Goal: Task Accomplishment & Management: Manage account settings

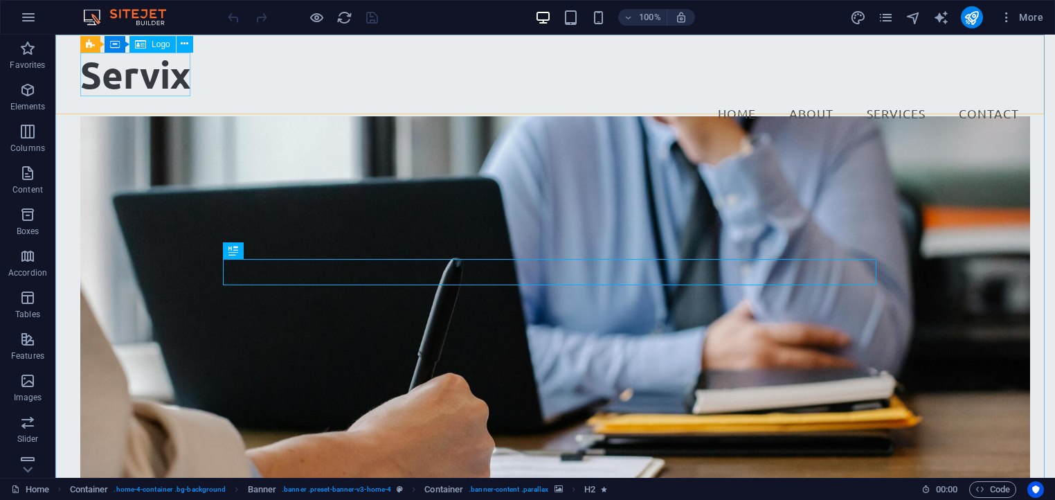
click at [154, 45] on span "Logo" at bounding box center [161, 44] width 19 height 8
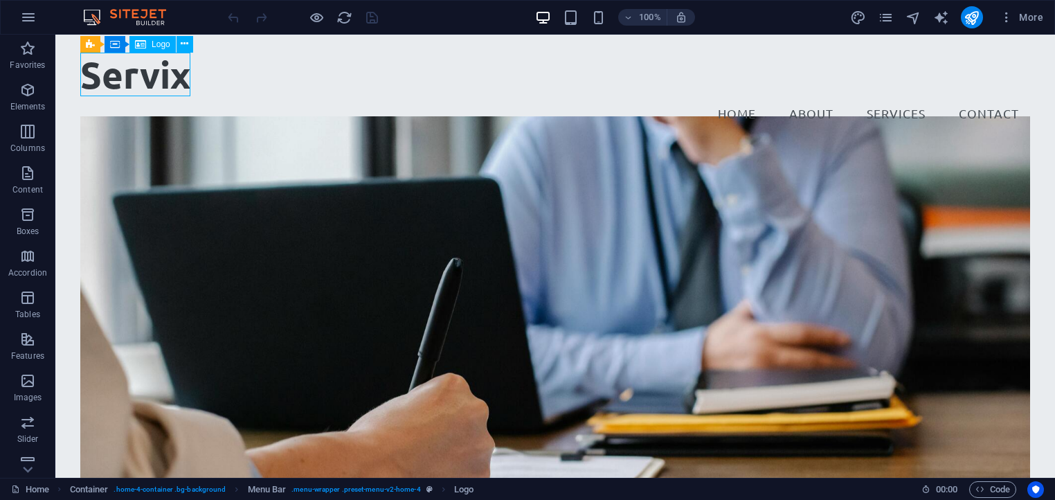
click at [140, 42] on icon at bounding box center [140, 44] width 11 height 17
click at [164, 45] on span "Logo" at bounding box center [161, 44] width 19 height 8
click at [161, 68] on div "Servix" at bounding box center [555, 75] width 950 height 44
click at [181, 45] on icon at bounding box center [185, 44] width 8 height 15
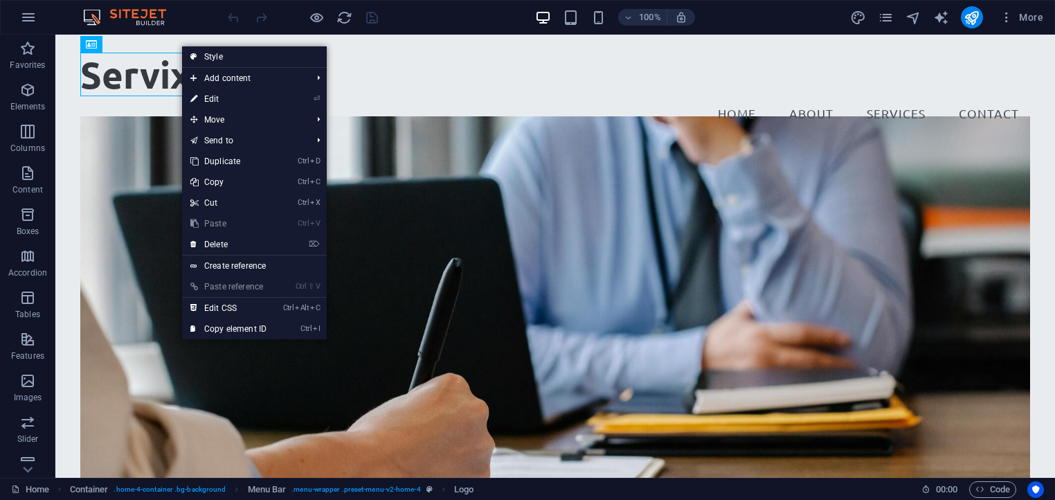
click at [222, 100] on link "⏎ Edit" at bounding box center [228, 99] width 93 height 21
select select "px"
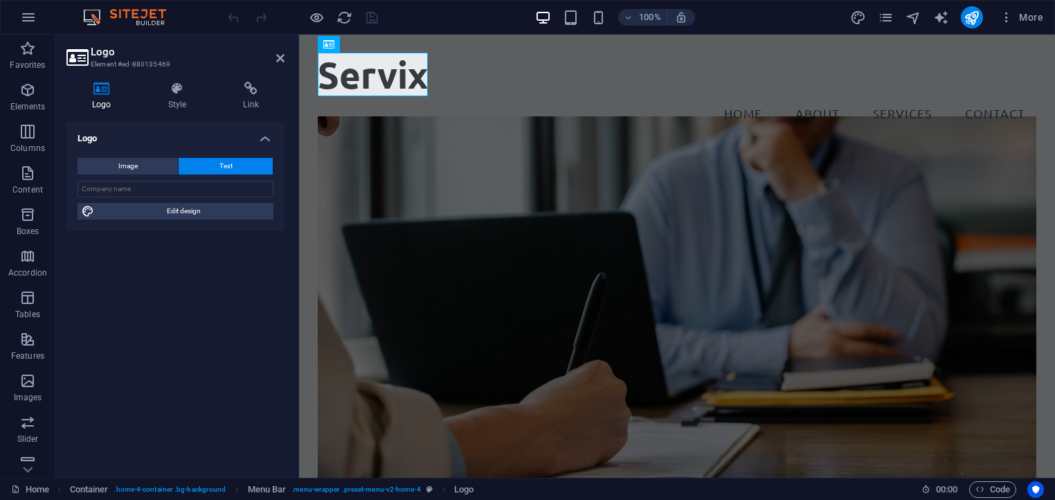
click at [132, 149] on div "Image Text Drag files here, click to choose files or select files from Files or…" at bounding box center [175, 189] width 218 height 84
click at [133, 161] on span "Image" at bounding box center [127, 166] width 19 height 17
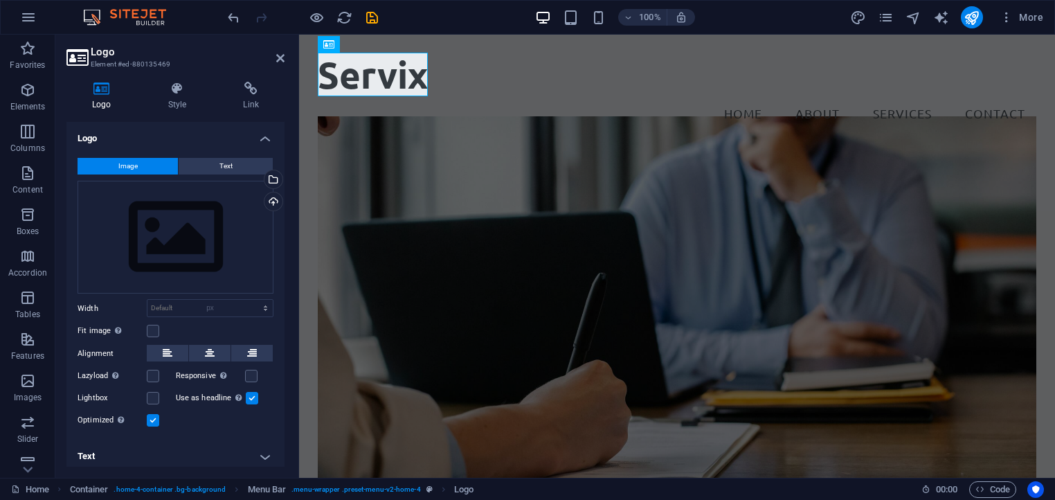
select select "DISABLED_OPTION_VALUE"
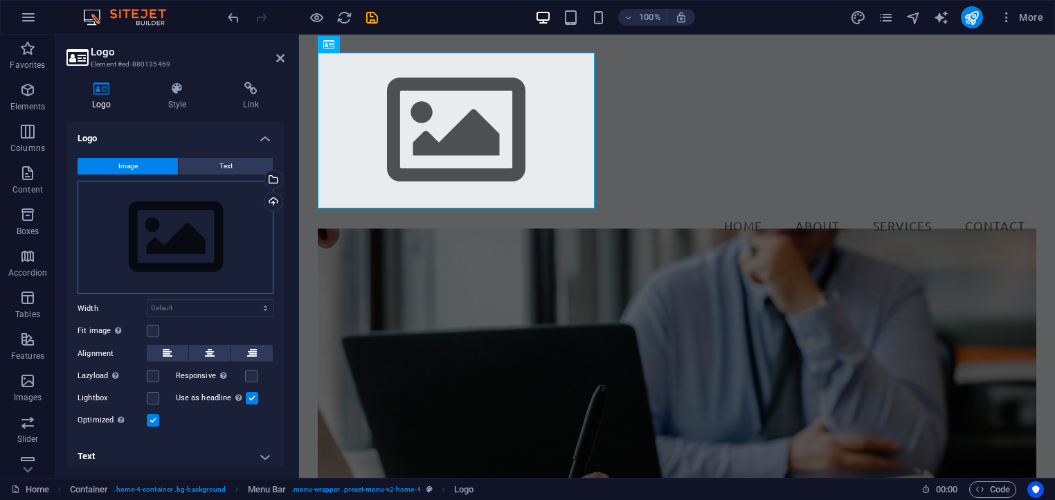
click at [165, 230] on div "Drag files here, click to choose files or select files from Files or our free s…" at bounding box center [176, 238] width 196 height 114
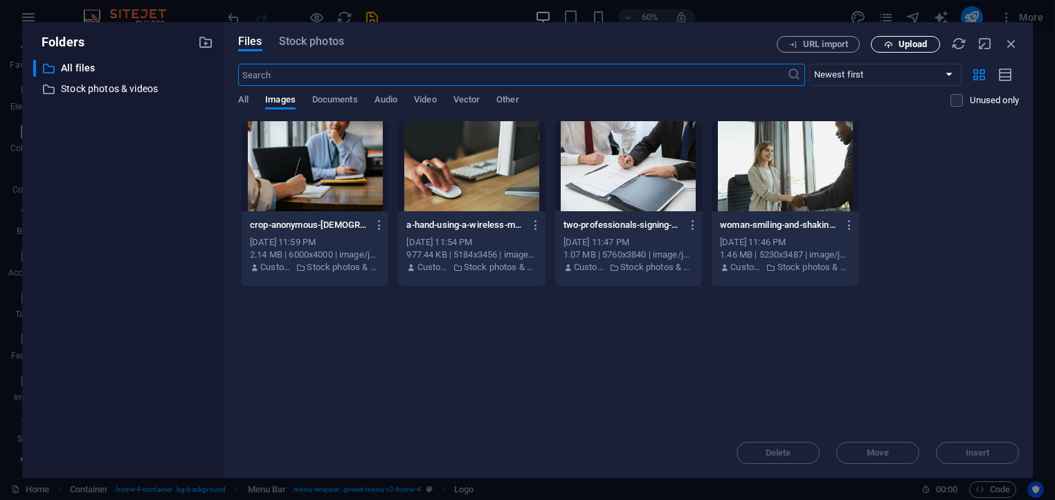
click at [901, 46] on span "Upload" at bounding box center [912, 44] width 28 height 8
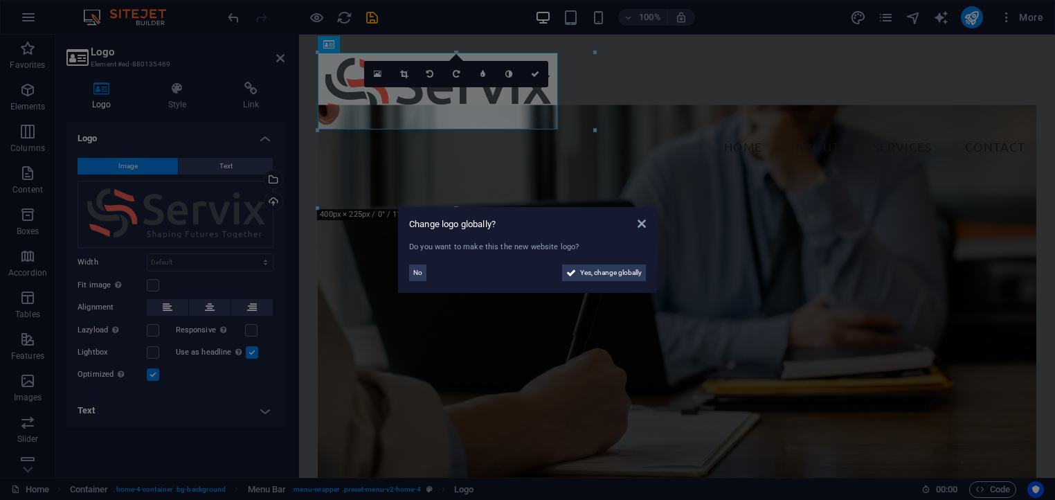
click at [615, 109] on aside "Change logo globally? Do you want to make this the new website logo? No Yes, ch…" at bounding box center [527, 250] width 1055 height 500
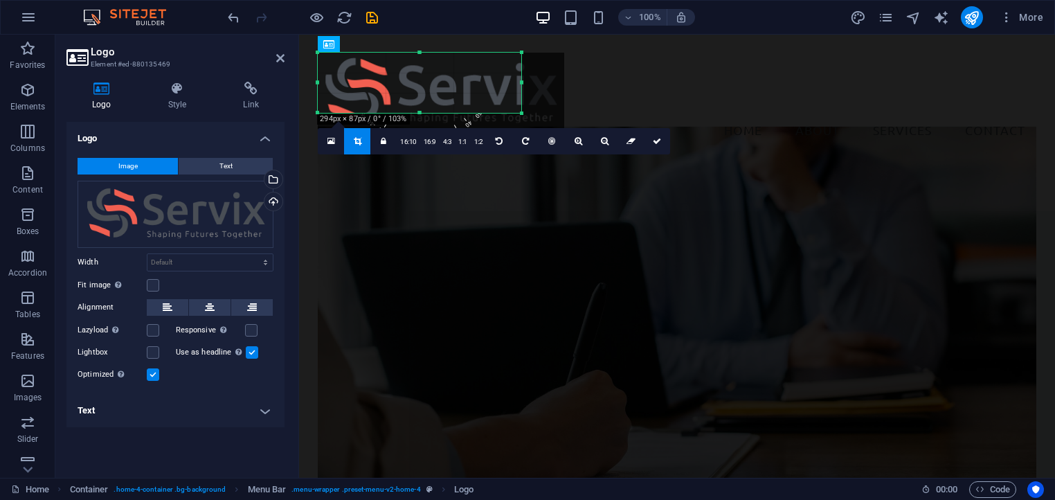
drag, startPoint x: 595, startPoint y: 209, endPoint x: 521, endPoint y: 114, distance: 120.4
click at [521, 114] on div at bounding box center [522, 113] width 8 height 8
type input "294"
select select "px"
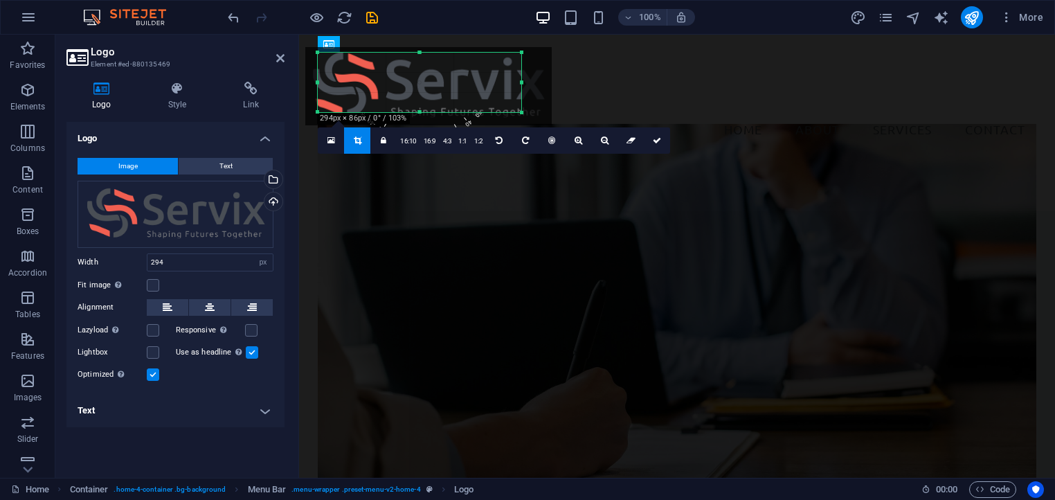
drag, startPoint x: 521, startPoint y: 117, endPoint x: 509, endPoint y: 111, distance: 13.6
click at [509, 111] on div "180 170 160 150 140 130 120 110 100 90 80 70 60 50 40 30 20 10 0 -10 -20 -30 -4…" at bounding box center [419, 83] width 203 height 60
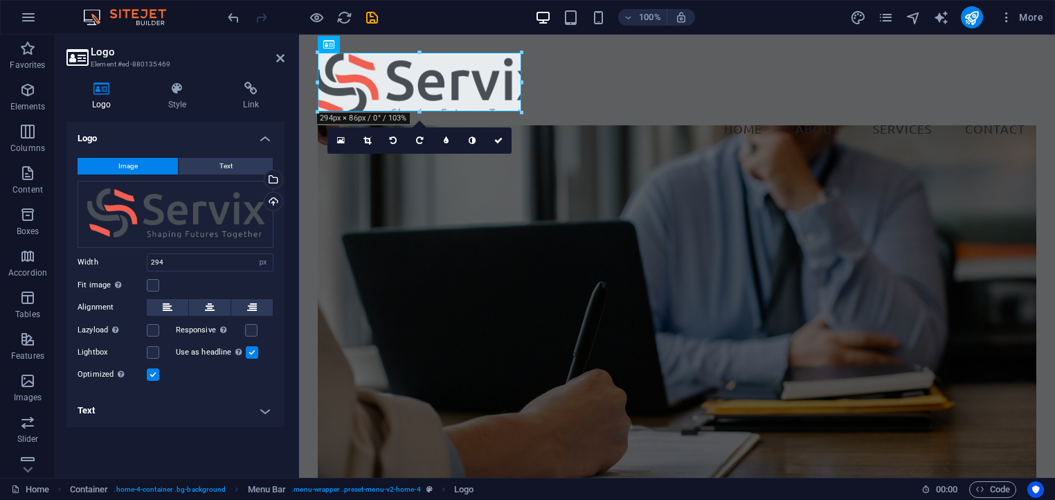
click at [155, 291] on div "Fit image Automatically fit image to a fixed width and height" at bounding box center [176, 285] width 196 height 17
click at [155, 289] on label at bounding box center [153, 285] width 12 height 12
click at [0, 0] on input "Fit image Automatically fit image to a fixed width and height" at bounding box center [0, 0] width 0 height 0
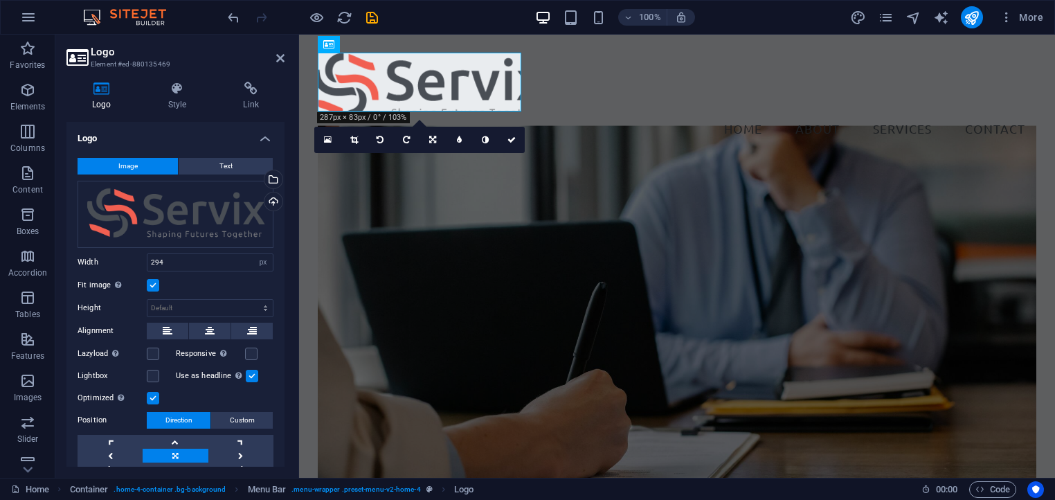
click at [156, 287] on label at bounding box center [153, 285] width 12 height 12
click at [0, 0] on input "Fit image Automatically fit image to a fixed width and height" at bounding box center [0, 0] width 0 height 0
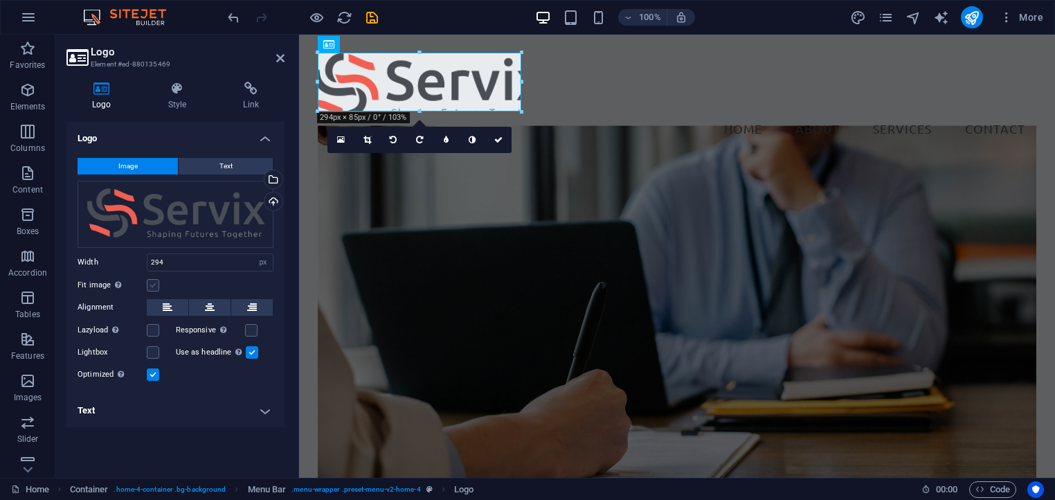
click at [156, 287] on label at bounding box center [153, 285] width 12 height 12
click at [0, 0] on input "Fit image Automatically fit image to a fixed width and height" at bounding box center [0, 0] width 0 height 0
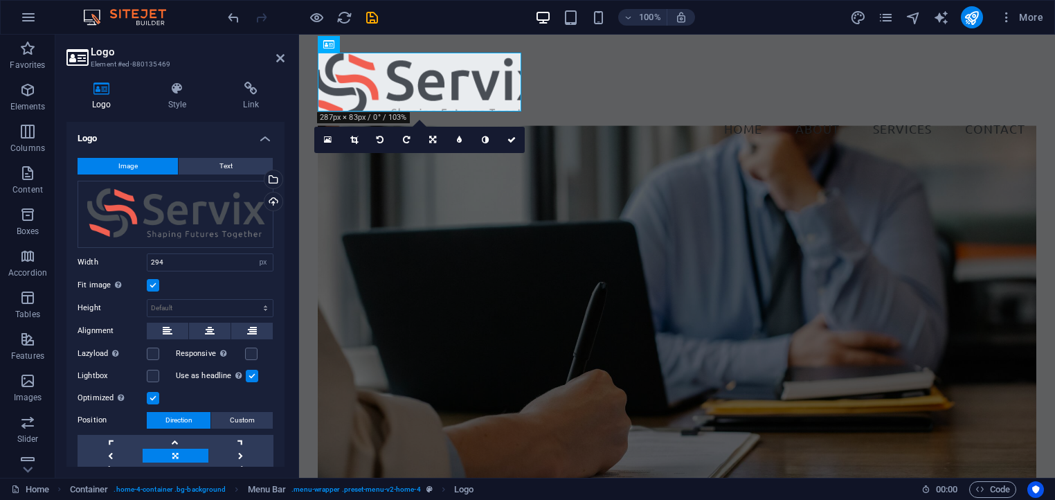
click at [158, 285] on label at bounding box center [153, 285] width 12 height 12
click at [0, 0] on input "Fit image Automatically fit image to a fixed width and height" at bounding box center [0, 0] width 0 height 0
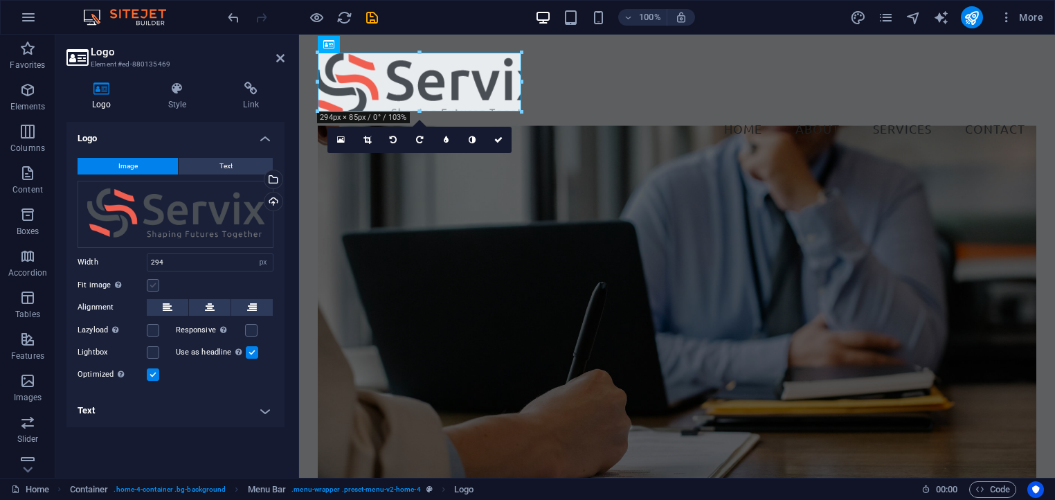
click at [158, 285] on label at bounding box center [153, 285] width 12 height 12
click at [0, 0] on input "Fit image Automatically fit image to a fixed width and height" at bounding box center [0, 0] width 0 height 0
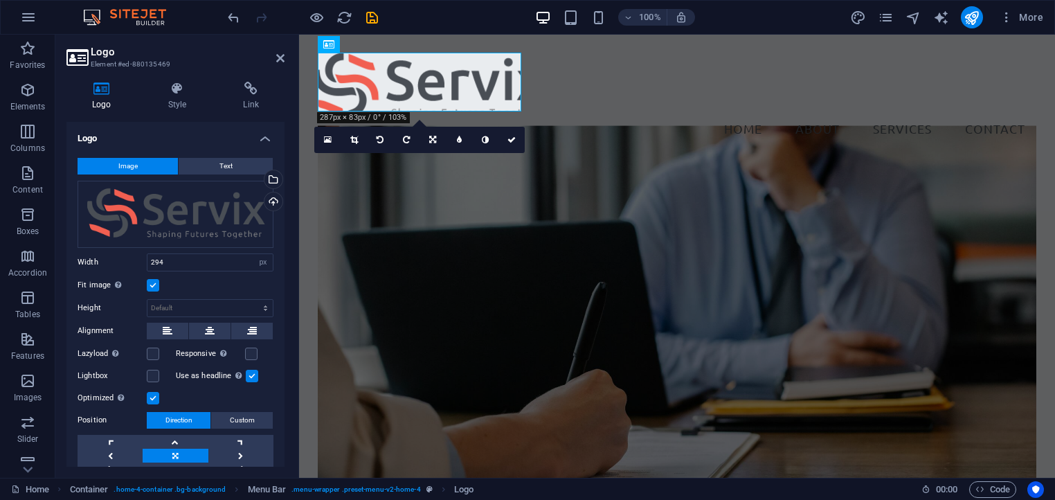
scroll to position [52, 0]
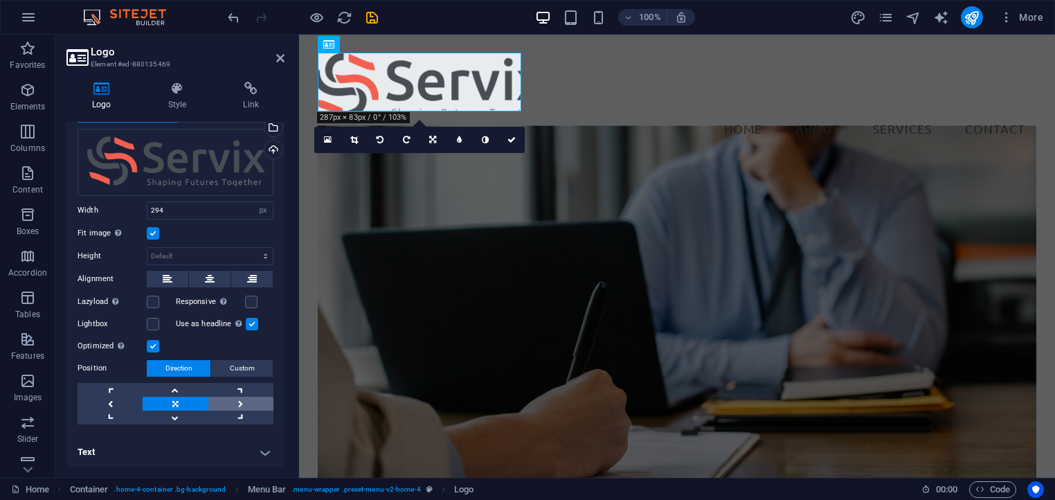
click at [239, 403] on link at bounding box center [240, 404] width 65 height 14
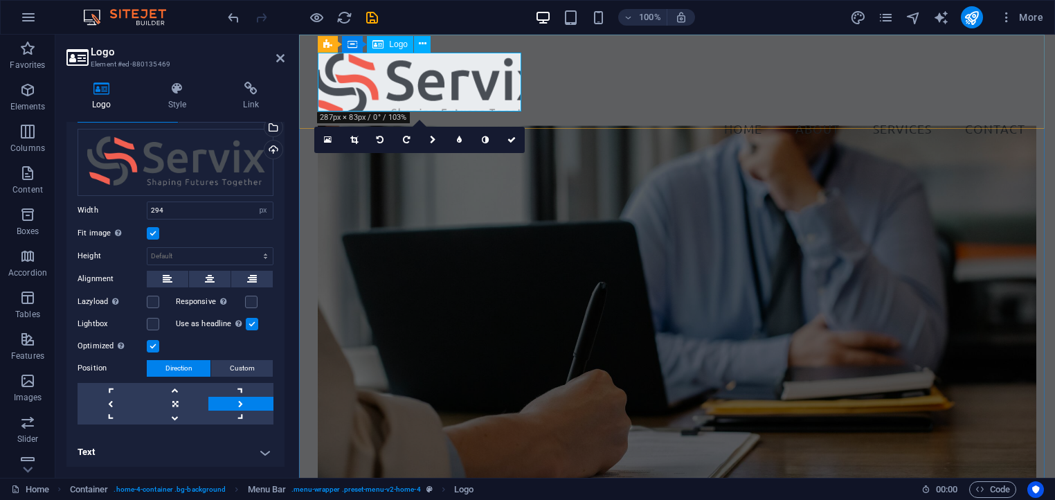
click at [429, 85] on div at bounding box center [677, 82] width 718 height 59
click at [508, 101] on div at bounding box center [677, 82] width 718 height 59
click at [514, 138] on icon at bounding box center [511, 140] width 8 height 8
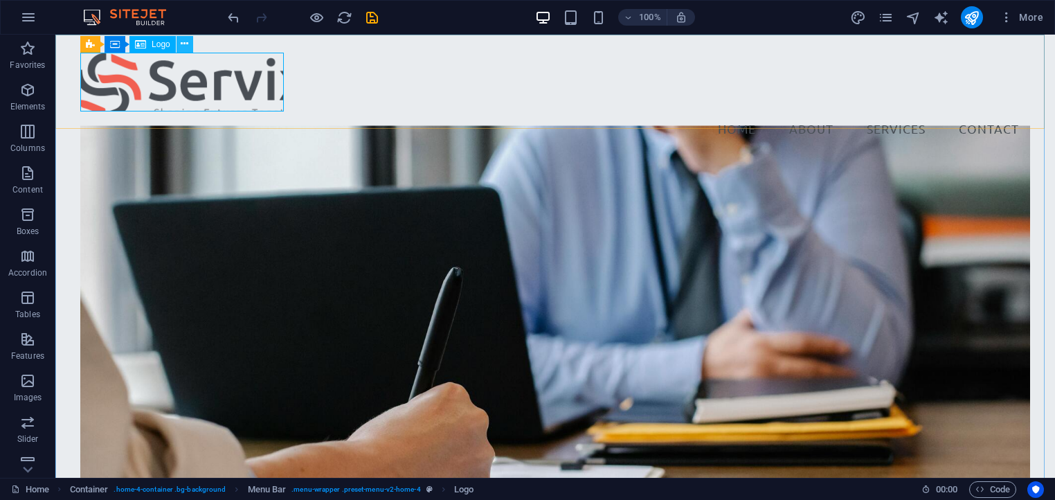
click at [182, 44] on icon at bounding box center [185, 44] width 8 height 15
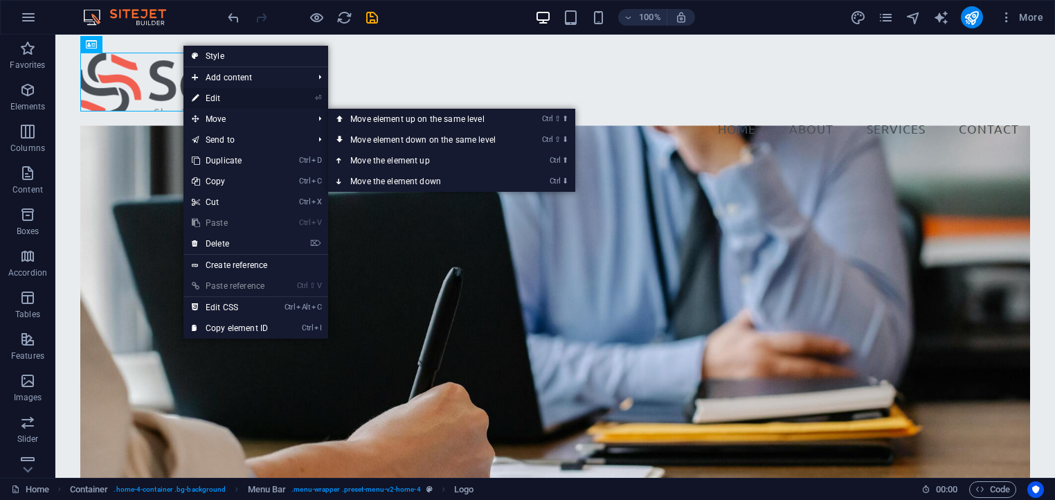
click at [210, 97] on link "⏎ Edit" at bounding box center [229, 98] width 93 height 21
select select "px"
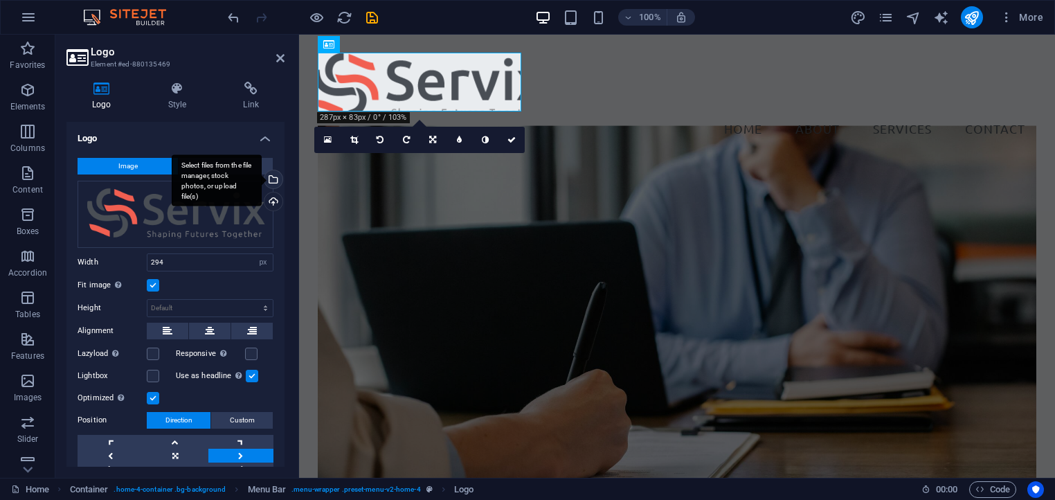
click at [271, 176] on div "Select files from the file manager, stock photos, or upload file(s)" at bounding box center [272, 180] width 21 height 21
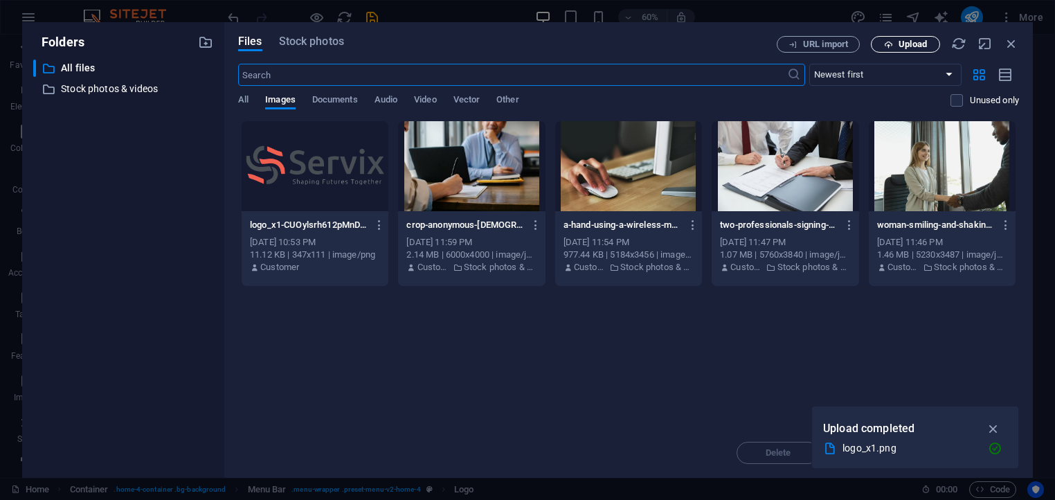
click at [905, 44] on span "Upload" at bounding box center [912, 44] width 28 height 8
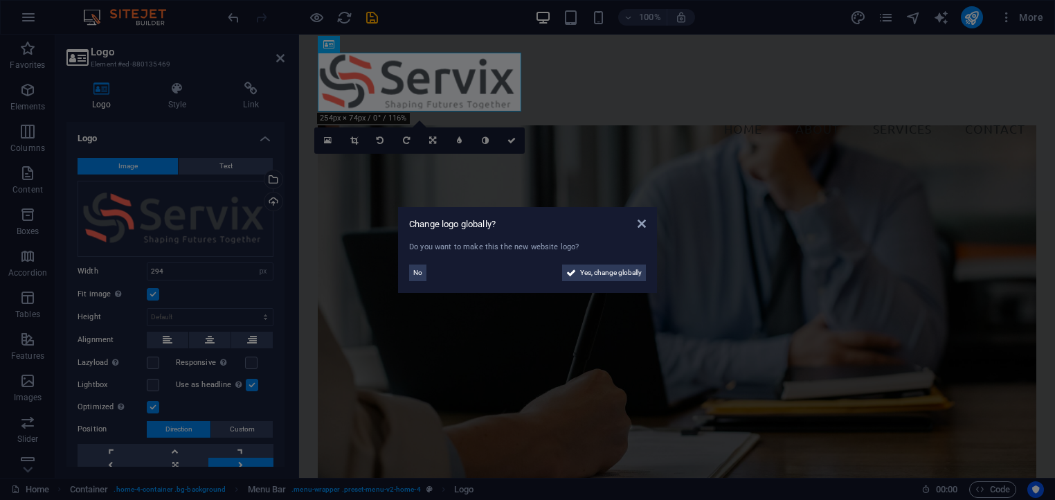
click at [594, 103] on aside "Change logo globally? Do you want to make this the new website logo? No Yes, ch…" at bounding box center [527, 250] width 1055 height 500
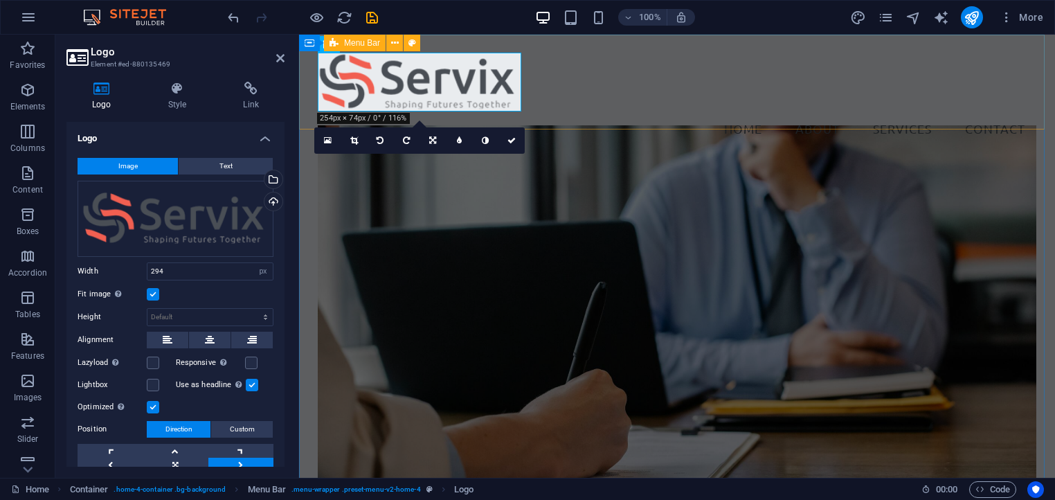
click at [605, 113] on div "Menu Home About Services Contact" at bounding box center [677, 99] width 756 height 129
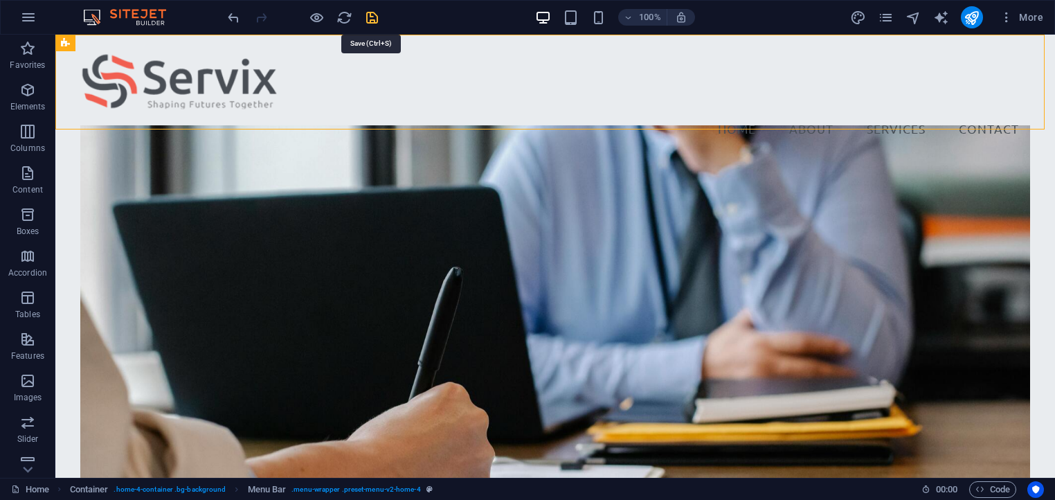
click at [368, 13] on icon "save" at bounding box center [372, 18] width 16 height 16
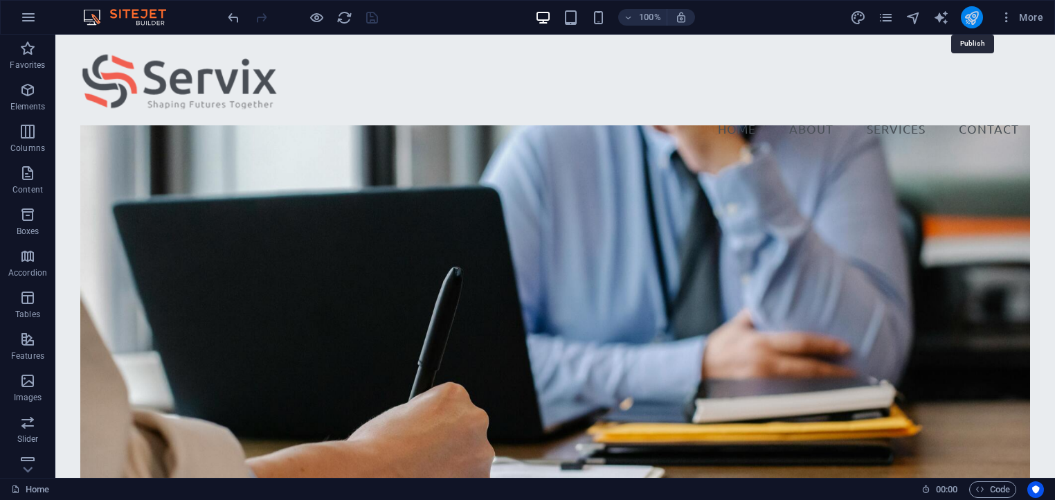
click at [971, 17] on icon "publish" at bounding box center [971, 18] width 16 height 16
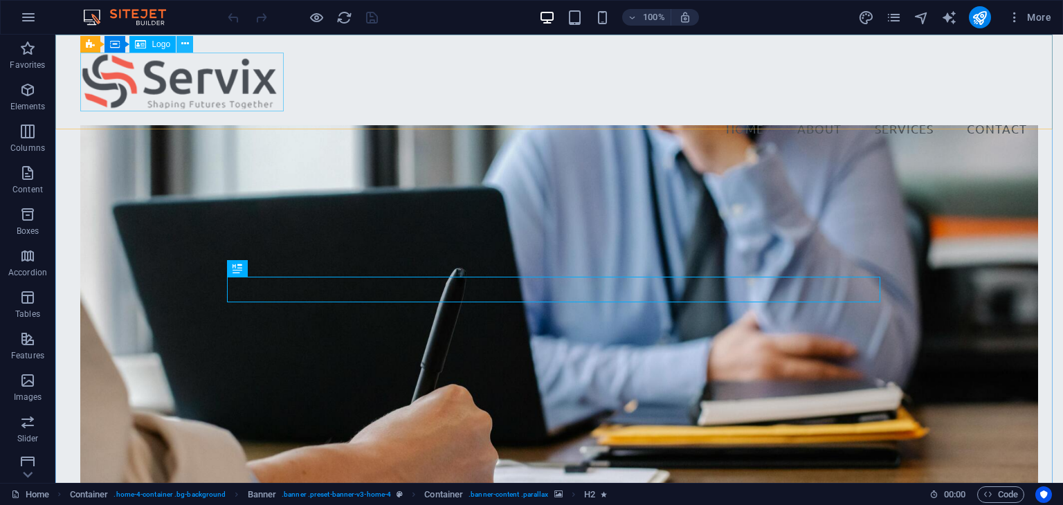
click at [181, 42] on icon at bounding box center [185, 44] width 8 height 15
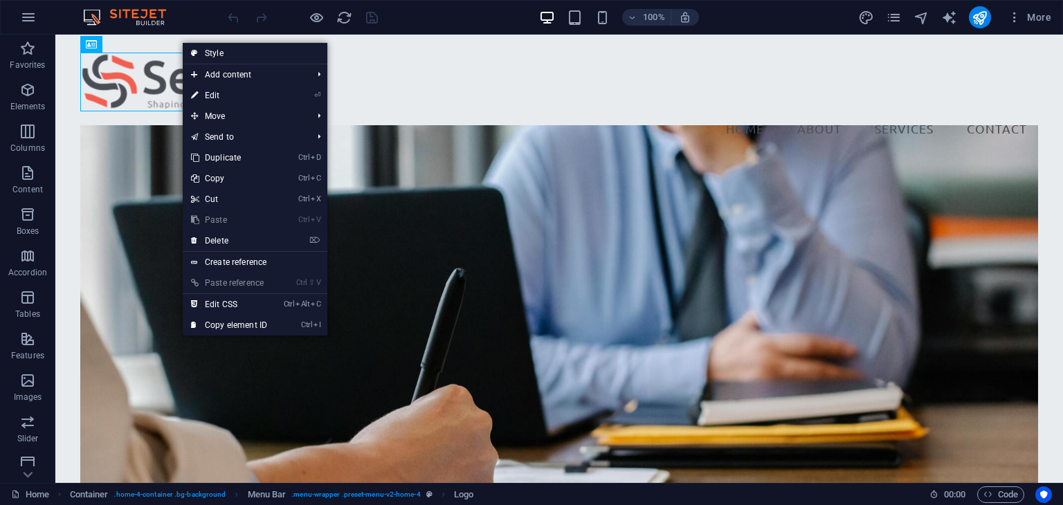
click at [212, 96] on link "⏎ Edit" at bounding box center [229, 95] width 93 height 21
select select "px"
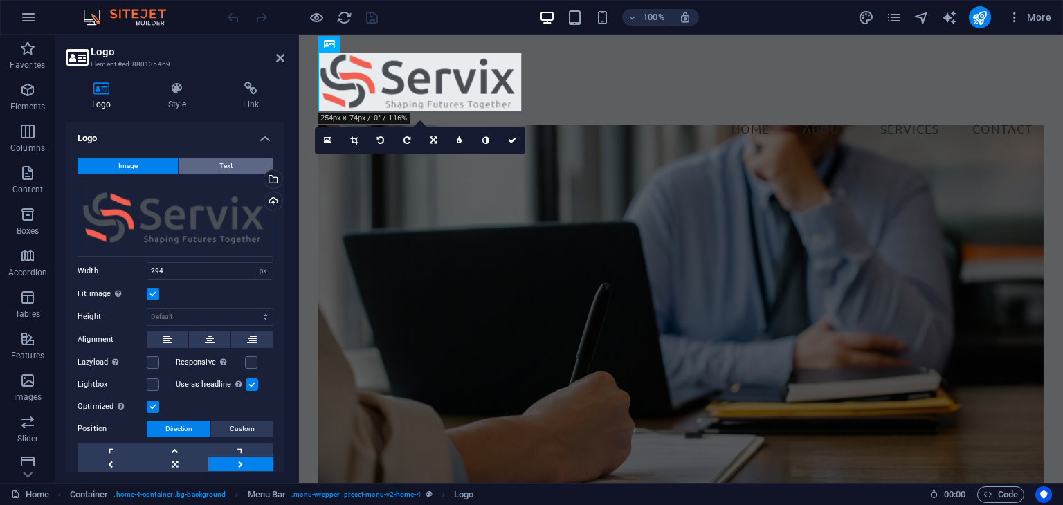
click at [215, 166] on button "Text" at bounding box center [226, 166] width 94 height 17
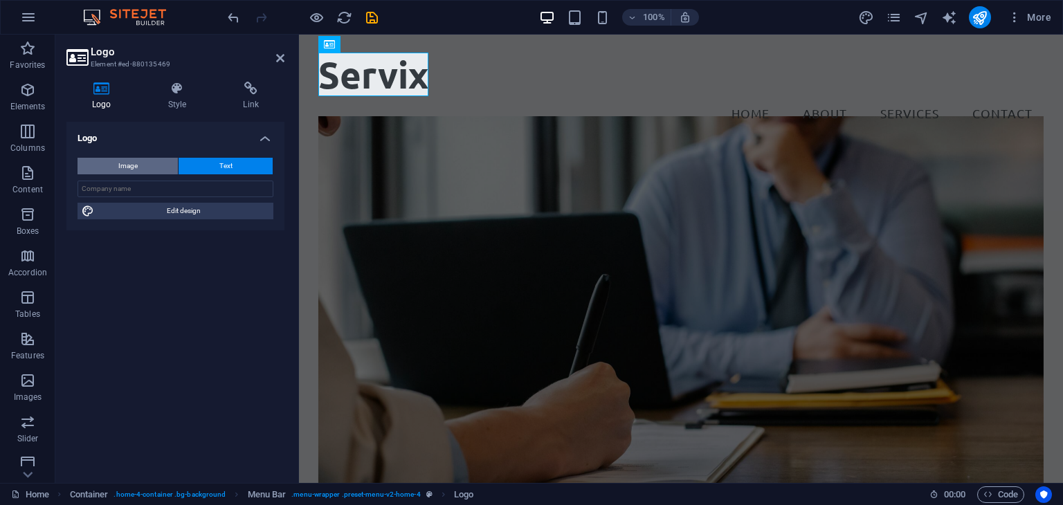
click at [152, 166] on button "Image" at bounding box center [128, 166] width 100 height 17
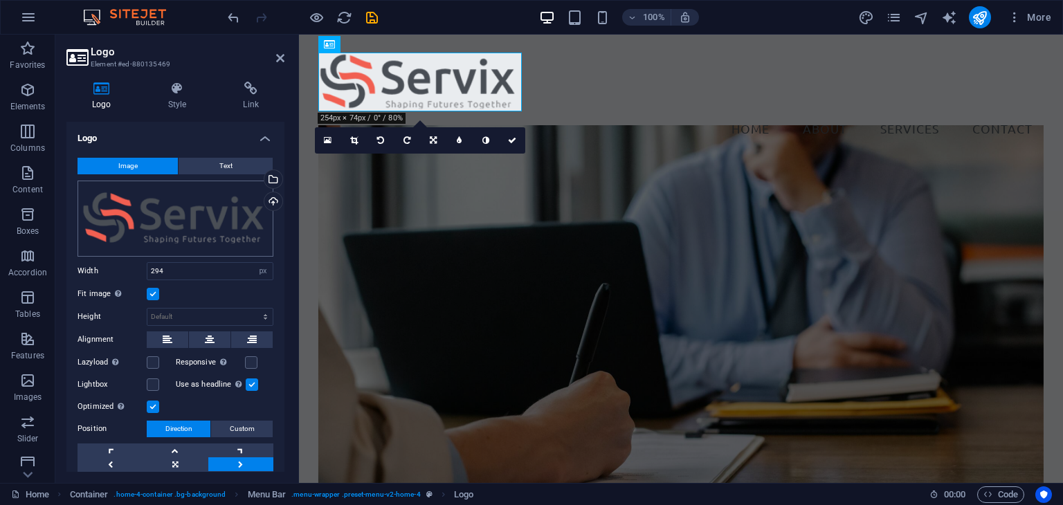
scroll to position [55, 0]
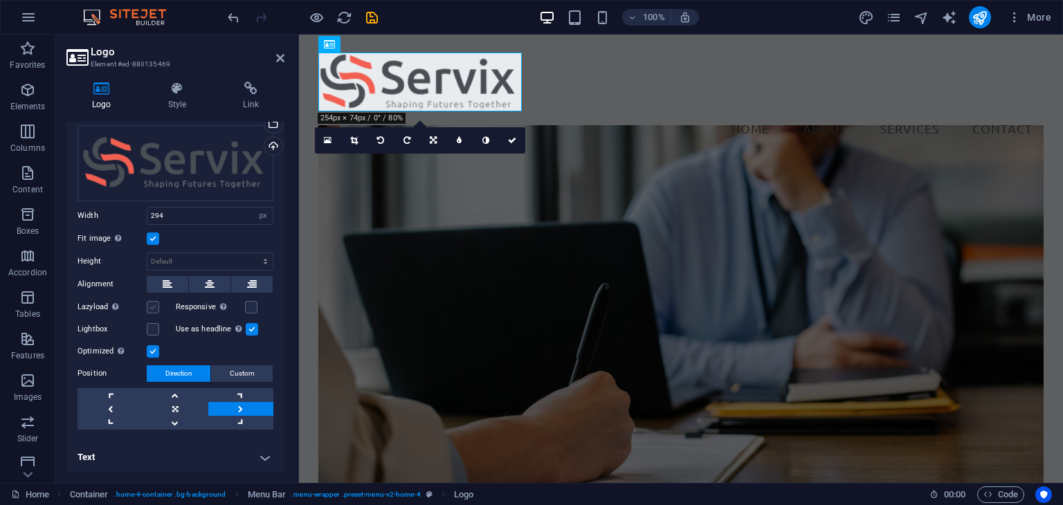
click at [155, 306] on label at bounding box center [153, 307] width 12 height 12
click at [0, 0] on input "Lazyload Loading images after the page loads improves page speed." at bounding box center [0, 0] width 0 height 0
click at [155, 306] on label at bounding box center [153, 307] width 12 height 12
click at [0, 0] on input "Lazyload Loading images after the page loads improves page speed." at bounding box center [0, 0] width 0 height 0
click at [156, 306] on label at bounding box center [153, 307] width 12 height 12
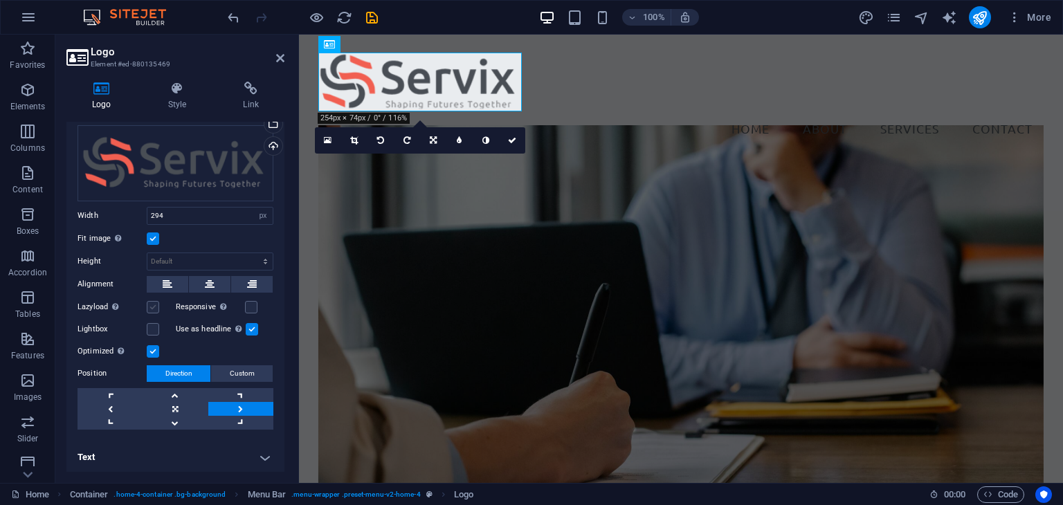
click at [0, 0] on input "Lazyload Loading images after the page loads improves page speed." at bounding box center [0, 0] width 0 height 0
click at [250, 305] on label at bounding box center [251, 307] width 12 height 12
click at [0, 0] on input "Responsive Automatically load retina image and smartphone optimized sizes." at bounding box center [0, 0] width 0 height 0
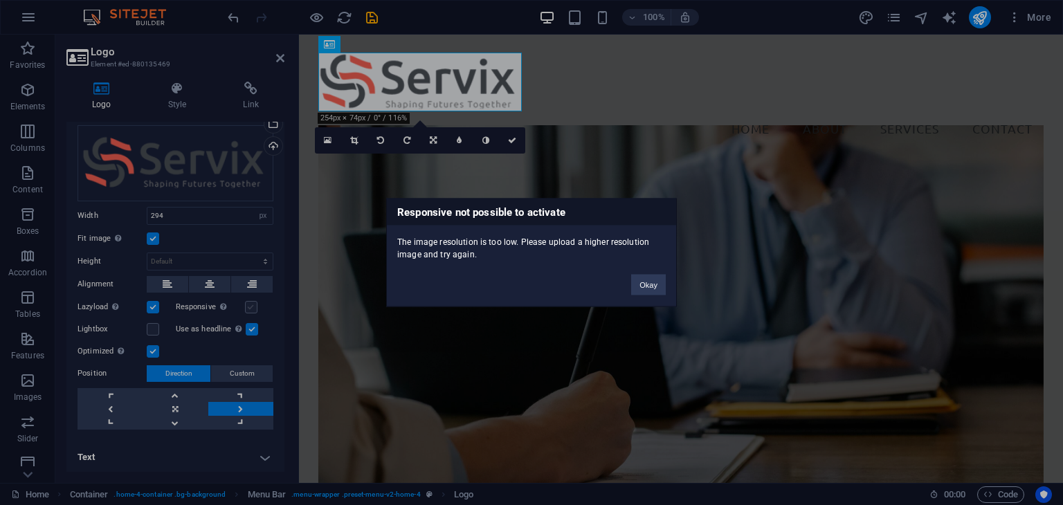
click at [250, 305] on div "Responsive not possible to activate The image resolution is too low. Please upl…" at bounding box center [531, 252] width 1063 height 505
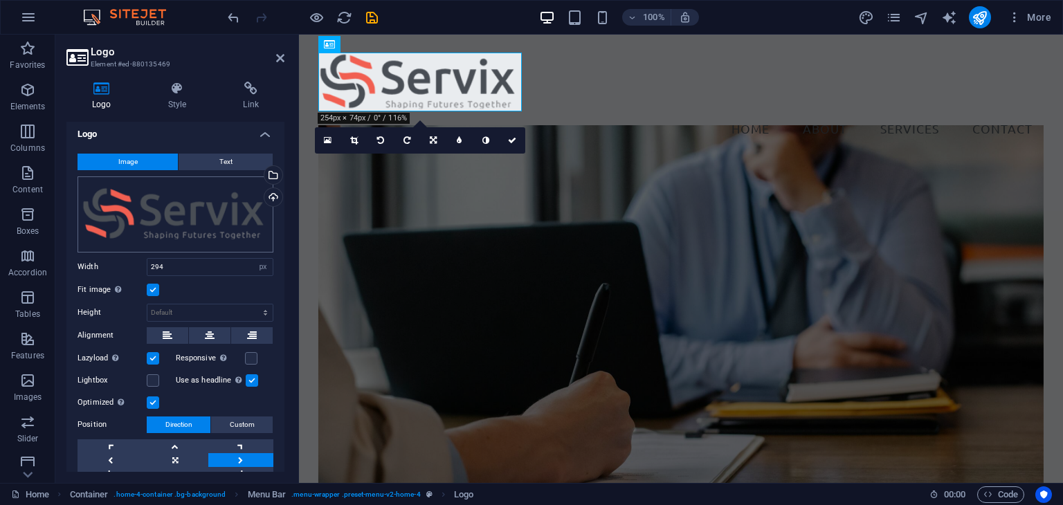
scroll to position [0, 0]
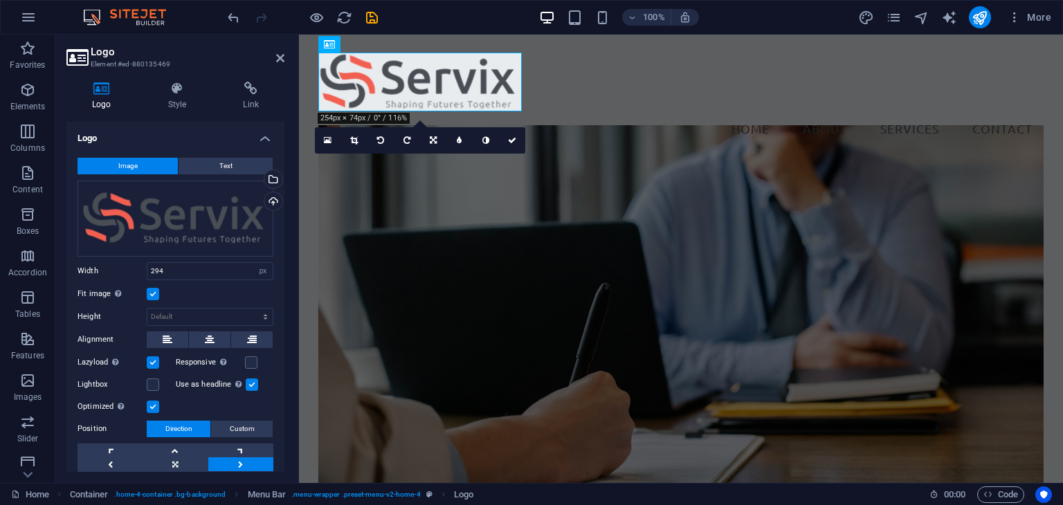
click at [145, 160] on button "Image" at bounding box center [128, 166] width 100 height 17
click at [185, 211] on div "Drag files here, click to choose files or select files from Files or our free s…" at bounding box center [176, 219] width 196 height 76
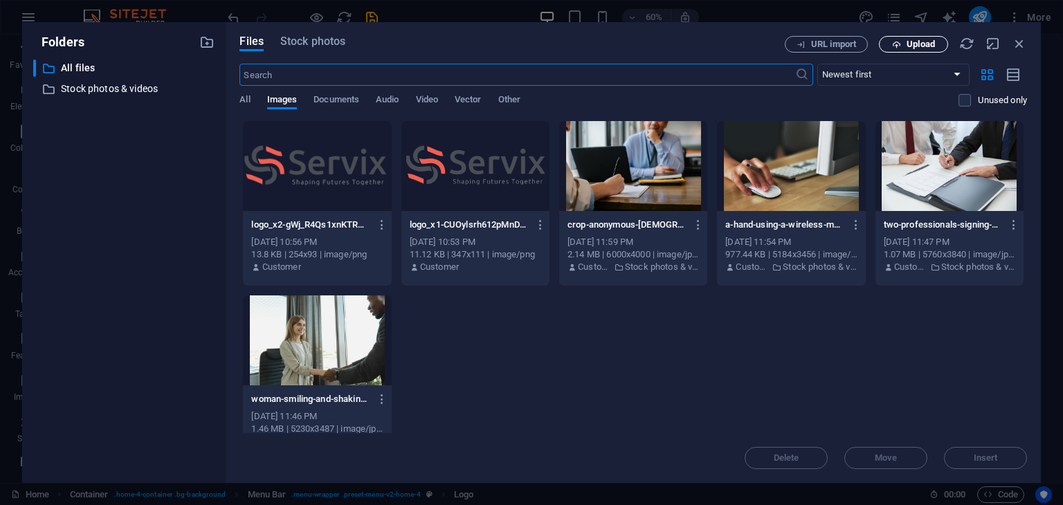
click at [919, 44] on span "Upload" at bounding box center [921, 44] width 28 height 8
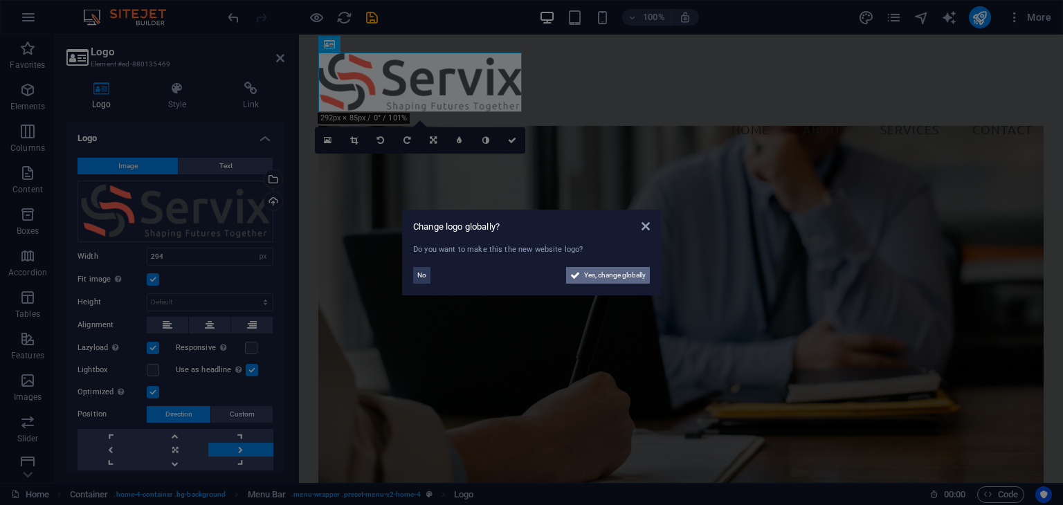
click at [615, 268] on span "Yes, change globally" at bounding box center [615, 275] width 62 height 17
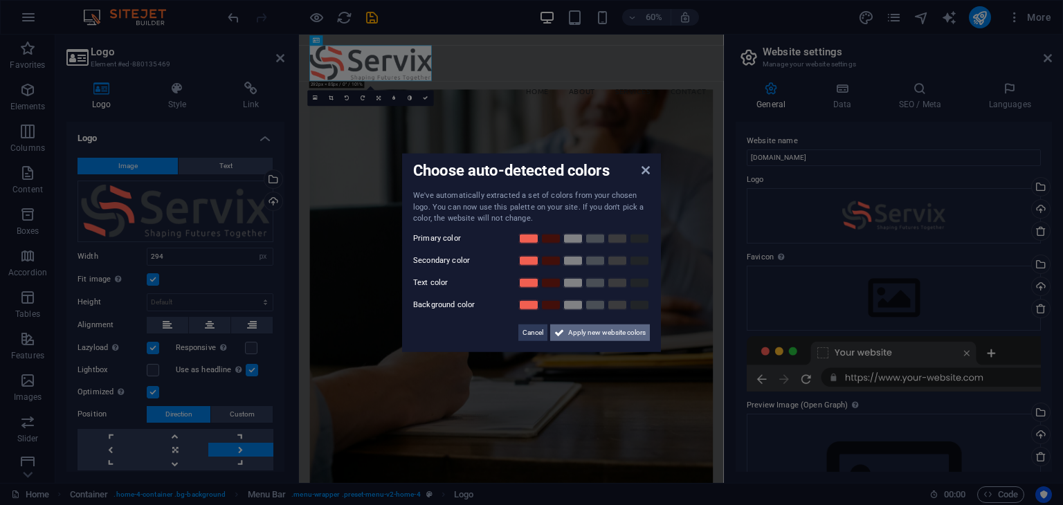
click at [584, 335] on span "Apply new website colors" at bounding box center [607, 332] width 78 height 17
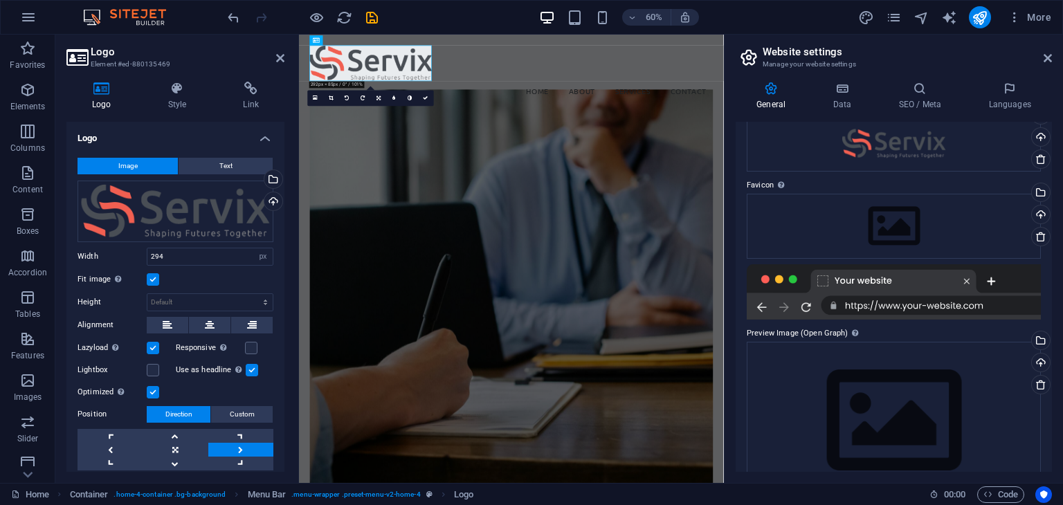
scroll to position [42, 0]
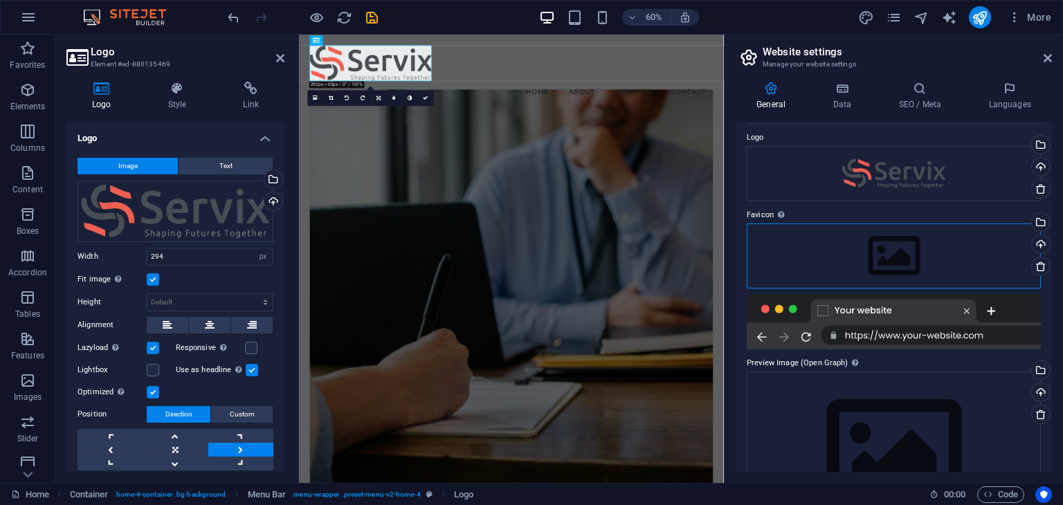
click at [892, 250] on div "Drag files here, click to choose files or select files from Files or our free s…" at bounding box center [894, 256] width 294 height 65
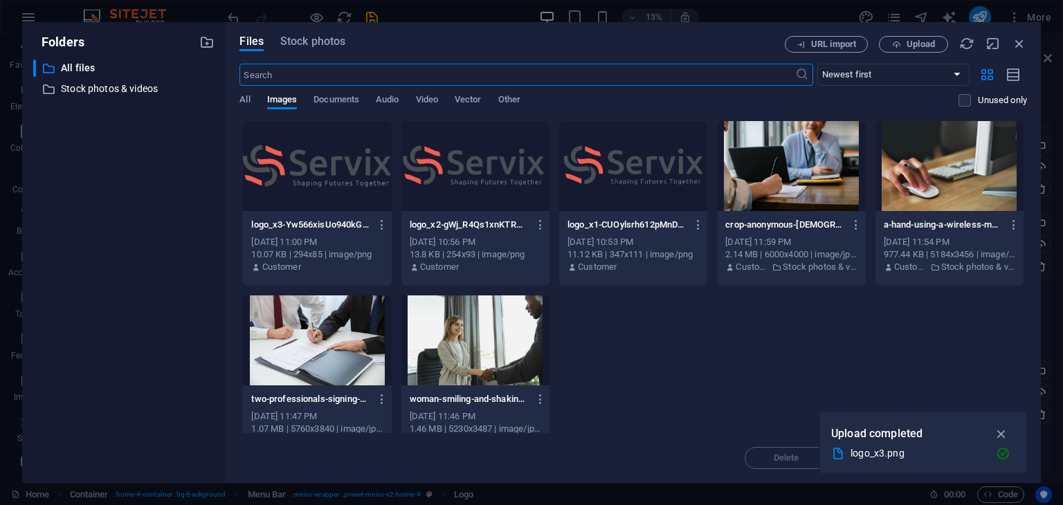
click at [335, 156] on div at bounding box center [317, 166] width 148 height 90
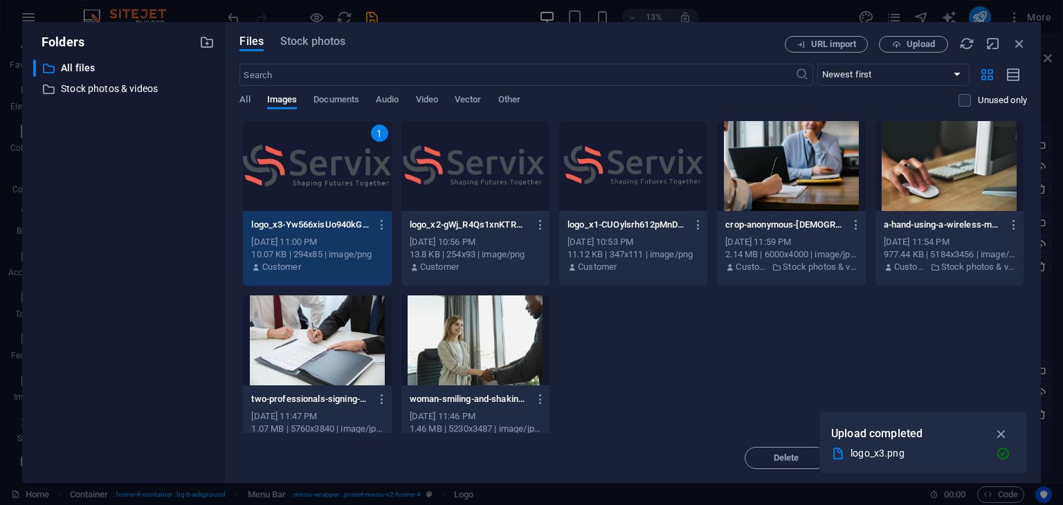
click at [1001, 433] on icon "button" at bounding box center [1002, 433] width 16 height 15
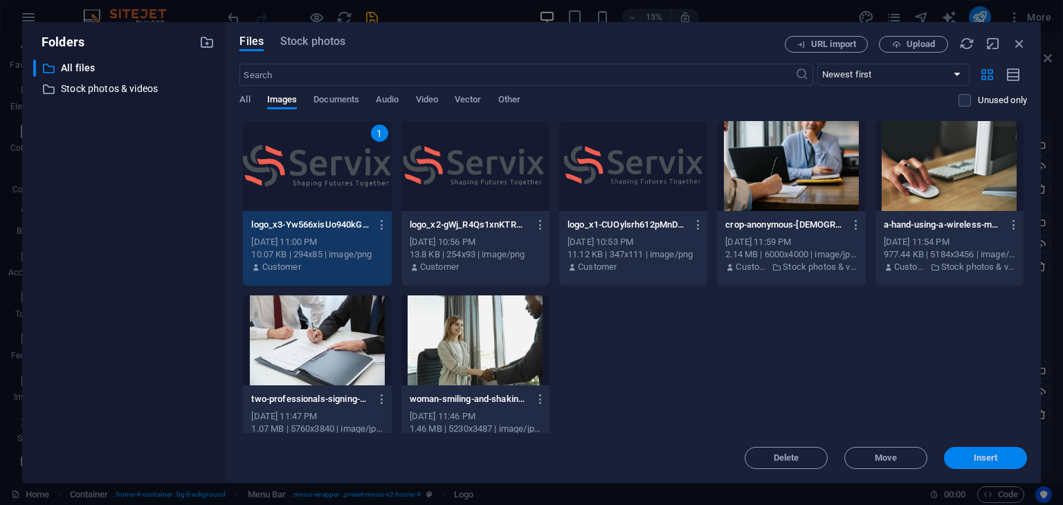
click at [979, 462] on span "Insert" at bounding box center [986, 458] width 24 height 8
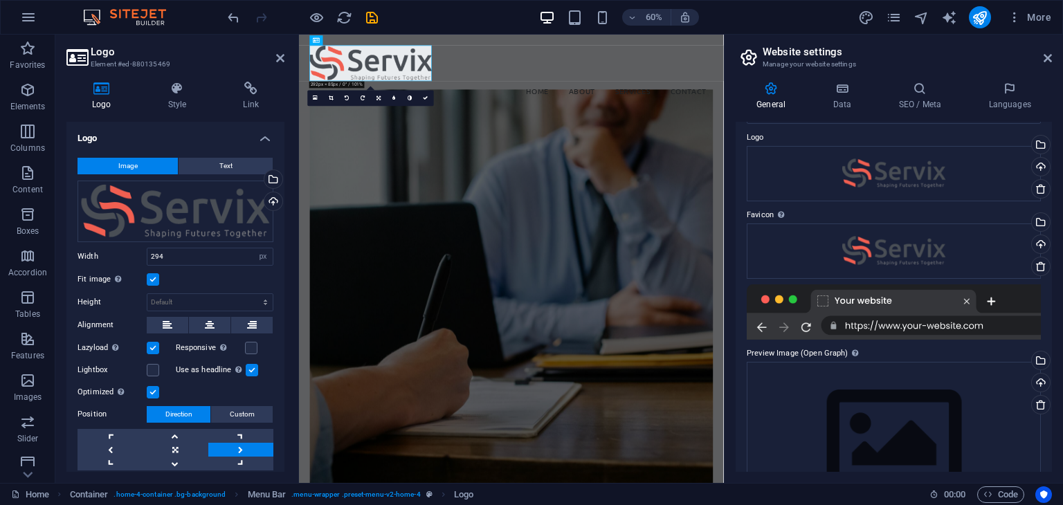
click at [847, 303] on div at bounding box center [894, 311] width 294 height 55
drag, startPoint x: 825, startPoint y: 302, endPoint x: 861, endPoint y: 326, distance: 43.0
click at [861, 326] on div at bounding box center [894, 311] width 294 height 55
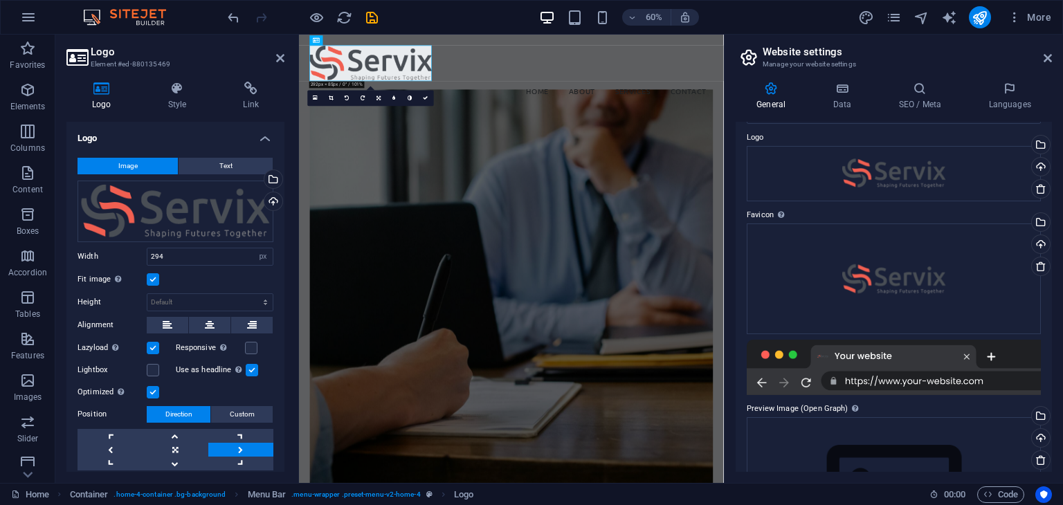
drag, startPoint x: 865, startPoint y: 330, endPoint x: 918, endPoint y: 330, distance: 53.3
click at [918, 340] on div at bounding box center [894, 367] width 294 height 55
click at [833, 319] on div "Drag files here, click to choose files or select files from Files or our free s…" at bounding box center [894, 279] width 294 height 111
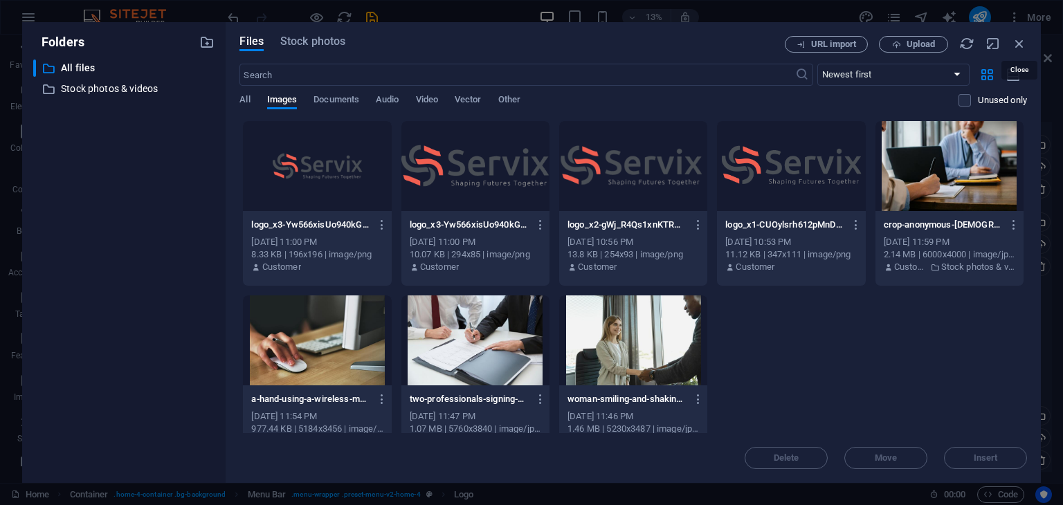
click at [1022, 45] on icon "button" at bounding box center [1019, 43] width 15 height 15
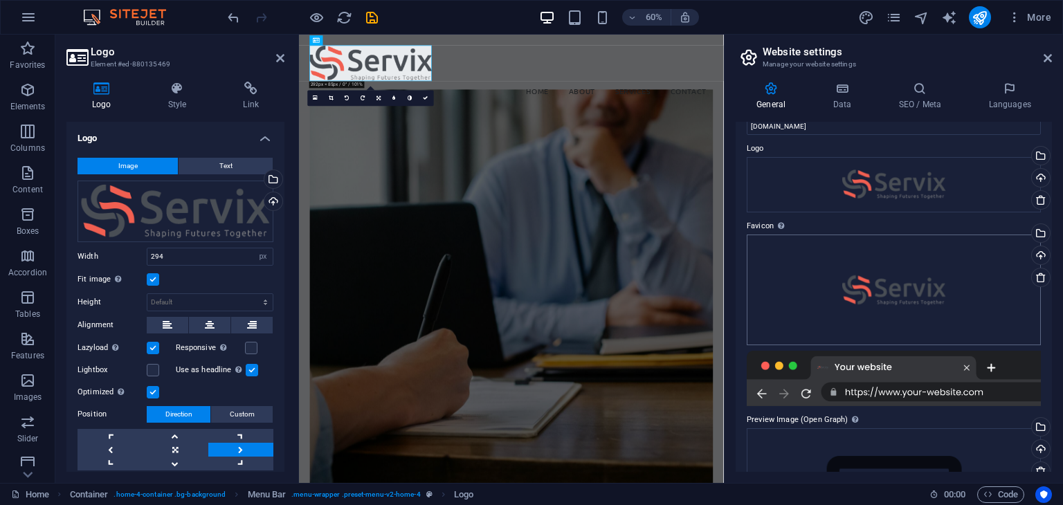
scroll to position [0, 0]
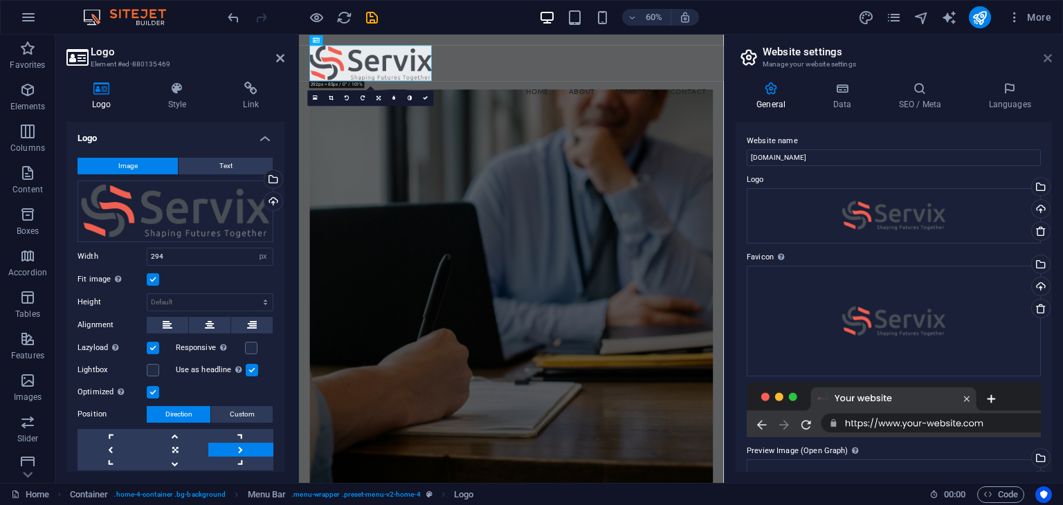
click at [1046, 55] on icon at bounding box center [1048, 58] width 8 height 11
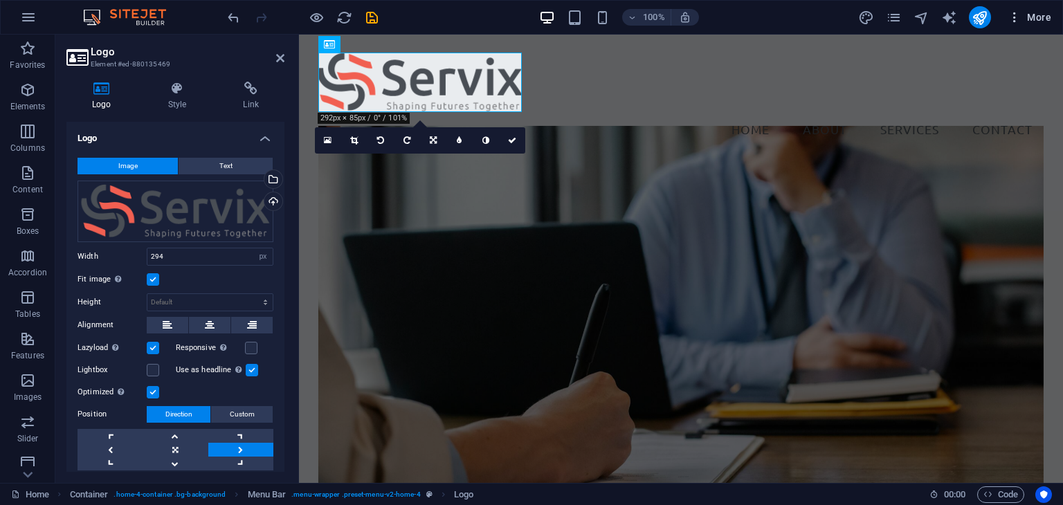
click at [1028, 18] on span "More" at bounding box center [1030, 17] width 44 height 14
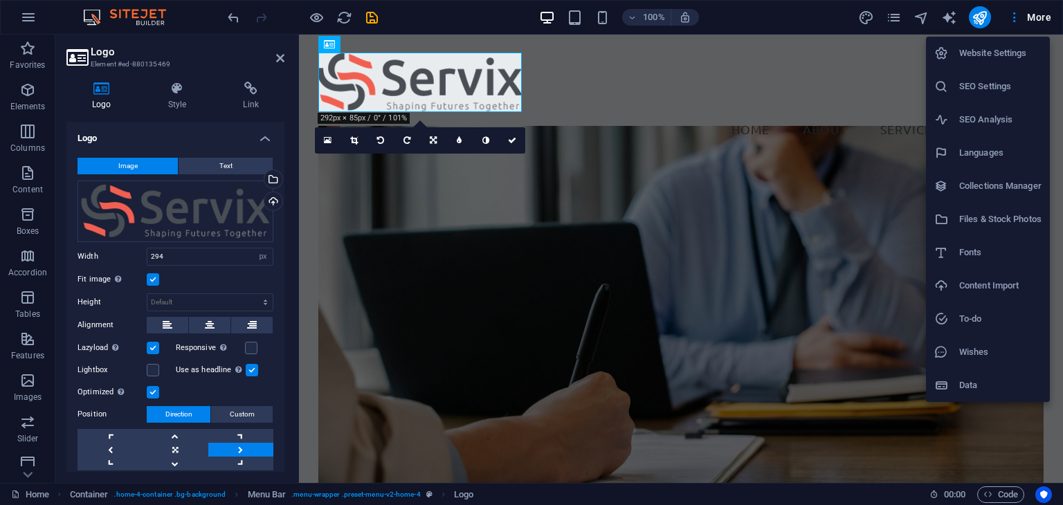
click at [977, 53] on h6 "Website Settings" at bounding box center [1000, 53] width 82 height 17
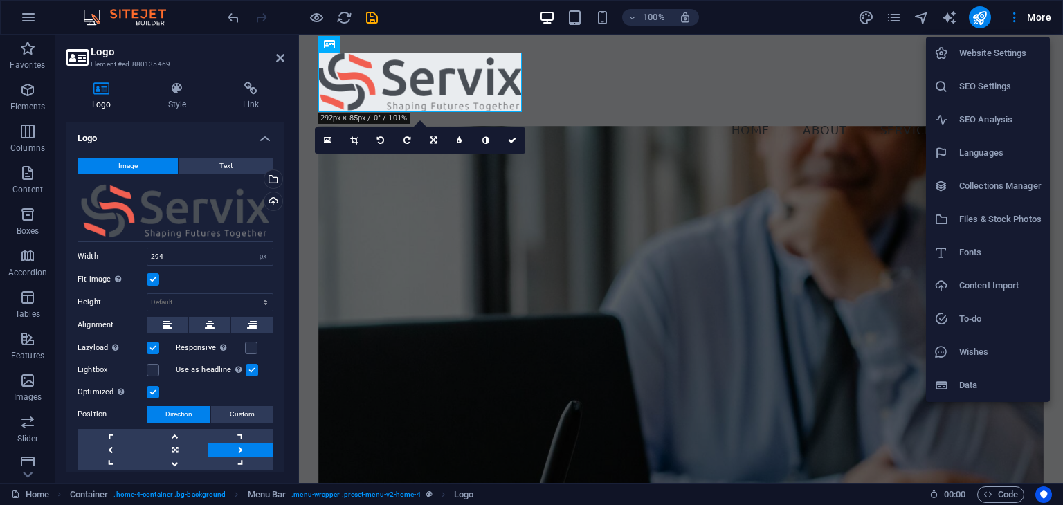
select select "41"
select select "88"
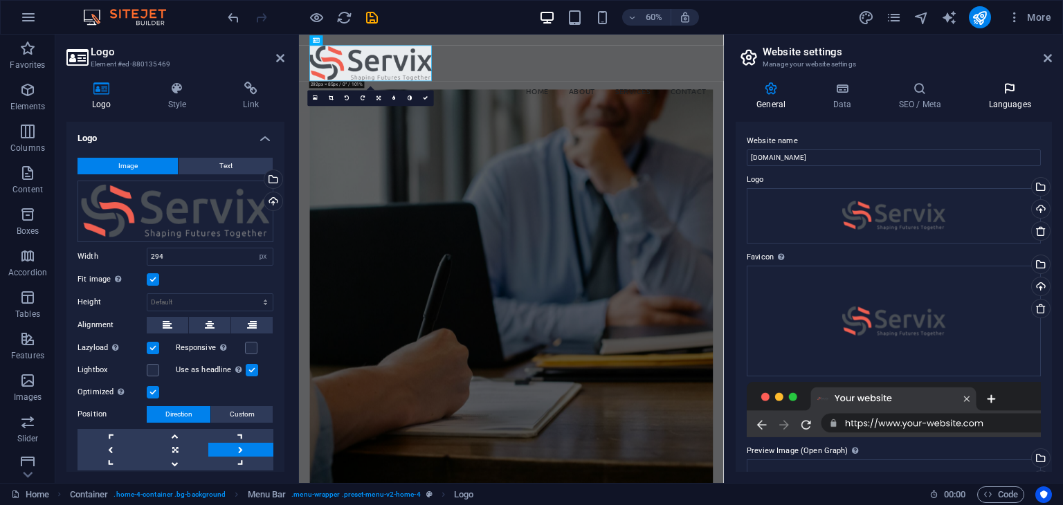
click at [995, 92] on icon at bounding box center [1010, 89] width 84 height 14
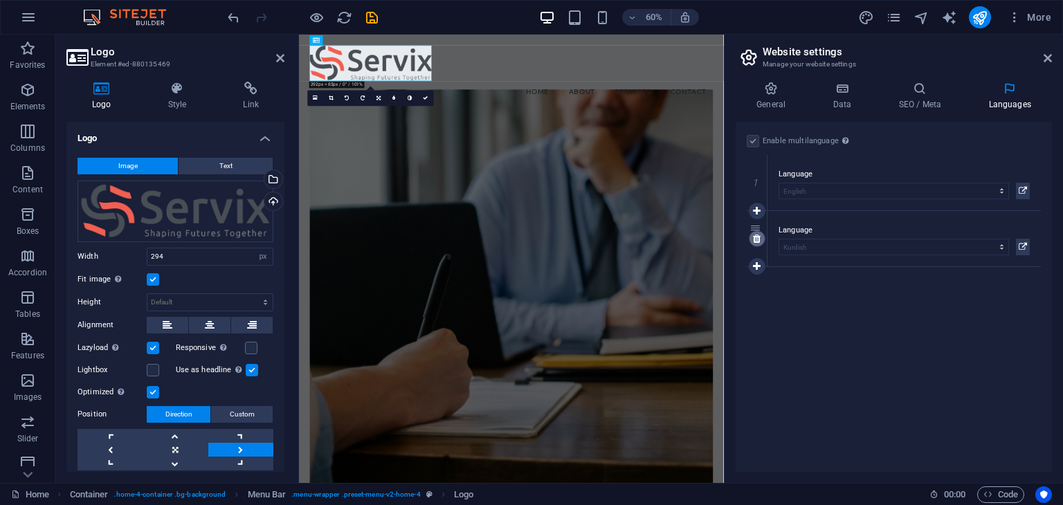
click at [756, 242] on icon at bounding box center [757, 239] width 8 height 10
click at [923, 93] on icon at bounding box center [920, 89] width 84 height 14
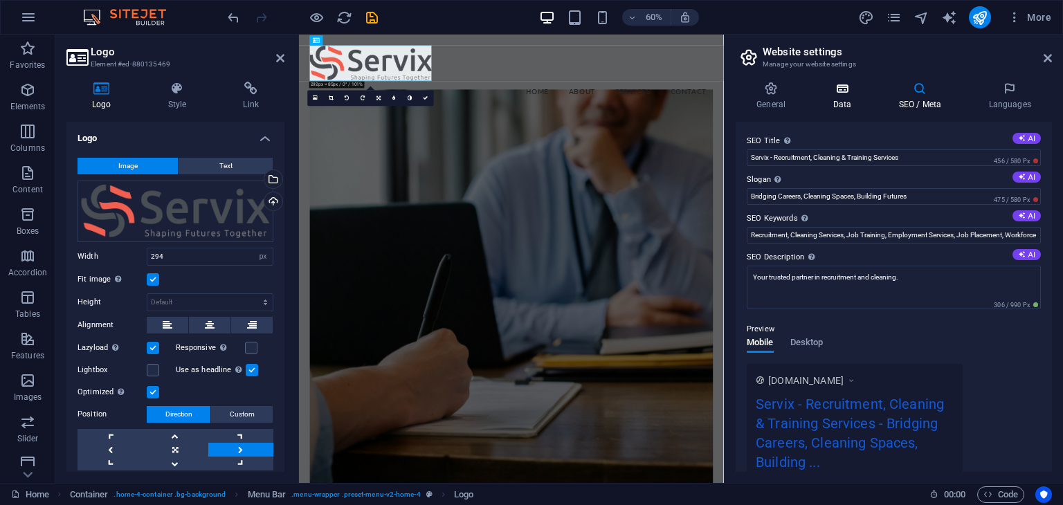
click at [862, 92] on icon at bounding box center [842, 89] width 60 height 14
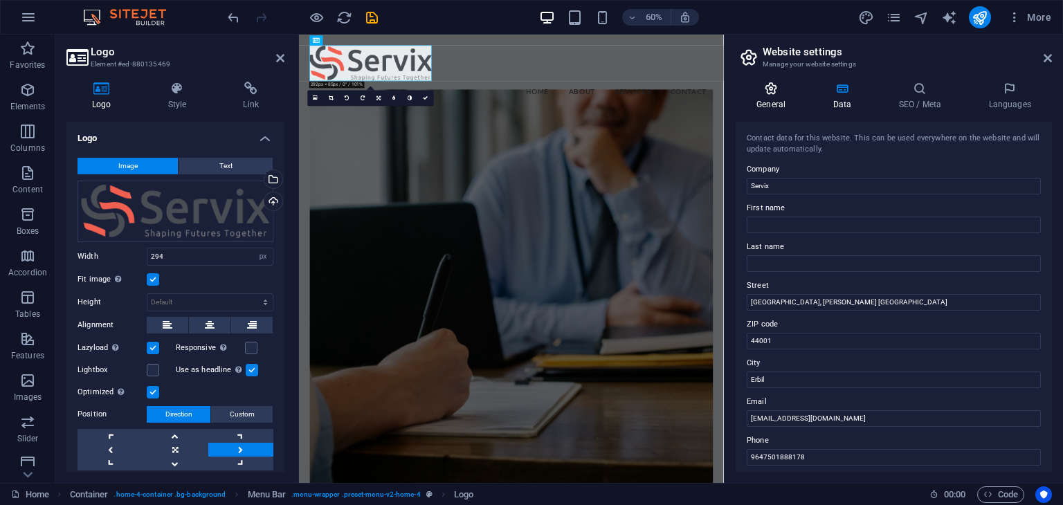
click at [757, 92] on icon at bounding box center [771, 89] width 71 height 14
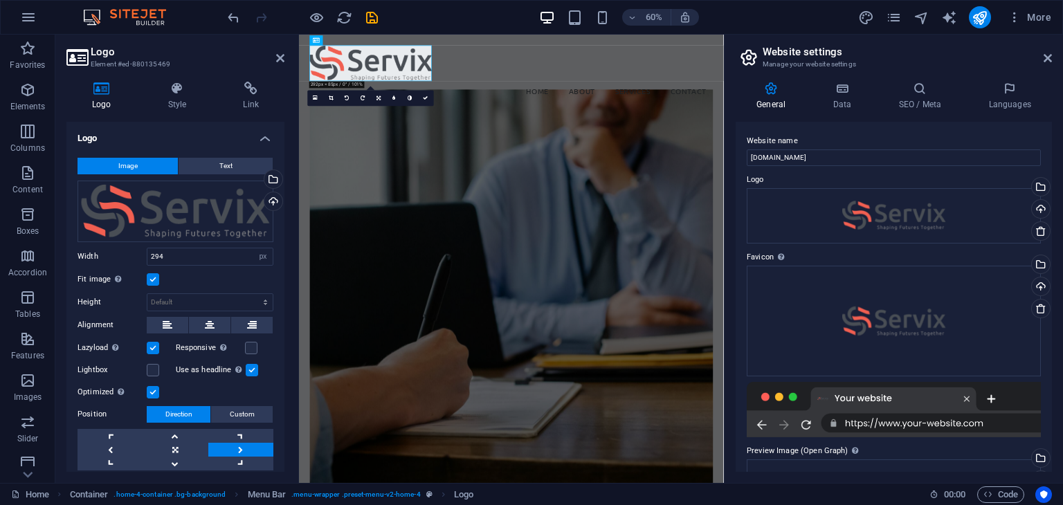
click at [1042, 54] on h2 "Website settings" at bounding box center [907, 52] width 289 height 12
drag, startPoint x: 1044, startPoint y: 58, endPoint x: 701, endPoint y: 19, distance: 345.5
click at [1045, 58] on icon at bounding box center [1048, 58] width 8 height 11
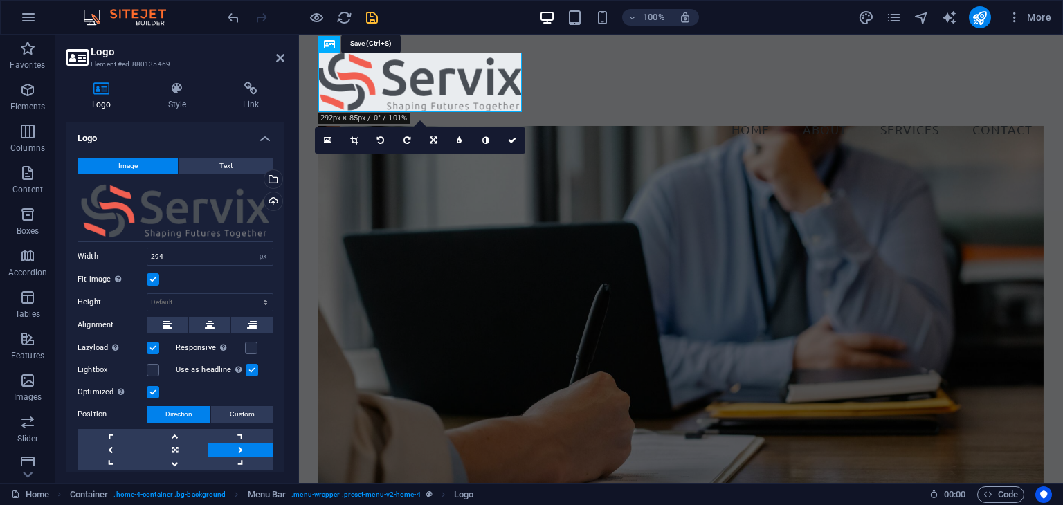
click at [378, 17] on icon "save" at bounding box center [372, 18] width 16 height 16
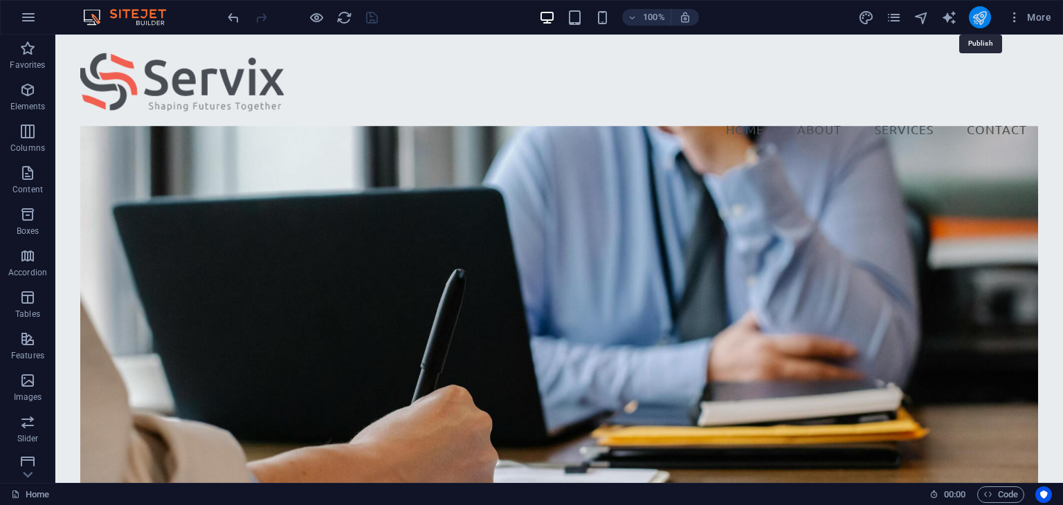
click at [980, 17] on icon "publish" at bounding box center [980, 18] width 16 height 16
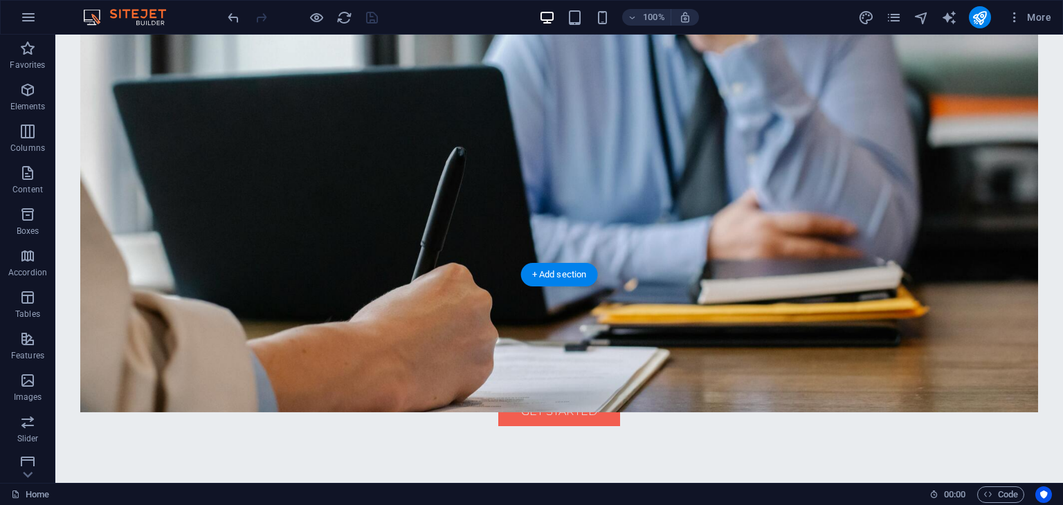
scroll to position [415, 0]
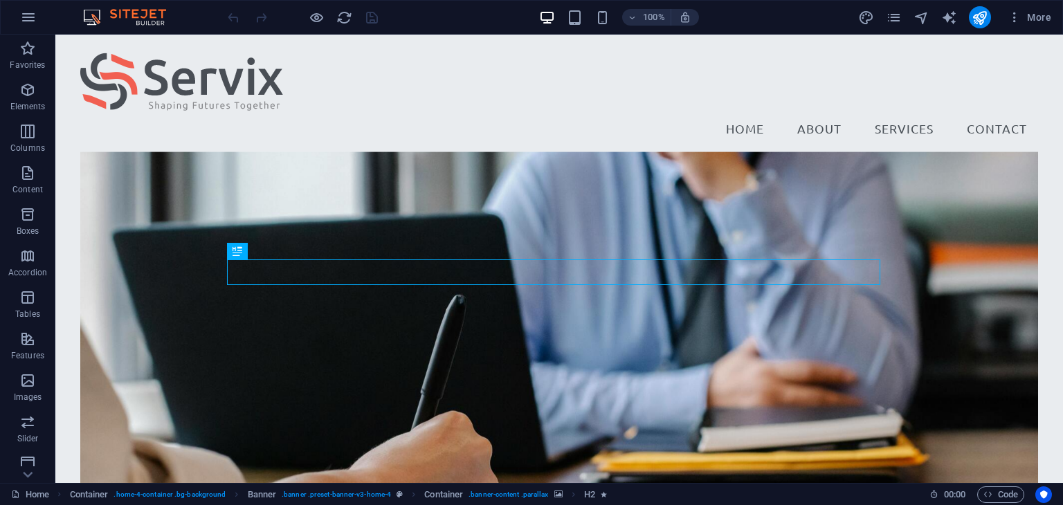
scroll to position [69, 0]
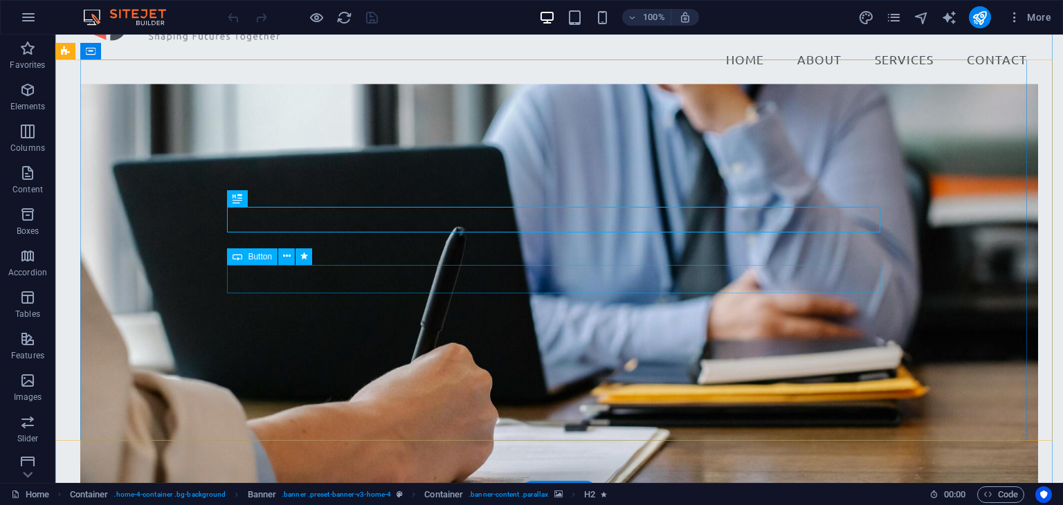
click at [259, 256] on span "Button" at bounding box center [260, 257] width 24 height 8
click at [288, 256] on icon at bounding box center [287, 256] width 8 height 15
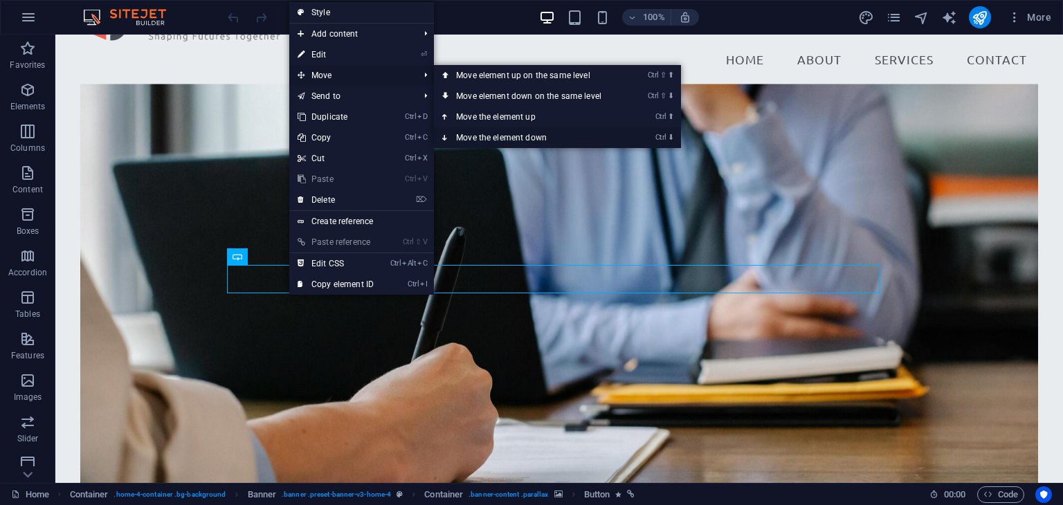
click at [485, 136] on link "Ctrl ⬇ Move the element down" at bounding box center [531, 137] width 195 height 21
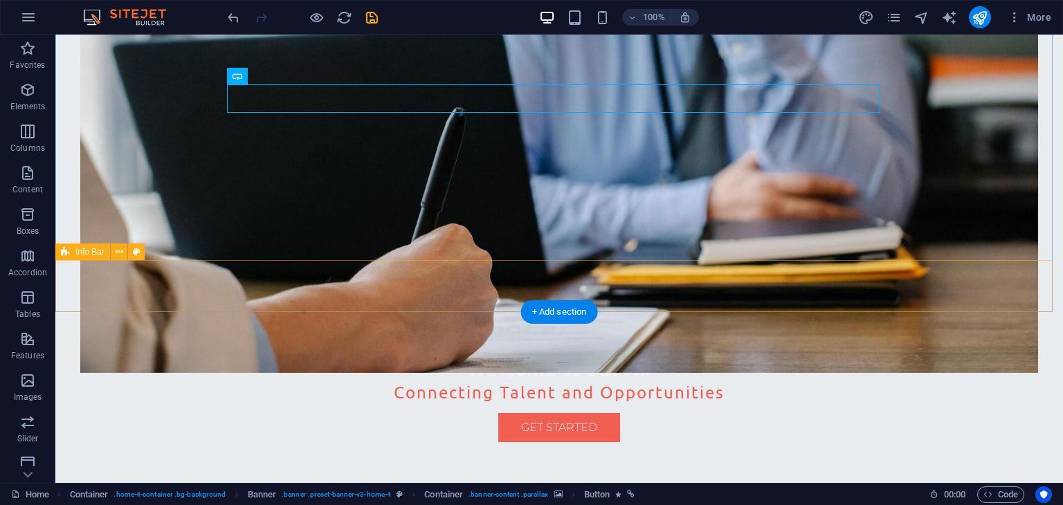
scroll to position [277, 0]
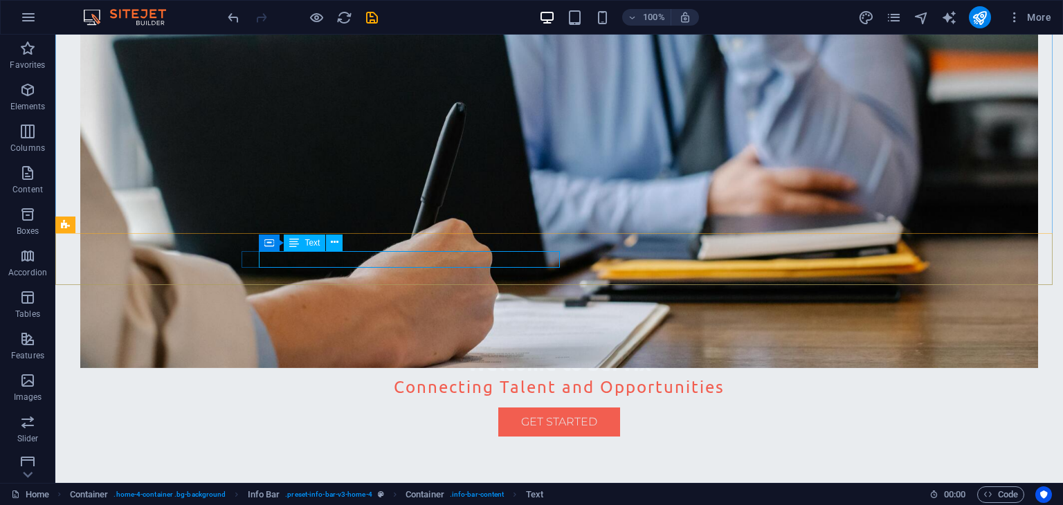
click at [314, 240] on span "Text" at bounding box center [312, 243] width 15 height 8
click at [340, 244] on button at bounding box center [334, 243] width 17 height 17
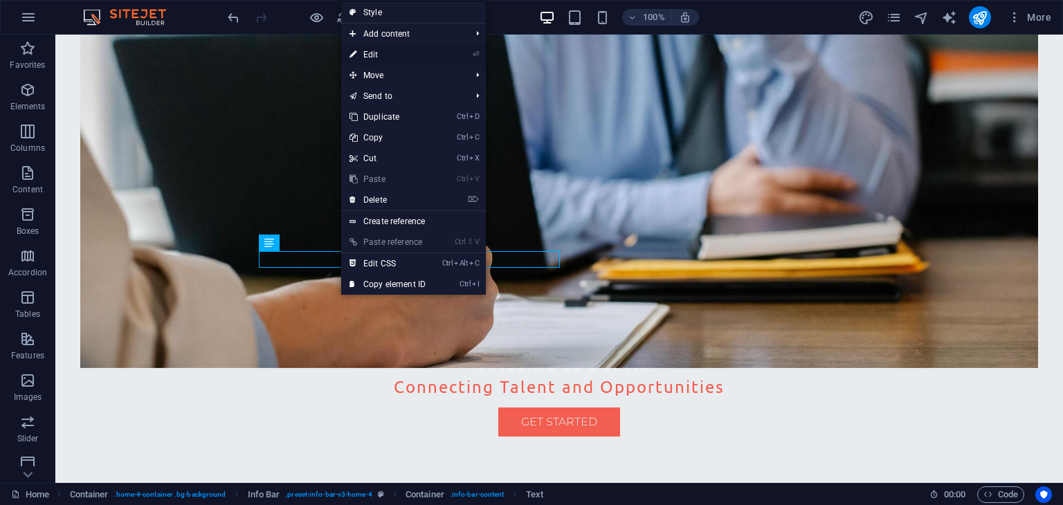
drag, startPoint x: 365, startPoint y: 48, endPoint x: 66, endPoint y: 15, distance: 300.9
click at [365, 48] on link "⏎ Edit" at bounding box center [387, 54] width 93 height 21
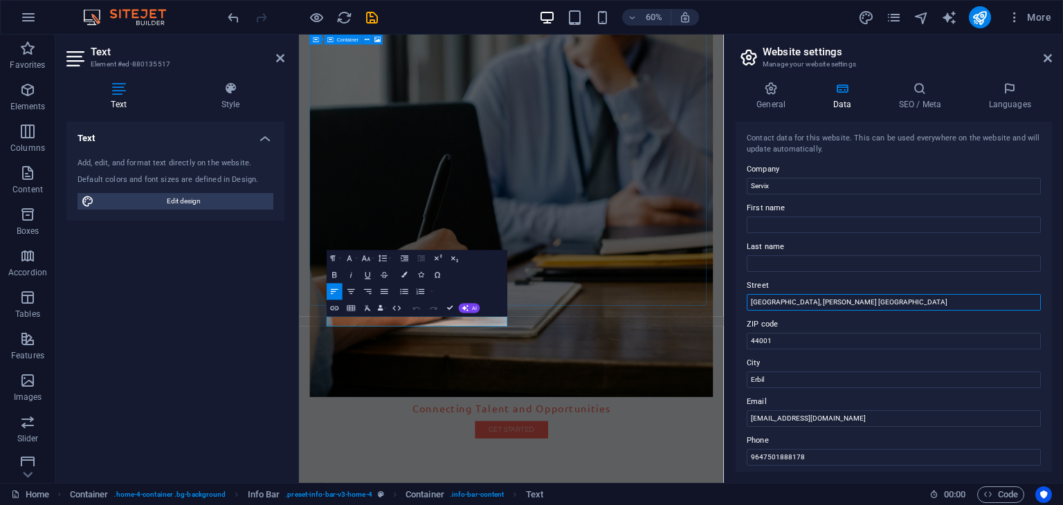
click at [833, 302] on input "[GEOGRAPHIC_DATA], [PERSON_NAME] [GEOGRAPHIC_DATA]" at bounding box center [894, 302] width 294 height 17
click at [856, 298] on input "[GEOGRAPHIC_DATA], [PERSON_NAME] [PERSON_NAME][GEOGRAPHIC_DATA]" at bounding box center [894, 302] width 294 height 17
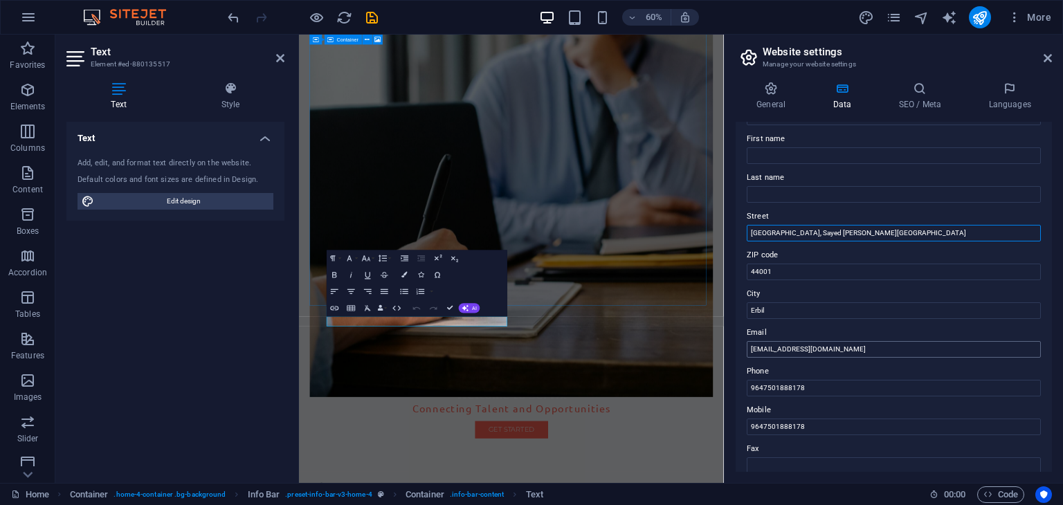
type input "[GEOGRAPHIC_DATA], Sayed [PERSON_NAME][GEOGRAPHIC_DATA]"
click at [792, 351] on input "[EMAIL_ADDRESS][DOMAIN_NAME]" at bounding box center [894, 349] width 294 height 17
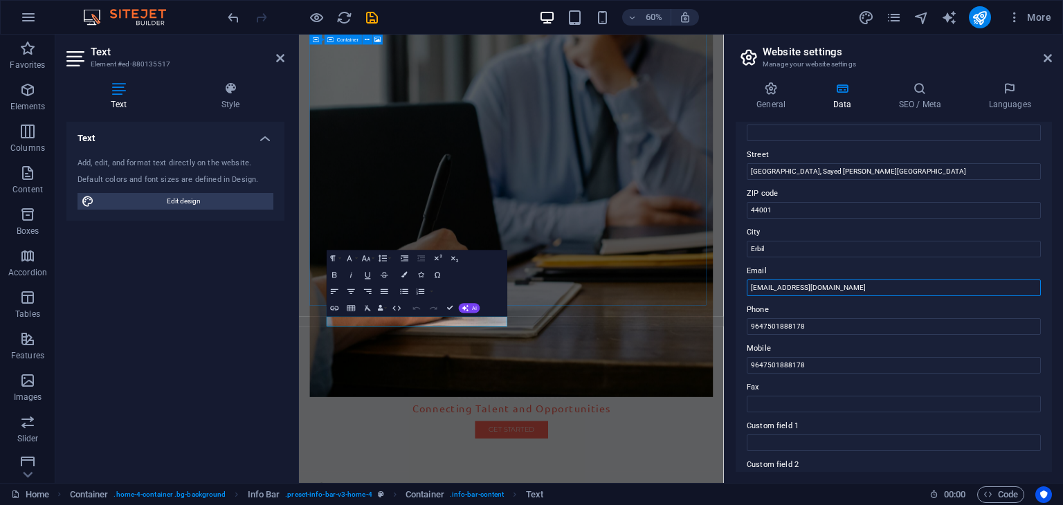
scroll to position [138, 0]
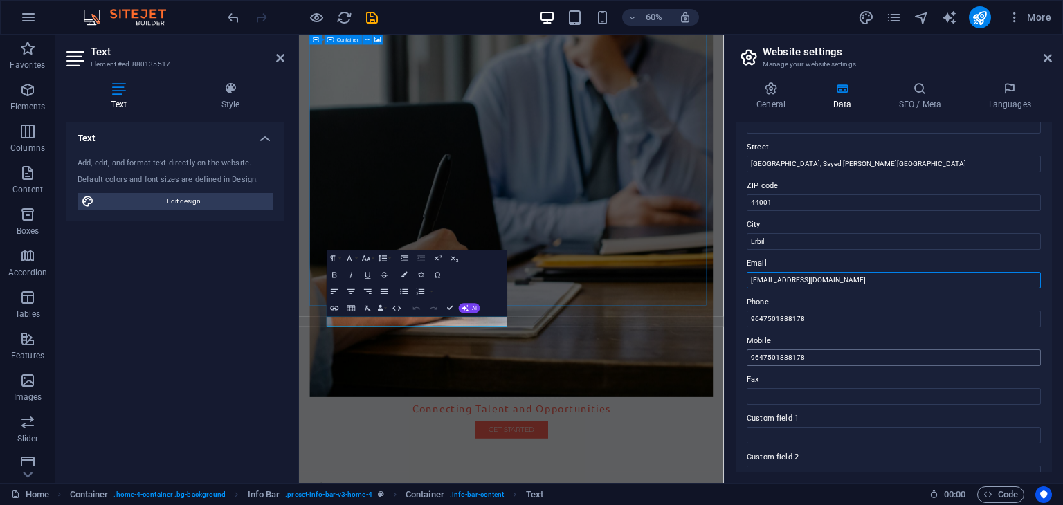
type input "[EMAIL_ADDRESS][DOMAIN_NAME]"
click at [768, 359] on input "9647501888178" at bounding box center [894, 358] width 294 height 17
type input "9647701888178"
click at [870, 376] on label "Fax" at bounding box center [894, 380] width 294 height 17
click at [870, 388] on input "Fax" at bounding box center [894, 396] width 294 height 17
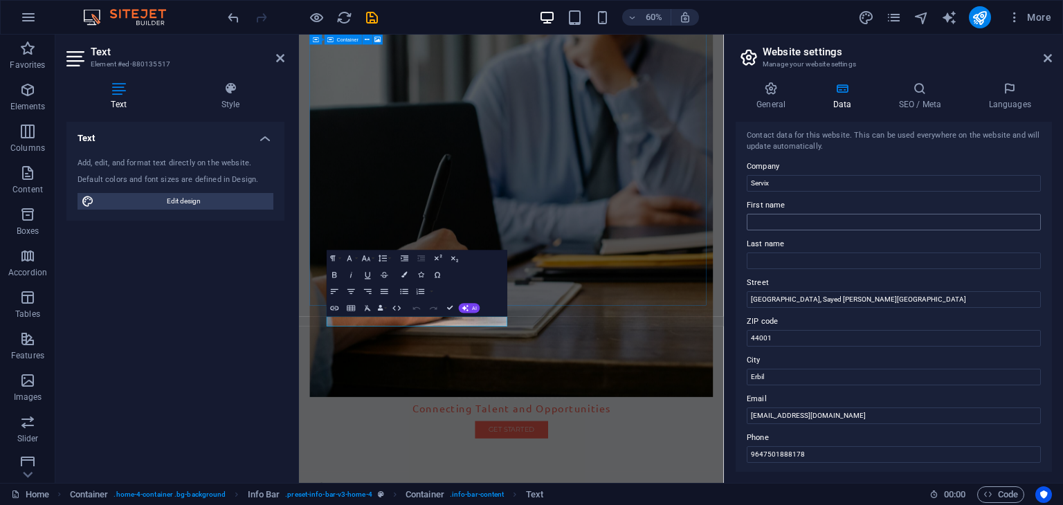
scroll to position [0, 0]
click at [736, 158] on div "Contact data for this website. This can be used everywhere on the website and w…" at bounding box center [894, 297] width 316 height 350
click at [946, 322] on figure at bounding box center [653, 299] width 673 height 680
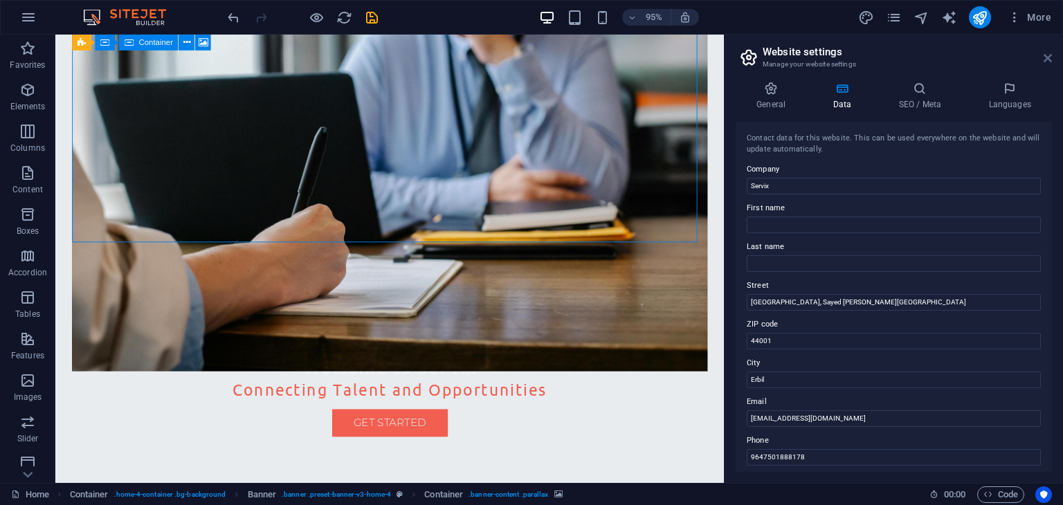
click at [1049, 57] on icon at bounding box center [1048, 58] width 8 height 11
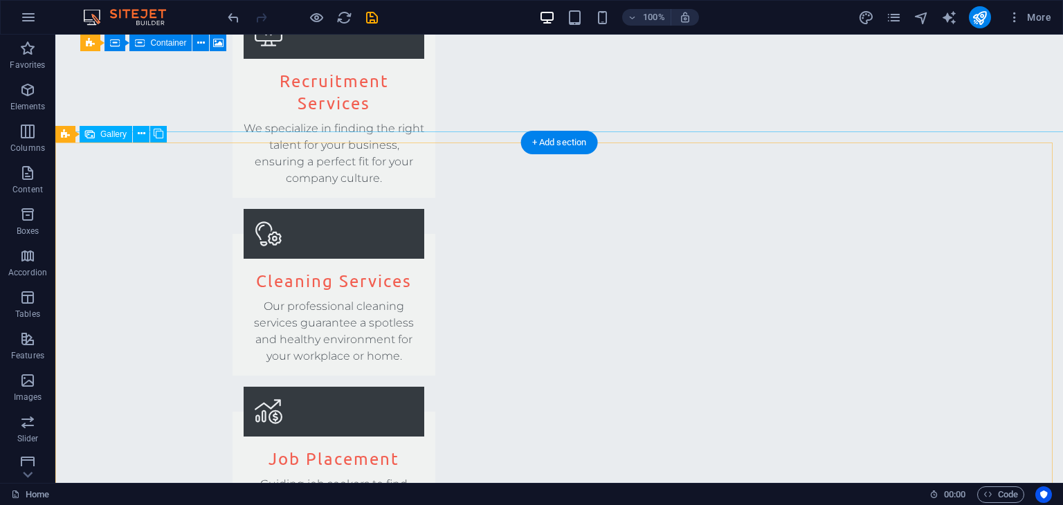
scroll to position [2215, 0]
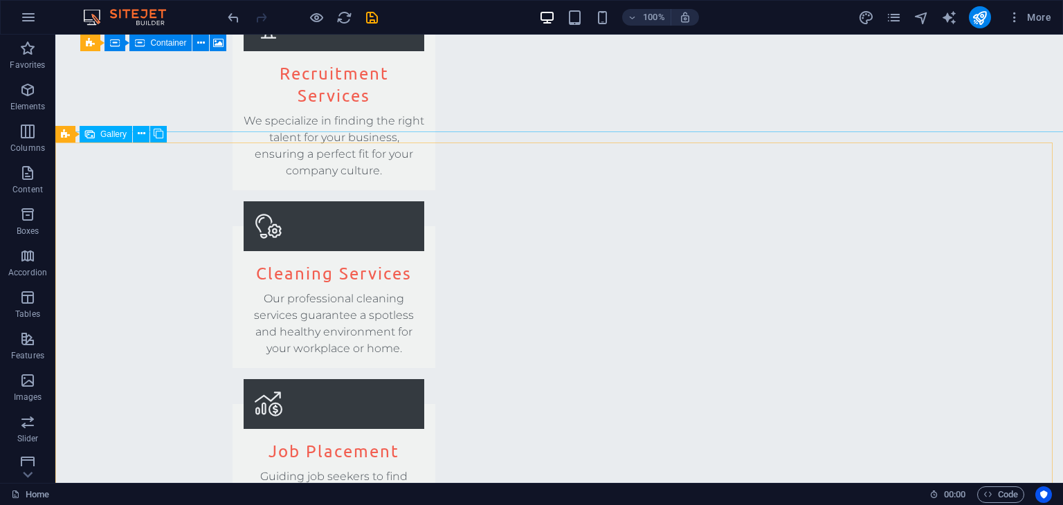
click at [98, 132] on div "Gallery" at bounding box center [106, 134] width 53 height 17
click at [138, 133] on icon at bounding box center [142, 134] width 8 height 15
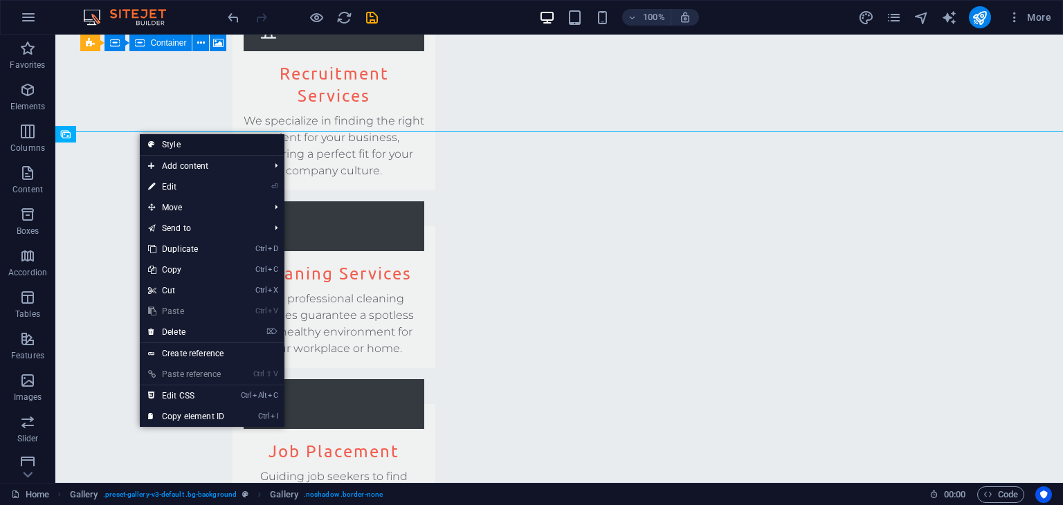
click at [170, 145] on link "Style" at bounding box center [212, 144] width 145 height 21
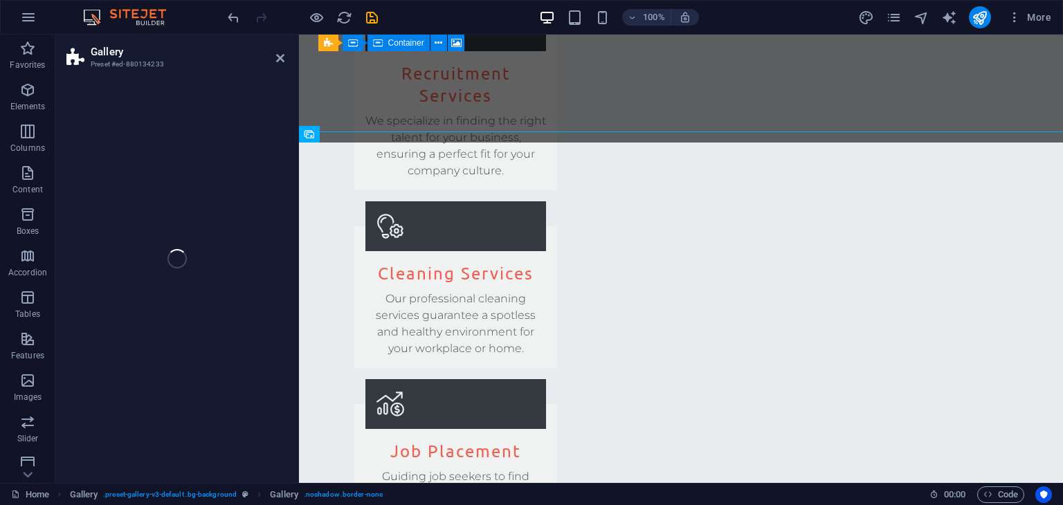
select select "rem"
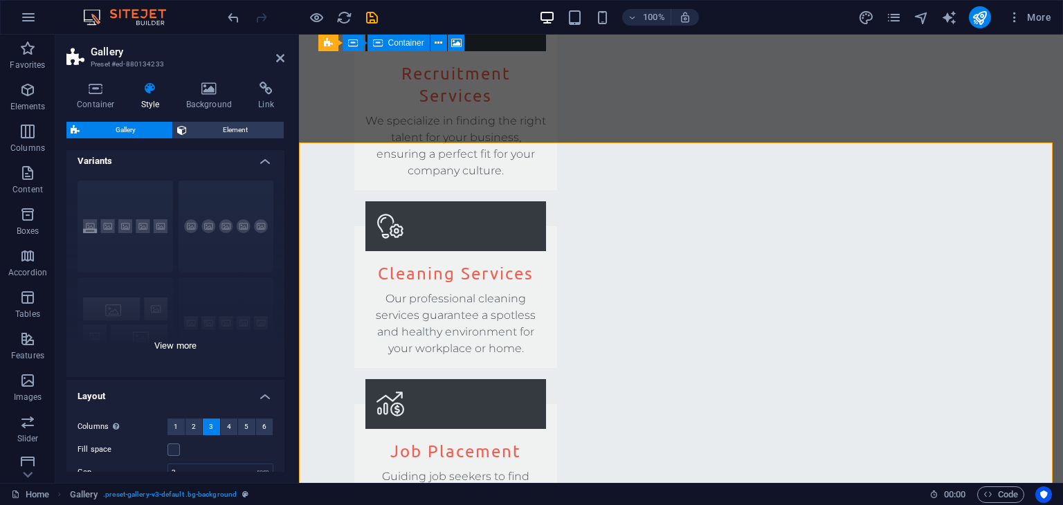
scroll to position [0, 0]
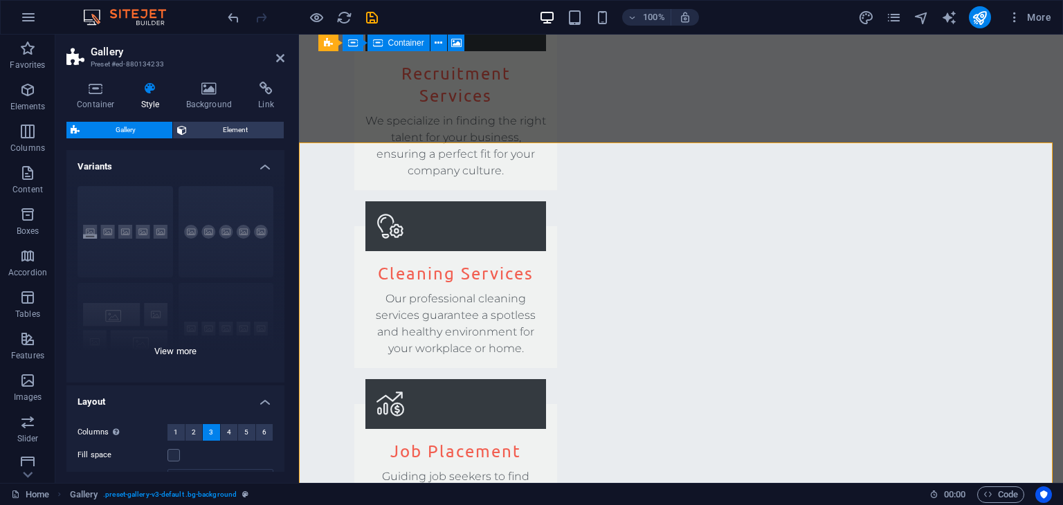
click at [116, 228] on div "Captions Circle Collage Default Grid Grid shifted" at bounding box center [175, 279] width 218 height 208
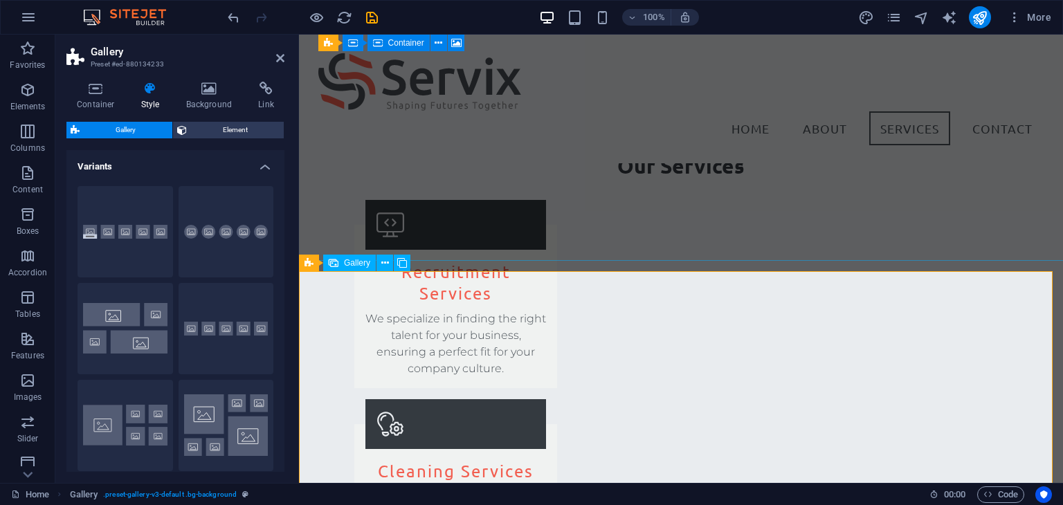
scroll to position [1982, 0]
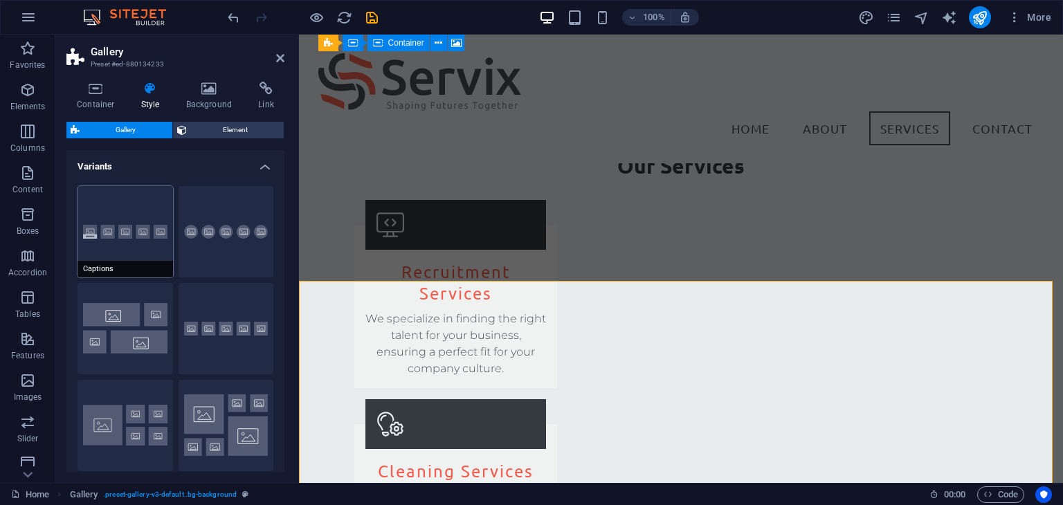
click at [141, 231] on button "Captions" at bounding box center [126, 231] width 96 height 91
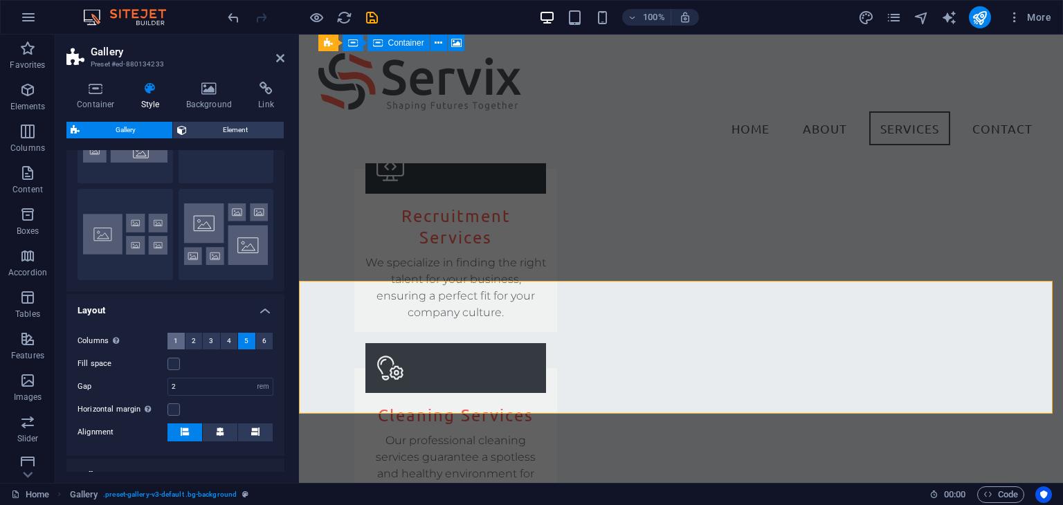
scroll to position [208, 0]
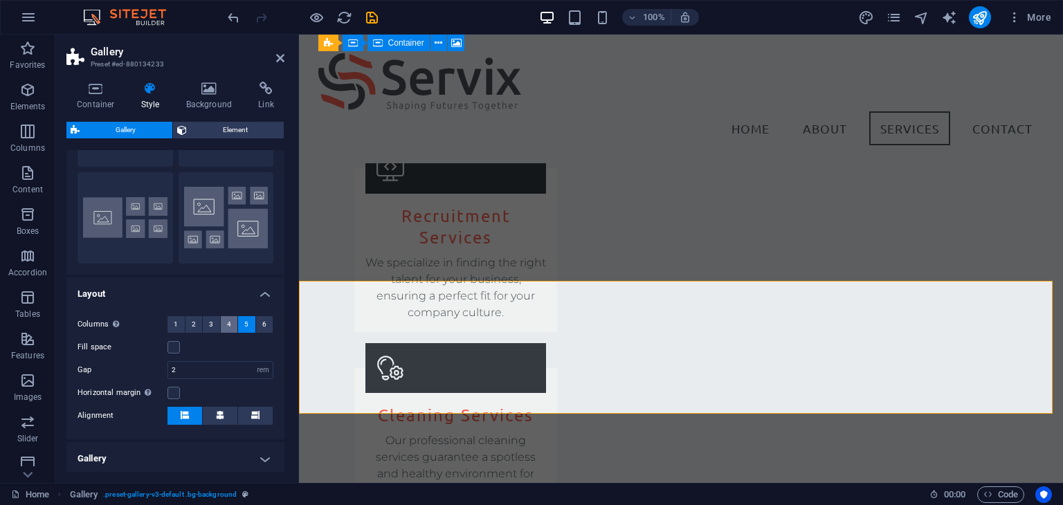
click at [230, 322] on button "4" at bounding box center [229, 324] width 17 height 17
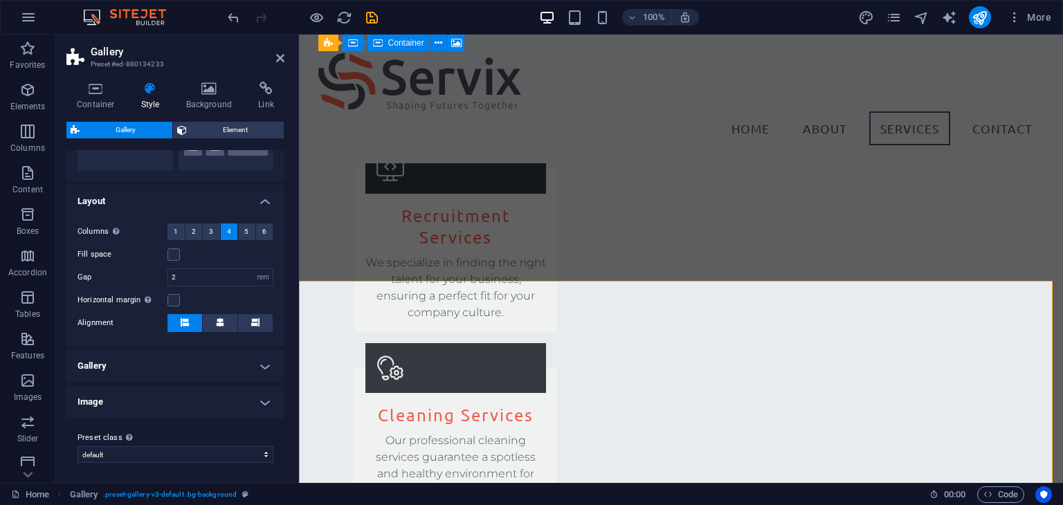
scroll to position [302, 0]
click at [260, 363] on h4 "Gallery" at bounding box center [175, 364] width 218 height 33
click at [260, 363] on h4 "Gallery" at bounding box center [175, 360] width 218 height 25
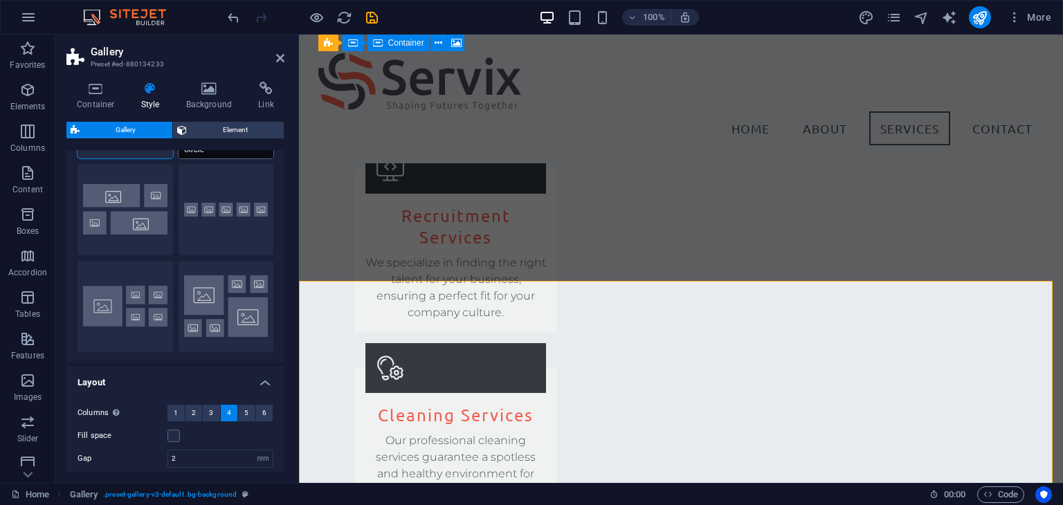
scroll to position [25, 0]
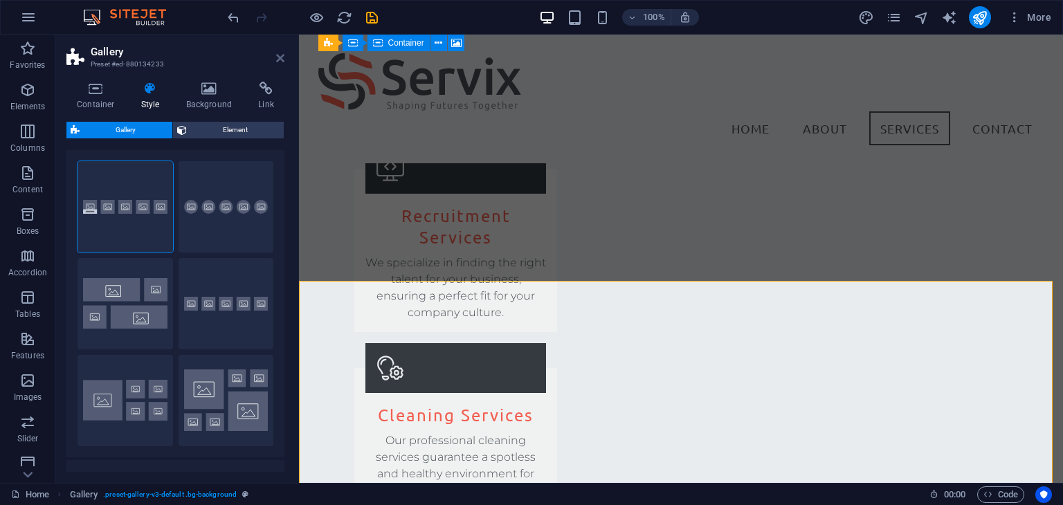
click at [282, 57] on icon at bounding box center [280, 58] width 8 height 11
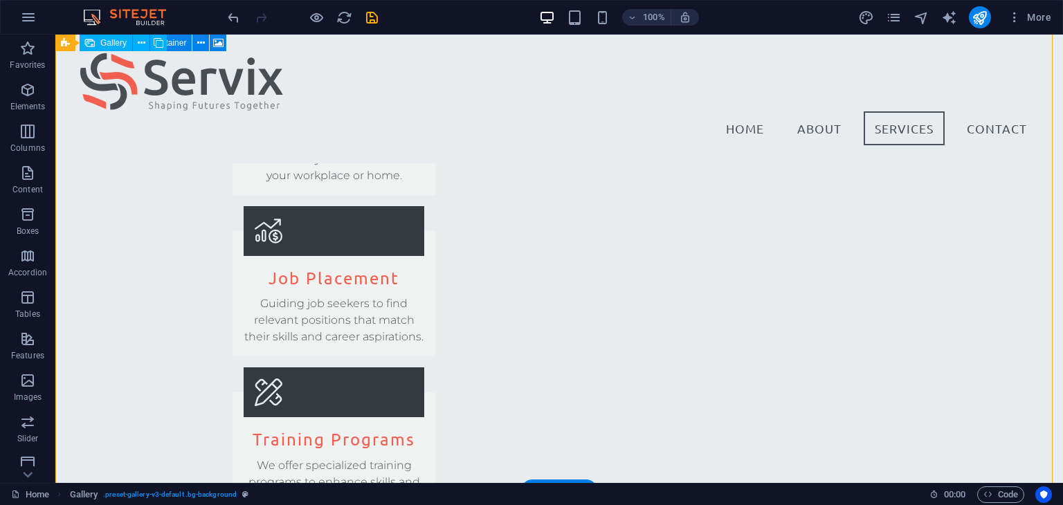
scroll to position [2121, 0]
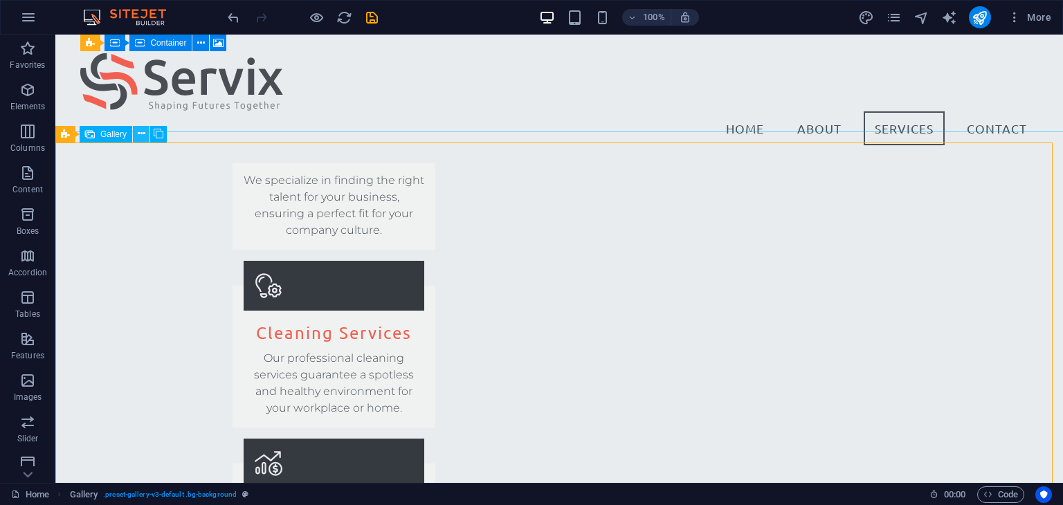
click at [143, 131] on icon at bounding box center [142, 134] width 8 height 15
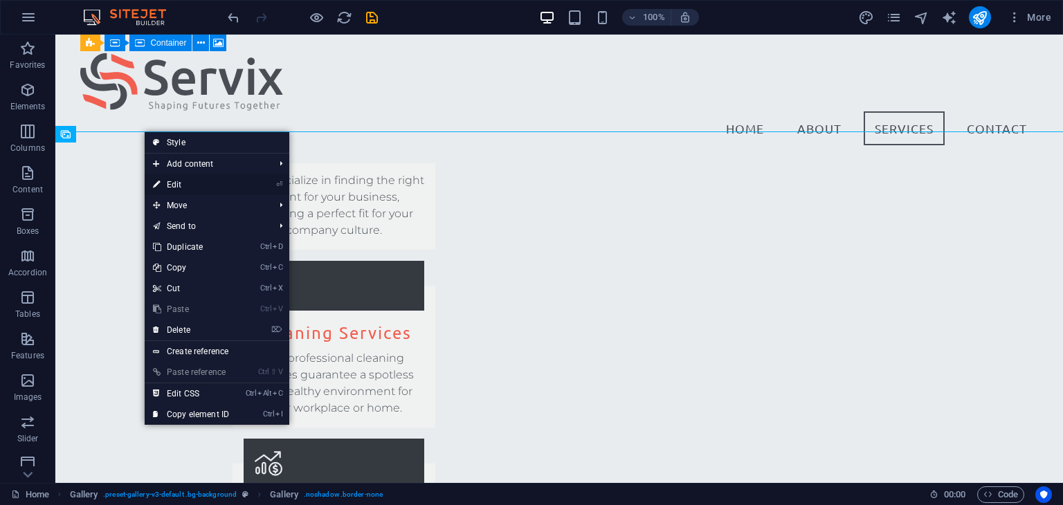
click at [229, 188] on link "⏎ Edit" at bounding box center [191, 184] width 93 height 21
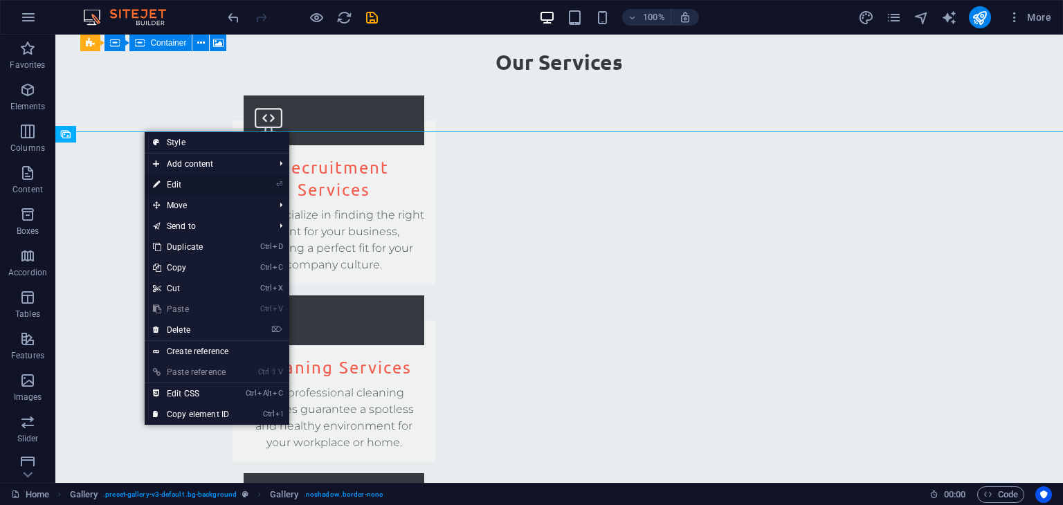
select select "px"
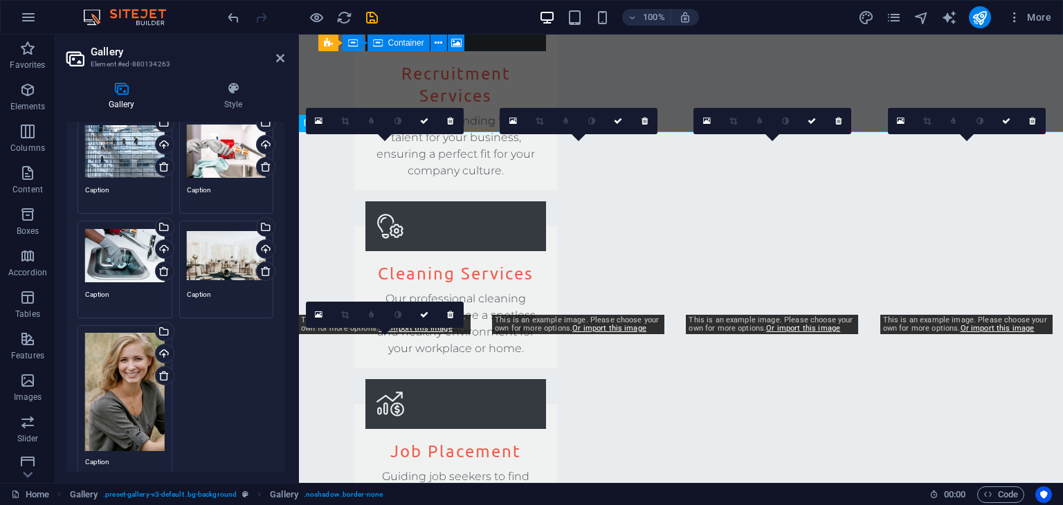
scroll to position [138, 0]
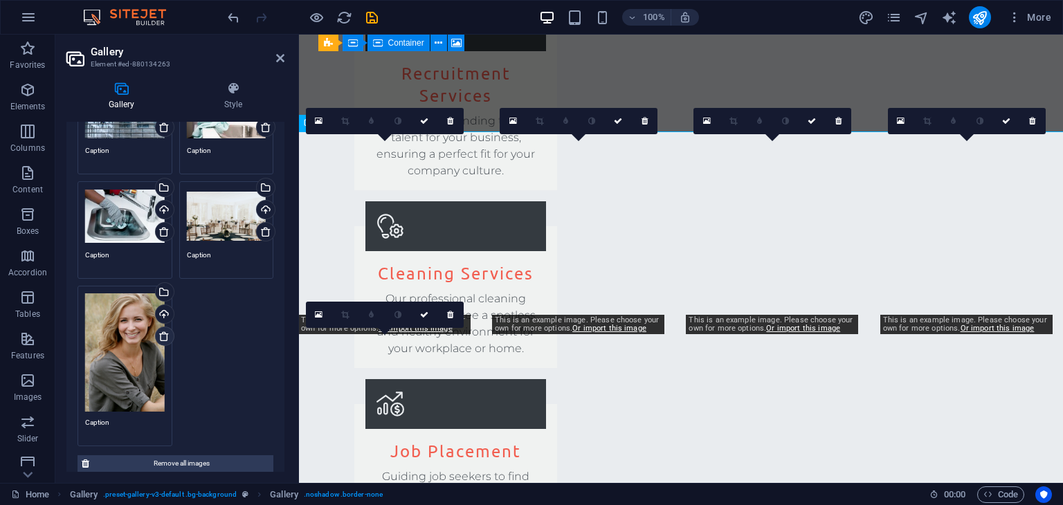
click at [161, 333] on icon at bounding box center [163, 336] width 11 height 11
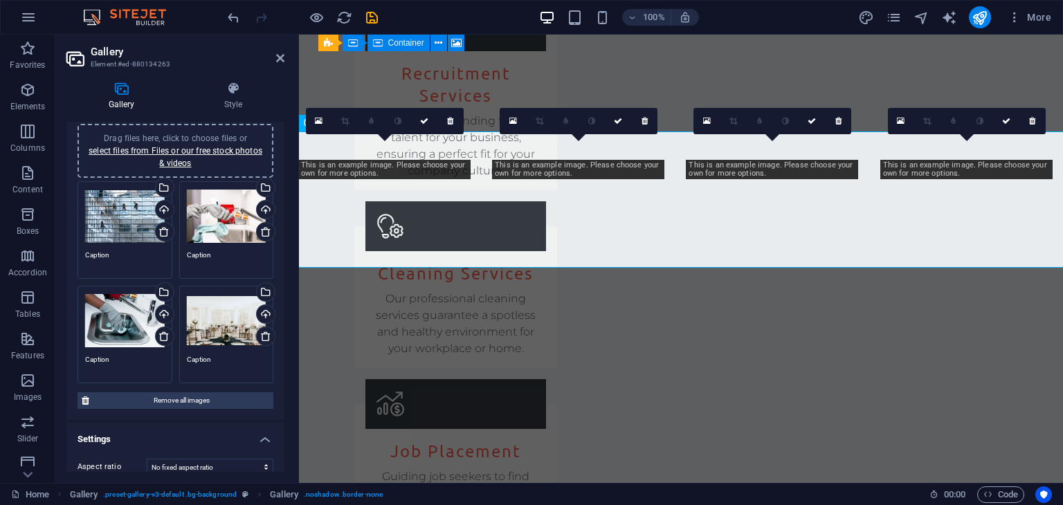
scroll to position [0, 0]
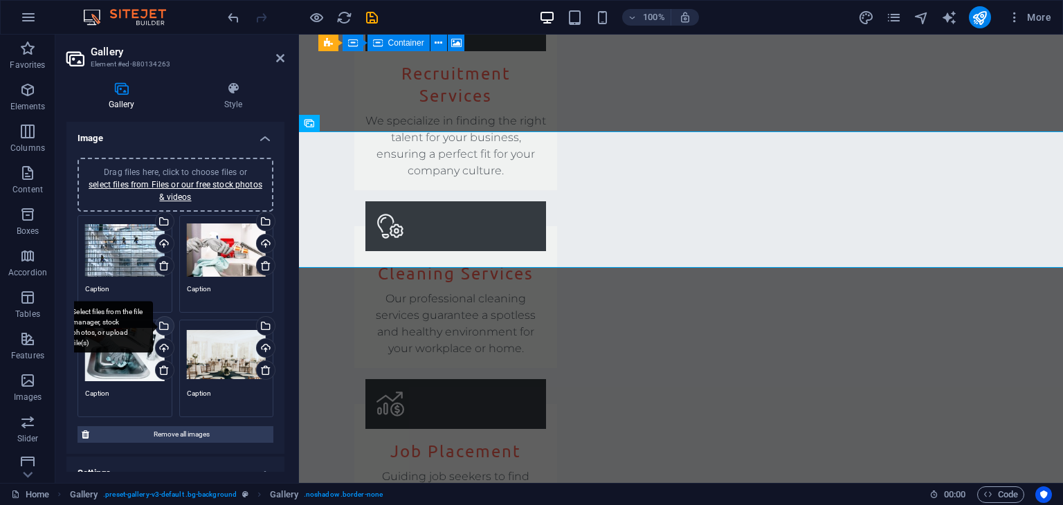
click at [153, 325] on div "Select files from the file manager, stock photos, or upload file(s)" at bounding box center [108, 327] width 90 height 52
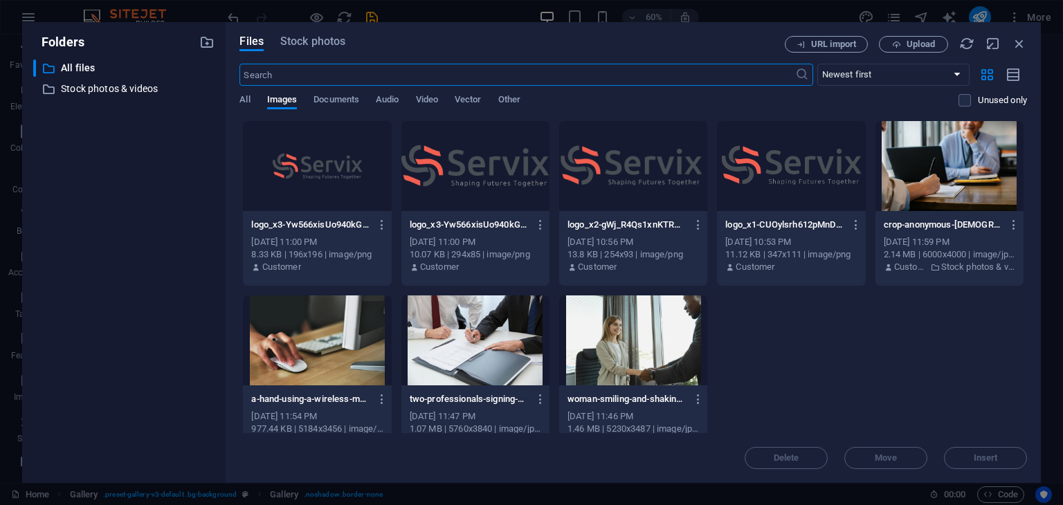
scroll to position [2468, 0]
click at [309, 45] on span "Stock photos" at bounding box center [312, 41] width 65 height 17
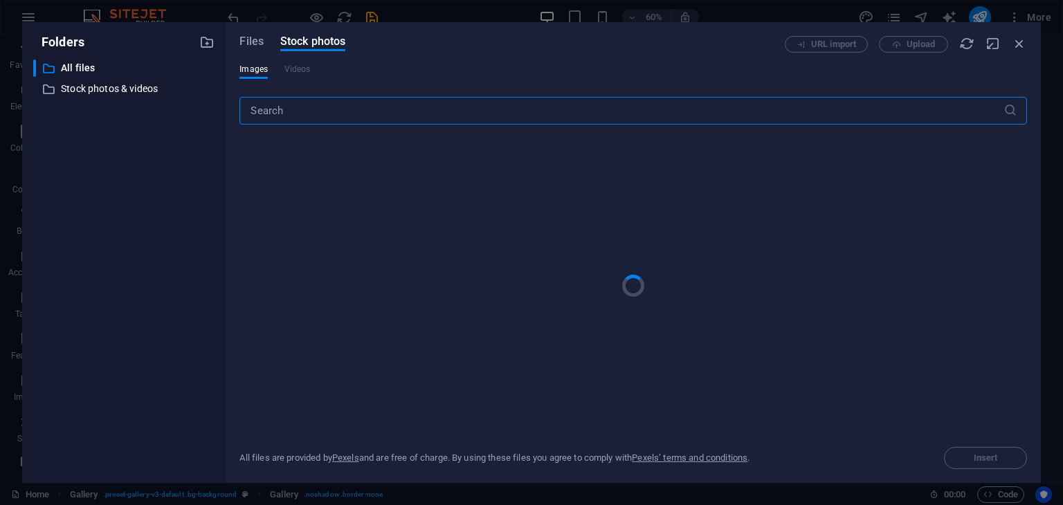
click at [290, 121] on input "text" at bounding box center [620, 111] width 763 height 28
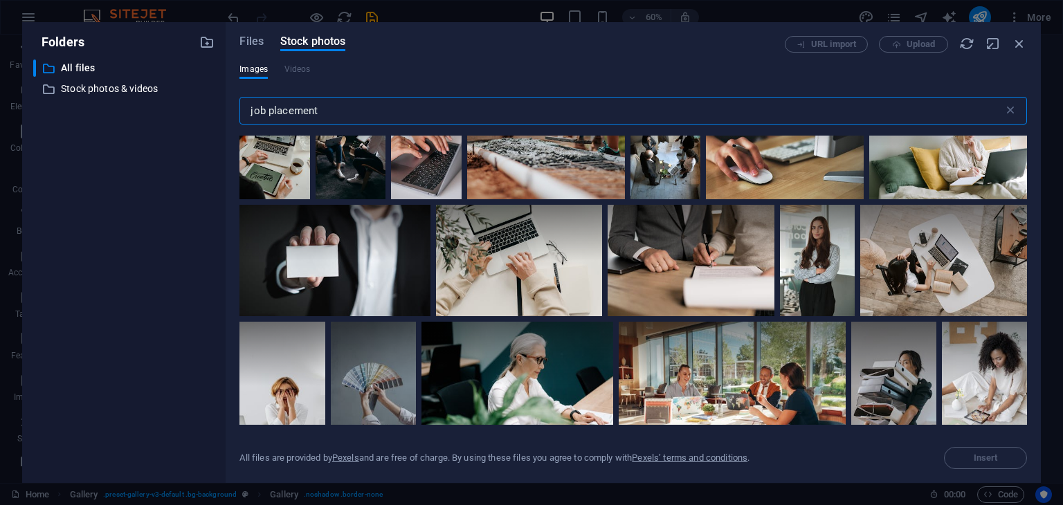
scroll to position [1107, 0]
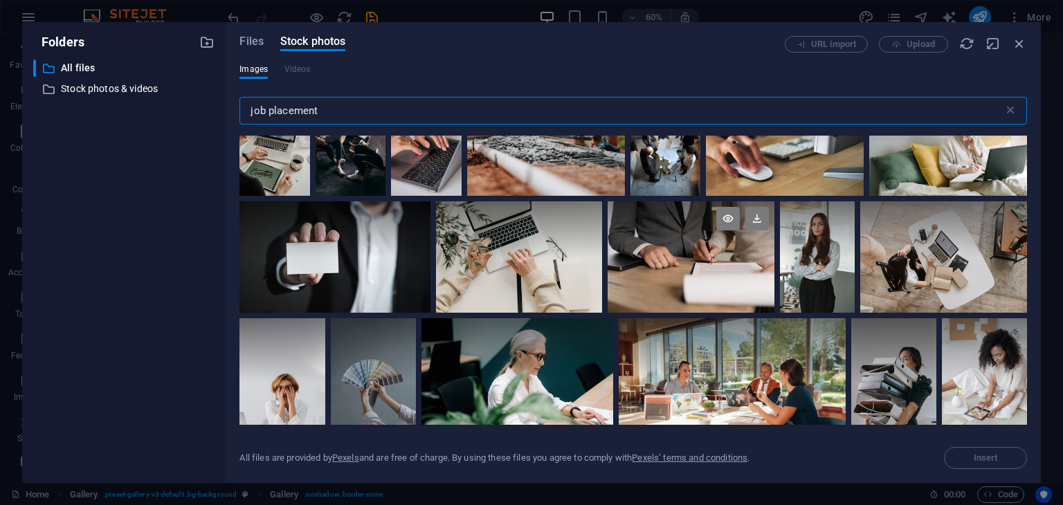
type input "job placement"
click at [696, 254] on div at bounding box center [691, 256] width 167 height 111
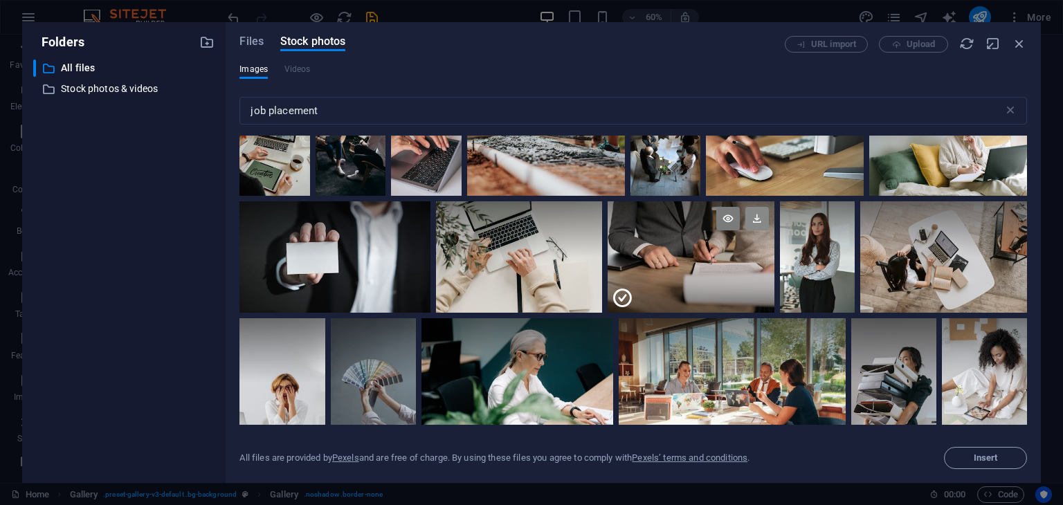
click at [759, 212] on icon at bounding box center [757, 219] width 24 height 24
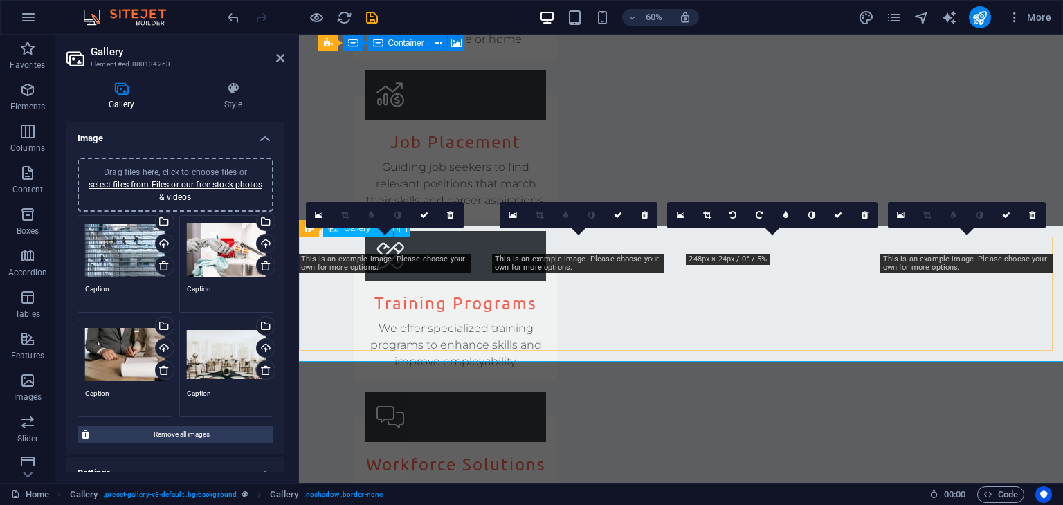
scroll to position [2215, 0]
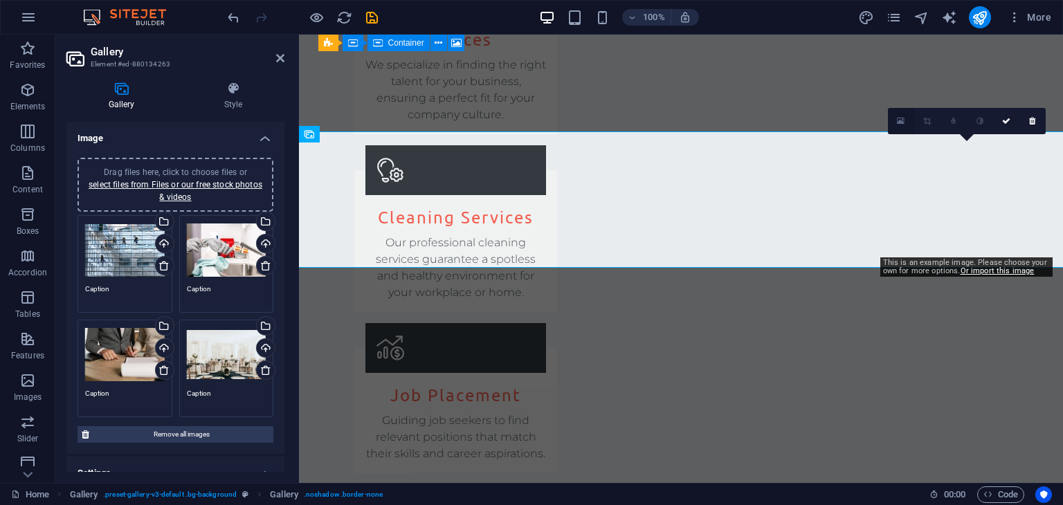
click at [898, 118] on icon at bounding box center [901, 121] width 8 height 10
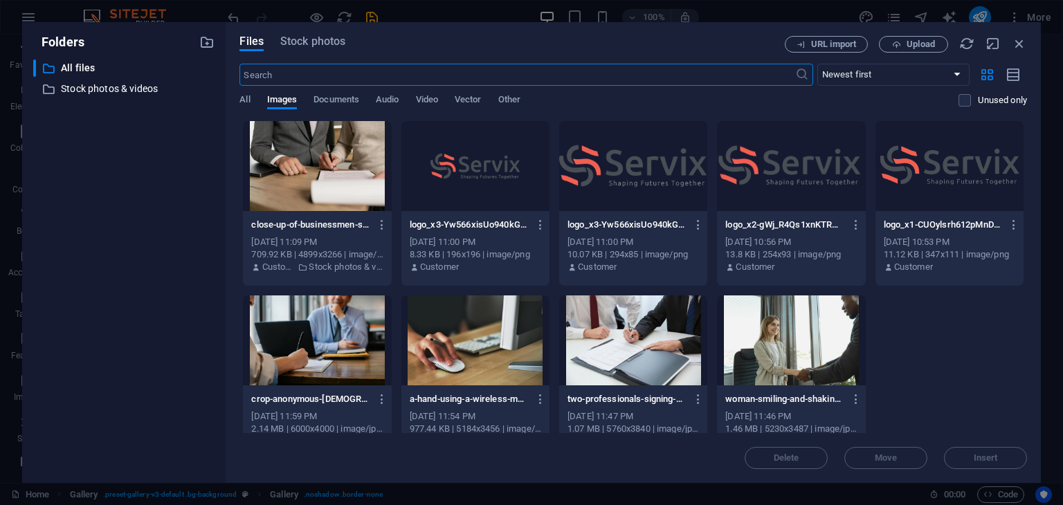
scroll to position [2468, 0]
click at [659, 75] on input "text" at bounding box center [516, 75] width 555 height 22
drag, startPoint x: 315, startPoint y: 36, endPoint x: 328, endPoint y: 59, distance: 26.4
click at [316, 36] on span "Stock photos" at bounding box center [312, 41] width 65 height 17
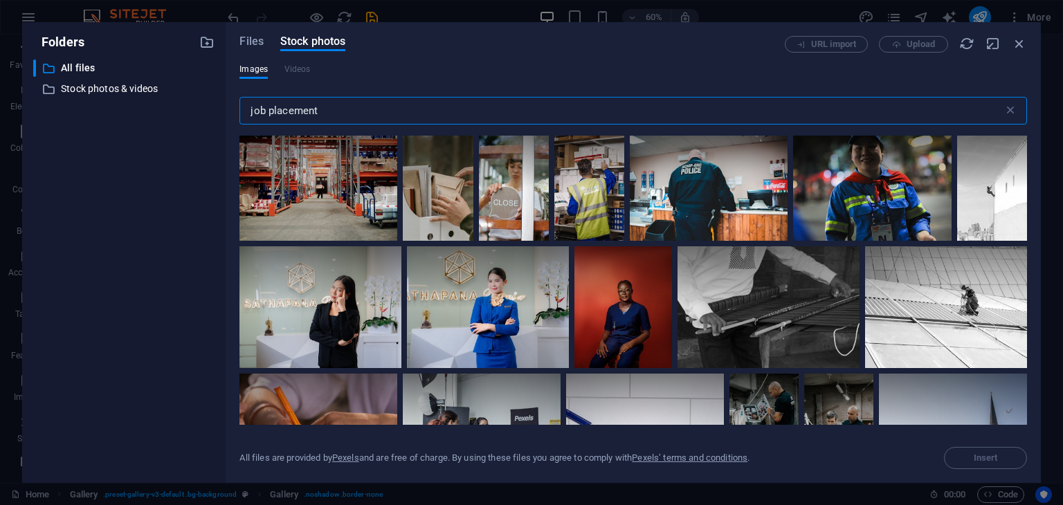
click at [326, 78] on div "Images Videos" at bounding box center [633, 77] width 788 height 26
drag, startPoint x: 326, startPoint y: 116, endPoint x: 235, endPoint y: 107, distance: 91.7
click at [235, 107] on div "Files Stock photos URL import Upload Images Videos job placement ​ All files ar…" at bounding box center [633, 252] width 815 height 461
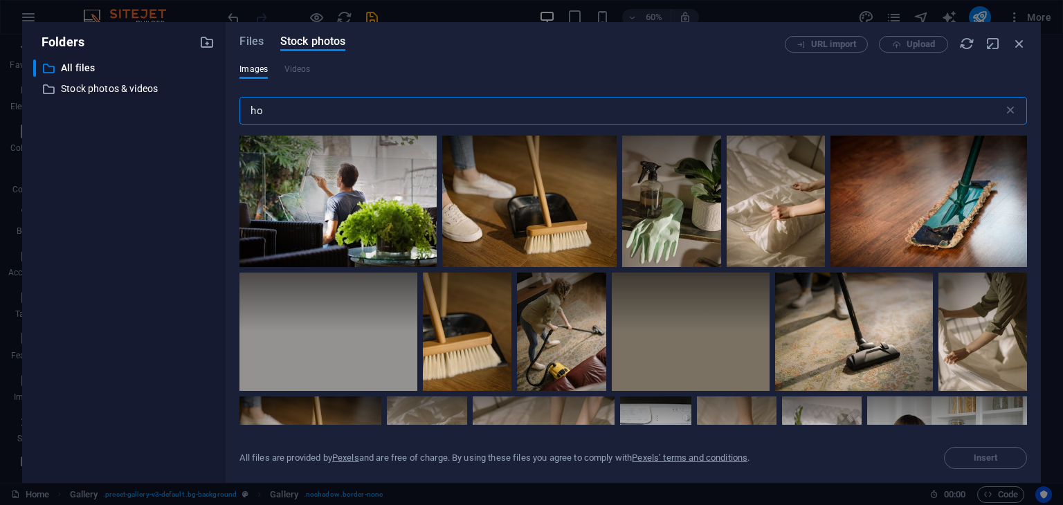
type input "h"
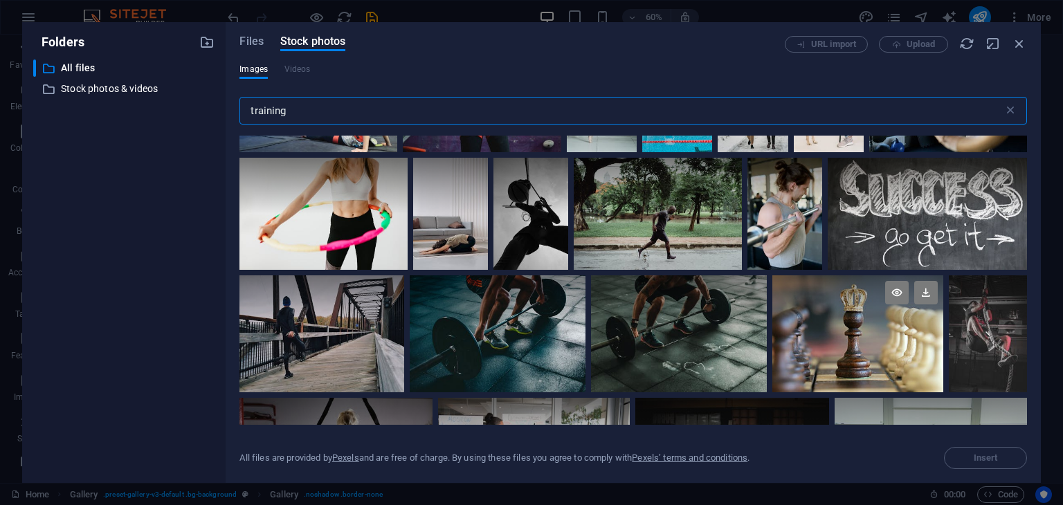
scroll to position [761, 0]
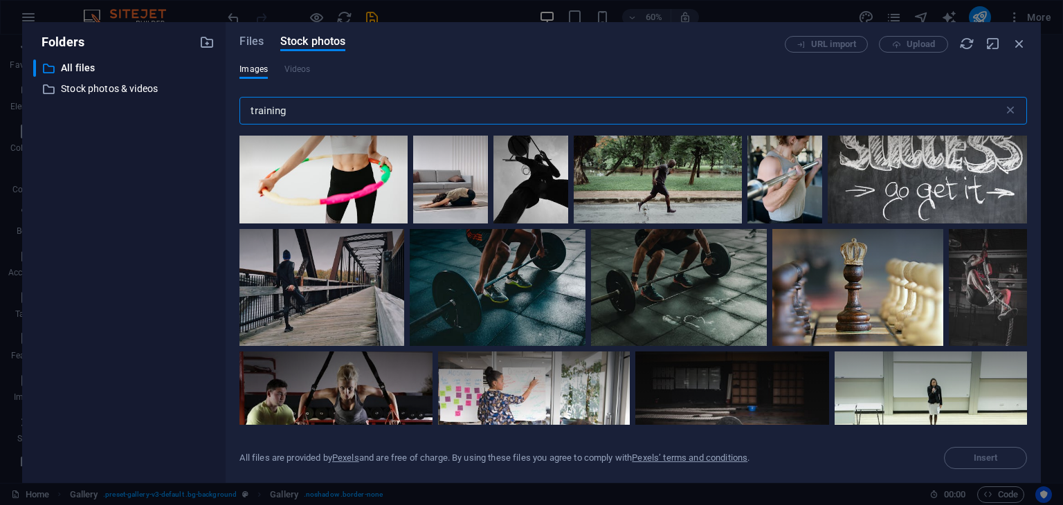
click at [307, 105] on input "training" at bounding box center [620, 111] width 763 height 28
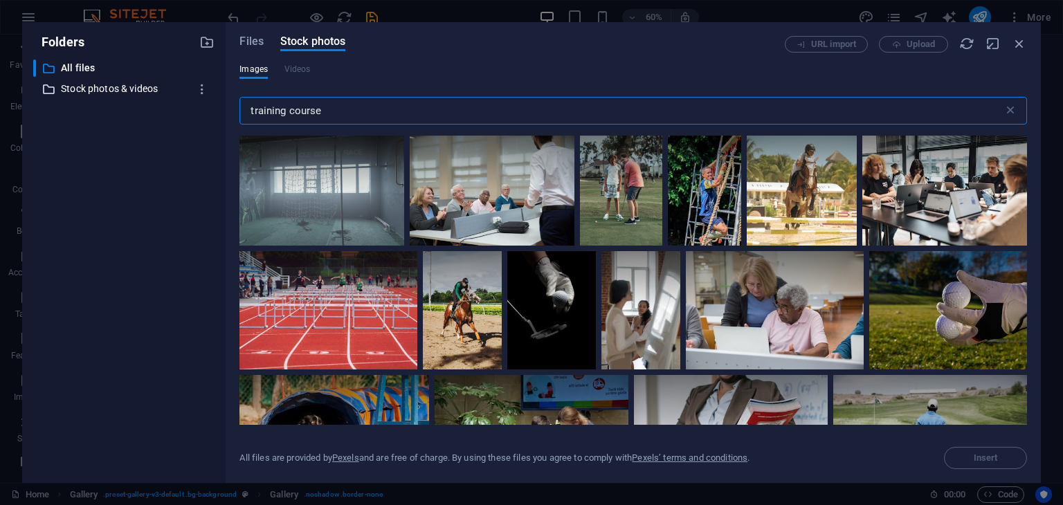
drag, startPoint x: 375, startPoint y: 108, endPoint x: 125, endPoint y: 86, distance: 250.8
click at [129, 87] on div "Folders ​ All files All files ​ Stock photos & videos Stock photos & videos Fil…" at bounding box center [531, 252] width 1019 height 461
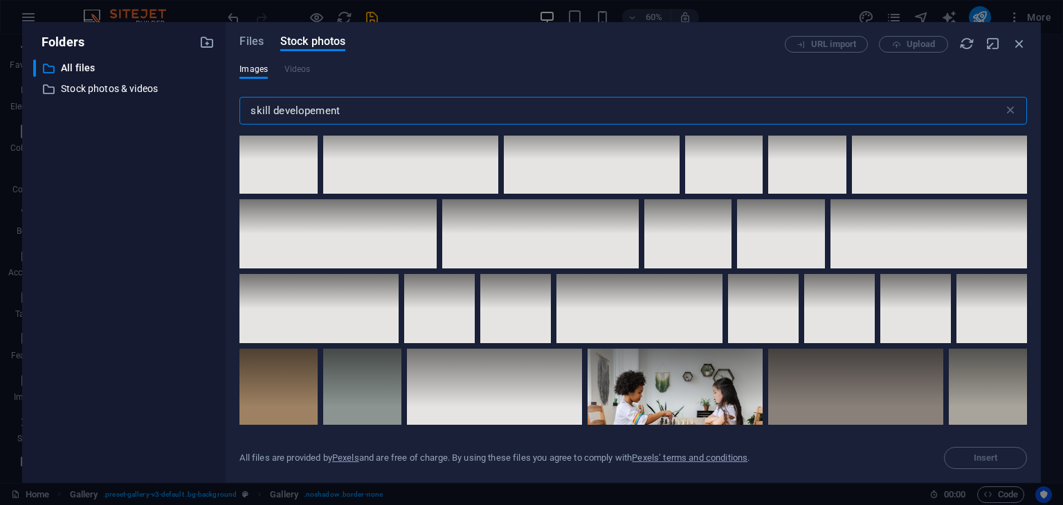
scroll to position [2146, 0]
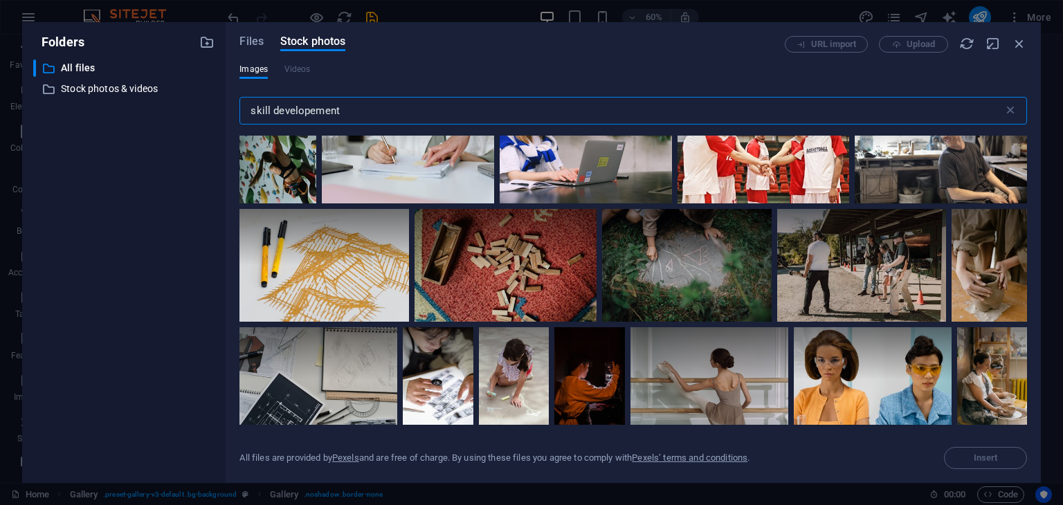
drag, startPoint x: 346, startPoint y: 110, endPoint x: 232, endPoint y: 96, distance: 115.1
click at [232, 96] on div "Files Stock photos URL import Upload Images Videos skill developement ​ All fil…" at bounding box center [633, 252] width 815 height 461
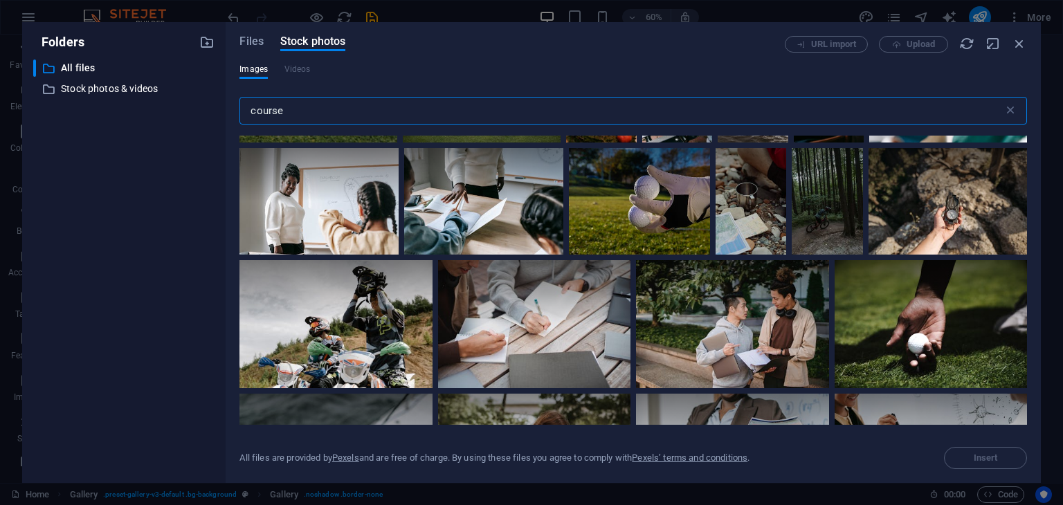
scroll to position [2422, 0]
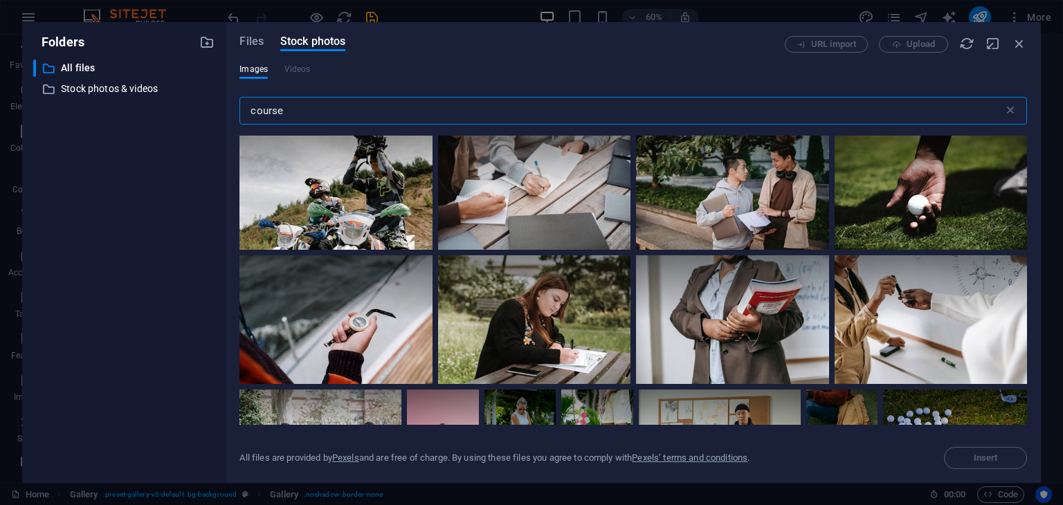
click at [328, 105] on input "course" at bounding box center [620, 111] width 763 height 28
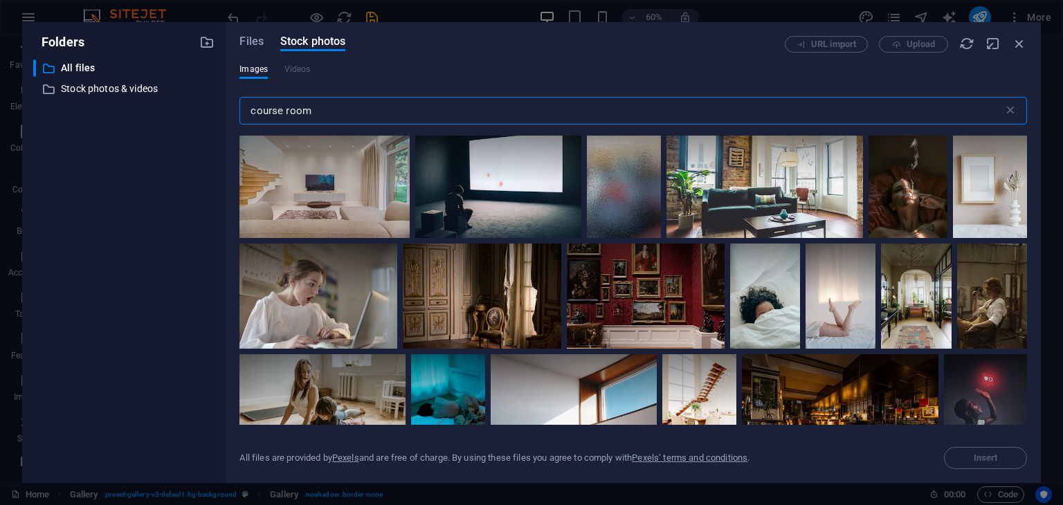
scroll to position [2353, 0]
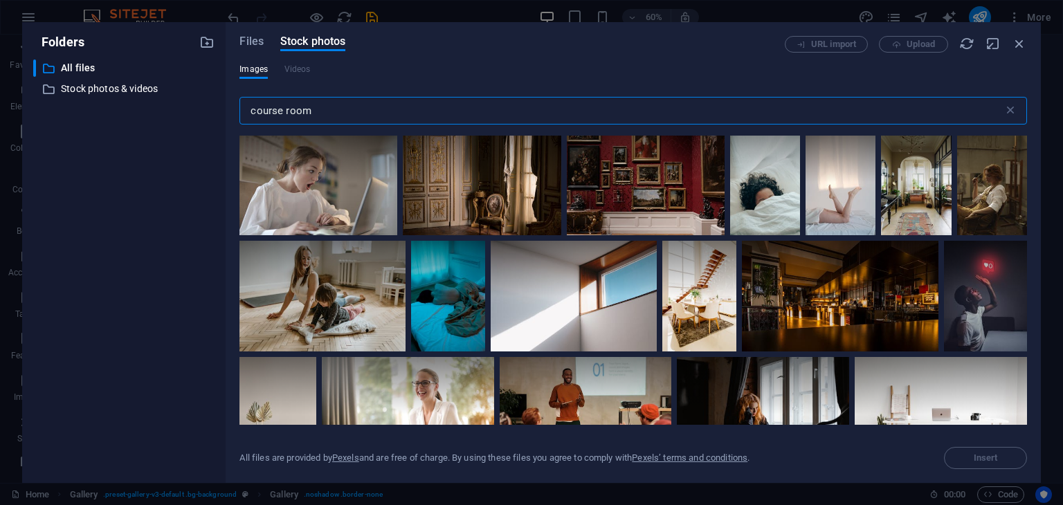
drag, startPoint x: 307, startPoint y: 118, endPoint x: 231, endPoint y: 110, distance: 76.5
click at [231, 110] on div "Files Stock photos URL import Upload Images Videos course room ​ All files are …" at bounding box center [633, 252] width 815 height 461
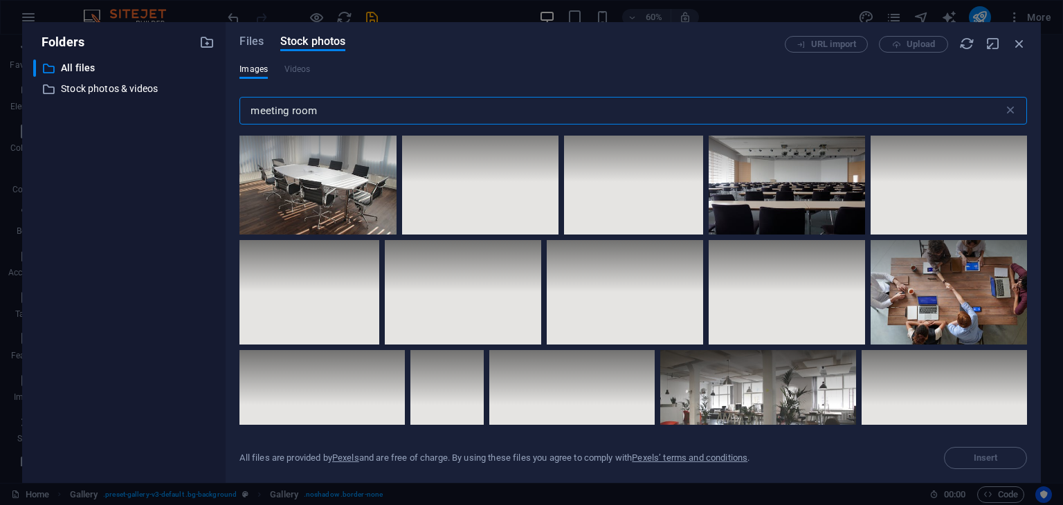
scroll to position [0, 0]
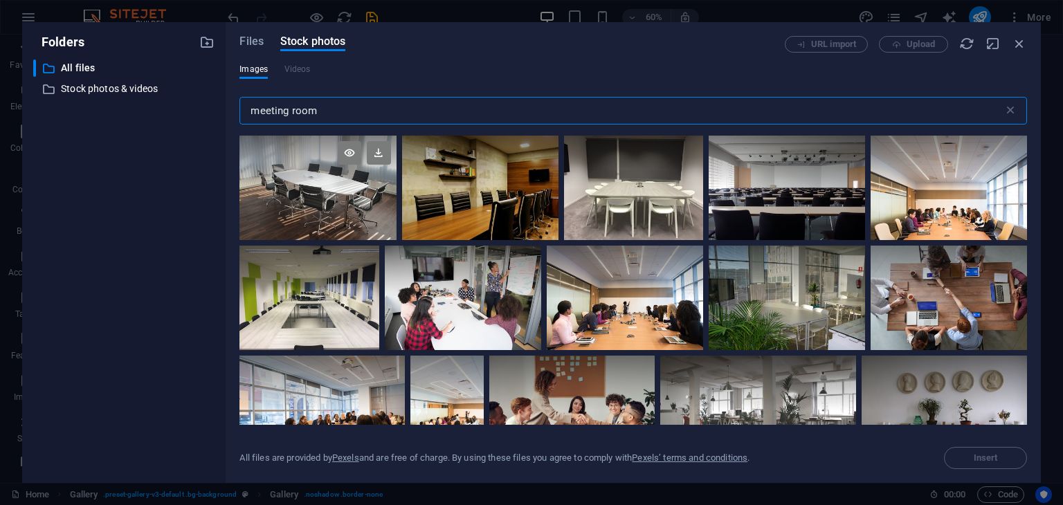
type input "meeting room"
click at [327, 197] on div at bounding box center [317, 188] width 156 height 105
click at [377, 155] on icon at bounding box center [379, 153] width 24 height 24
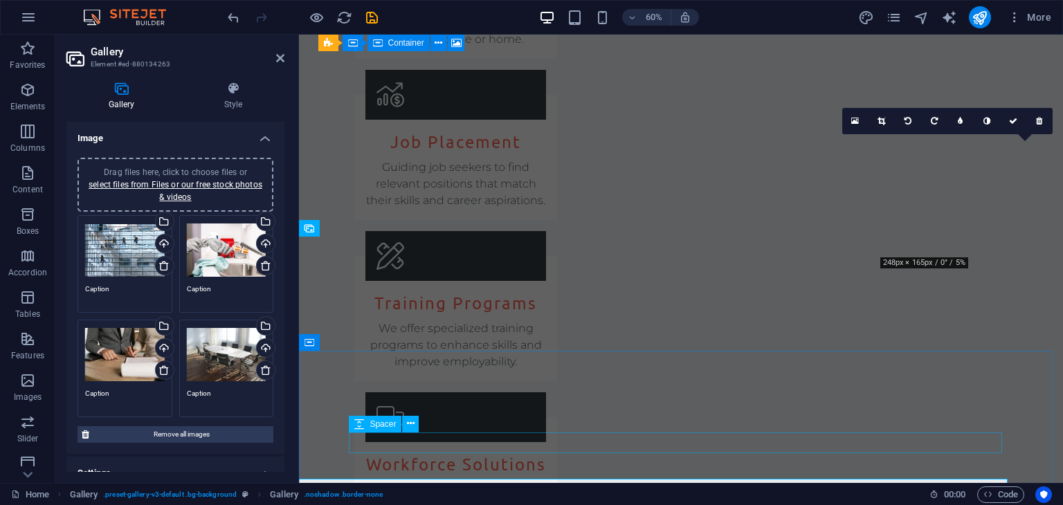
scroll to position [2215, 0]
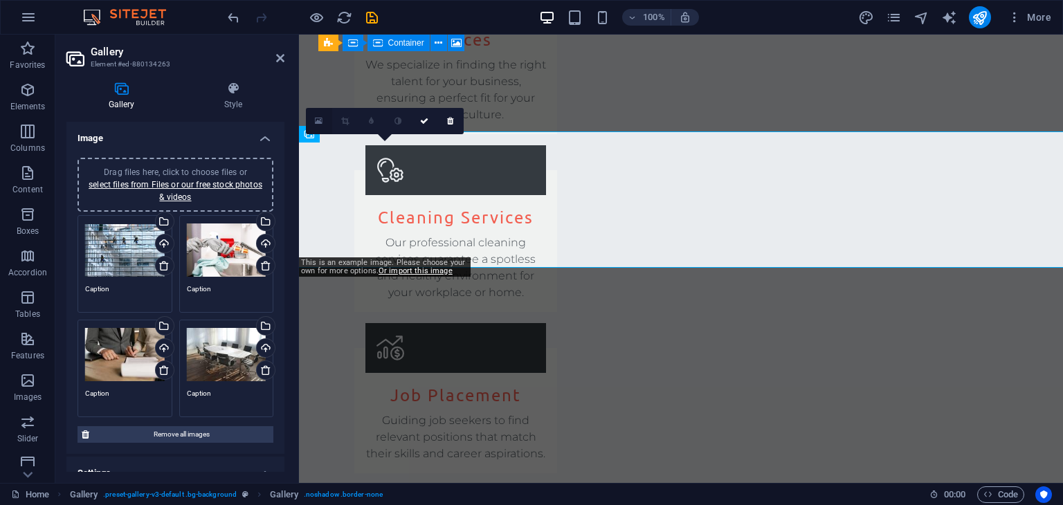
click at [320, 120] on icon at bounding box center [319, 121] width 8 height 10
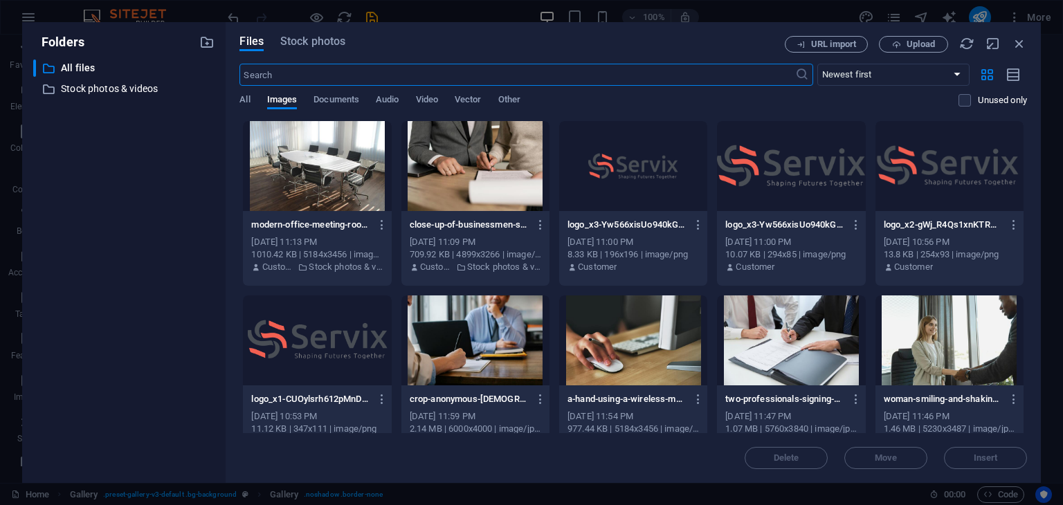
scroll to position [2468, 0]
click at [293, 46] on span "Stock photos" at bounding box center [312, 41] width 65 height 17
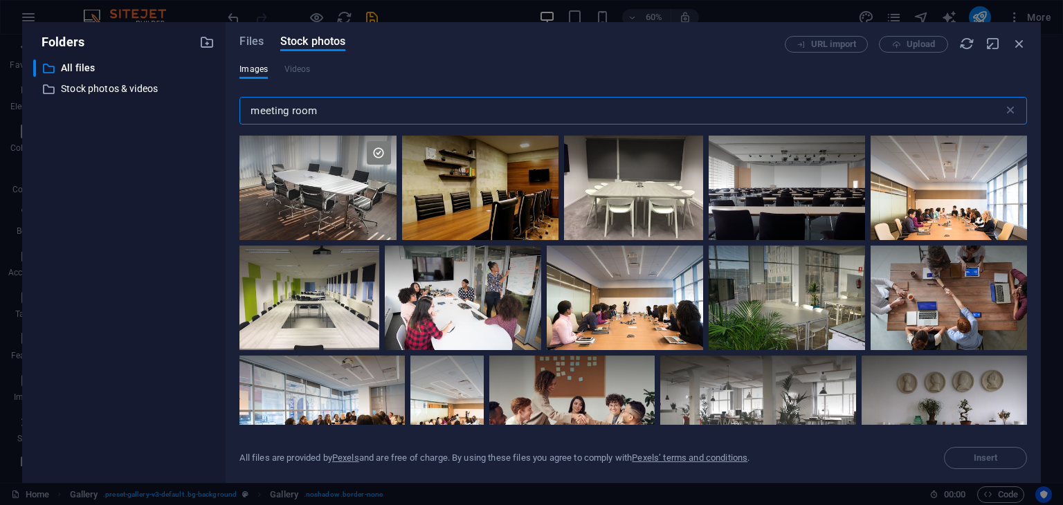
drag, startPoint x: 325, startPoint y: 119, endPoint x: 245, endPoint y: 111, distance: 80.6
click at [245, 111] on input "meeting room" at bounding box center [620, 111] width 763 height 28
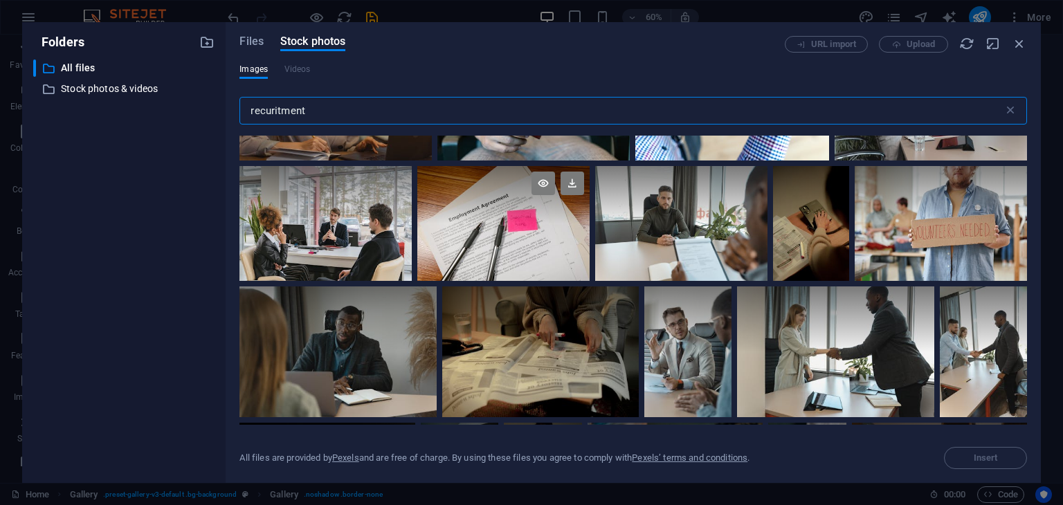
scroll to position [1107, 0]
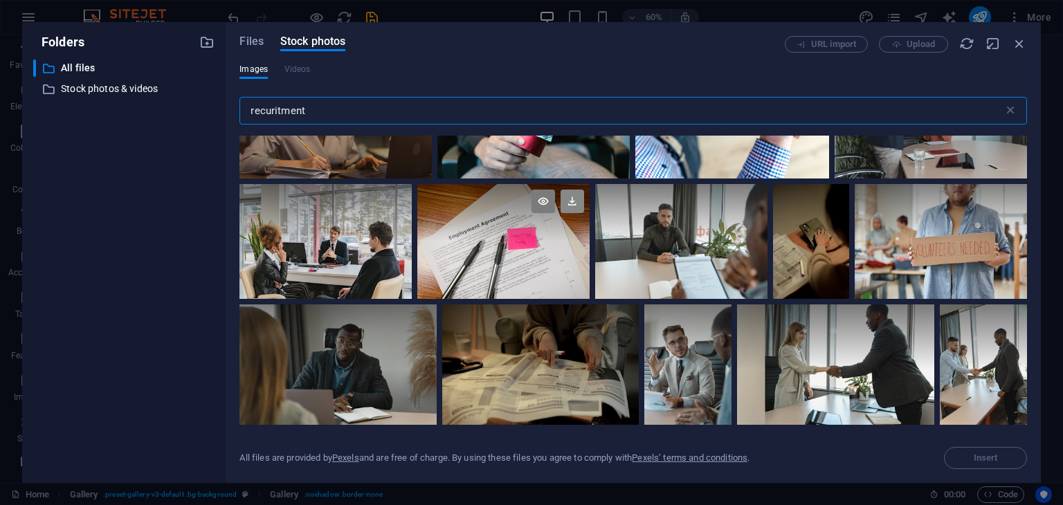
type input "recuritment"
click at [570, 194] on icon at bounding box center [573, 202] width 24 height 24
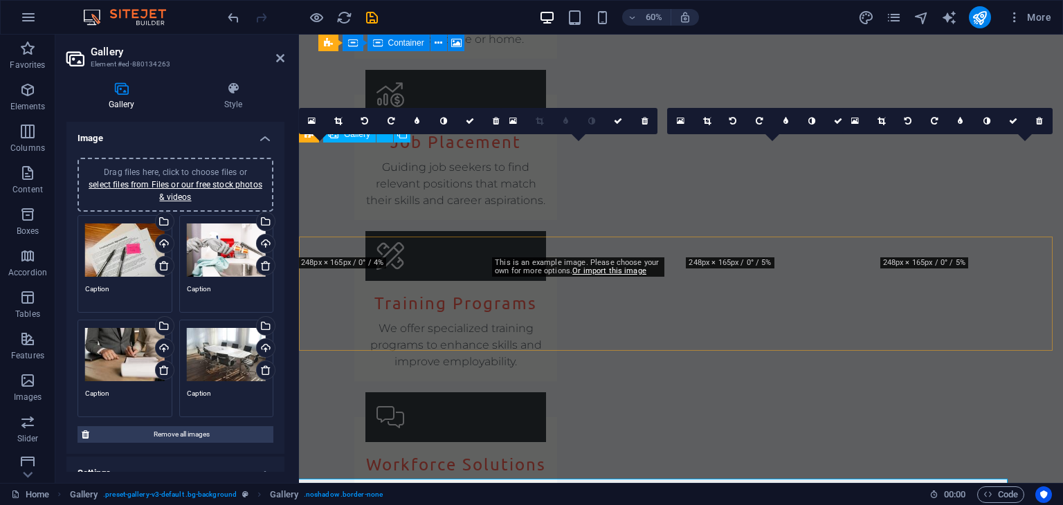
scroll to position [2215, 0]
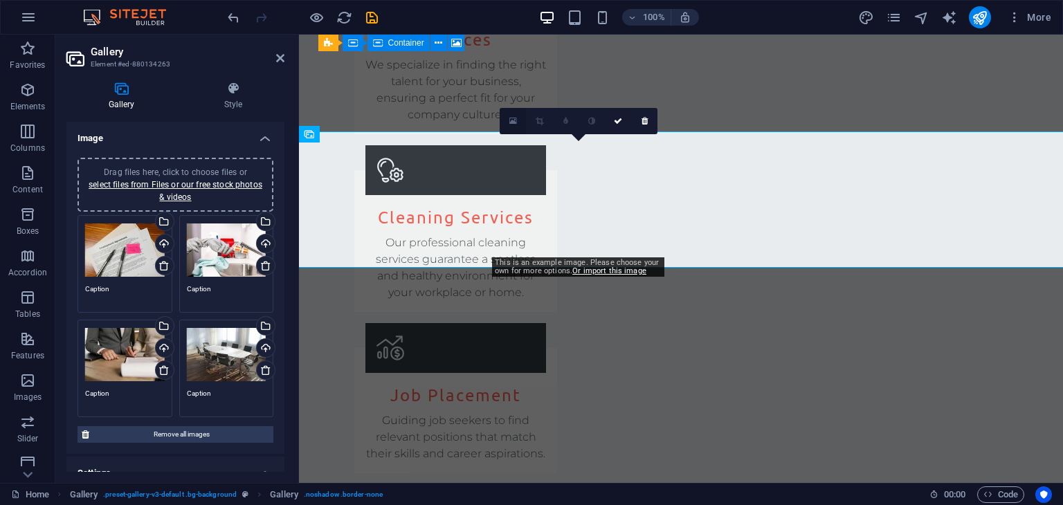
click at [512, 121] on icon at bounding box center [513, 121] width 8 height 10
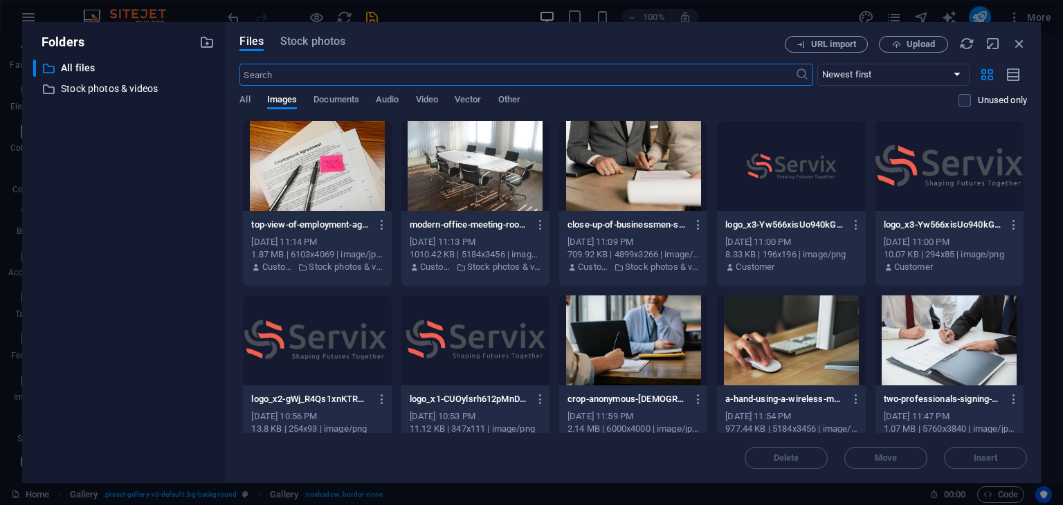
scroll to position [2468, 0]
drag, startPoint x: 304, startPoint y: 39, endPoint x: 303, endPoint y: 46, distance: 7.0
click at [305, 39] on span "Stock photos" at bounding box center [312, 41] width 65 height 17
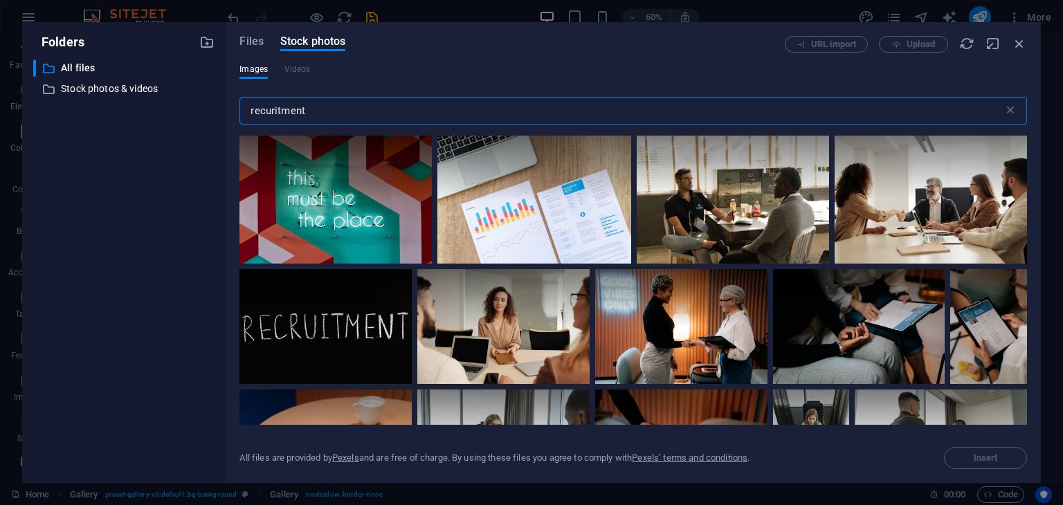
click at [313, 114] on input "recuritment" at bounding box center [620, 111] width 763 height 28
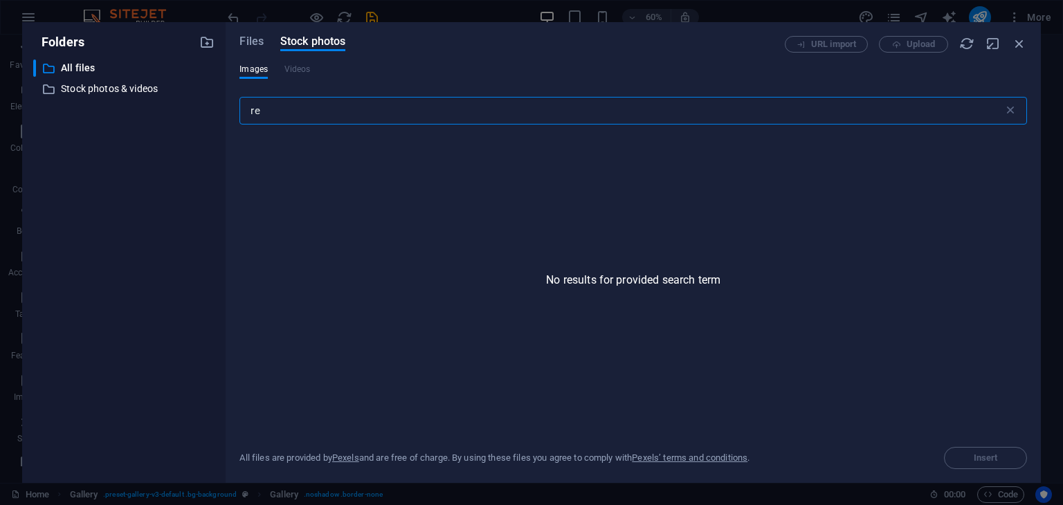
type input "r"
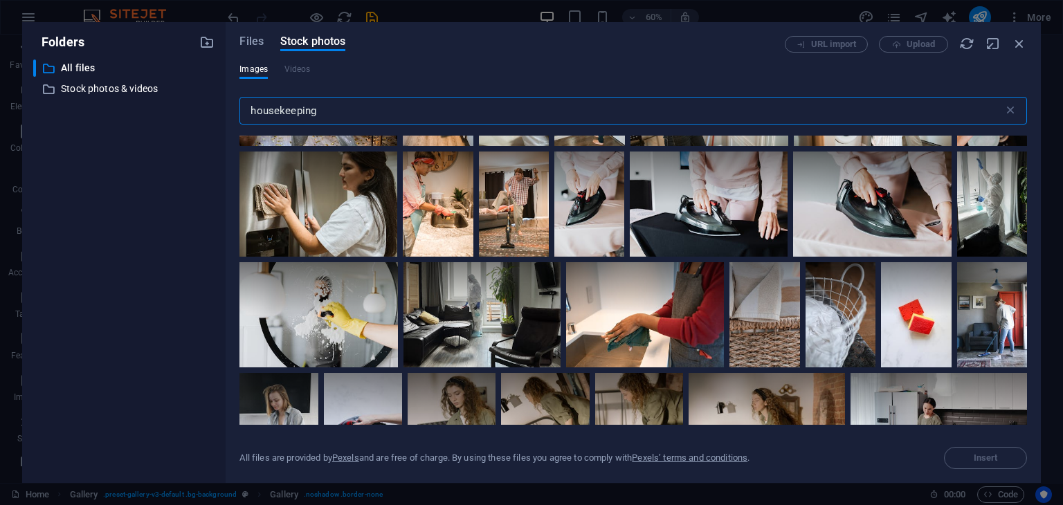
scroll to position [6903, 0]
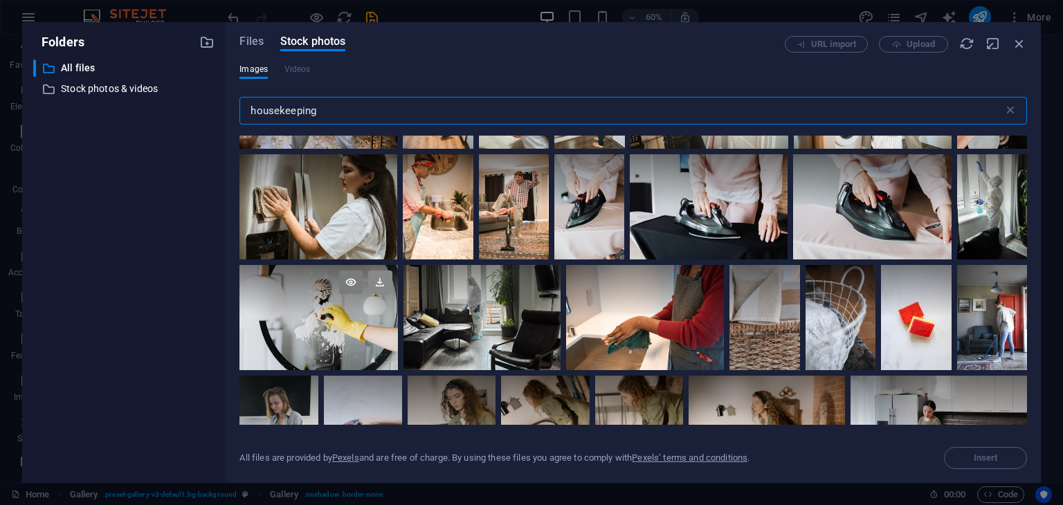
type input "housekeeping"
click at [381, 271] on icon at bounding box center [380, 283] width 24 height 24
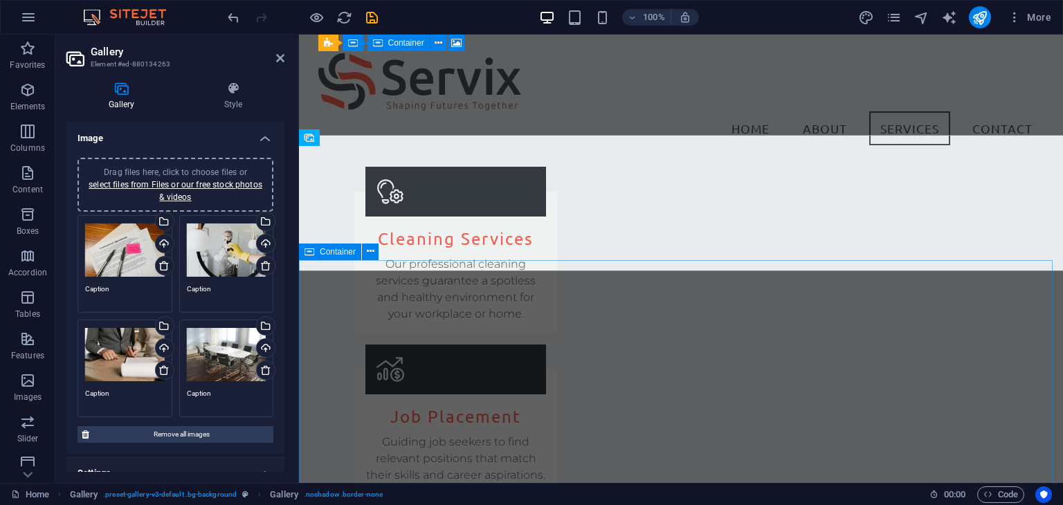
scroll to position [1982, 0]
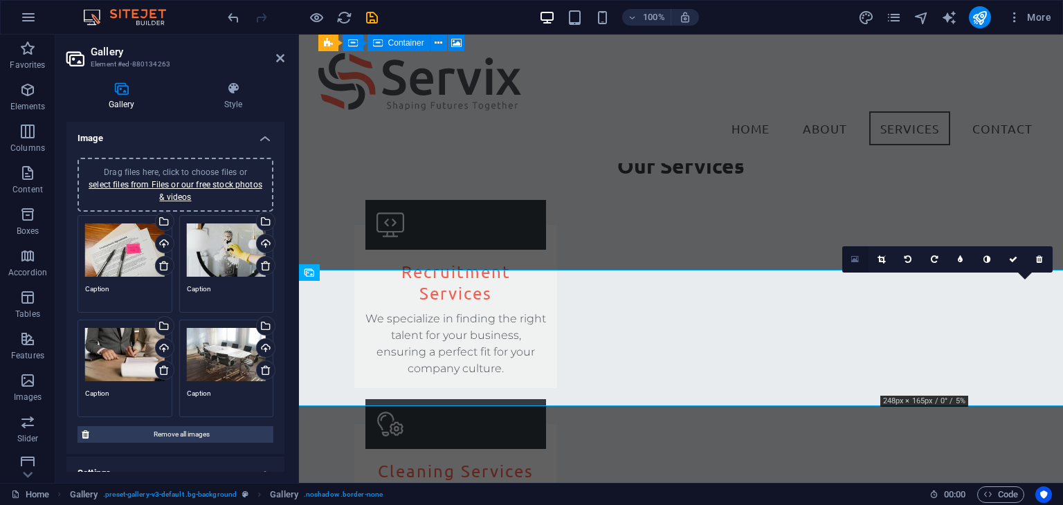
click at [851, 256] on icon at bounding box center [855, 260] width 8 height 10
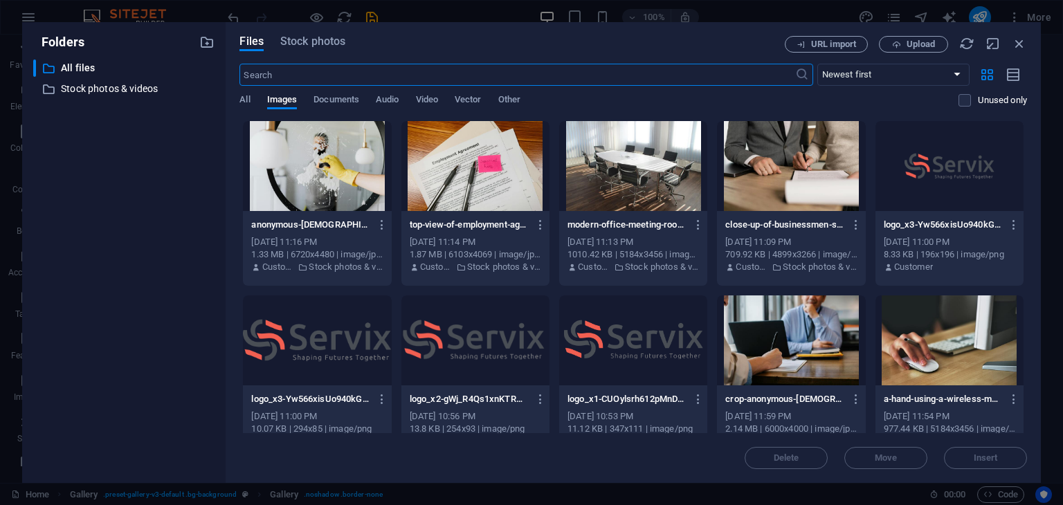
scroll to position [2330, 0]
click at [307, 47] on span "Stock photos" at bounding box center [312, 41] width 65 height 17
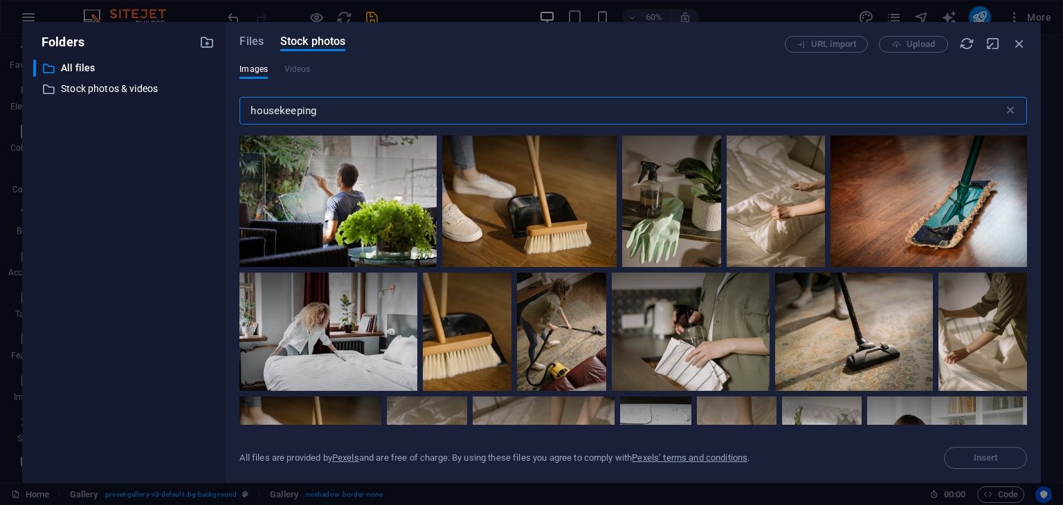
drag, startPoint x: 325, startPoint y: 114, endPoint x: 250, endPoint y: 111, distance: 74.8
click at [250, 111] on input "housekeeping" at bounding box center [620, 111] width 763 height 28
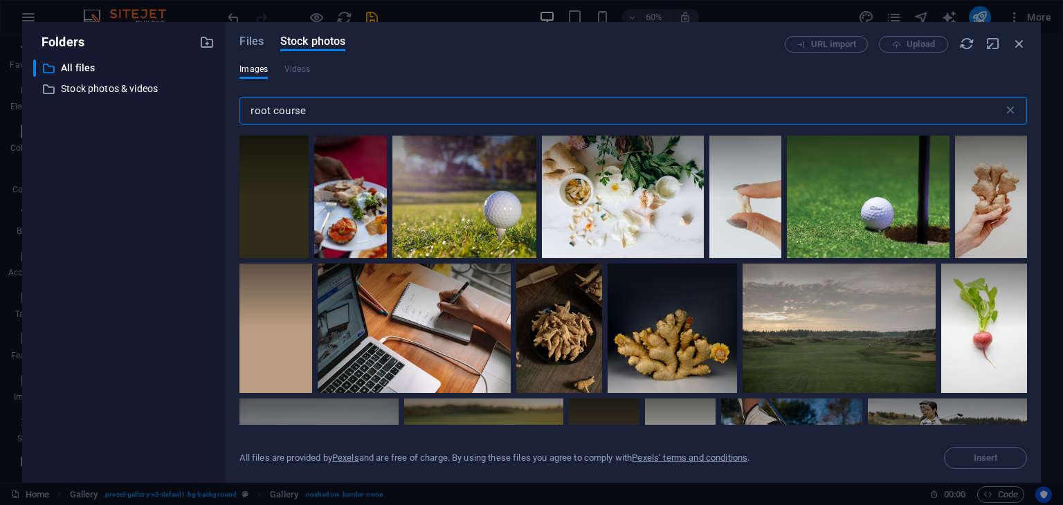
click at [271, 109] on input "root course" at bounding box center [620, 111] width 763 height 28
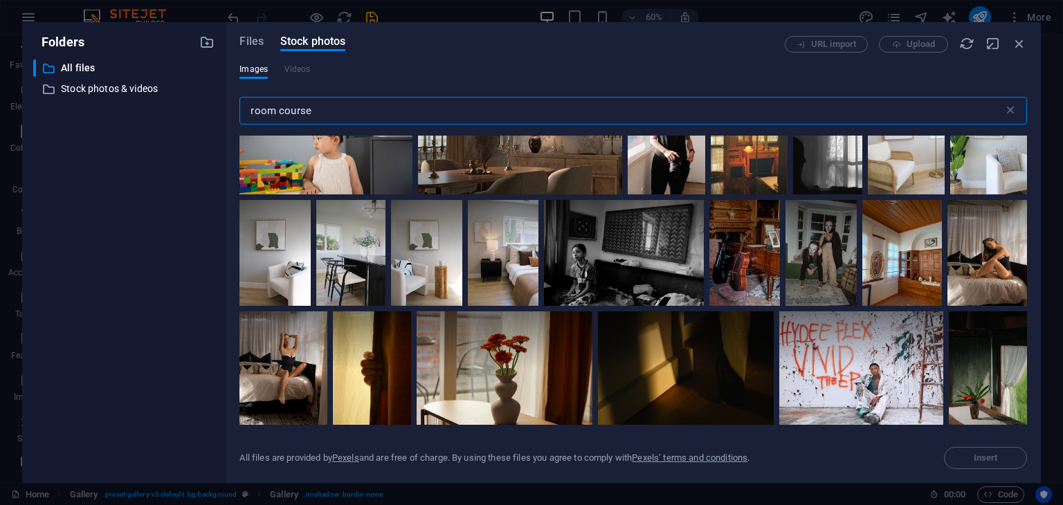
scroll to position [346, 0]
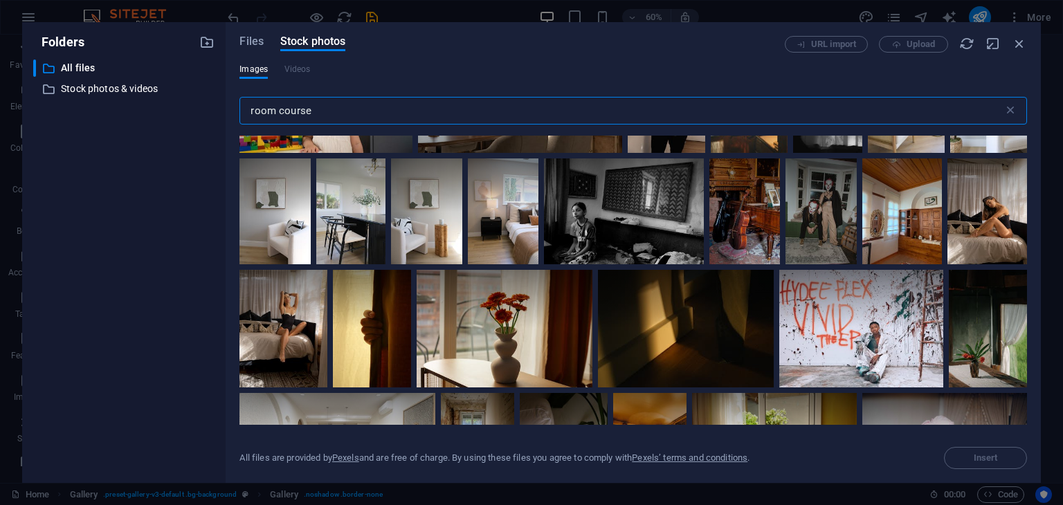
click at [299, 107] on input "room course" at bounding box center [620, 111] width 763 height 28
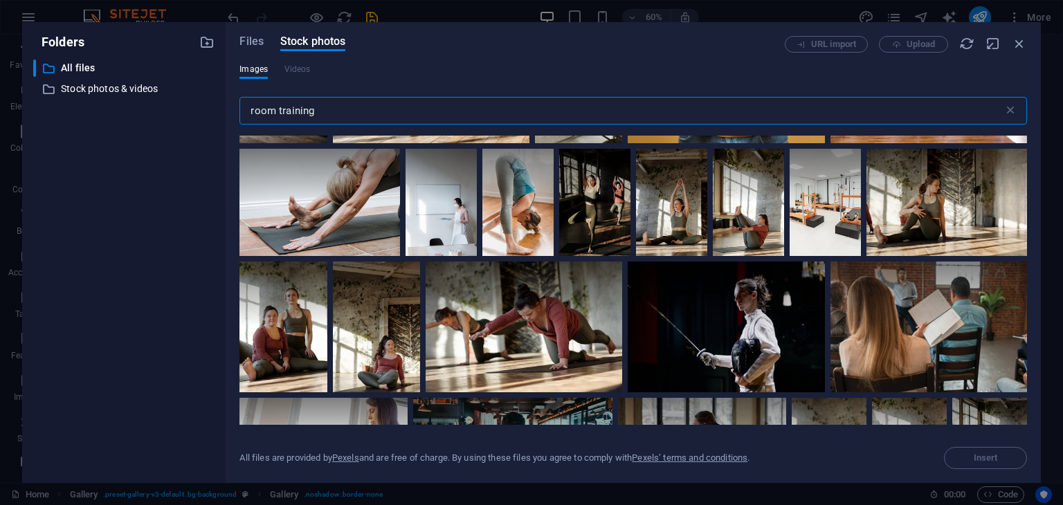
scroll to position [969, 0]
click at [275, 106] on input "room training" at bounding box center [620, 111] width 763 height 28
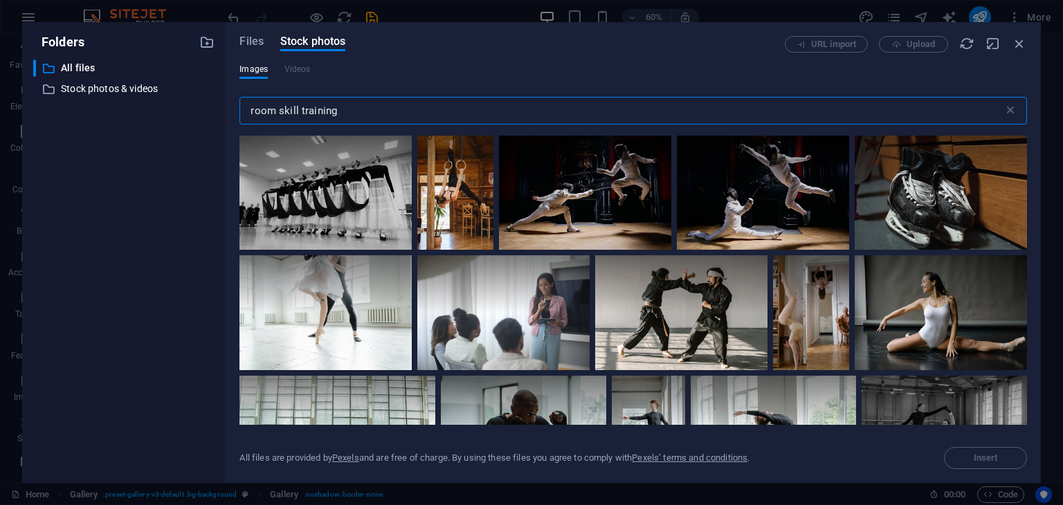
scroll to position [761, 0]
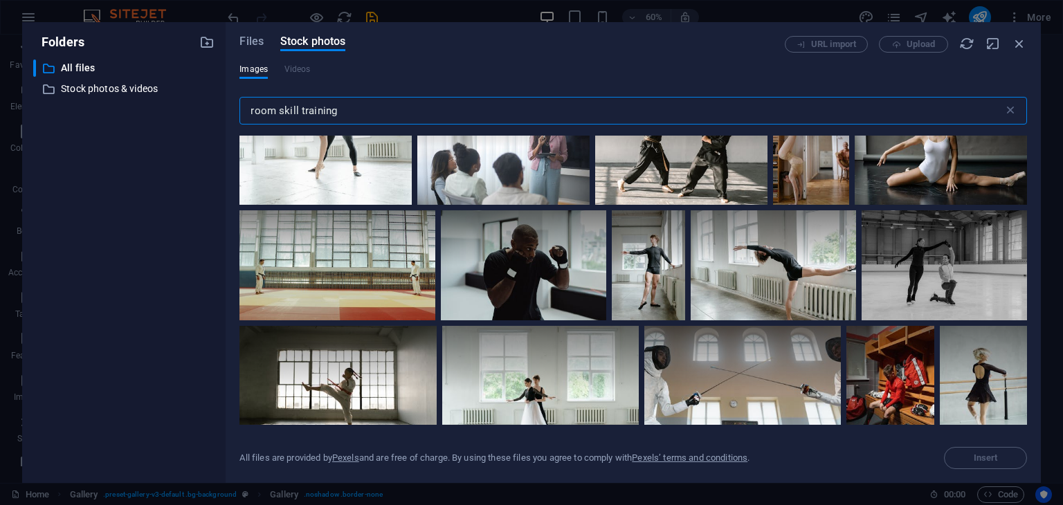
drag, startPoint x: 278, startPoint y: 111, endPoint x: 359, endPoint y: 111, distance: 80.3
click at [359, 111] on input "room skill training" at bounding box center [620, 111] width 763 height 28
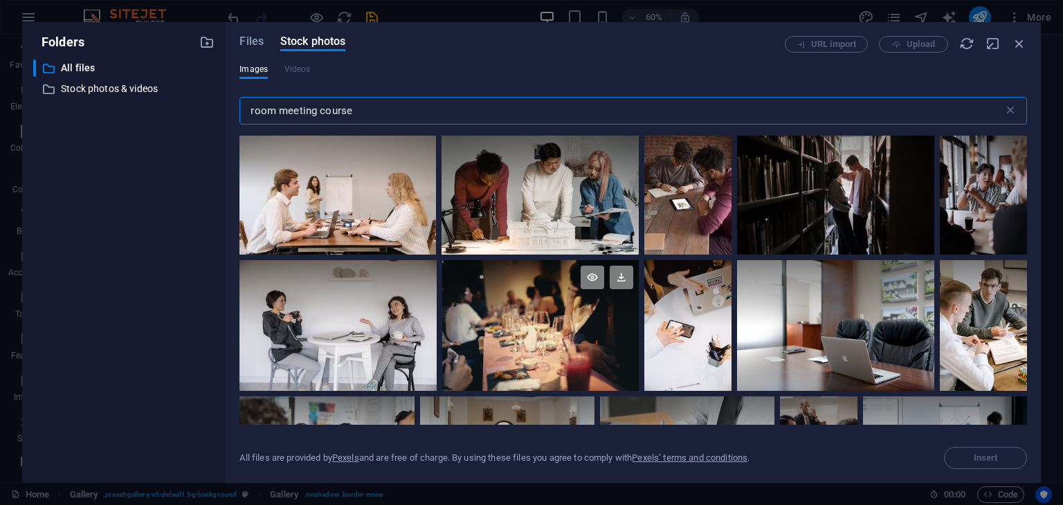
scroll to position [2146, 0]
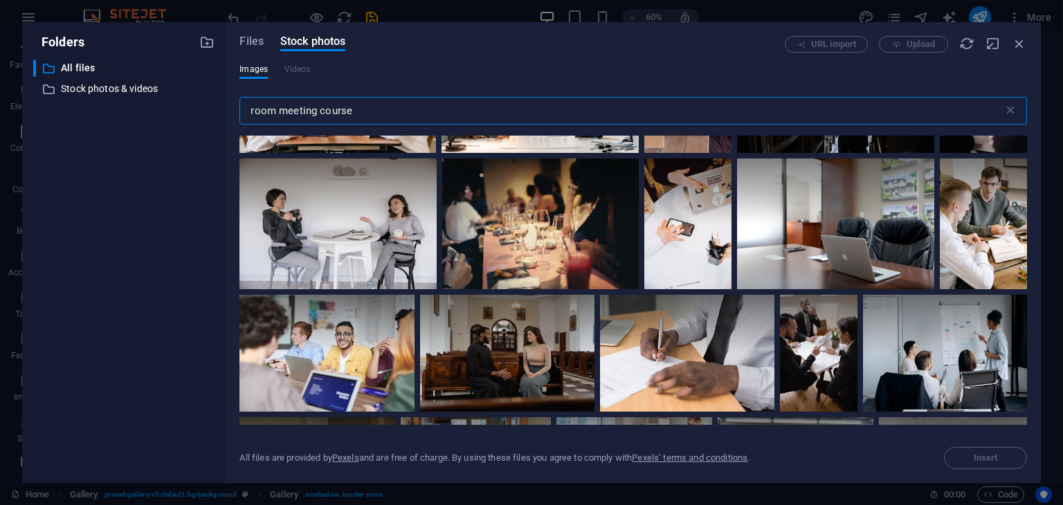
drag, startPoint x: 359, startPoint y: 111, endPoint x: 282, endPoint y: 117, distance: 76.4
click at [282, 117] on input "room meeting course" at bounding box center [620, 111] width 763 height 28
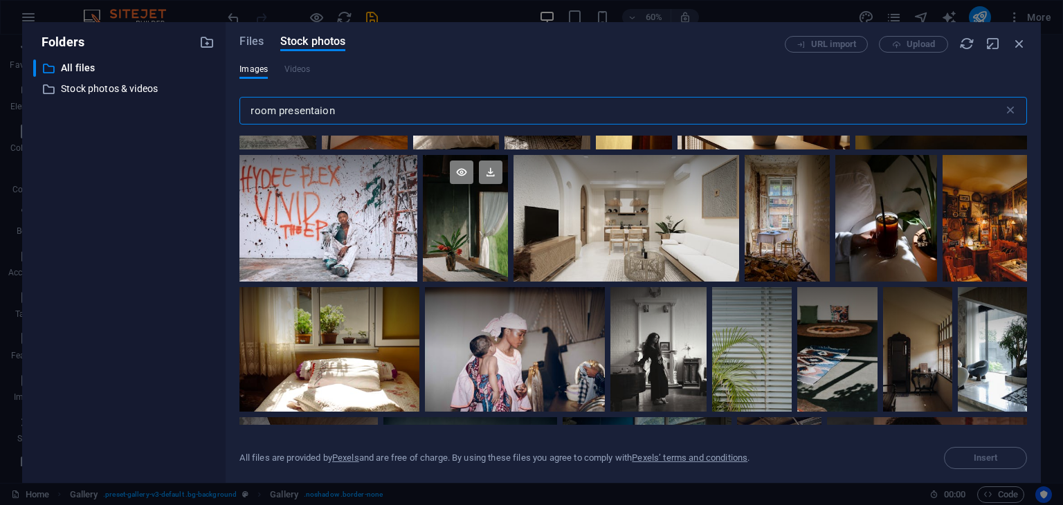
scroll to position [346, 0]
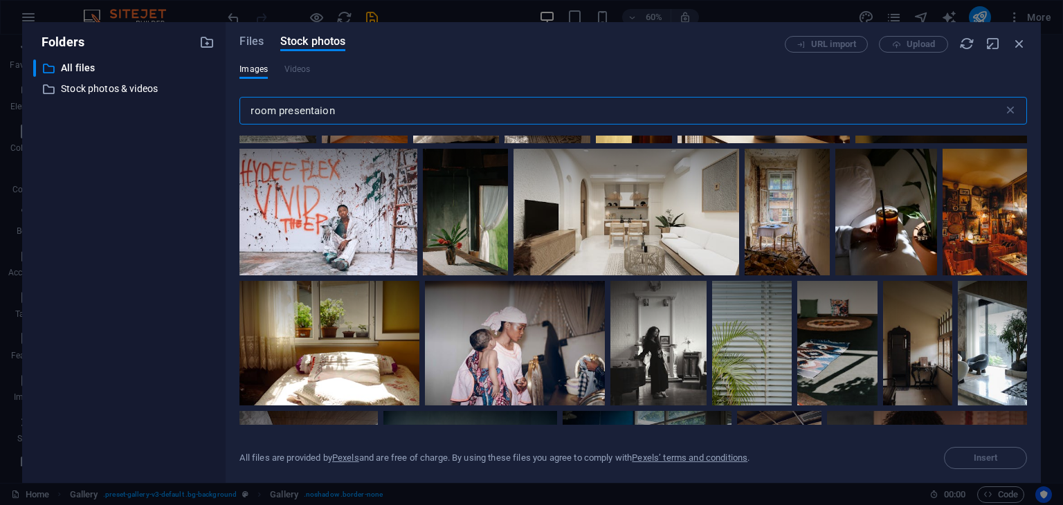
click at [257, 109] on input "room presentaion" at bounding box center [620, 111] width 763 height 28
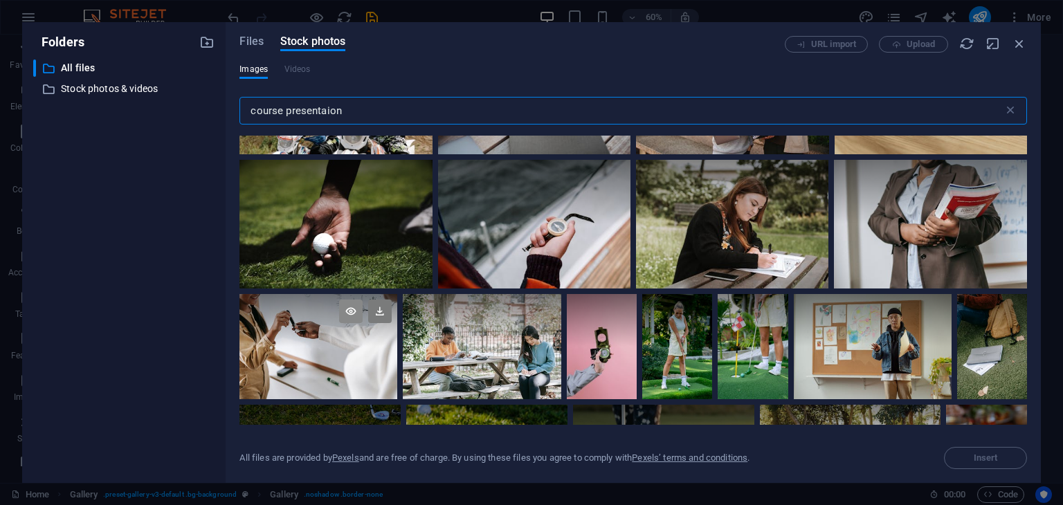
scroll to position [2699, 0]
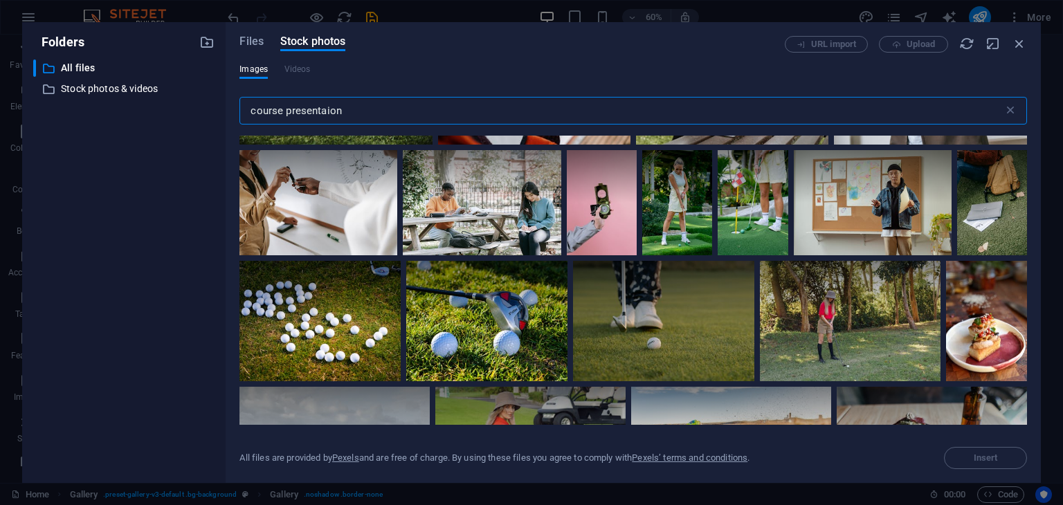
drag, startPoint x: 353, startPoint y: 111, endPoint x: 237, endPoint y: 98, distance: 116.4
click at [237, 98] on div "Files Stock photos URL import Upload Images Videos course presentaion ​ All fil…" at bounding box center [633, 252] width 815 height 461
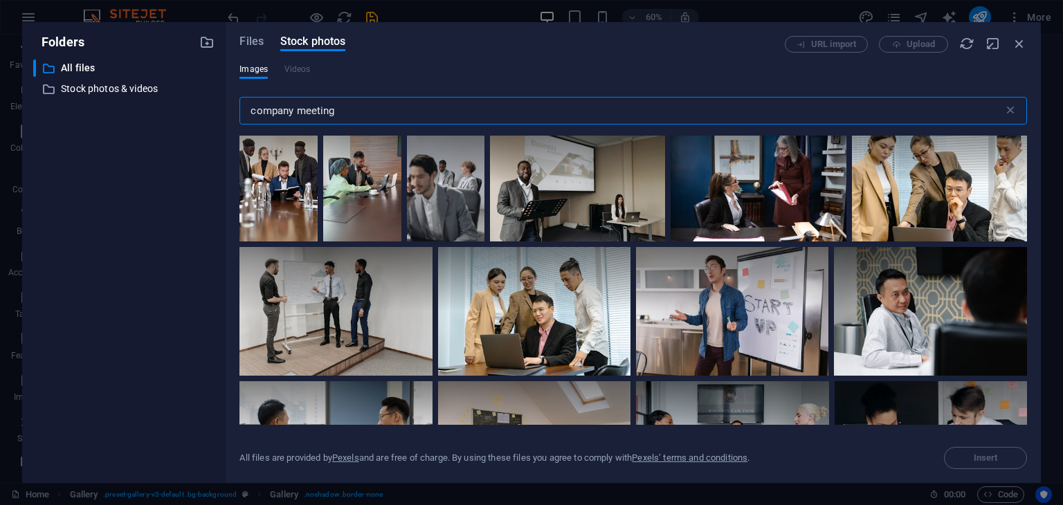
scroll to position [3184, 0]
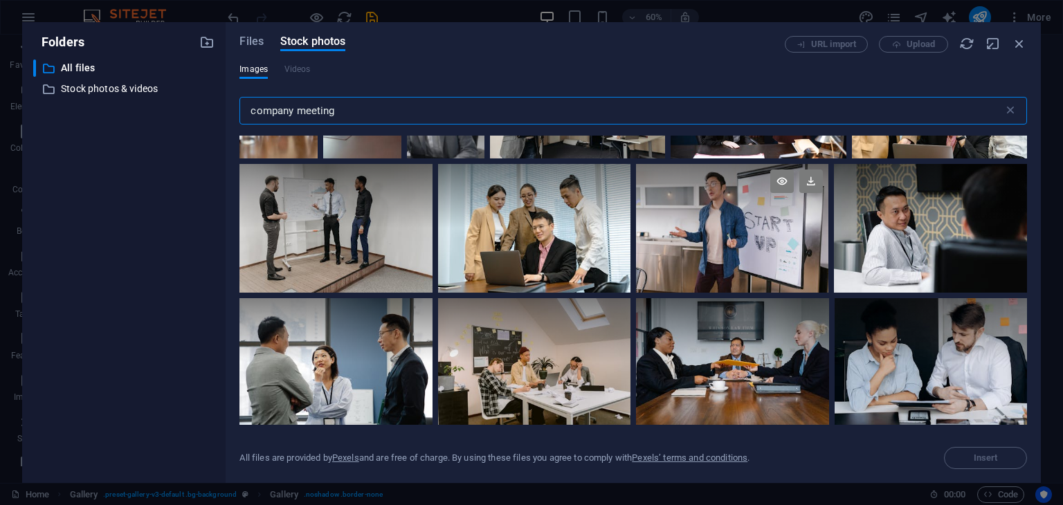
type input "company meeting"
click at [828, 228] on div at bounding box center [732, 196] width 192 height 64
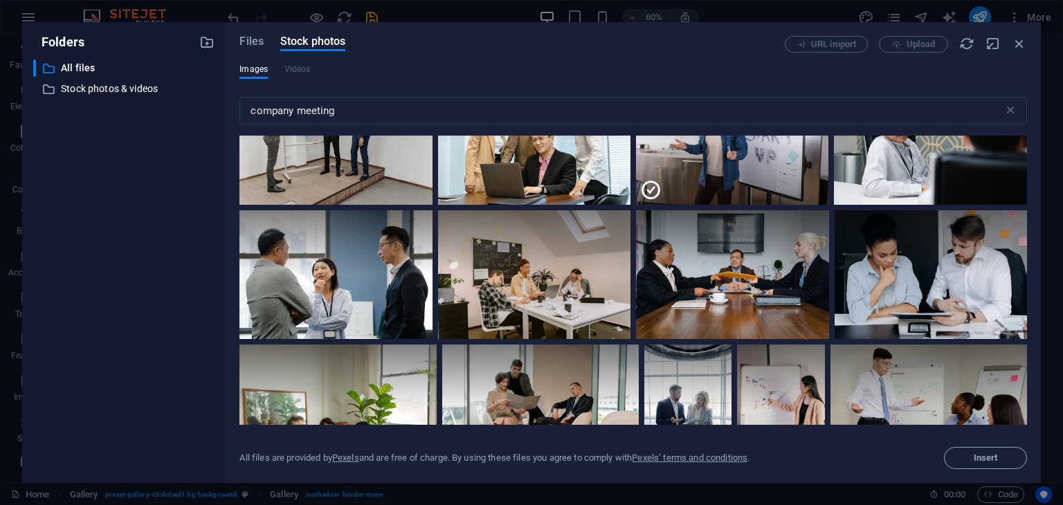
scroll to position [3253, 0]
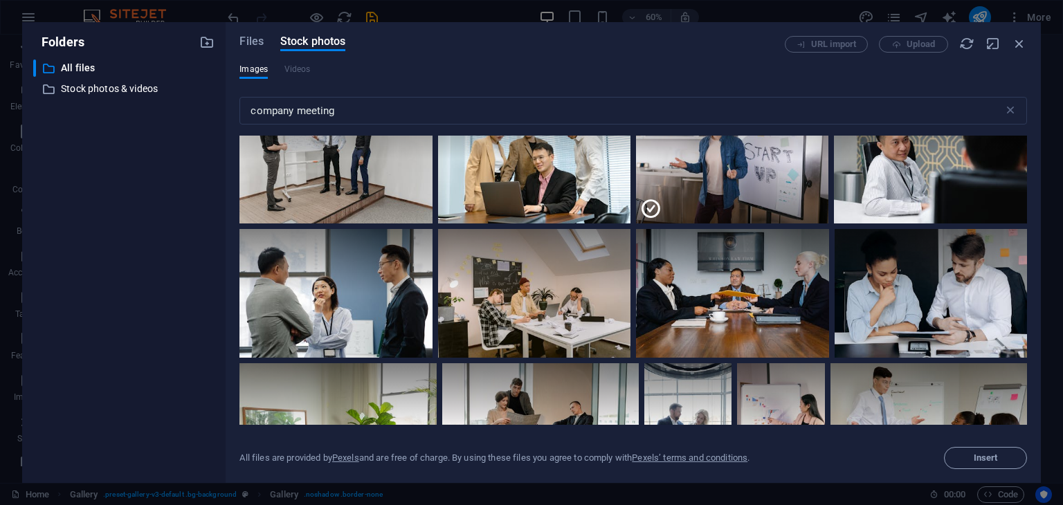
click at [662, 220] on icon at bounding box center [651, 209] width 22 height 22
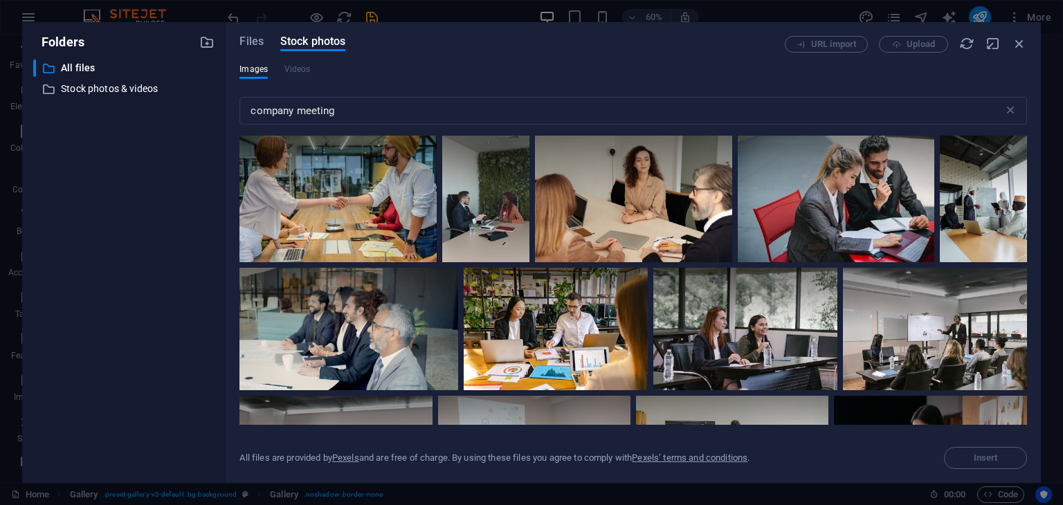
scroll to position [1800, 0]
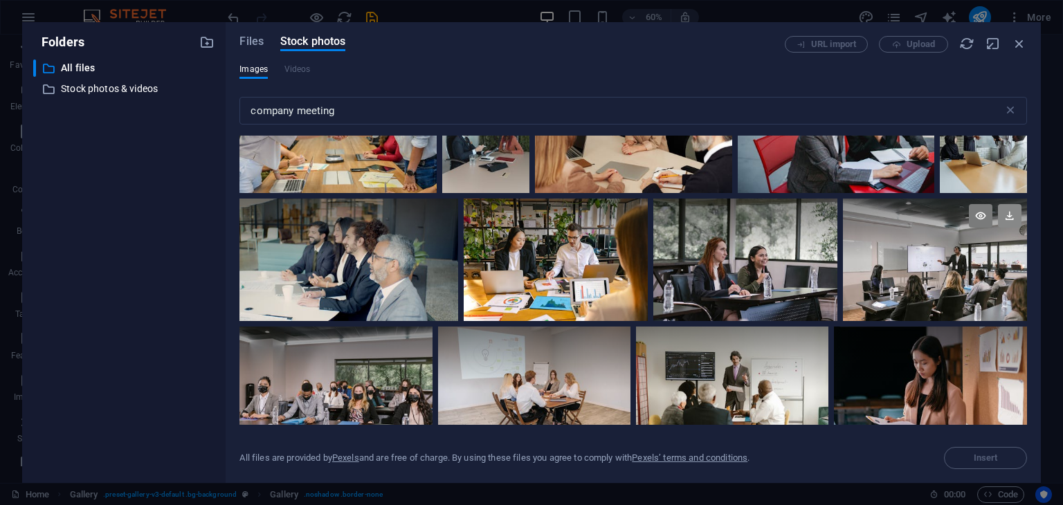
click at [1005, 208] on icon at bounding box center [1010, 216] width 24 height 24
click at [913, 246] on div at bounding box center [935, 230] width 184 height 62
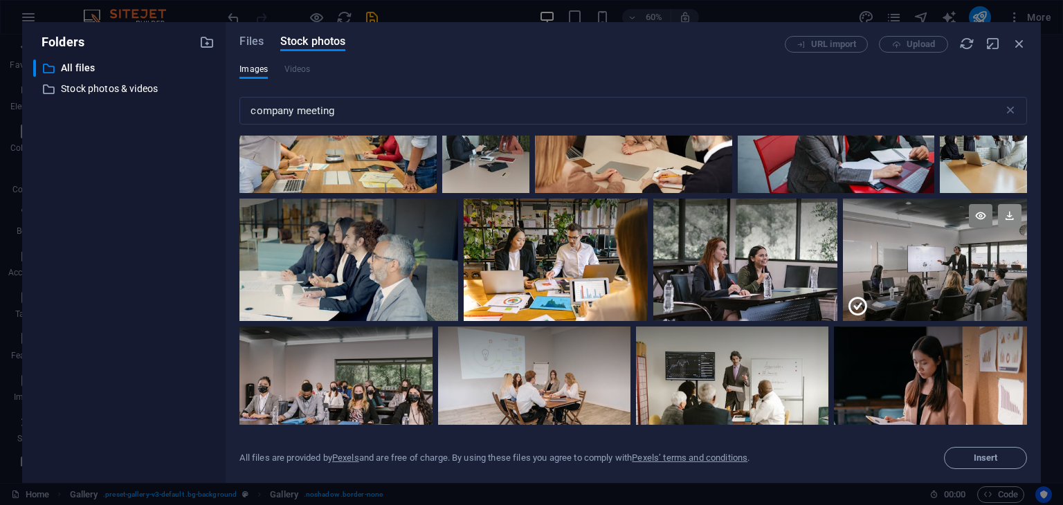
click at [1011, 208] on icon at bounding box center [1010, 216] width 24 height 24
click at [959, 251] on div at bounding box center [935, 230] width 184 height 62
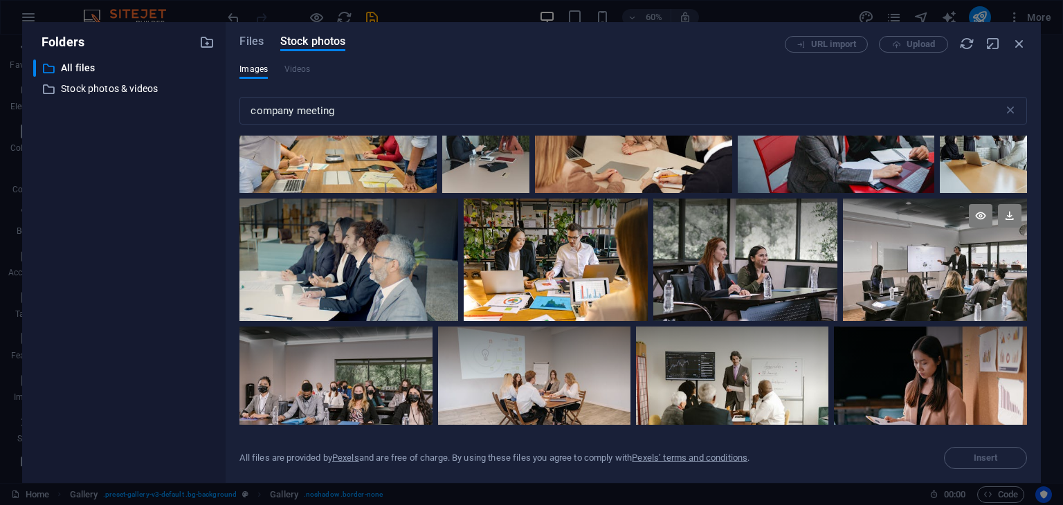
click at [959, 251] on div at bounding box center [935, 230] width 184 height 62
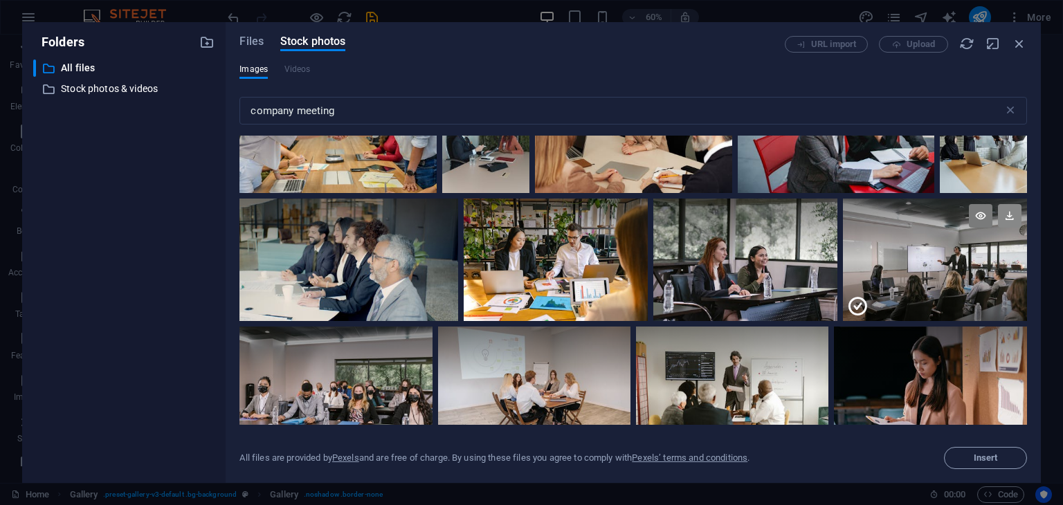
click at [1005, 205] on icon at bounding box center [1010, 216] width 24 height 24
drag, startPoint x: 1022, startPoint y: 37, endPoint x: 723, endPoint y: 2, distance: 301.0
click at [1022, 37] on icon "button" at bounding box center [1019, 43] width 15 height 15
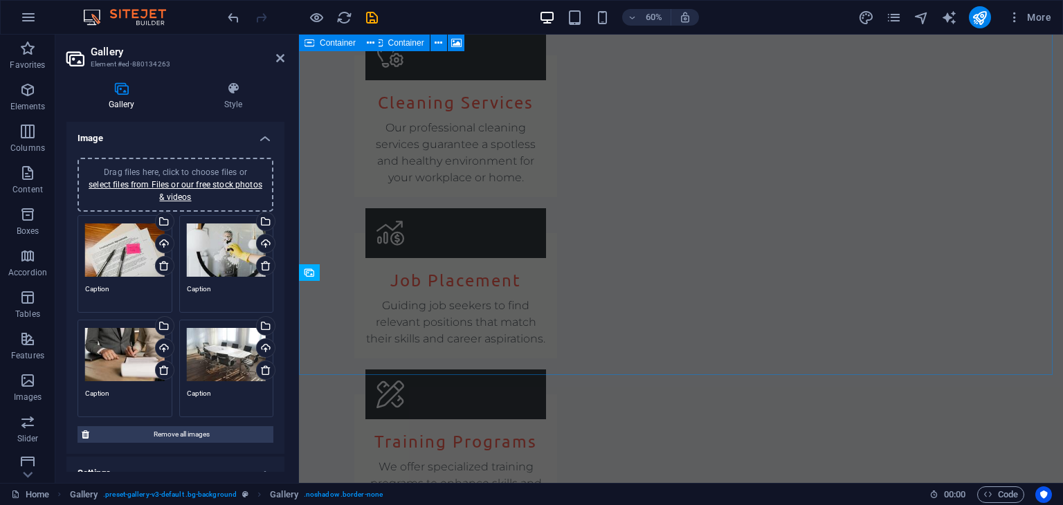
scroll to position [2076, 0]
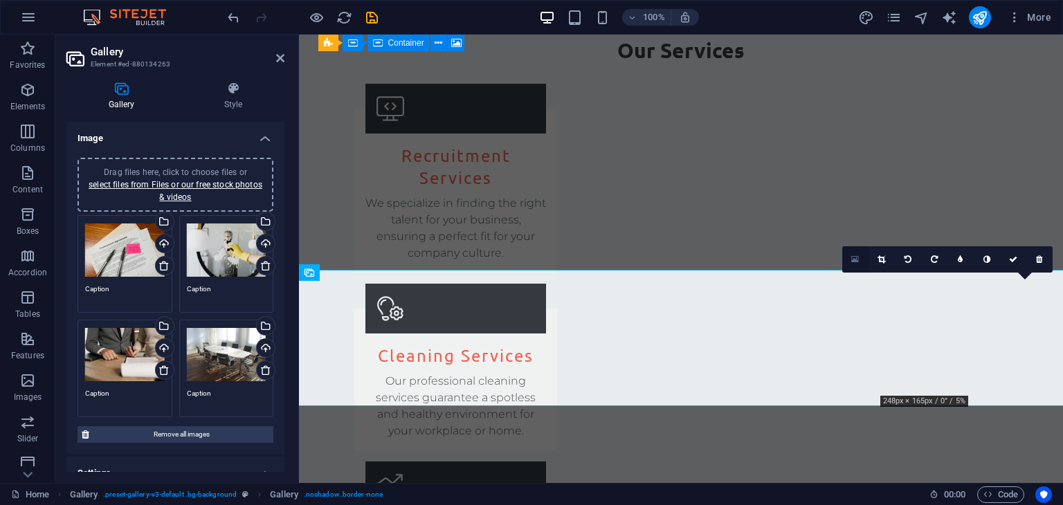
click at [858, 257] on icon at bounding box center [855, 260] width 8 height 10
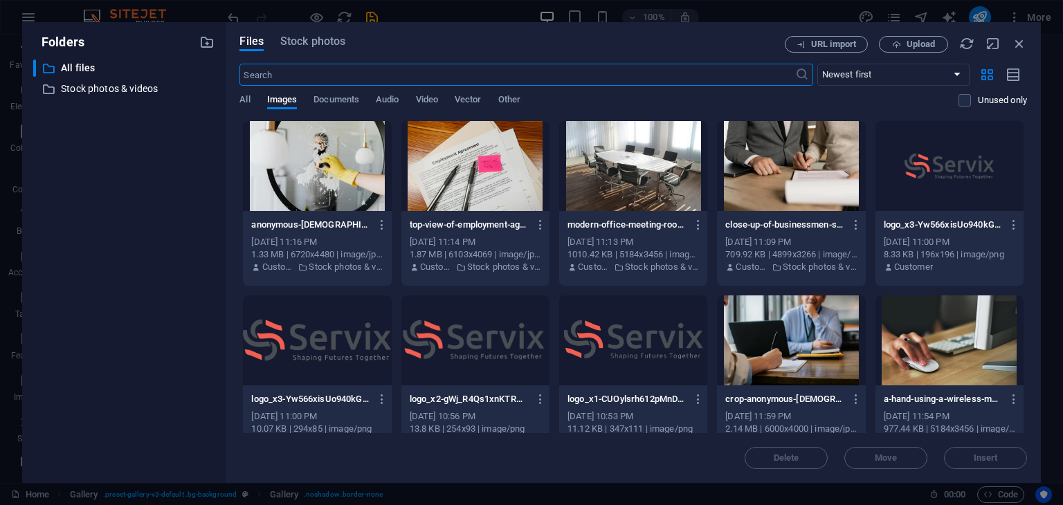
scroll to position [2330, 0]
click at [291, 39] on span "Stock photos" at bounding box center [312, 41] width 65 height 17
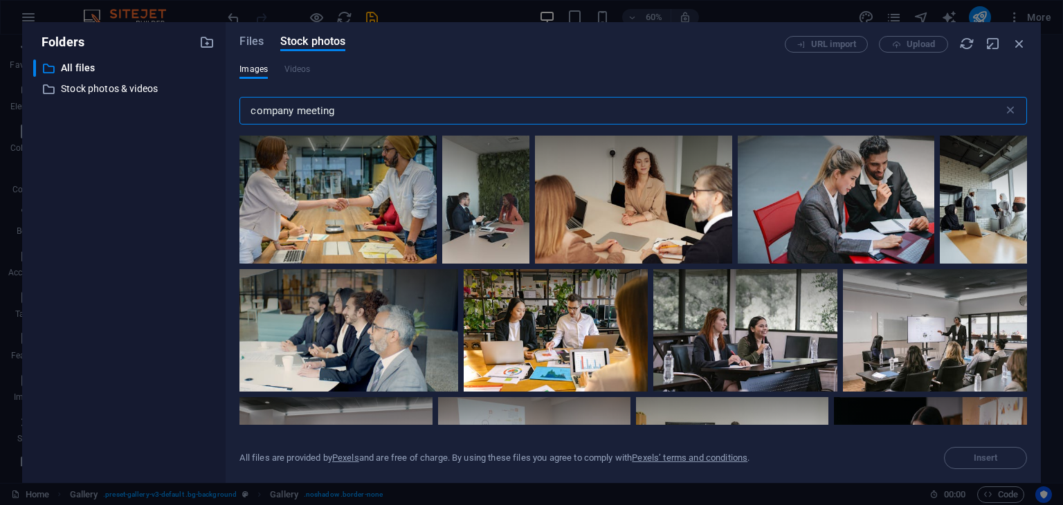
scroll to position [1730, 0]
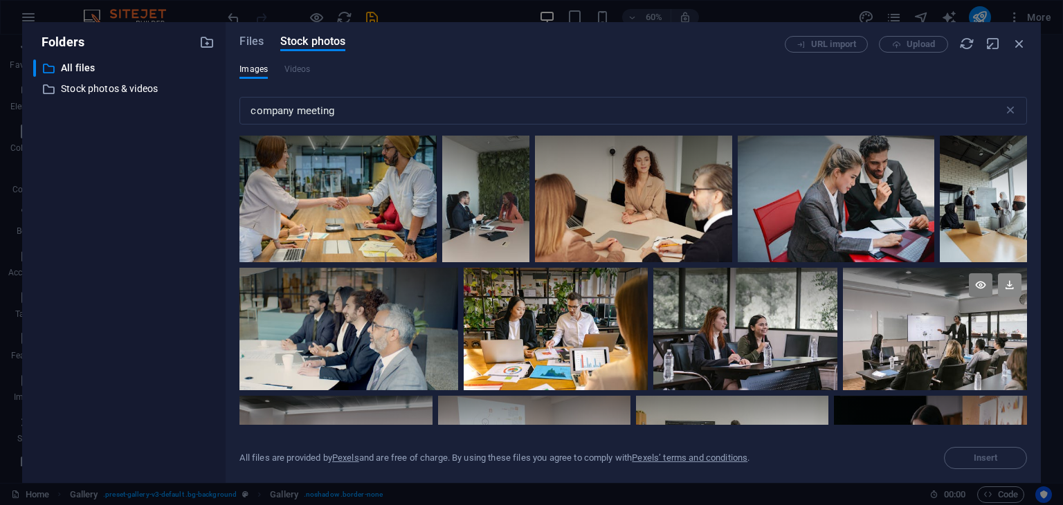
click at [1008, 273] on icon at bounding box center [1010, 285] width 24 height 24
click at [913, 316] on div at bounding box center [935, 299] width 184 height 62
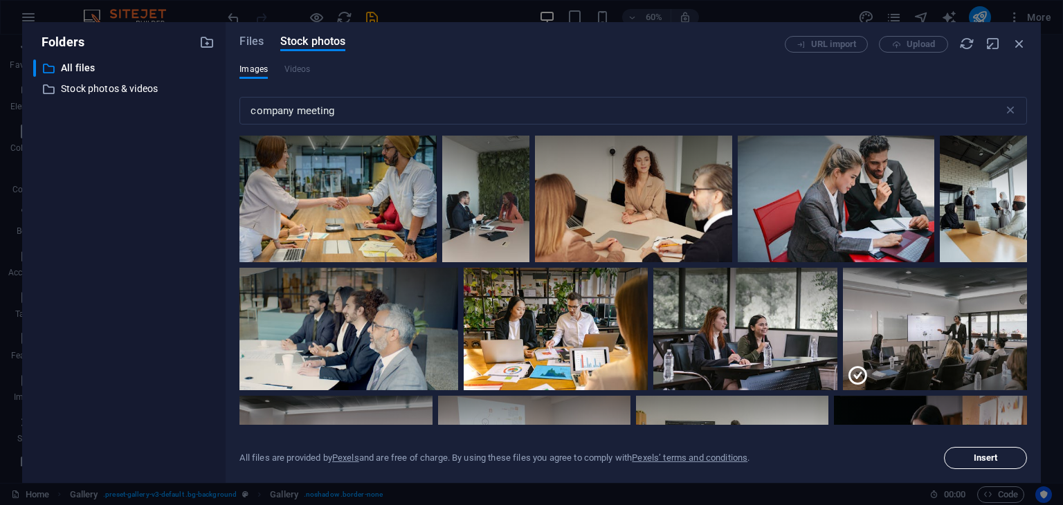
click at [969, 460] on span "Insert" at bounding box center [985, 458] width 71 height 8
click at [928, 334] on div at bounding box center [935, 360] width 184 height 62
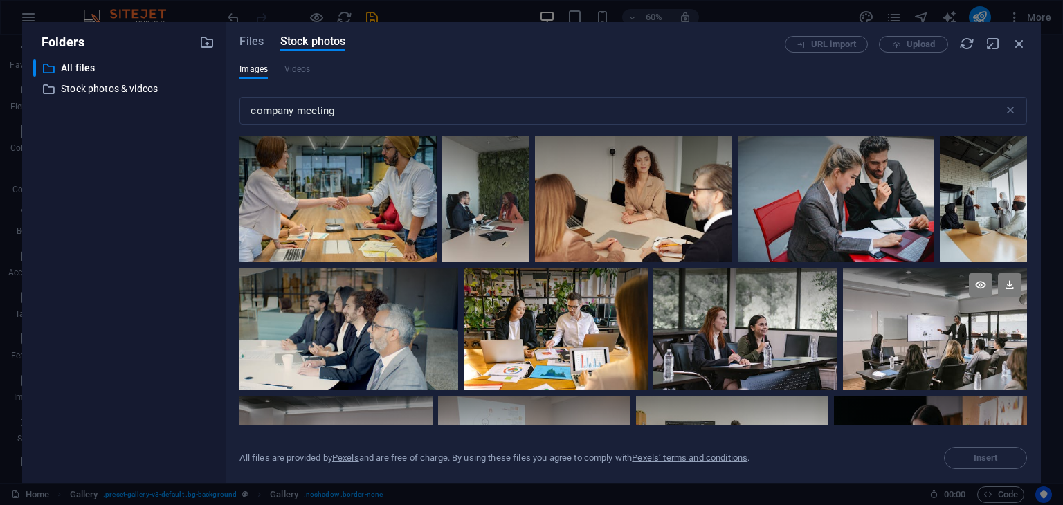
click at [943, 336] on div at bounding box center [935, 329] width 184 height 123
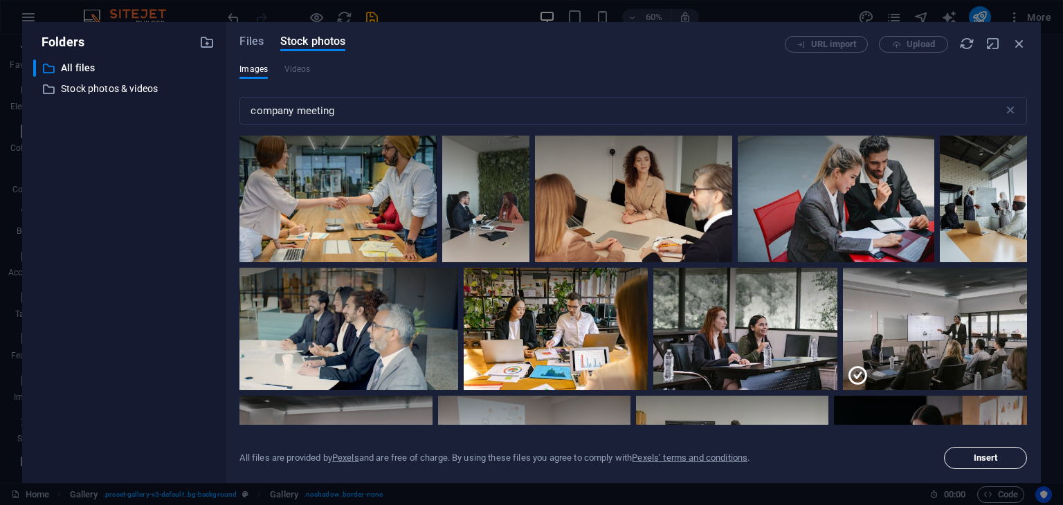
click at [970, 455] on span "Insert" at bounding box center [985, 458] width 71 height 8
click at [1019, 48] on icon "button" at bounding box center [1019, 43] width 15 height 15
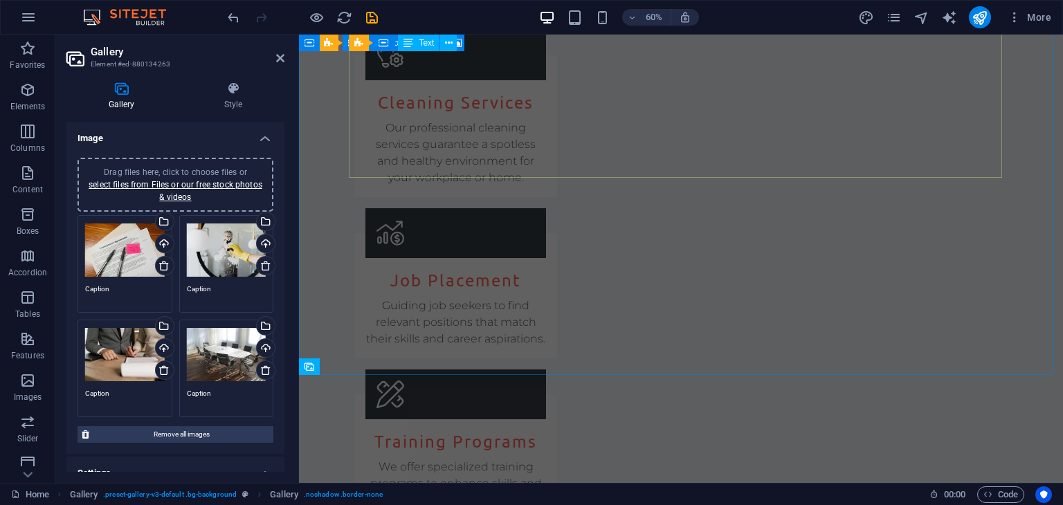
scroll to position [2076, 0]
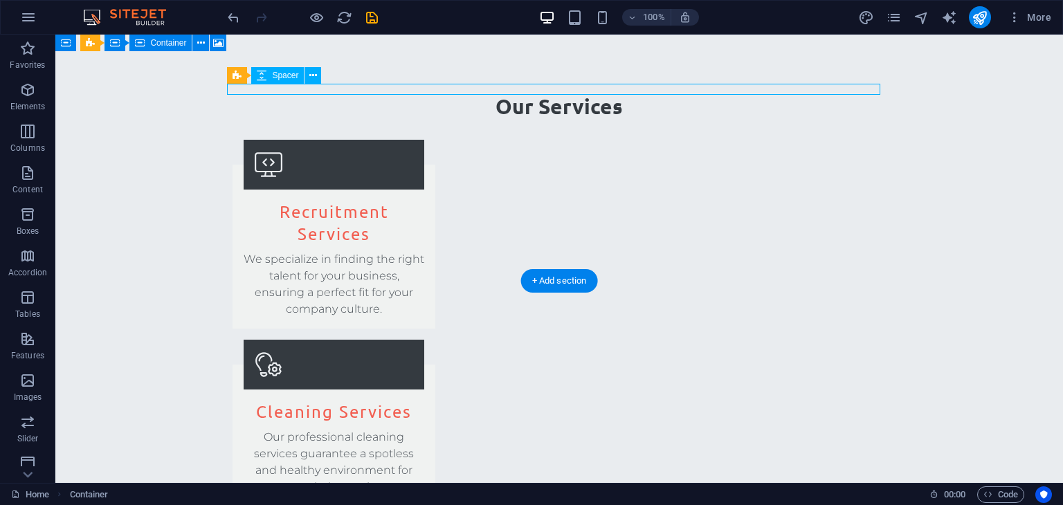
select select "px"
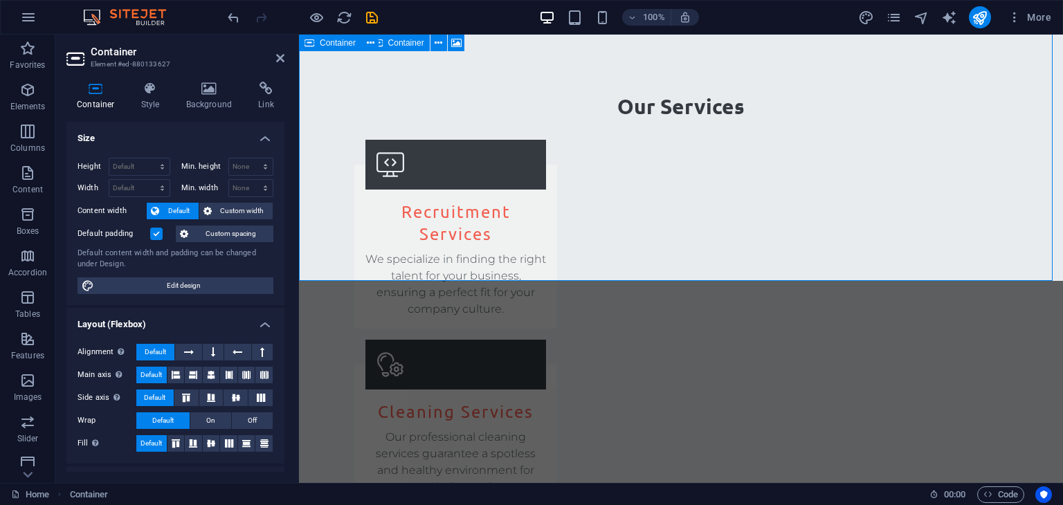
click at [288, 57] on aside "Container Element #ed-880133627 Container Style Background Link Size Height Def…" at bounding box center [177, 259] width 244 height 448
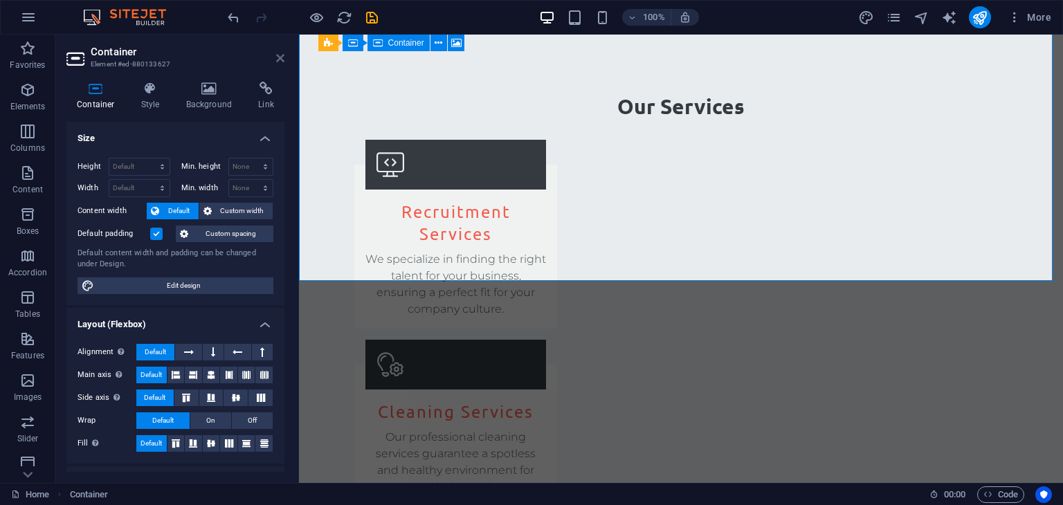
click at [282, 57] on icon at bounding box center [280, 58] width 8 height 11
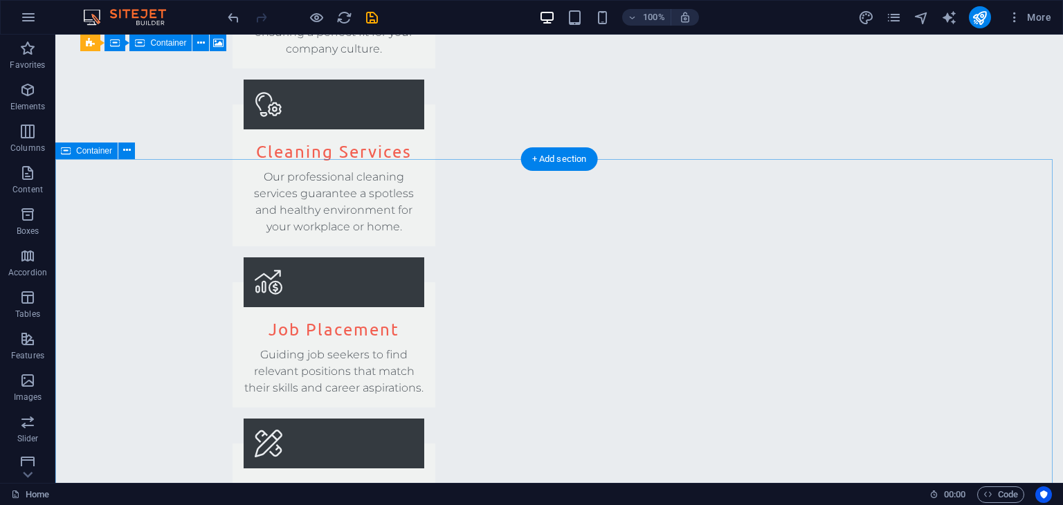
scroll to position [2353, 0]
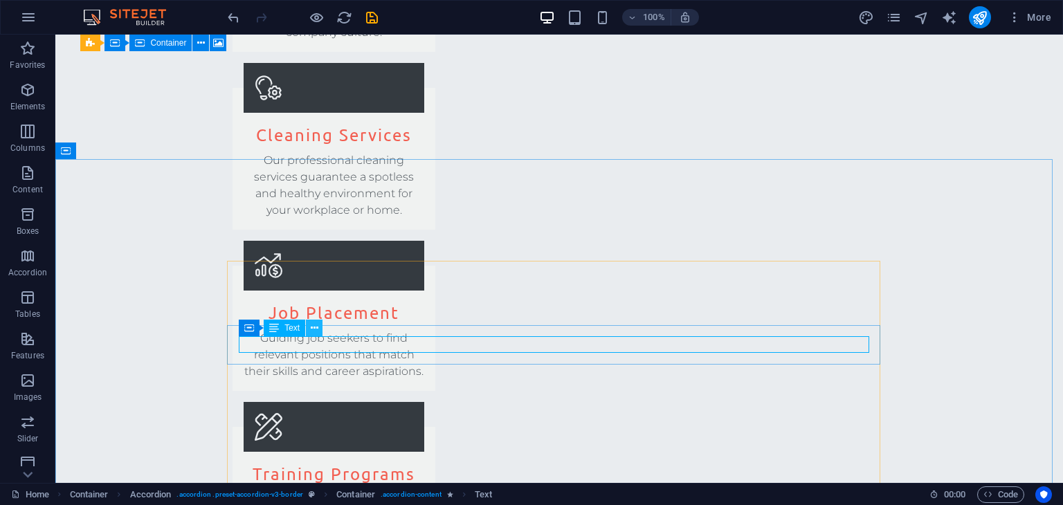
click at [313, 327] on icon at bounding box center [315, 328] width 8 height 15
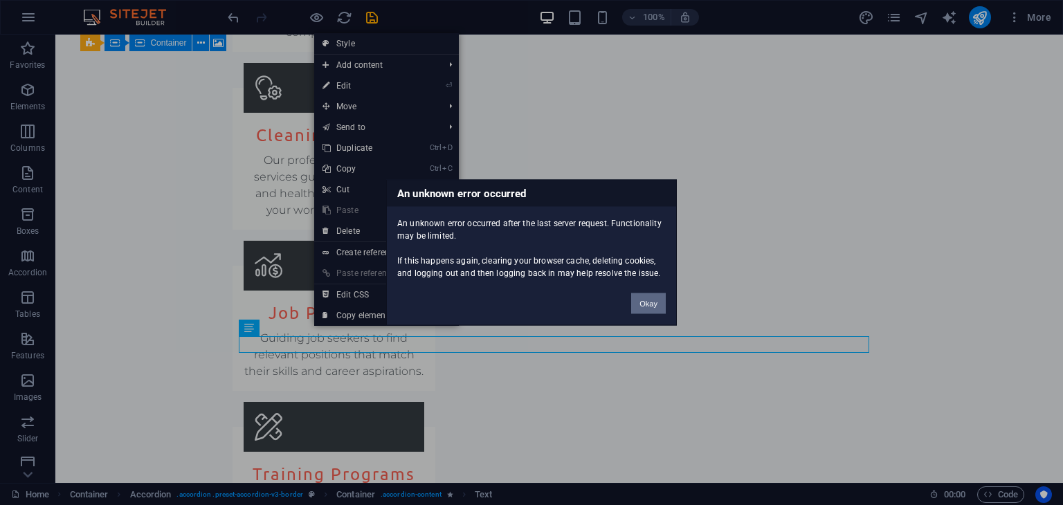
click at [637, 300] on button "Okay" at bounding box center [648, 303] width 35 height 21
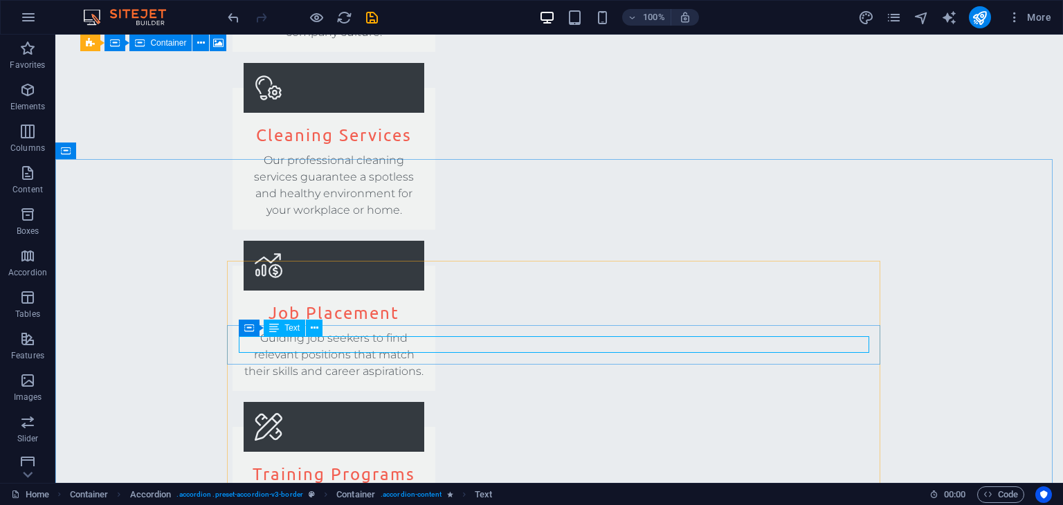
click at [292, 329] on span "Text" at bounding box center [291, 328] width 15 height 8
click at [311, 331] on icon at bounding box center [315, 328] width 8 height 15
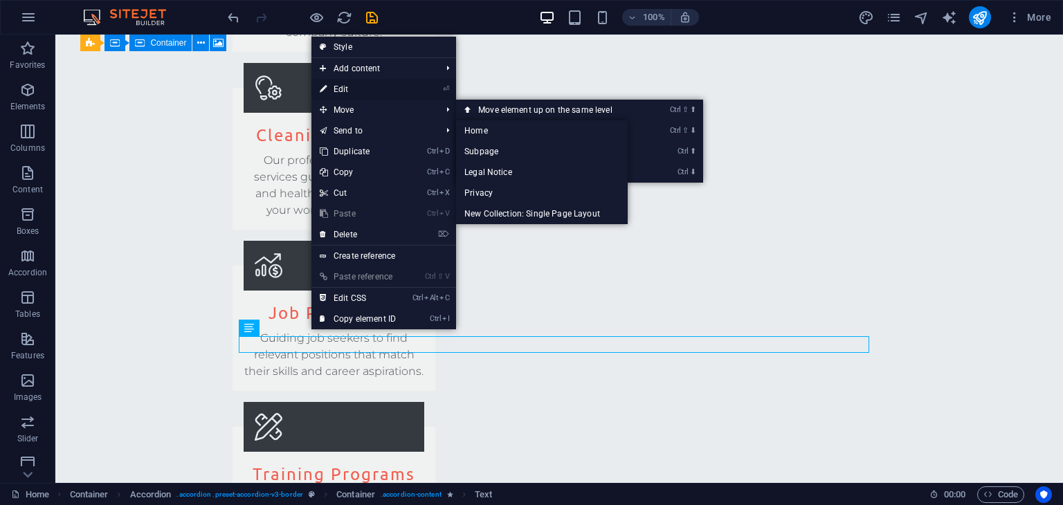
click at [343, 86] on link "⏎ Edit" at bounding box center [357, 89] width 93 height 21
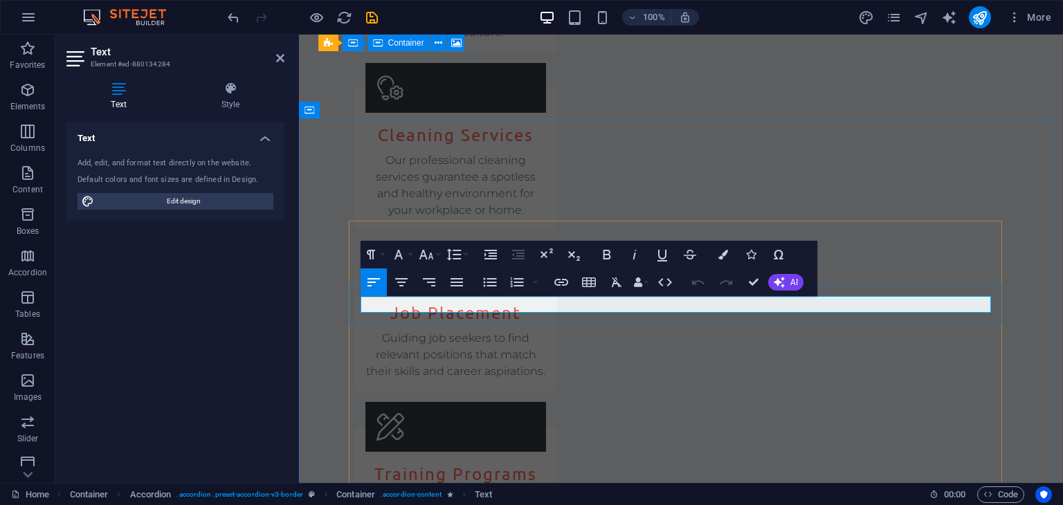
copy p "We provide recruitment services, cleaning solutions, and training programs."
drag, startPoint x: 781, startPoint y: 307, endPoint x: 662, endPoint y: 325, distance: 120.5
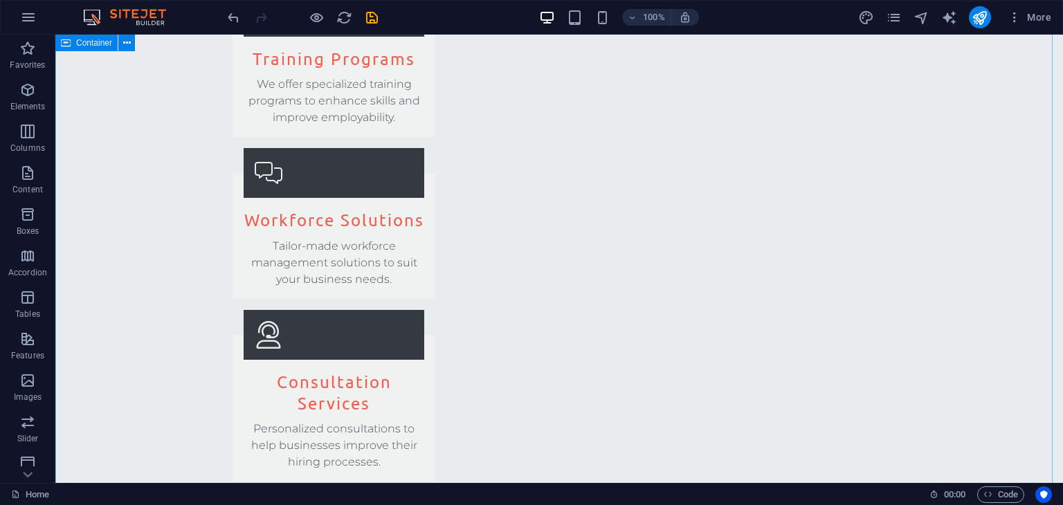
scroll to position [2838, 0]
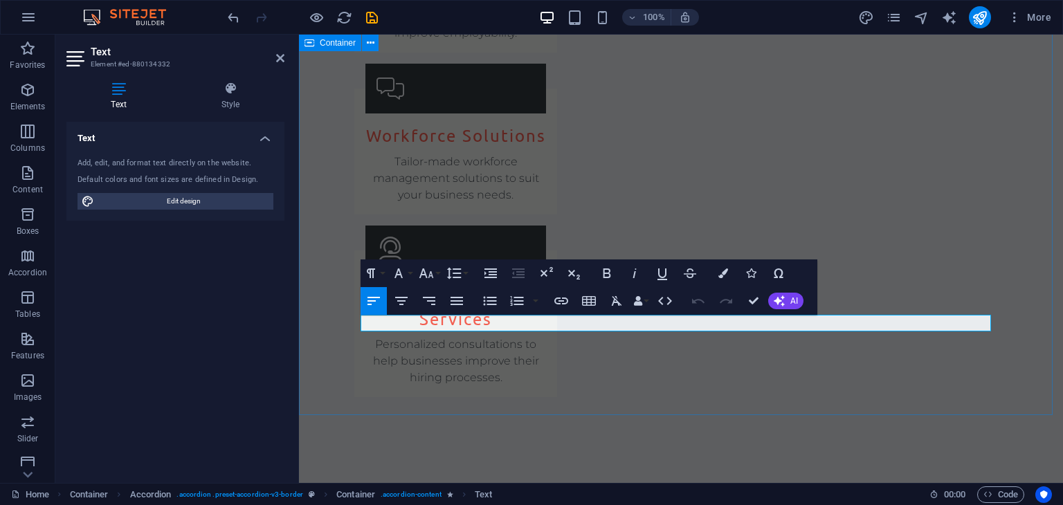
scroll to position [2866, 0]
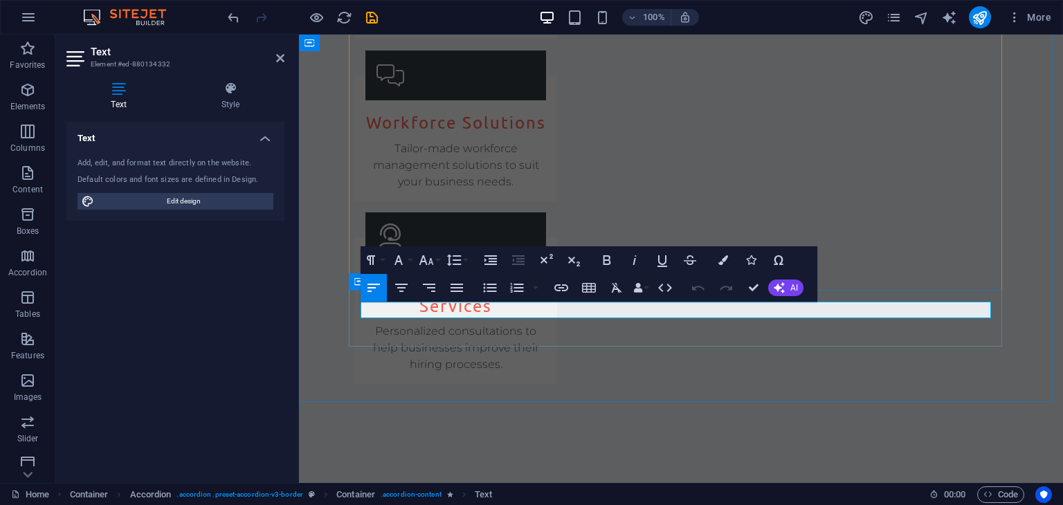
drag, startPoint x: 587, startPoint y: 311, endPoint x: 584, endPoint y: 322, distance: 11.4
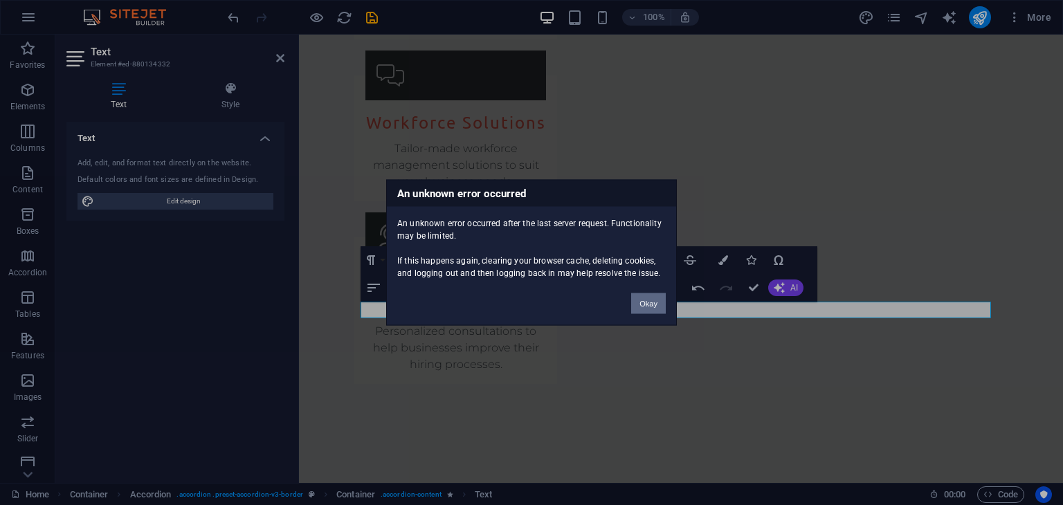
click at [643, 300] on button "Okay" at bounding box center [648, 303] width 35 height 21
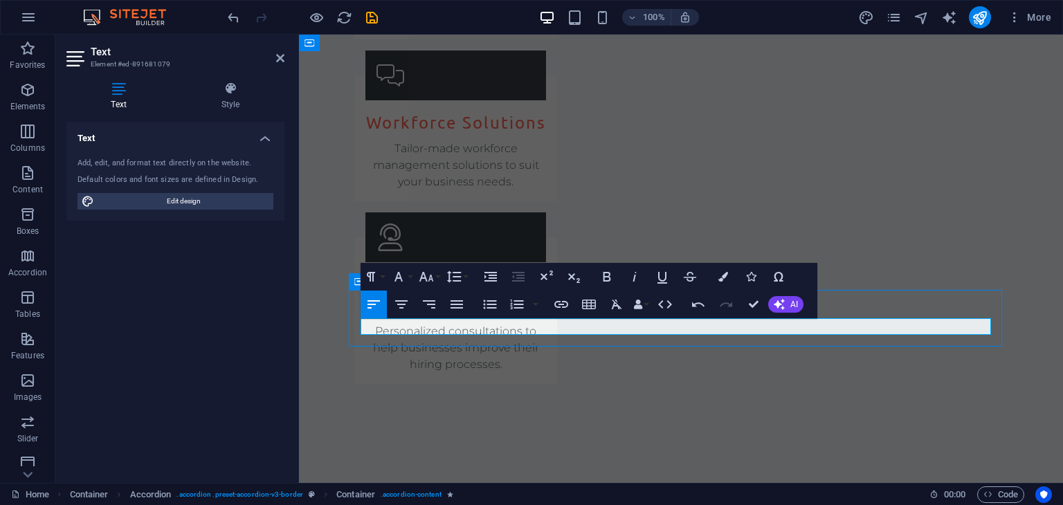
scroll to position [2907, 0]
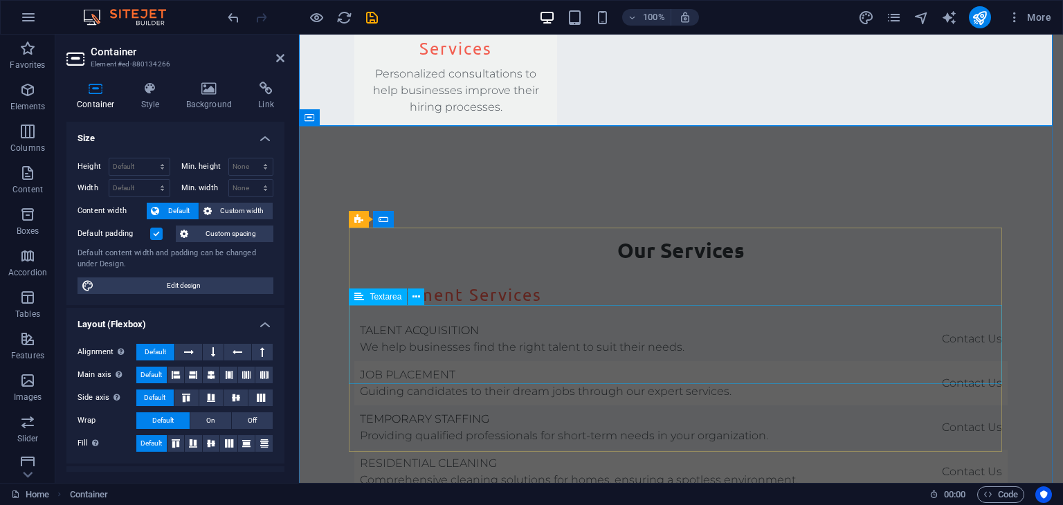
scroll to position [3142, 0]
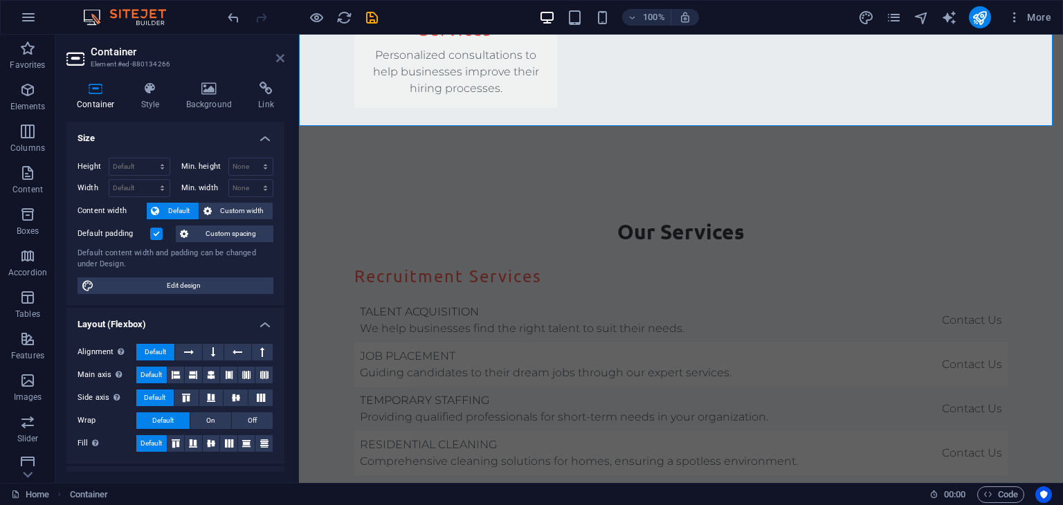
click at [278, 54] on icon at bounding box center [280, 58] width 8 height 11
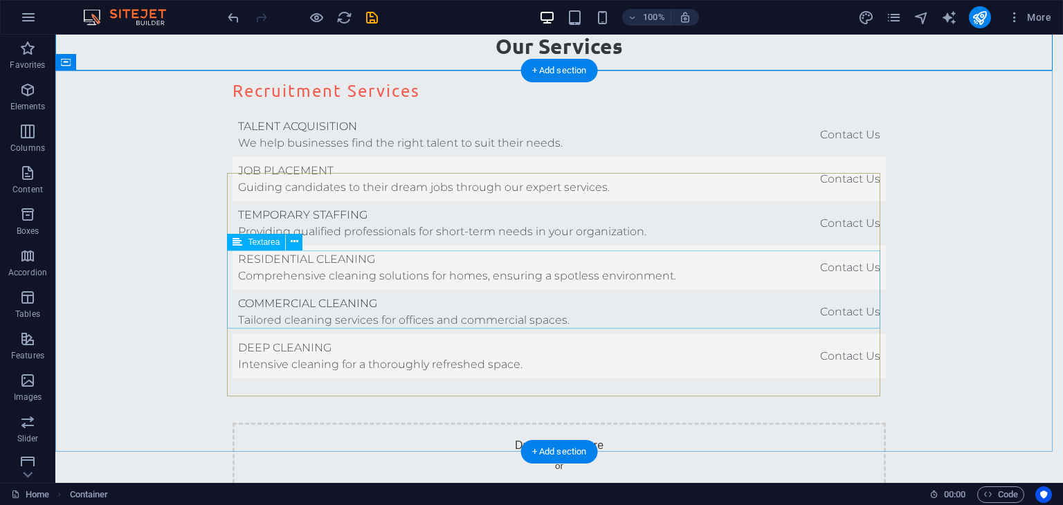
scroll to position [3274, 0]
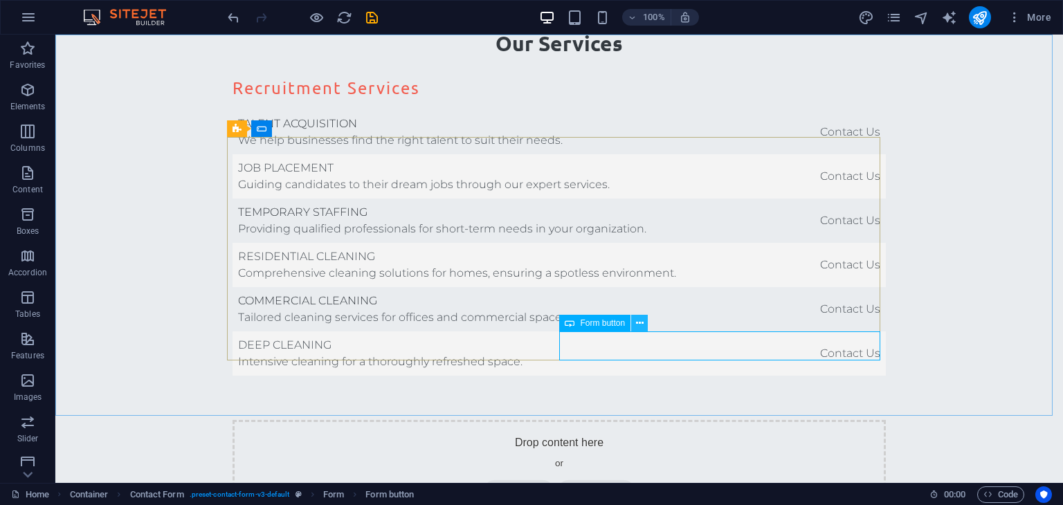
click at [642, 321] on icon at bounding box center [640, 323] width 8 height 15
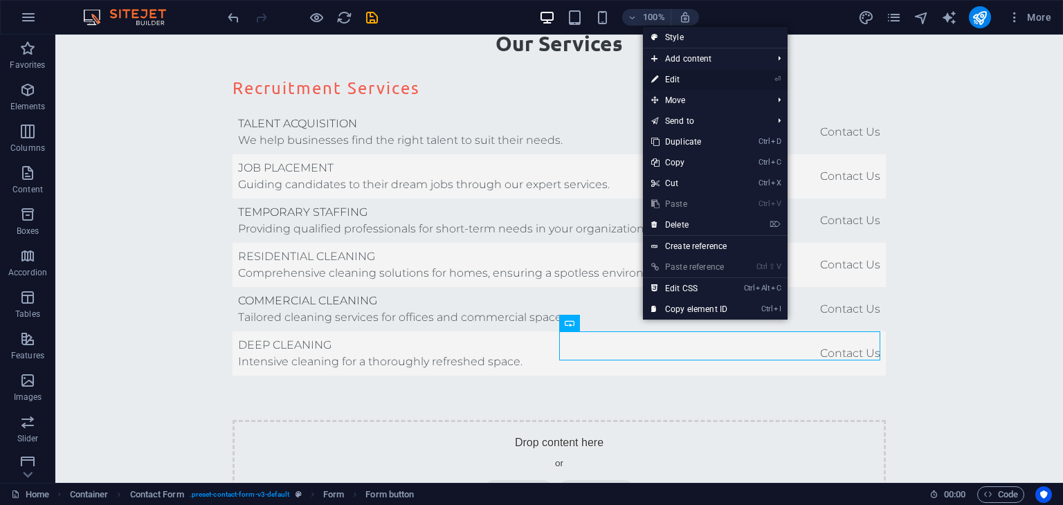
click at [686, 80] on link "⏎ Edit" at bounding box center [689, 79] width 93 height 21
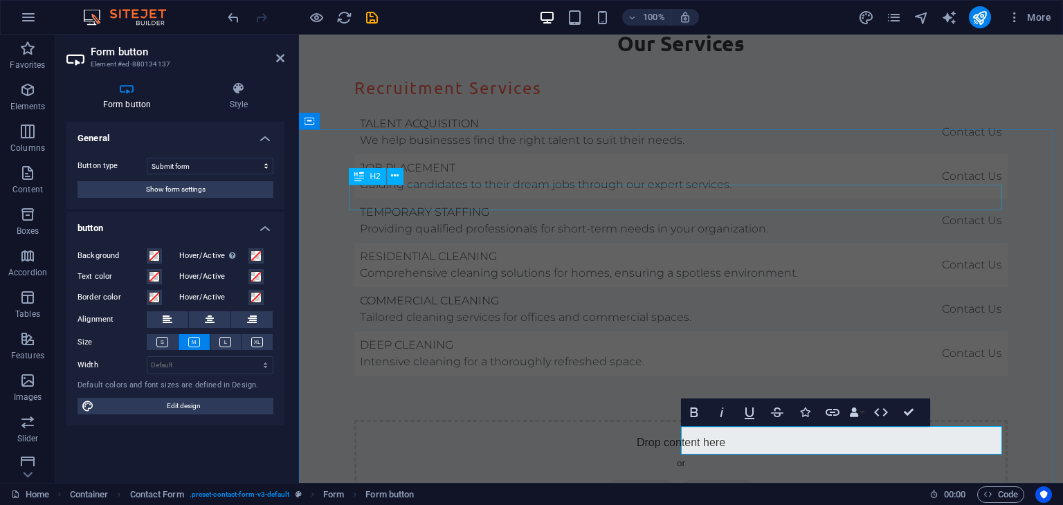
scroll to position [3234, 0]
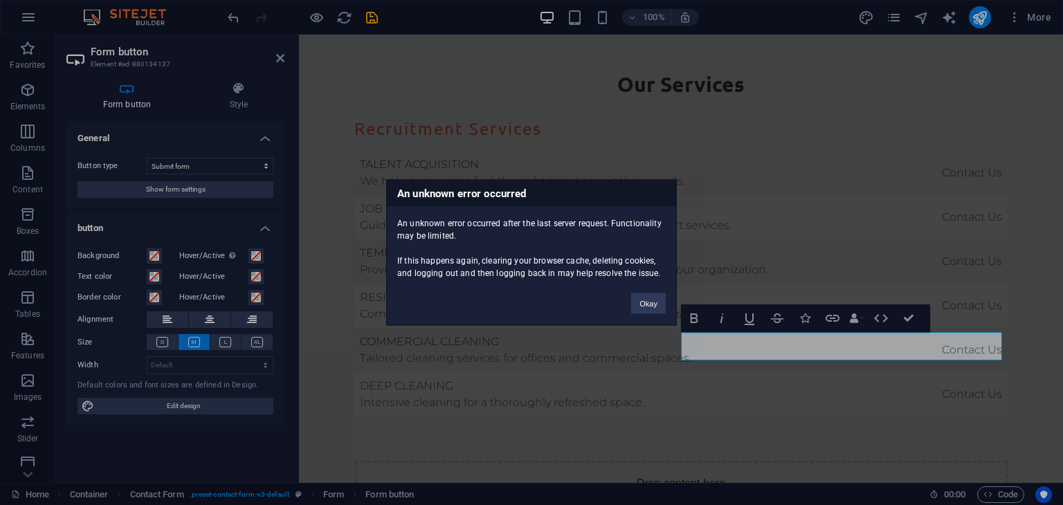
click at [129, 89] on div "An unknown error occurred An unknown error occurred after the last server reque…" at bounding box center [531, 252] width 1063 height 505
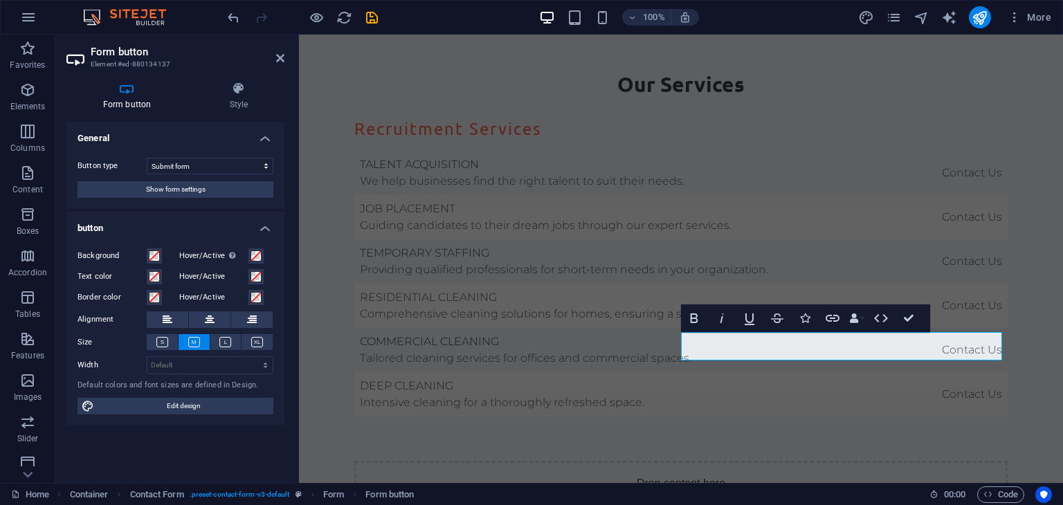
click at [129, 98] on h4 "Form button" at bounding box center [129, 96] width 127 height 29
click at [281, 51] on header "Form button Element #ed-880134137" at bounding box center [175, 53] width 218 height 36
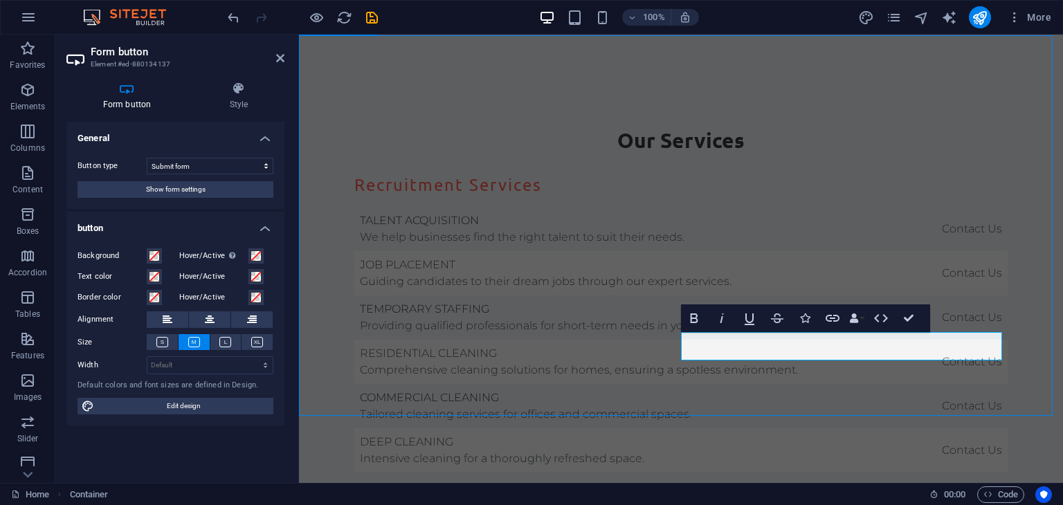
scroll to position [3274, 0]
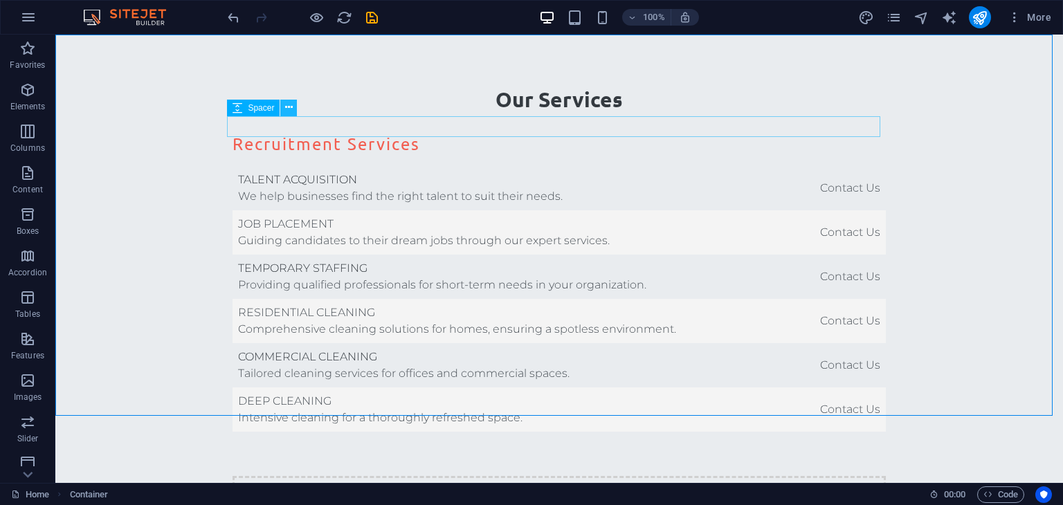
click at [289, 106] on icon at bounding box center [289, 107] width 8 height 15
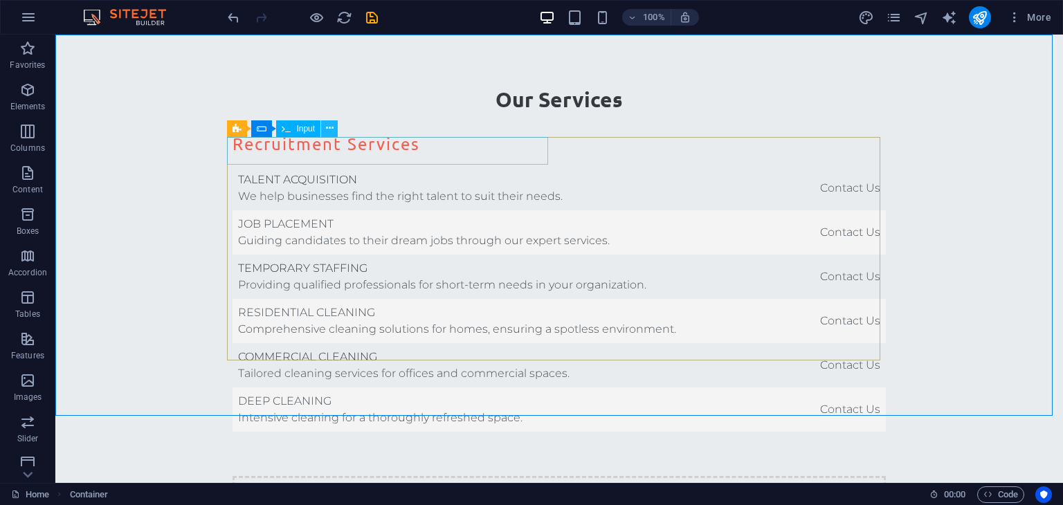
click at [323, 129] on button at bounding box center [329, 128] width 17 height 17
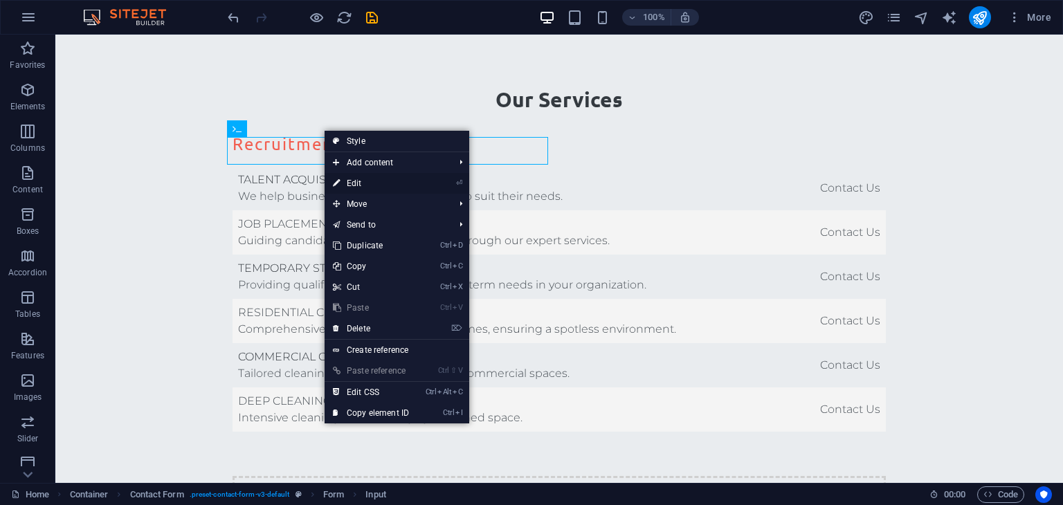
click at [362, 182] on link "⏎ Edit" at bounding box center [371, 183] width 93 height 21
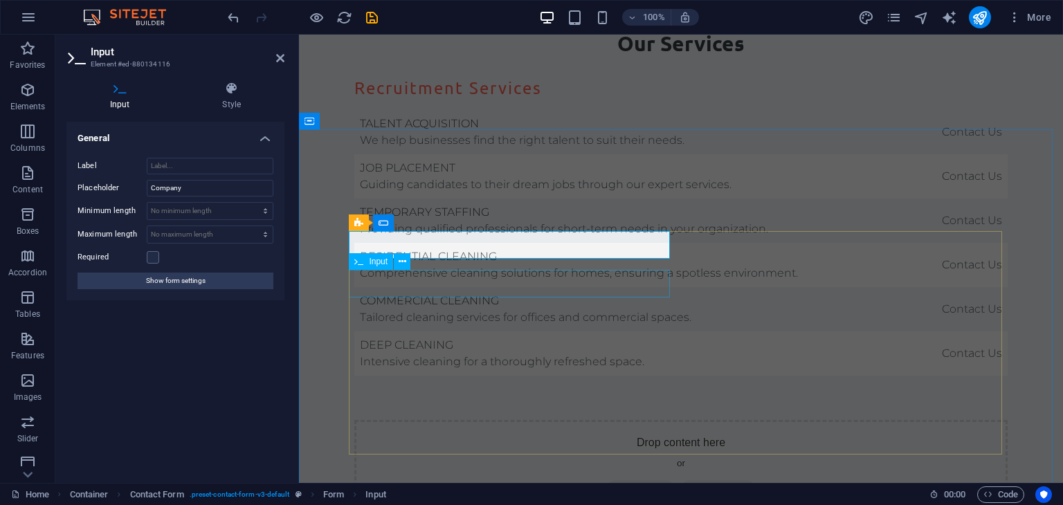
scroll to position [3234, 0]
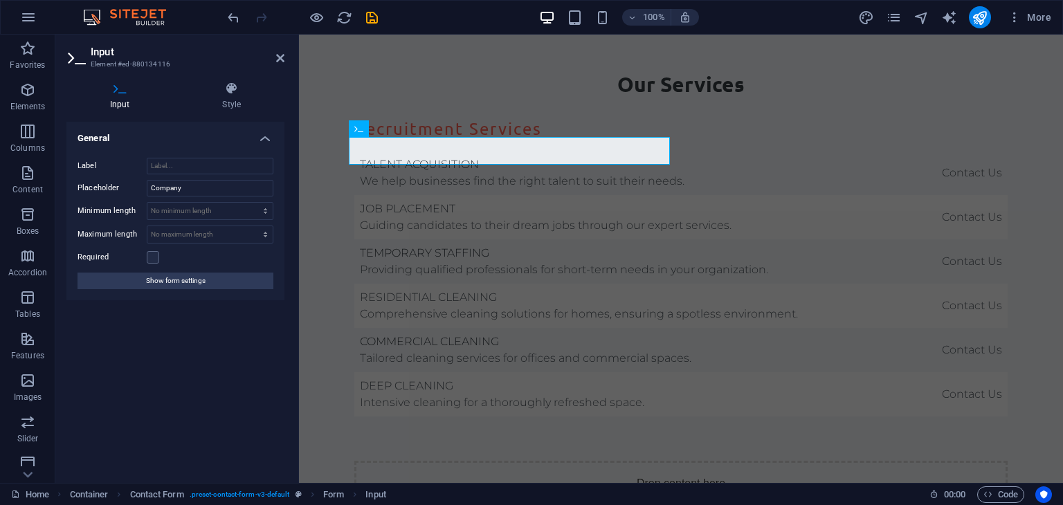
click at [180, 353] on div "General Label Placeholder Company Minimum length No minimum length chars Maximu…" at bounding box center [175, 297] width 218 height 350
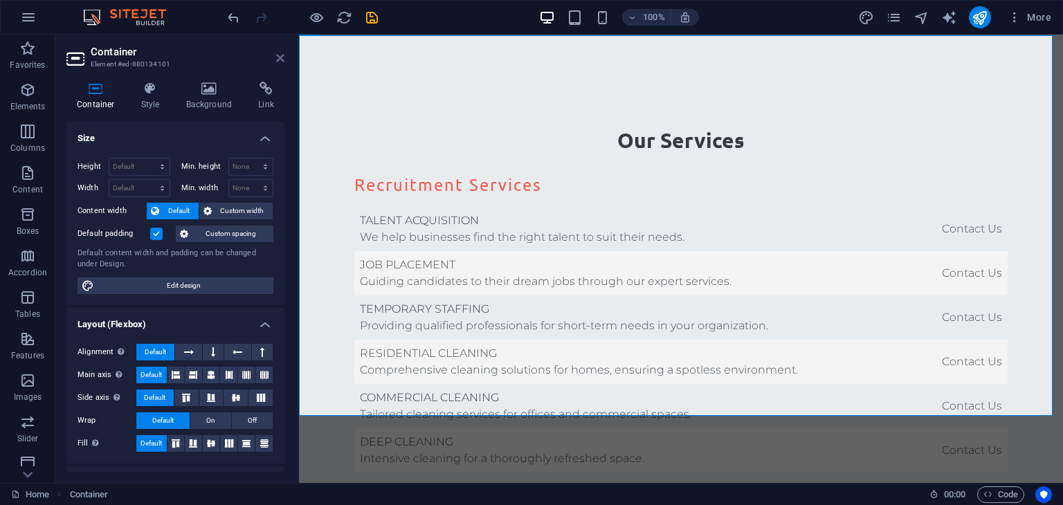
click at [282, 56] on icon at bounding box center [280, 58] width 8 height 11
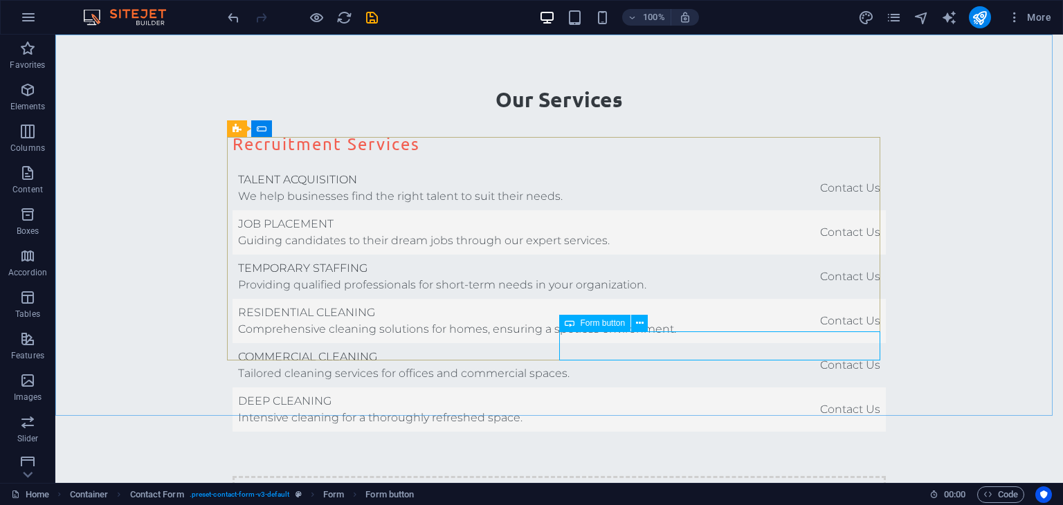
click at [581, 317] on div "Form button" at bounding box center [594, 323] width 71 height 17
click at [592, 325] on span "Form button" at bounding box center [602, 323] width 45 height 8
click at [640, 325] on icon at bounding box center [640, 323] width 8 height 15
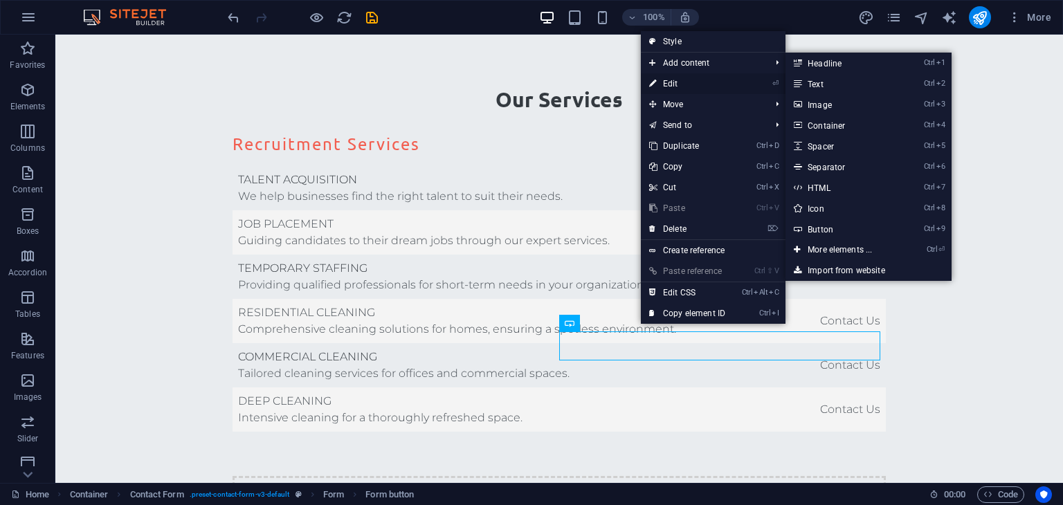
click at [684, 84] on link "⏎ Edit" at bounding box center [687, 83] width 93 height 21
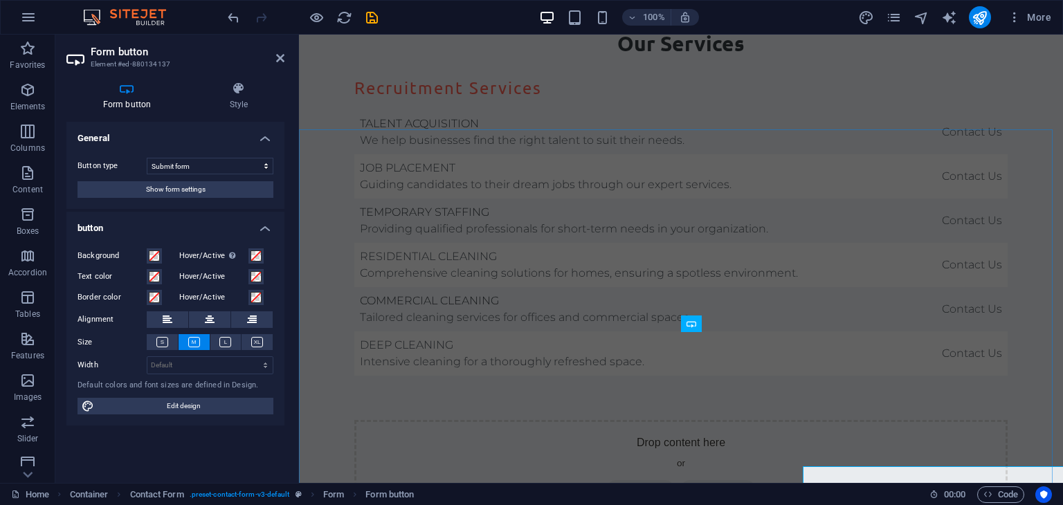
scroll to position [3234, 0]
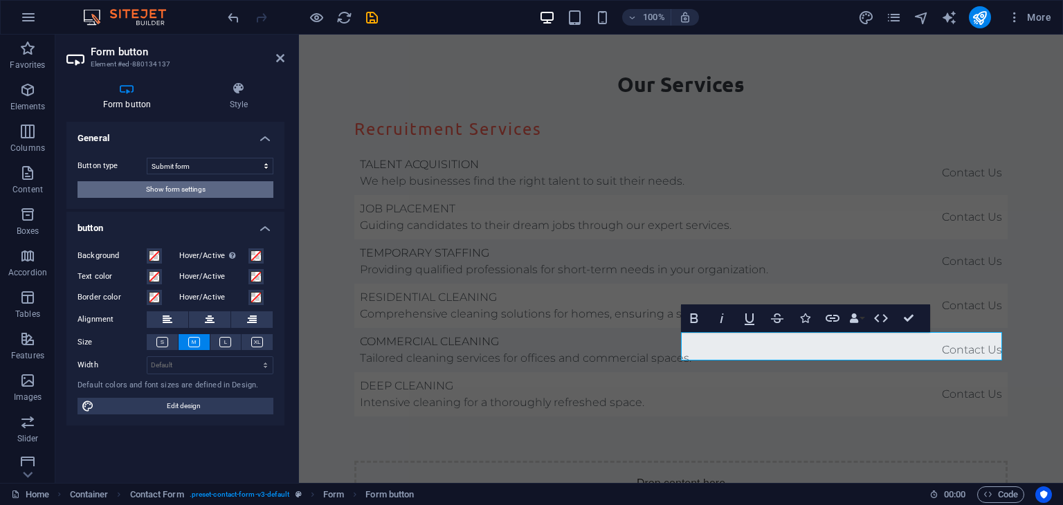
drag, startPoint x: 167, startPoint y: 190, endPoint x: 110, endPoint y: 217, distance: 63.5
click at [167, 190] on span "Show form settings" at bounding box center [176, 189] width 60 height 17
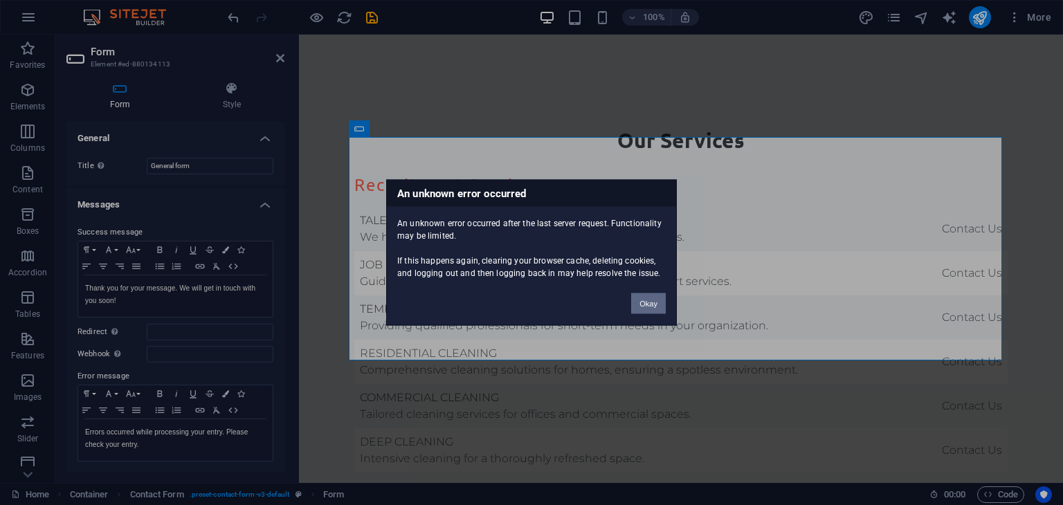
click at [642, 302] on button "Okay" at bounding box center [648, 303] width 35 height 21
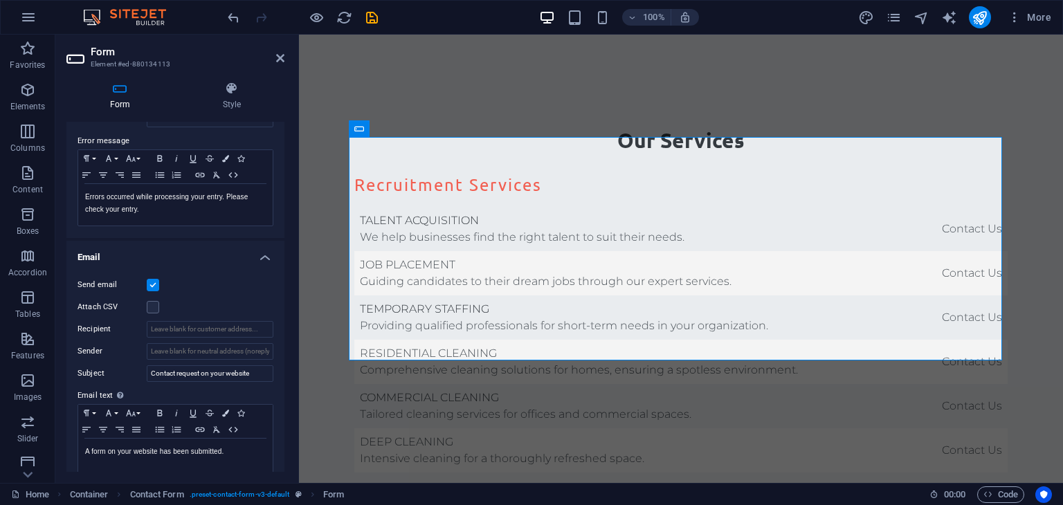
scroll to position [277, 0]
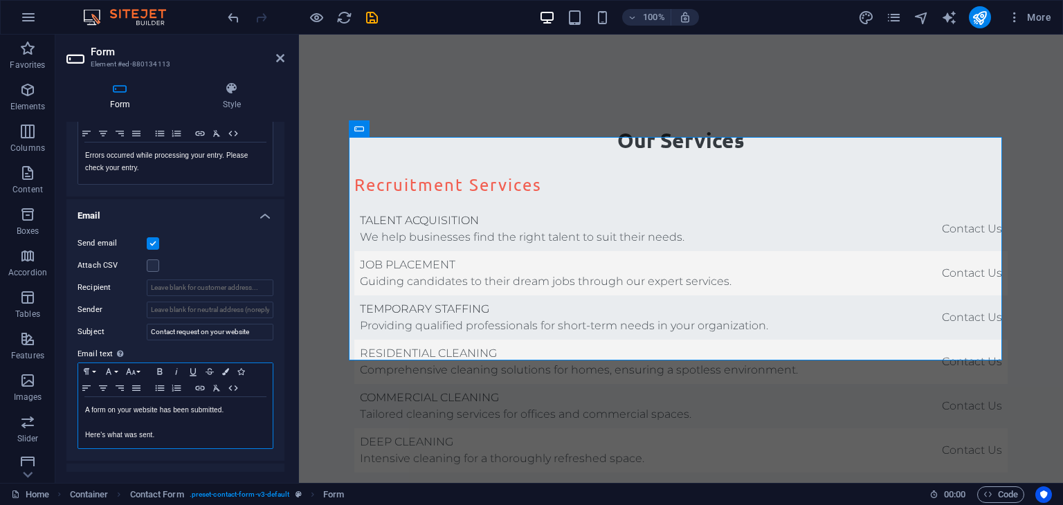
click at [142, 408] on p "A form on your website has been submitted." at bounding box center [175, 410] width 181 height 12
click at [128, 410] on p "A form on your website has been submitted." at bounding box center [175, 410] width 181 height 12
click at [213, 334] on input "Contact request on your website" at bounding box center [210, 332] width 127 height 17
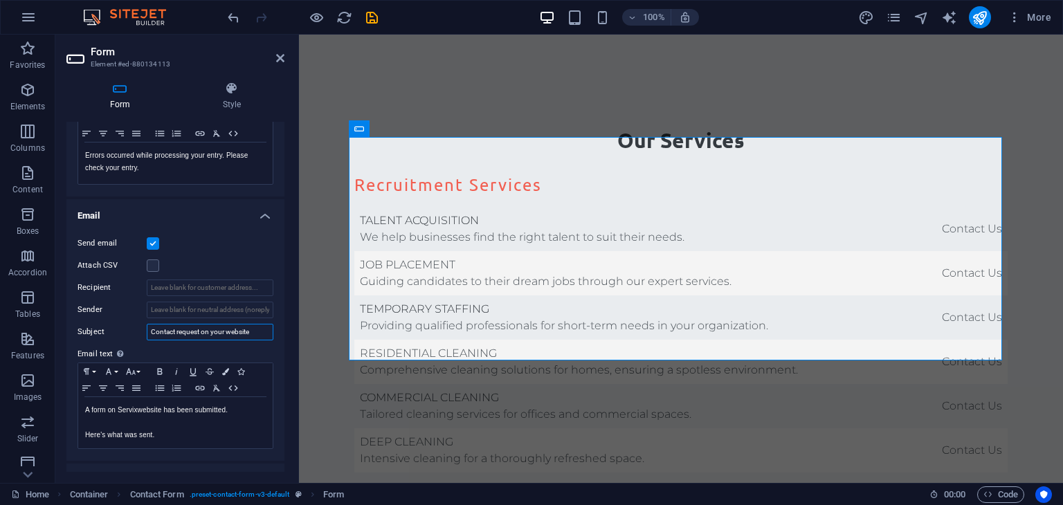
click at [213, 334] on input "Contact request on your website" at bounding box center [210, 332] width 127 height 17
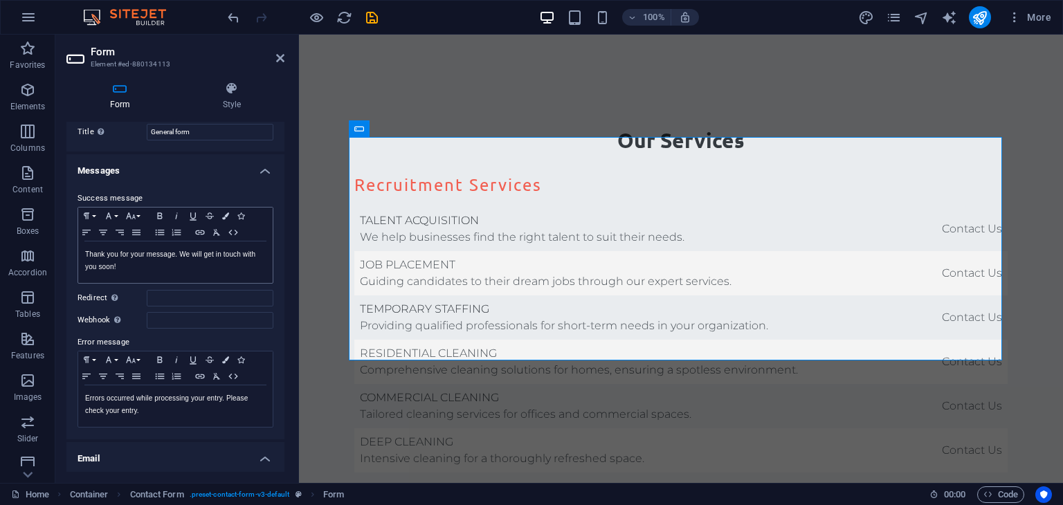
scroll to position [0, 0]
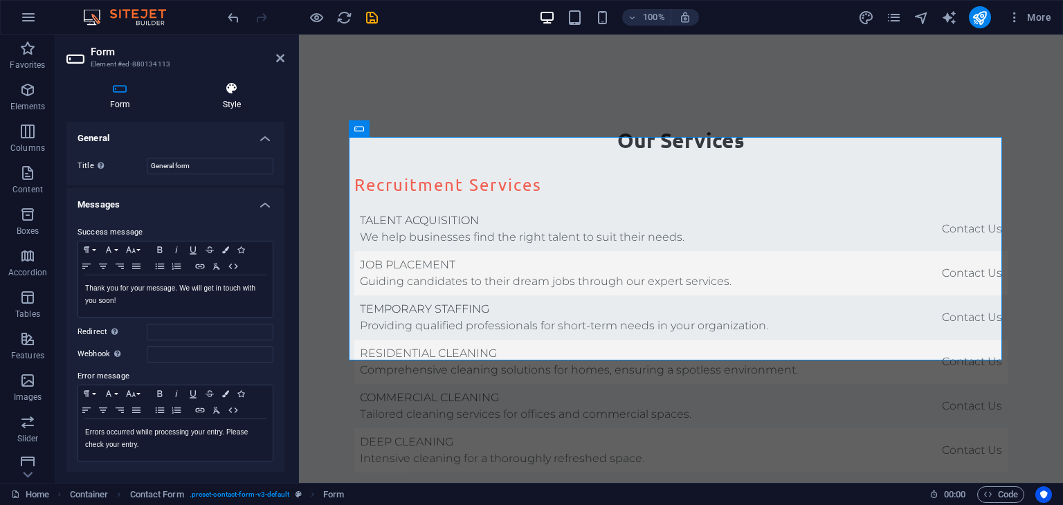
type input "Contact request on Servix website"
click at [227, 94] on icon at bounding box center [231, 89] width 105 height 14
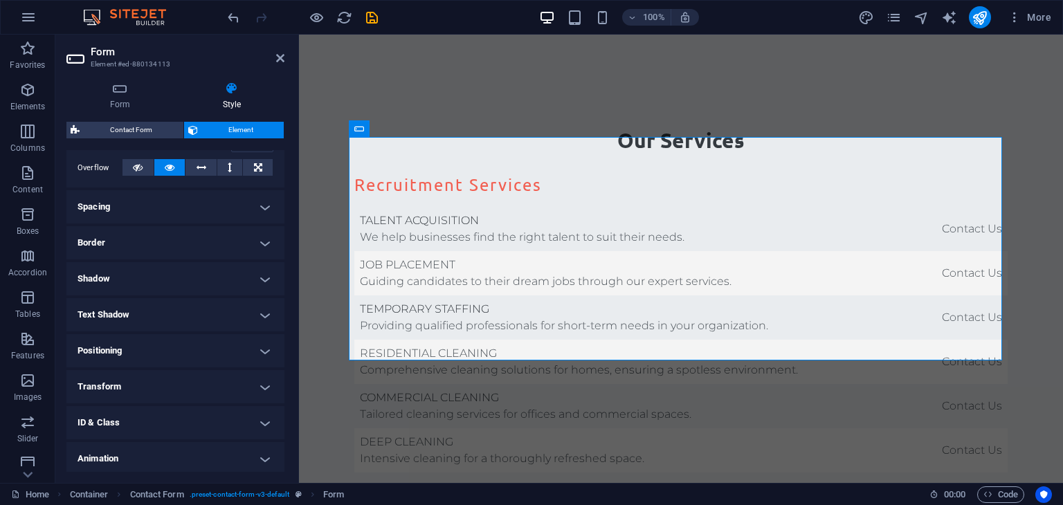
scroll to position [263, 0]
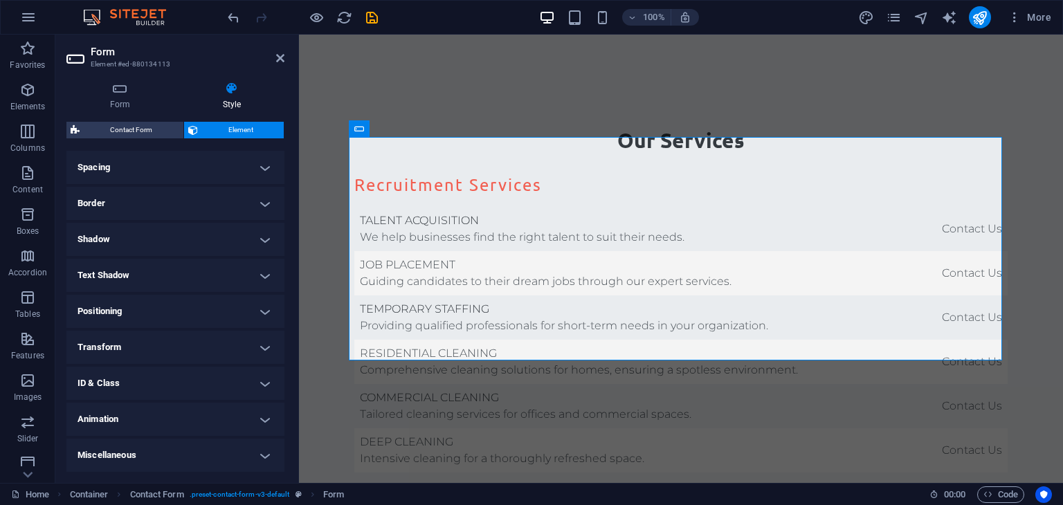
click at [266, 383] on h4 "ID & Class" at bounding box center [175, 383] width 218 height 33
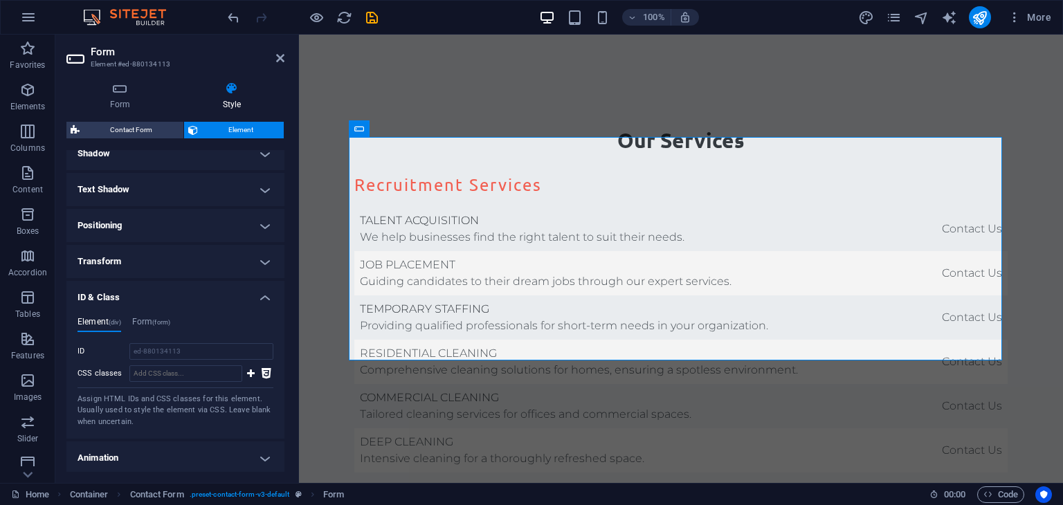
scroll to position [388, 0]
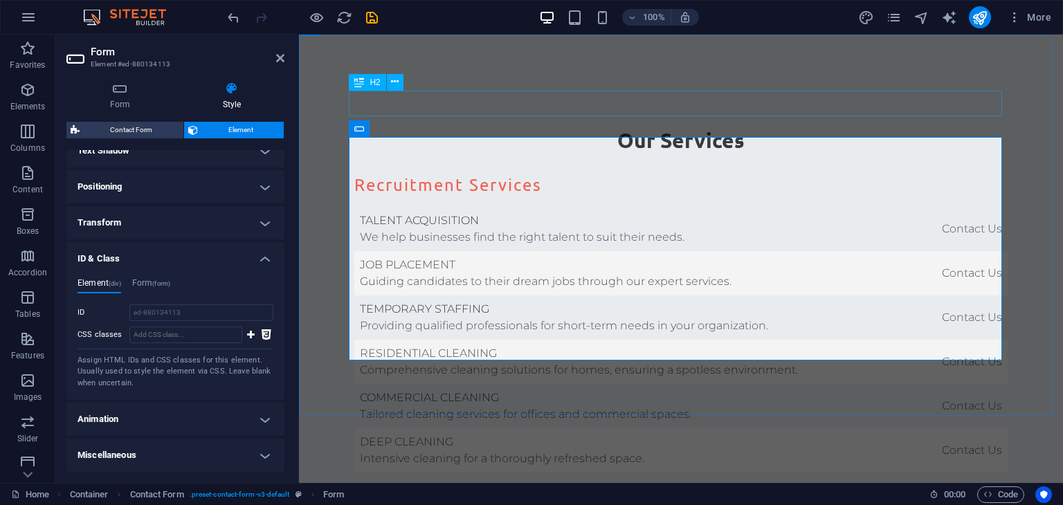
click at [382, 79] on div "H2" at bounding box center [367, 82] width 37 height 17
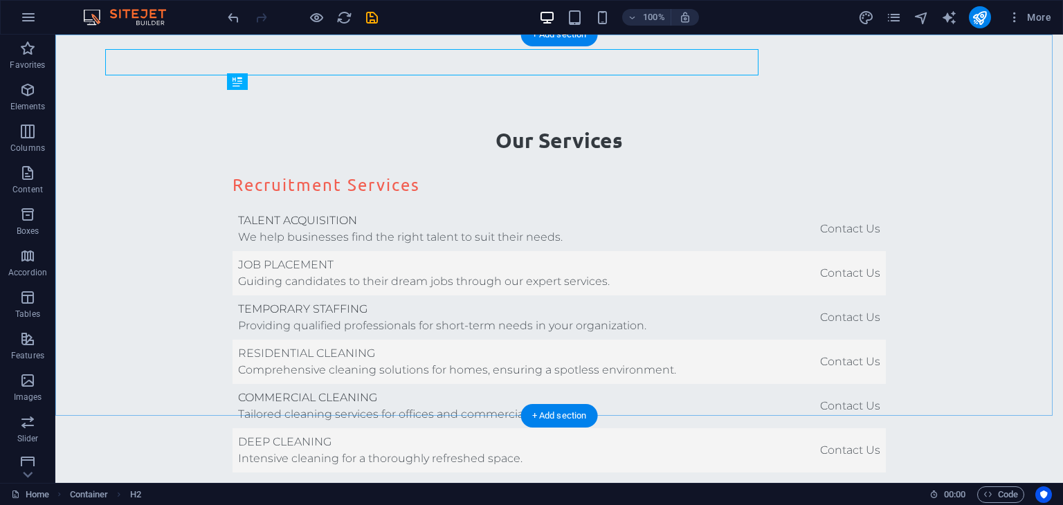
scroll to position [3274, 0]
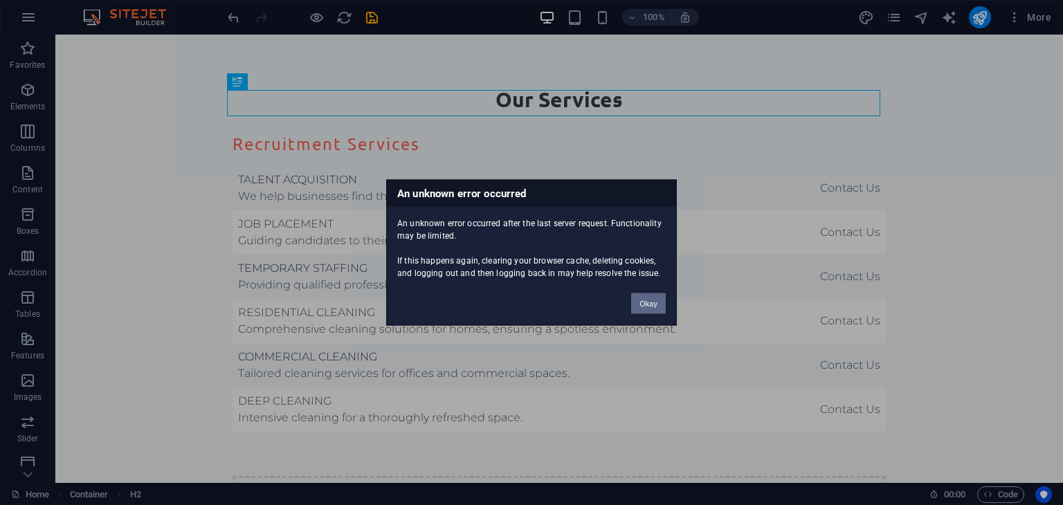
click at [653, 303] on button "Okay" at bounding box center [648, 303] width 35 height 21
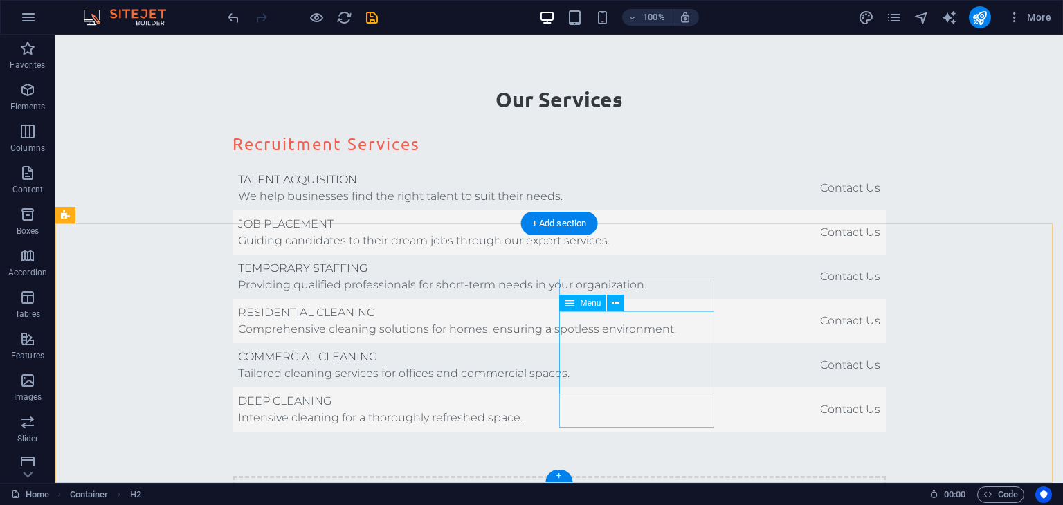
scroll to position [3466, 0]
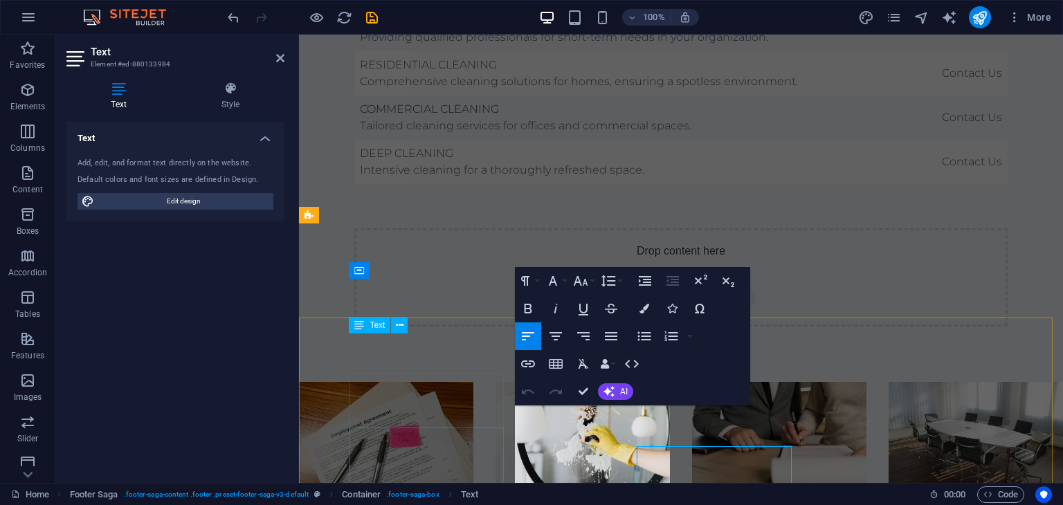
scroll to position [3426, 0]
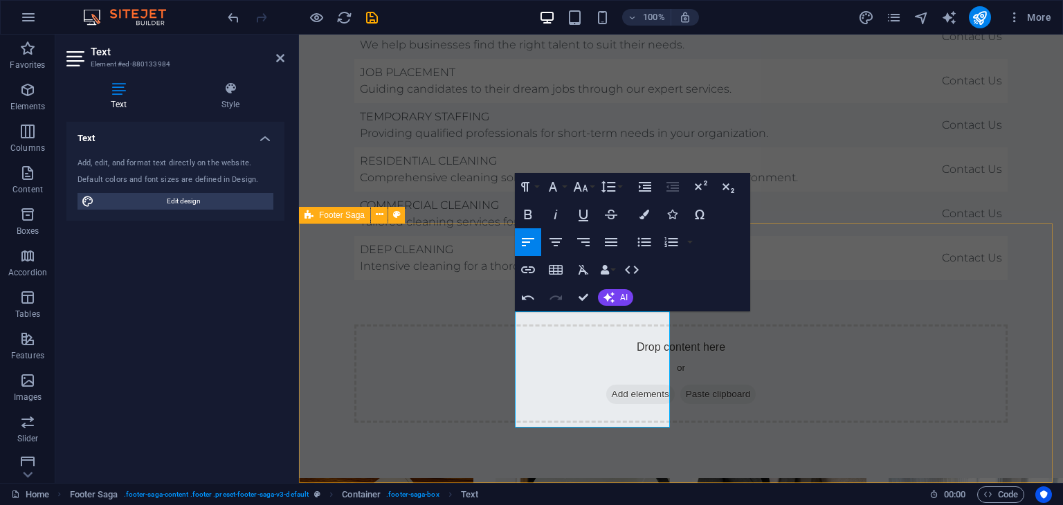
select select "footer"
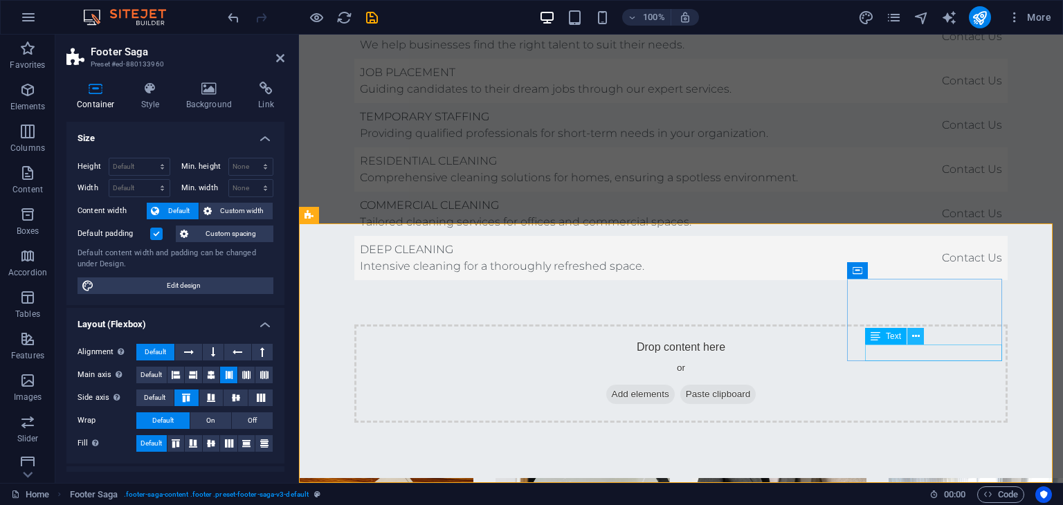
click at [913, 335] on icon at bounding box center [916, 336] width 8 height 15
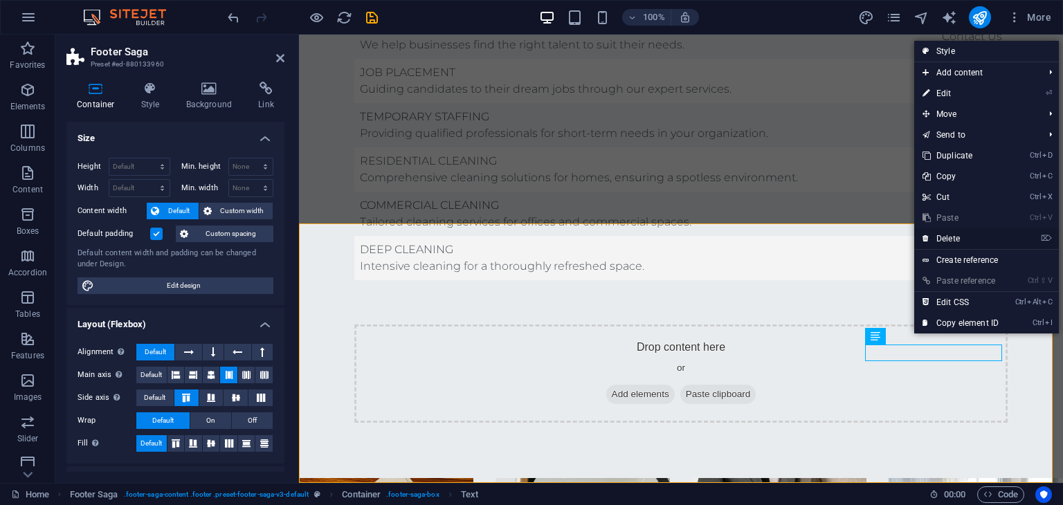
click at [948, 239] on link "⌦ Delete" at bounding box center [960, 238] width 93 height 21
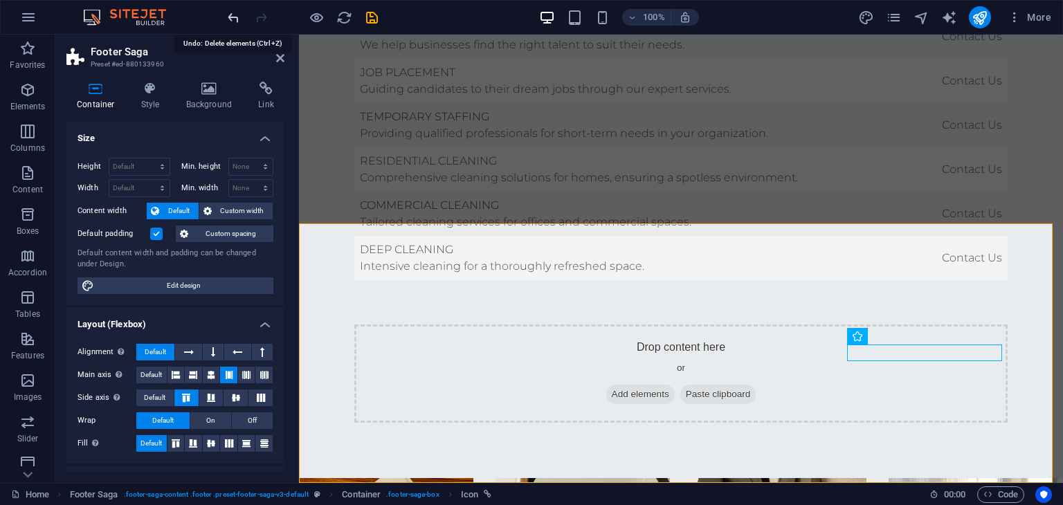
click at [233, 21] on icon "undo" at bounding box center [234, 18] width 16 height 16
click at [918, 336] on icon at bounding box center [916, 336] width 8 height 15
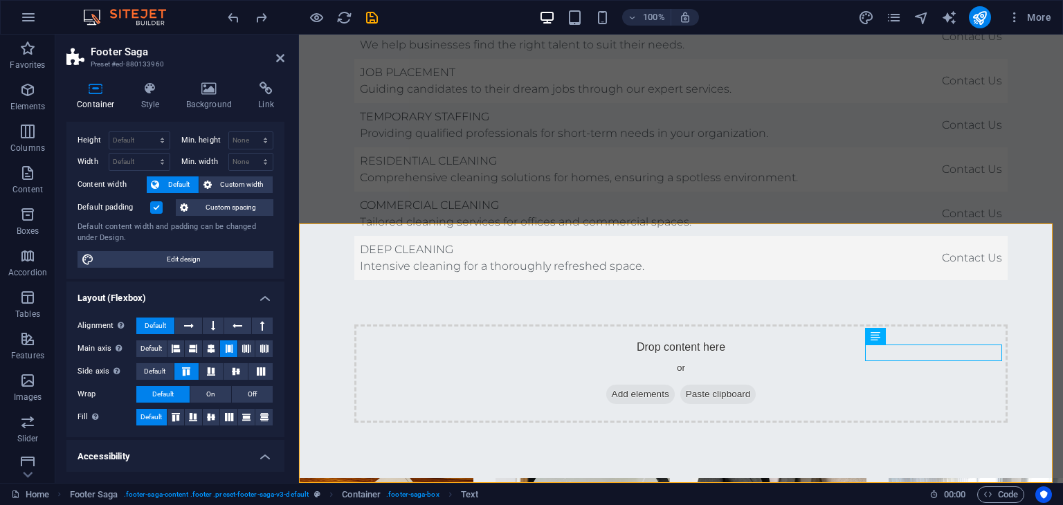
scroll to position [0, 0]
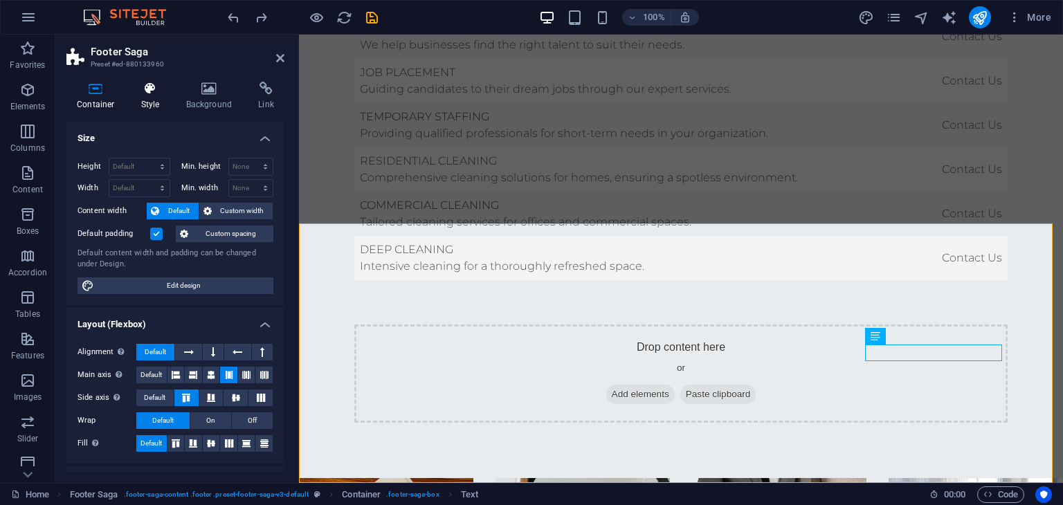
click at [141, 91] on icon at bounding box center [150, 89] width 39 height 14
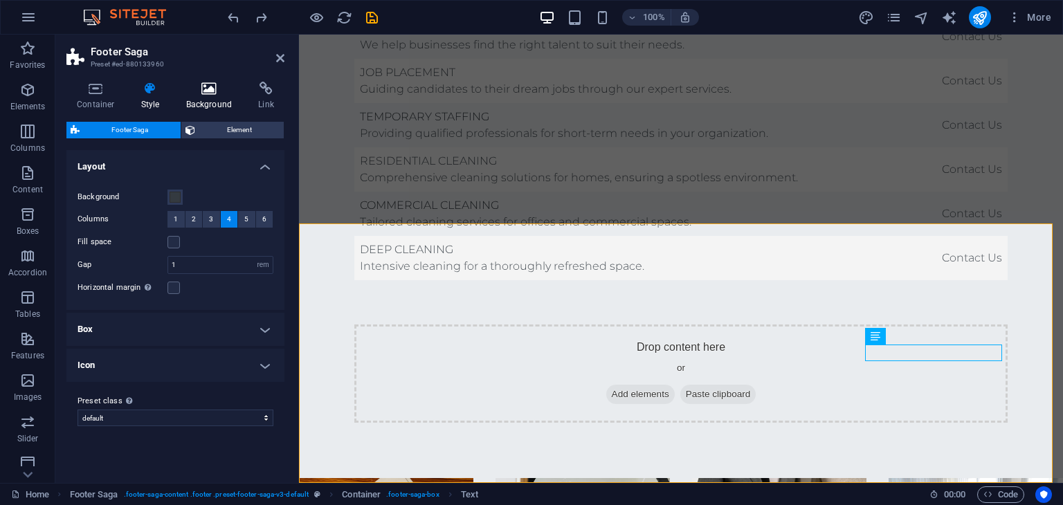
click at [204, 90] on icon at bounding box center [209, 89] width 67 height 14
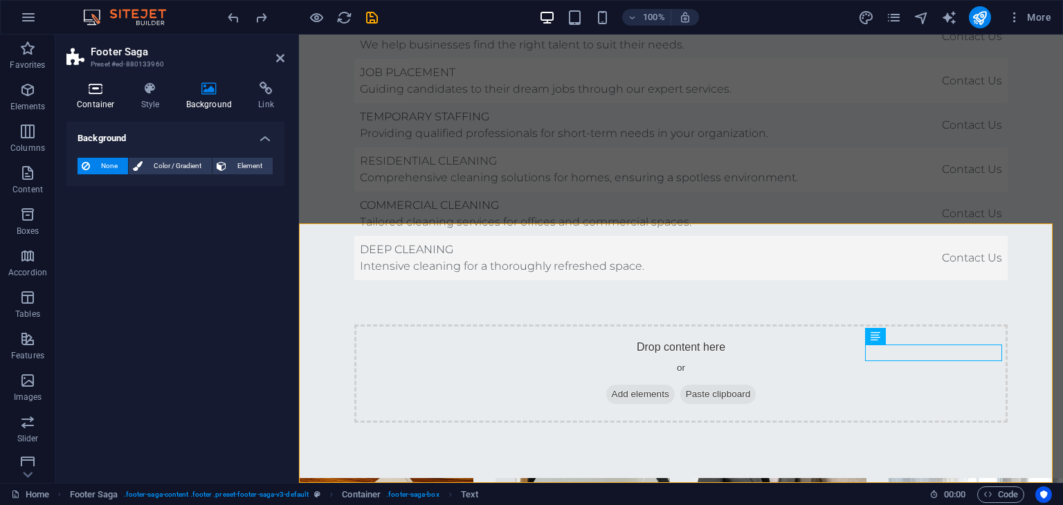
click at [106, 89] on icon at bounding box center [95, 89] width 59 height 14
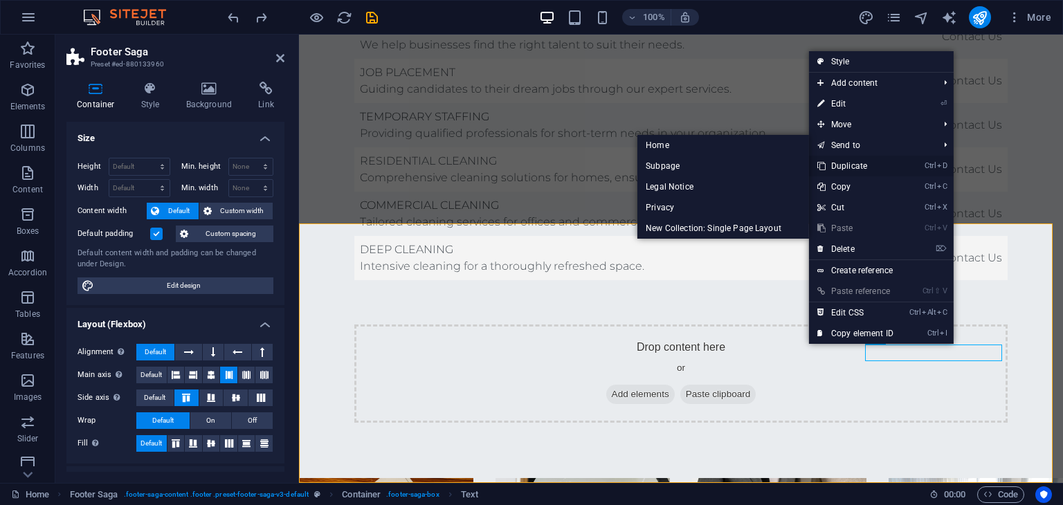
drag, startPoint x: 851, startPoint y: 162, endPoint x: 552, endPoint y: 128, distance: 300.9
click at [851, 163] on link "Ctrl D Duplicate" at bounding box center [855, 166] width 93 height 21
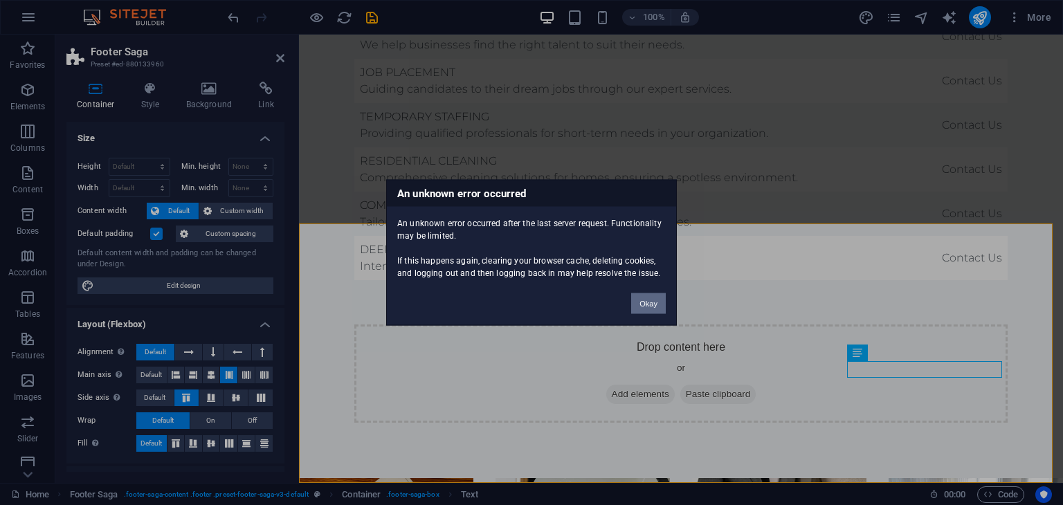
click at [657, 308] on button "Okay" at bounding box center [648, 303] width 35 height 21
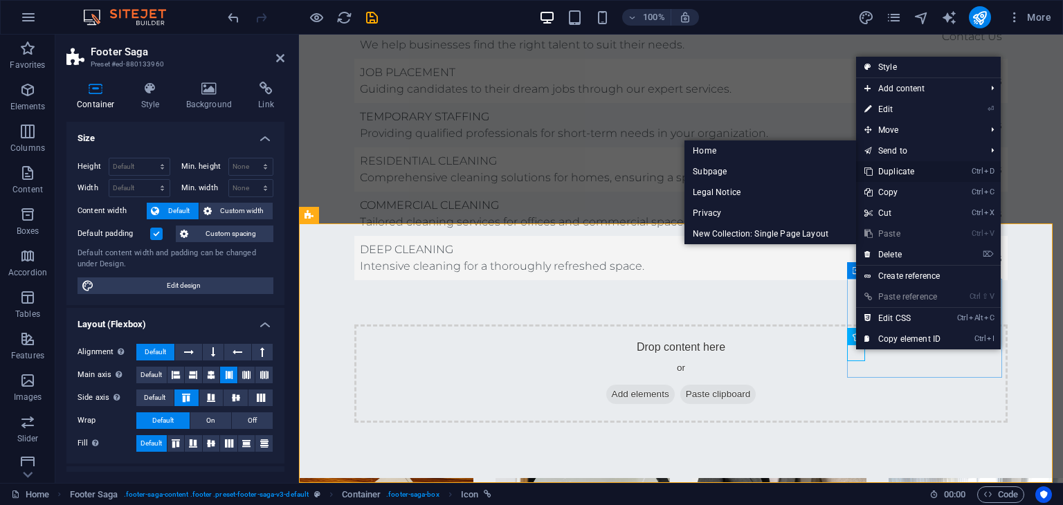
click at [887, 169] on link "Ctrl D Duplicate" at bounding box center [902, 171] width 93 height 21
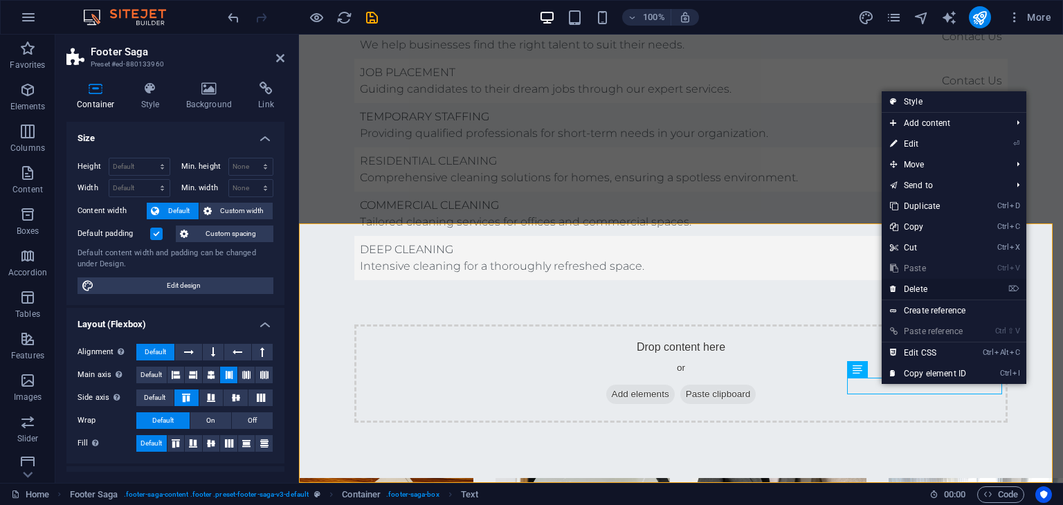
click at [914, 284] on link "⌦ Delete" at bounding box center [928, 289] width 93 height 21
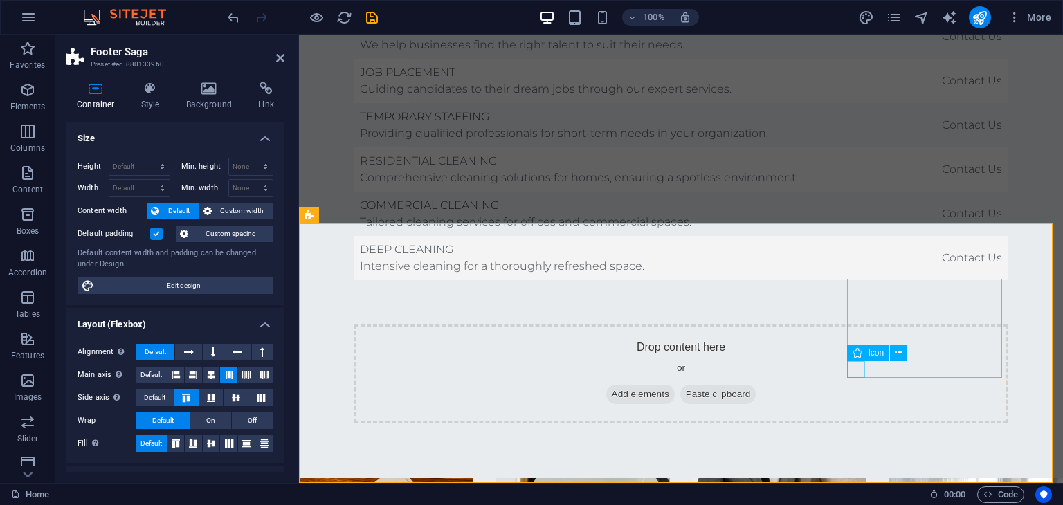
click at [866, 354] on div "Icon" at bounding box center [868, 353] width 42 height 17
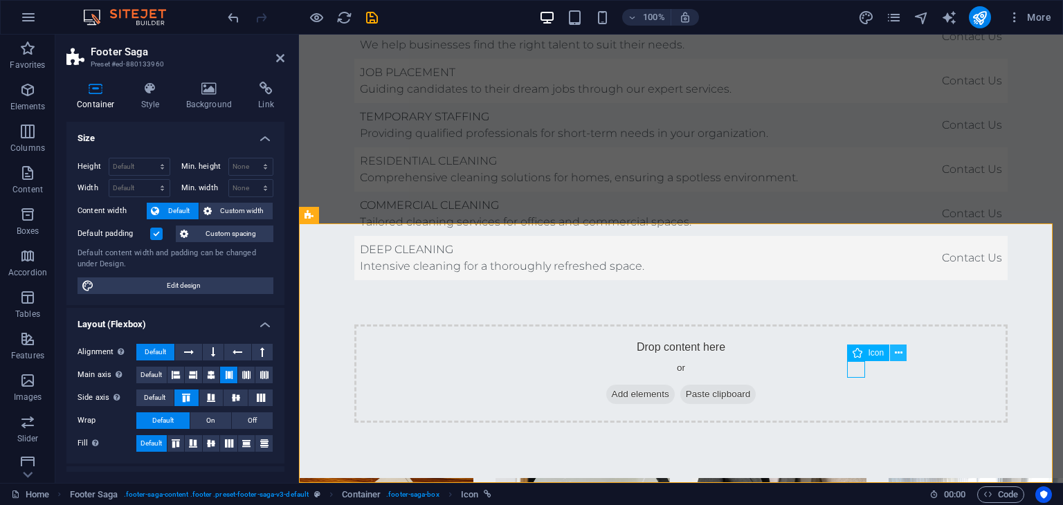
click at [898, 352] on icon at bounding box center [899, 353] width 8 height 15
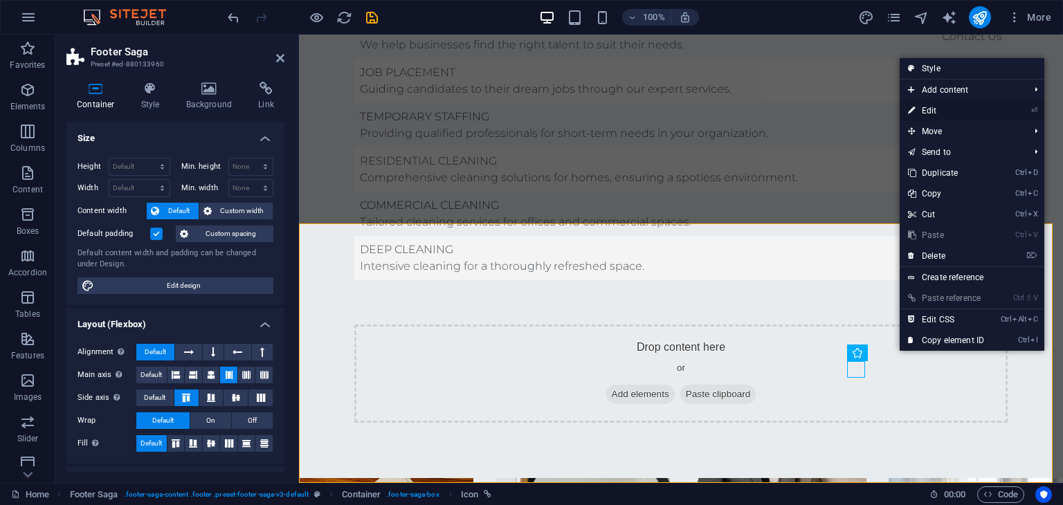
click at [932, 110] on link "⏎ Edit" at bounding box center [946, 110] width 93 height 21
select select "xMidYMid"
select select "px"
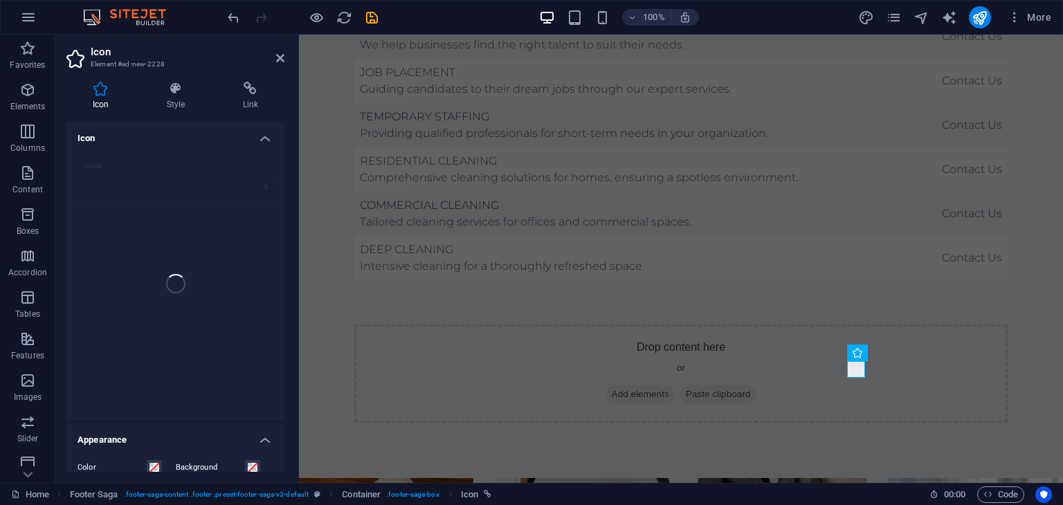
click at [114, 170] on div "social" at bounding box center [175, 284] width 218 height 274
click at [273, 129] on h4 "Icon" at bounding box center [175, 134] width 218 height 25
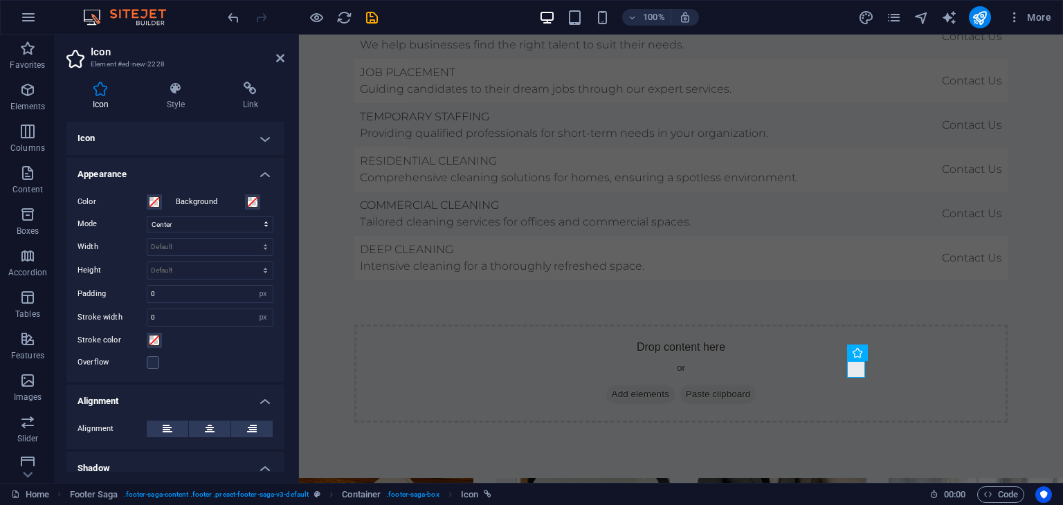
click at [263, 142] on h4 "Icon" at bounding box center [175, 138] width 218 height 33
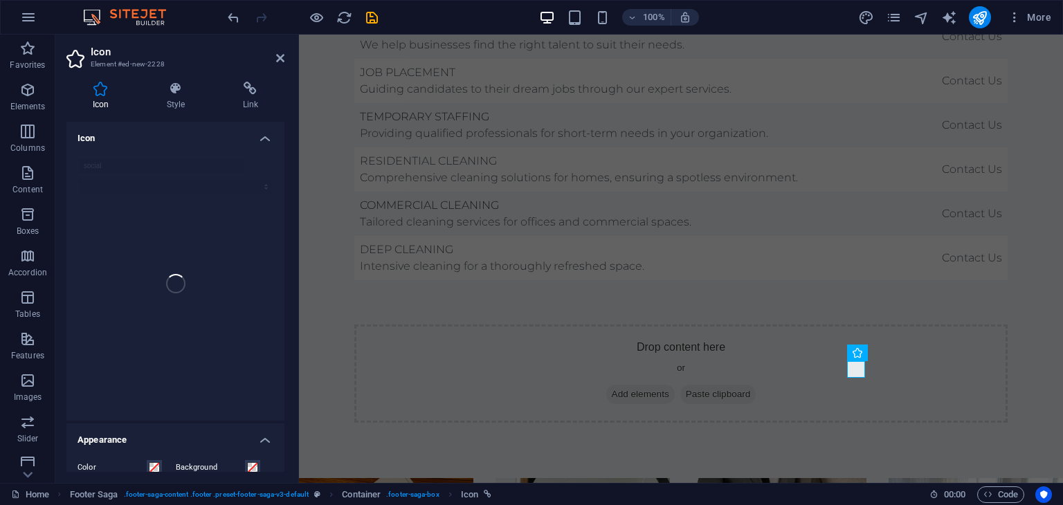
click at [263, 142] on h4 "Icon" at bounding box center [175, 134] width 218 height 25
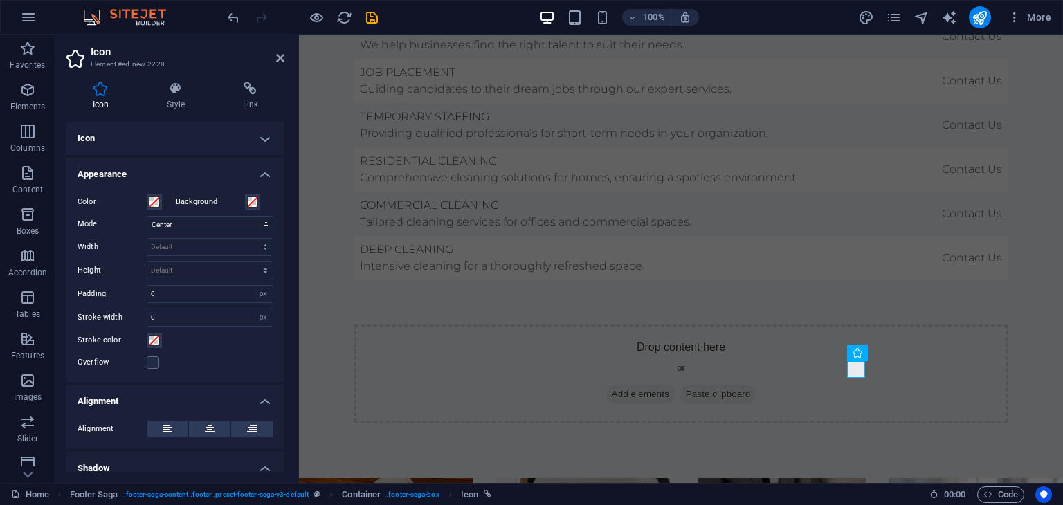
click at [263, 142] on h4 "Icon" at bounding box center [175, 138] width 218 height 33
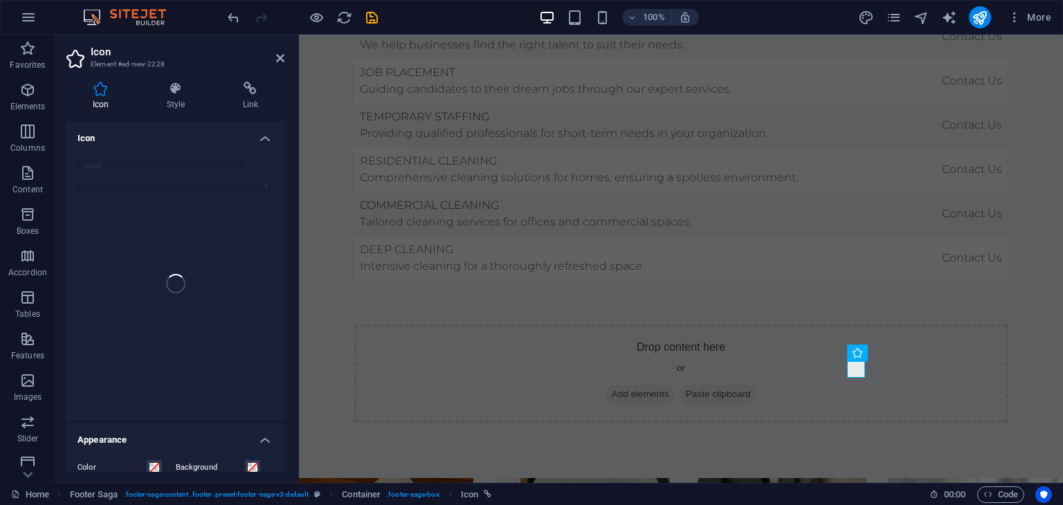
click at [91, 161] on div "social" at bounding box center [175, 284] width 218 height 274
click at [170, 100] on h4 "Style" at bounding box center [179, 96] width 76 height 29
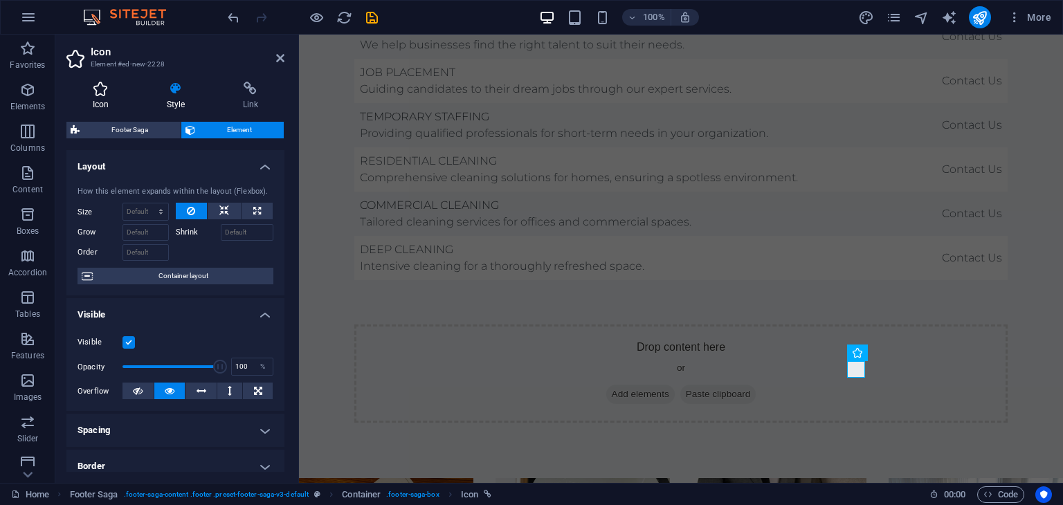
click at [102, 98] on h4 "Icon" at bounding box center [103, 96] width 74 height 29
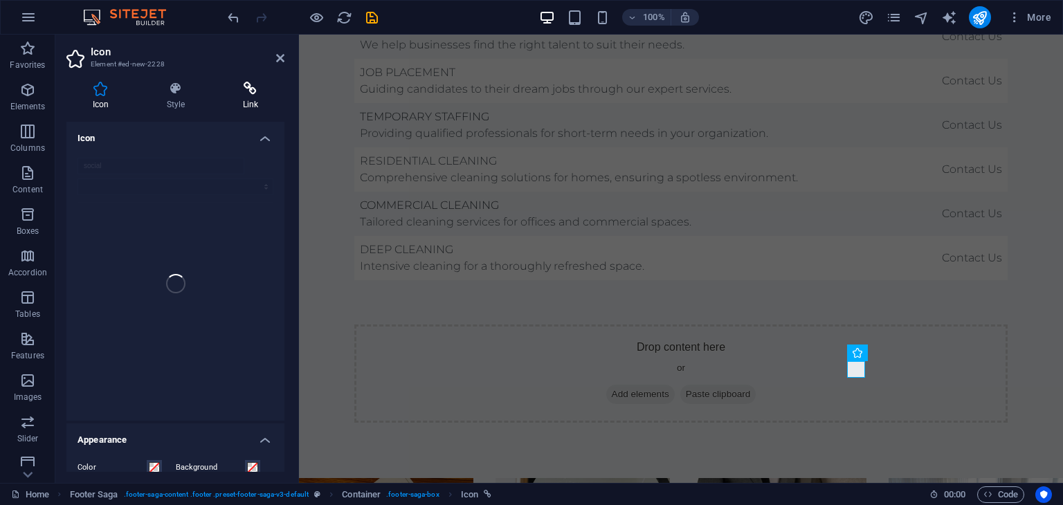
click at [255, 98] on h4 "Link" at bounding box center [251, 96] width 68 height 29
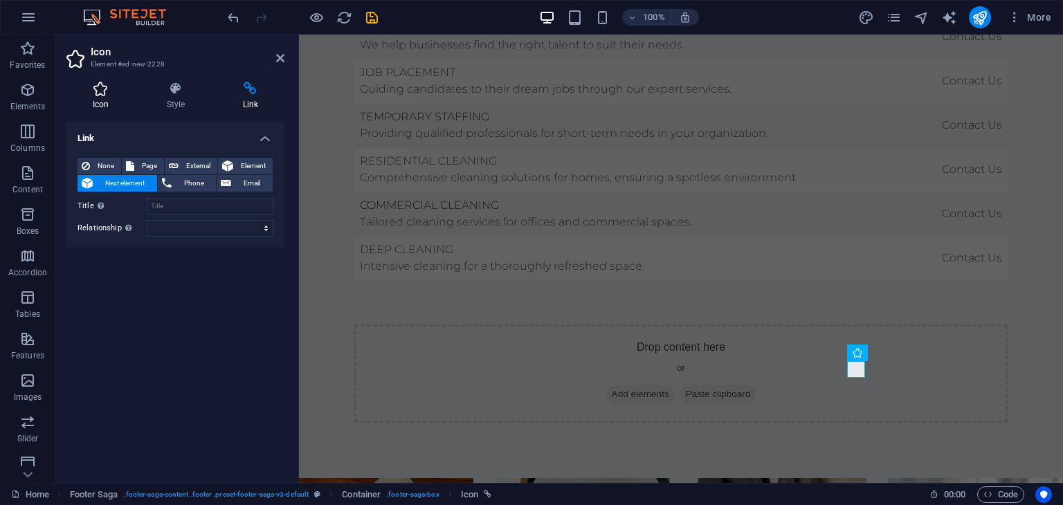
click at [105, 95] on icon at bounding box center [100, 89] width 69 height 14
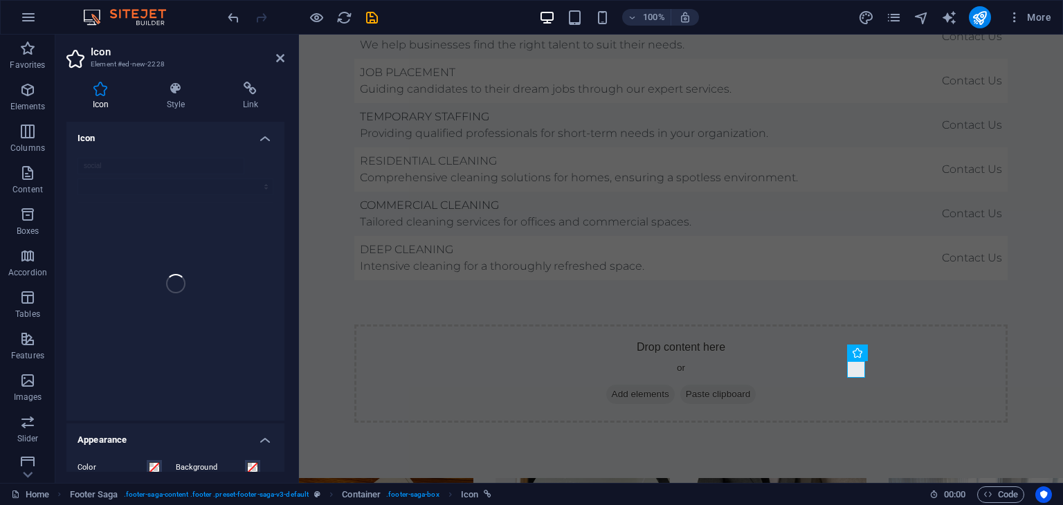
click at [93, 164] on div "social" at bounding box center [175, 284] width 218 height 274
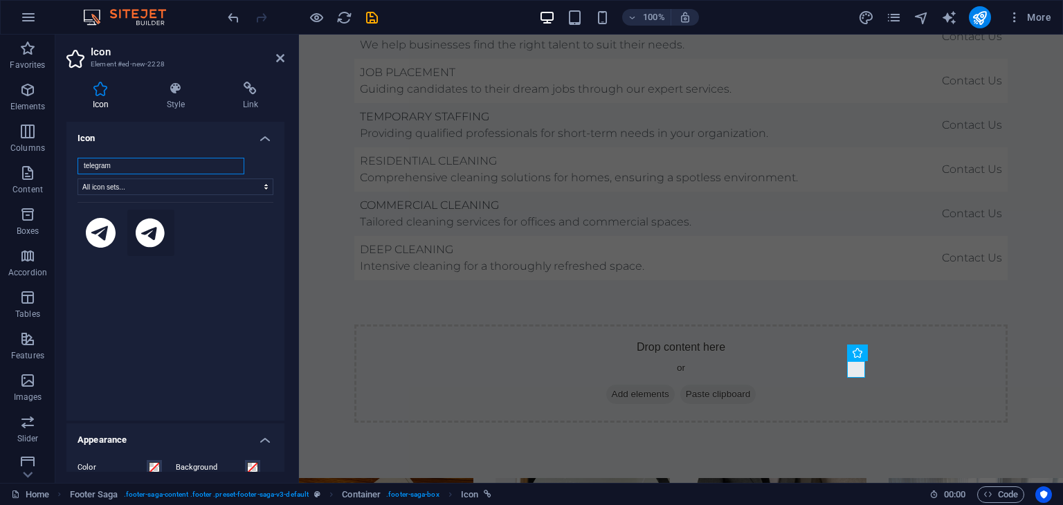
type input "telegram"
click at [145, 230] on icon at bounding box center [150, 233] width 29 height 30
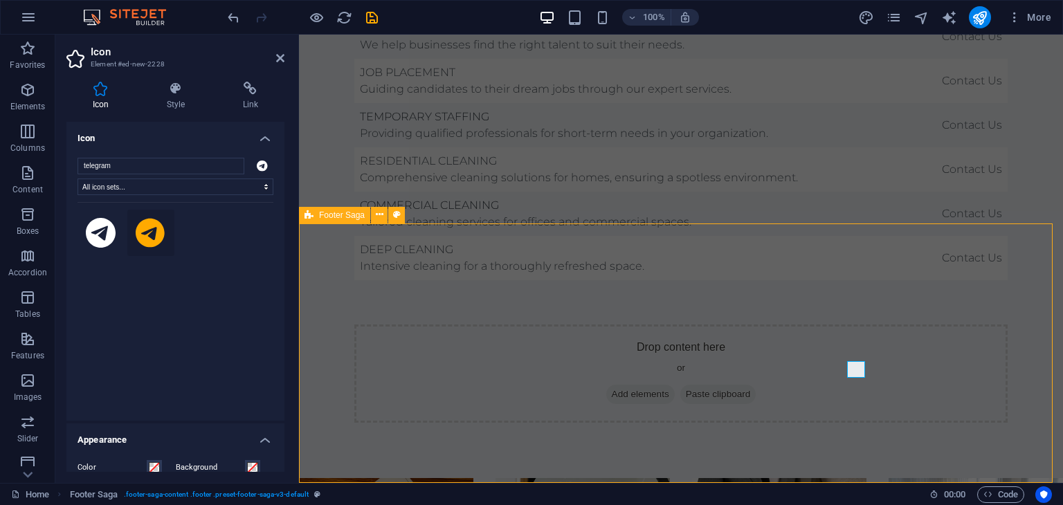
scroll to position [3466, 0]
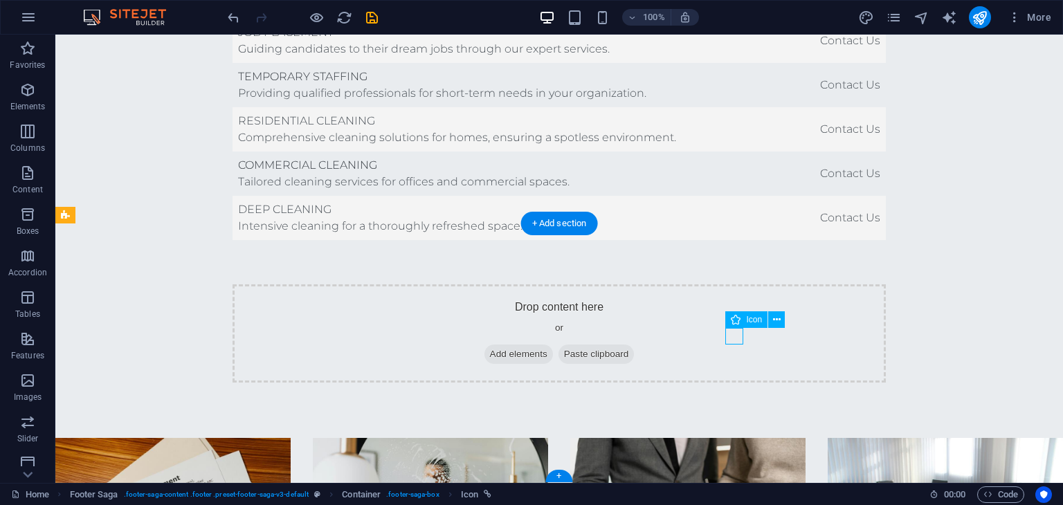
click at [797, 316] on button at bounding box center [794, 319] width 17 height 17
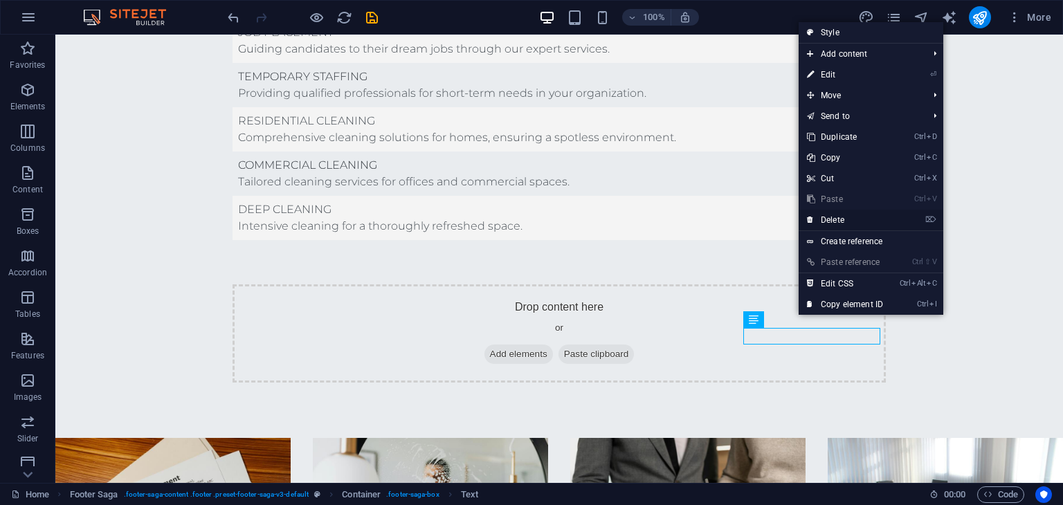
click at [833, 219] on link "⌦ Delete" at bounding box center [845, 220] width 93 height 21
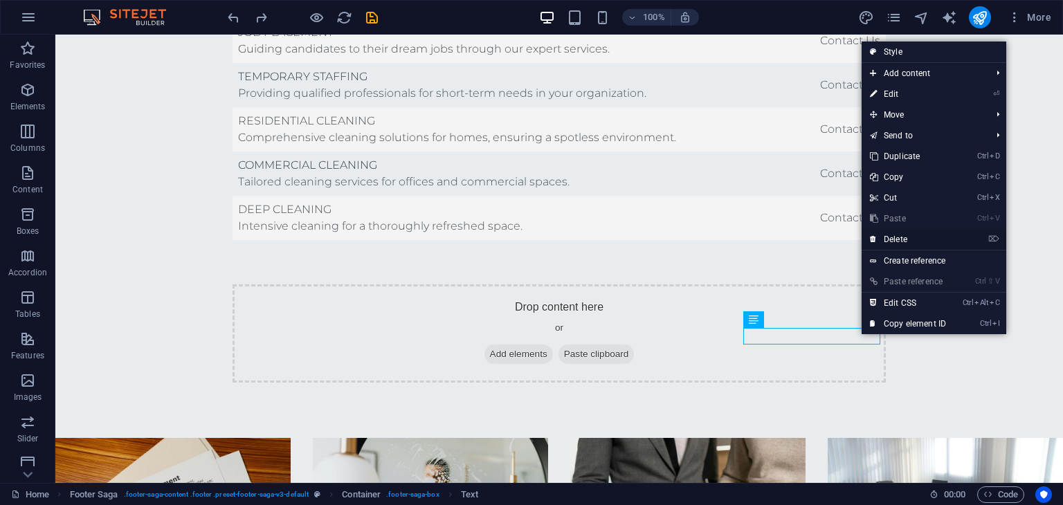
click at [895, 236] on link "⌦ Delete" at bounding box center [908, 239] width 93 height 21
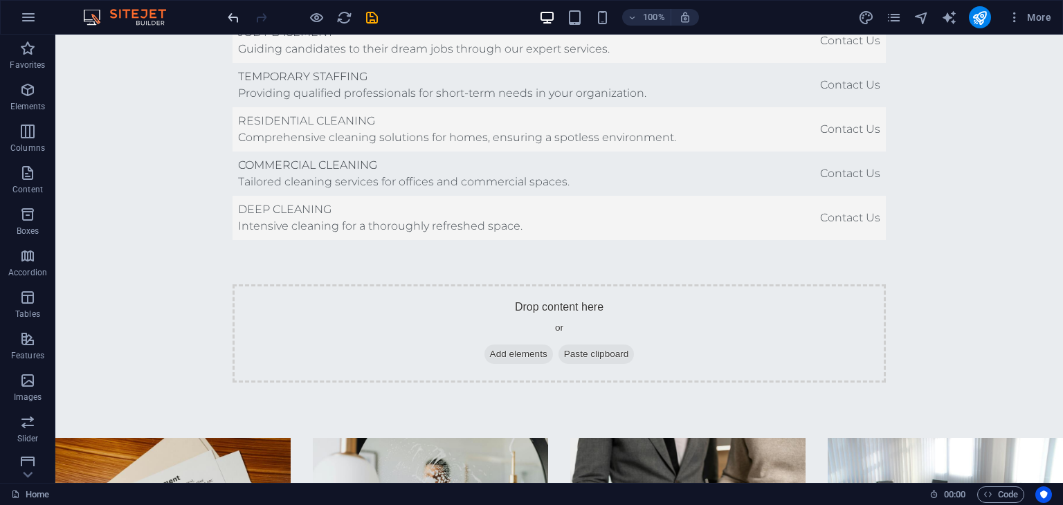
click at [227, 13] on icon "undo" at bounding box center [234, 18] width 16 height 16
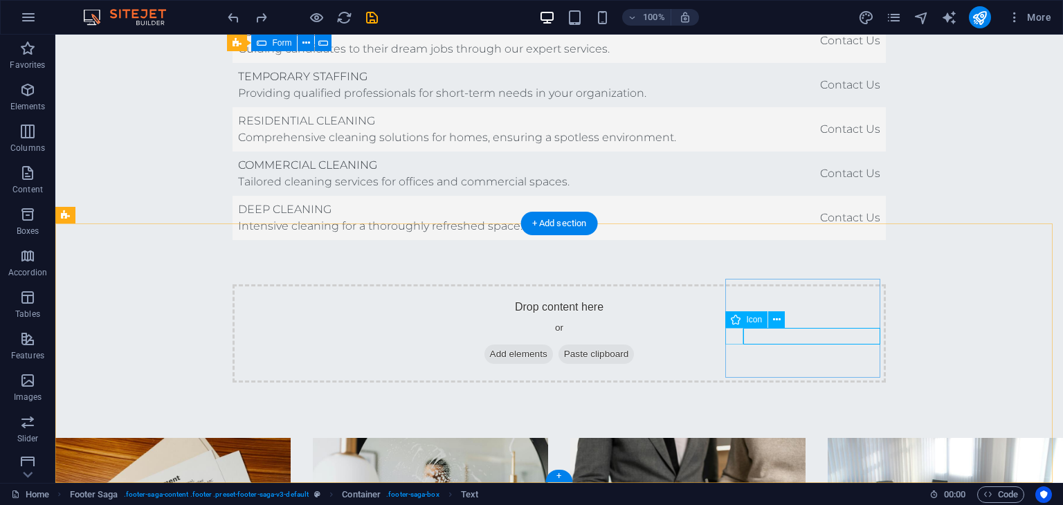
click at [795, 320] on icon at bounding box center [794, 320] width 8 height 15
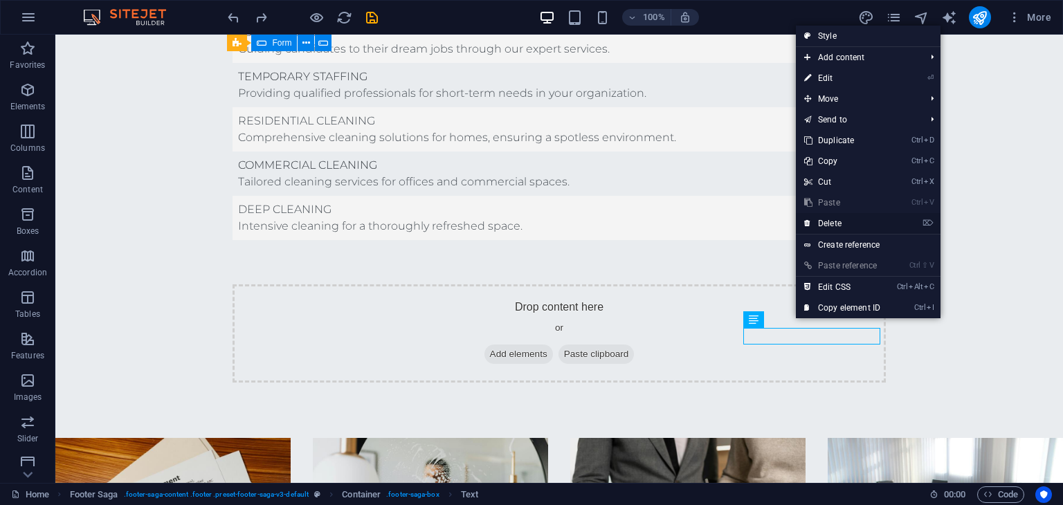
click at [828, 223] on link "⌦ Delete" at bounding box center [842, 223] width 93 height 21
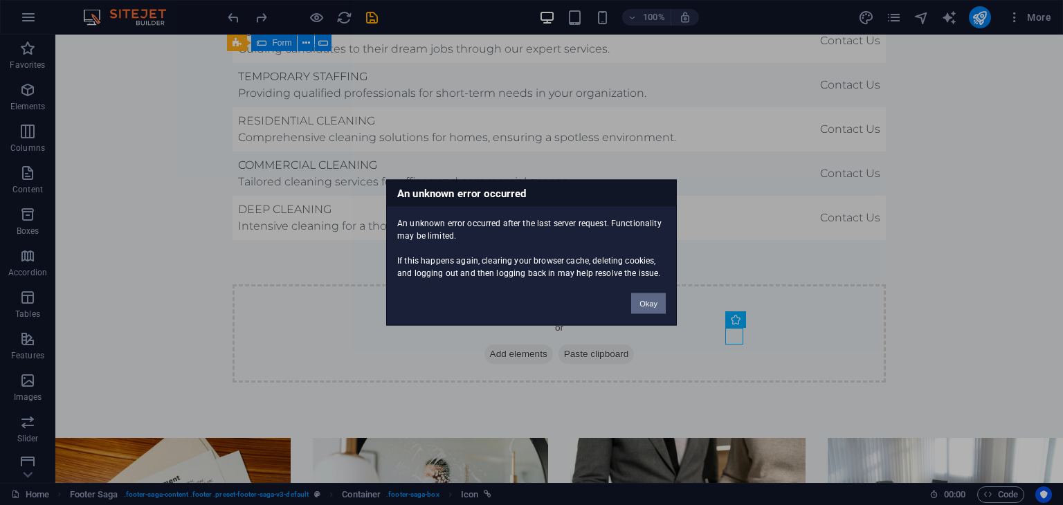
drag, startPoint x: 646, startPoint y: 305, endPoint x: 590, endPoint y: 271, distance: 64.9
click at [646, 306] on button "Okay" at bounding box center [648, 303] width 35 height 21
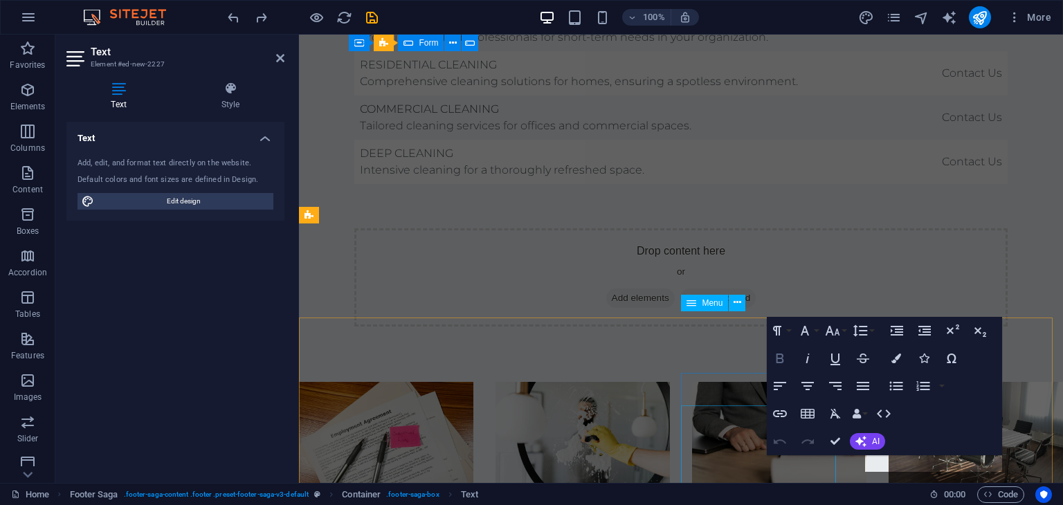
scroll to position [3426, 0]
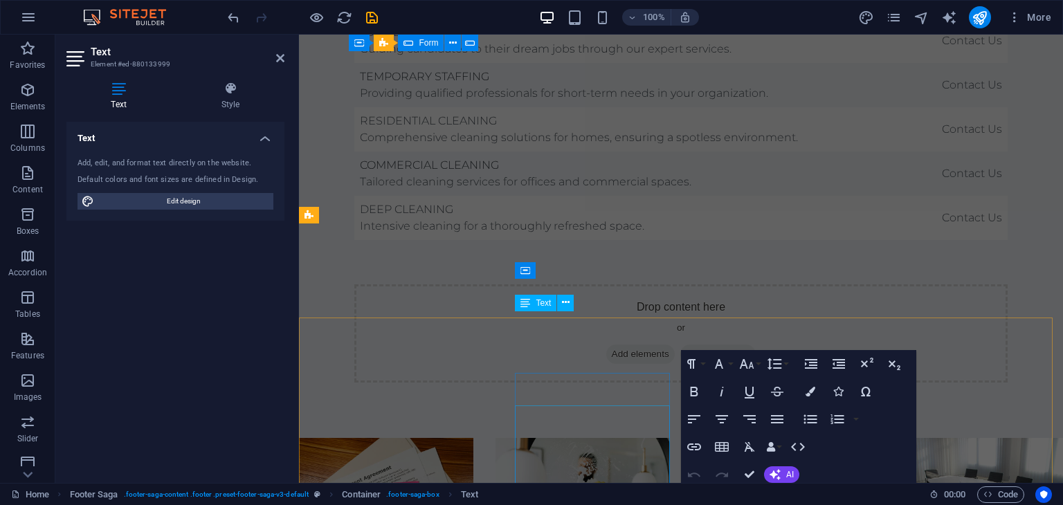
scroll to position [3426, 0]
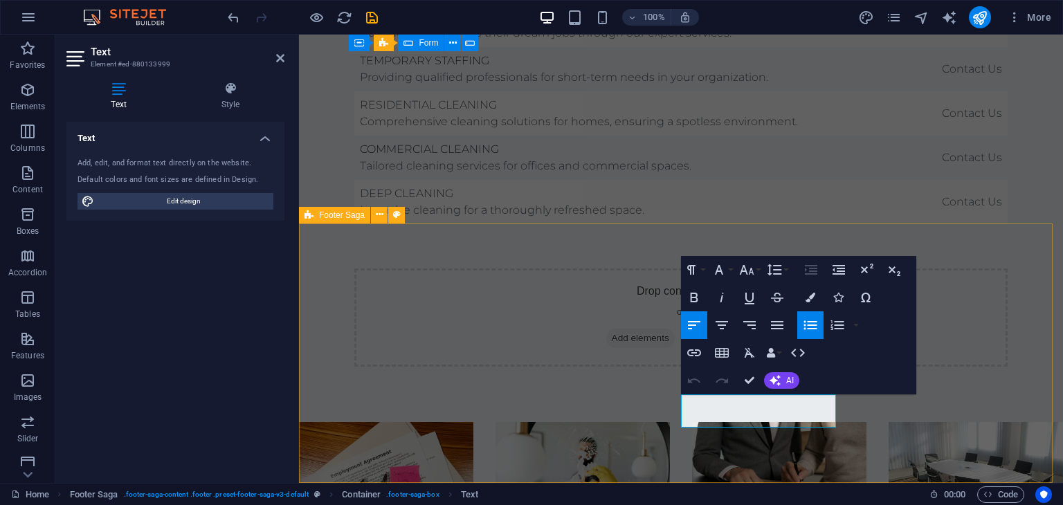
drag, startPoint x: 817, startPoint y: 442, endPoint x: 1059, endPoint y: 442, distance: 242.2
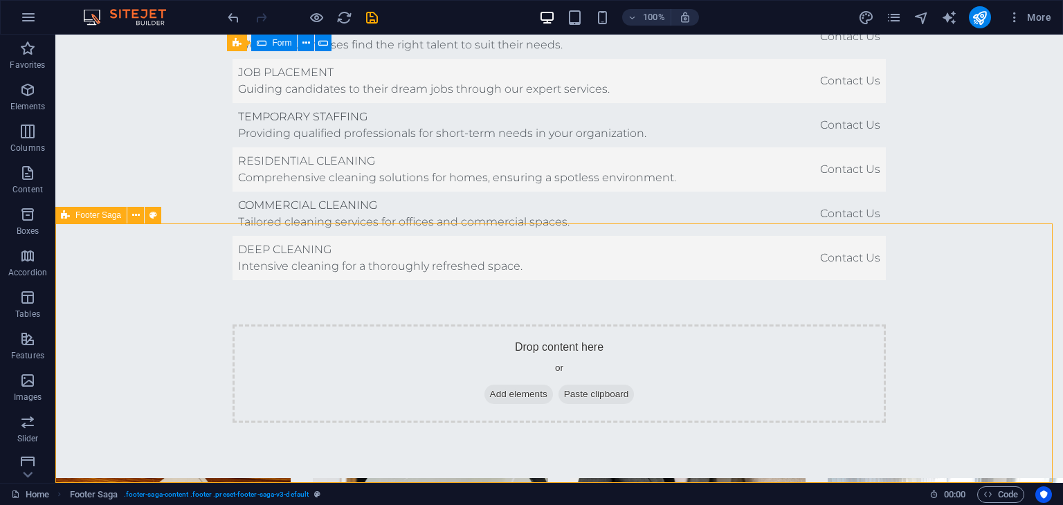
scroll to position [3466, 0]
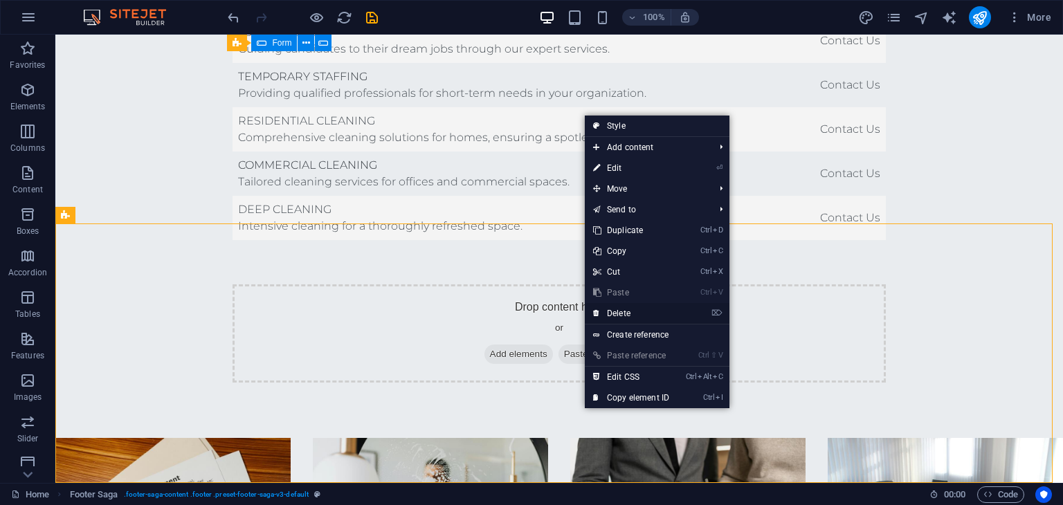
click at [622, 316] on link "⌦ Delete" at bounding box center [631, 313] width 93 height 21
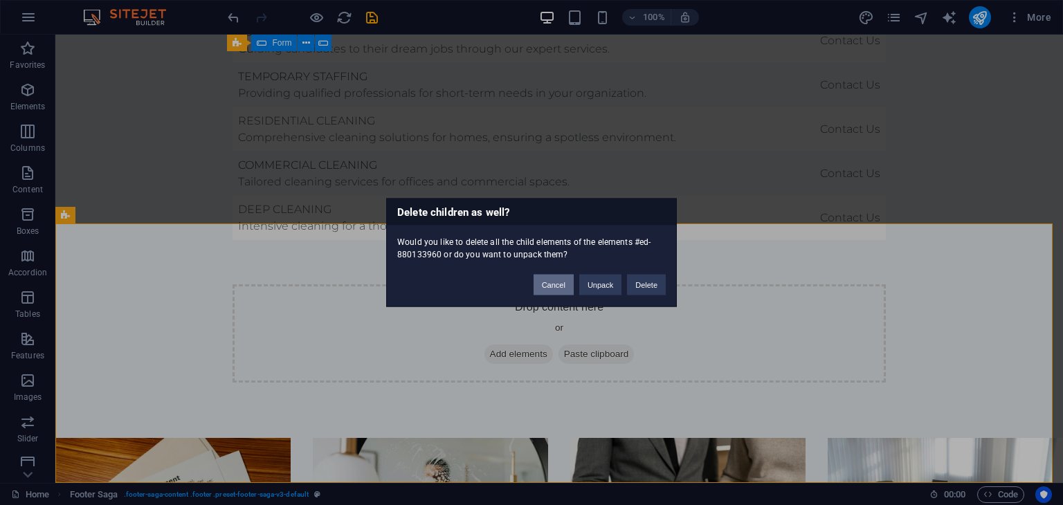
drag, startPoint x: 645, startPoint y: 283, endPoint x: 548, endPoint y: 280, distance: 97.0
click at [532, 272] on div "Cancel Unpack Delete" at bounding box center [599, 278] width 153 height 35
click at [556, 287] on button "Cancel" at bounding box center [554, 285] width 40 height 21
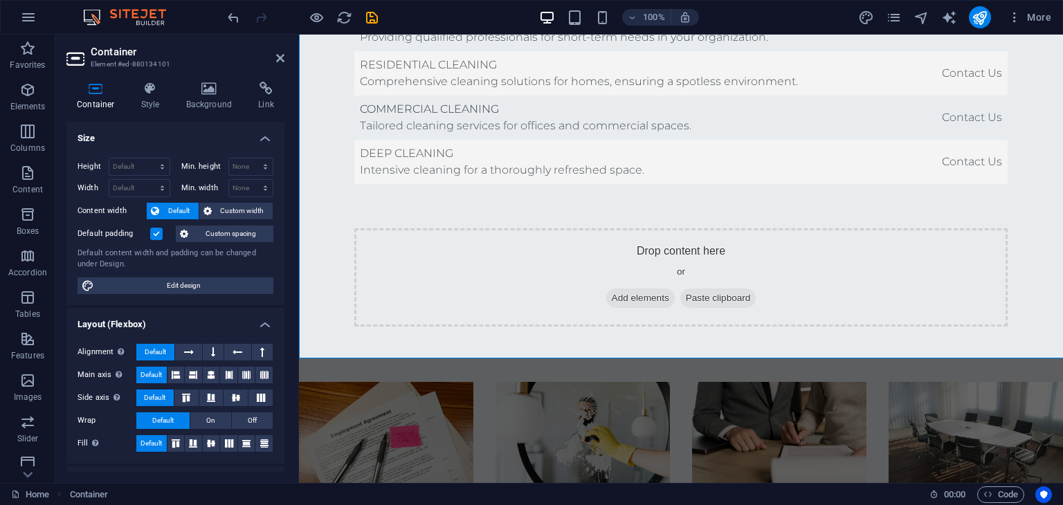
scroll to position [3426, 0]
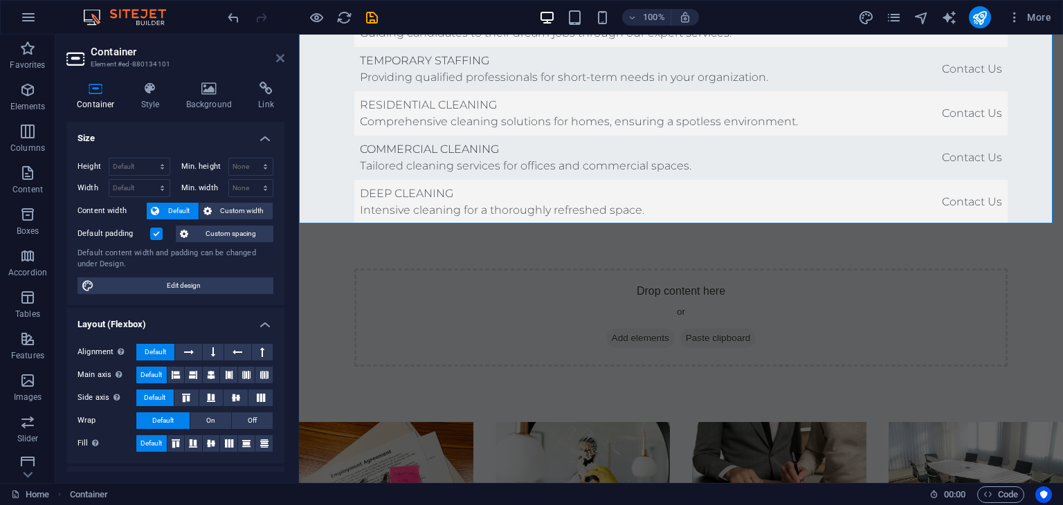
click at [282, 55] on icon at bounding box center [280, 58] width 8 height 11
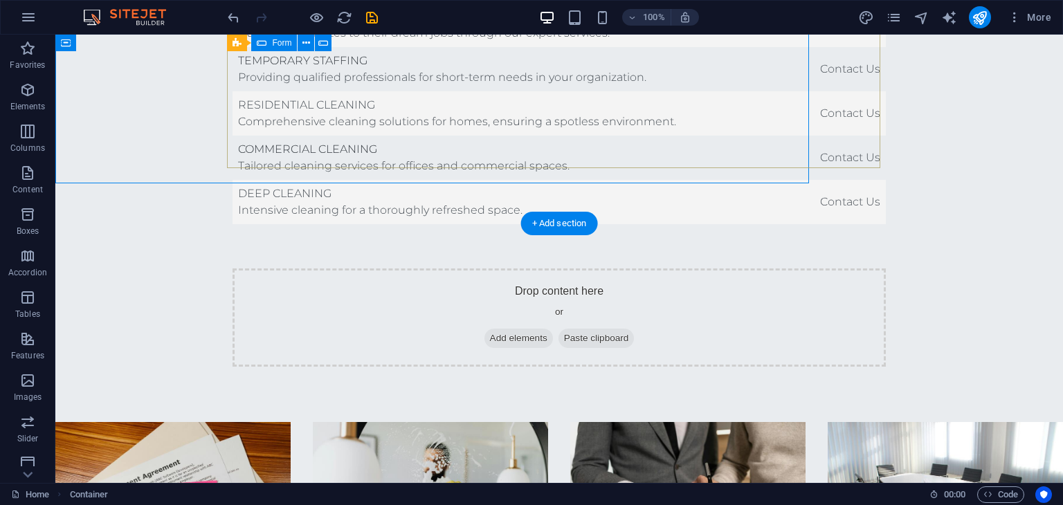
scroll to position [3466, 0]
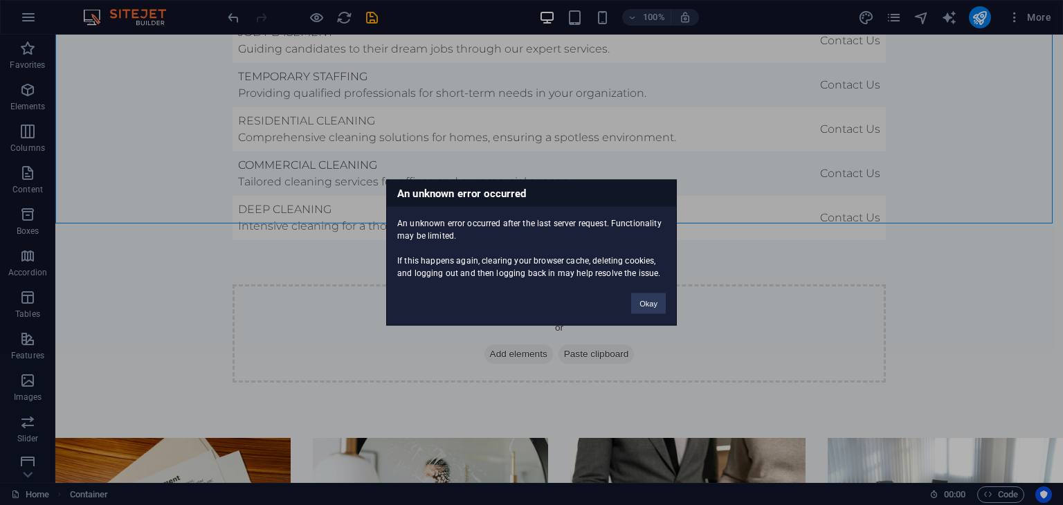
click at [282, 316] on div "An unknown error occurred An unknown error occurred after the last server reque…" at bounding box center [531, 252] width 1063 height 505
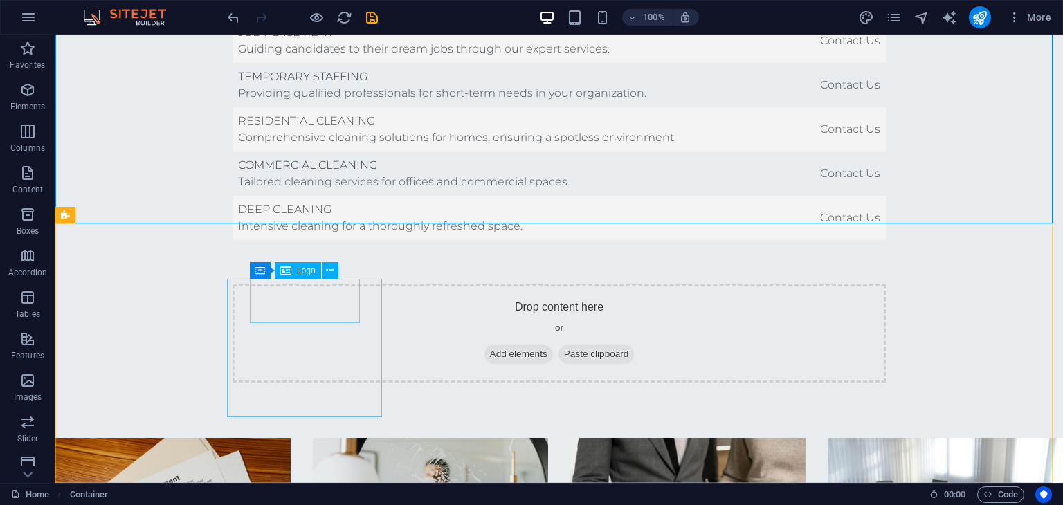
click at [302, 273] on span "Logo" at bounding box center [306, 270] width 19 height 8
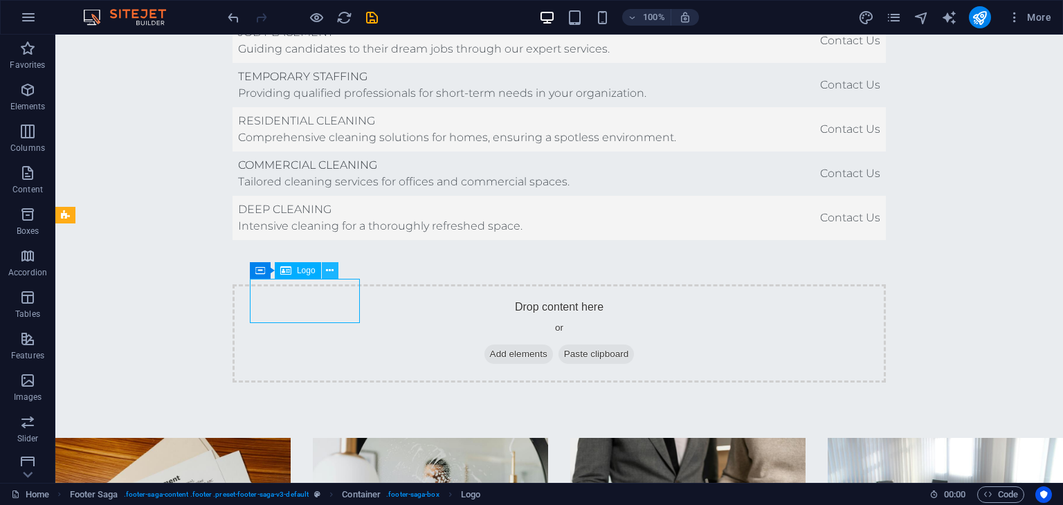
click at [327, 273] on icon at bounding box center [330, 271] width 8 height 15
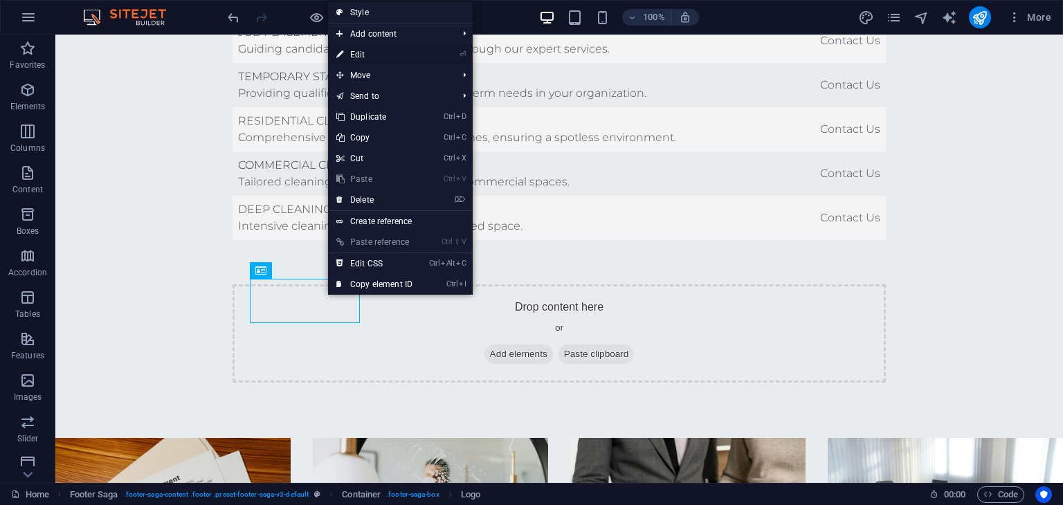
click at [368, 51] on link "⏎ Edit" at bounding box center [374, 54] width 93 height 21
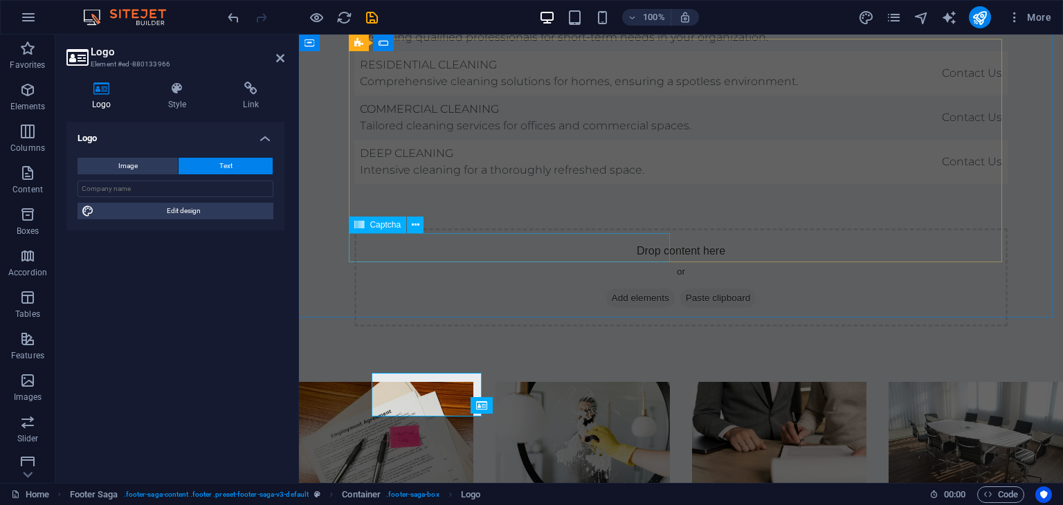
scroll to position [3426, 0]
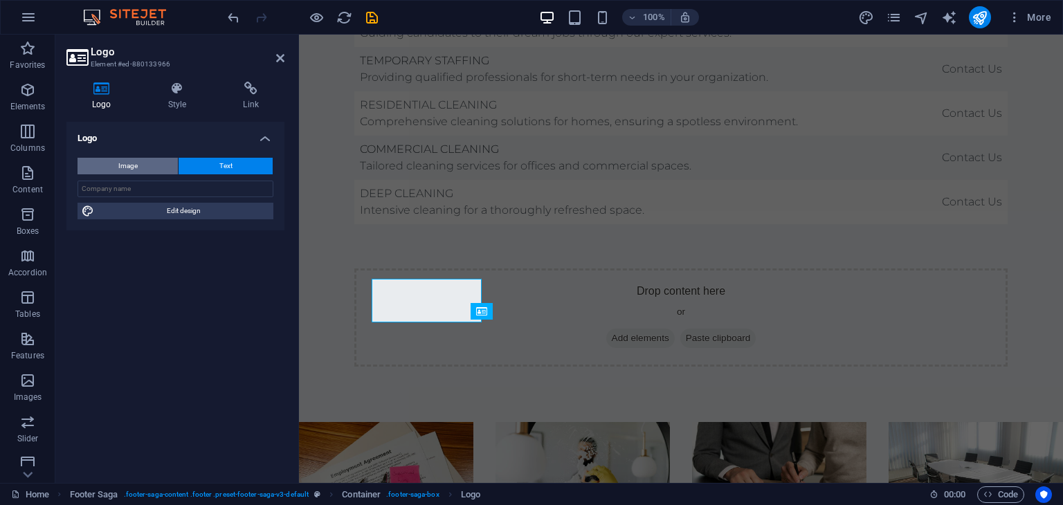
click at [127, 165] on span "Image" at bounding box center [127, 166] width 19 height 17
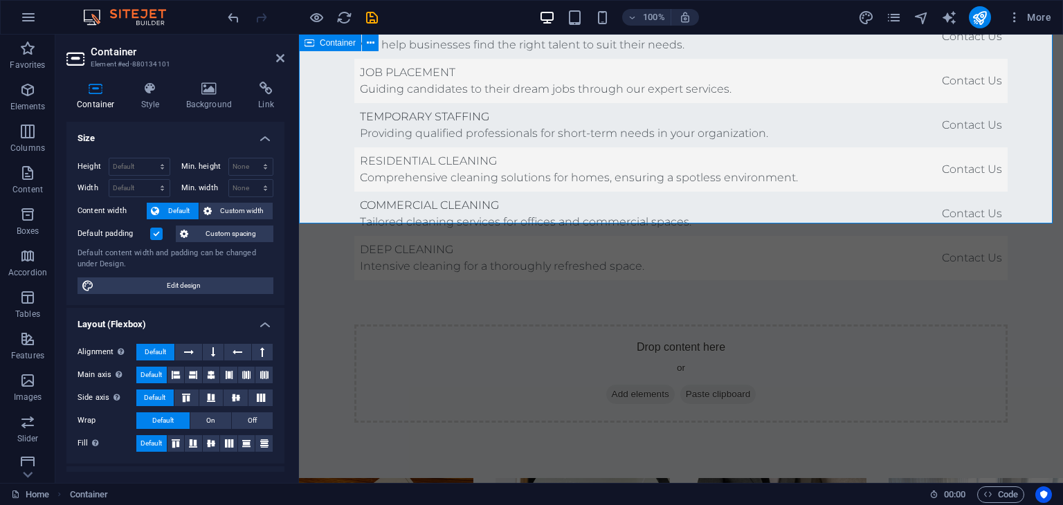
click at [280, 53] on icon at bounding box center [280, 58] width 8 height 11
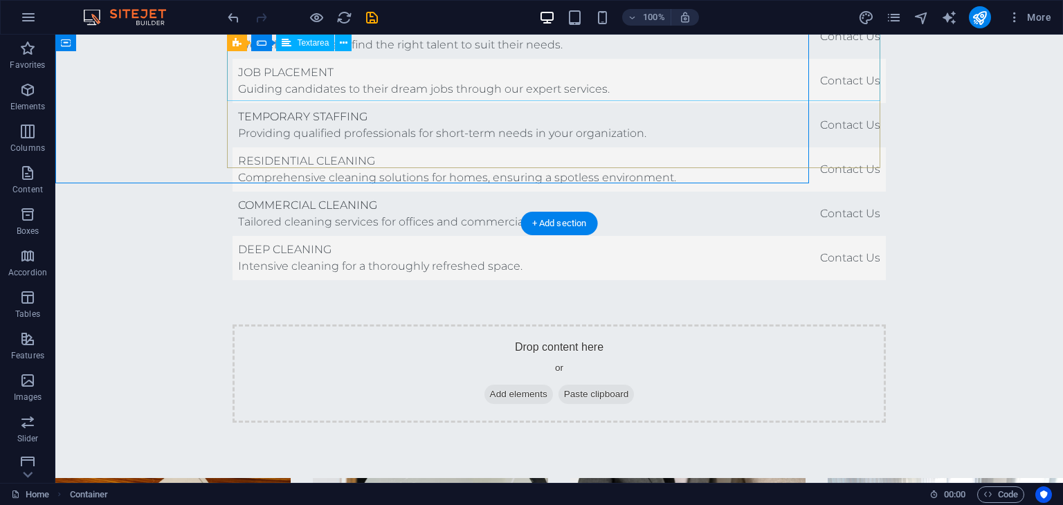
scroll to position [3466, 0]
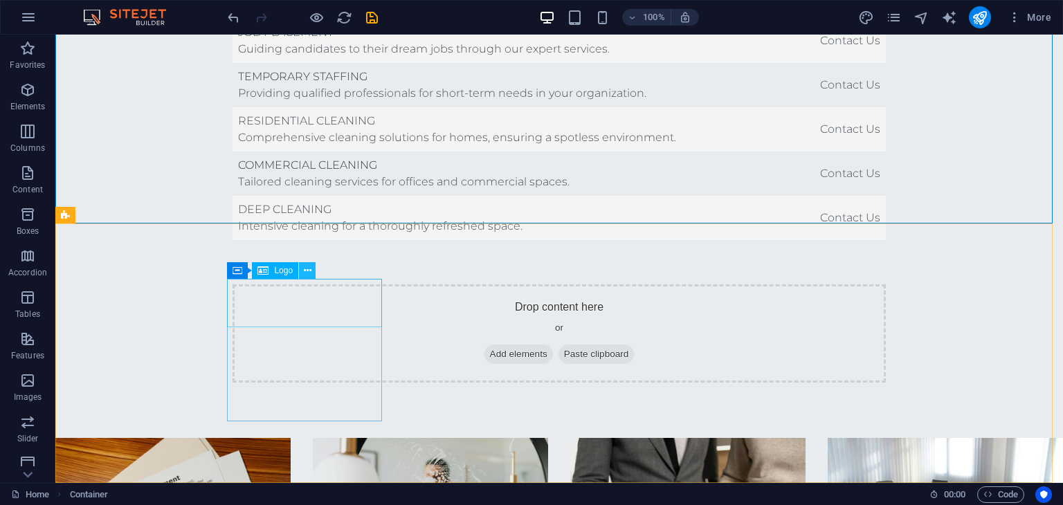
click at [305, 273] on icon at bounding box center [308, 271] width 8 height 15
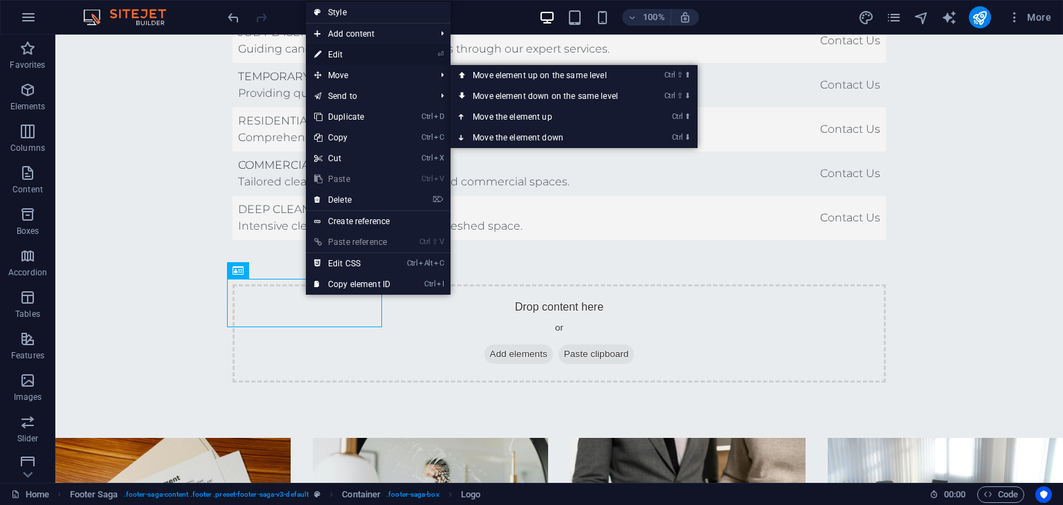
click at [335, 49] on link "⏎ Edit" at bounding box center [352, 54] width 93 height 21
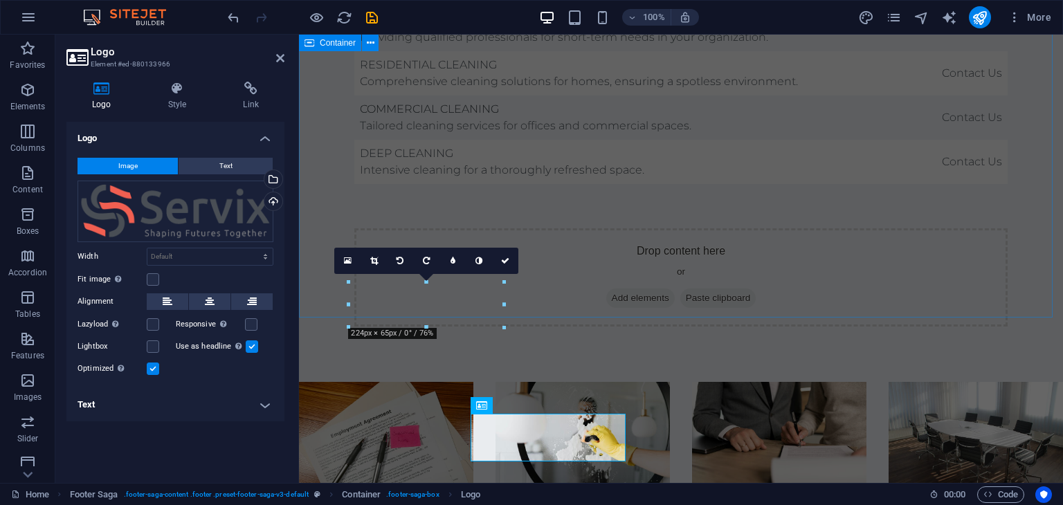
scroll to position [3426, 0]
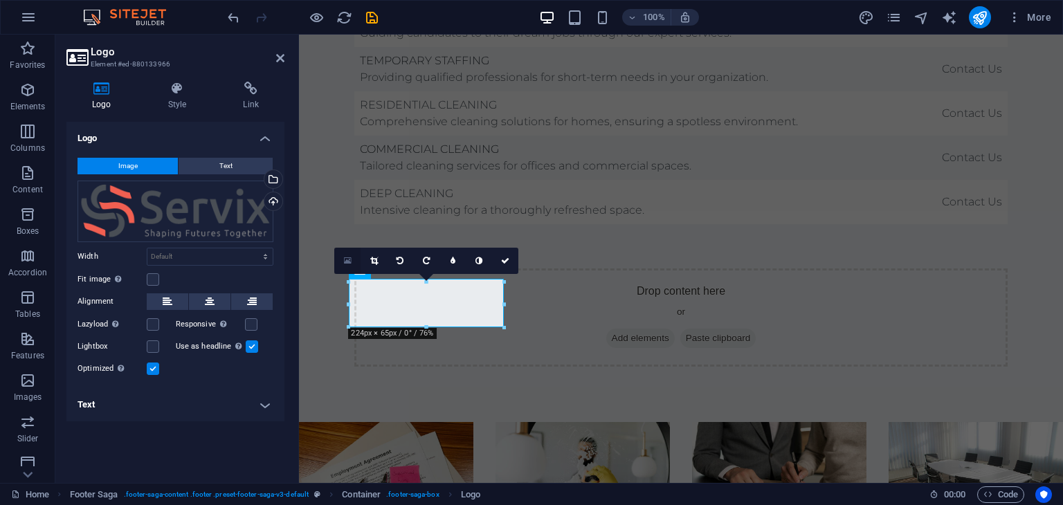
click at [345, 256] on icon at bounding box center [348, 261] width 8 height 10
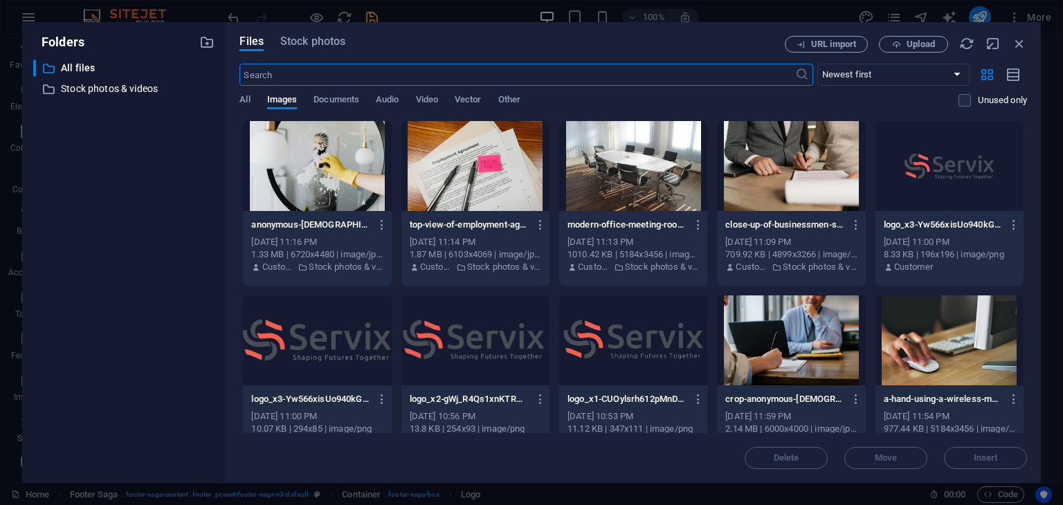
scroll to position [3372, 0]
click at [922, 41] on span "Upload" at bounding box center [921, 44] width 28 height 8
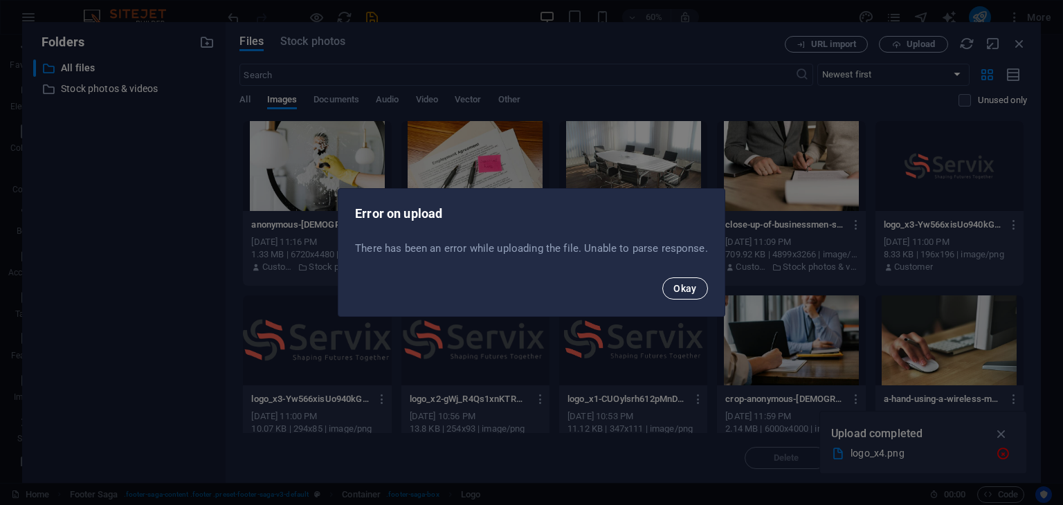
click at [678, 292] on span "Okay" at bounding box center [685, 288] width 24 height 11
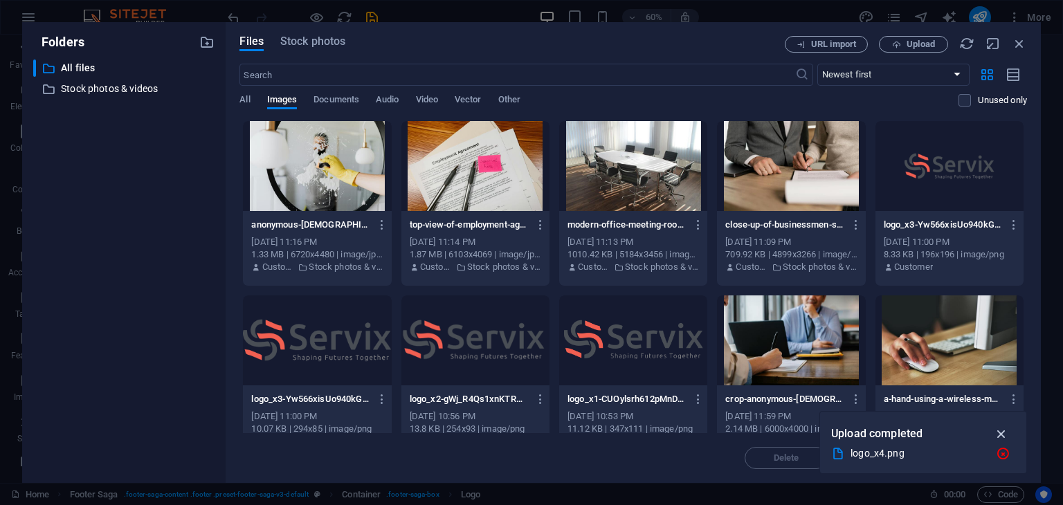
click at [1002, 430] on icon "button" at bounding box center [1002, 433] width 16 height 15
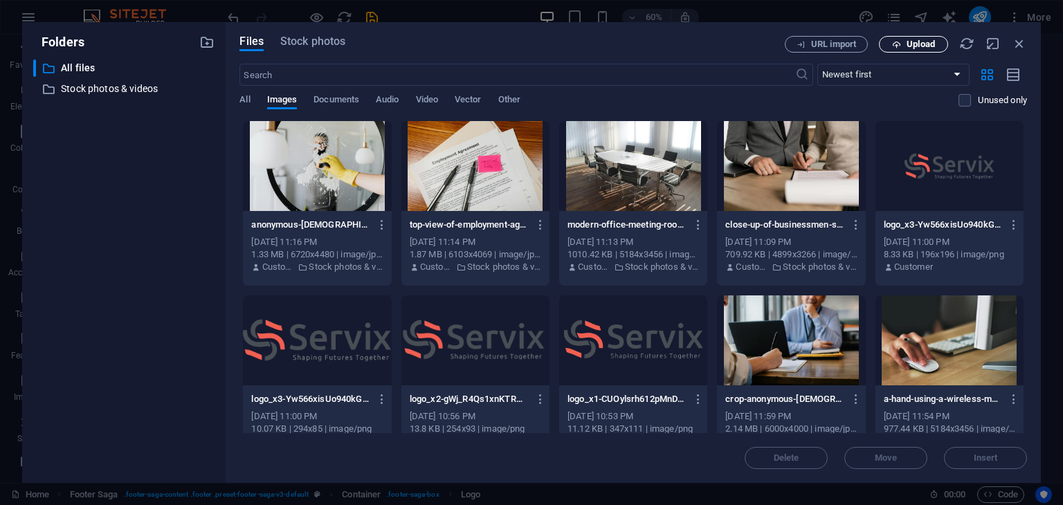
click at [909, 43] on span "Upload" at bounding box center [921, 44] width 28 height 8
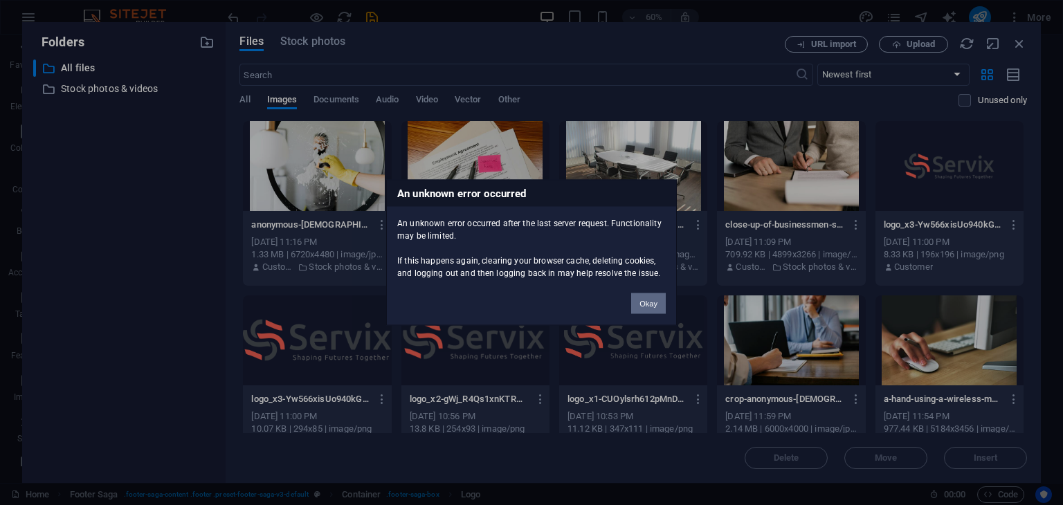
click at [644, 305] on button "Okay" at bounding box center [648, 303] width 35 height 21
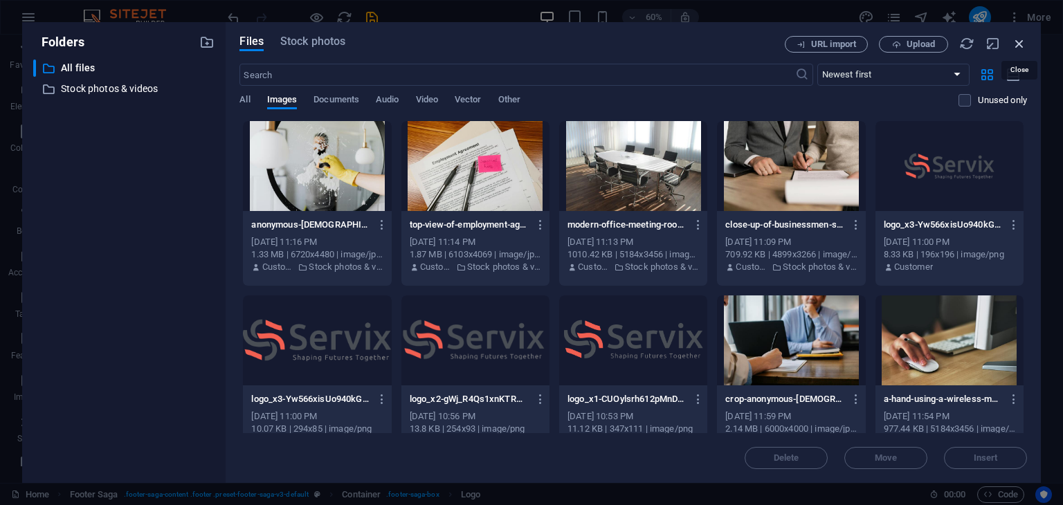
click at [1023, 37] on icon "button" at bounding box center [1019, 43] width 15 height 15
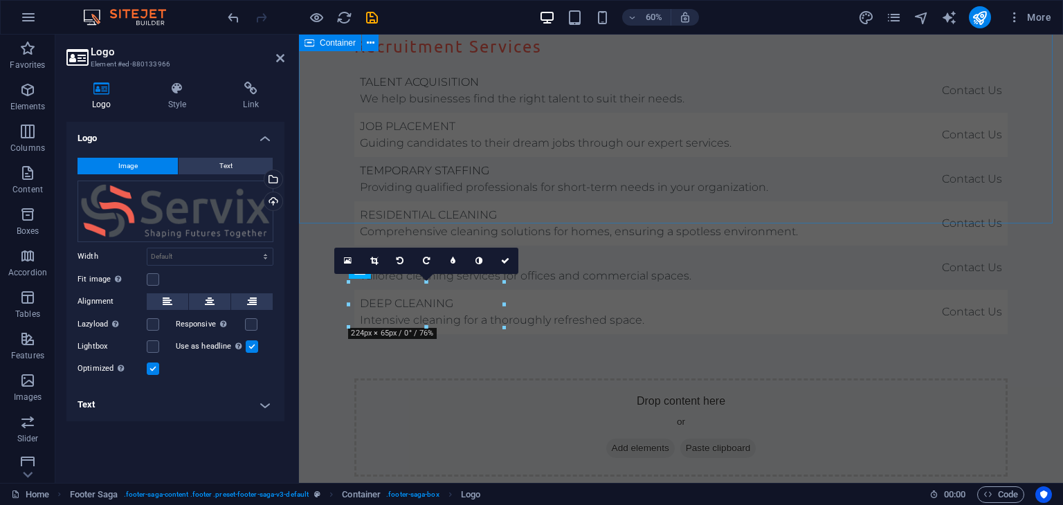
scroll to position [3426, 0]
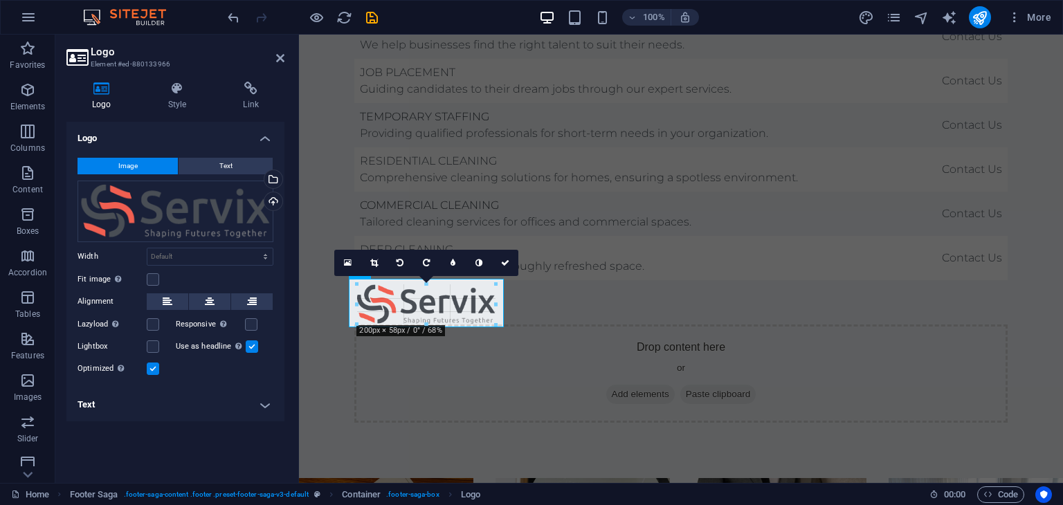
drag, startPoint x: 503, startPoint y: 328, endPoint x: 481, endPoint y: 323, distance: 22.7
type input "199"
select select "px"
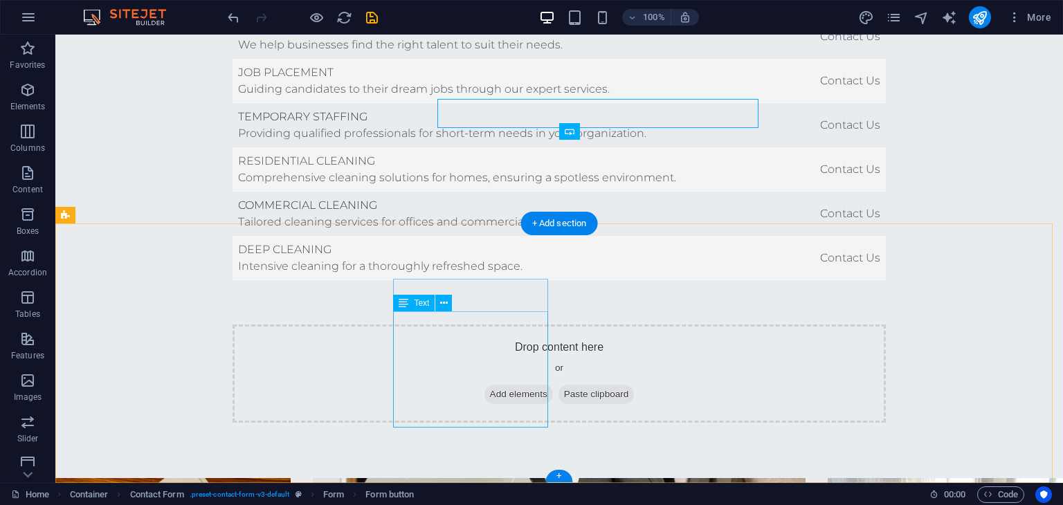
scroll to position [3466, 0]
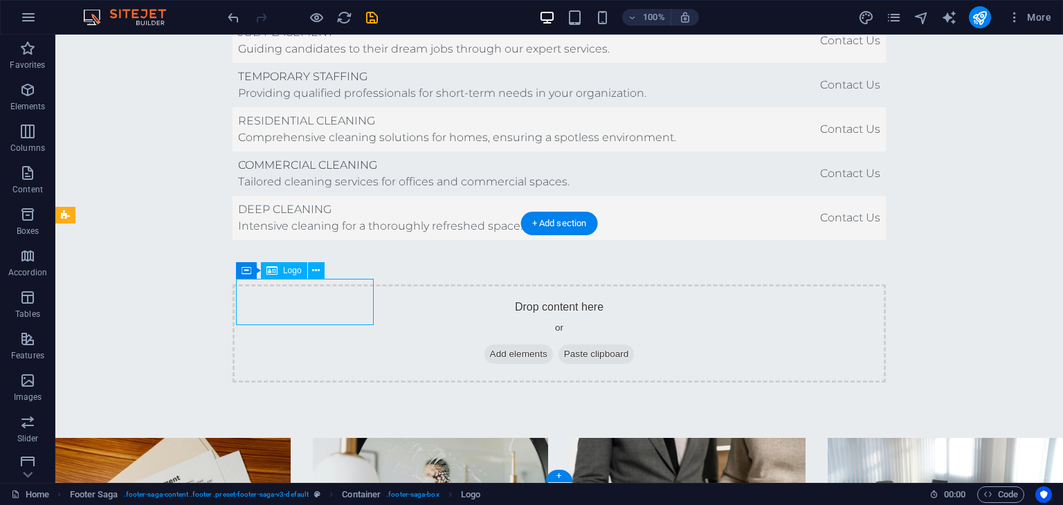
drag, startPoint x: 255, startPoint y: 298, endPoint x: 238, endPoint y: 300, distance: 16.7
drag, startPoint x: 260, startPoint y: 300, endPoint x: 251, endPoint y: 302, distance: 9.1
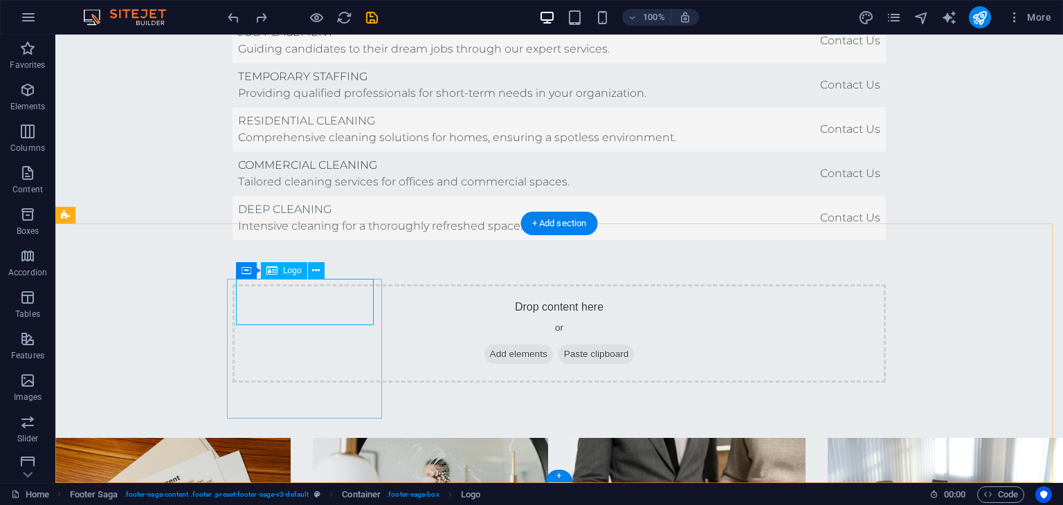
click at [313, 265] on icon at bounding box center [316, 271] width 8 height 15
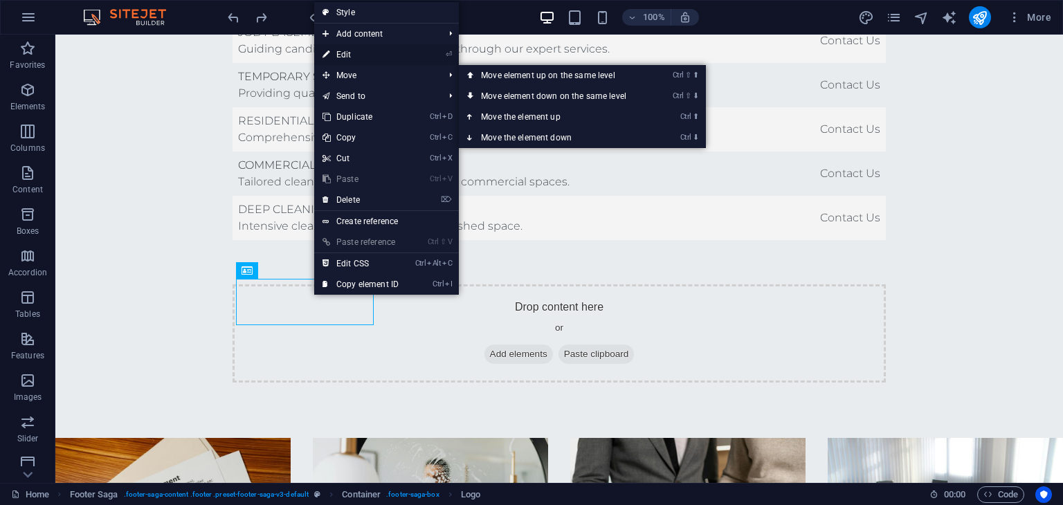
click at [344, 50] on link "⏎ Edit" at bounding box center [360, 54] width 93 height 21
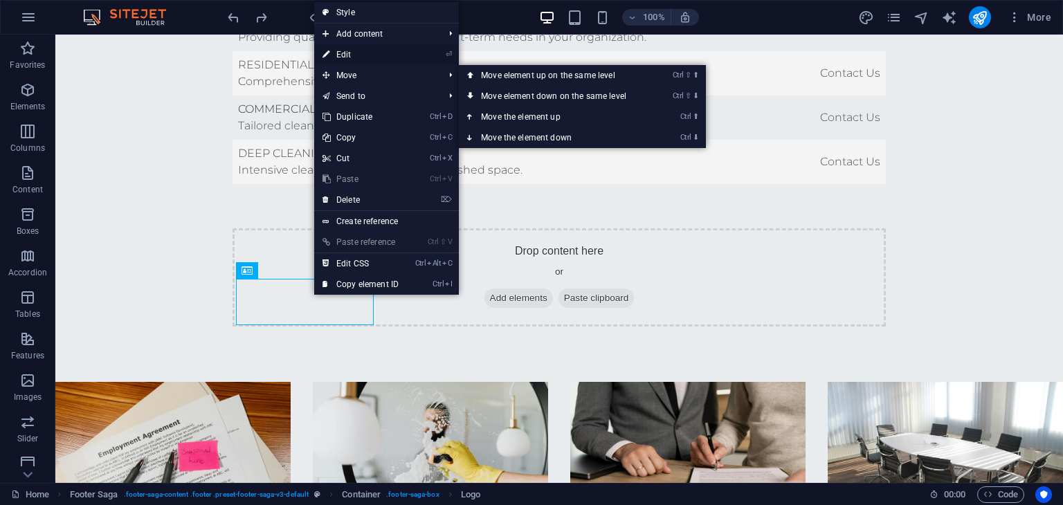
select select "px"
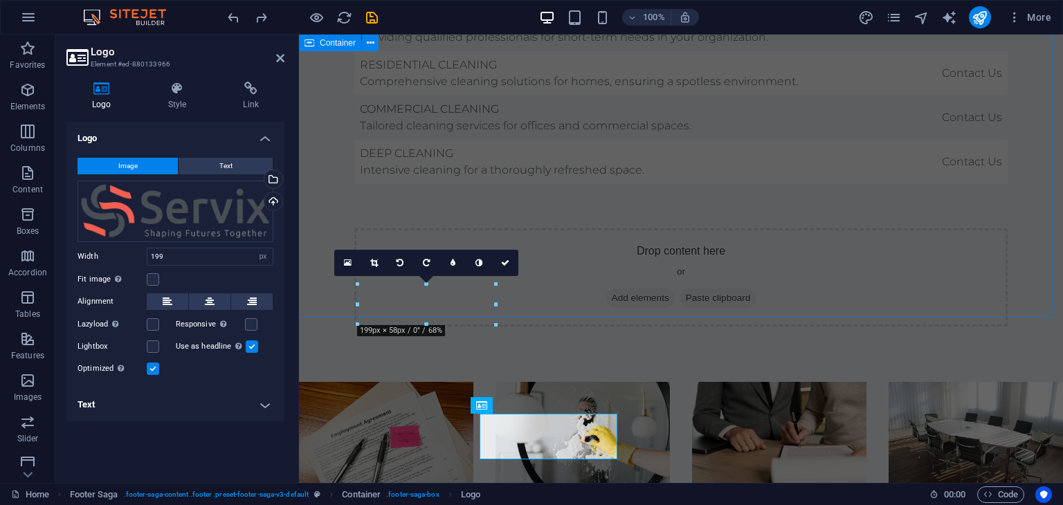
scroll to position [3426, 0]
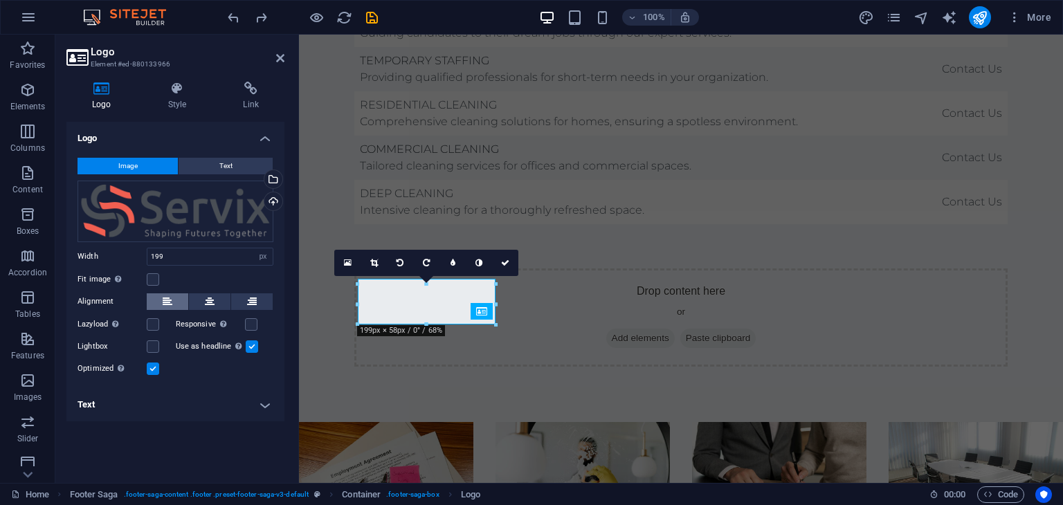
click at [158, 294] on button at bounding box center [168, 301] width 42 height 17
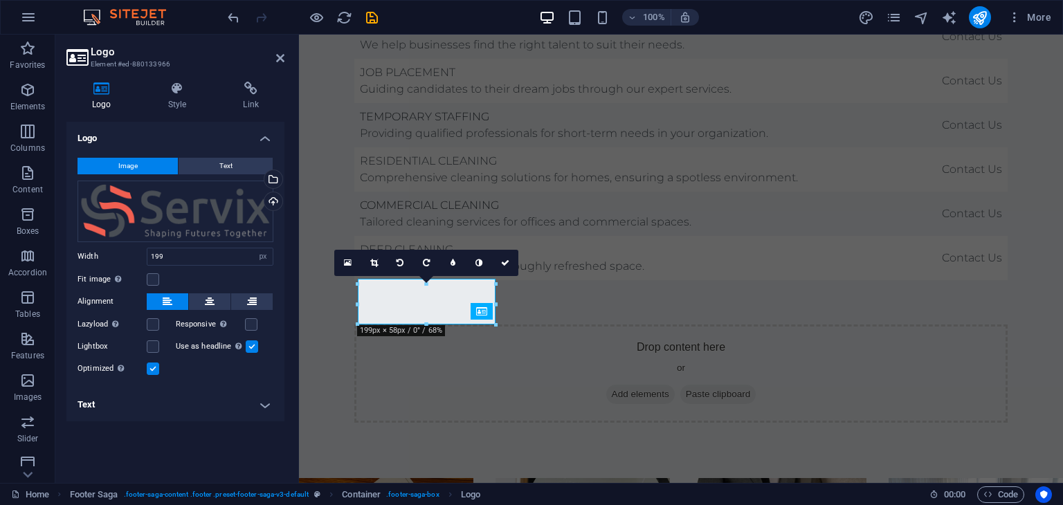
click at [264, 401] on h4 "Text" at bounding box center [175, 404] width 218 height 33
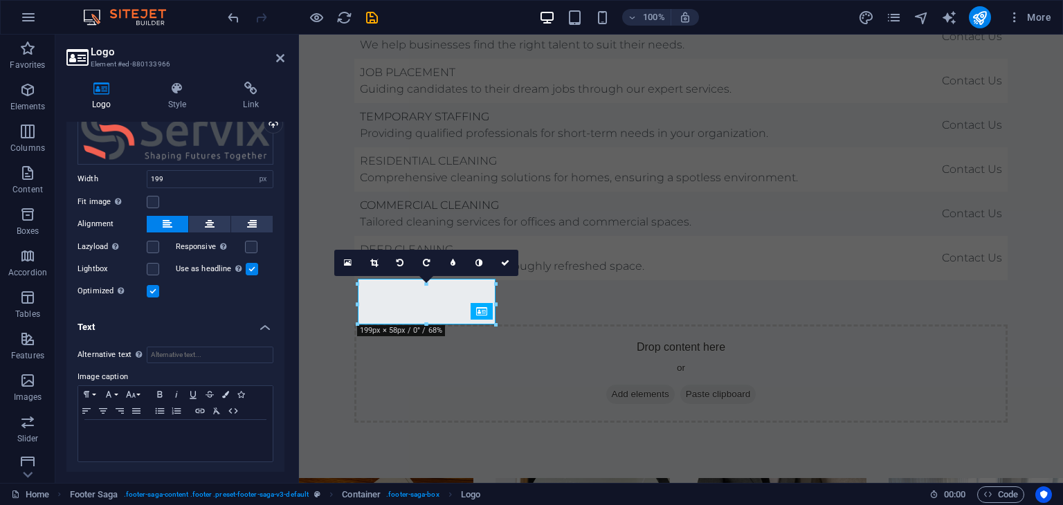
scroll to position [78, 0]
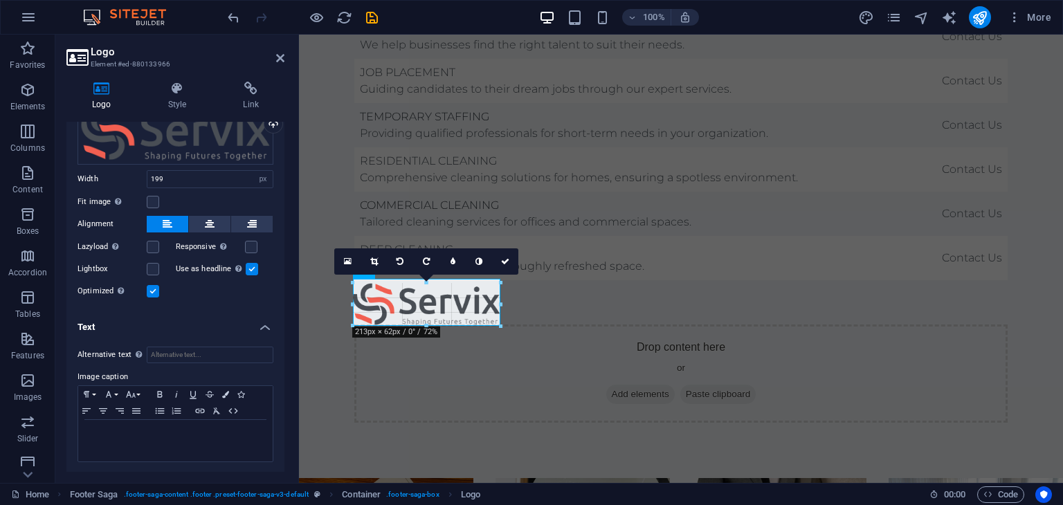
drag, startPoint x: 356, startPoint y: 303, endPoint x: 47, endPoint y: 269, distance: 311.2
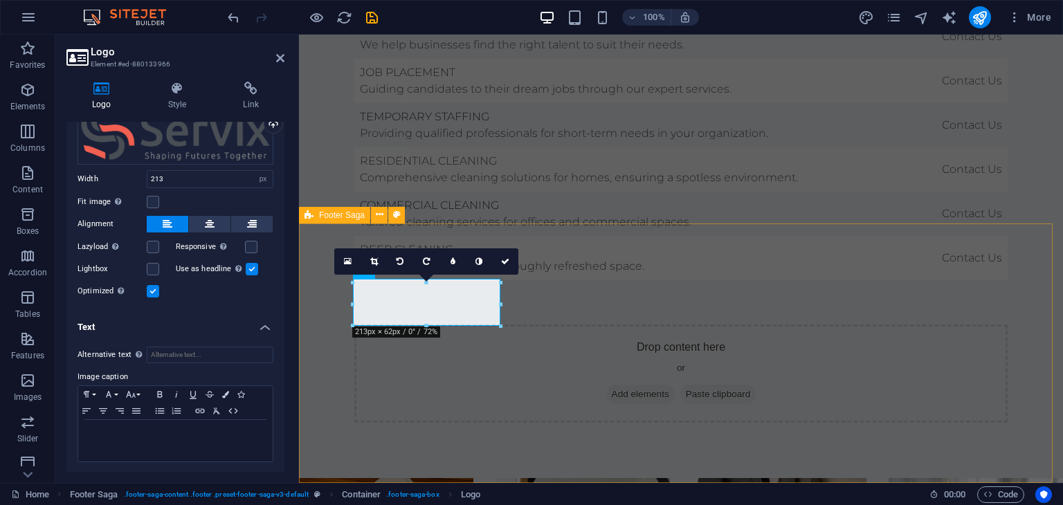
type input "199"
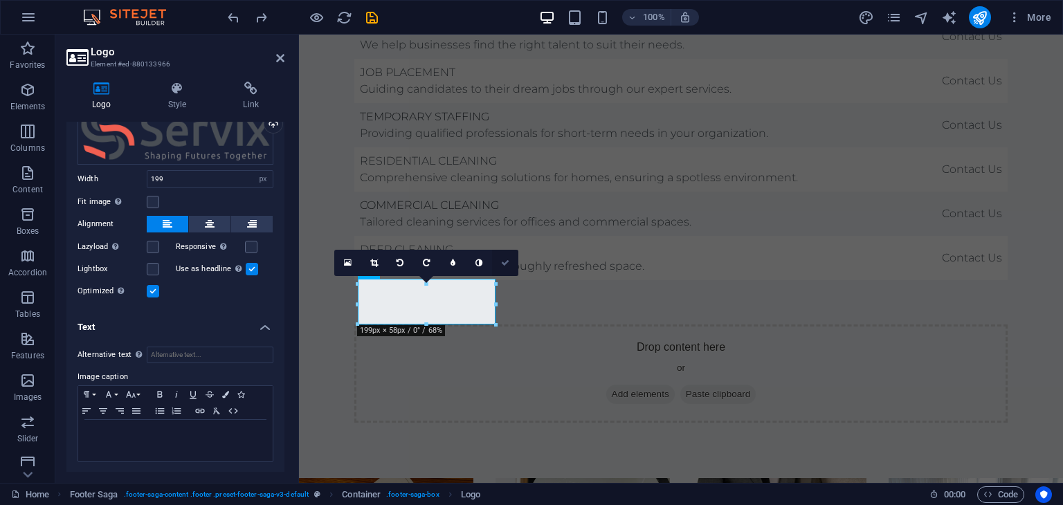
click at [507, 259] on icon at bounding box center [505, 263] width 8 height 8
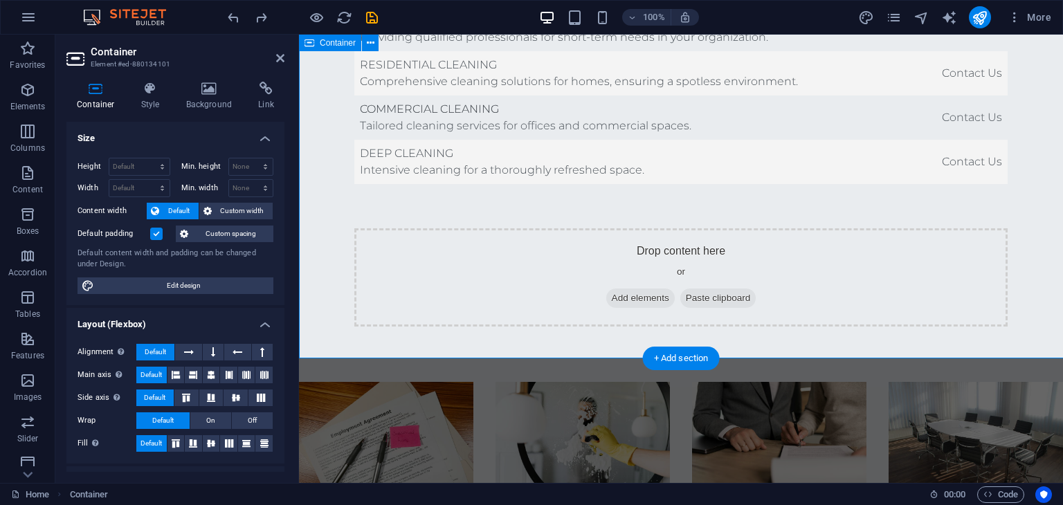
scroll to position [3426, 0]
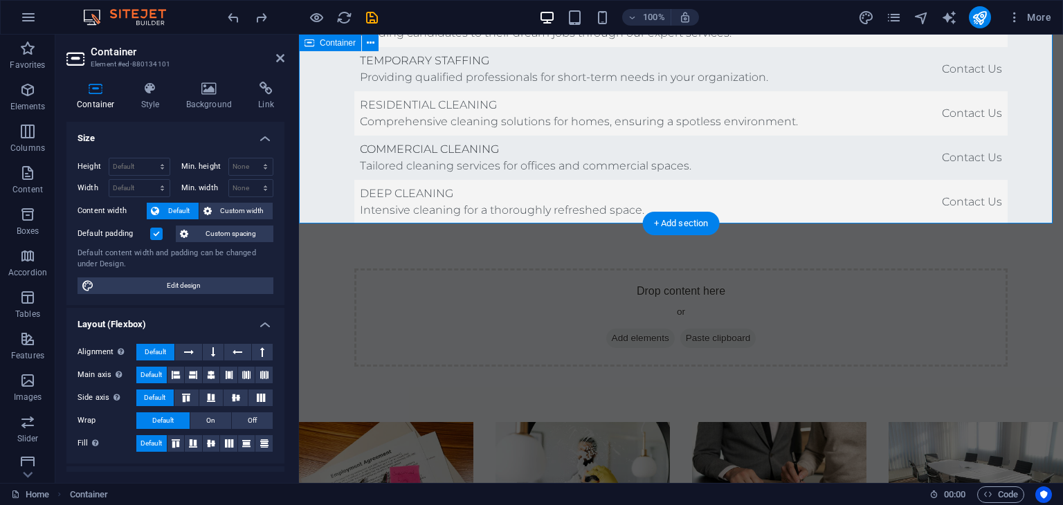
click at [280, 60] on icon at bounding box center [280, 58] width 8 height 11
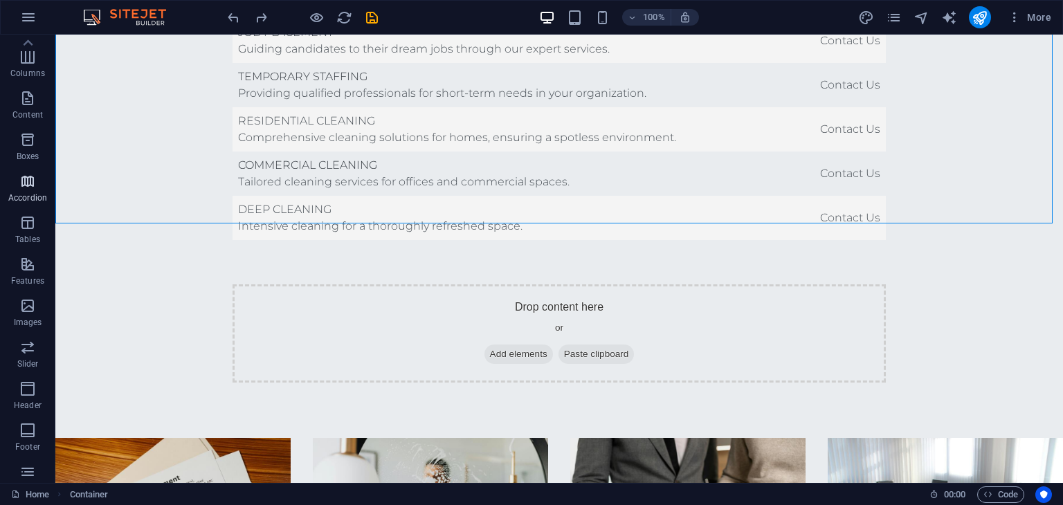
scroll to position [0, 0]
click at [1027, 10] on span "More" at bounding box center [1030, 17] width 44 height 14
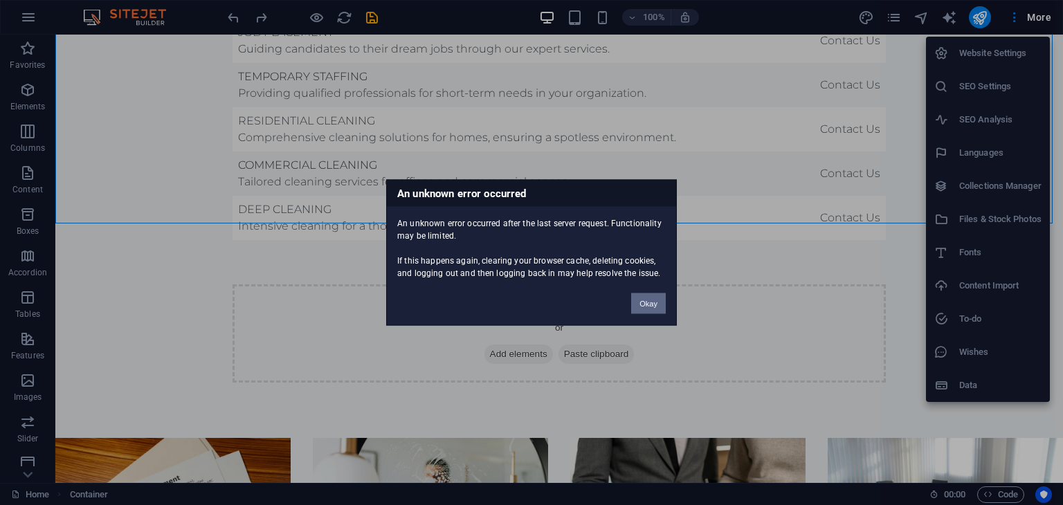
click at [638, 302] on button "Okay" at bounding box center [648, 303] width 35 height 21
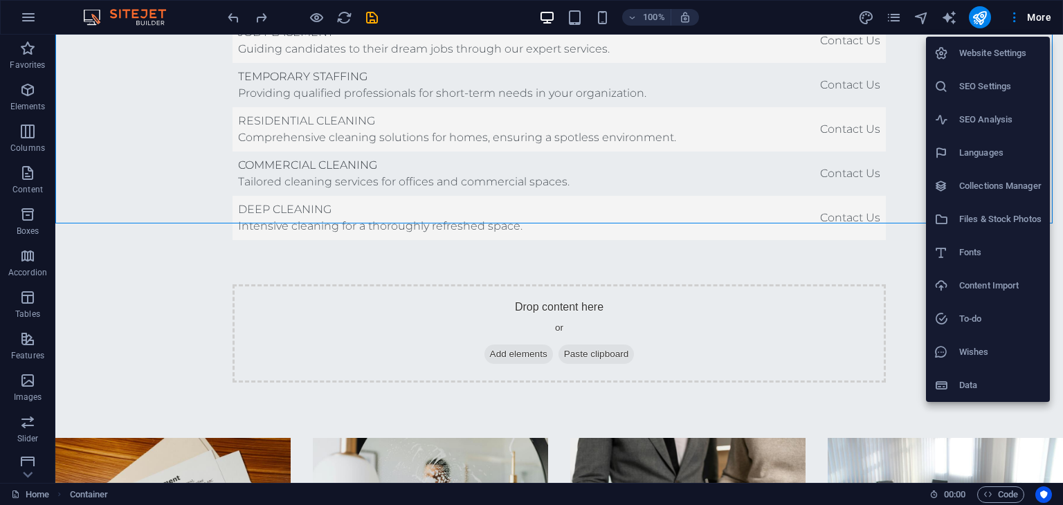
click at [958, 381] on div at bounding box center [946, 386] width 25 height 14
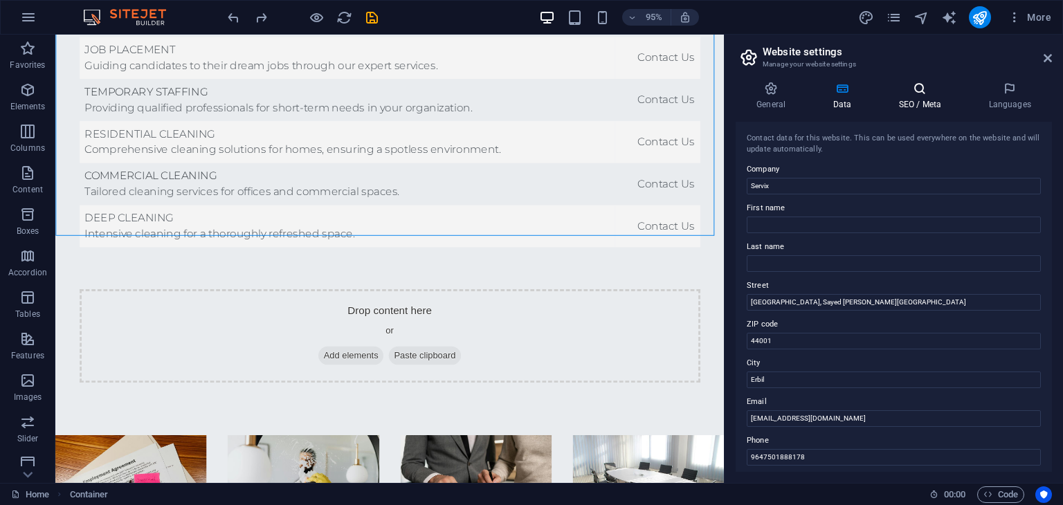
click at [905, 98] on h4 "SEO / Meta" at bounding box center [923, 96] width 90 height 29
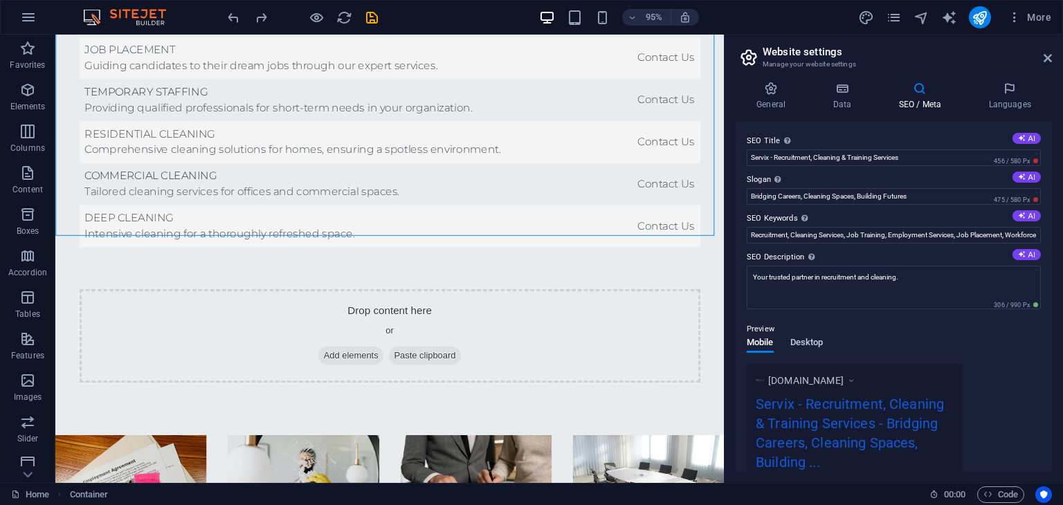
click at [817, 345] on span "Desktop" at bounding box center [806, 343] width 33 height 19
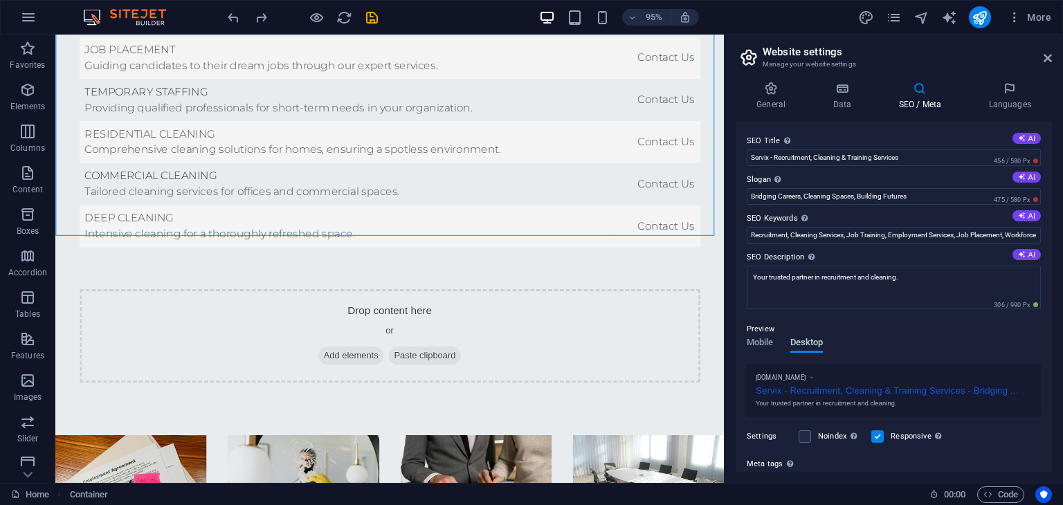
scroll to position [133, 0]
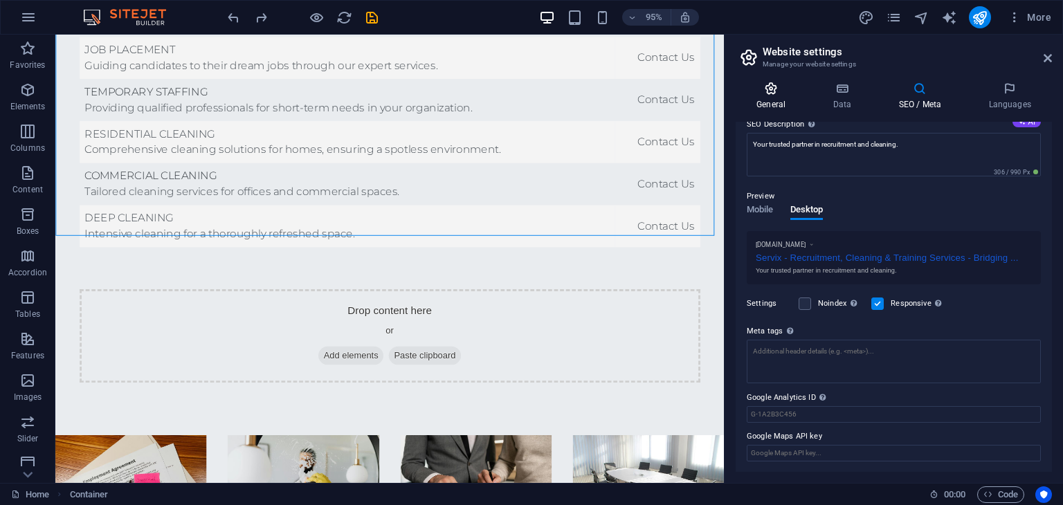
click at [765, 94] on icon at bounding box center [771, 89] width 71 height 14
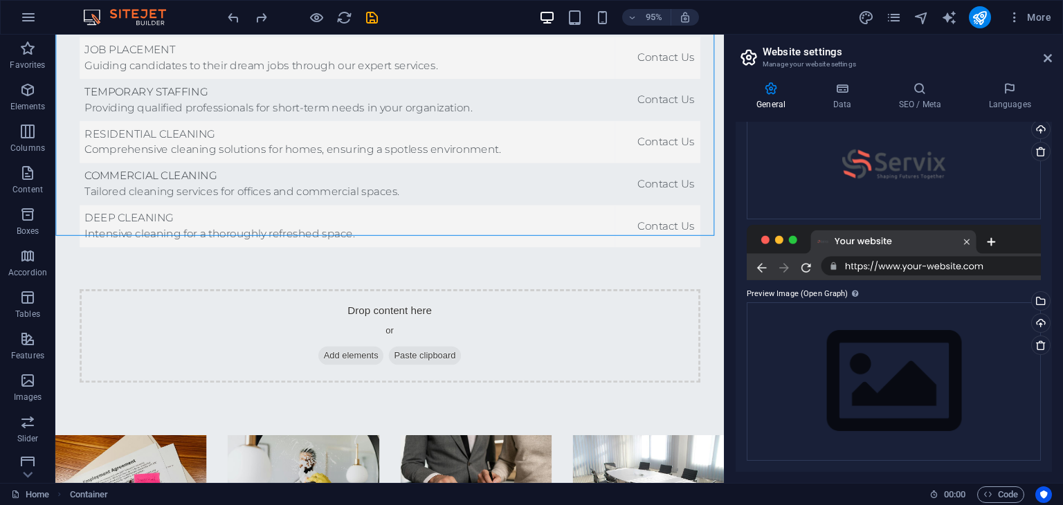
scroll to position [0, 0]
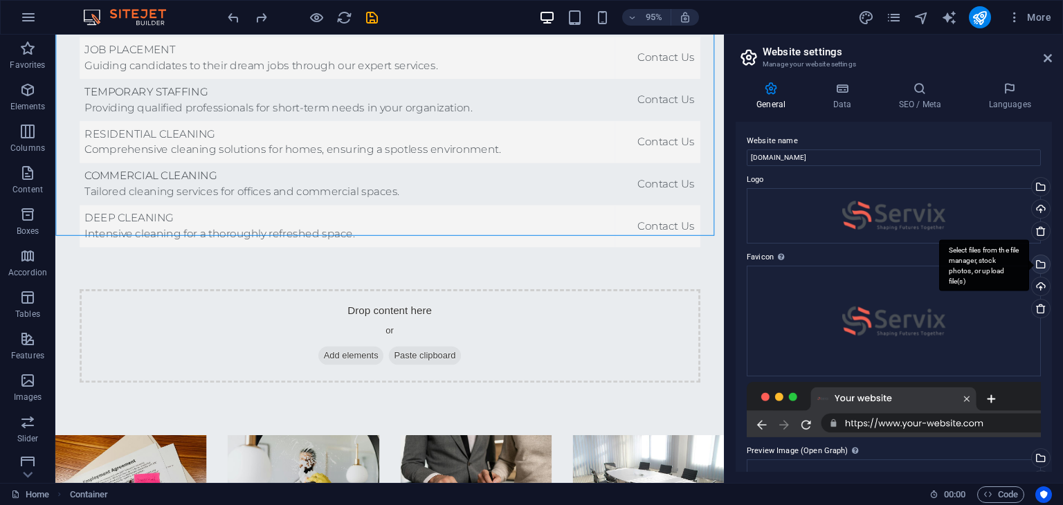
click at [1038, 262] on div "Select files from the file manager, stock photos, or upload file(s)" at bounding box center [1039, 265] width 21 height 21
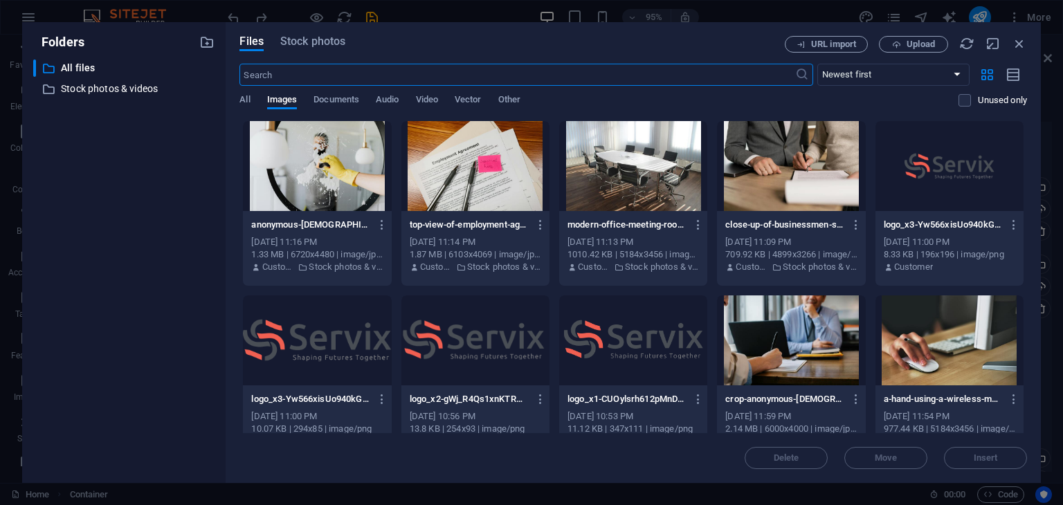
scroll to position [3339, 0]
click at [912, 45] on span "Upload" at bounding box center [921, 44] width 28 height 8
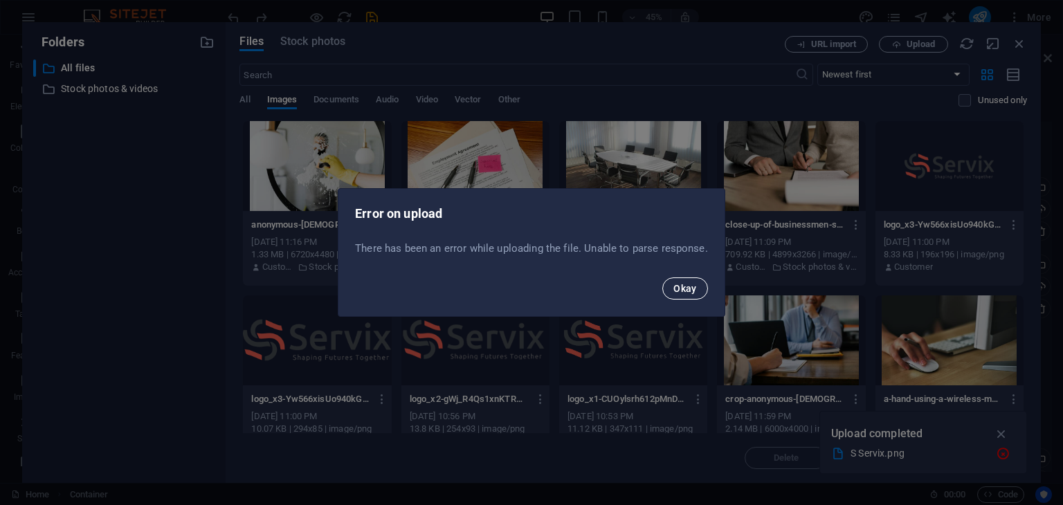
click at [689, 289] on span "Okay" at bounding box center [685, 288] width 24 height 11
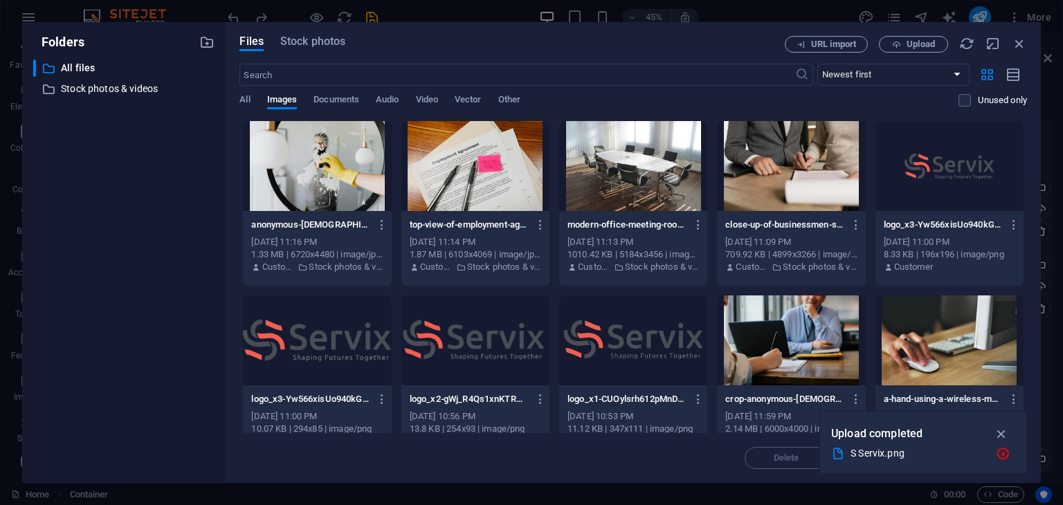
click at [900, 438] on p "Upload completed" at bounding box center [876, 434] width 91 height 18
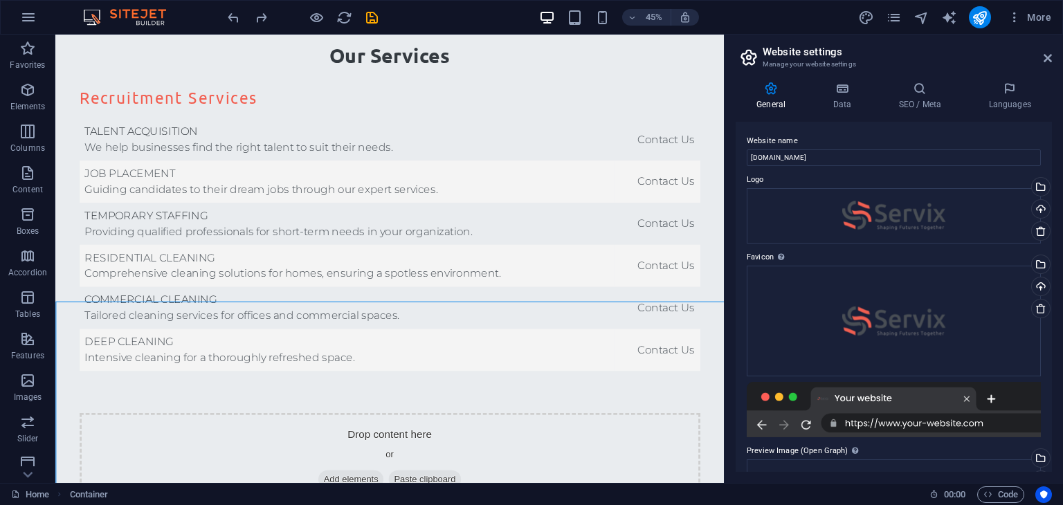
scroll to position [3413, 0]
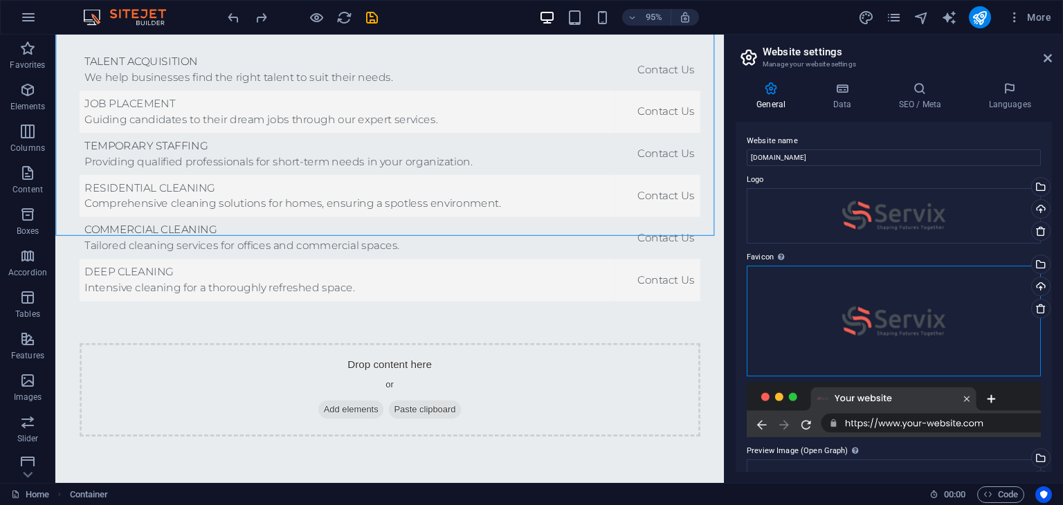
click at [869, 327] on div "Drag files here, click to choose files or select files from Files or our free s…" at bounding box center [894, 321] width 294 height 111
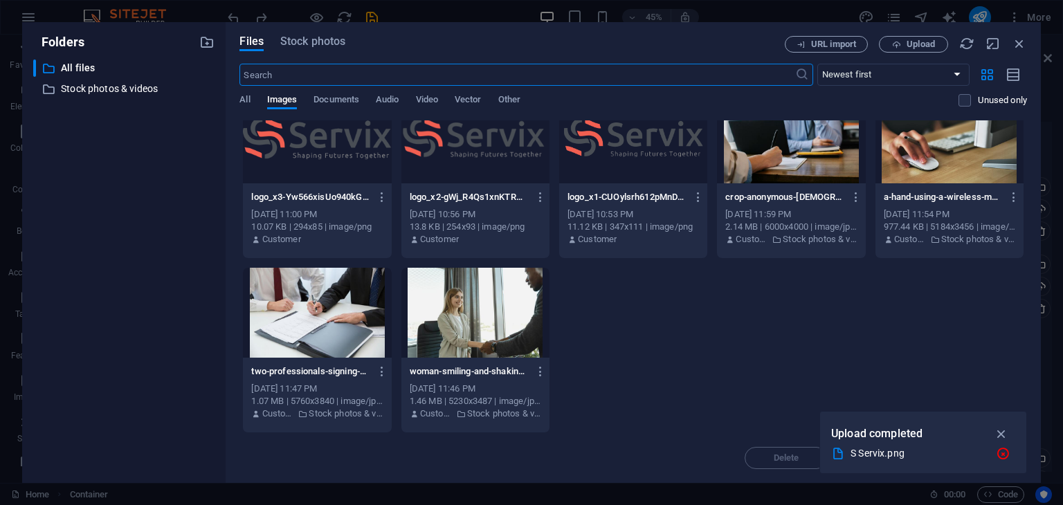
scroll to position [0, 0]
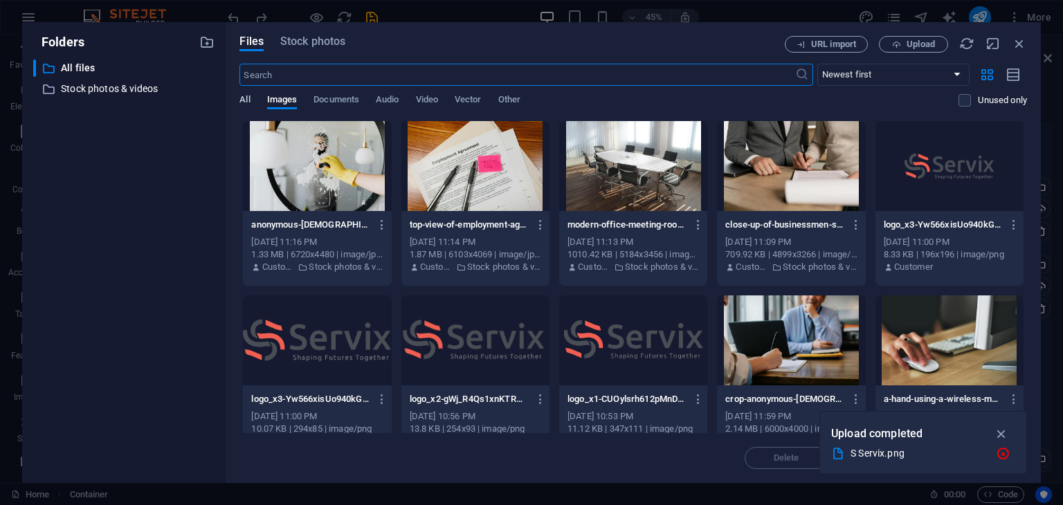
click at [240, 98] on span "All" at bounding box center [244, 100] width 10 height 19
click at [277, 100] on span "Images" at bounding box center [282, 100] width 30 height 19
click at [1002, 435] on icon "button" at bounding box center [1002, 433] width 16 height 15
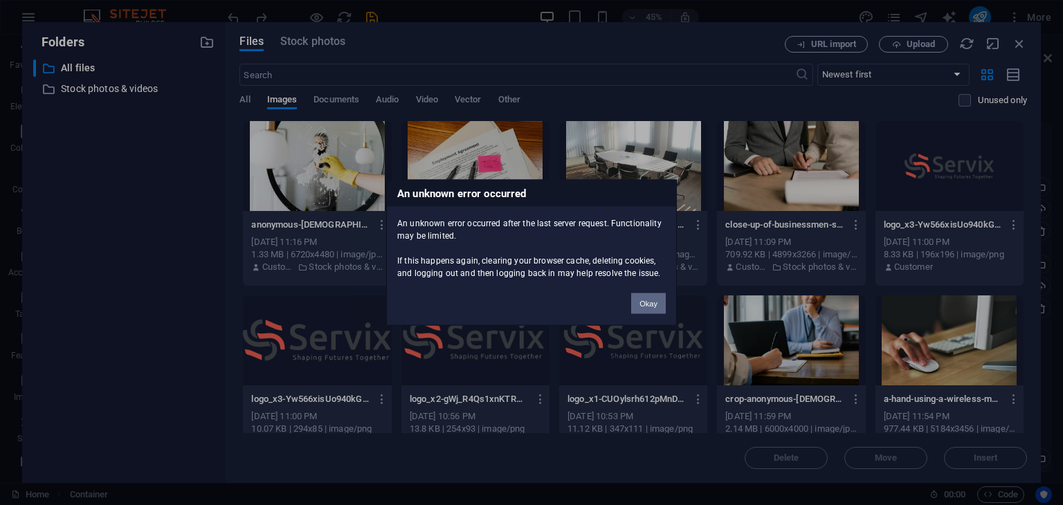
click at [640, 307] on button "Okay" at bounding box center [648, 303] width 35 height 21
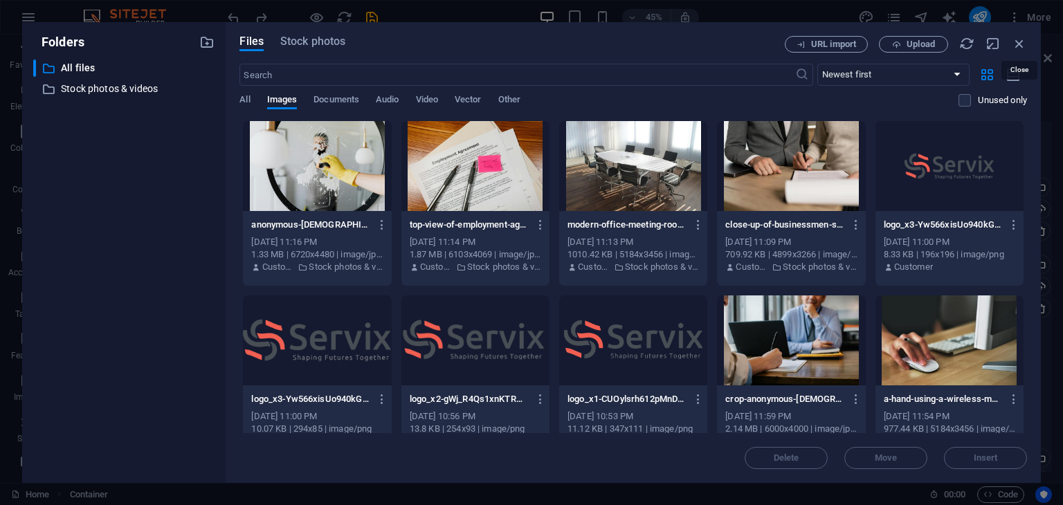
click at [1019, 42] on icon "button" at bounding box center [1019, 43] width 15 height 15
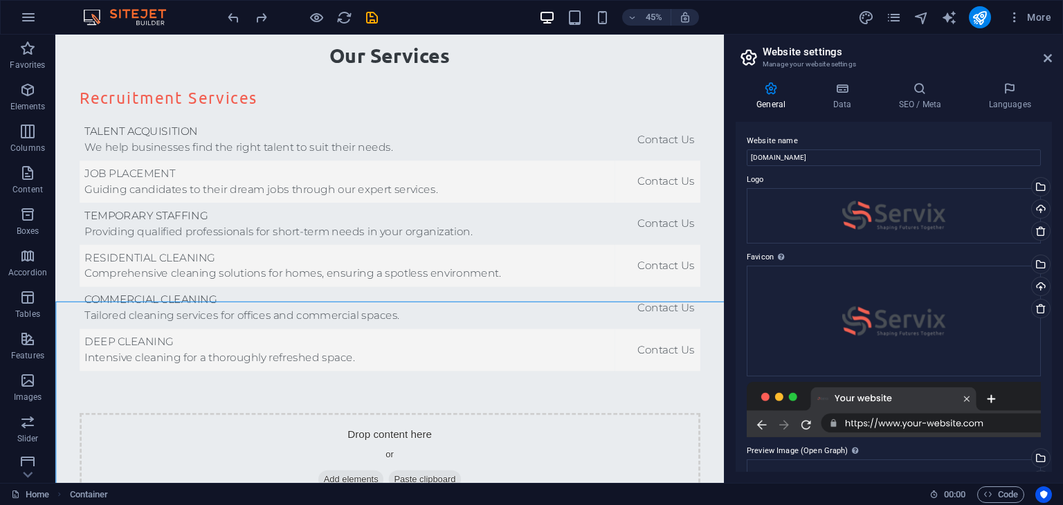
scroll to position [3413, 0]
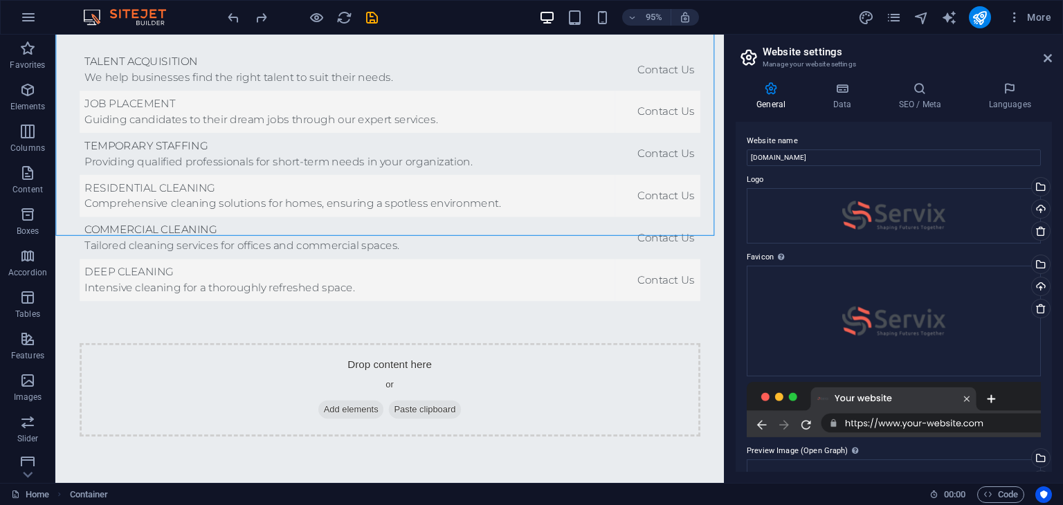
click at [736, 312] on div "Website name servix-iq.com Logo Drag files here, click to choose files or selec…" at bounding box center [894, 297] width 316 height 350
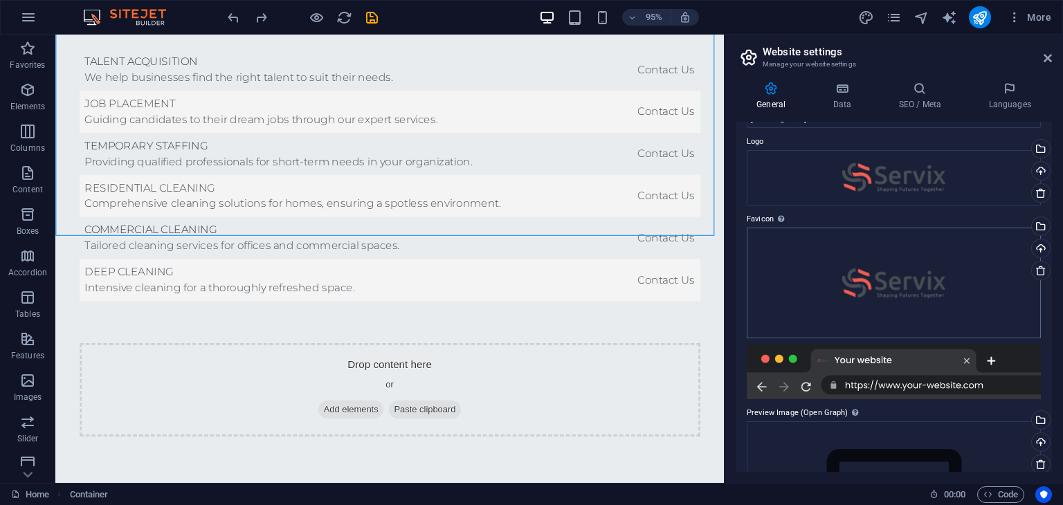
scroll to position [0, 0]
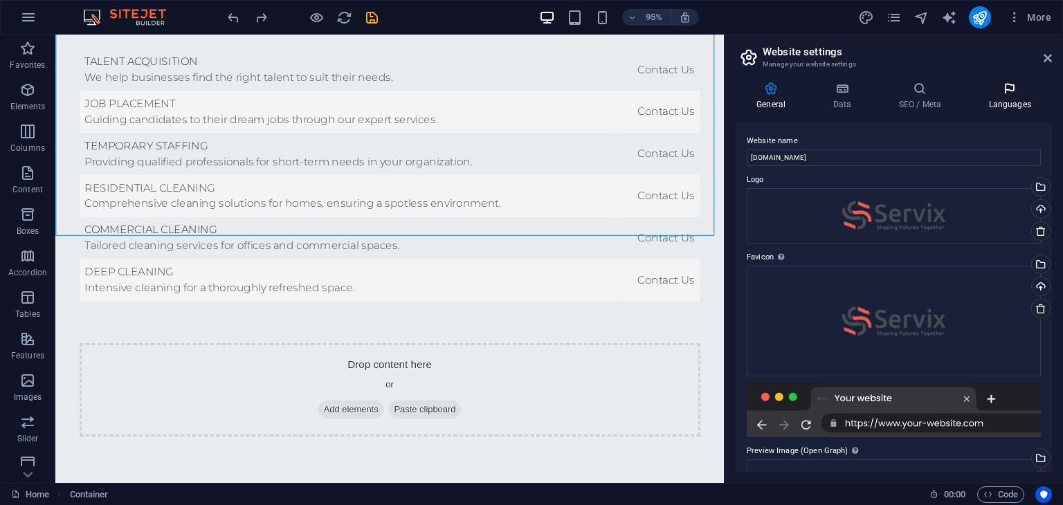
click at [1010, 88] on icon at bounding box center [1010, 89] width 84 height 14
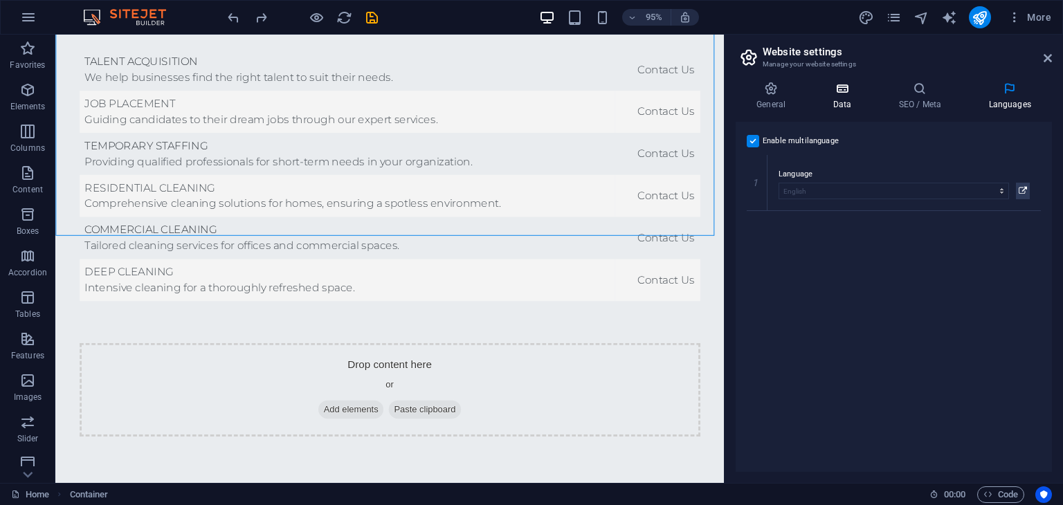
click at [854, 89] on icon at bounding box center [842, 89] width 60 height 14
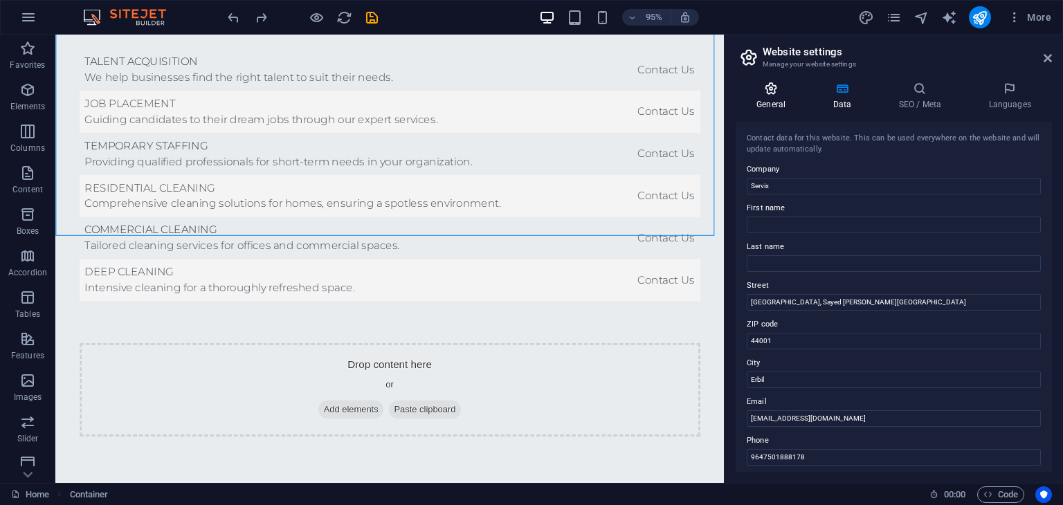
click at [774, 98] on h4 "General" at bounding box center [774, 96] width 76 height 29
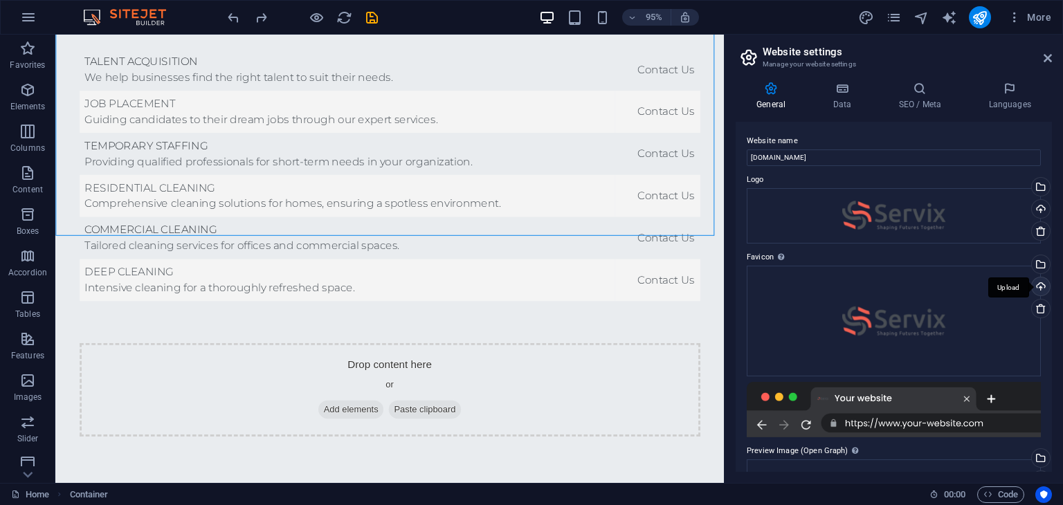
click at [1039, 286] on div "Upload" at bounding box center [1039, 288] width 21 height 21
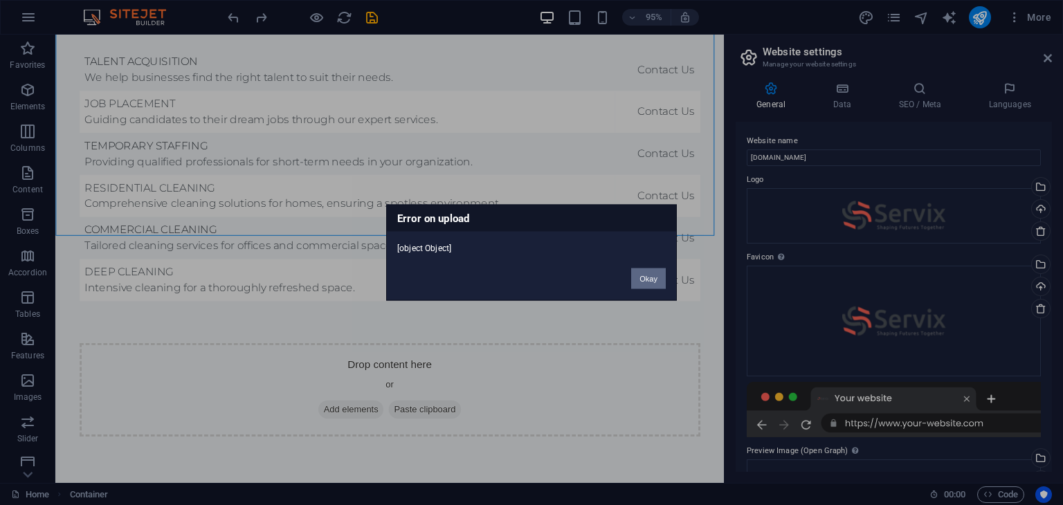
drag, startPoint x: 647, startPoint y: 279, endPoint x: 623, endPoint y: 257, distance: 32.8
click at [647, 279] on button "Okay" at bounding box center [648, 279] width 35 height 21
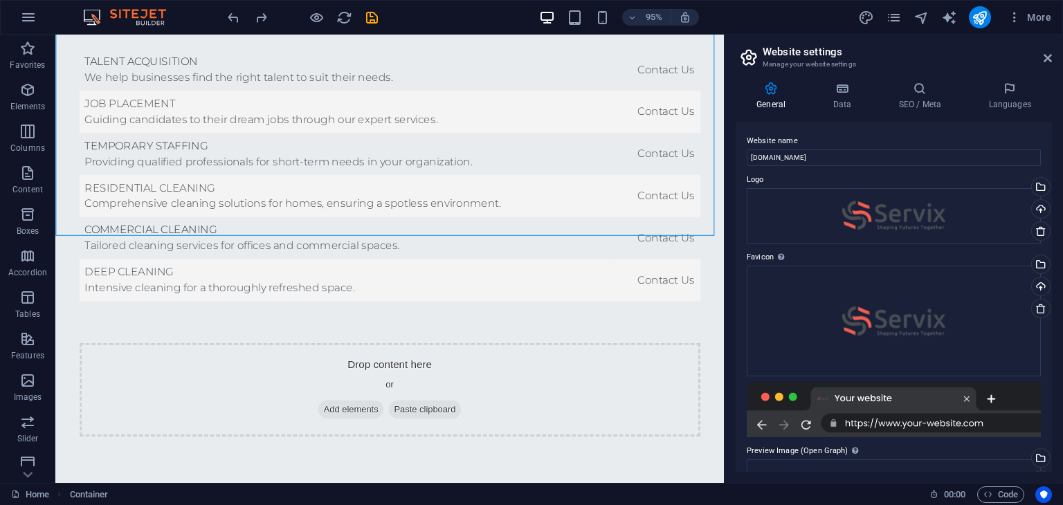
click at [736, 203] on div "Website name servix-iq.com Logo Drag files here, click to choose files or selec…" at bounding box center [894, 297] width 316 height 350
click at [1047, 55] on icon at bounding box center [1048, 58] width 8 height 11
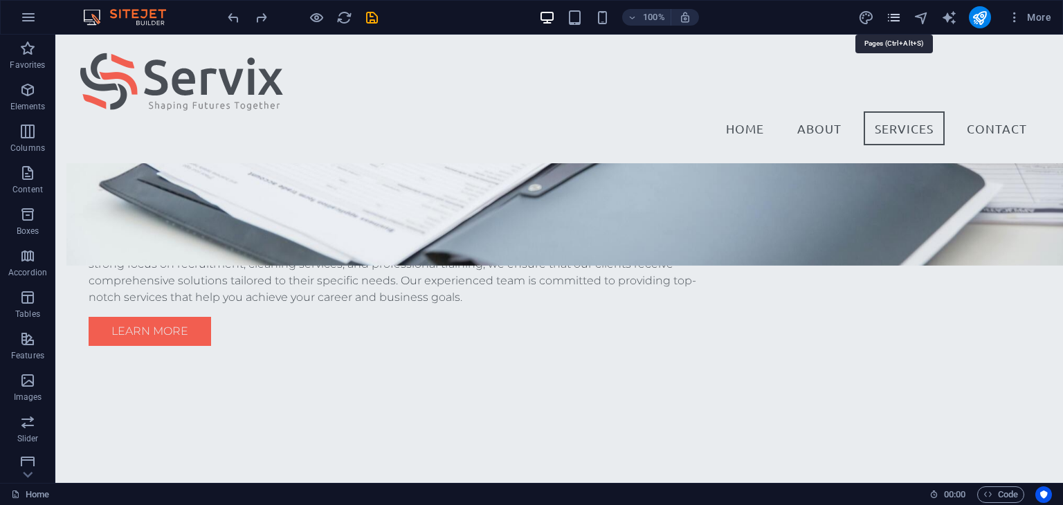
click at [888, 13] on icon "pages" at bounding box center [894, 18] width 16 height 16
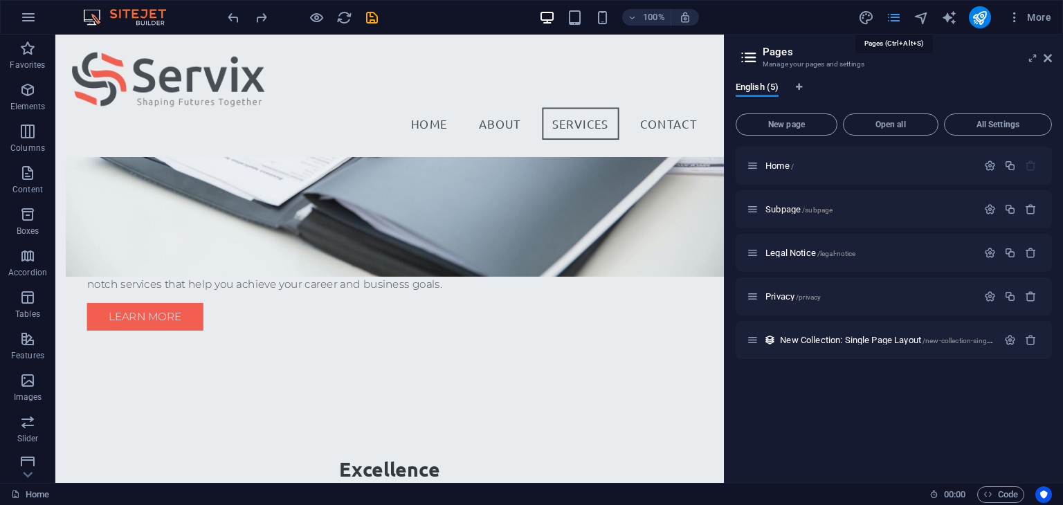
scroll to position [1202, 0]
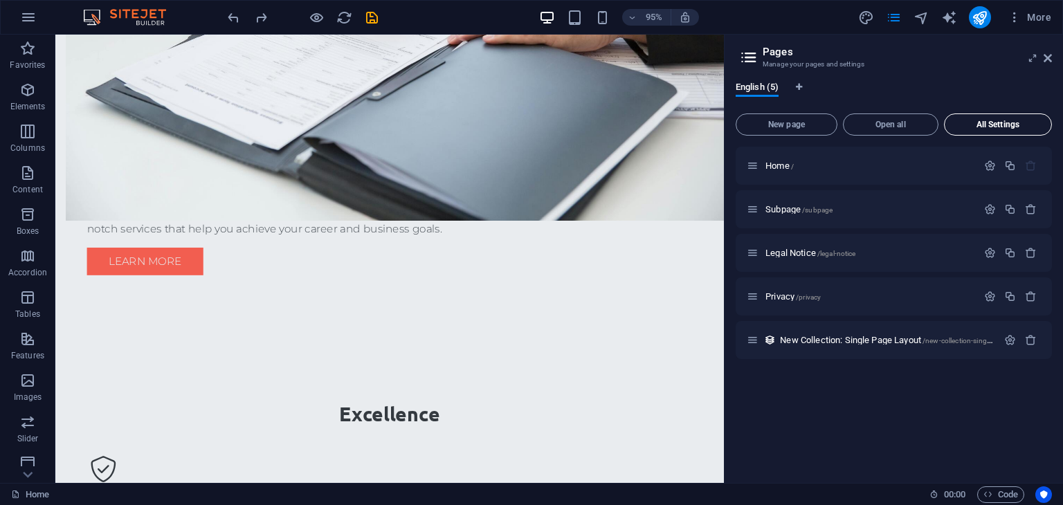
click at [970, 123] on span "All Settings" at bounding box center [998, 124] width 96 height 8
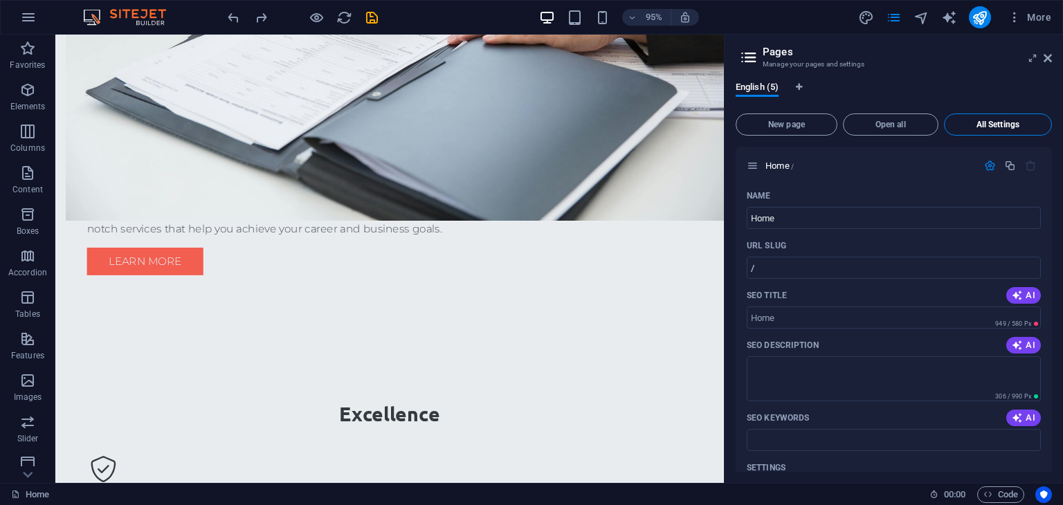
scroll to position [2240, 0]
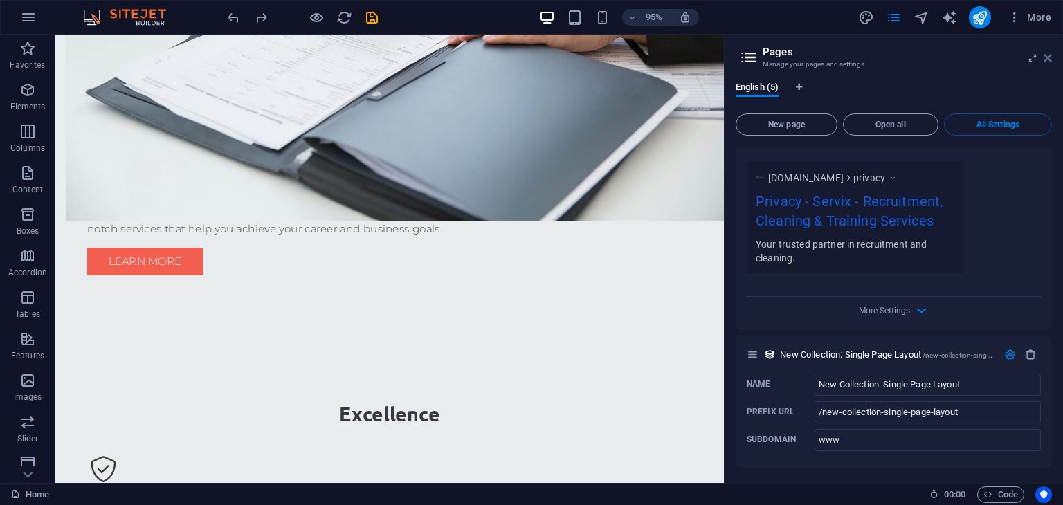
click at [1051, 60] on icon at bounding box center [1048, 58] width 8 height 11
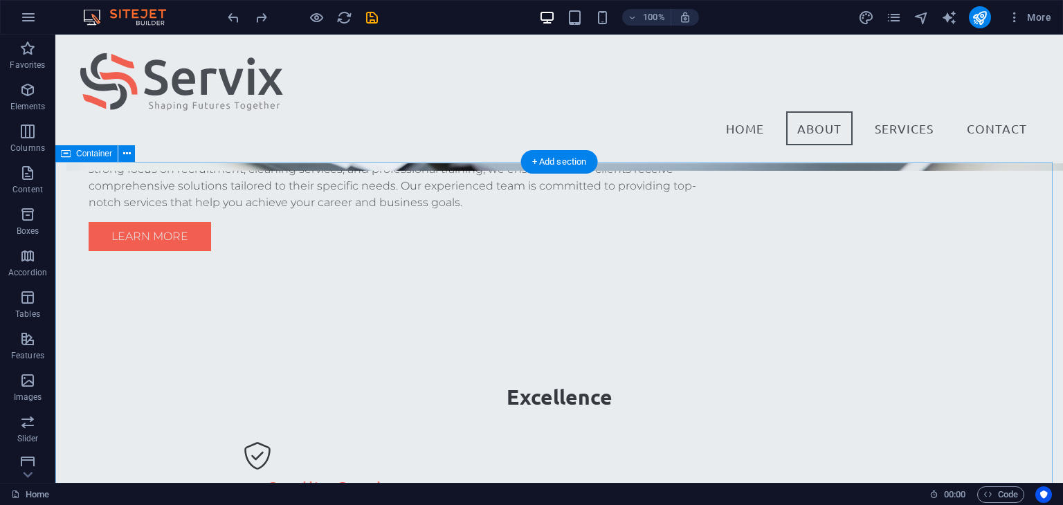
scroll to position [742, 0]
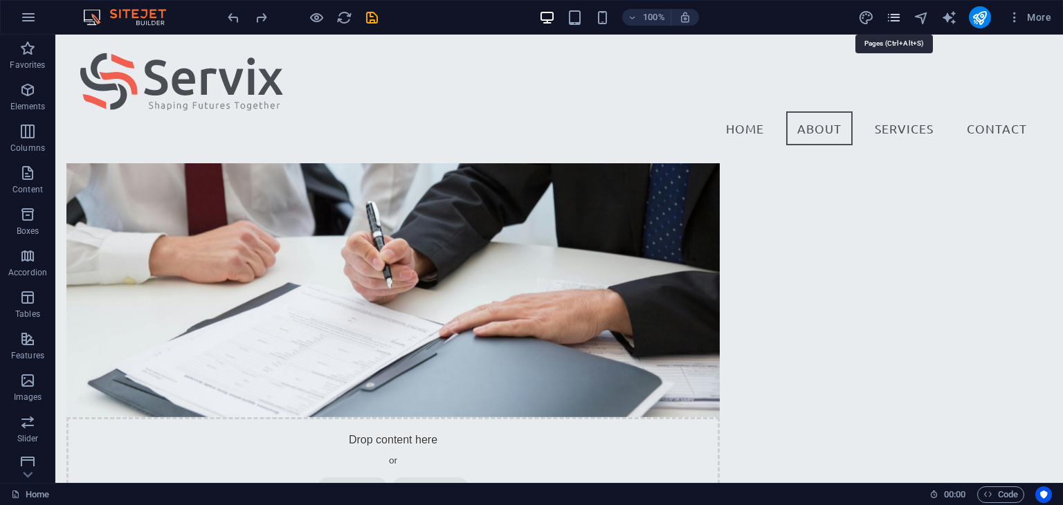
click at [891, 17] on icon "pages" at bounding box center [894, 18] width 16 height 16
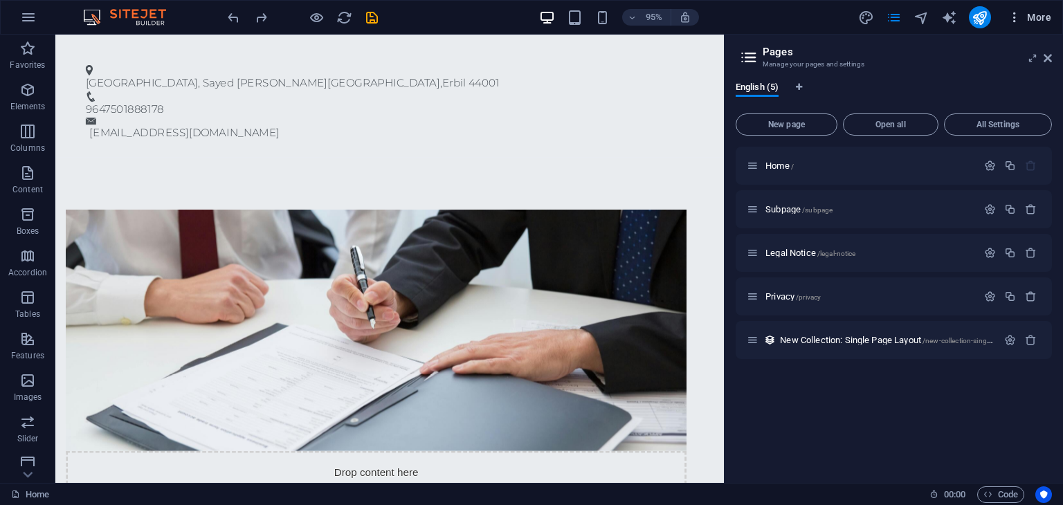
click at [1037, 17] on span "More" at bounding box center [1030, 17] width 44 height 14
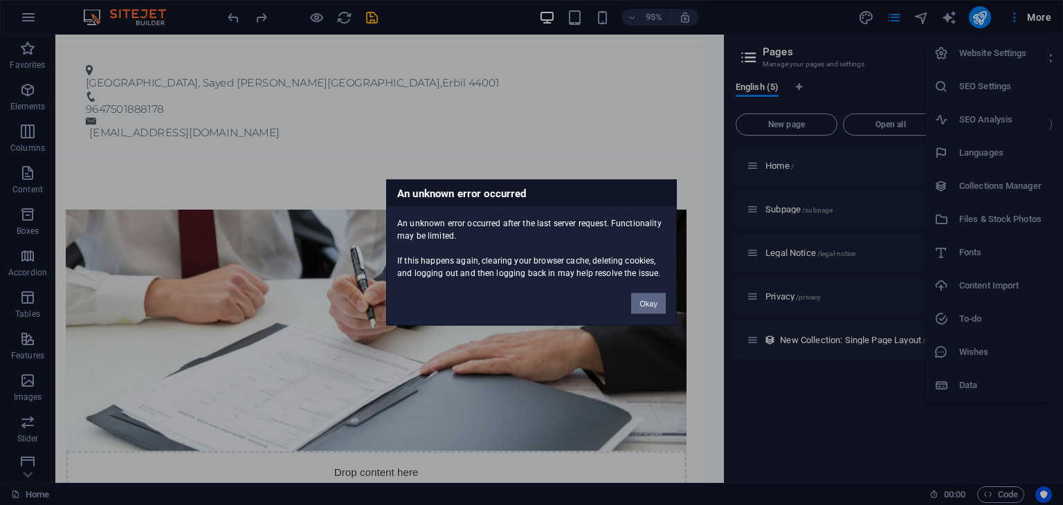
click at [648, 309] on button "Okay" at bounding box center [648, 303] width 35 height 21
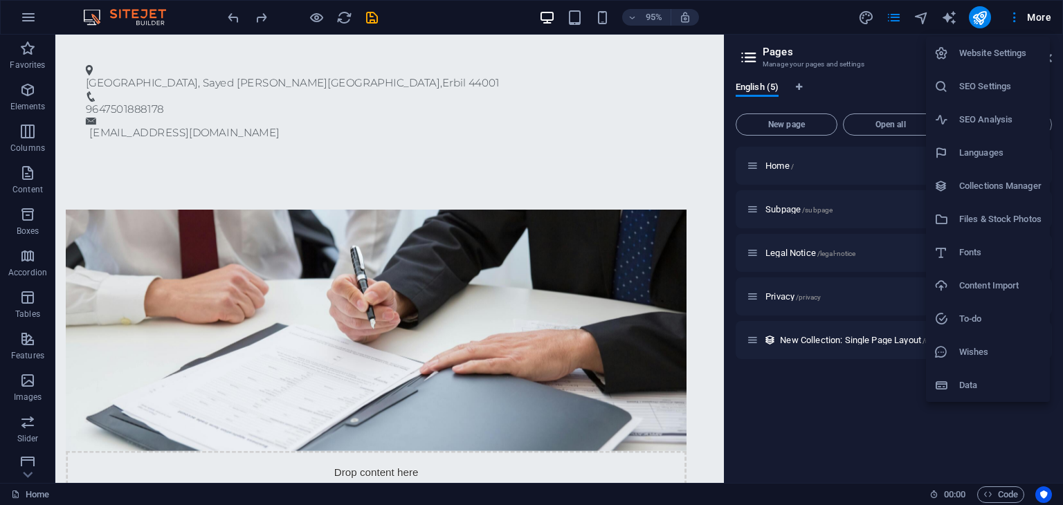
click at [1038, 17] on div at bounding box center [531, 252] width 1063 height 505
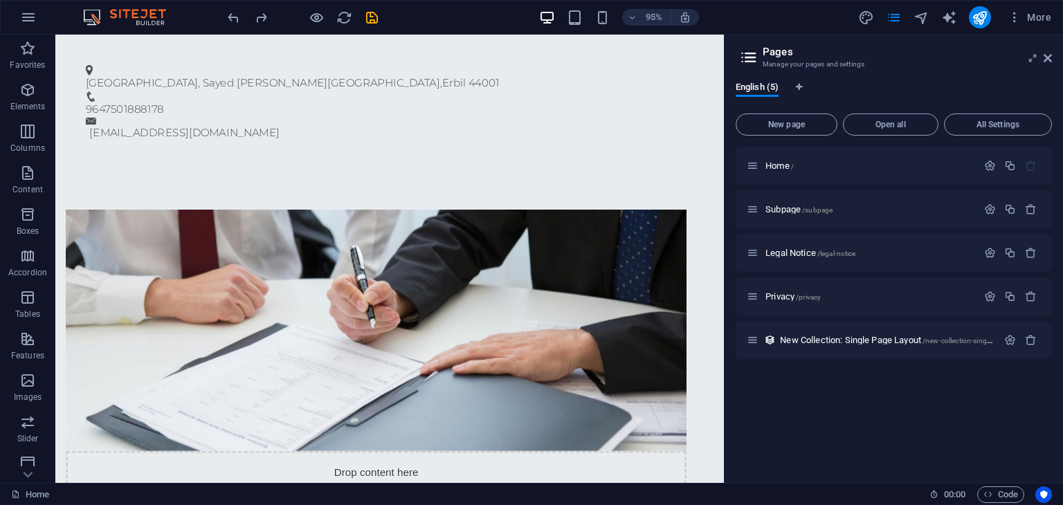
click at [1038, 17] on span "More" at bounding box center [1030, 17] width 44 height 14
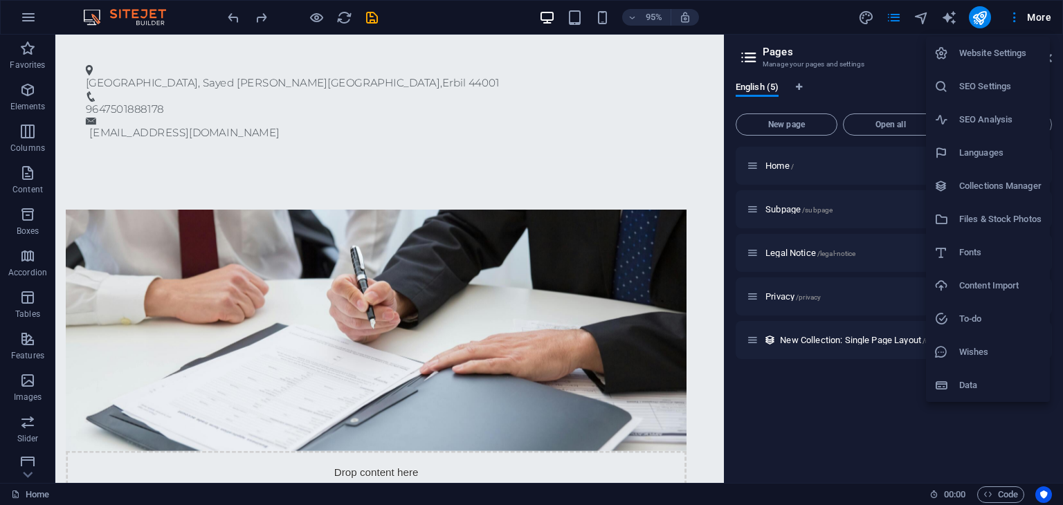
click at [985, 50] on h6 "Website Settings" at bounding box center [1000, 53] width 82 height 17
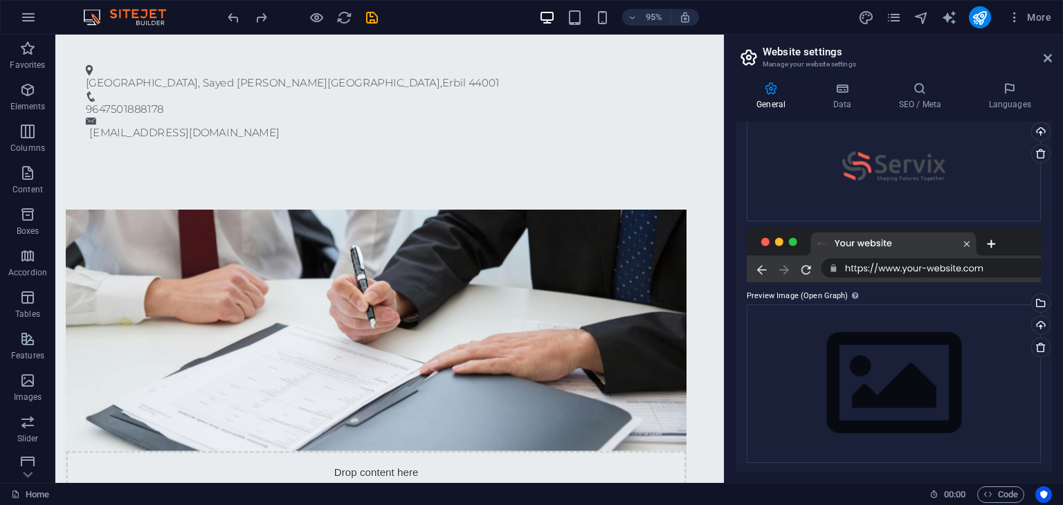
scroll to position [157, 0]
click at [1052, 59] on aside "Website settings Manage your website settings General Data SEO / Meta Languages…" at bounding box center [893, 259] width 339 height 448
click at [1038, 15] on span "More" at bounding box center [1030, 17] width 44 height 14
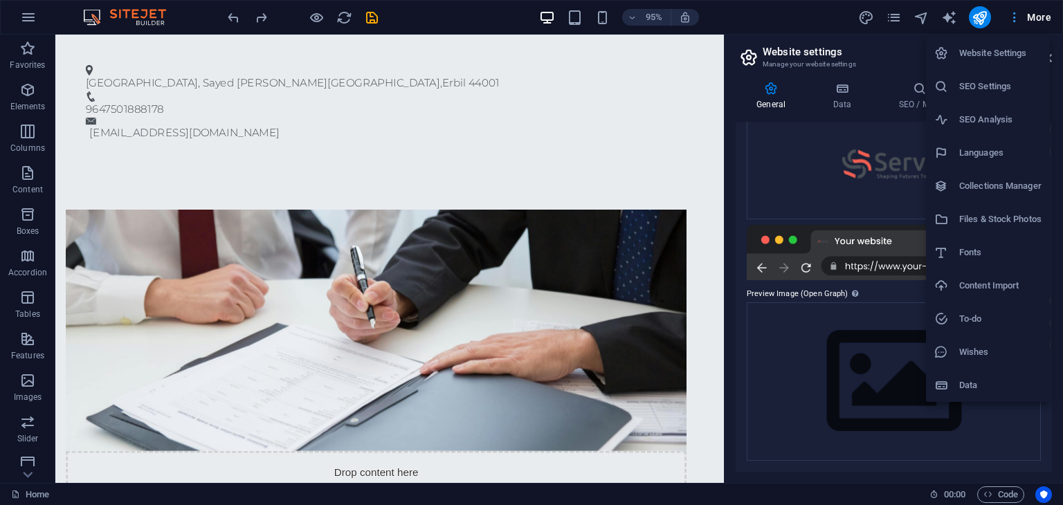
click at [1038, 15] on div at bounding box center [531, 252] width 1063 height 505
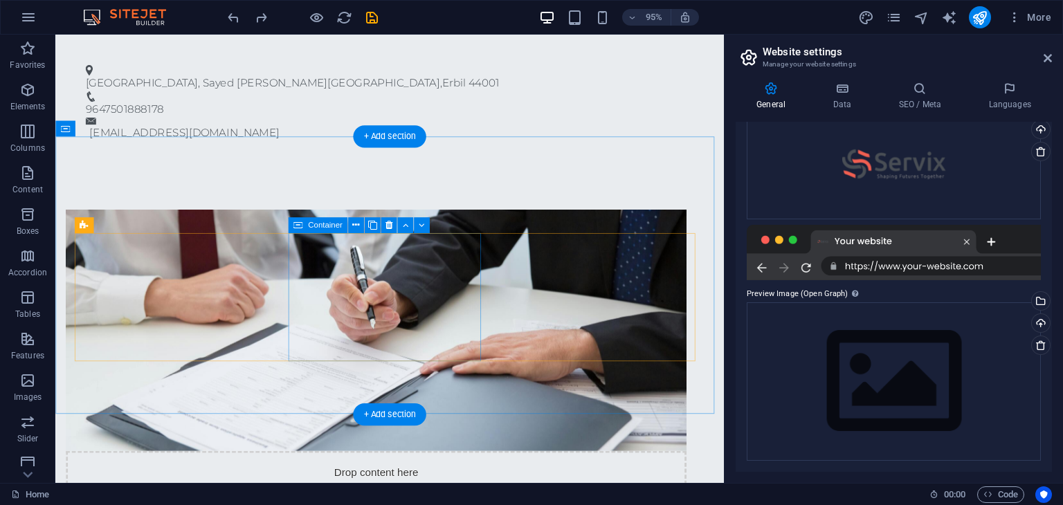
scroll to position [811, 0]
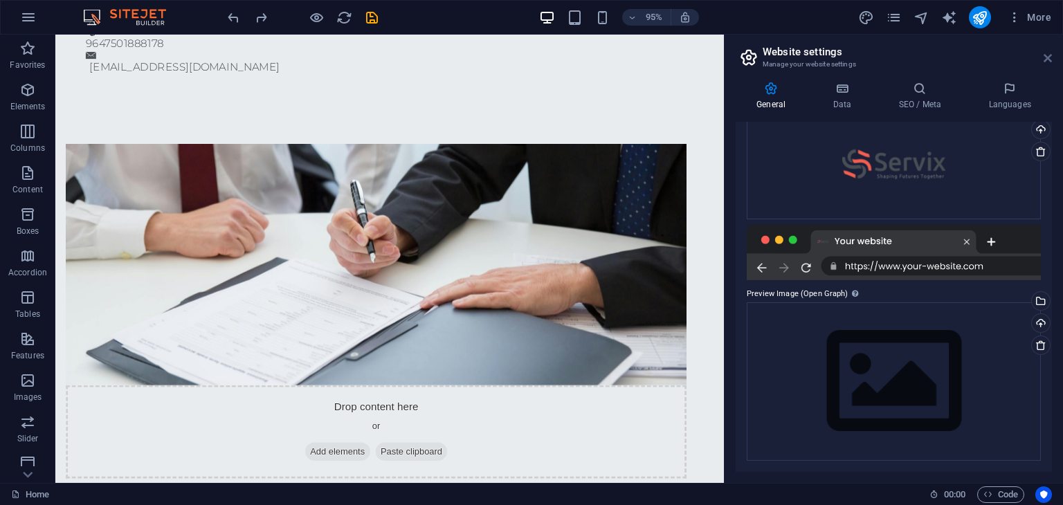
drag, startPoint x: 1045, startPoint y: 57, endPoint x: 990, endPoint y: 23, distance: 65.3
click at [1045, 57] on icon at bounding box center [1048, 58] width 8 height 11
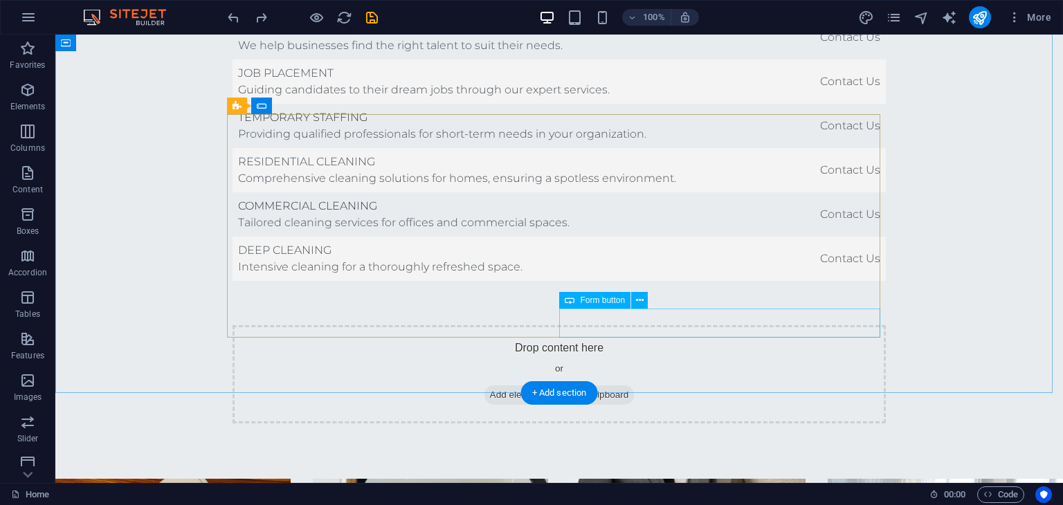
scroll to position [3372, 0]
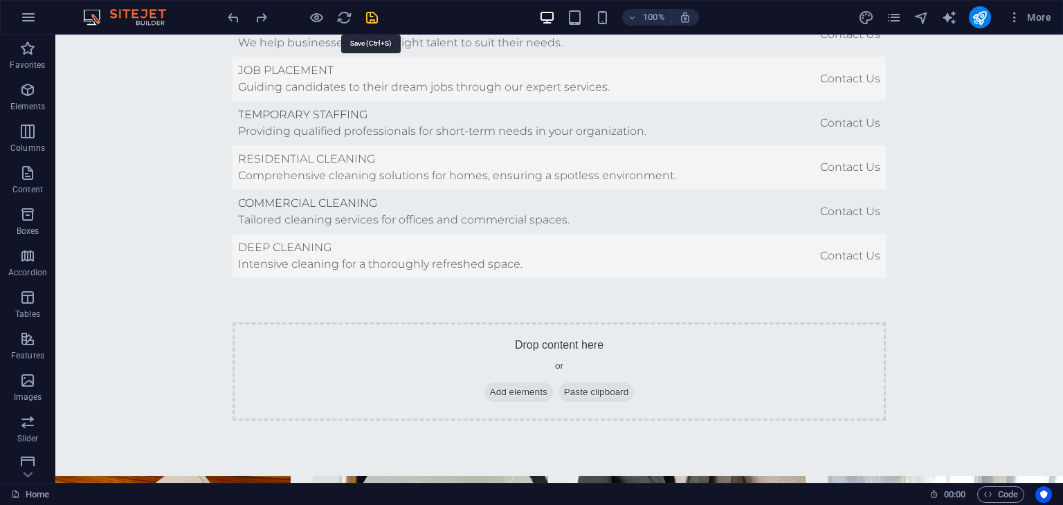
click at [378, 15] on icon "save" at bounding box center [372, 18] width 16 height 16
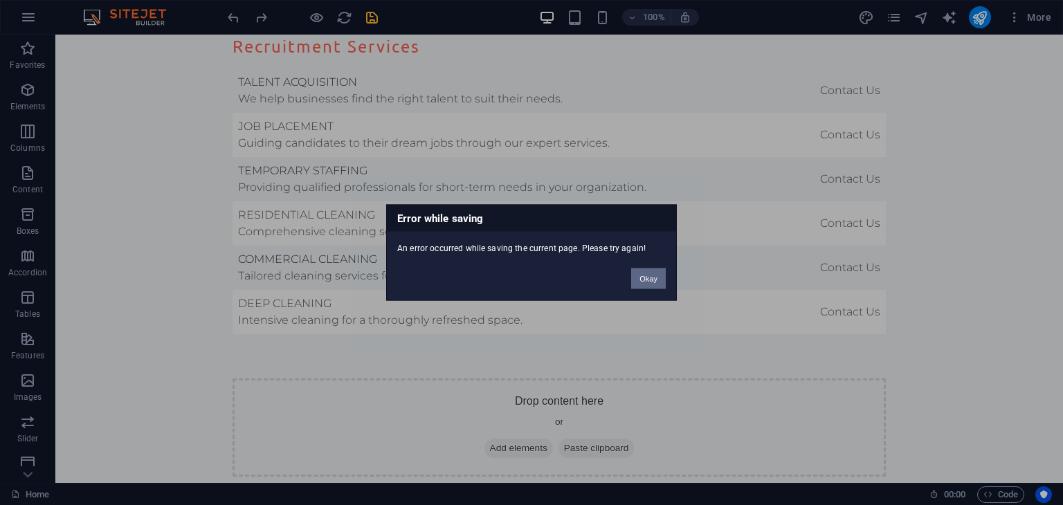
click at [641, 273] on button "Okay" at bounding box center [648, 279] width 35 height 21
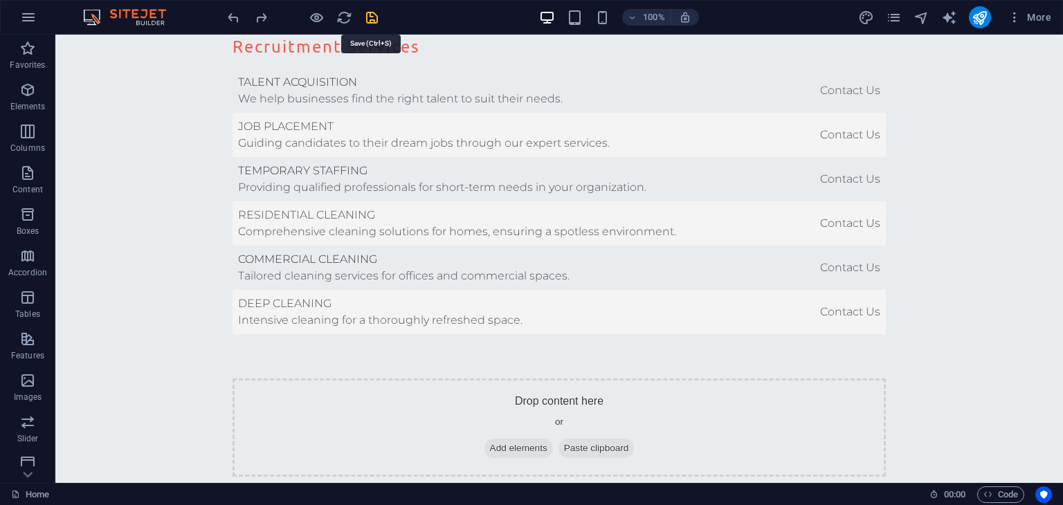
click at [368, 17] on icon "save" at bounding box center [372, 18] width 16 height 16
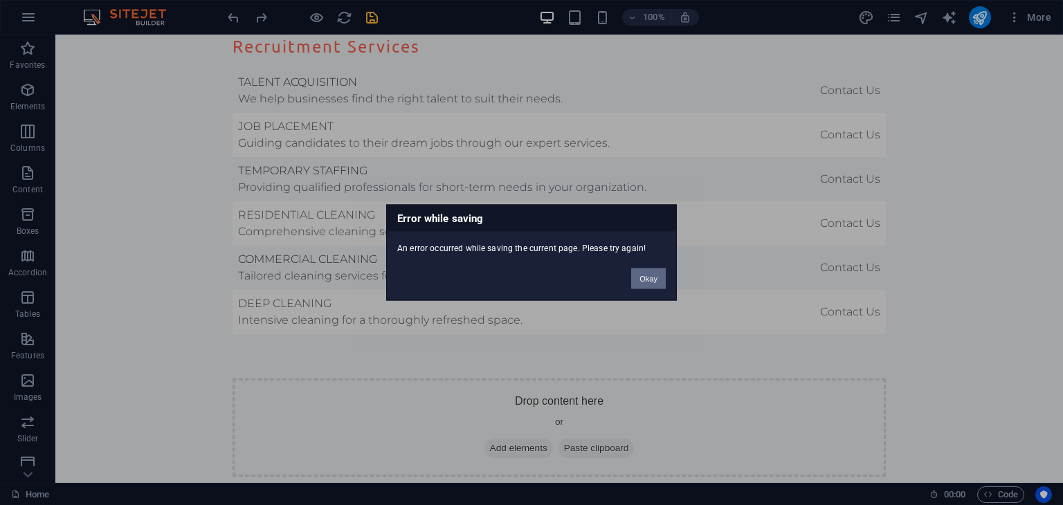
click at [644, 283] on button "Okay" at bounding box center [648, 279] width 35 height 21
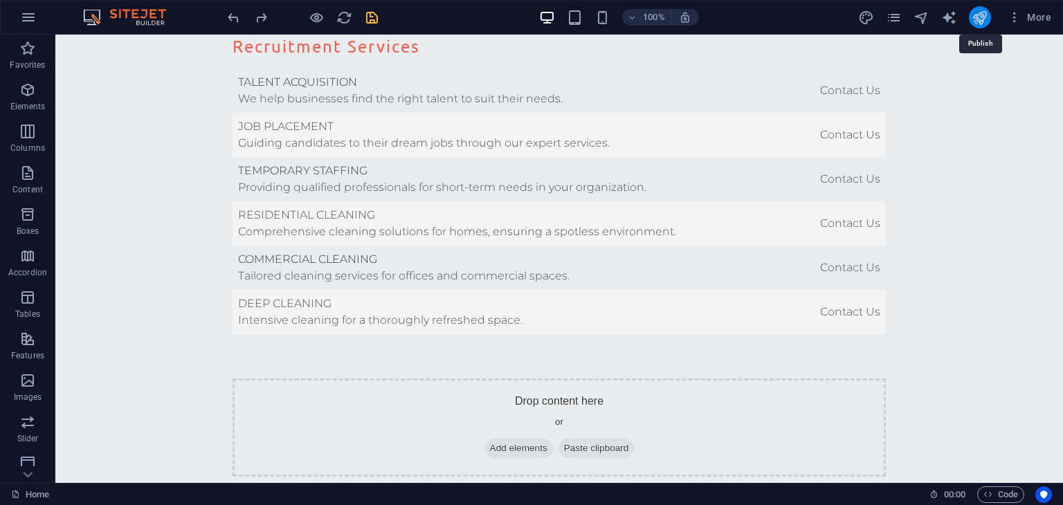
click at [986, 10] on icon "publish" at bounding box center [980, 18] width 16 height 16
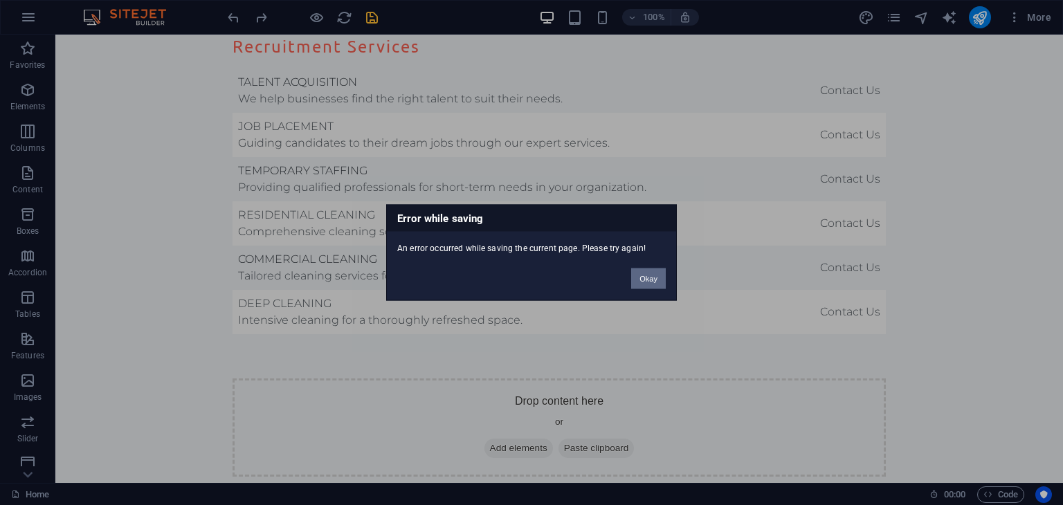
click at [649, 275] on button "Okay" at bounding box center [648, 279] width 35 height 21
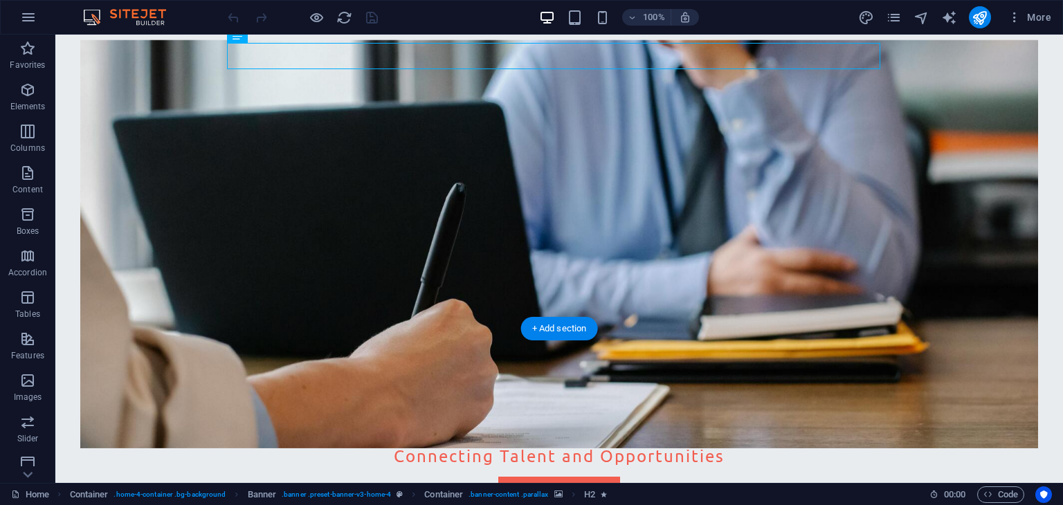
scroll to position [415, 0]
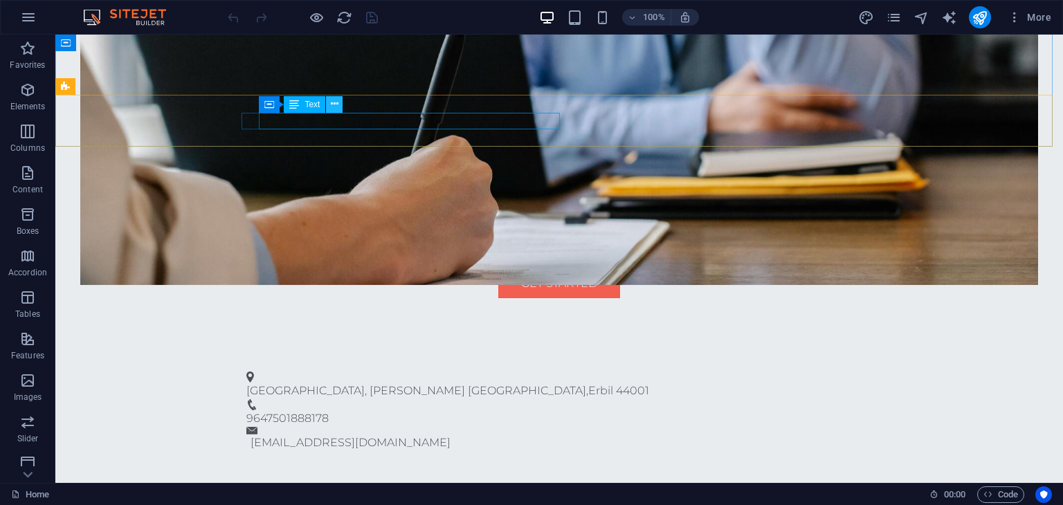
click at [332, 103] on icon at bounding box center [335, 104] width 8 height 15
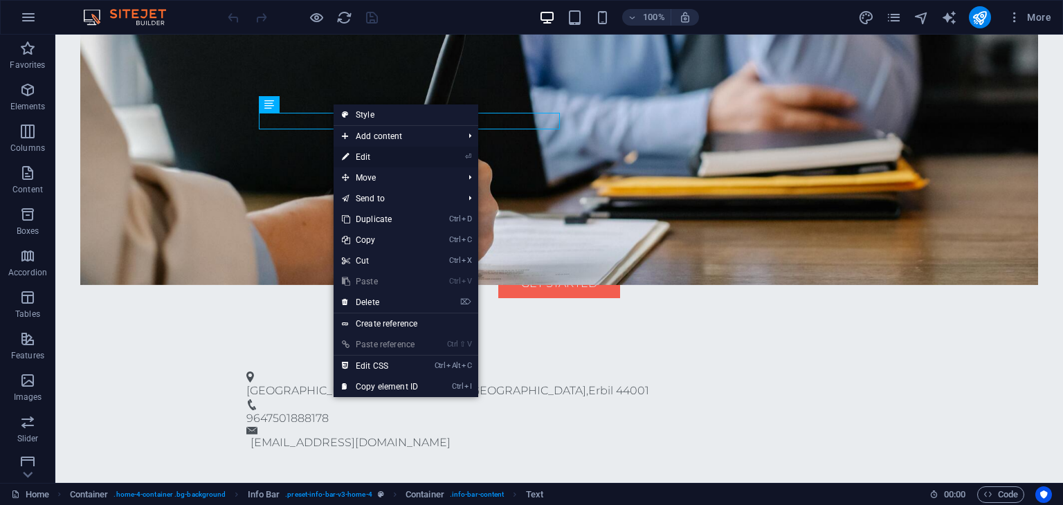
click at [370, 152] on link "⏎ Edit" at bounding box center [380, 157] width 93 height 21
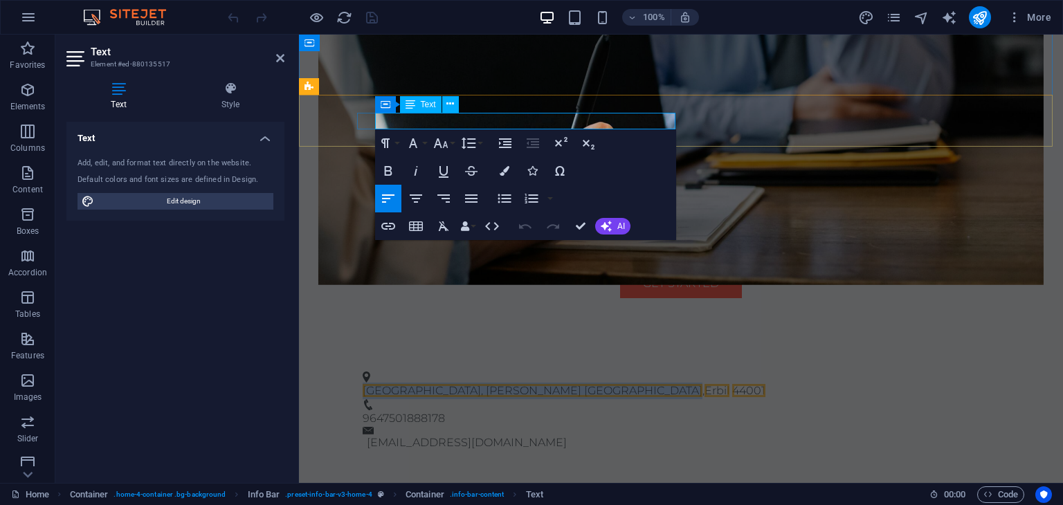
click at [532, 384] on span "[GEOGRAPHIC_DATA], [PERSON_NAME] [GEOGRAPHIC_DATA]" at bounding box center [533, 390] width 340 height 13
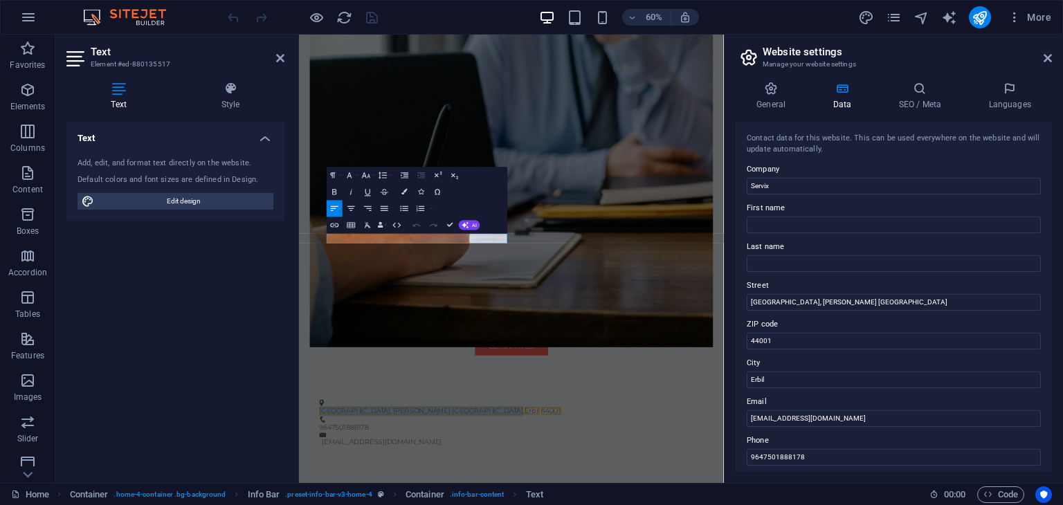
click at [704, 177] on figure at bounding box center [653, 216] width 673 height 680
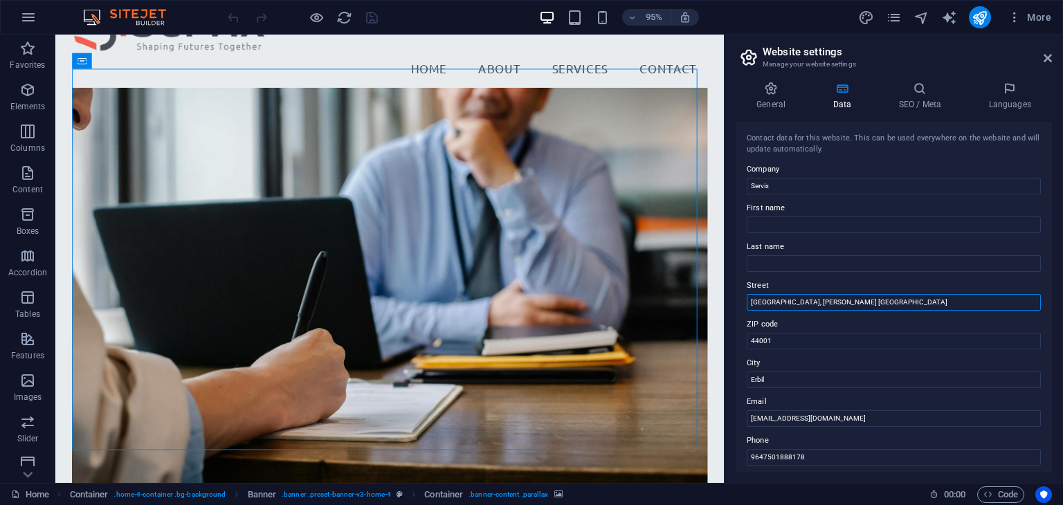
click at [842, 303] on input "[GEOGRAPHIC_DATA], [PERSON_NAME] [GEOGRAPHIC_DATA]" at bounding box center [894, 302] width 294 height 17
click at [837, 302] on input "[GEOGRAPHIC_DATA], [PERSON_NAME] [GEOGRAPHIC_DATA]" at bounding box center [894, 302] width 294 height 17
click at [855, 298] on input "Runaki street, Sayed Tayeb Al-Bakkal Building" at bounding box center [894, 302] width 294 height 17
type input "[GEOGRAPHIC_DATA], Sayed [PERSON_NAME][GEOGRAPHIC_DATA]"
click at [736, 321] on div "Contact data for this website. This can be used everywhere on the website and w…" at bounding box center [894, 297] width 316 height 350
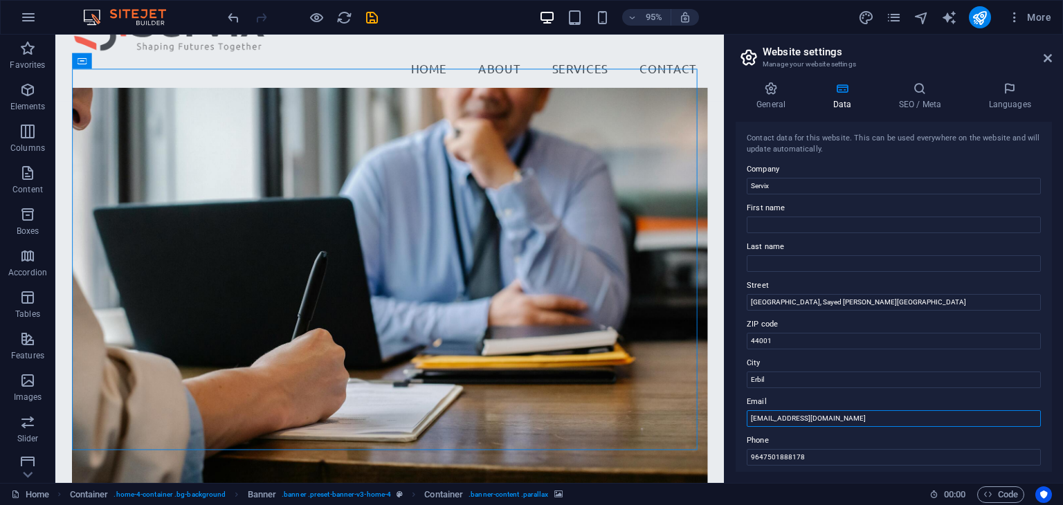
click at [786, 424] on input "info@servix.com" at bounding box center [894, 418] width 294 height 17
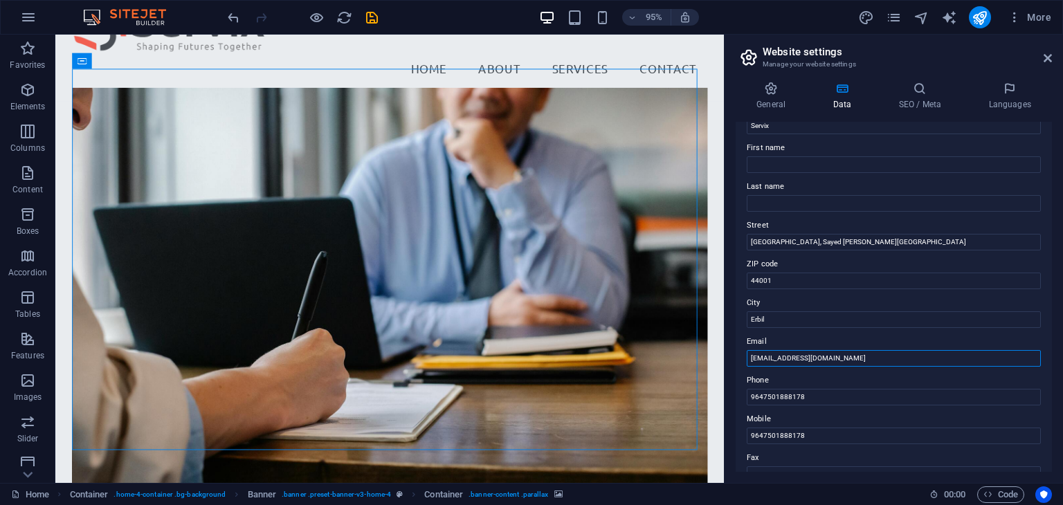
scroll to position [138, 0]
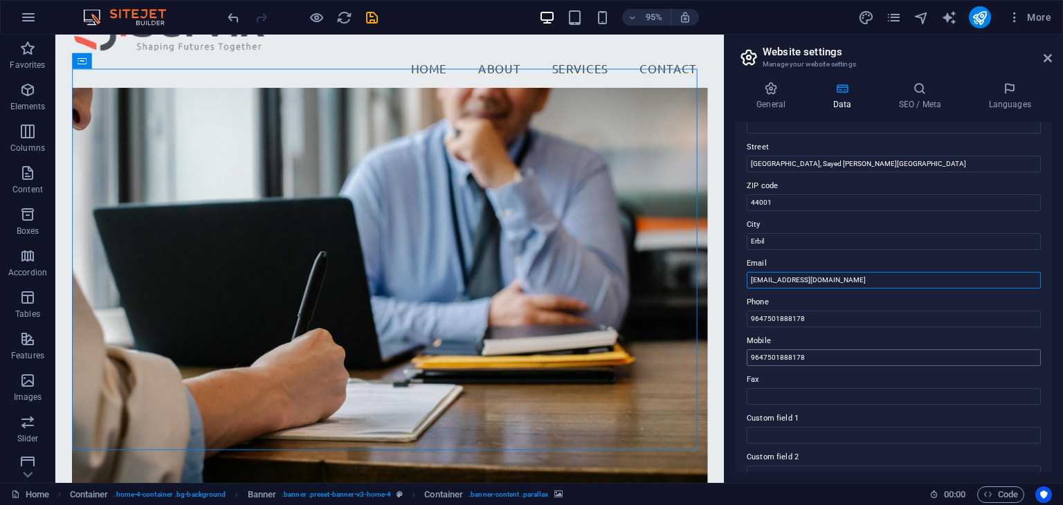
type input "[EMAIL_ADDRESS][DOMAIN_NAME]"
click at [767, 358] on input "9647501888178" at bounding box center [894, 358] width 294 height 17
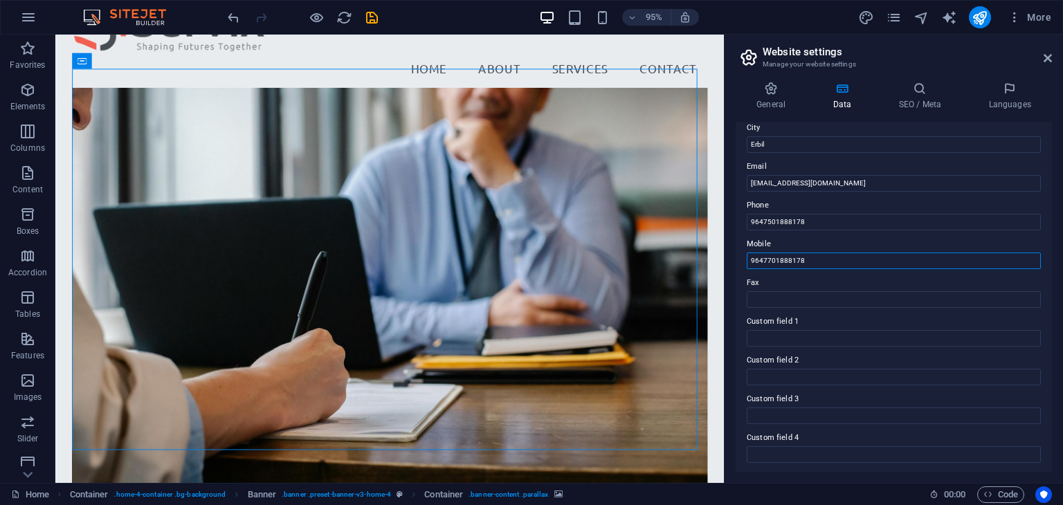
scroll to position [314, 0]
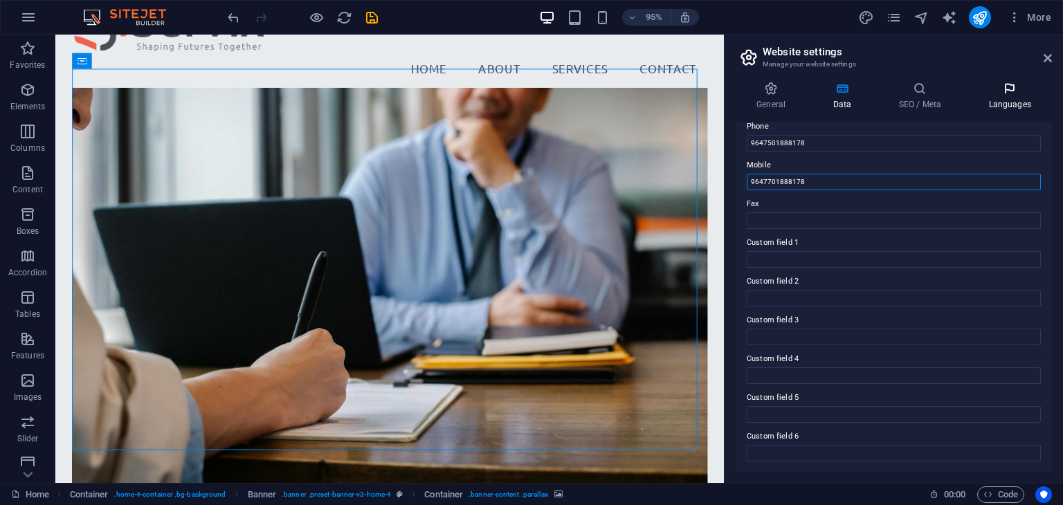
type input "9647701888178"
click at [1020, 100] on h4 "Languages" at bounding box center [1010, 96] width 84 height 29
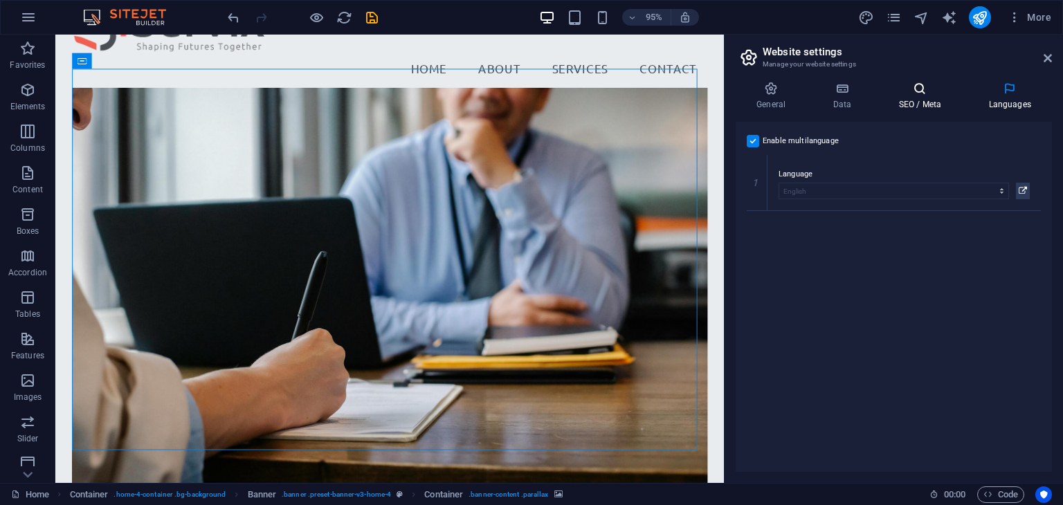
click at [922, 96] on h4 "SEO / Meta" at bounding box center [923, 96] width 90 height 29
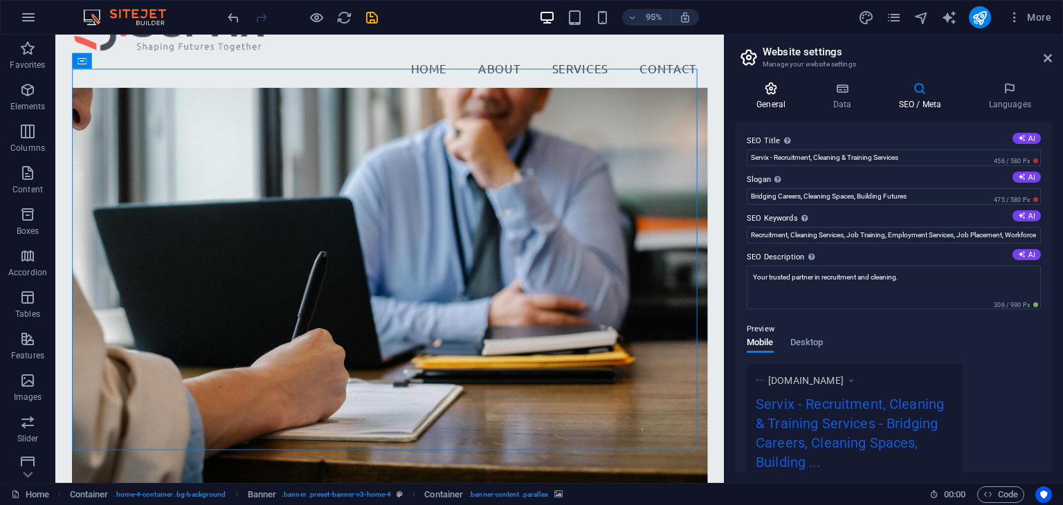
click at [764, 93] on icon at bounding box center [771, 89] width 71 height 14
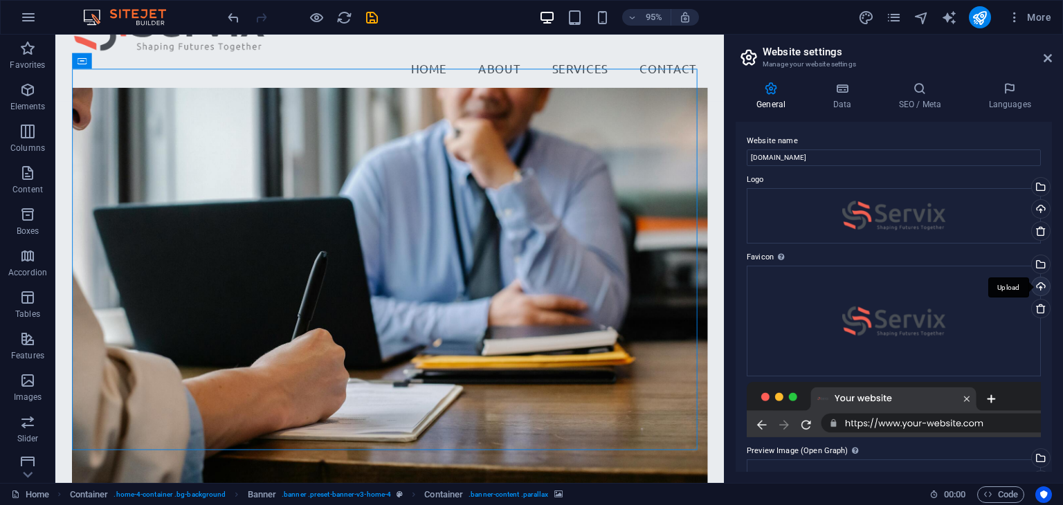
click at [1035, 283] on div "Upload" at bounding box center [1039, 288] width 21 height 21
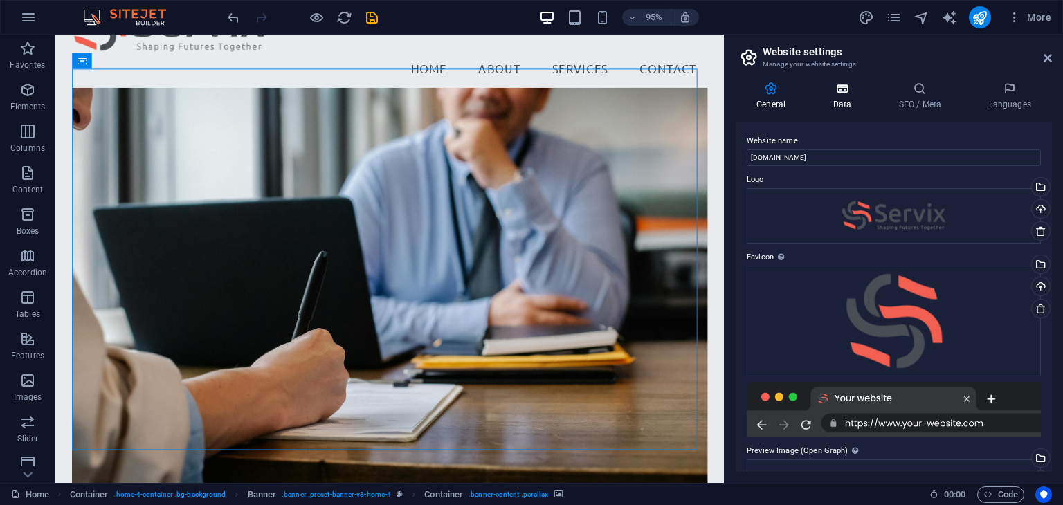
click at [841, 91] on icon at bounding box center [842, 89] width 60 height 14
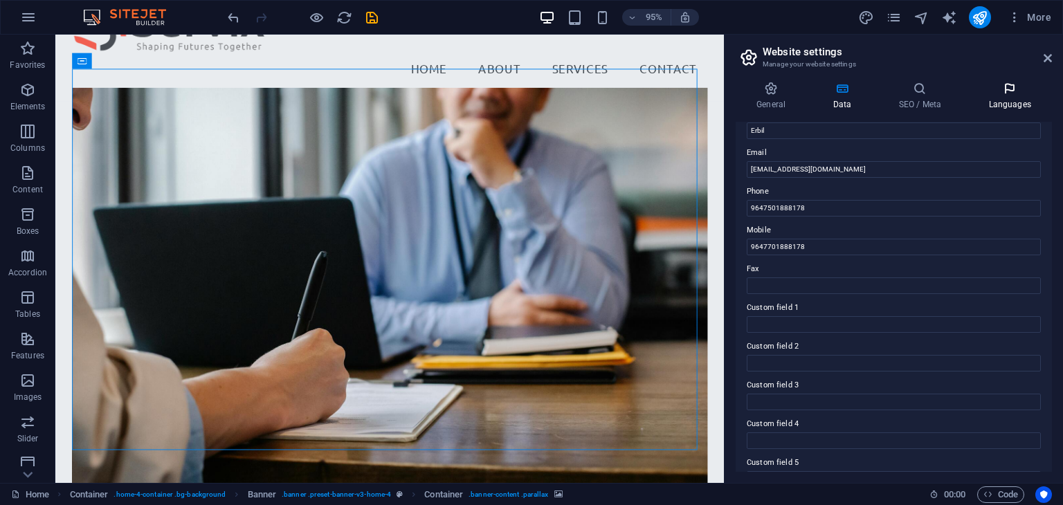
scroll to position [245, 0]
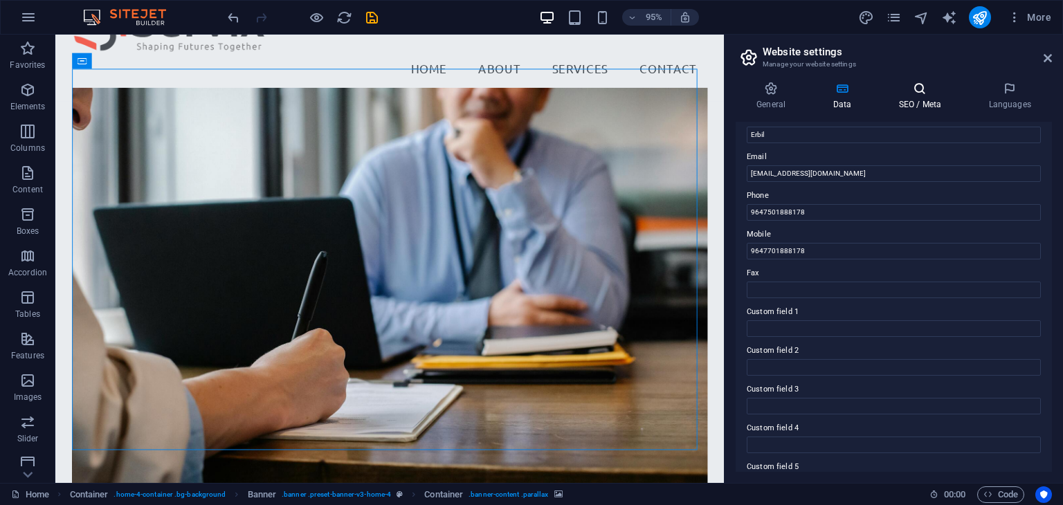
click at [941, 98] on h4 "SEO / Meta" at bounding box center [923, 96] width 90 height 29
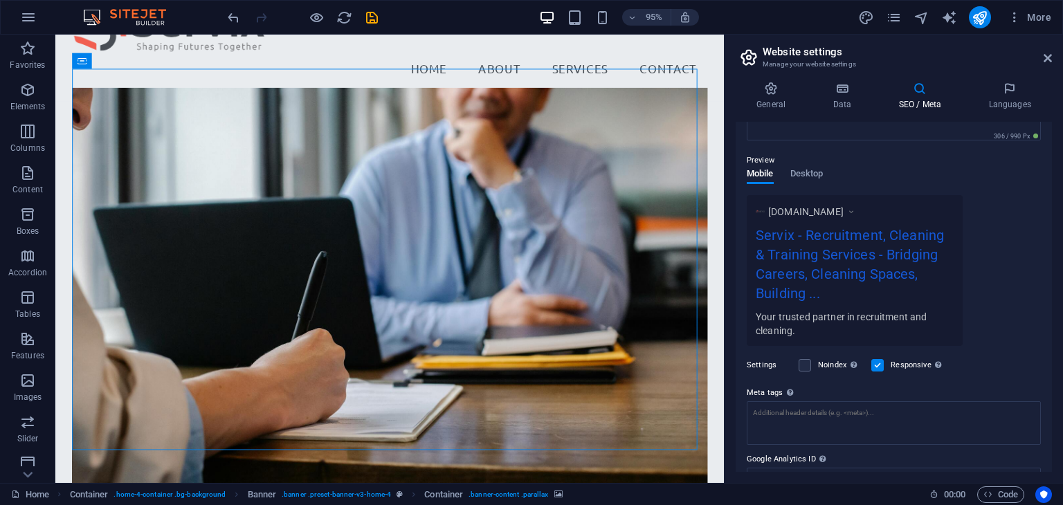
scroll to position [230, 0]
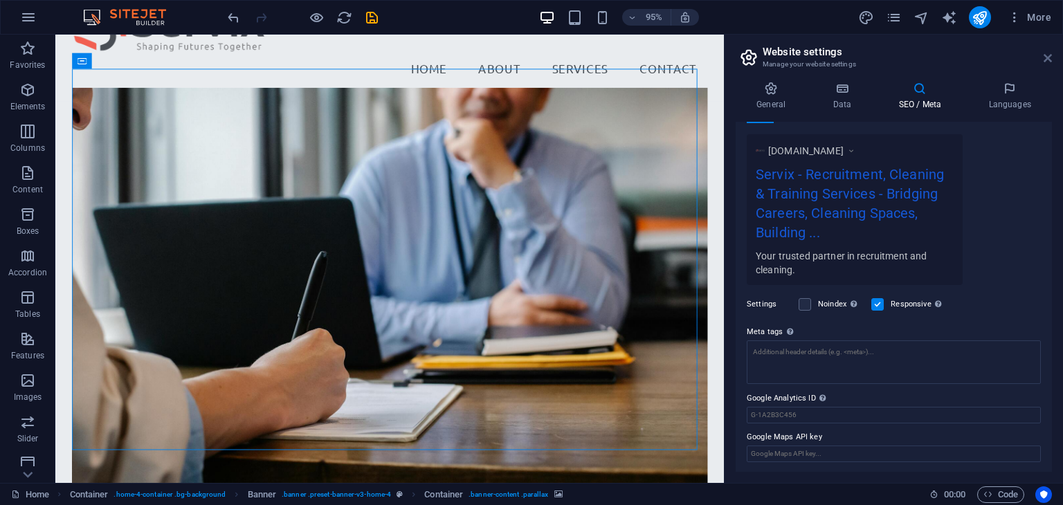
drag, startPoint x: 1048, startPoint y: 60, endPoint x: 980, endPoint y: 21, distance: 78.1
click at [1048, 60] on icon at bounding box center [1048, 58] width 8 height 11
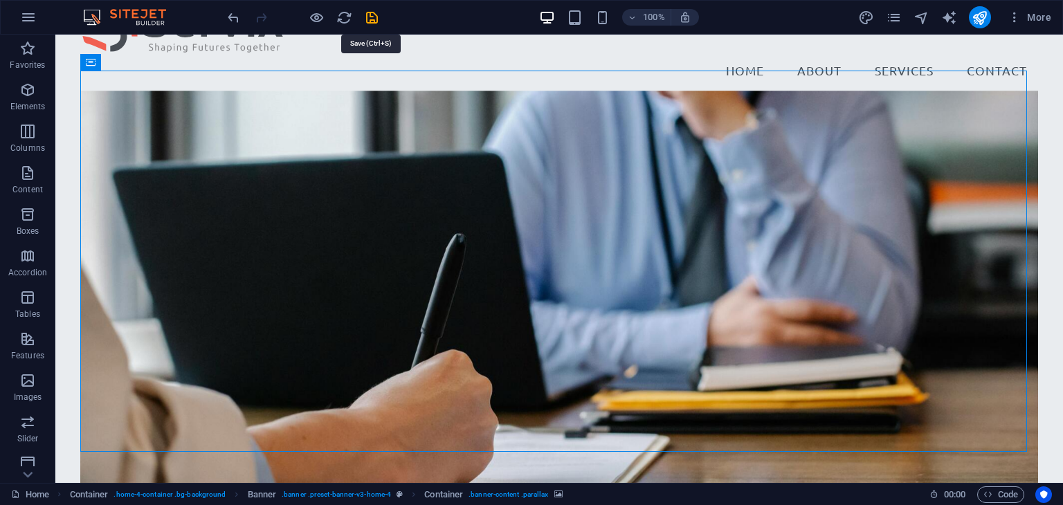
click at [371, 15] on icon "save" at bounding box center [372, 18] width 16 height 16
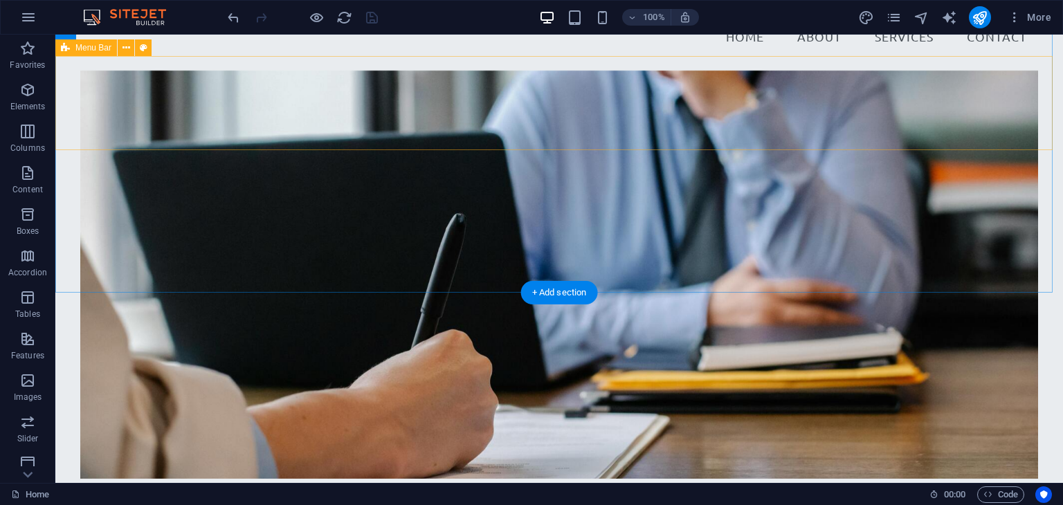
scroll to position [0, 0]
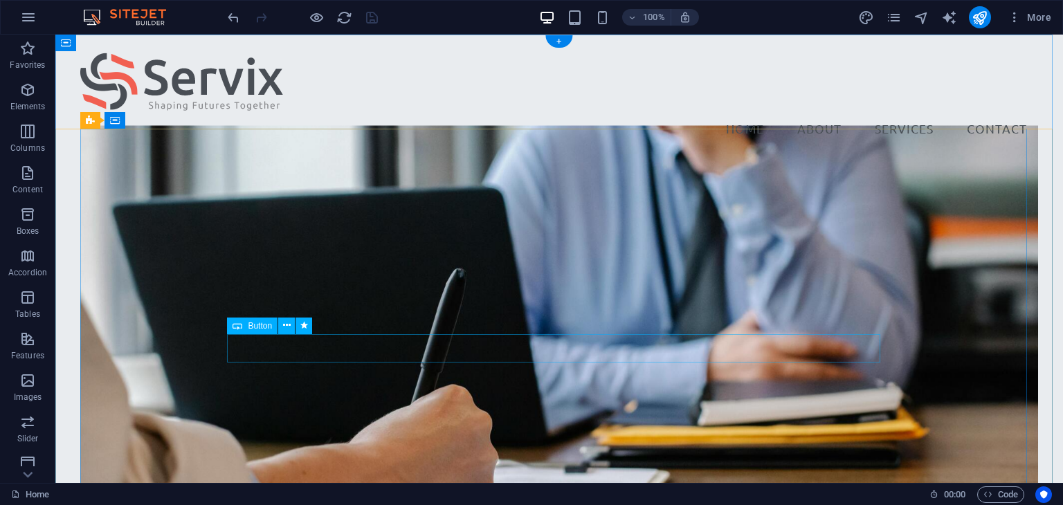
click at [284, 322] on icon at bounding box center [287, 325] width 8 height 15
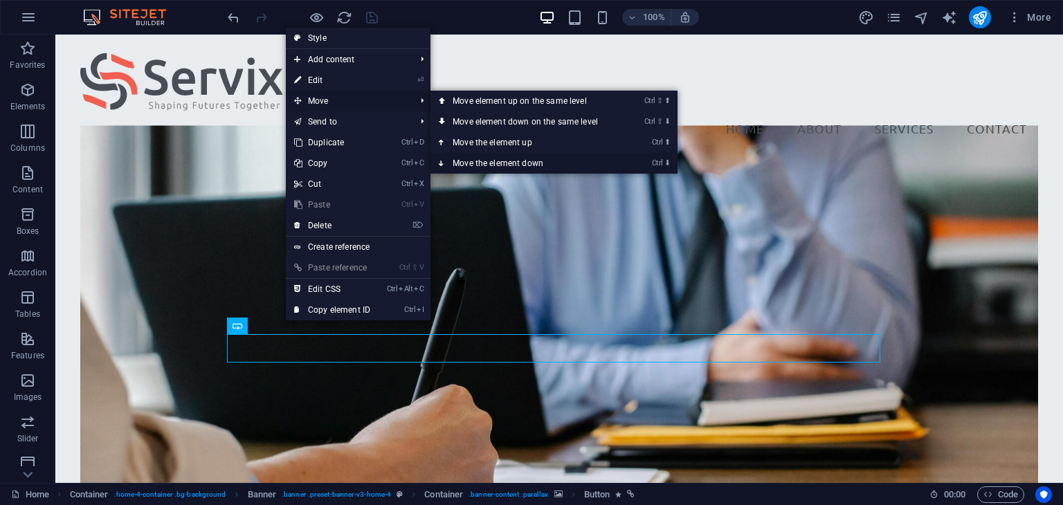
click at [494, 161] on link "Ctrl ⬇ Move the element down" at bounding box center [527, 163] width 195 height 21
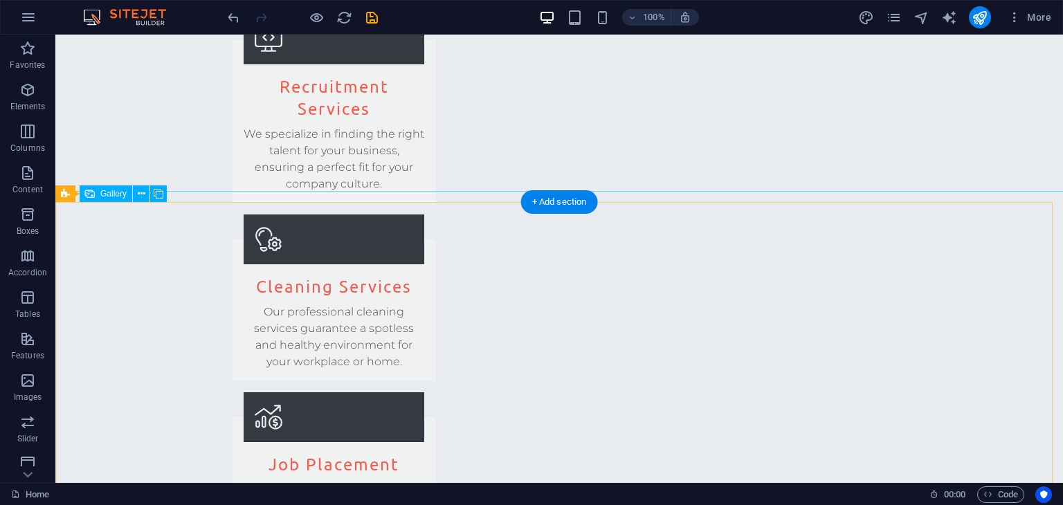
scroll to position [2215, 0]
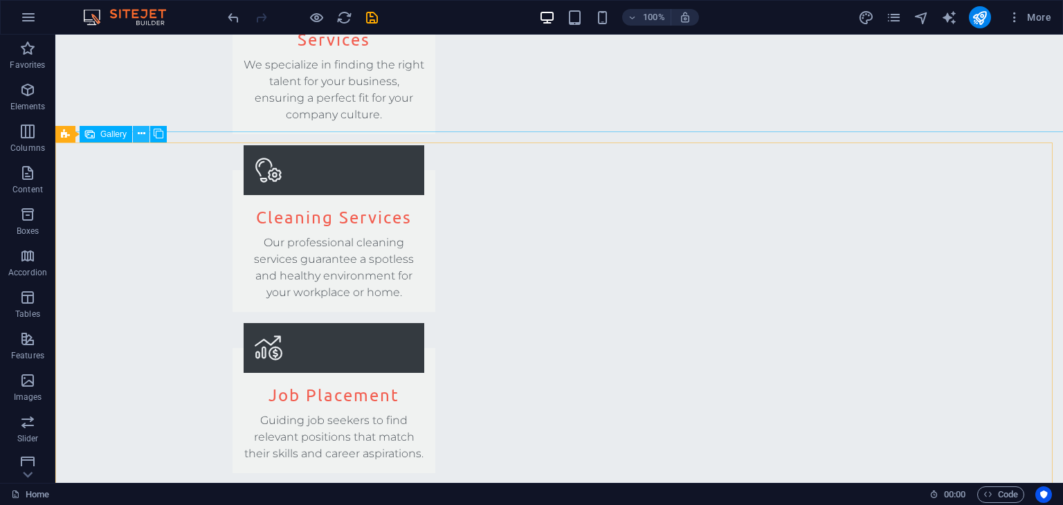
click at [144, 134] on icon at bounding box center [142, 134] width 8 height 15
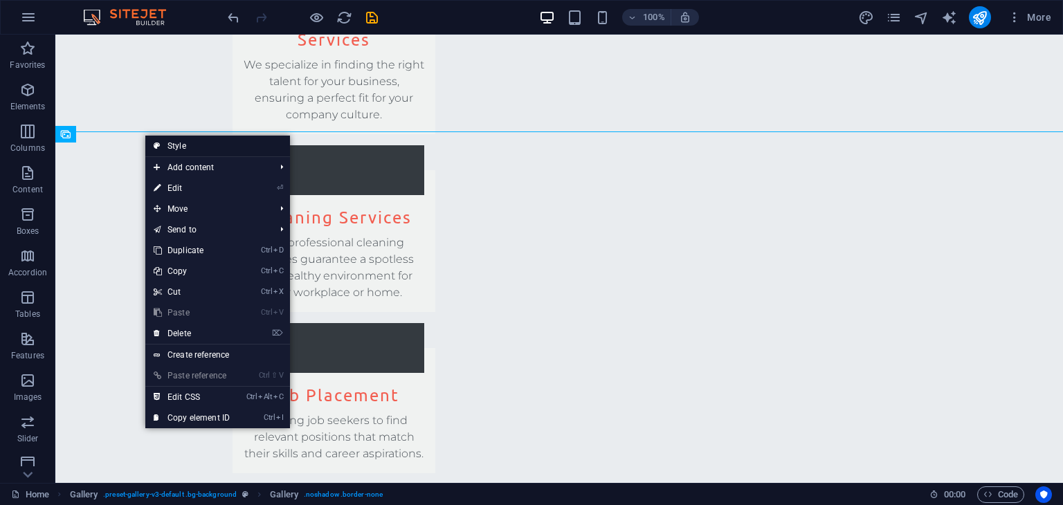
click at [176, 145] on link "Style" at bounding box center [217, 146] width 145 height 21
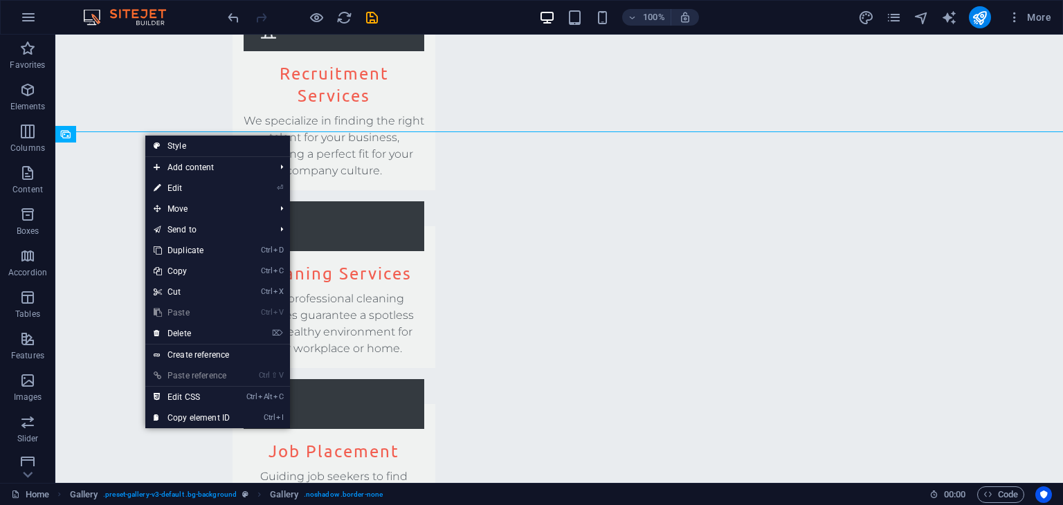
select select "rem"
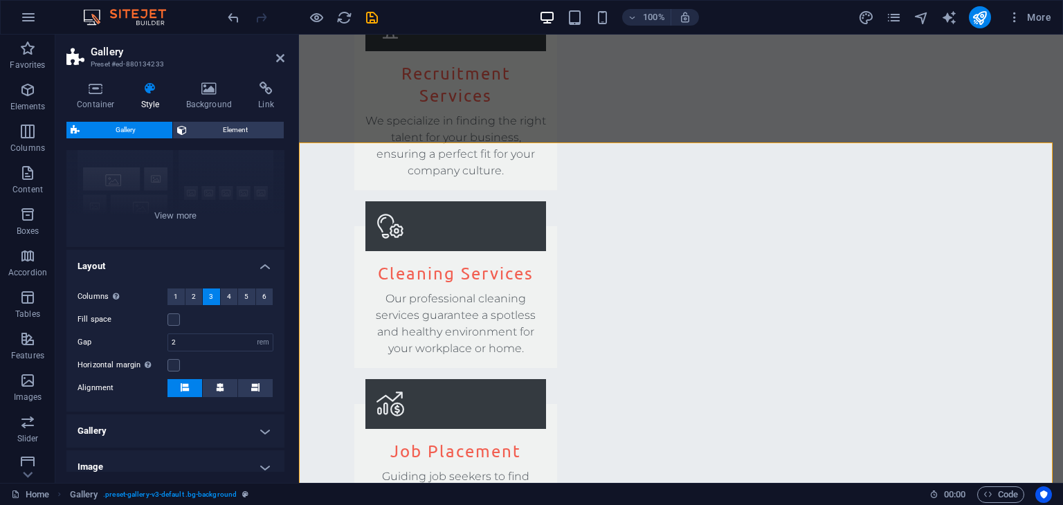
scroll to position [138, 0]
click at [177, 207] on div "Captions Circle Collage Default Grid Grid shifted" at bounding box center [175, 141] width 218 height 208
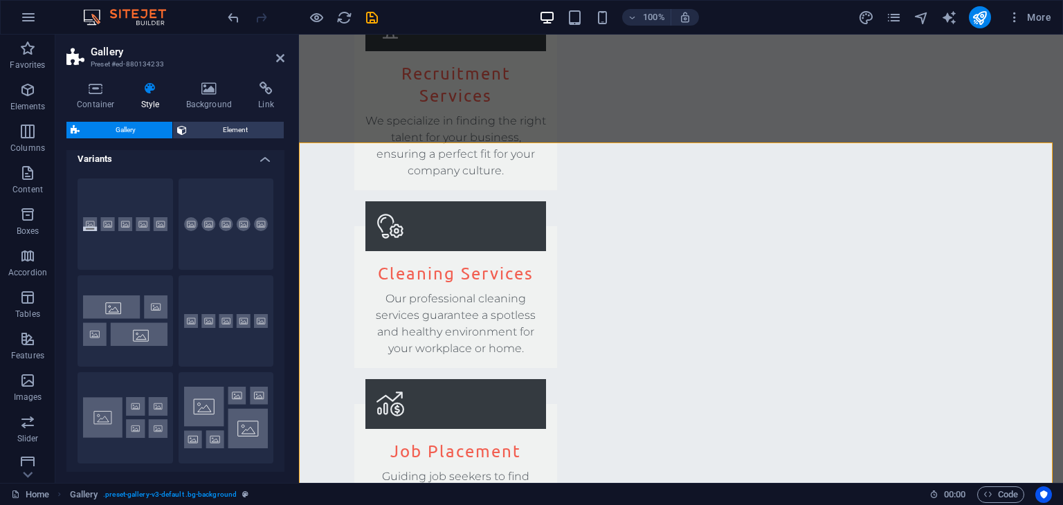
scroll to position [0, 0]
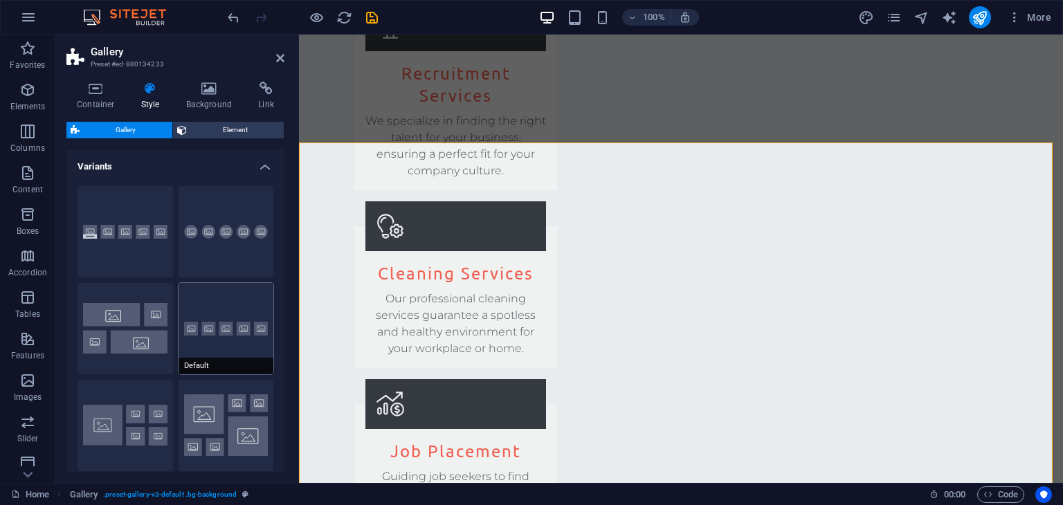
click at [210, 318] on button "Default" at bounding box center [227, 328] width 96 height 91
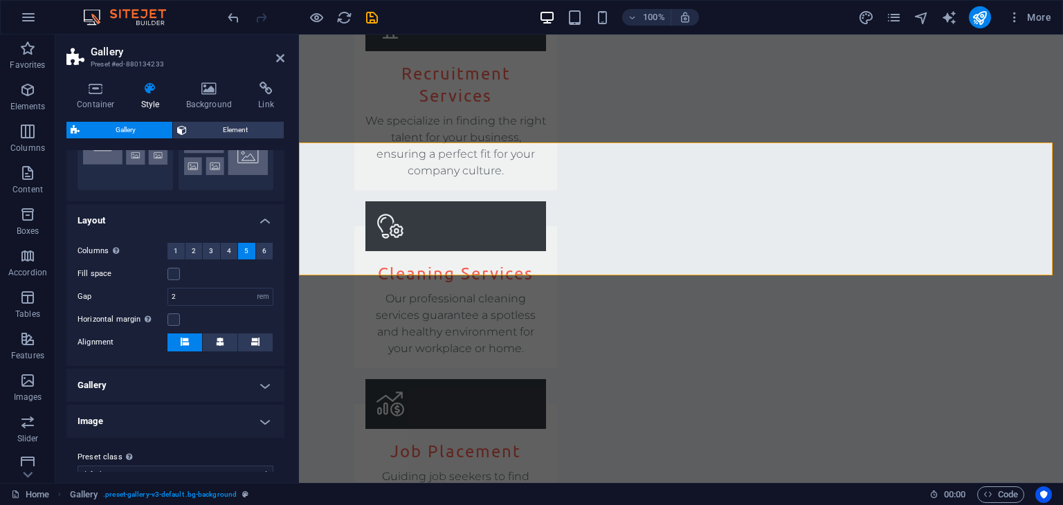
scroll to position [302, 0]
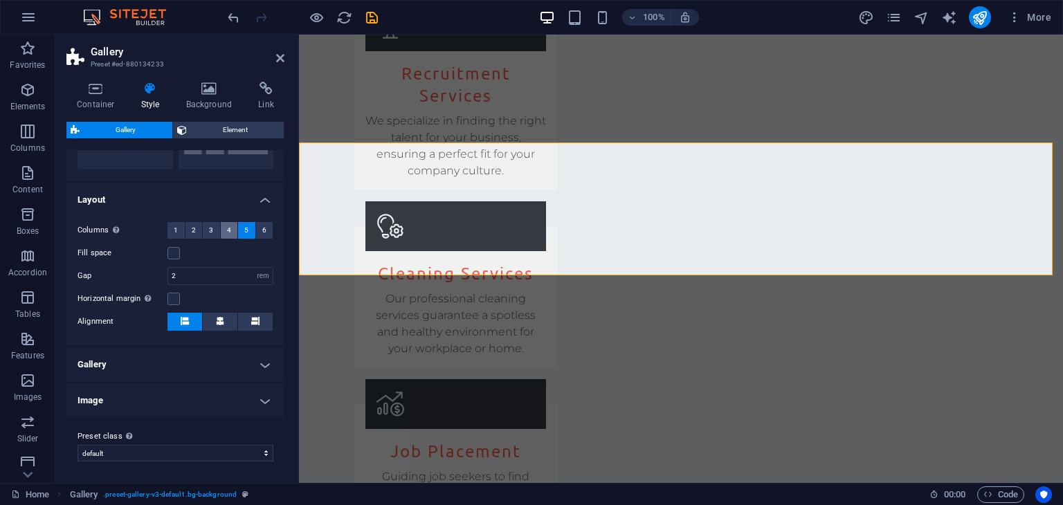
click at [227, 230] on span "4" at bounding box center [229, 230] width 4 height 17
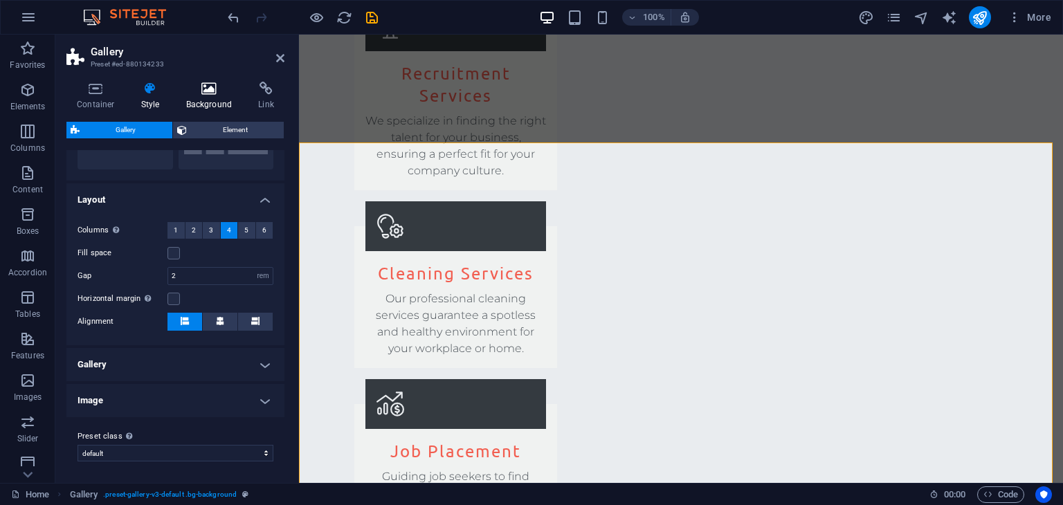
click at [210, 102] on h4 "Background" at bounding box center [212, 96] width 73 height 29
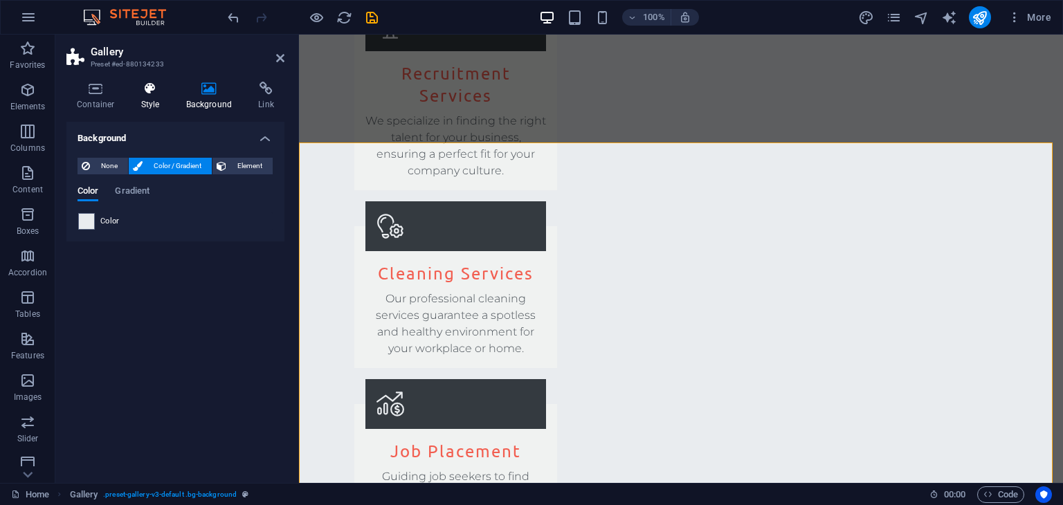
click at [152, 94] on icon at bounding box center [150, 89] width 39 height 14
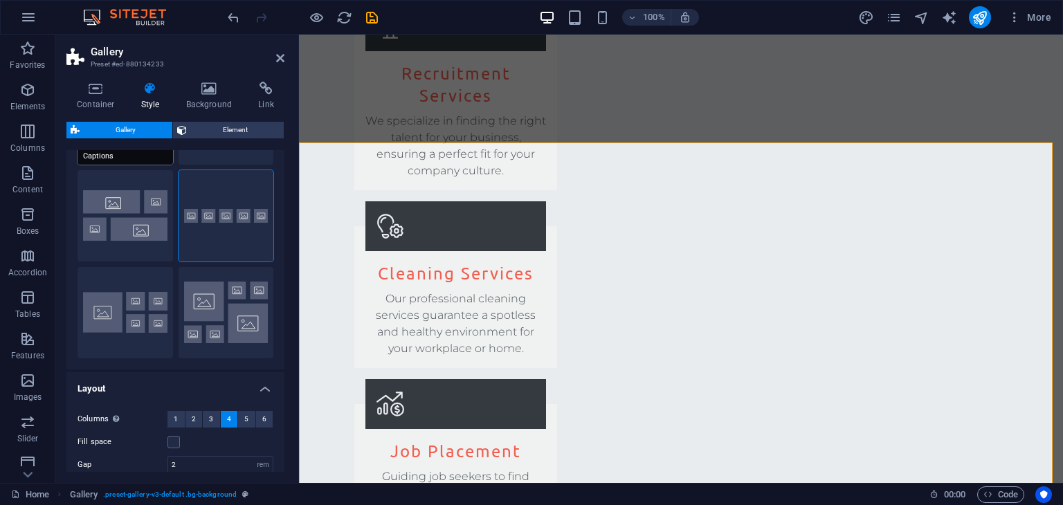
scroll to position [0, 0]
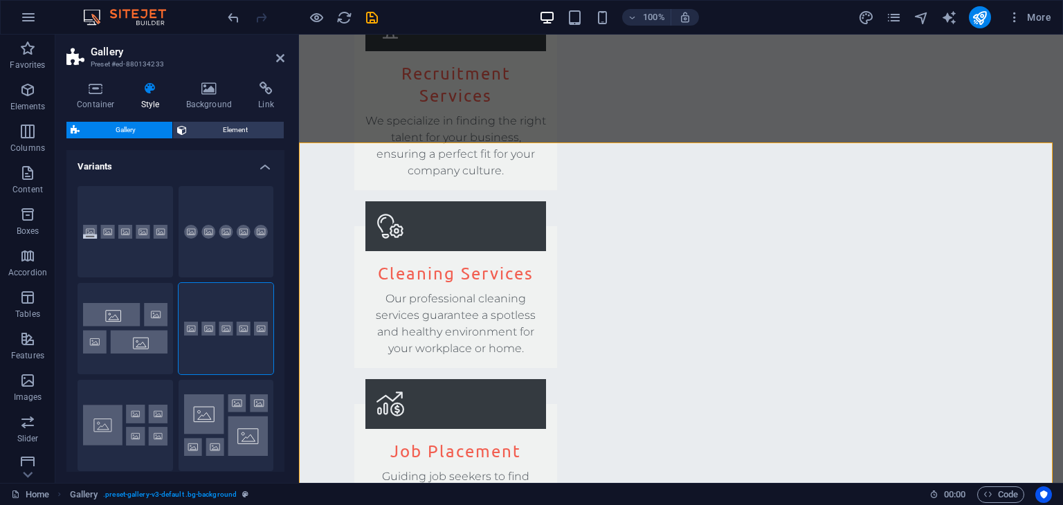
click at [138, 129] on span "Gallery" at bounding box center [126, 130] width 84 height 17
click at [202, 91] on icon at bounding box center [209, 89] width 67 height 14
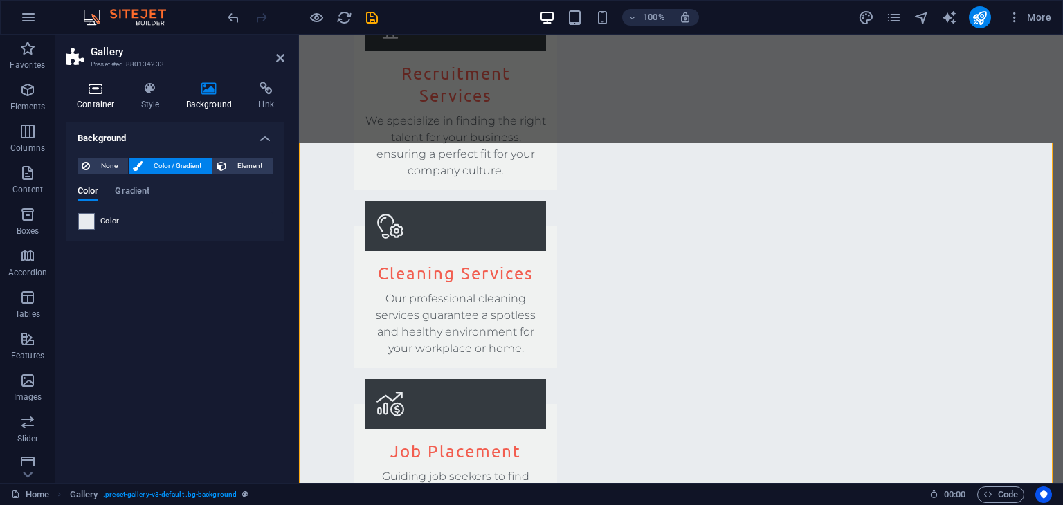
click at [108, 98] on h4 "Container" at bounding box center [98, 96] width 64 height 29
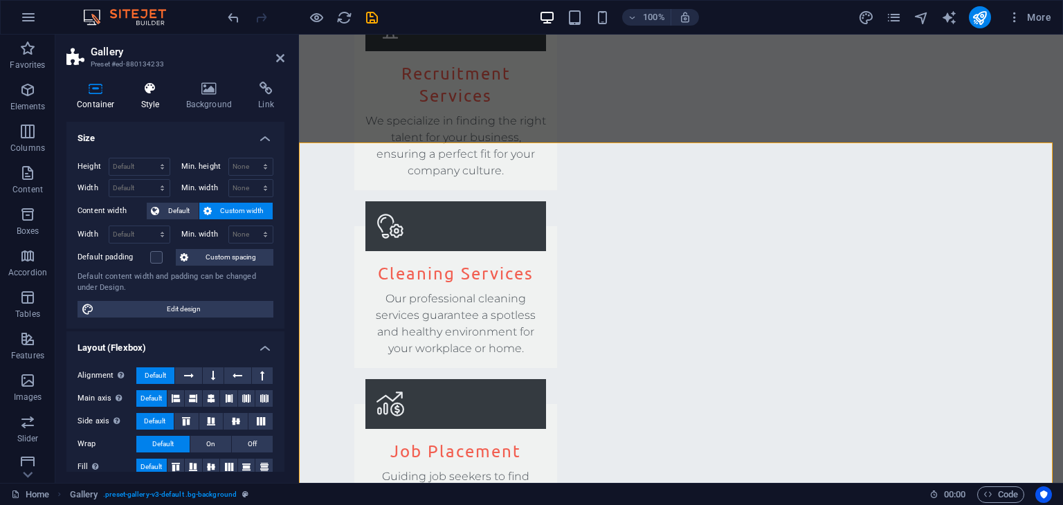
click at [156, 93] on icon at bounding box center [150, 89] width 39 height 14
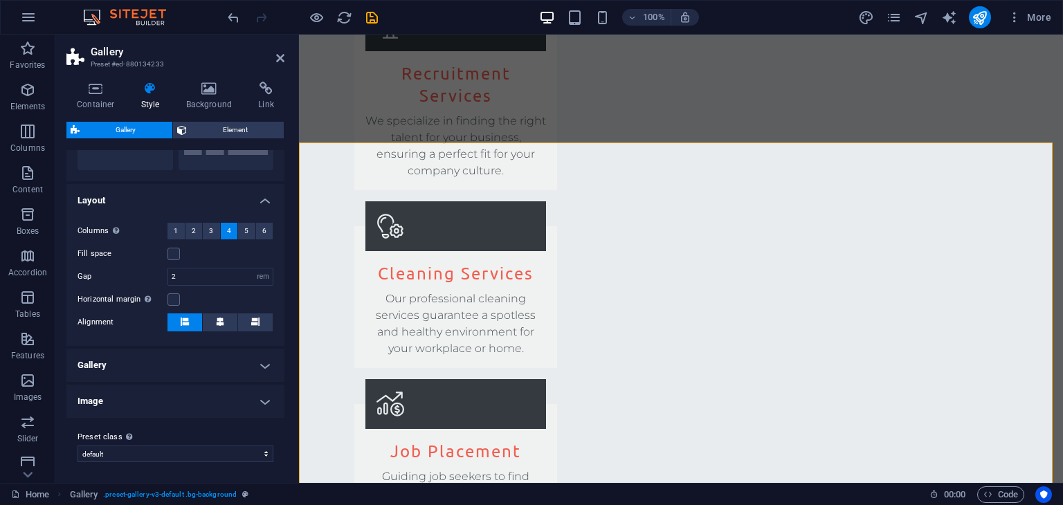
scroll to position [302, 0]
click at [280, 55] on icon at bounding box center [280, 58] width 8 height 11
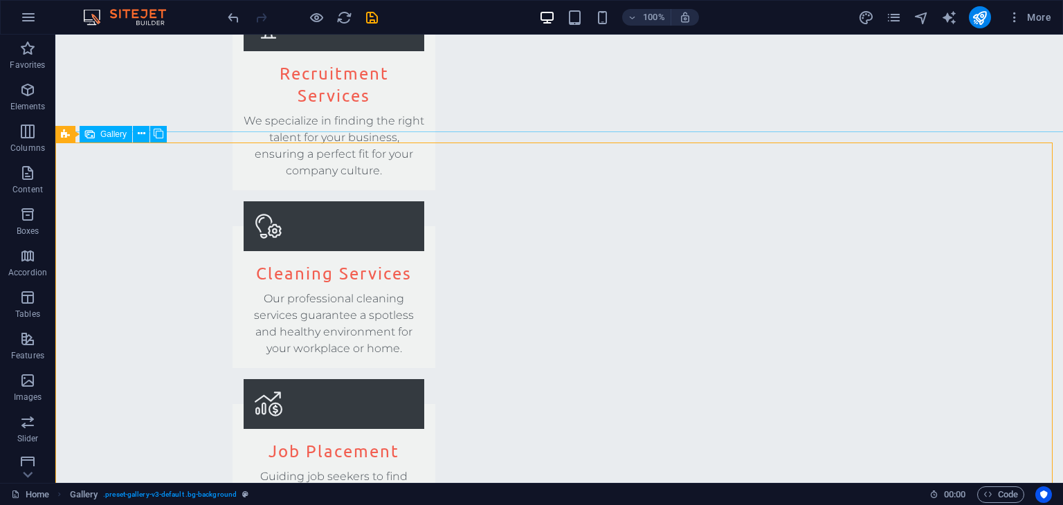
click at [100, 134] on span "Gallery" at bounding box center [113, 134] width 26 height 8
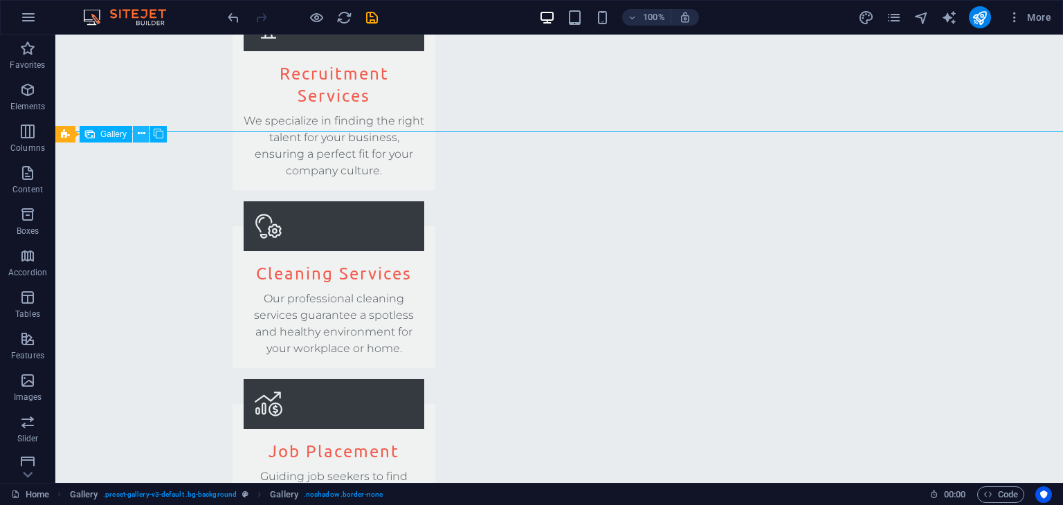
click at [148, 134] on button at bounding box center [141, 134] width 17 height 17
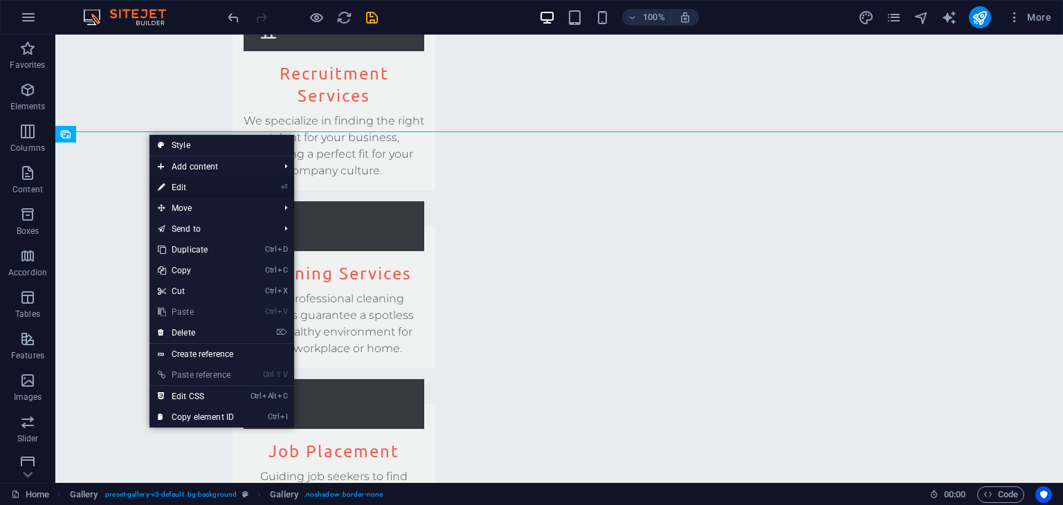
click at [201, 187] on link "⏎ Edit" at bounding box center [195, 187] width 93 height 21
select select "px"
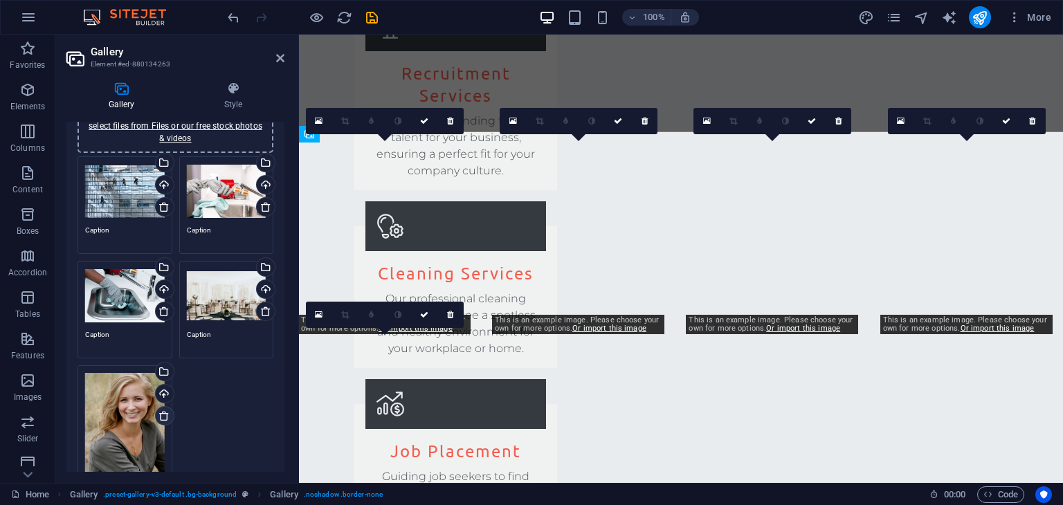
scroll to position [69, 0]
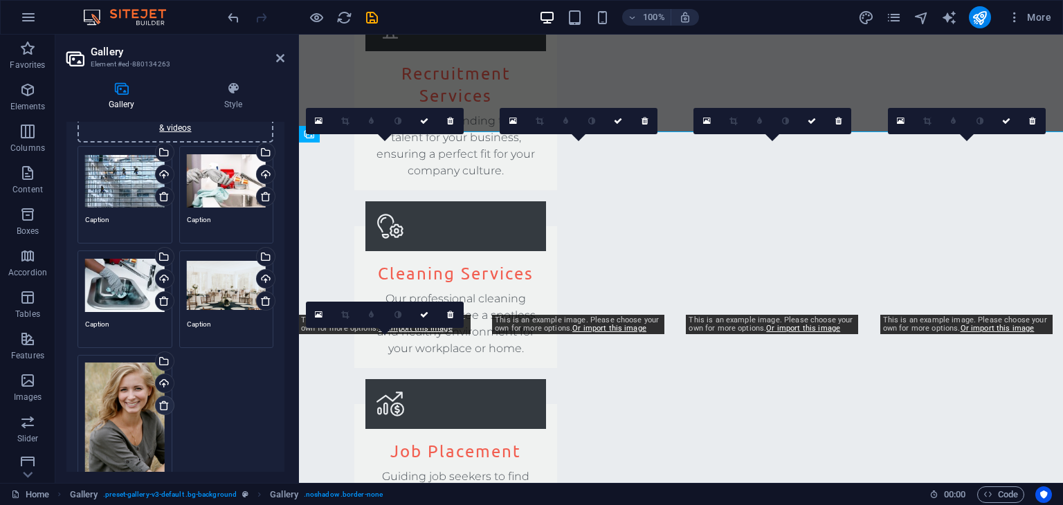
click at [164, 405] on icon at bounding box center [163, 405] width 11 height 11
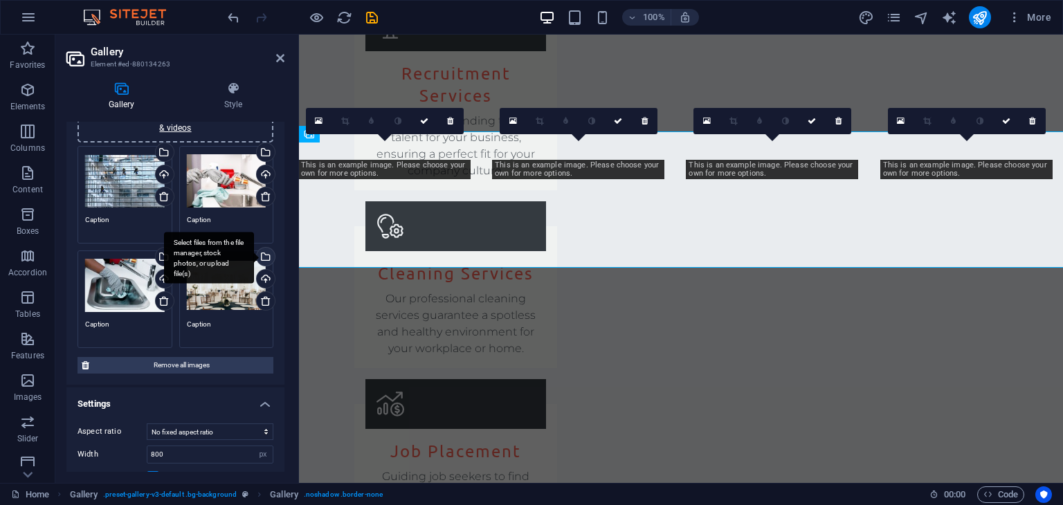
click at [262, 257] on div "Select files from the file manager, stock photos, or upload file(s)" at bounding box center [264, 258] width 21 height 21
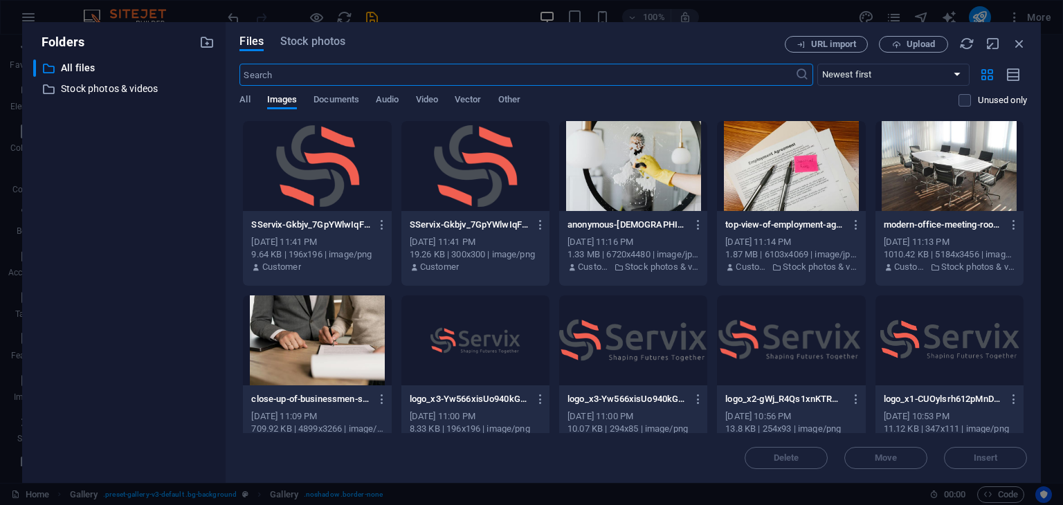
scroll to position [2468, 0]
click at [919, 178] on div at bounding box center [950, 166] width 148 height 90
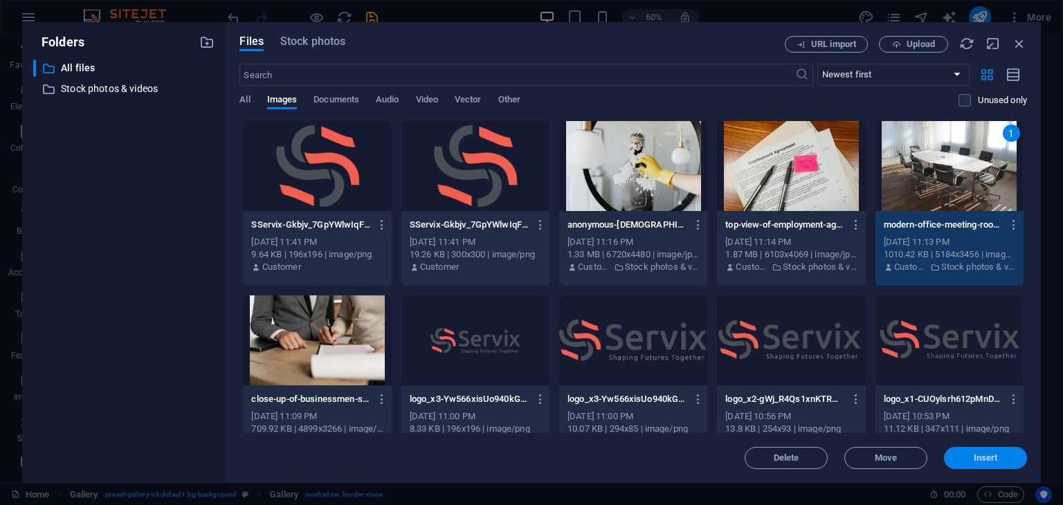
drag, startPoint x: 978, startPoint y: 455, endPoint x: 637, endPoint y: 392, distance: 347.0
click at [979, 455] on span "Insert" at bounding box center [986, 458] width 24 height 8
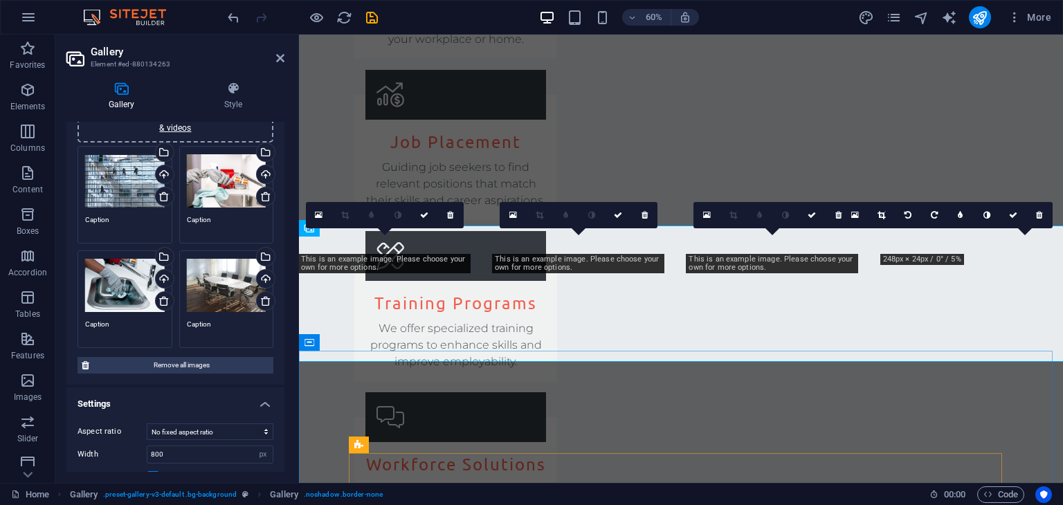
scroll to position [2215, 0]
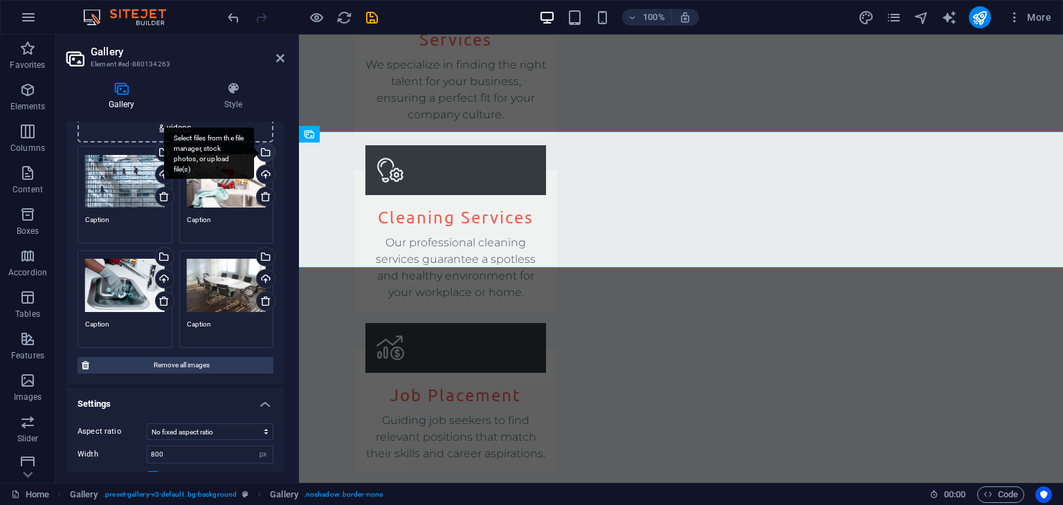
click at [264, 149] on div "Select files from the file manager, stock photos, or upload file(s)" at bounding box center [264, 153] width 21 height 21
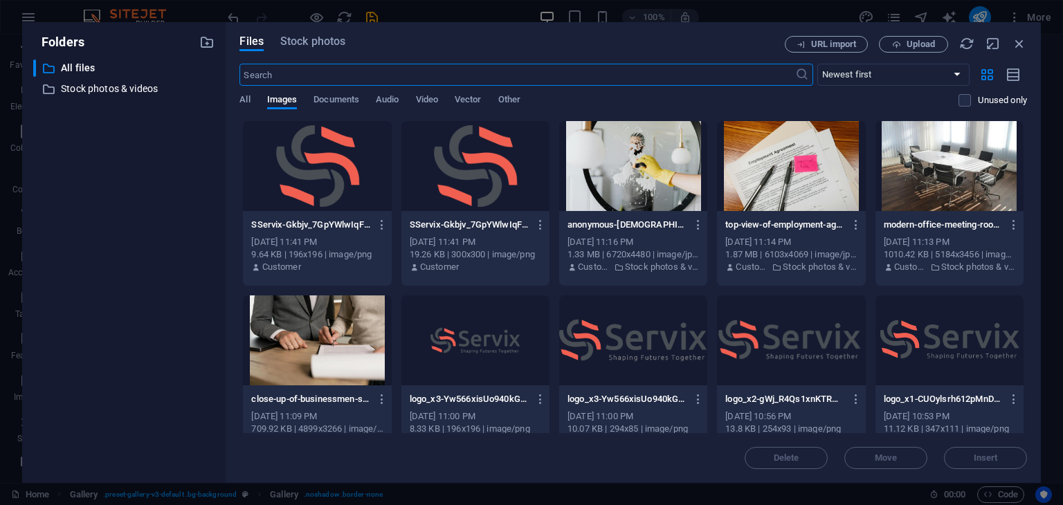
scroll to position [2468, 0]
click at [644, 197] on div at bounding box center [633, 166] width 148 height 90
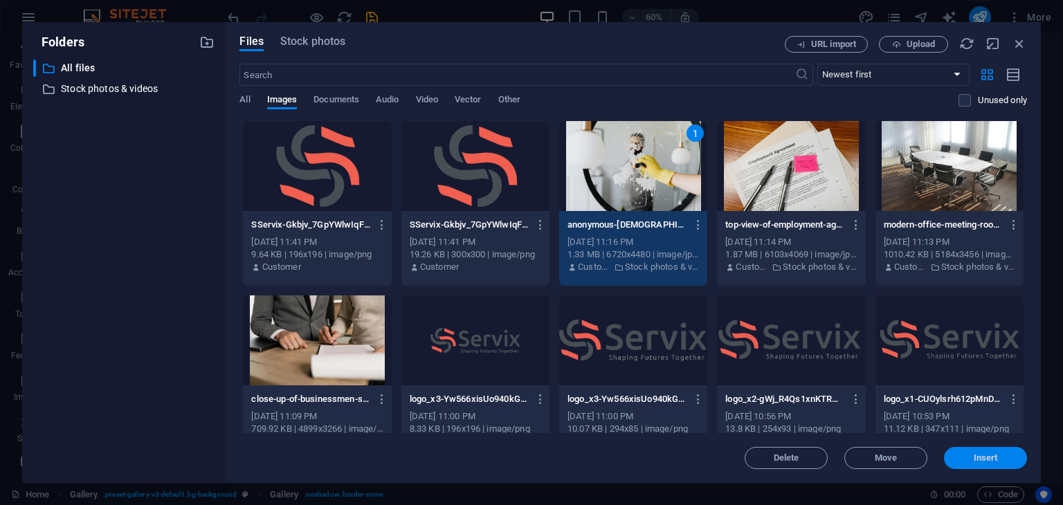
drag, startPoint x: 969, startPoint y: 455, endPoint x: 662, endPoint y: 415, distance: 309.9
click at [969, 455] on span "Insert" at bounding box center [986, 458] width 72 height 8
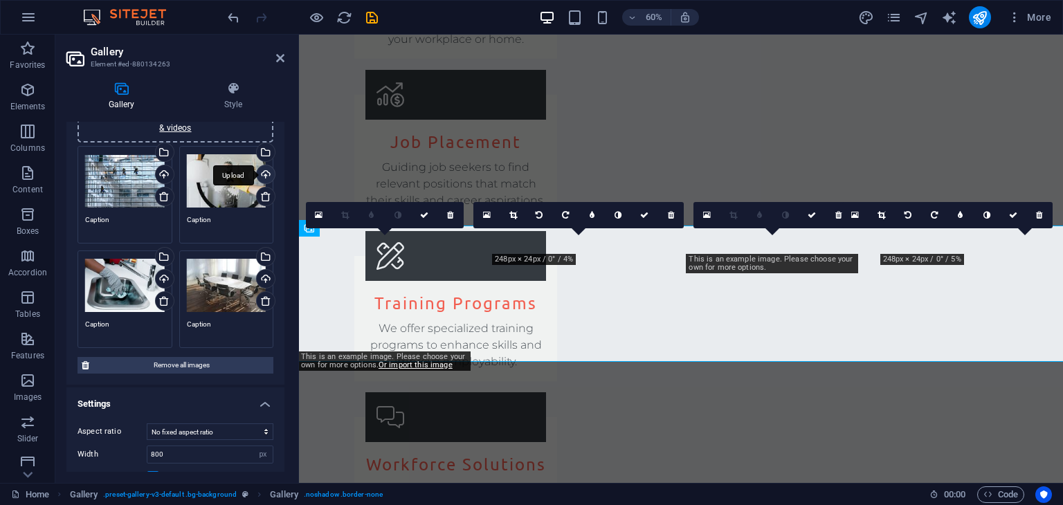
scroll to position [2215, 0]
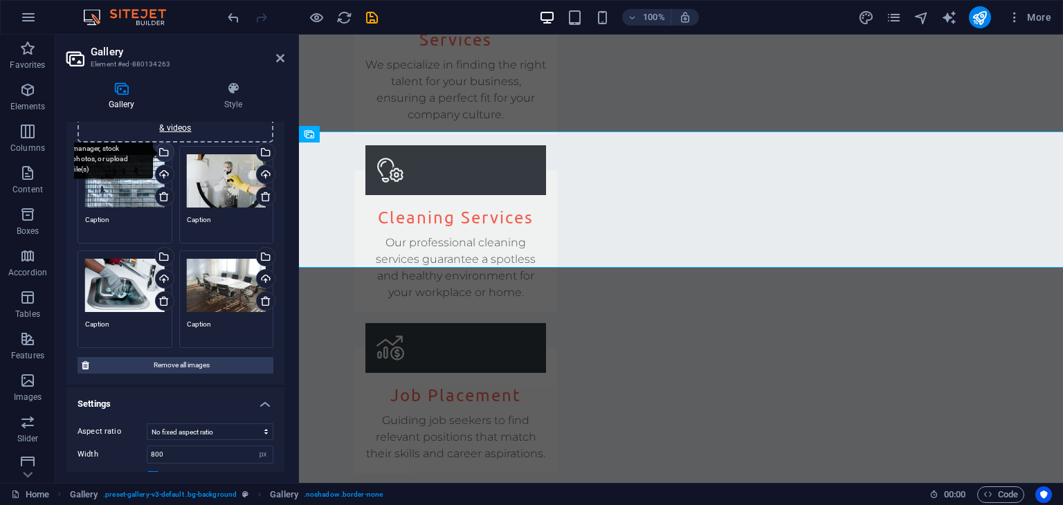
click at [153, 150] on div "Select files from the file manager, stock photos, or upload file(s)" at bounding box center [108, 153] width 90 height 52
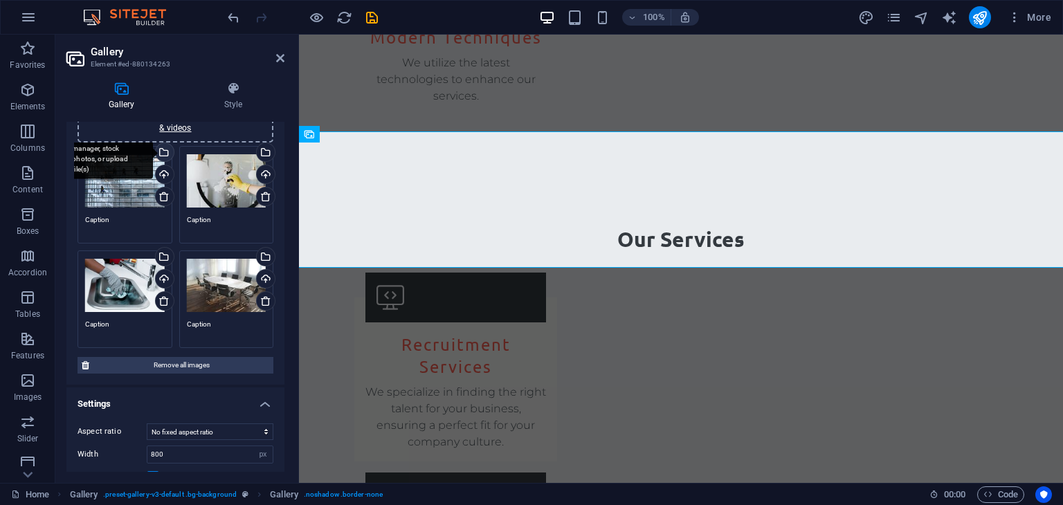
scroll to position [2468, 0]
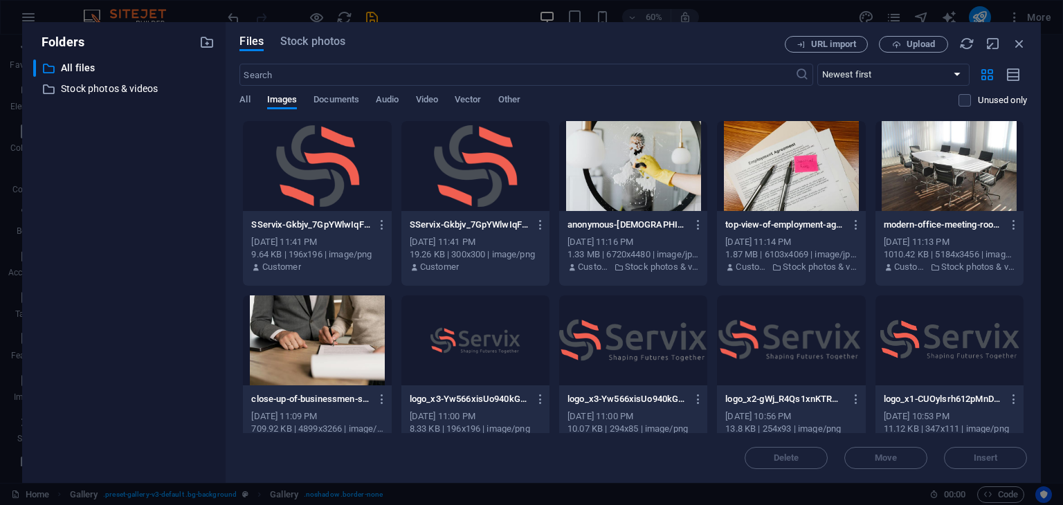
click at [345, 330] on div at bounding box center [317, 341] width 148 height 90
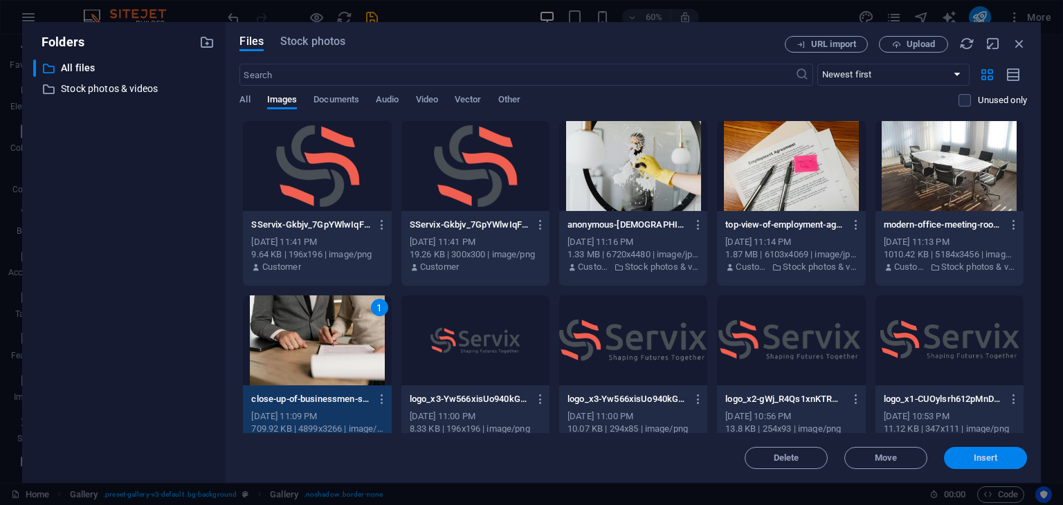
click at [976, 459] on span "Insert" at bounding box center [986, 458] width 24 height 8
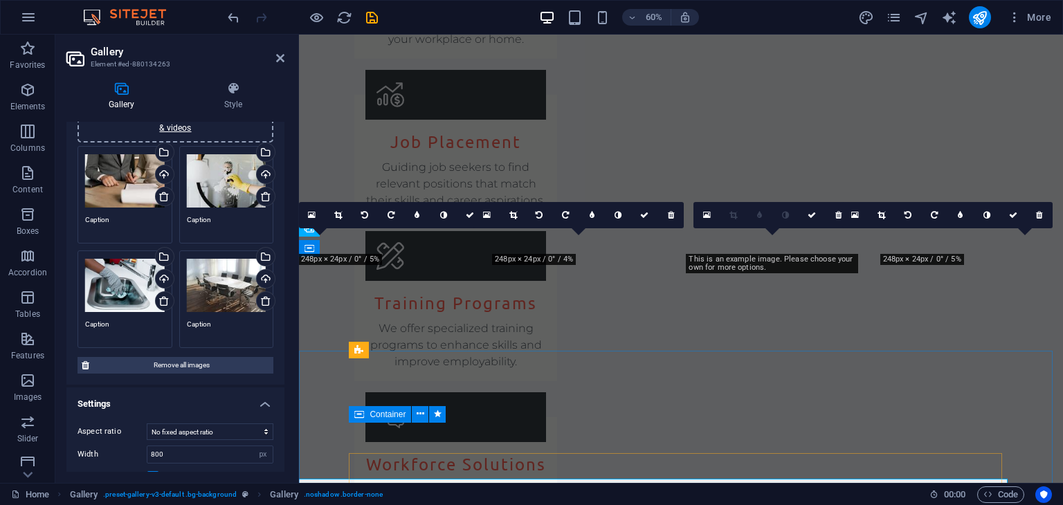
scroll to position [2215, 0]
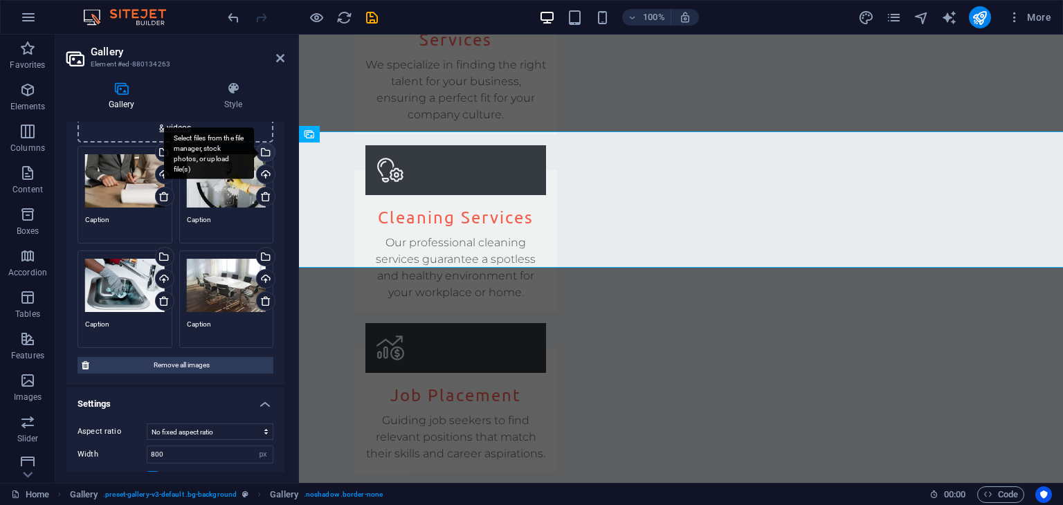
click at [254, 153] on div "Select files from the file manager, stock photos, or upload file(s)" at bounding box center [209, 153] width 90 height 52
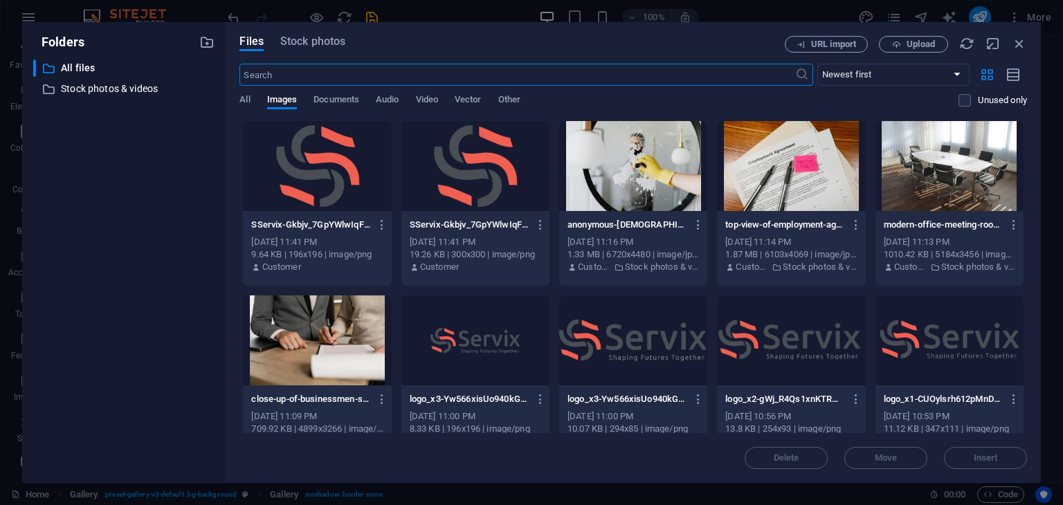
scroll to position [2468, 0]
click at [793, 174] on div at bounding box center [791, 166] width 148 height 90
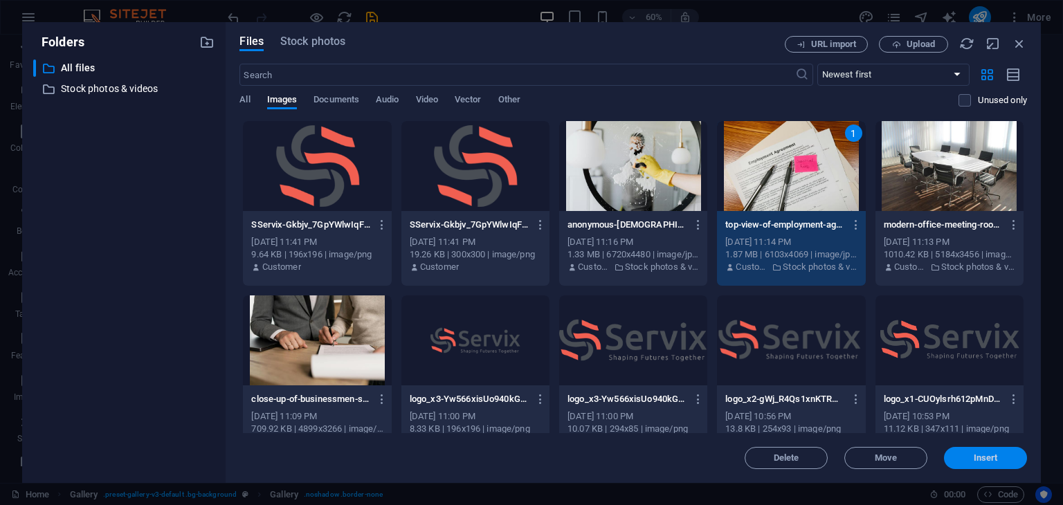
click at [981, 462] on span "Insert" at bounding box center [986, 458] width 24 height 8
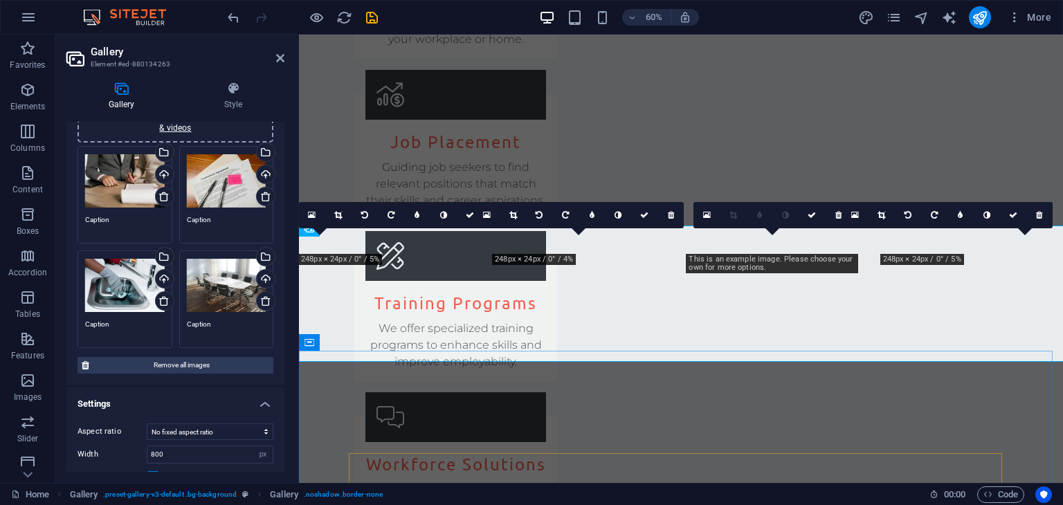
scroll to position [2215, 0]
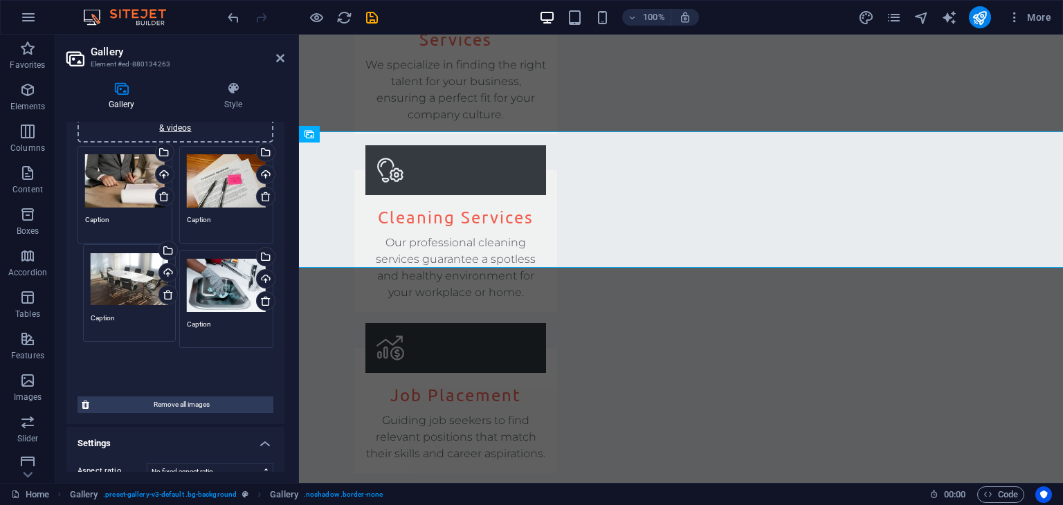
drag, startPoint x: 203, startPoint y: 278, endPoint x: 108, endPoint y: 271, distance: 95.0
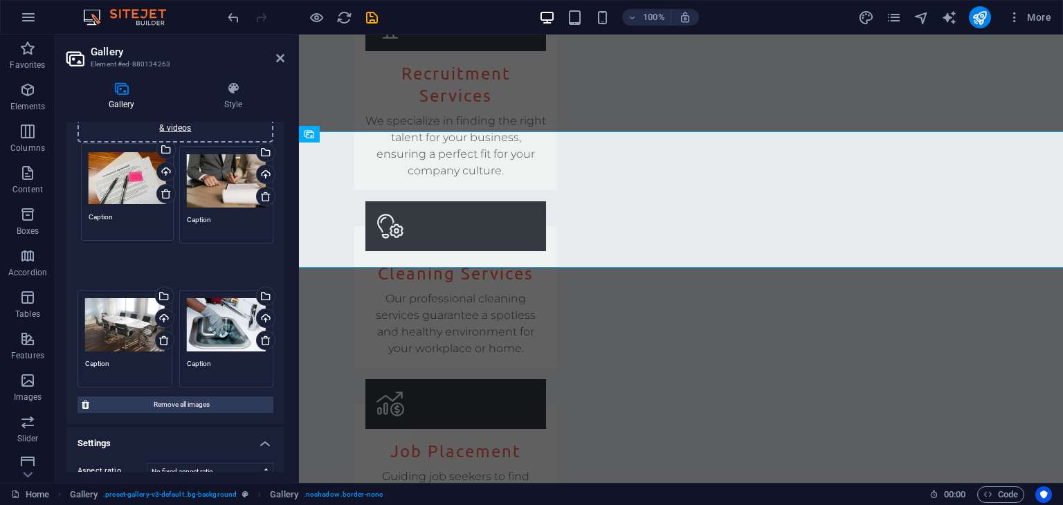
drag, startPoint x: 197, startPoint y: 189, endPoint x: 141, endPoint y: 205, distance: 57.6
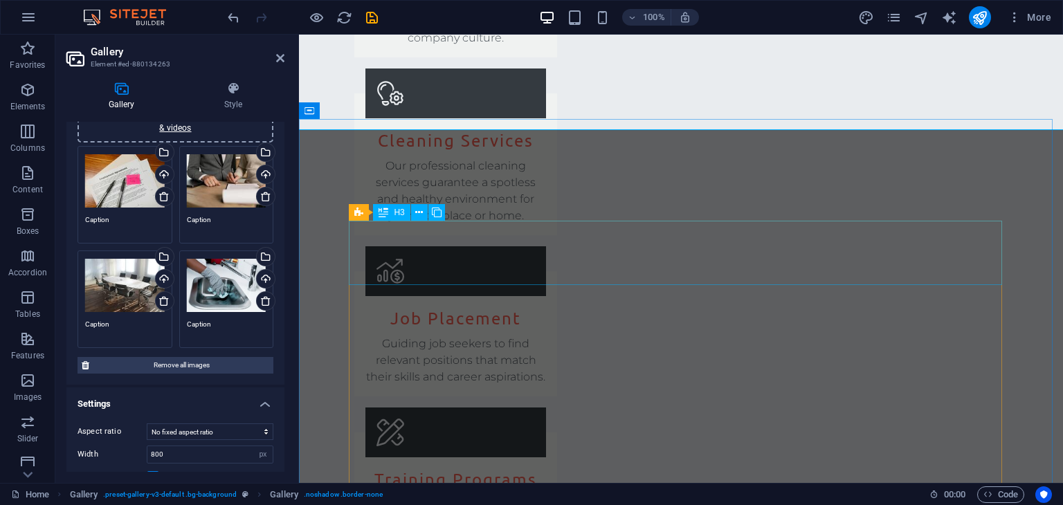
scroll to position [2353, 0]
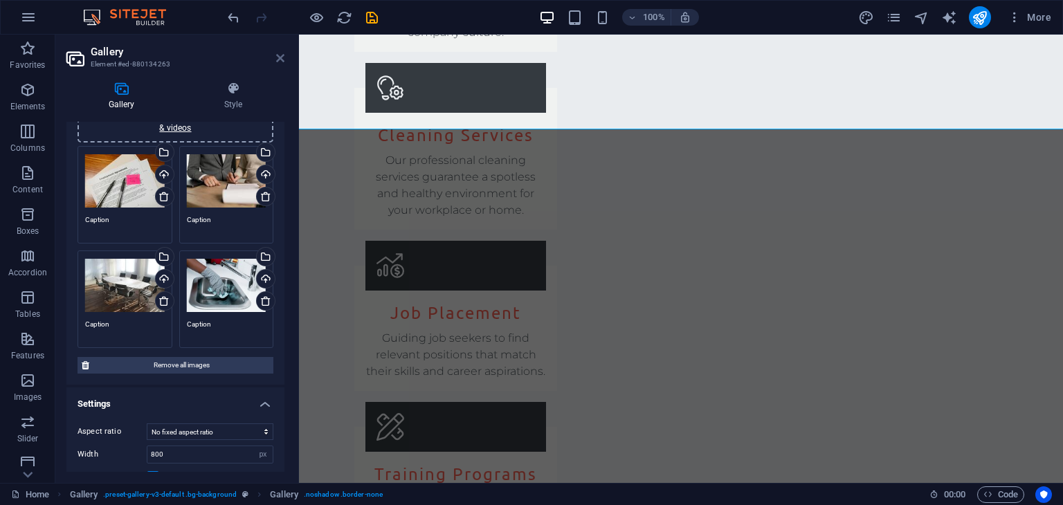
click at [280, 55] on icon at bounding box center [280, 58] width 8 height 11
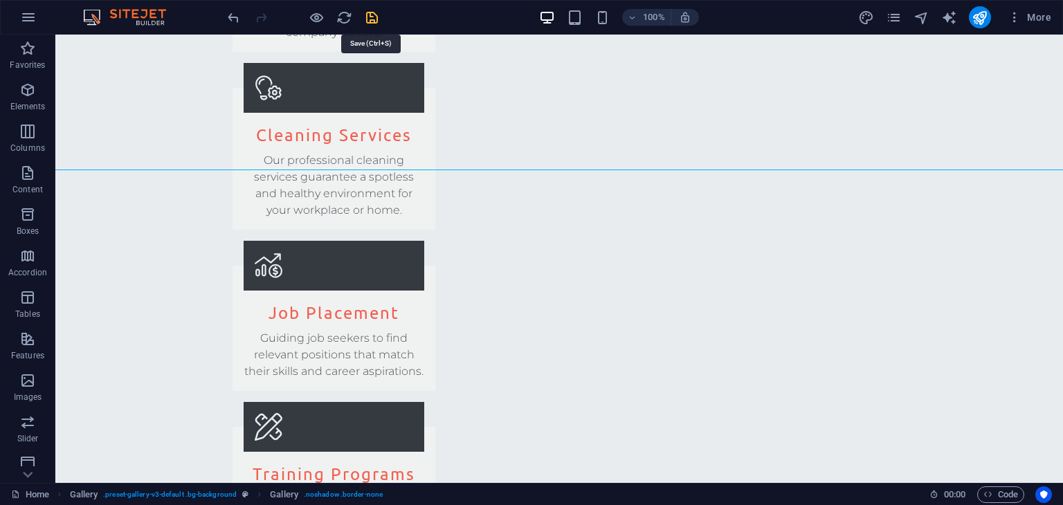
click at [374, 17] on icon "save" at bounding box center [372, 18] width 16 height 16
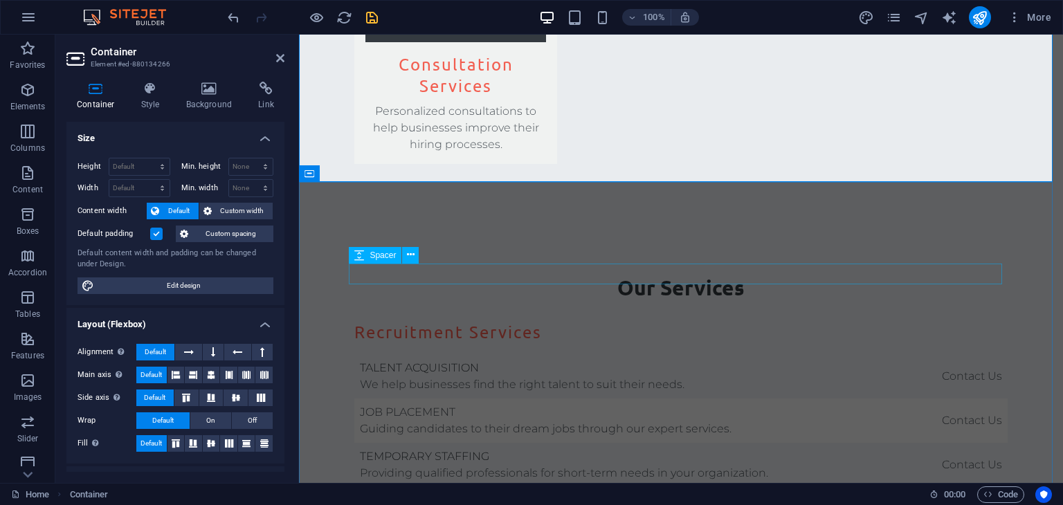
drag, startPoint x: 453, startPoint y: 208, endPoint x: 695, endPoint y: 208, distance: 242.2
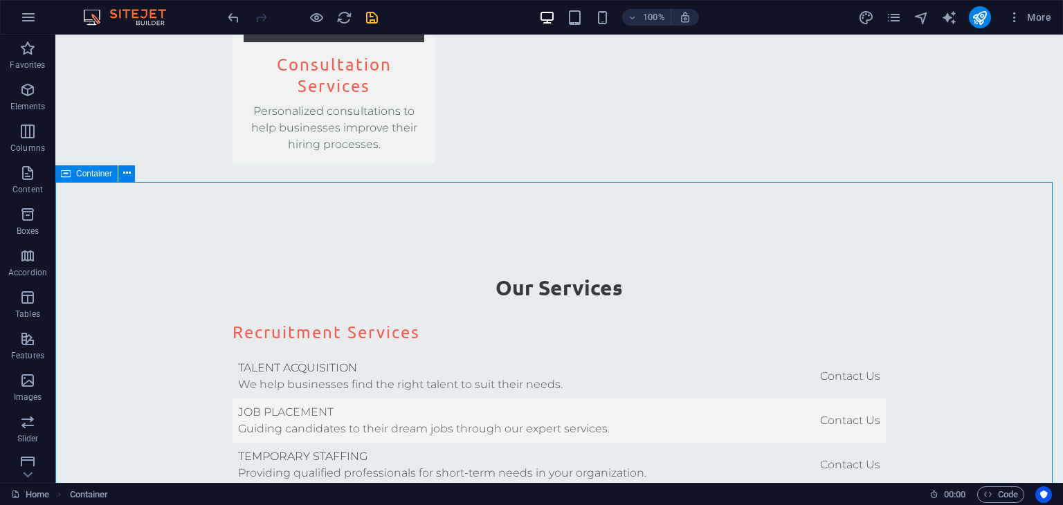
scroll to position [3127, 0]
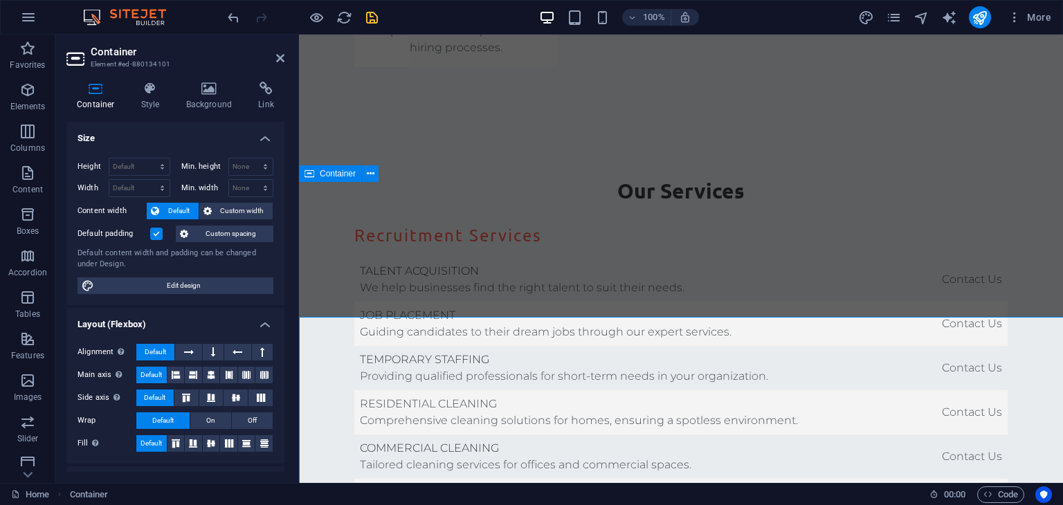
scroll to position [3086, 0]
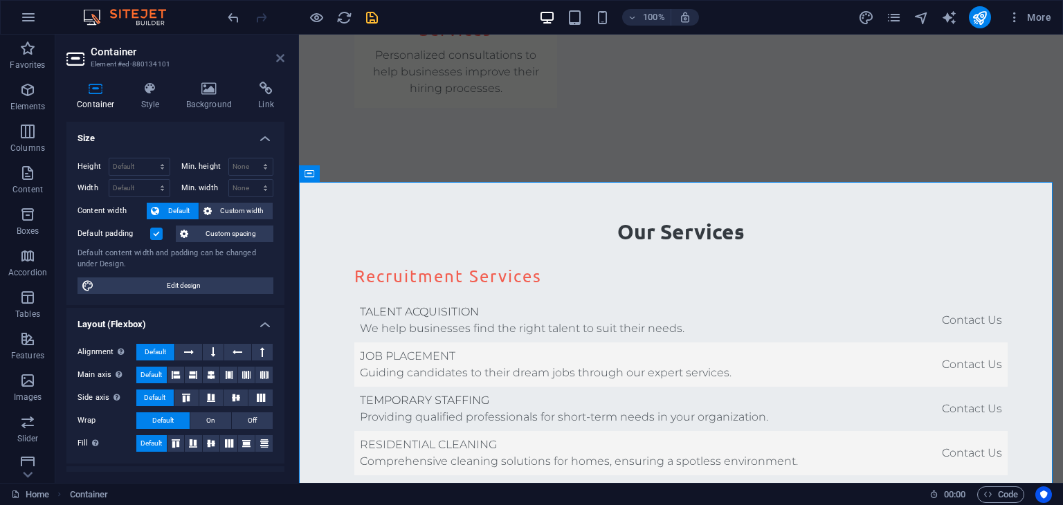
click at [280, 56] on icon at bounding box center [280, 58] width 8 height 11
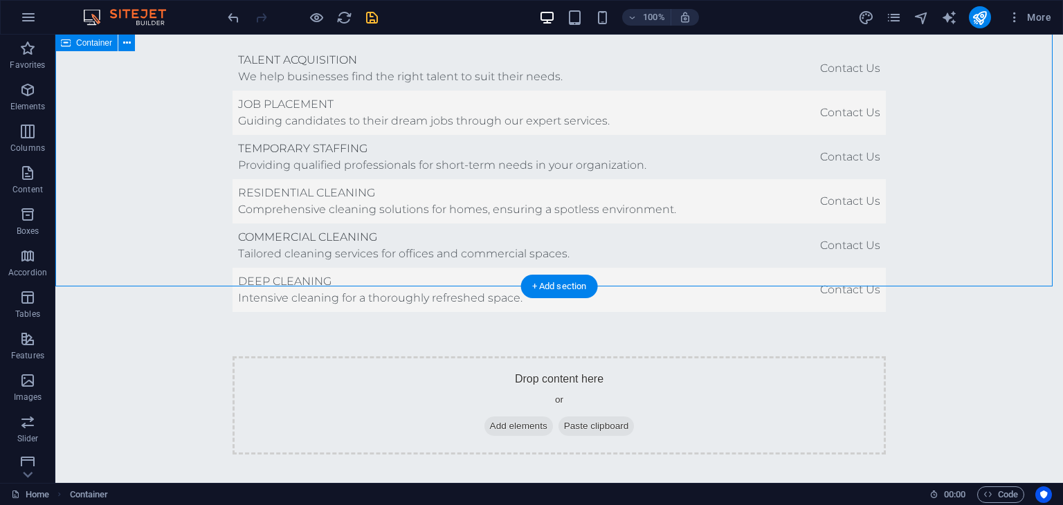
scroll to position [3404, 0]
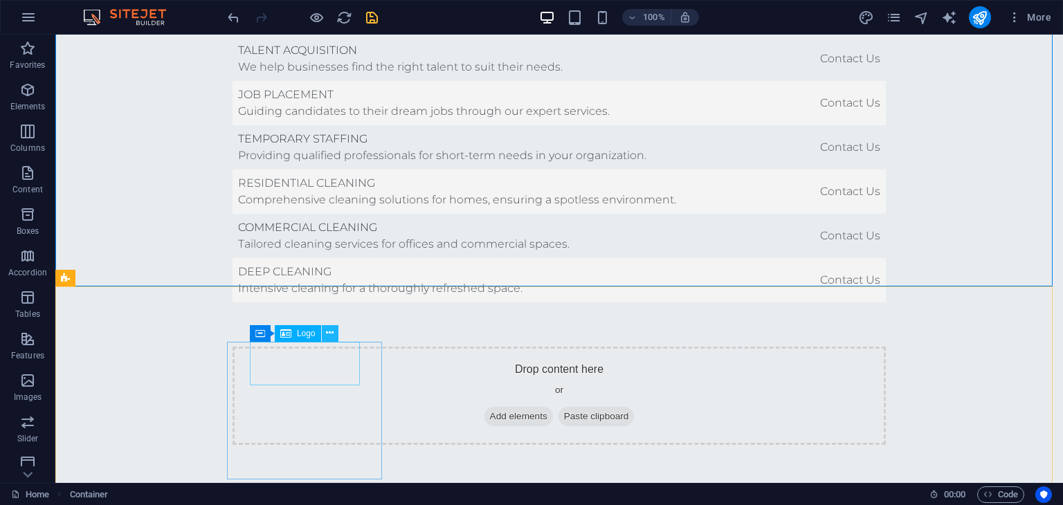
click at [329, 335] on icon at bounding box center [330, 333] width 8 height 15
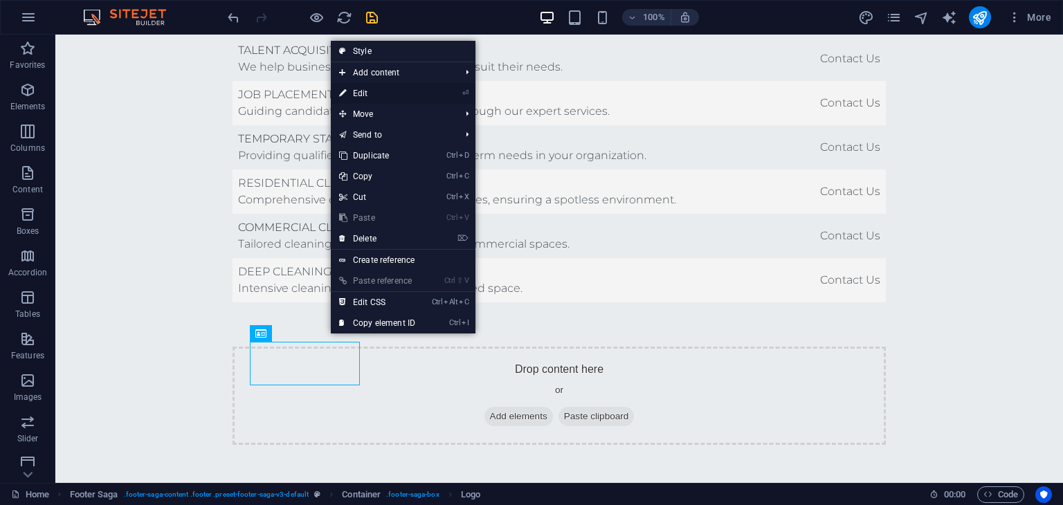
click at [366, 95] on link "⏎ Edit" at bounding box center [377, 93] width 93 height 21
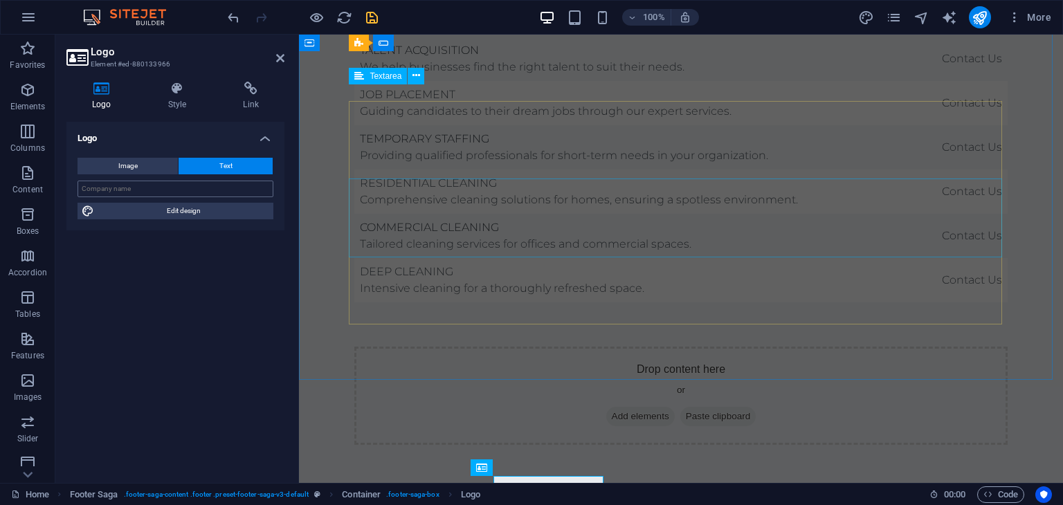
scroll to position [3364, 0]
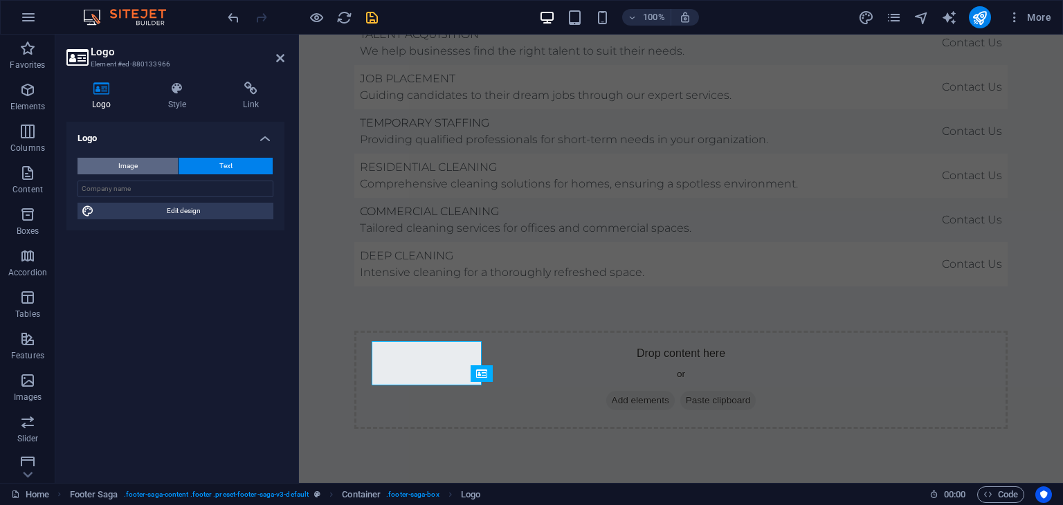
click at [140, 163] on button "Image" at bounding box center [128, 166] width 100 height 17
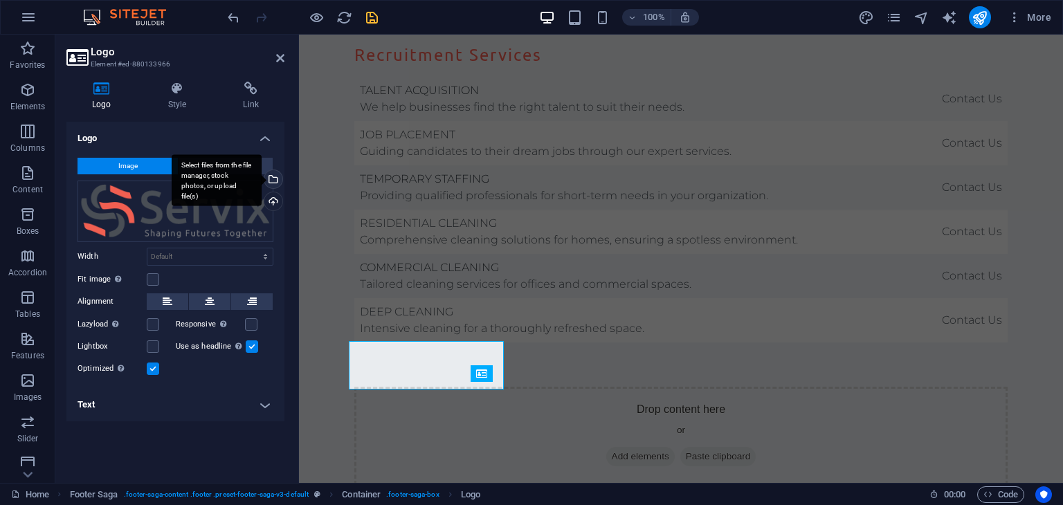
click at [275, 179] on div "Select files from the file manager, stock photos, or upload file(s)" at bounding box center [272, 180] width 21 height 21
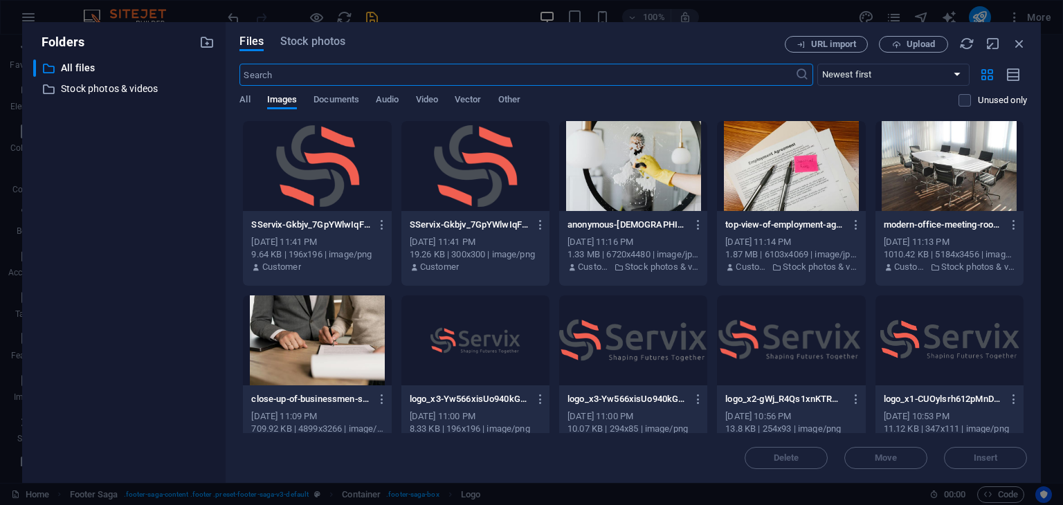
scroll to position [3372, 0]
click at [914, 46] on span "Upload" at bounding box center [921, 44] width 28 height 8
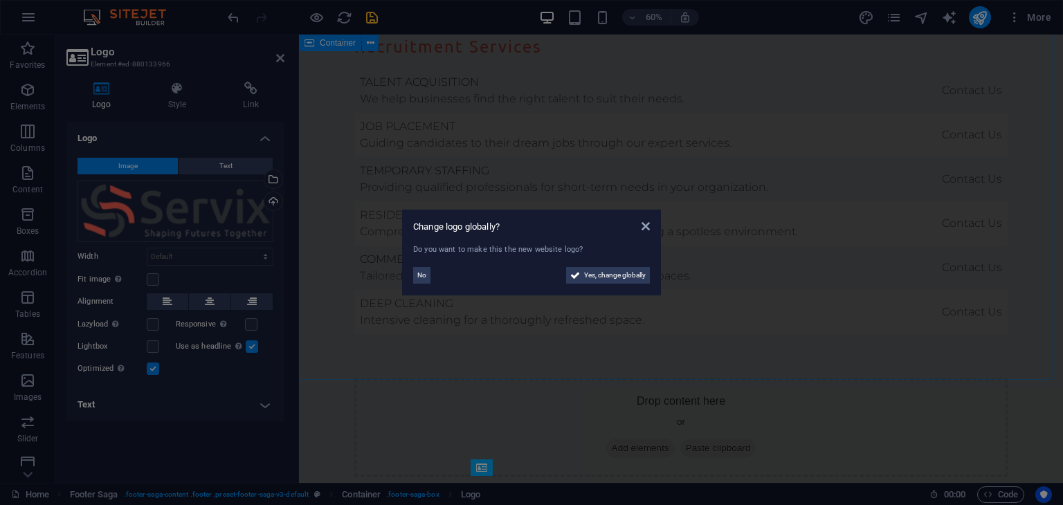
scroll to position [3364, 0]
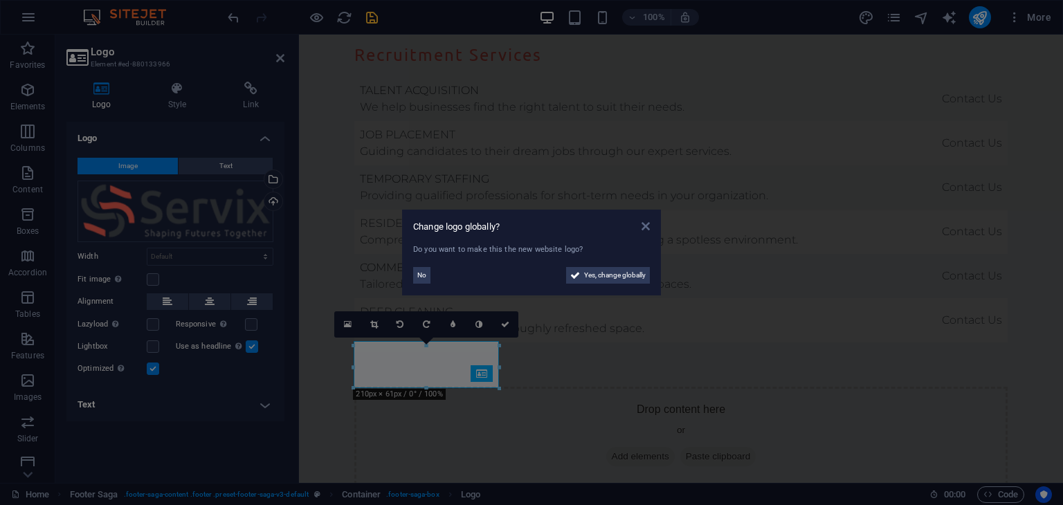
click at [642, 226] on icon at bounding box center [646, 226] width 8 height 11
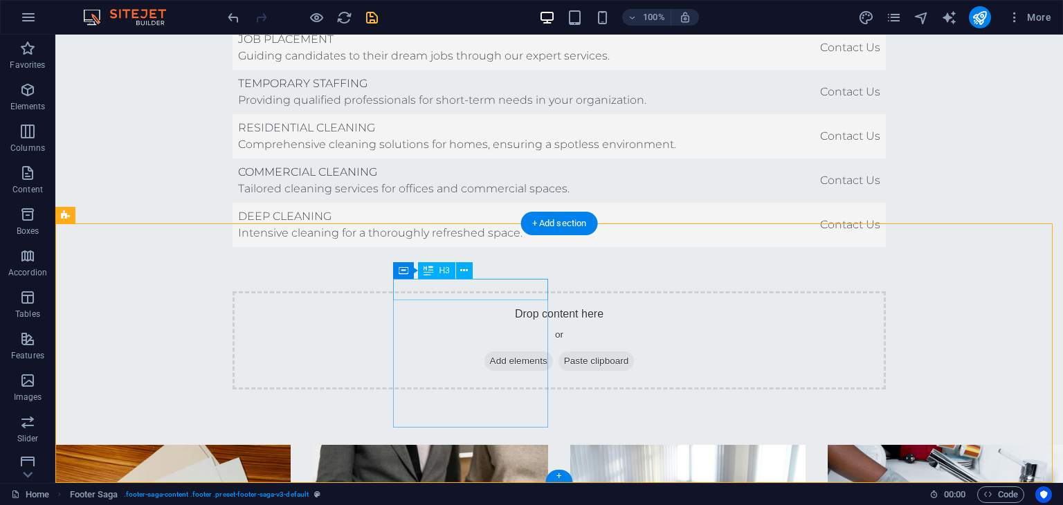
scroll to position [3466, 0]
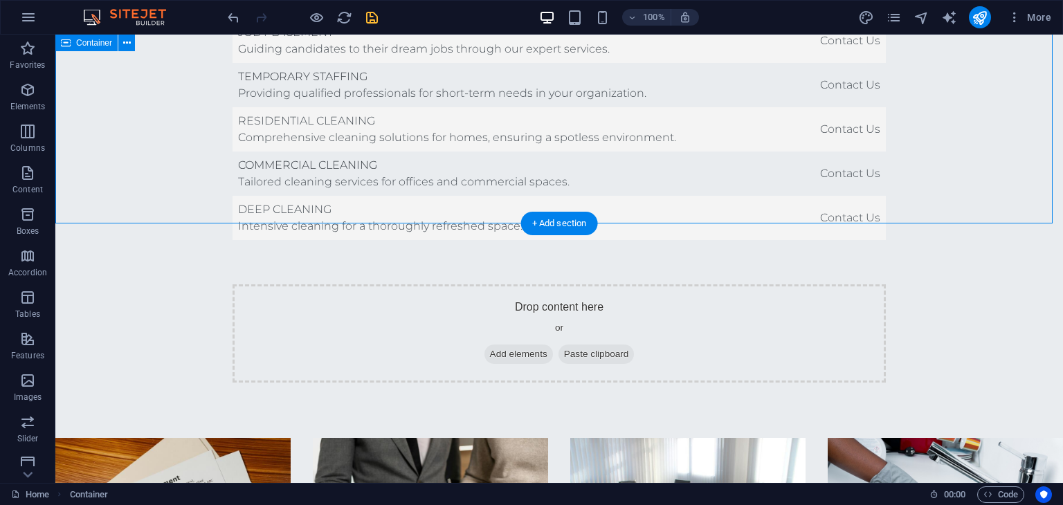
drag, startPoint x: 988, startPoint y: 167, endPoint x: 726, endPoint y: 190, distance: 263.4
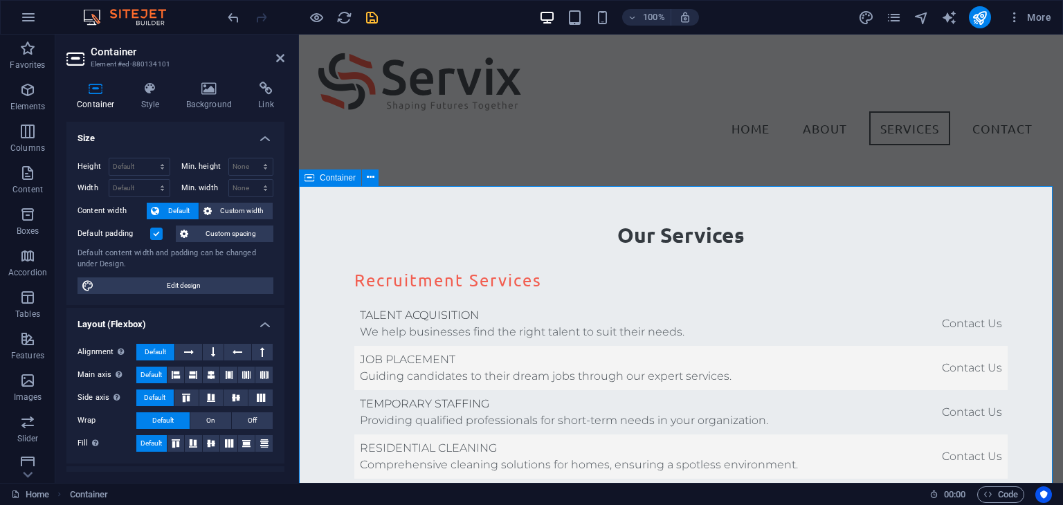
scroll to position [2778, 0]
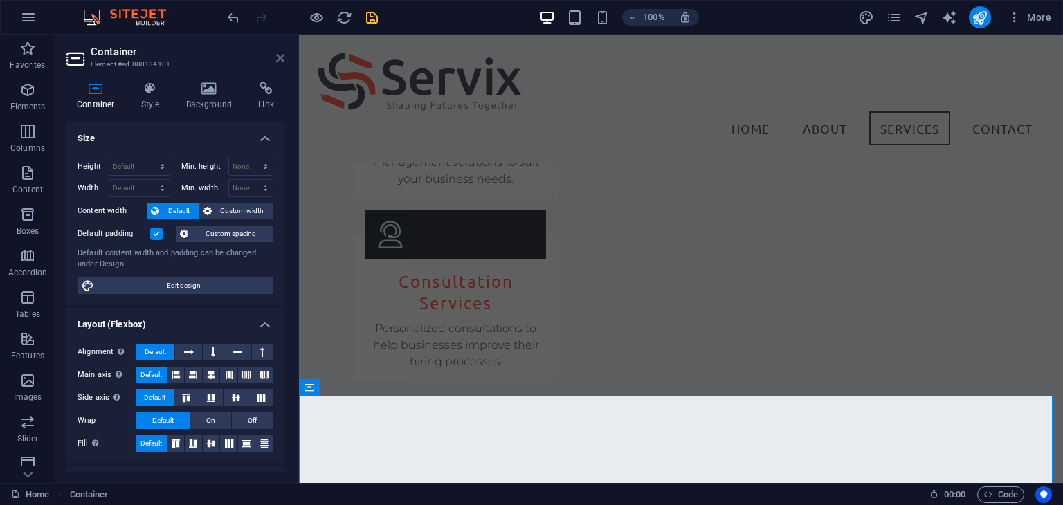
click at [282, 55] on icon at bounding box center [280, 58] width 8 height 11
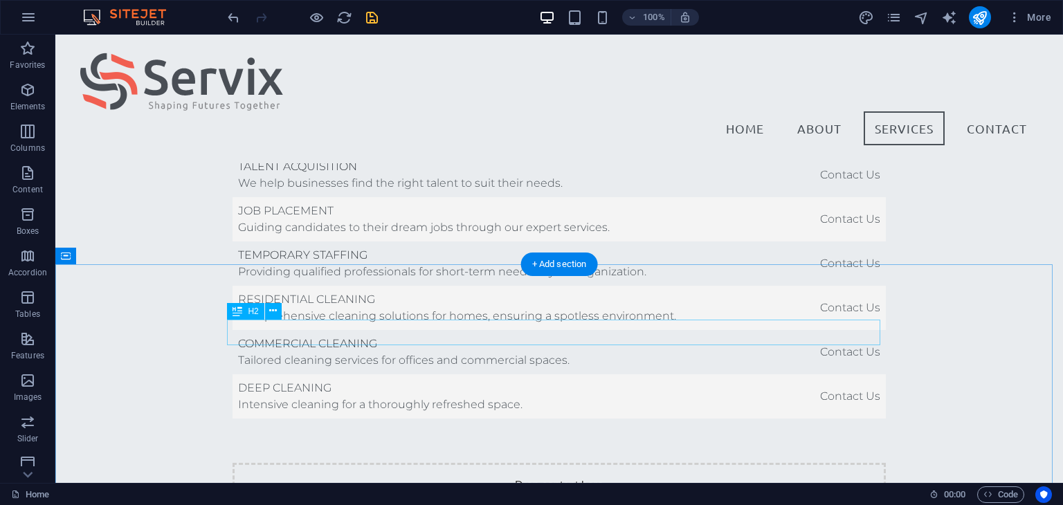
scroll to position [2951, 0]
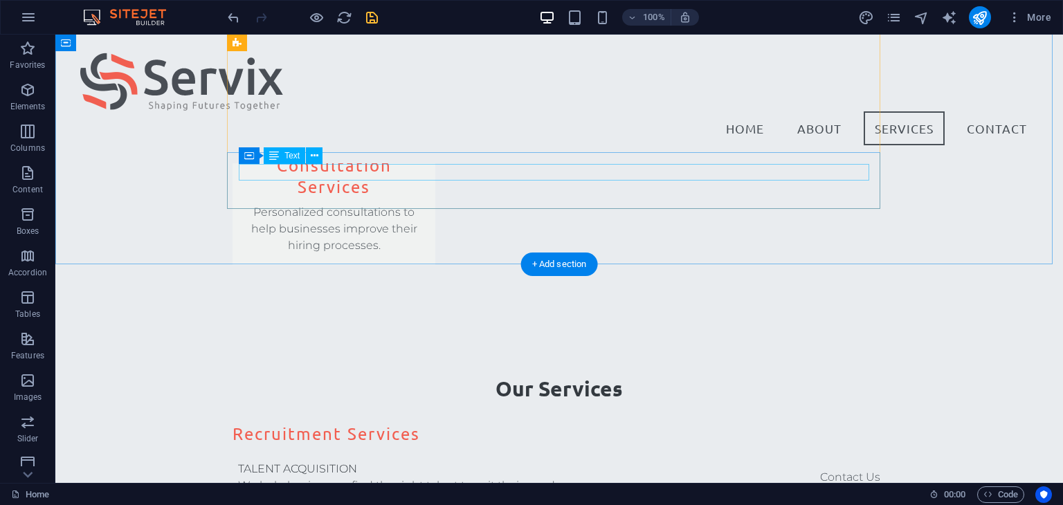
drag, startPoint x: 337, startPoint y: 174, endPoint x: 94, endPoint y: 174, distance: 242.9
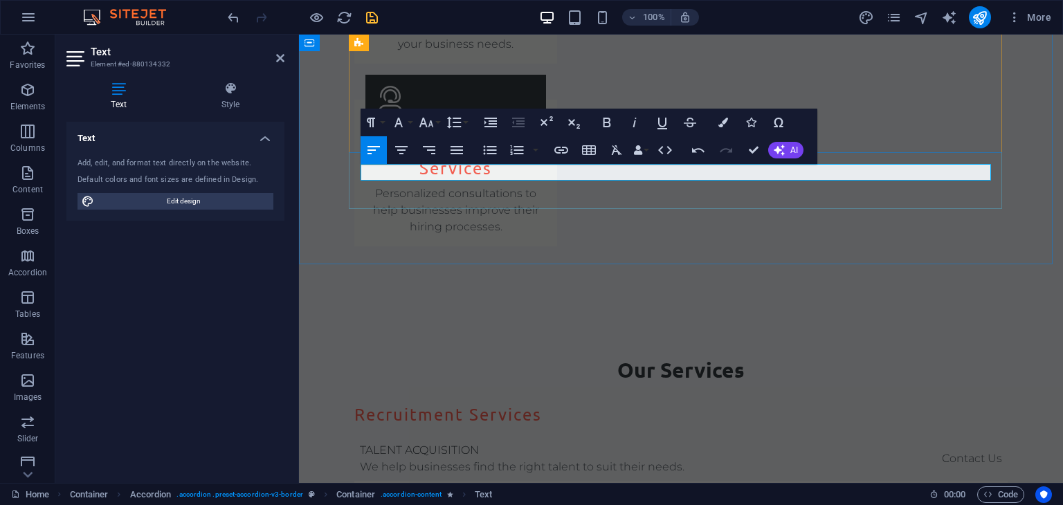
drag, startPoint x: 677, startPoint y: 172, endPoint x: 768, endPoint y: 175, distance: 90.7
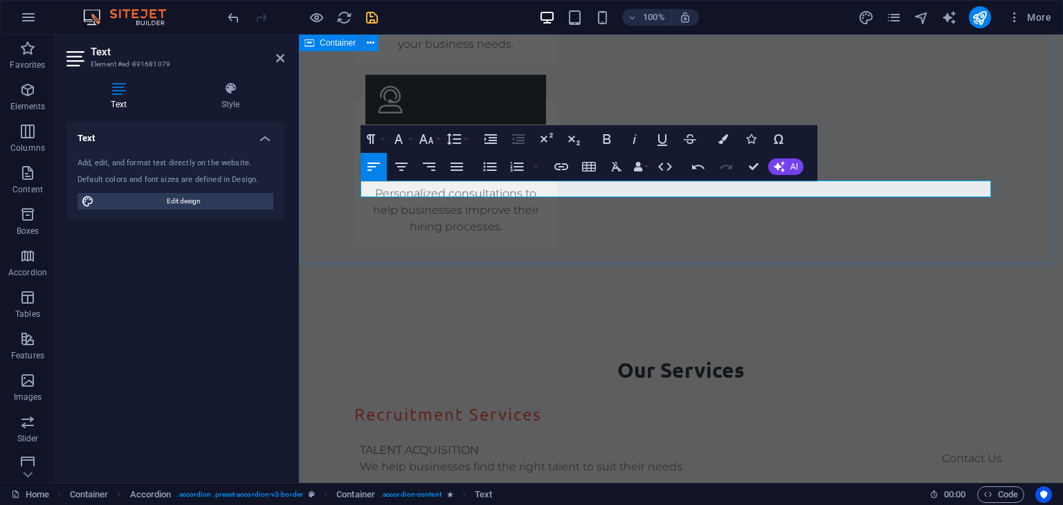
drag, startPoint x: 554, startPoint y: 222, endPoint x: 797, endPoint y: 219, distance: 243.6
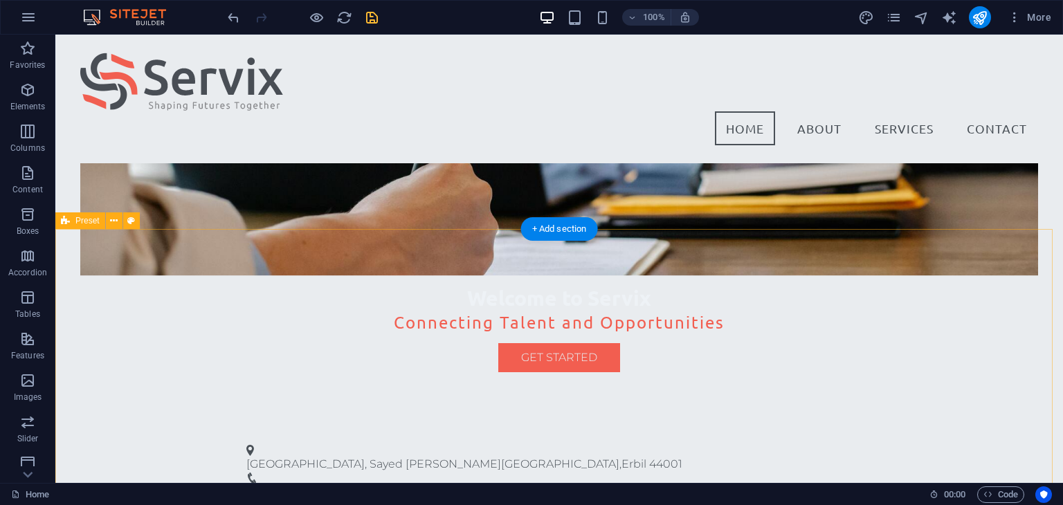
scroll to position [0, 0]
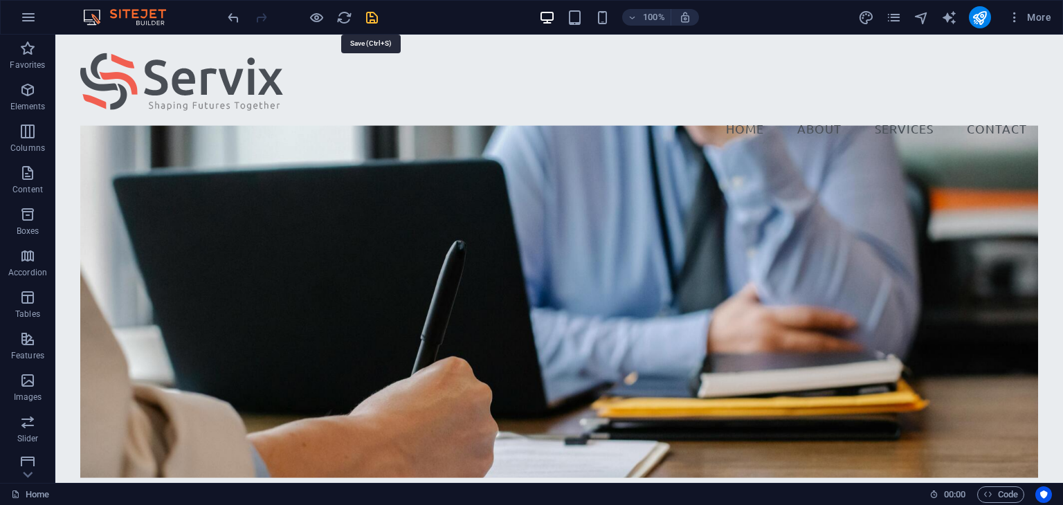
click at [364, 17] on icon "save" at bounding box center [372, 18] width 16 height 16
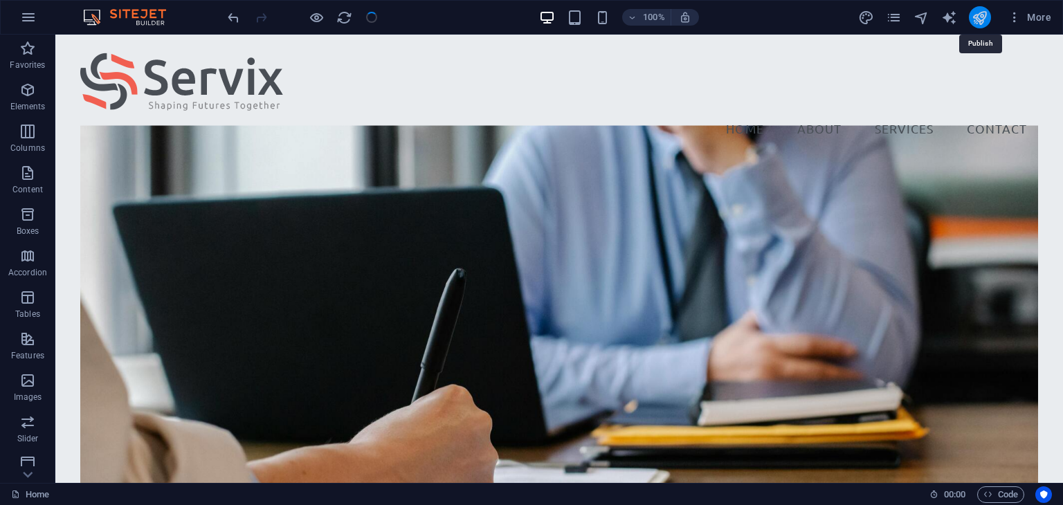
click at [986, 17] on icon "publish" at bounding box center [980, 18] width 16 height 16
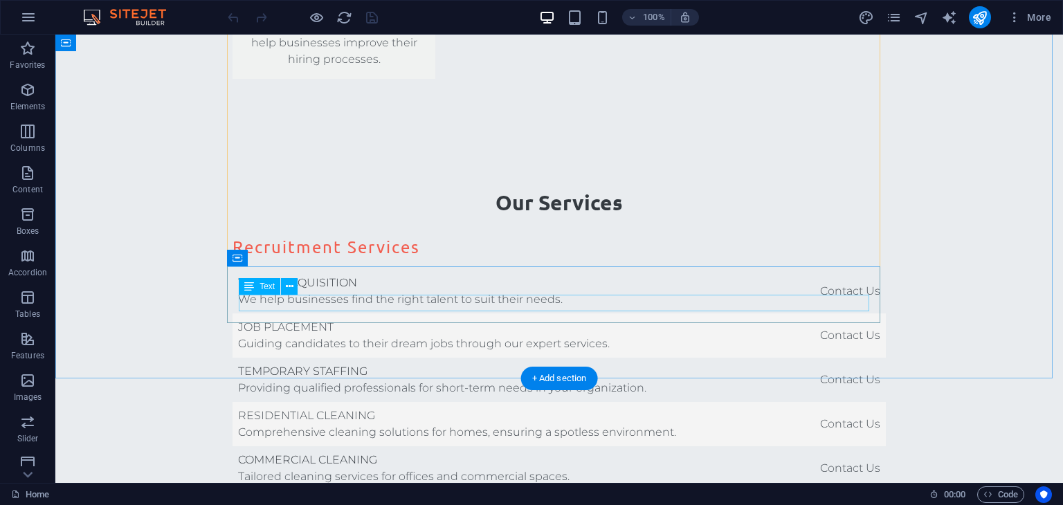
scroll to position [3253, 0]
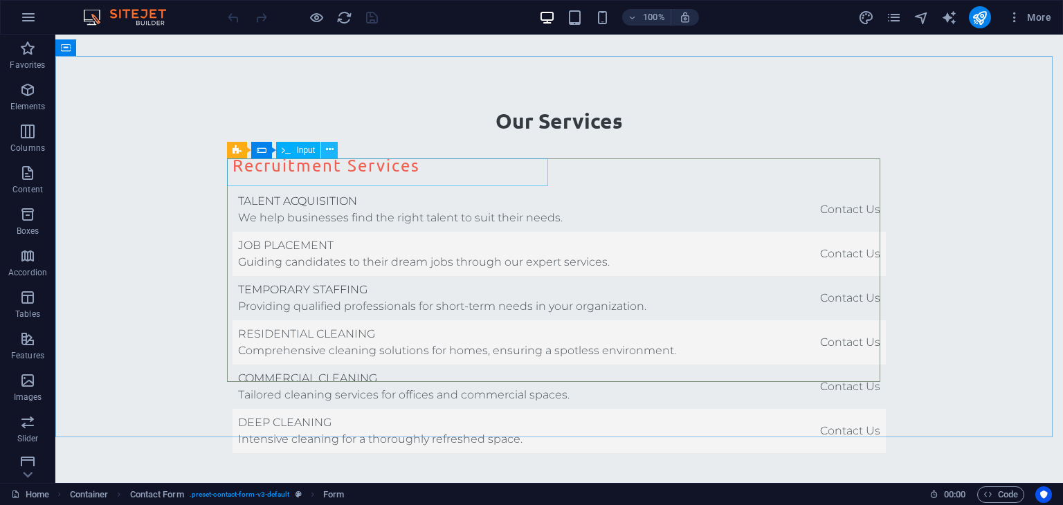
click at [327, 149] on icon at bounding box center [330, 150] width 8 height 15
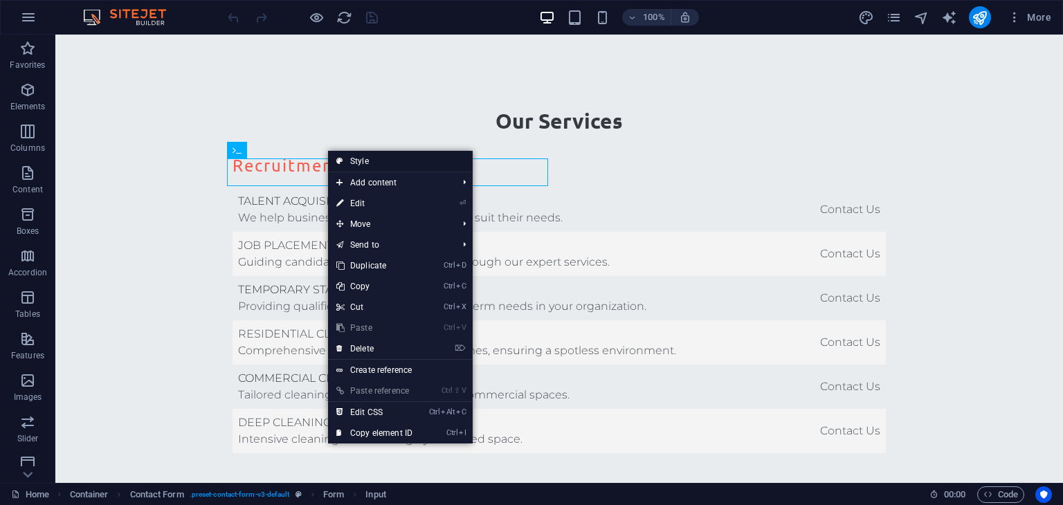
drag, startPoint x: 363, startPoint y: 164, endPoint x: 72, endPoint y: 132, distance: 292.5
click at [363, 164] on link "Style" at bounding box center [400, 161] width 145 height 21
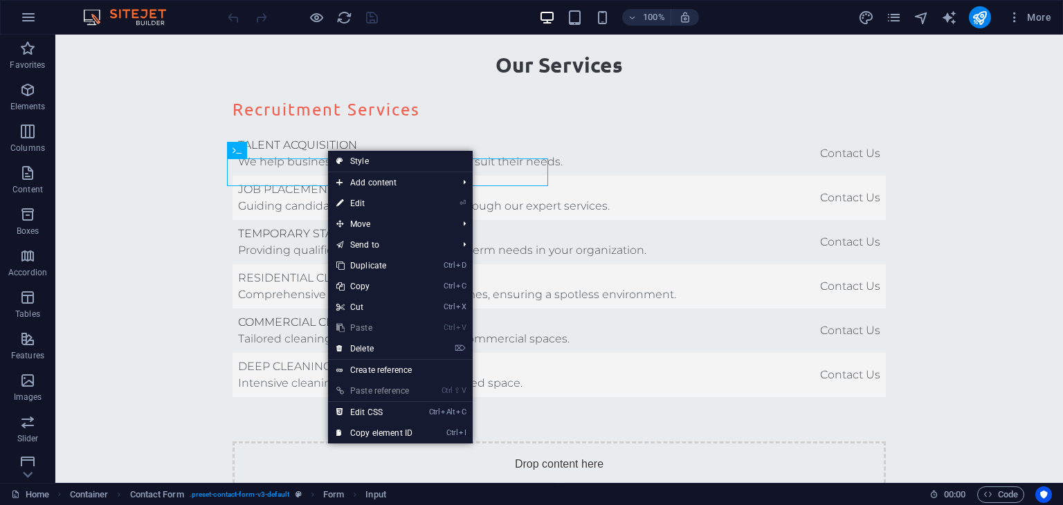
scroll to position [3211, 0]
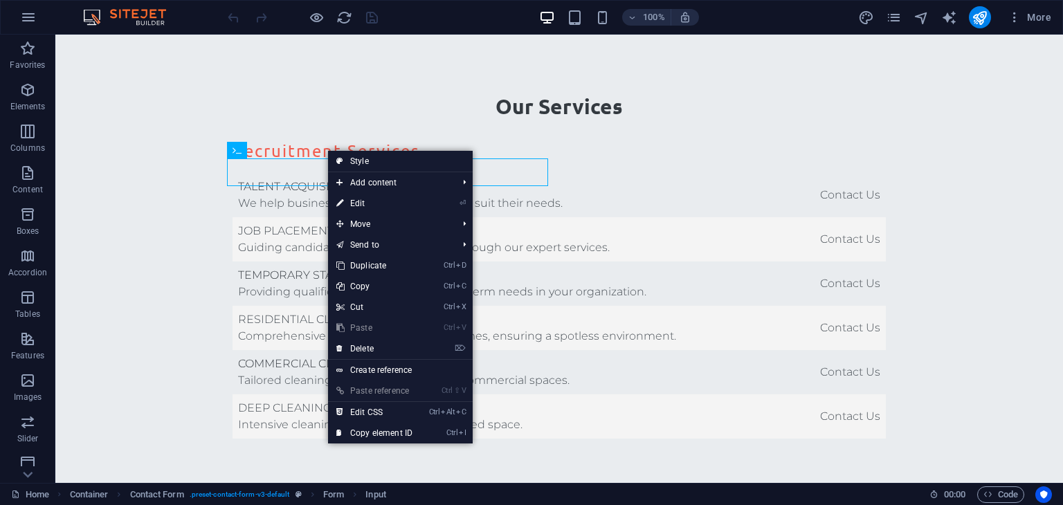
select select "rem"
select select "preset-contact-form-v3-default"
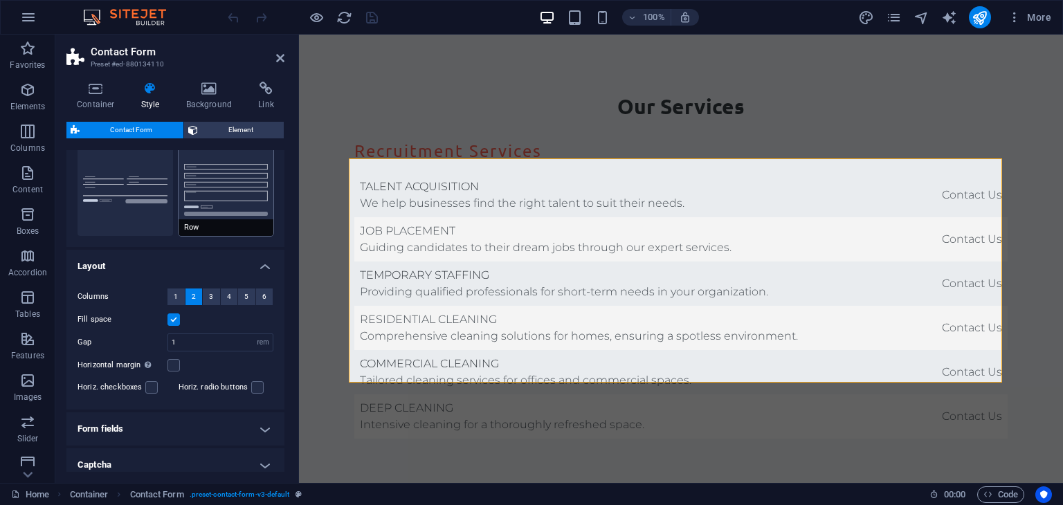
scroll to position [0, 0]
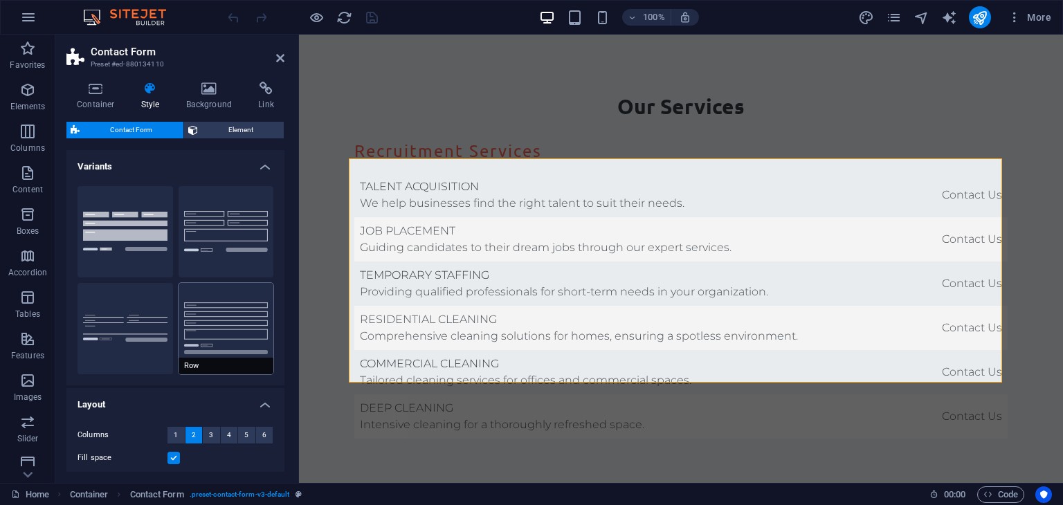
click at [204, 233] on button "Default" at bounding box center [227, 231] width 96 height 91
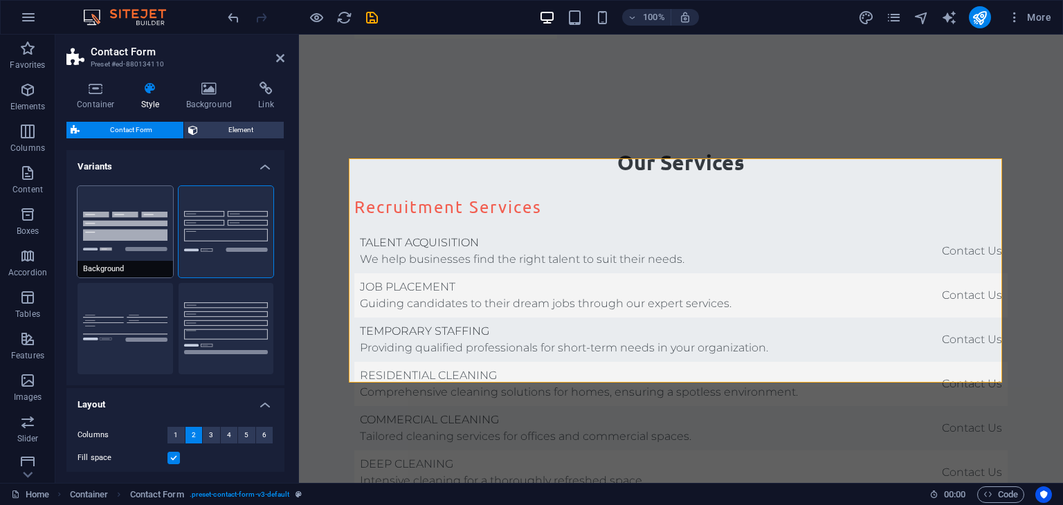
click at [141, 239] on button "Background" at bounding box center [126, 231] width 96 height 91
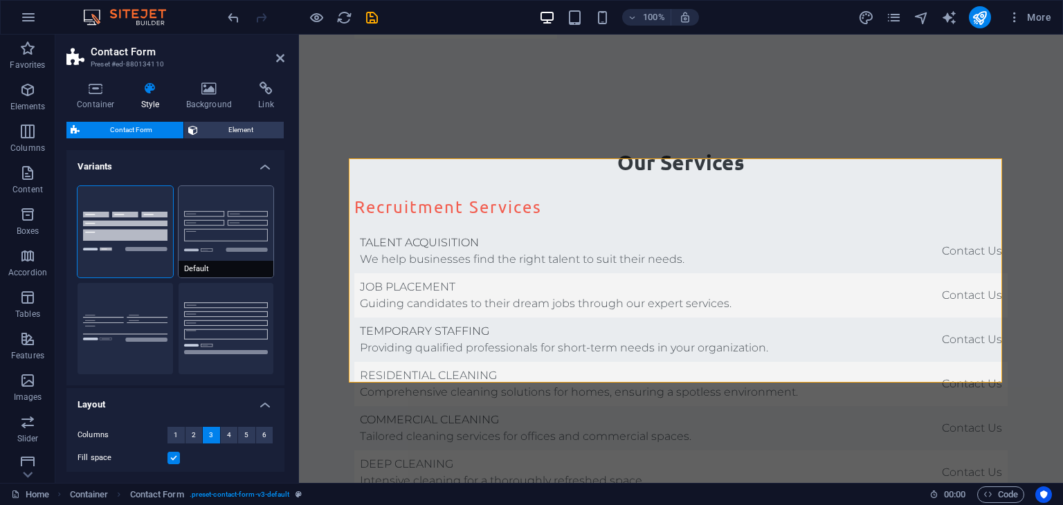
click at [197, 237] on button "Default" at bounding box center [227, 231] width 96 height 91
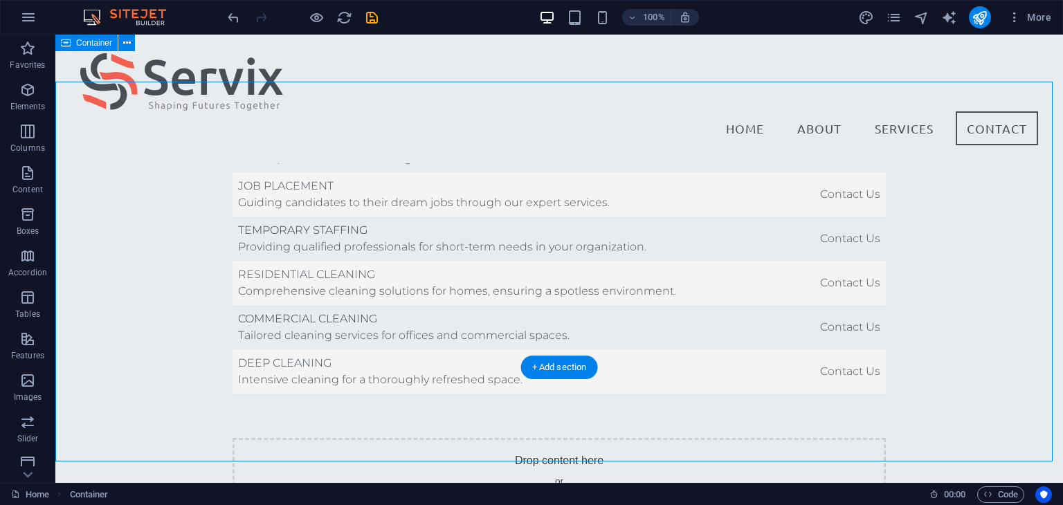
scroll to position [3227, 0]
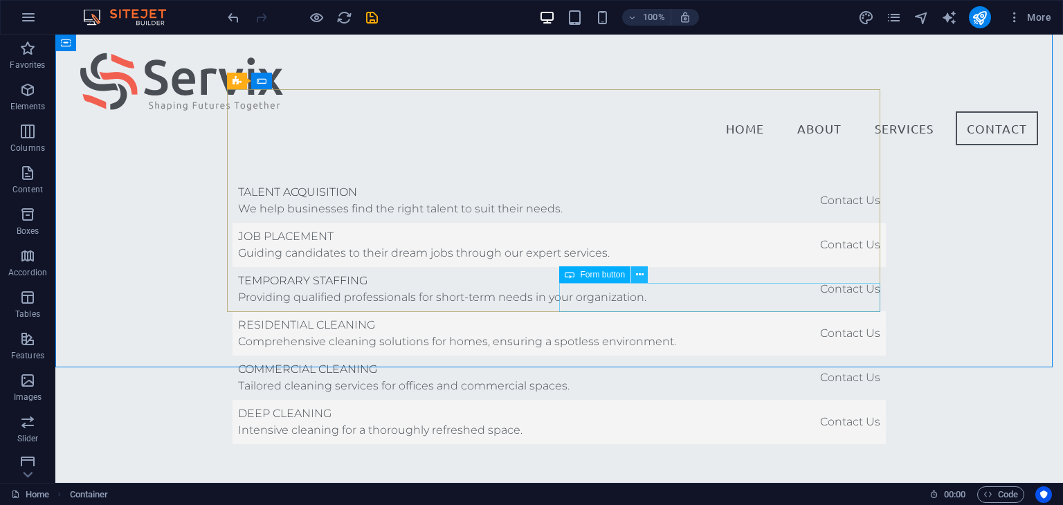
click at [642, 275] on icon at bounding box center [640, 275] width 8 height 15
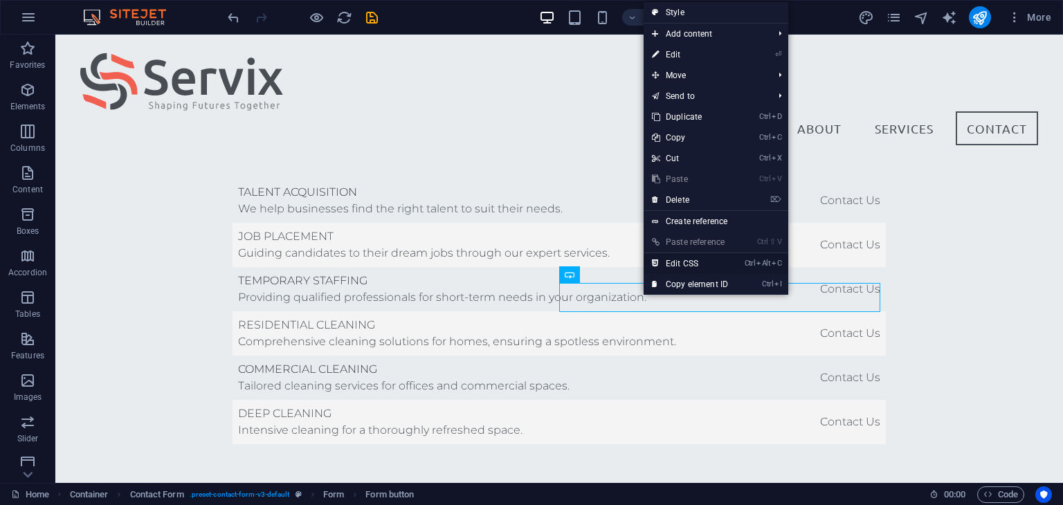
click at [681, 258] on link "Ctrl Alt C Edit CSS" at bounding box center [690, 263] width 93 height 21
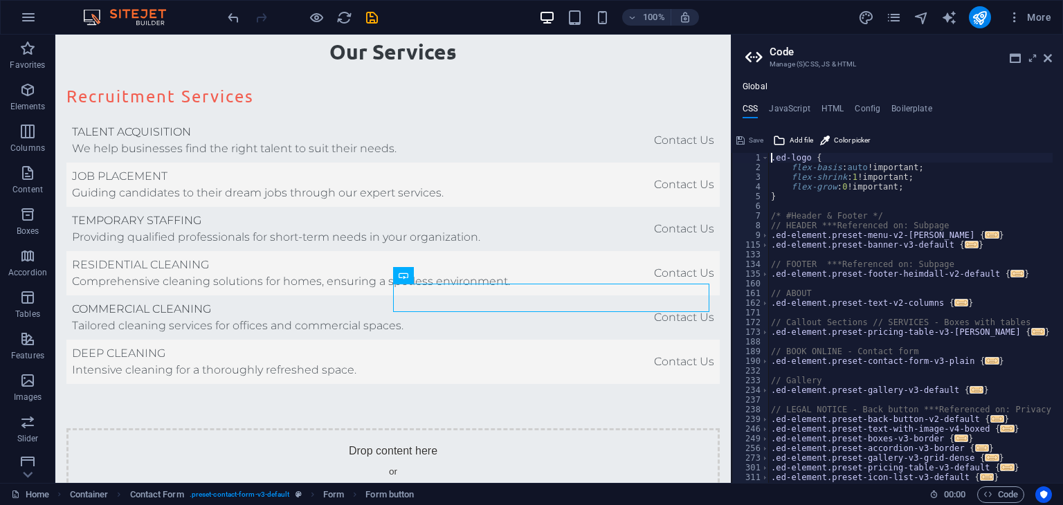
scroll to position [0, 0]
click at [796, 106] on h4 "JavaScript" at bounding box center [789, 111] width 41 height 15
type textarea "/* JS for preset "Menu V2" */"
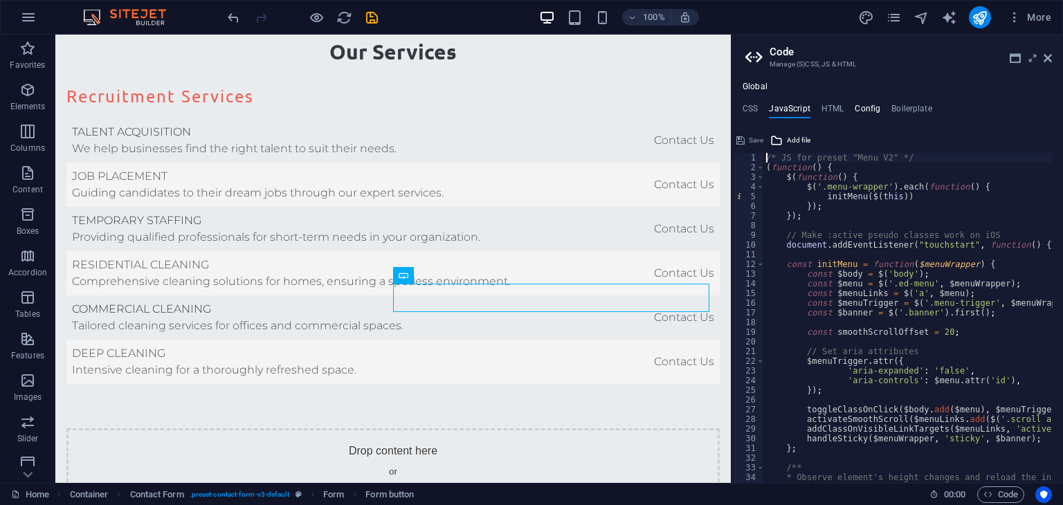
click at [861, 106] on h4 "Config" at bounding box center [868, 111] width 26 height 15
type textarea "$color-background: #E9ECEF;"
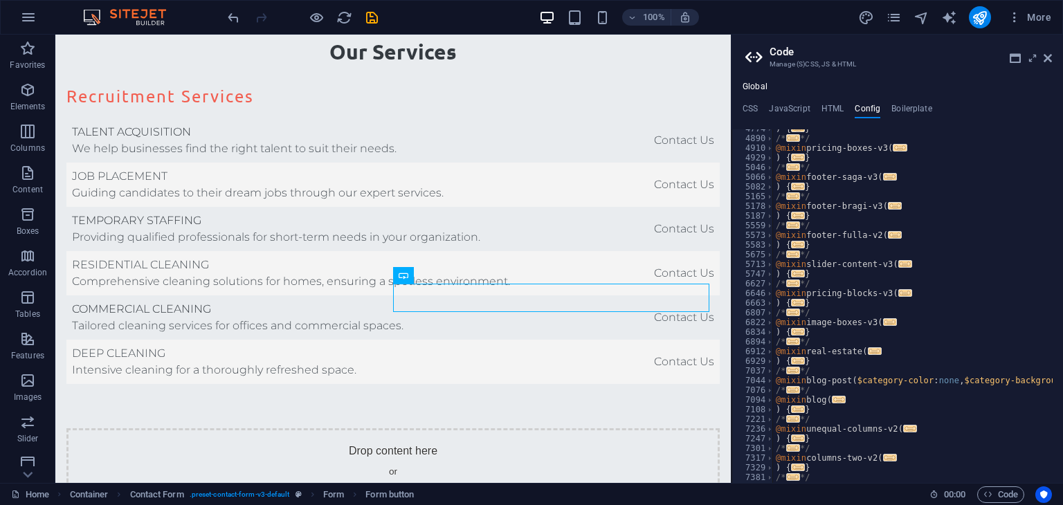
scroll to position [1100, 0]
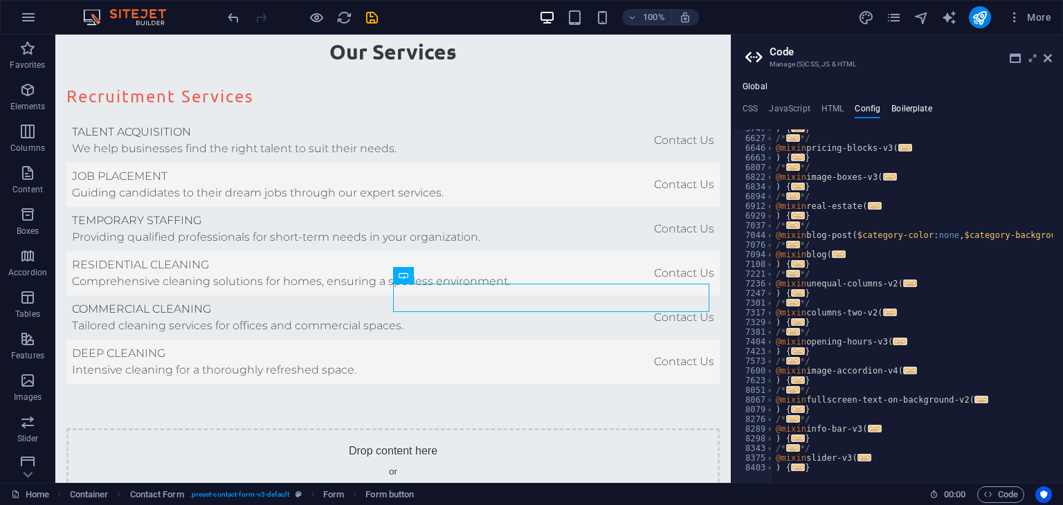
click at [910, 111] on h4 "Boilerplate" at bounding box center [911, 111] width 41 height 15
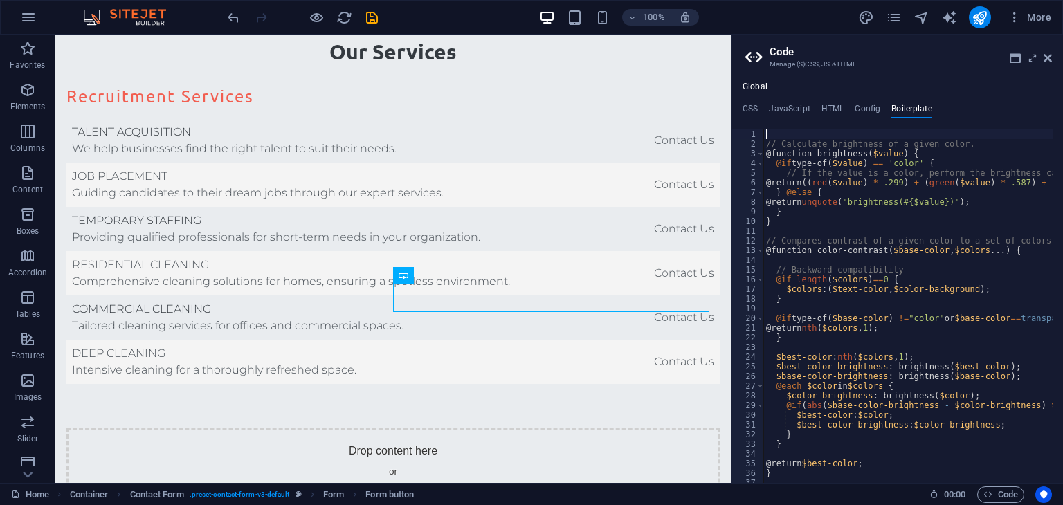
scroll to position [0, 0]
click at [1042, 54] on h2 "Code" at bounding box center [911, 52] width 282 height 12
click at [1046, 54] on icon at bounding box center [1048, 58] width 8 height 11
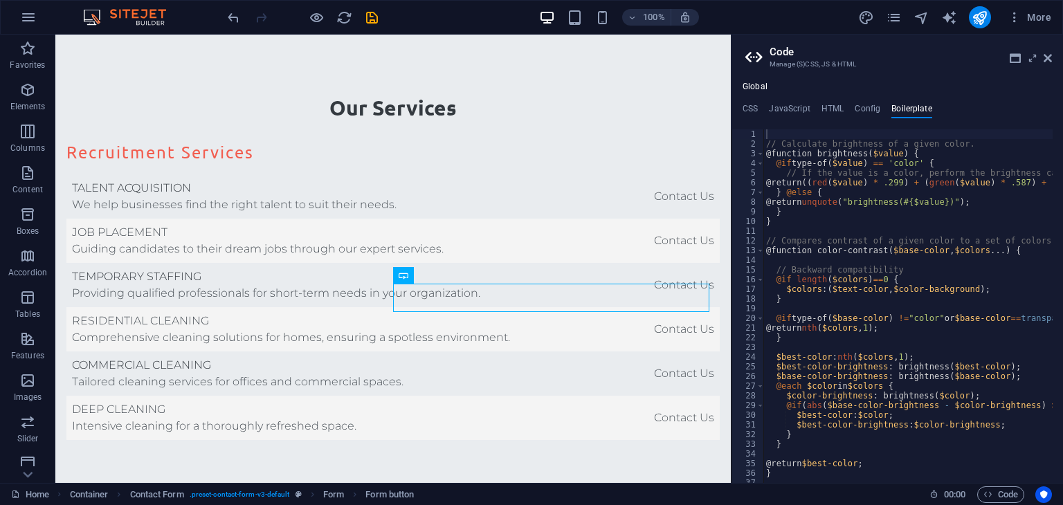
scroll to position [3321, 0]
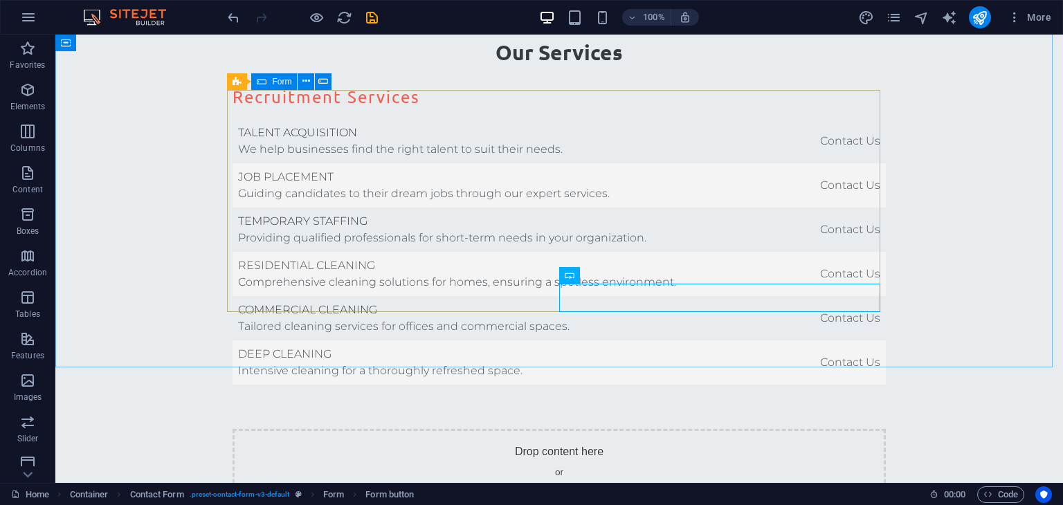
click at [260, 78] on icon at bounding box center [262, 81] width 10 height 17
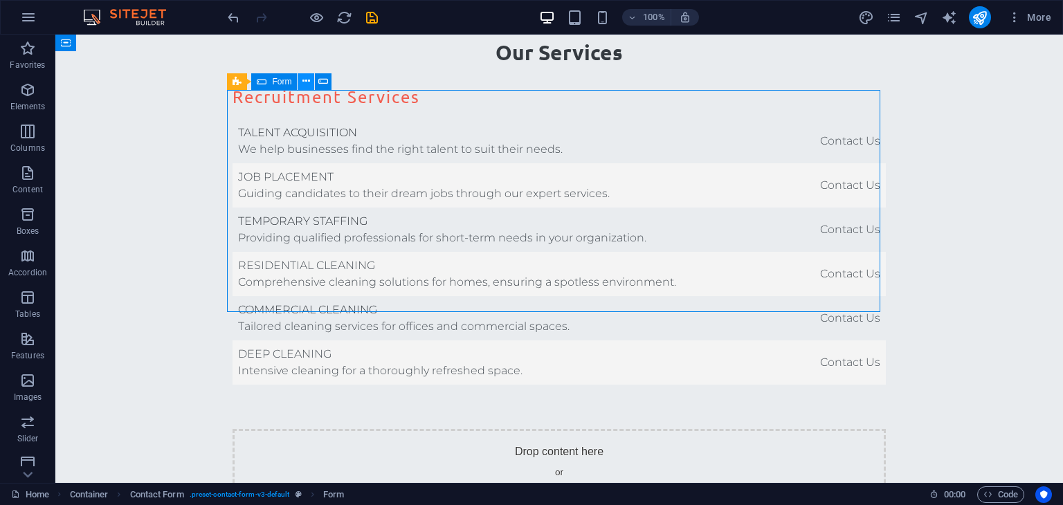
click at [308, 78] on icon at bounding box center [306, 81] width 8 height 15
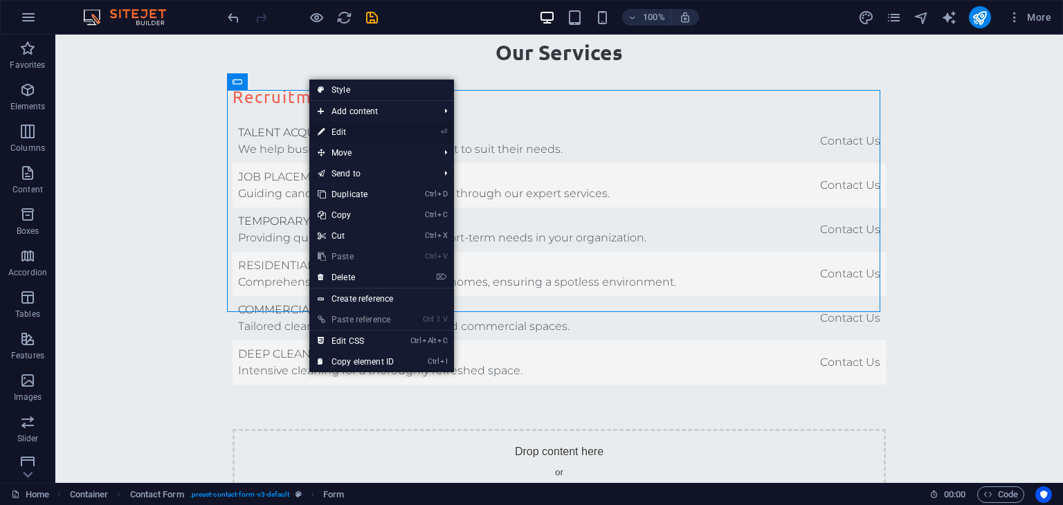
click at [354, 134] on link "⏎ Edit" at bounding box center [355, 132] width 93 height 21
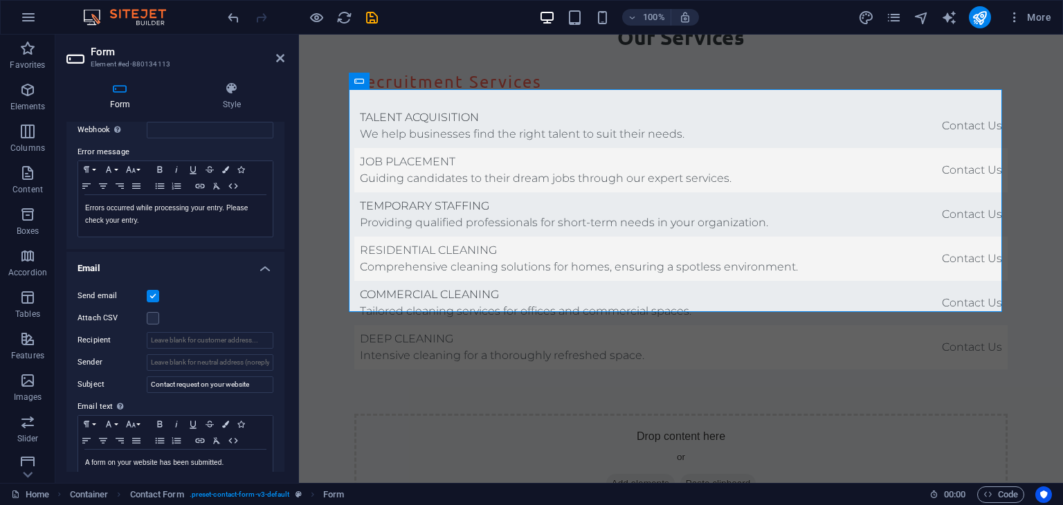
scroll to position [285, 0]
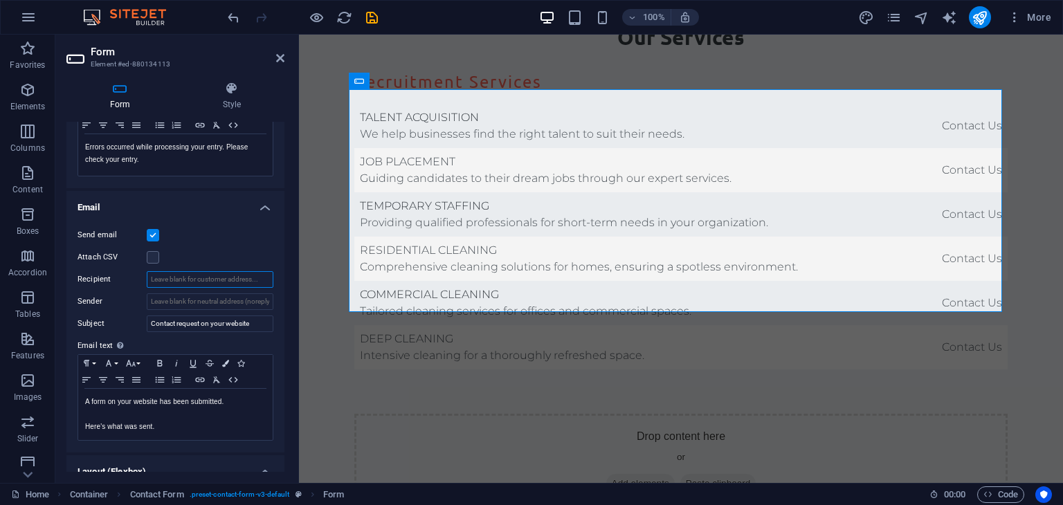
click at [180, 282] on input "Recipient" at bounding box center [210, 279] width 127 height 17
click at [150, 237] on label at bounding box center [153, 235] width 12 height 12
click at [0, 0] on input "Send email" at bounding box center [0, 0] width 0 height 0
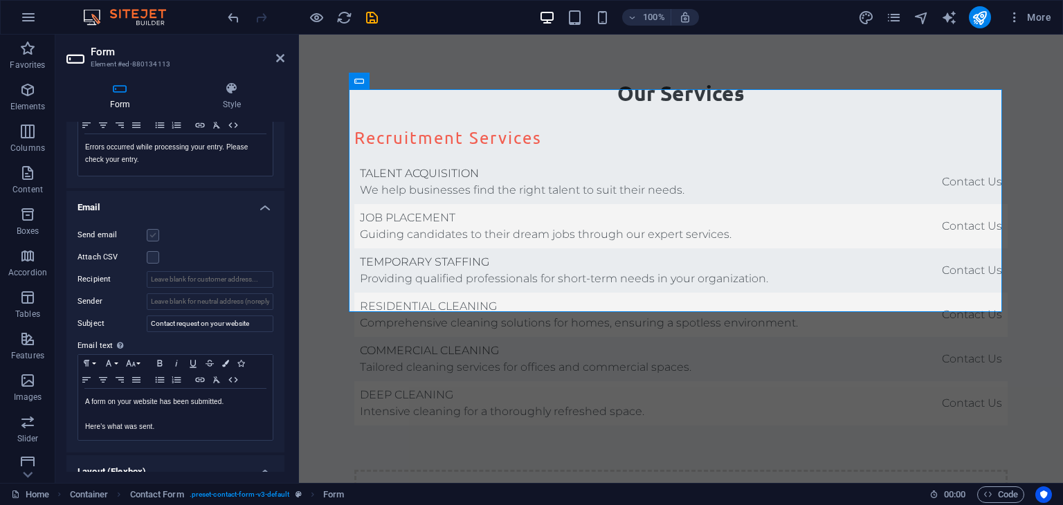
click at [150, 236] on label at bounding box center [153, 235] width 12 height 12
click at [0, 0] on input "Send email" at bounding box center [0, 0] width 0 height 0
click at [199, 279] on input "Recipient" at bounding box center [210, 279] width 127 height 17
type input "[EMAIL_ADDRESS][DOMAIN_NAME]"
click at [213, 244] on div "Send email Attach CSV Recipient [EMAIL_ADDRESS][DOMAIN_NAME] Sender Subject Con…" at bounding box center [175, 334] width 218 height 237
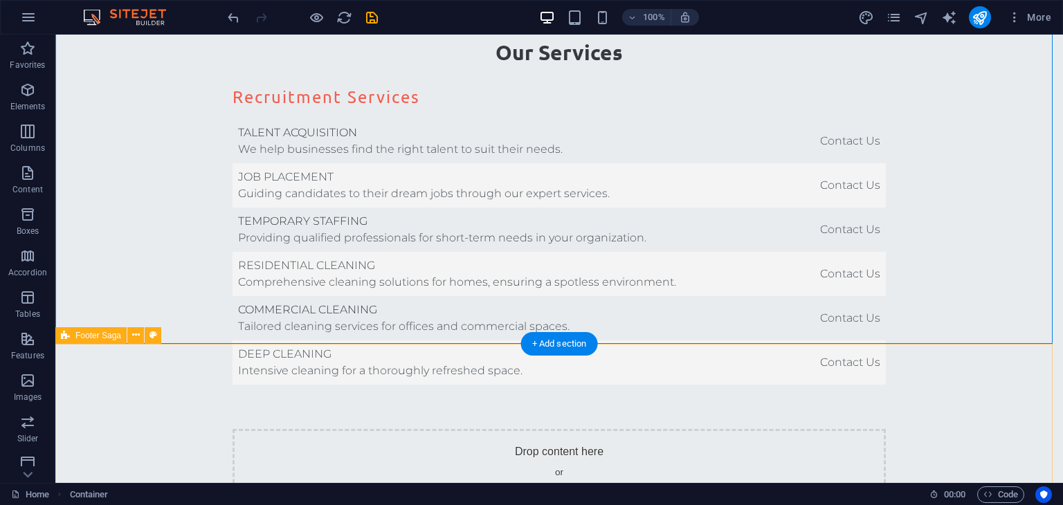
scroll to position [3391, 0]
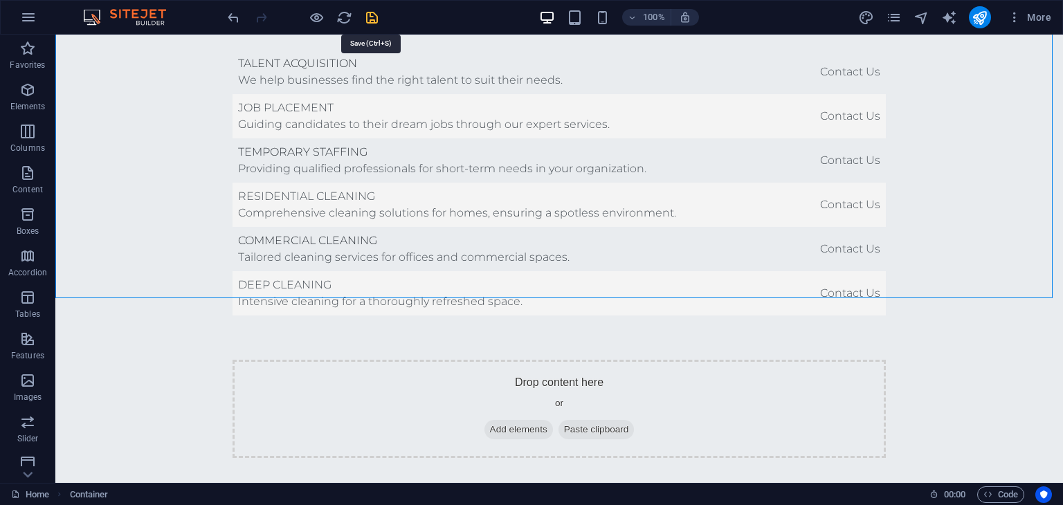
click at [373, 15] on icon "save" at bounding box center [372, 18] width 16 height 16
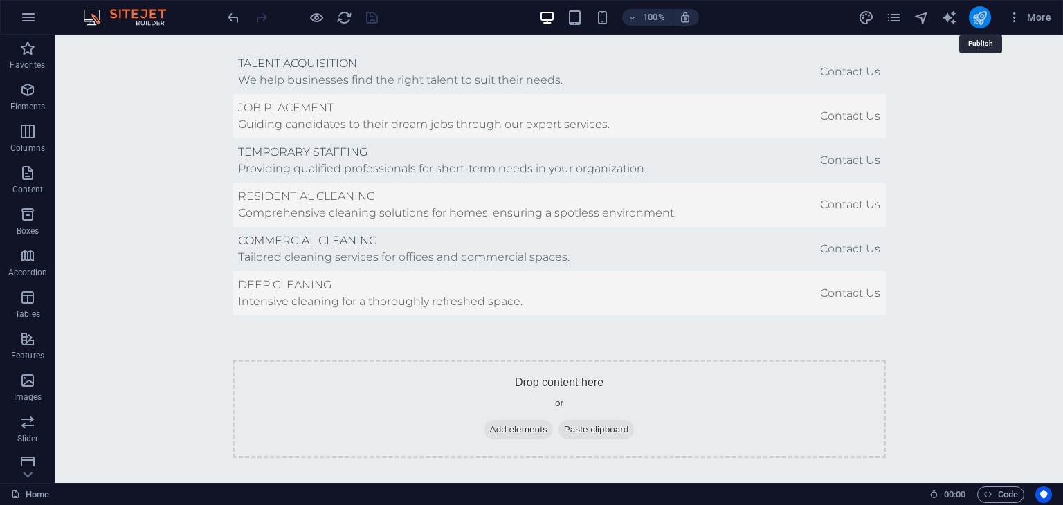
click at [975, 18] on icon "publish" at bounding box center [980, 18] width 16 height 16
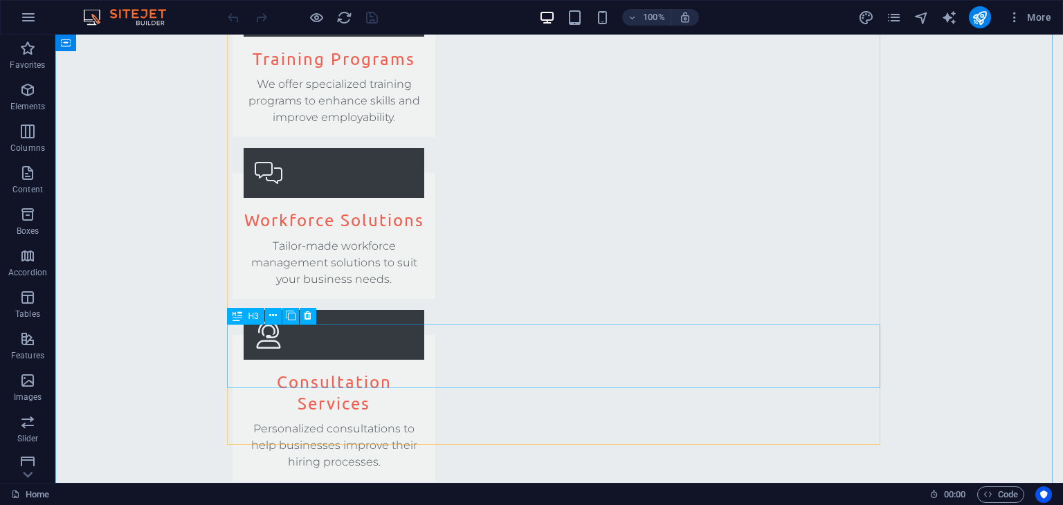
scroll to position [3253, 0]
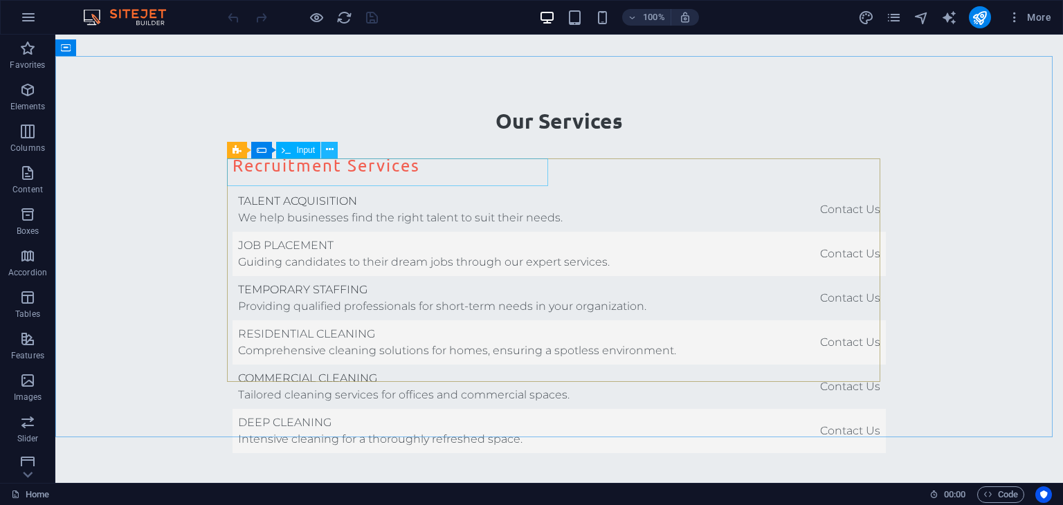
click at [329, 147] on icon at bounding box center [330, 150] width 8 height 15
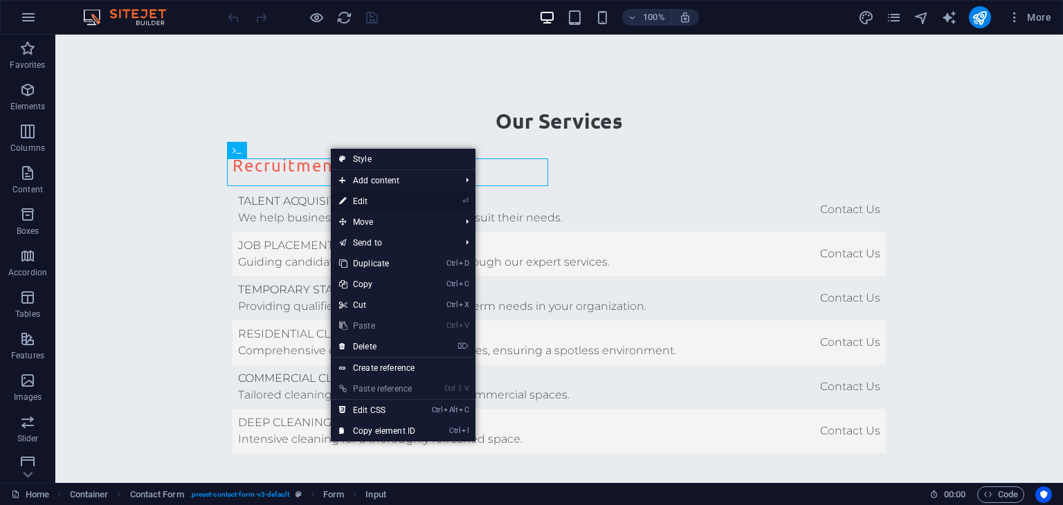
drag, startPoint x: 366, startPoint y: 203, endPoint x: 67, endPoint y: 169, distance: 300.9
click at [366, 203] on link "⏎ Edit" at bounding box center [377, 201] width 93 height 21
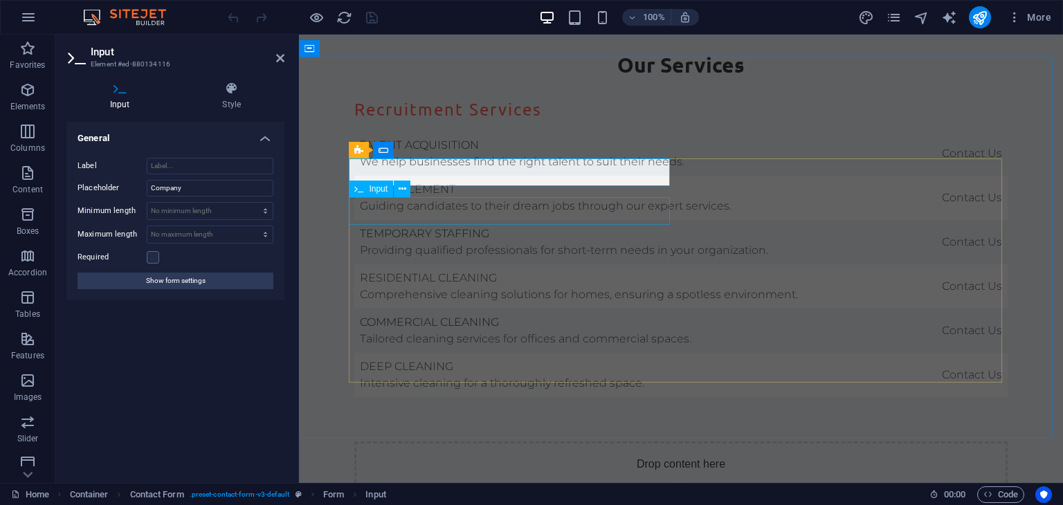
scroll to position [3211, 0]
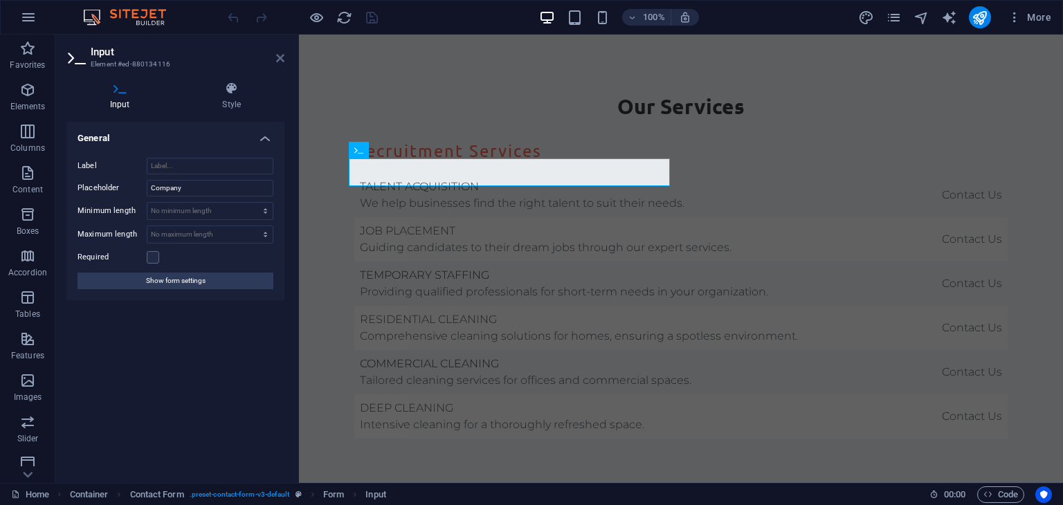
click at [282, 56] on icon at bounding box center [280, 58] width 8 height 11
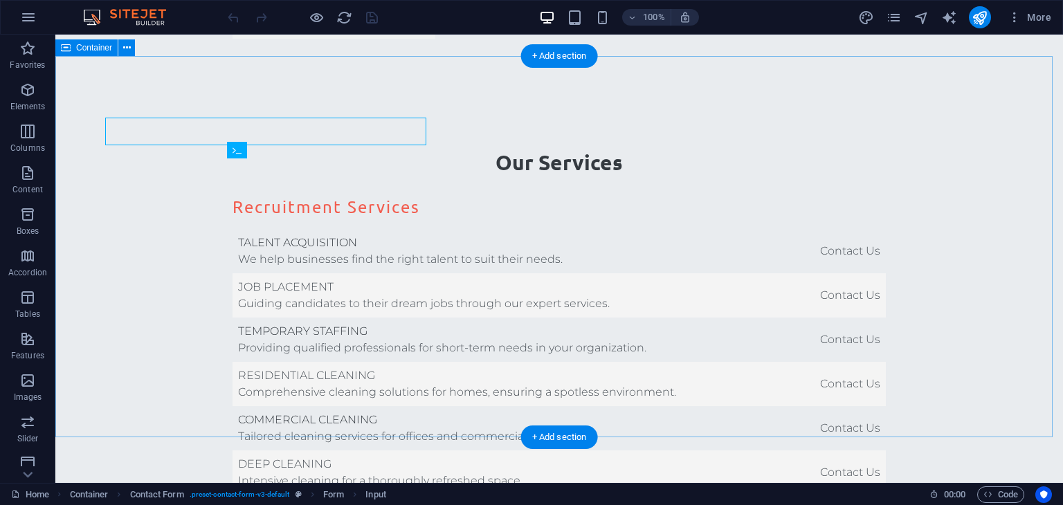
scroll to position [3253, 0]
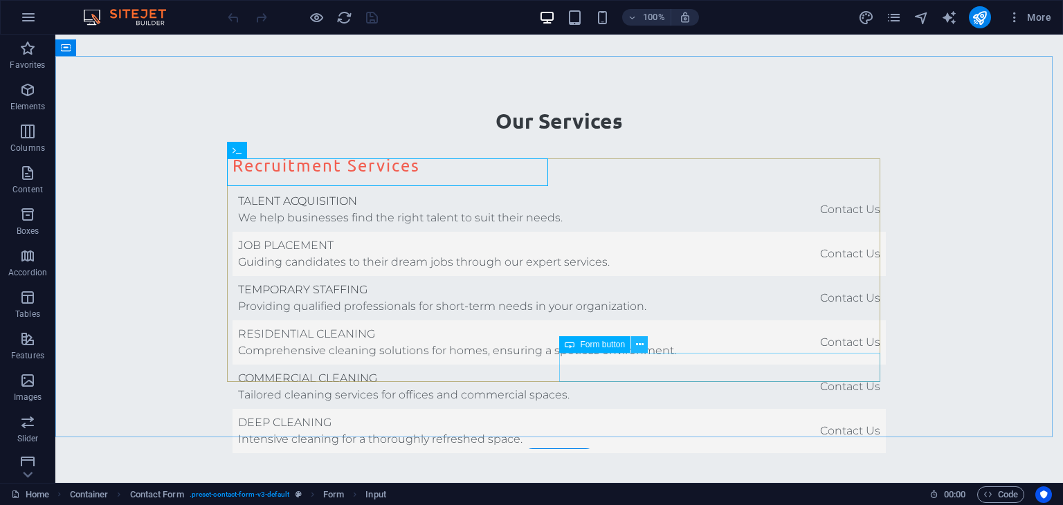
click at [639, 342] on icon at bounding box center [640, 345] width 8 height 15
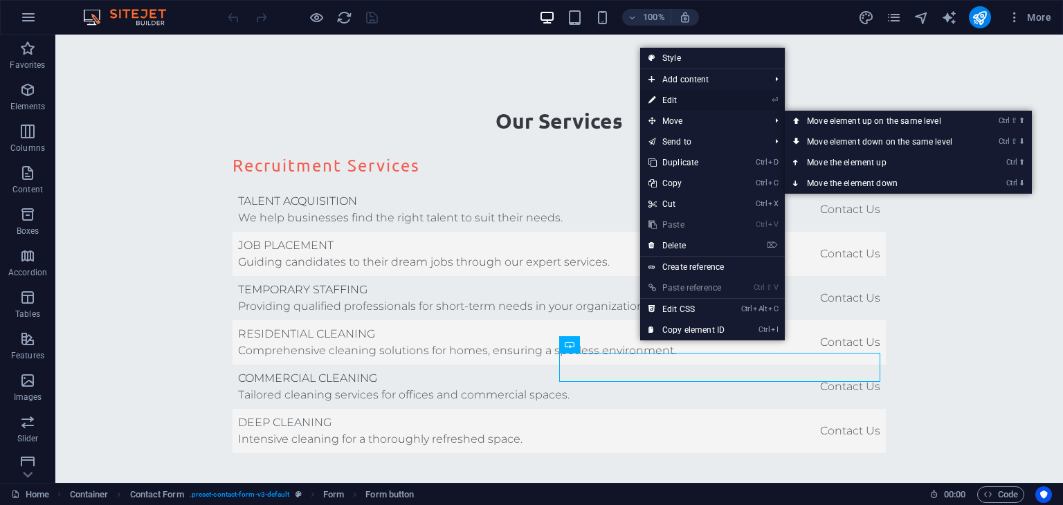
click at [664, 100] on link "⏎ Edit" at bounding box center [686, 100] width 93 height 21
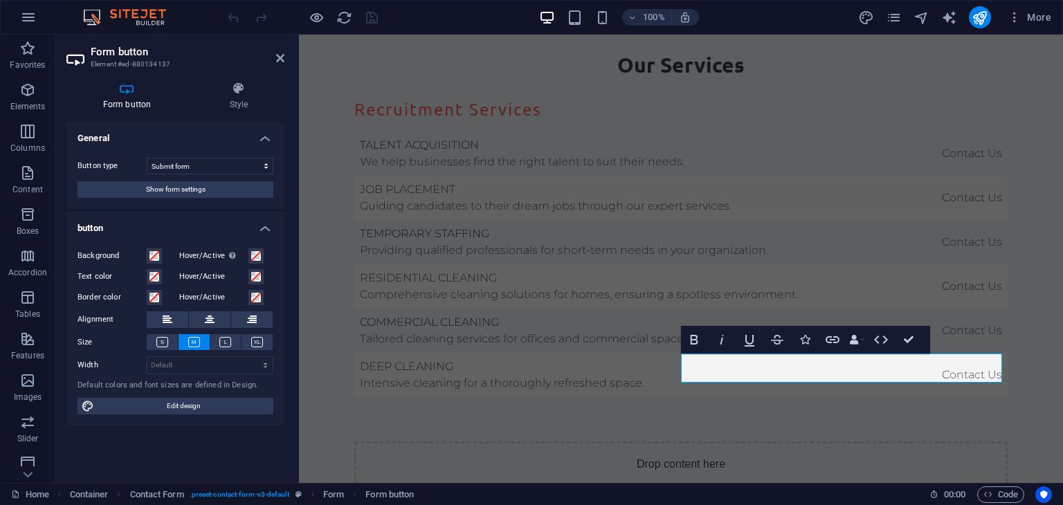
scroll to position [3211, 0]
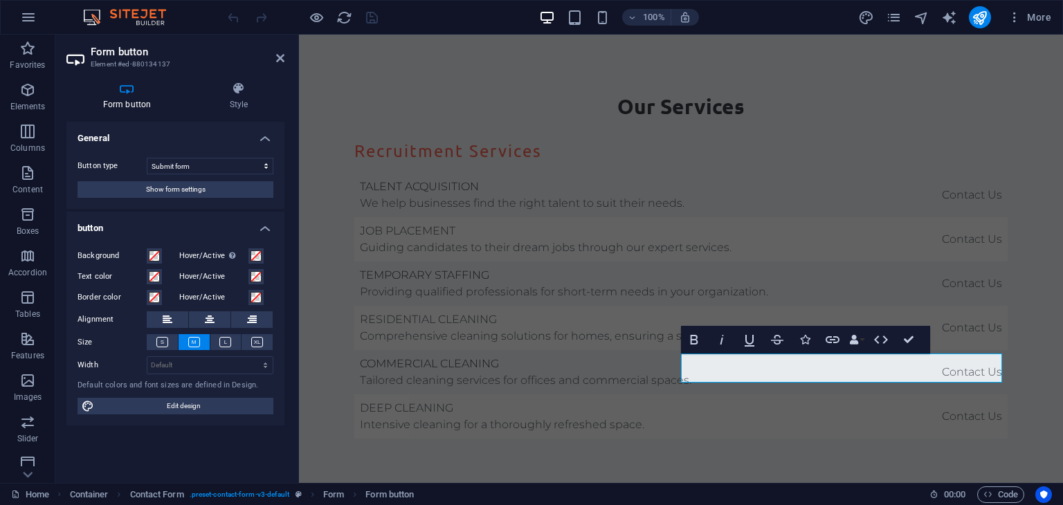
click at [116, 94] on icon at bounding box center [126, 89] width 121 height 14
click at [229, 108] on h4 "Style" at bounding box center [238, 96] width 91 height 29
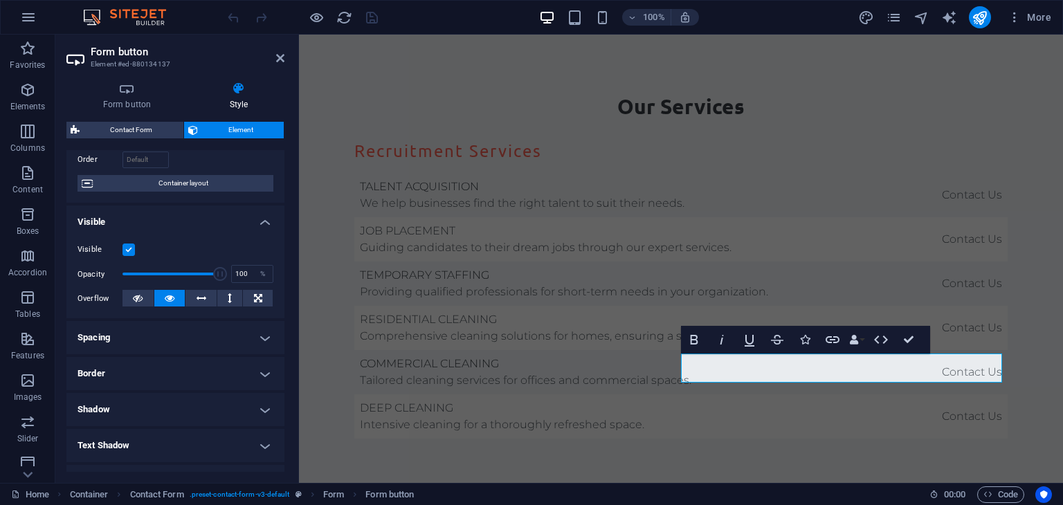
scroll to position [138, 0]
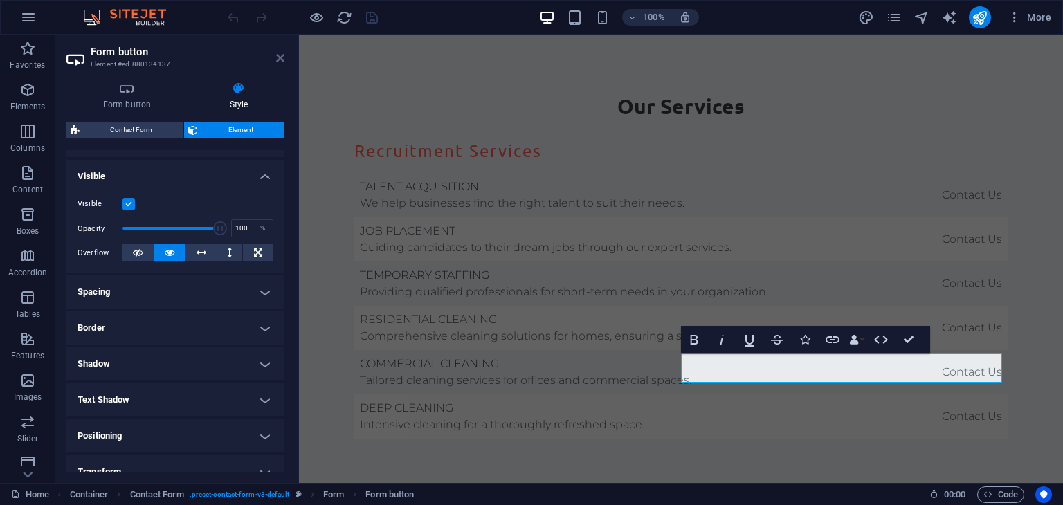
click at [279, 57] on icon at bounding box center [280, 58] width 8 height 11
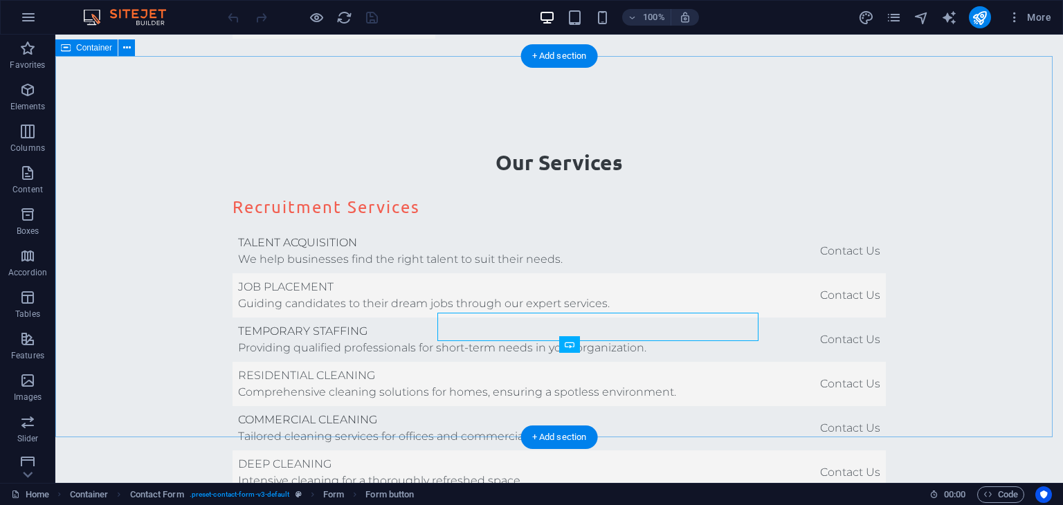
scroll to position [3253, 0]
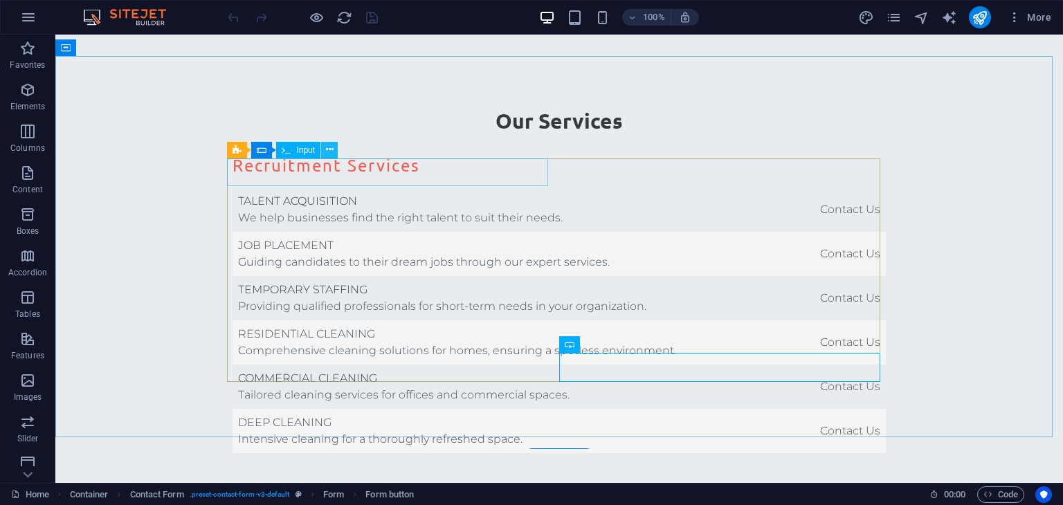
click at [329, 153] on icon at bounding box center [330, 150] width 8 height 15
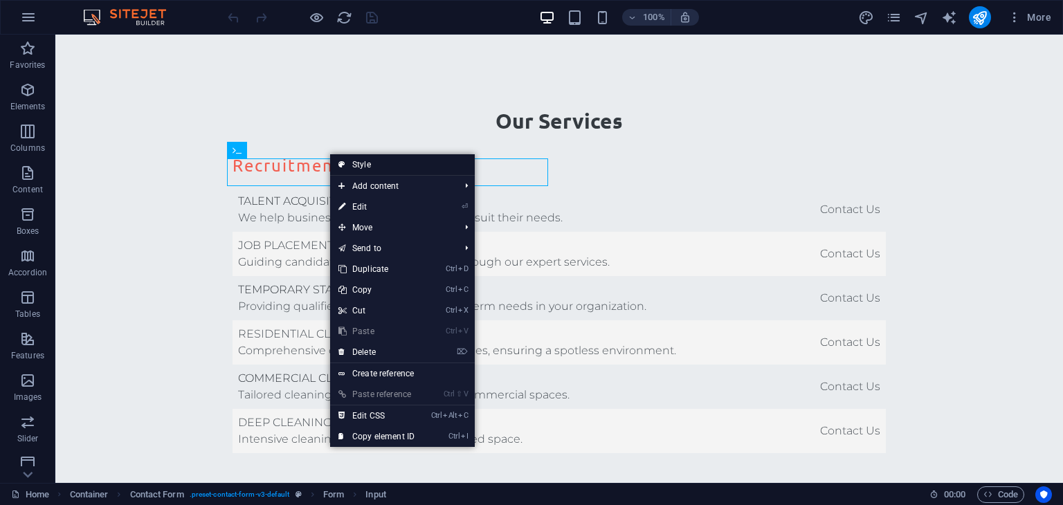
click at [359, 159] on link "Style" at bounding box center [402, 164] width 145 height 21
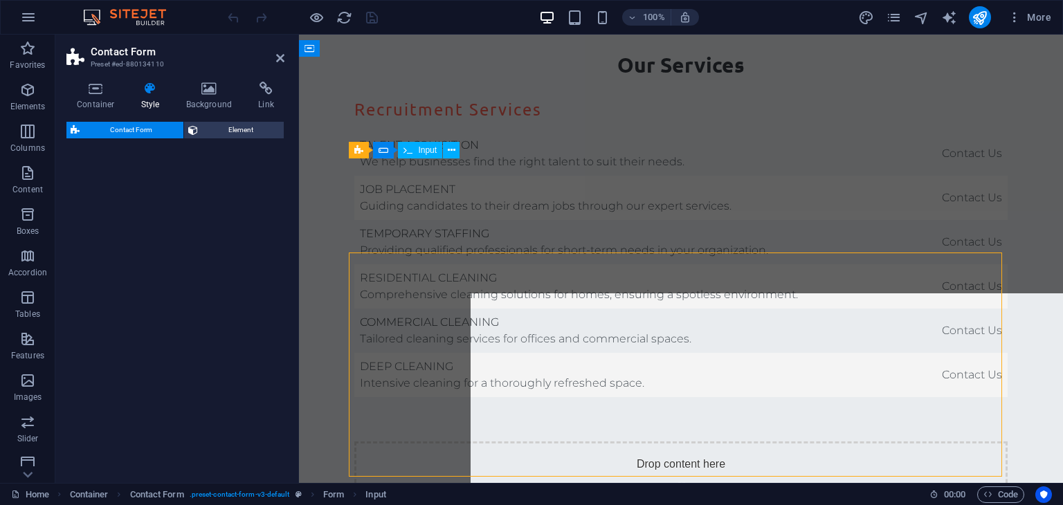
scroll to position [3211, 0]
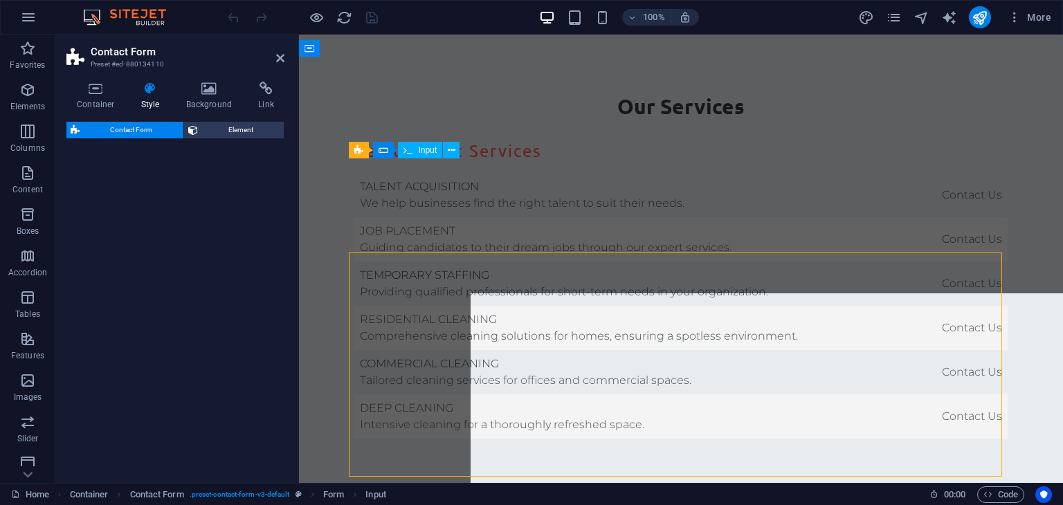
select select "rem"
select select "preset-contact-form-v3-default"
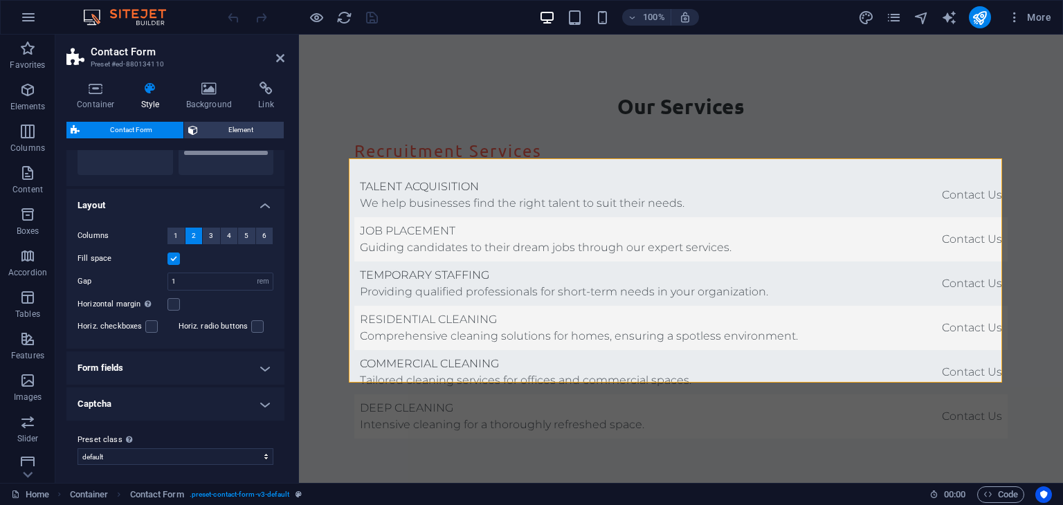
scroll to position [203, 0]
click at [89, 95] on icon at bounding box center [95, 89] width 59 height 14
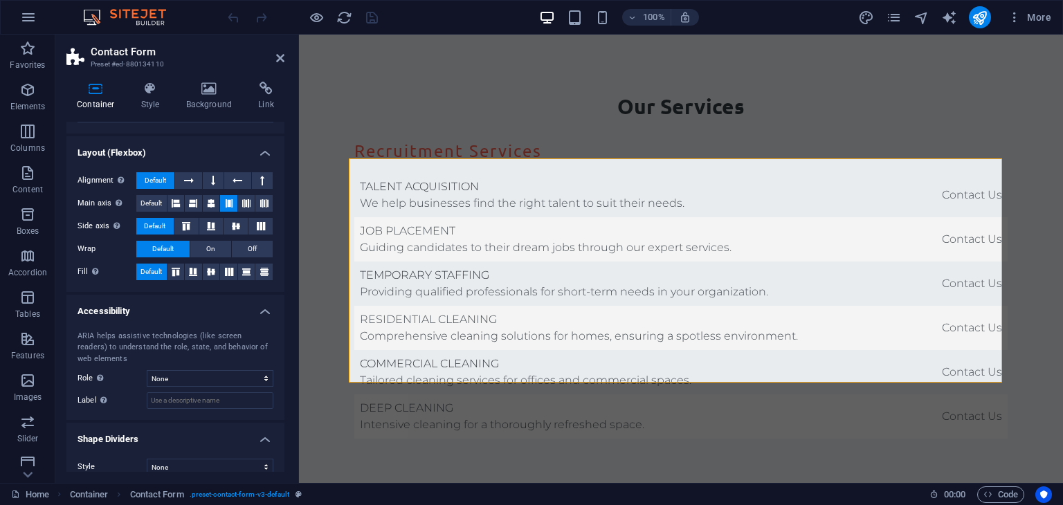
scroll to position [185, 0]
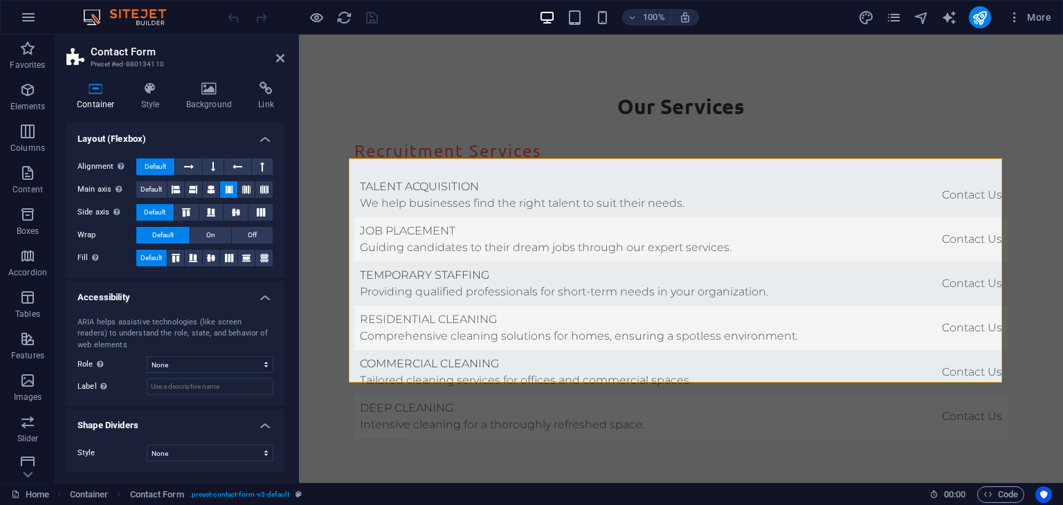
click at [284, 59] on aside "Contact Form Preset #ed-880134110 Container Style Background Link Size Height D…" at bounding box center [177, 259] width 244 height 448
click at [281, 58] on icon at bounding box center [280, 58] width 8 height 11
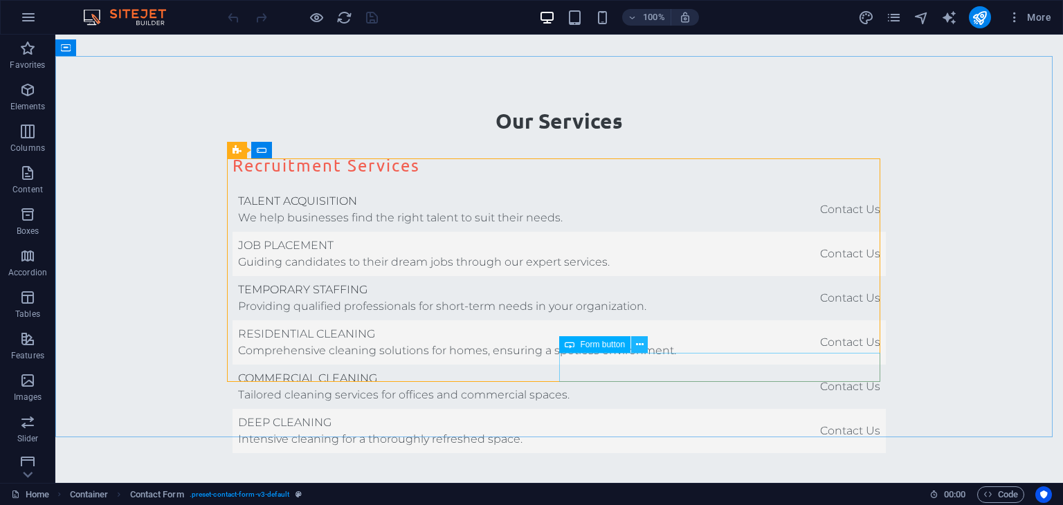
click at [635, 345] on button at bounding box center [639, 344] width 17 height 17
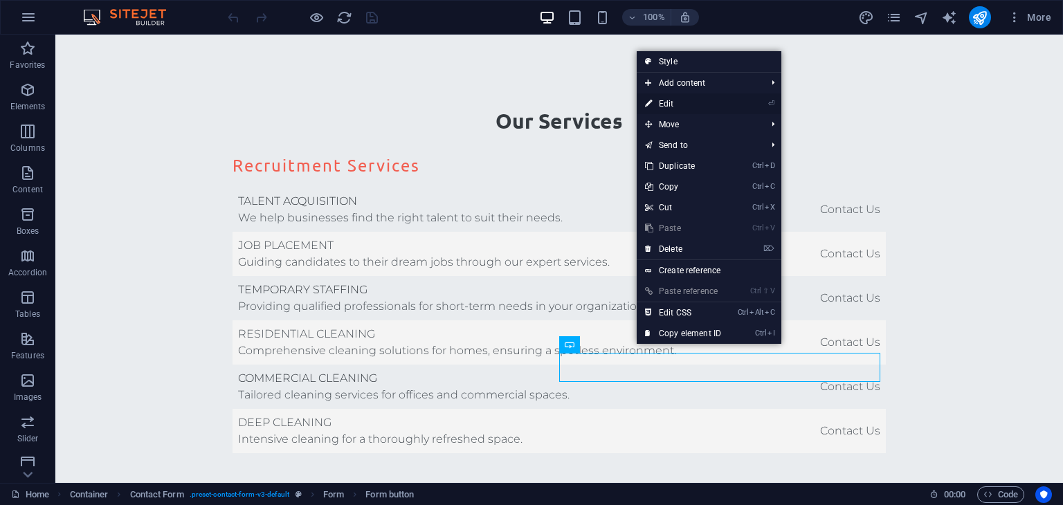
click at [669, 100] on link "⏎ Edit" at bounding box center [683, 103] width 93 height 21
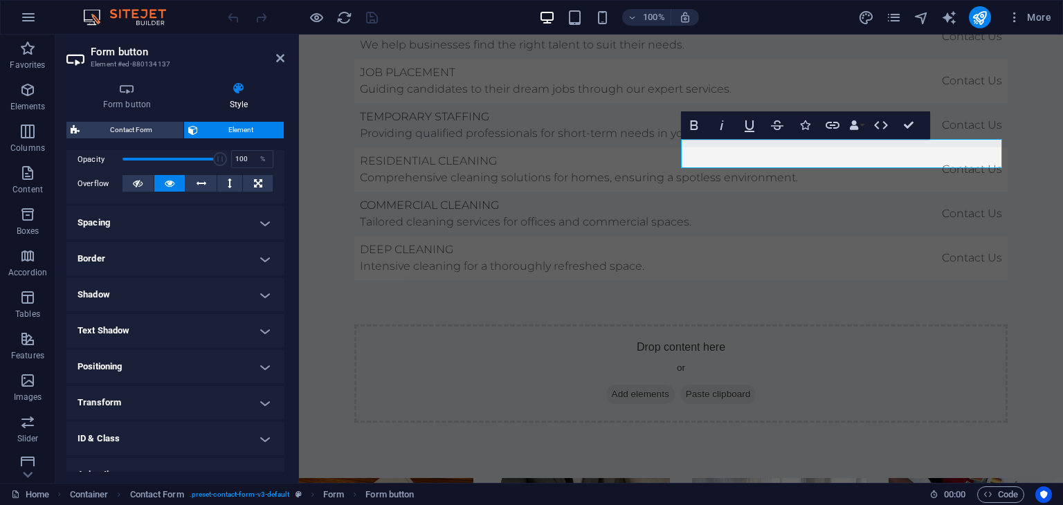
scroll to position [263, 0]
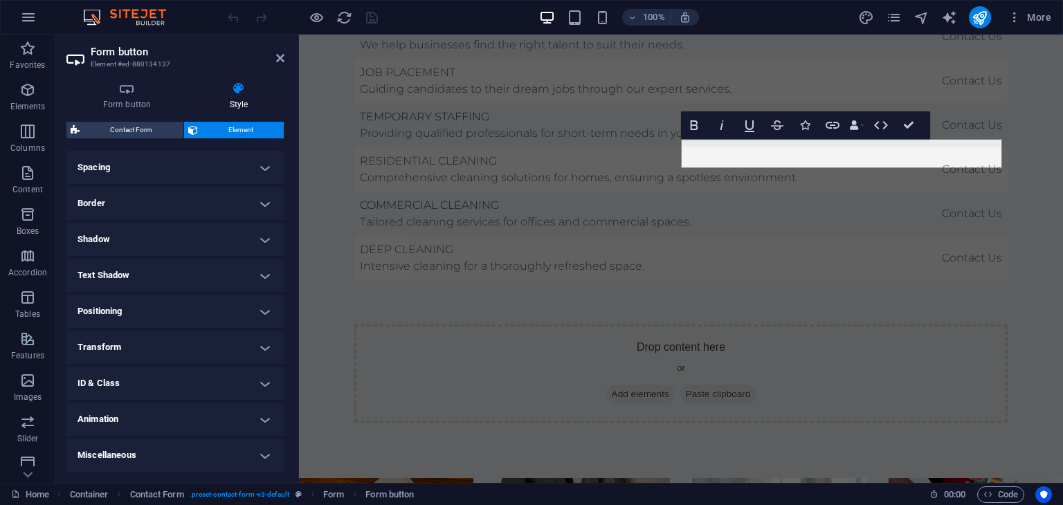
click at [137, 389] on h4 "ID & Class" at bounding box center [175, 383] width 218 height 33
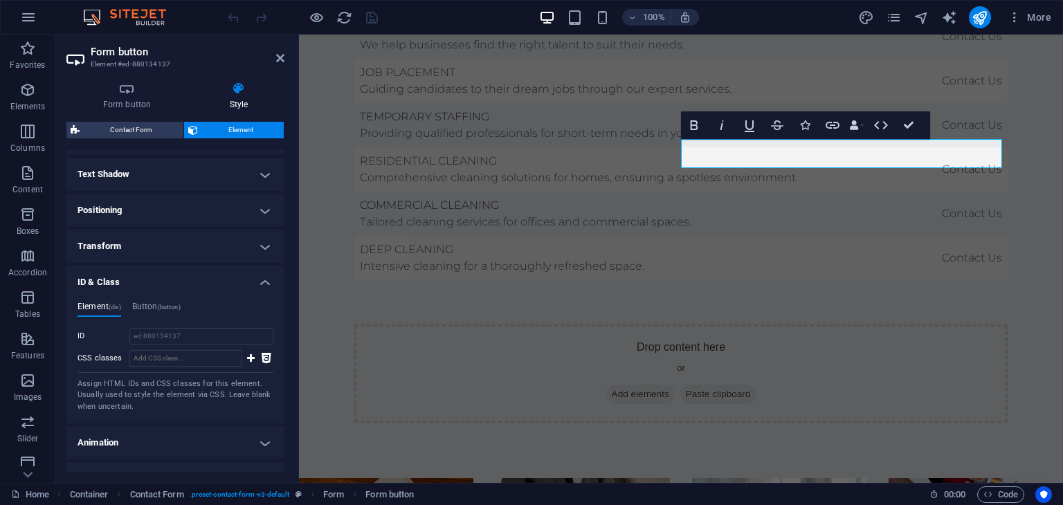
scroll to position [388, 0]
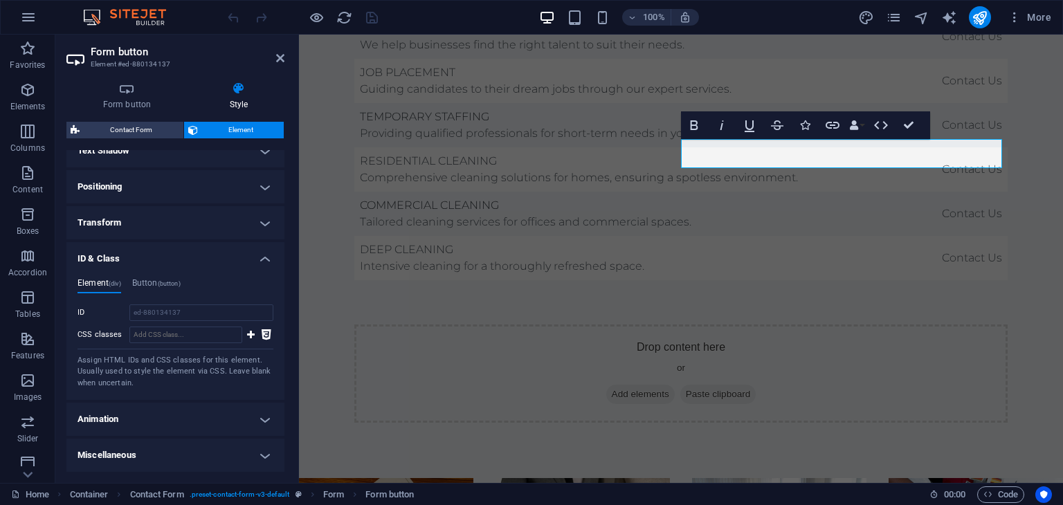
click at [140, 426] on h4 "Animation" at bounding box center [175, 419] width 218 height 33
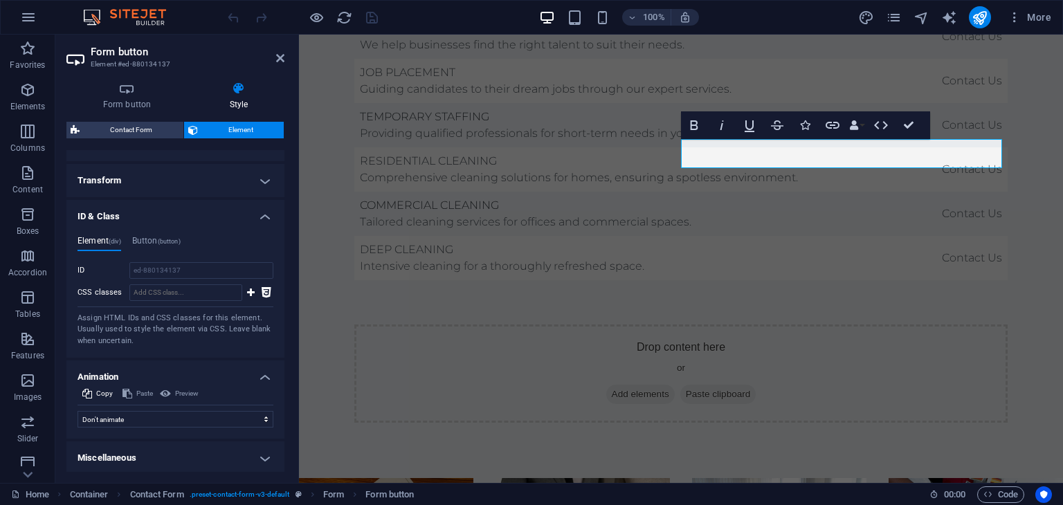
scroll to position [432, 0]
click at [152, 454] on h4 "Miscellaneous" at bounding box center [175, 455] width 218 height 33
click at [145, 172] on h4 "Transform" at bounding box center [175, 178] width 218 height 33
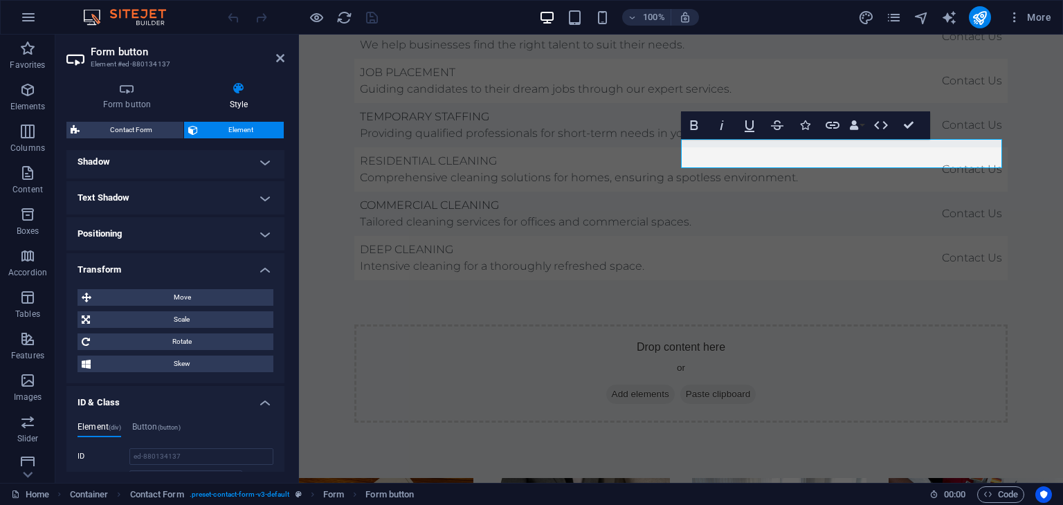
scroll to position [293, 0]
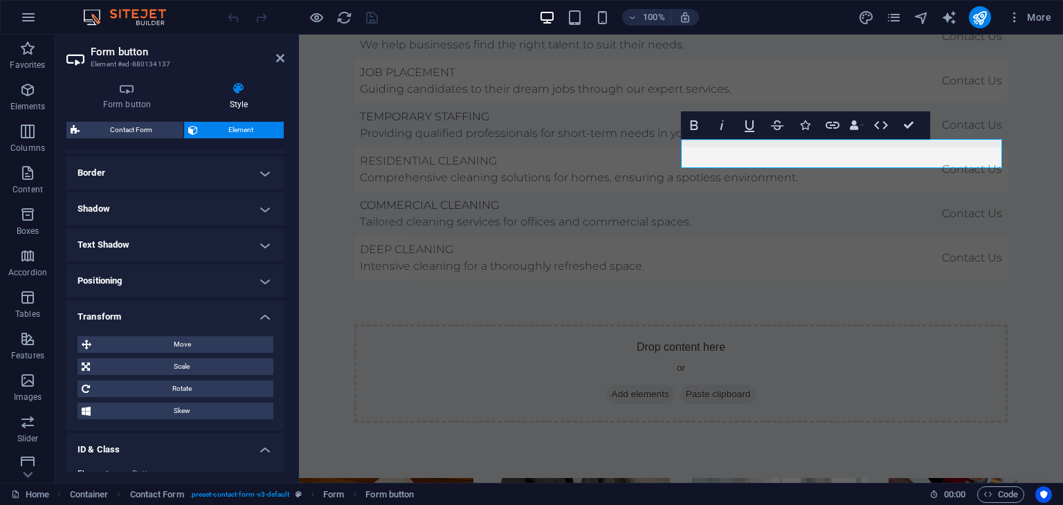
click at [149, 240] on h4 "Text Shadow" at bounding box center [175, 244] width 218 height 33
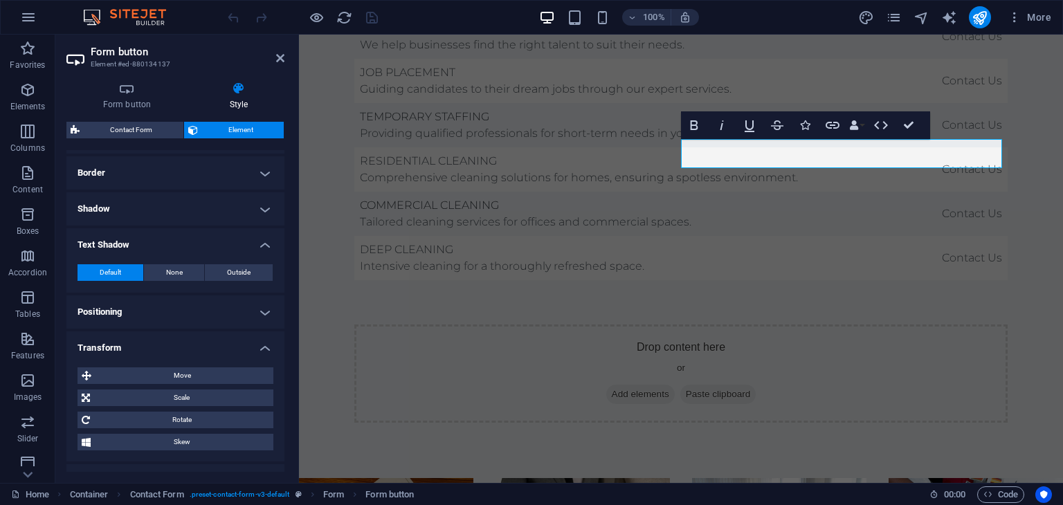
click at [148, 217] on h4 "Shadow" at bounding box center [175, 208] width 218 height 33
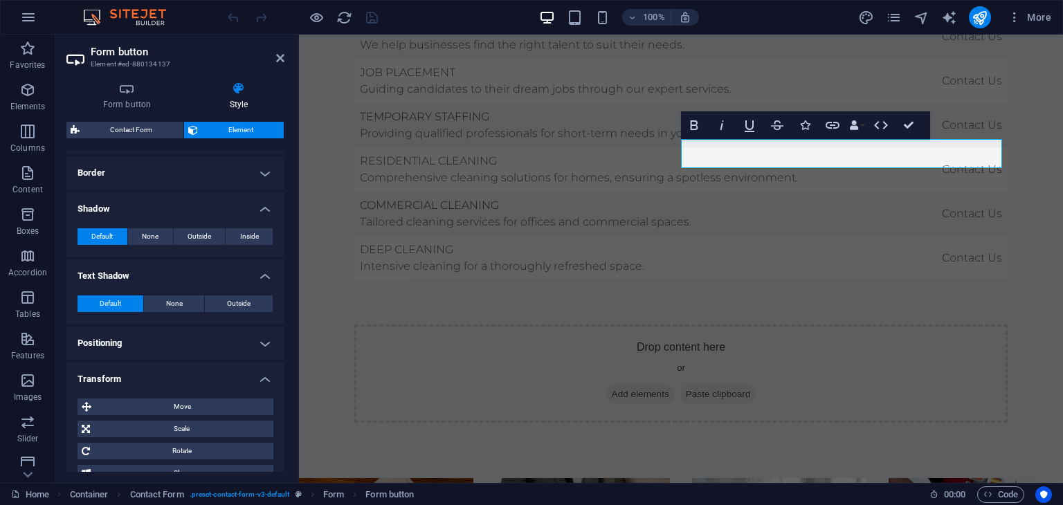
click at [148, 165] on h4 "Border" at bounding box center [175, 172] width 218 height 33
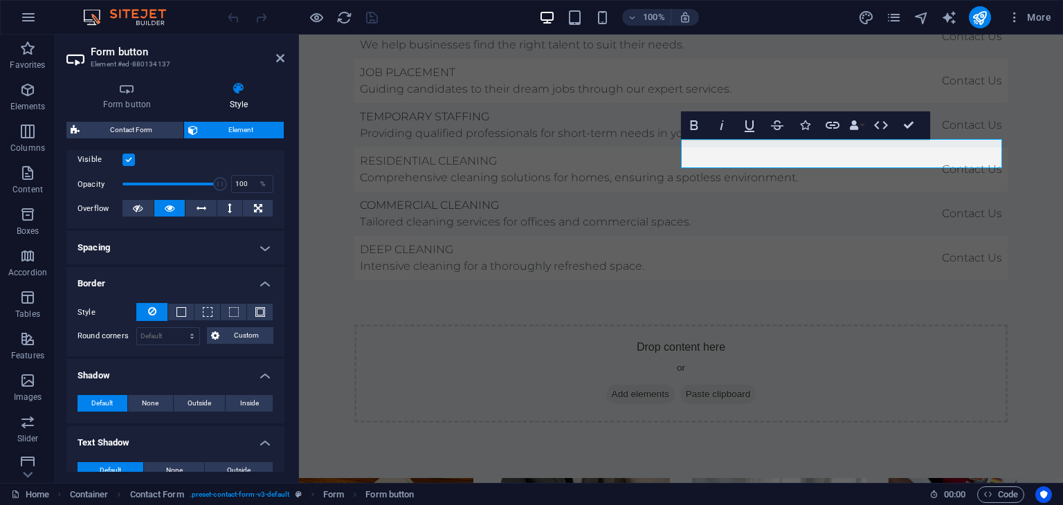
scroll to position [155, 0]
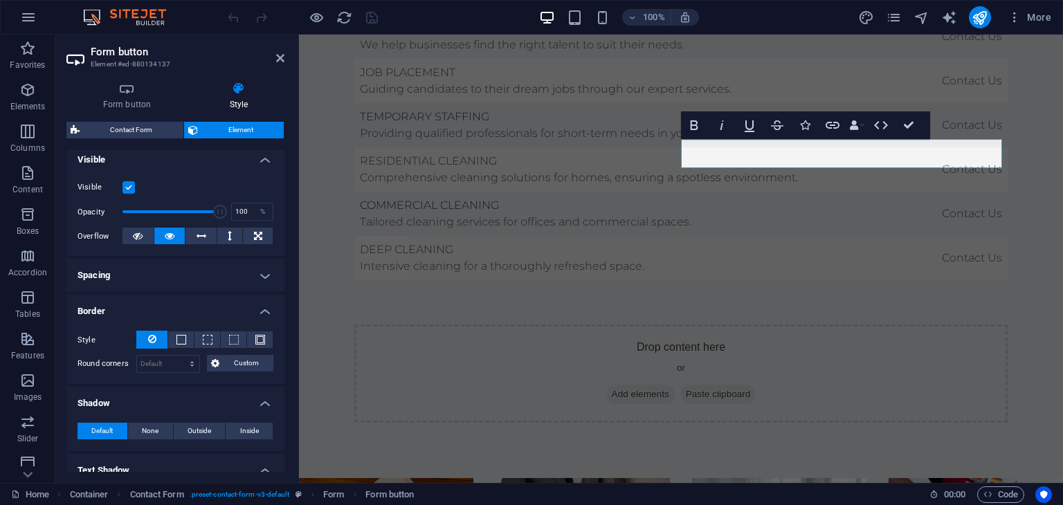
click at [153, 280] on h4 "Spacing" at bounding box center [175, 275] width 218 height 33
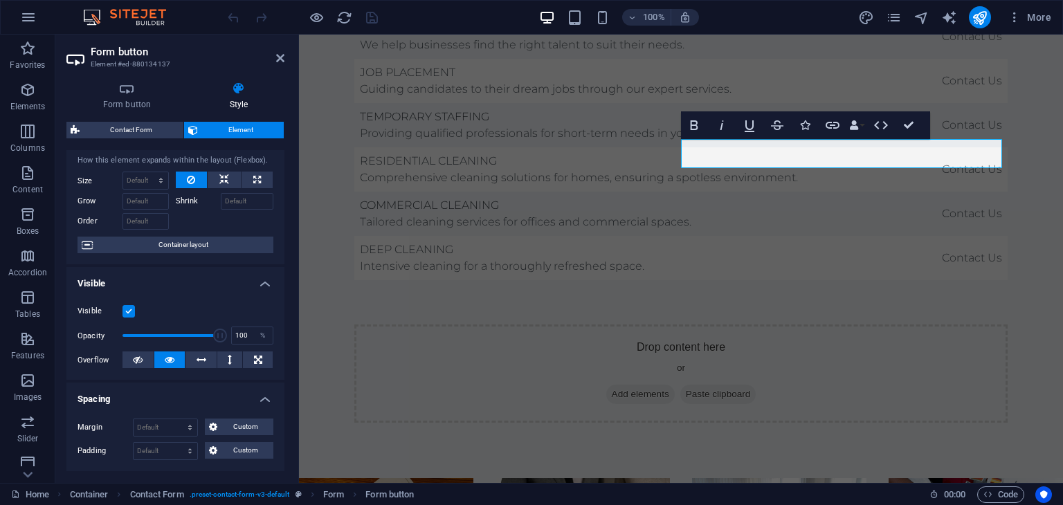
scroll to position [0, 0]
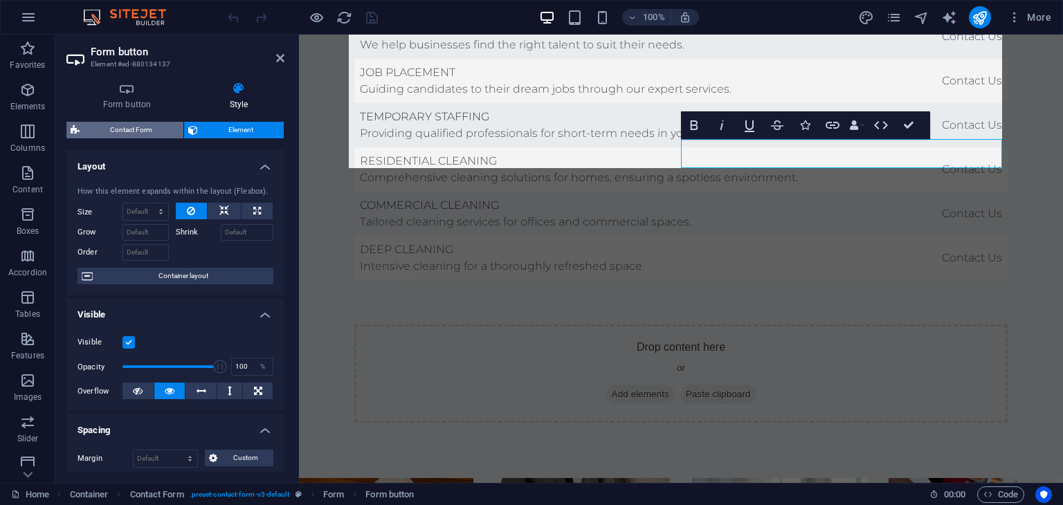
click at [147, 128] on span "Contact Form" at bounding box center [132, 130] width 96 height 17
select select "rem"
select select "preset-contact-form-v3-default"
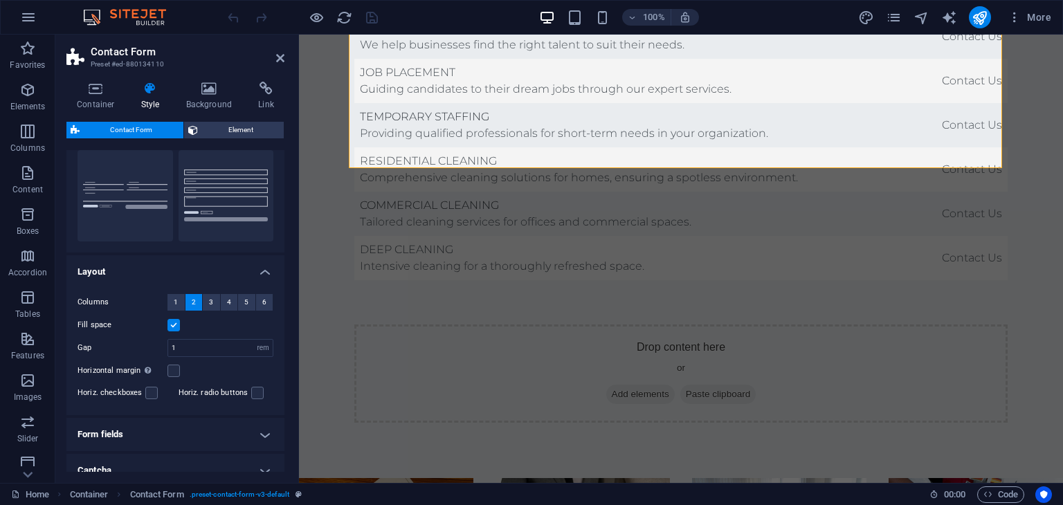
scroll to position [203, 0]
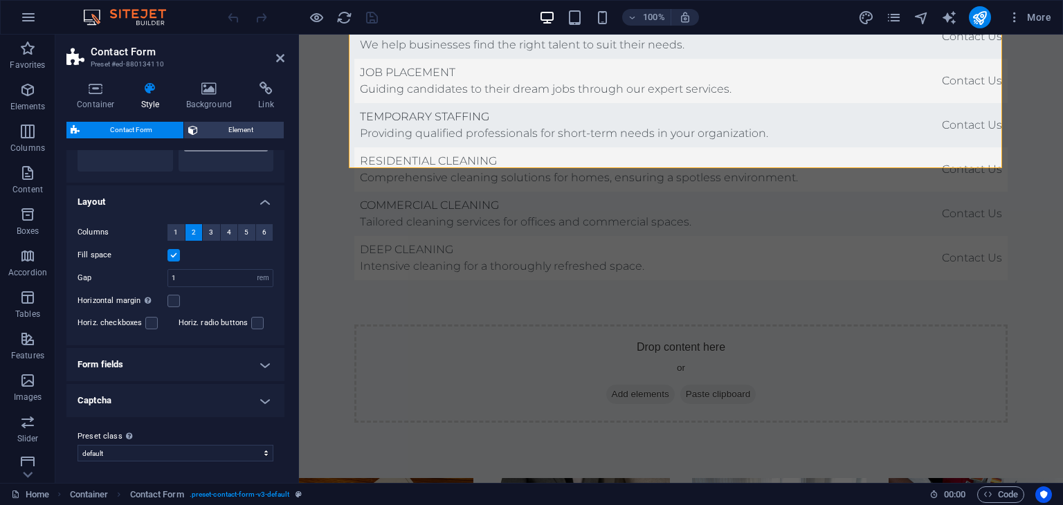
click at [167, 358] on h4 "Form fields" at bounding box center [175, 364] width 218 height 33
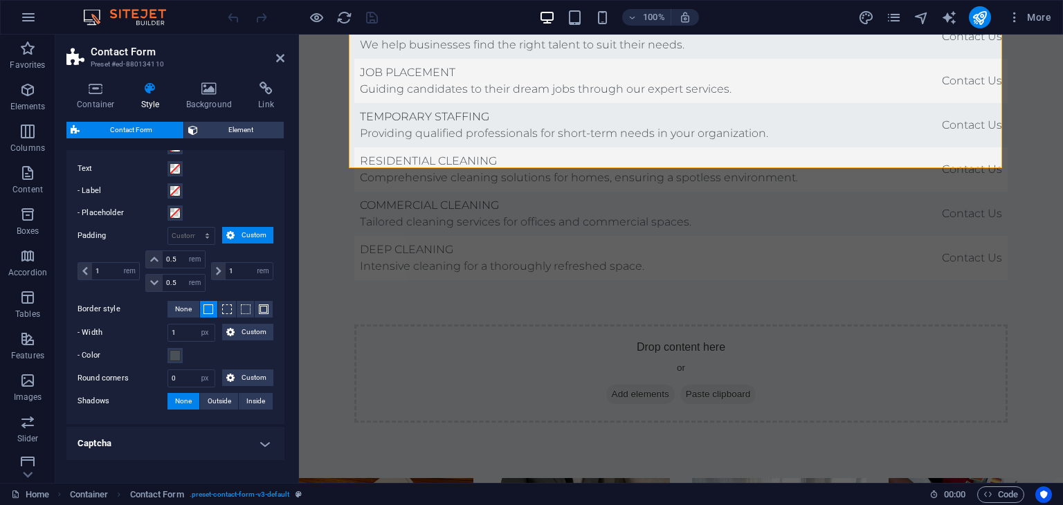
scroll to position [544, 0]
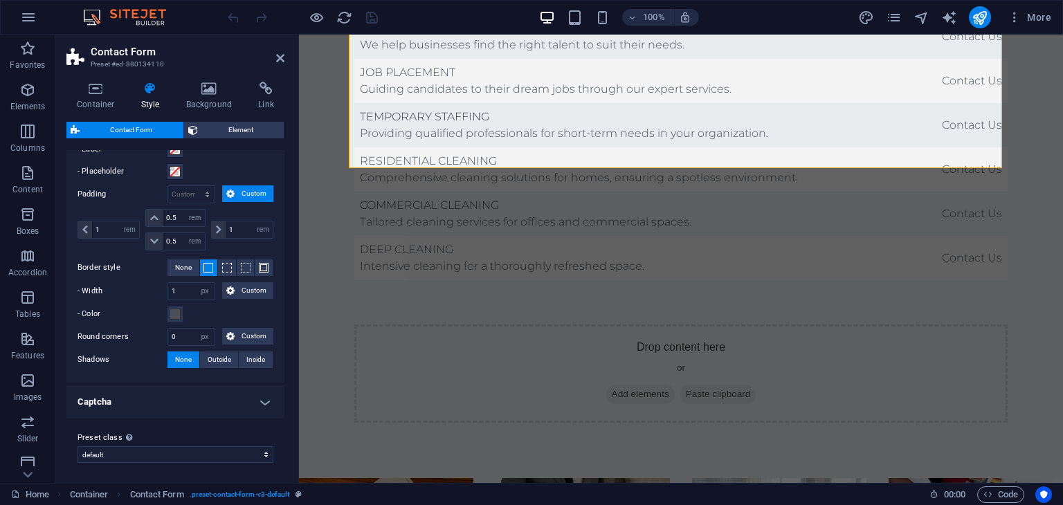
click at [156, 402] on h4 "Captcha" at bounding box center [175, 402] width 218 height 33
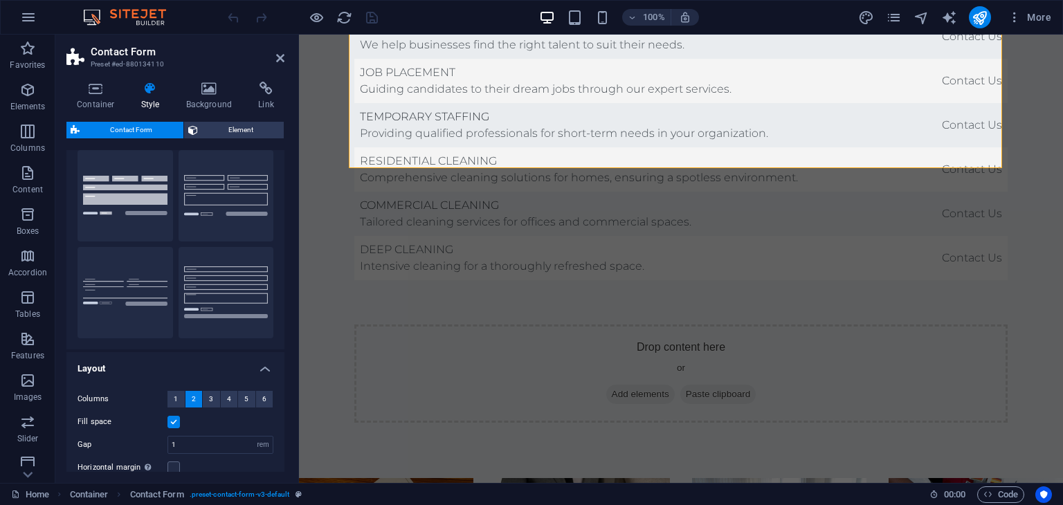
scroll to position [0, 0]
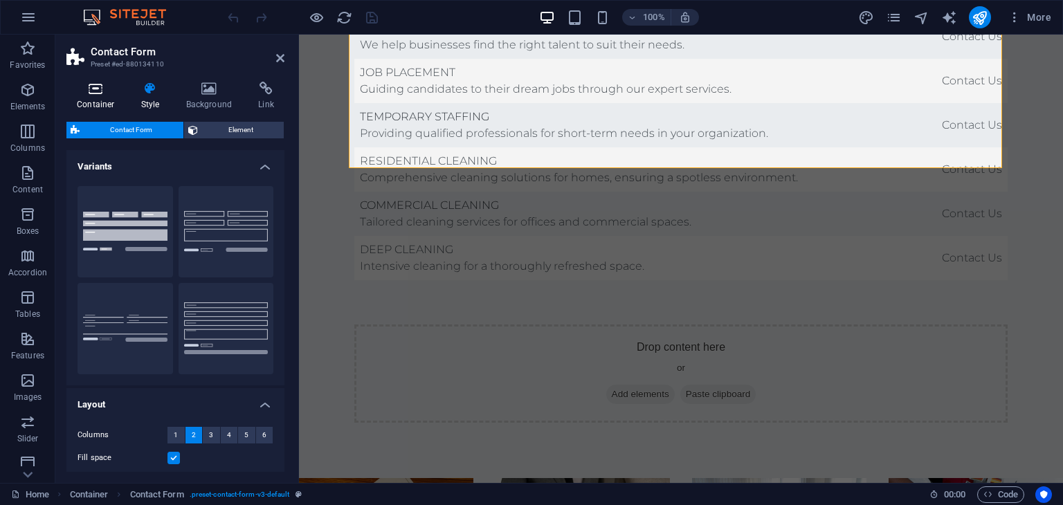
click at [101, 85] on icon at bounding box center [95, 89] width 59 height 14
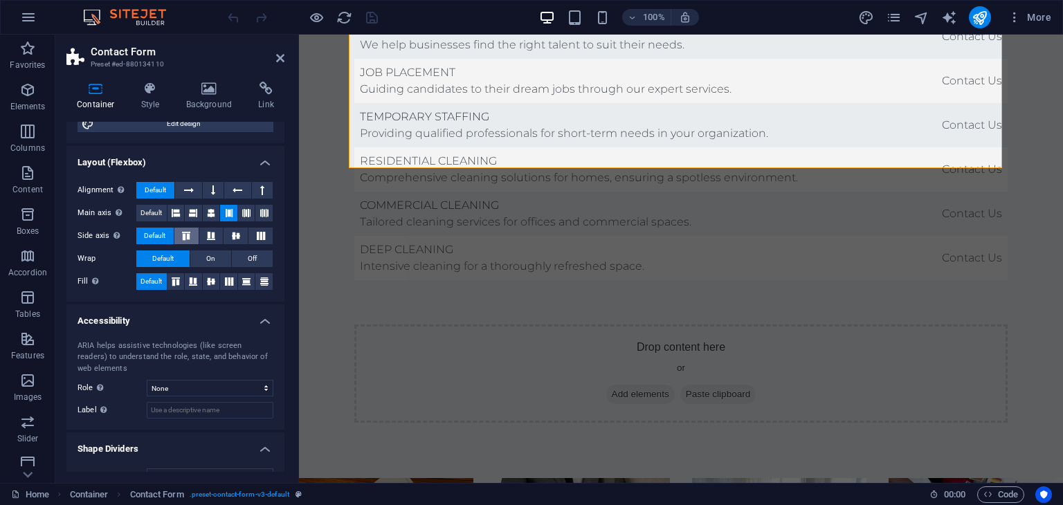
scroll to position [185, 0]
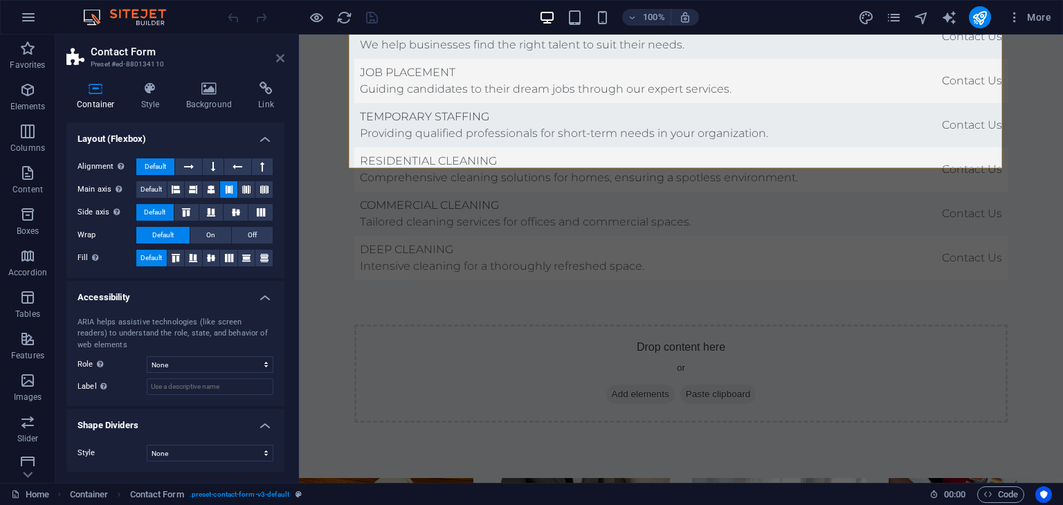
click at [282, 57] on icon at bounding box center [280, 58] width 8 height 11
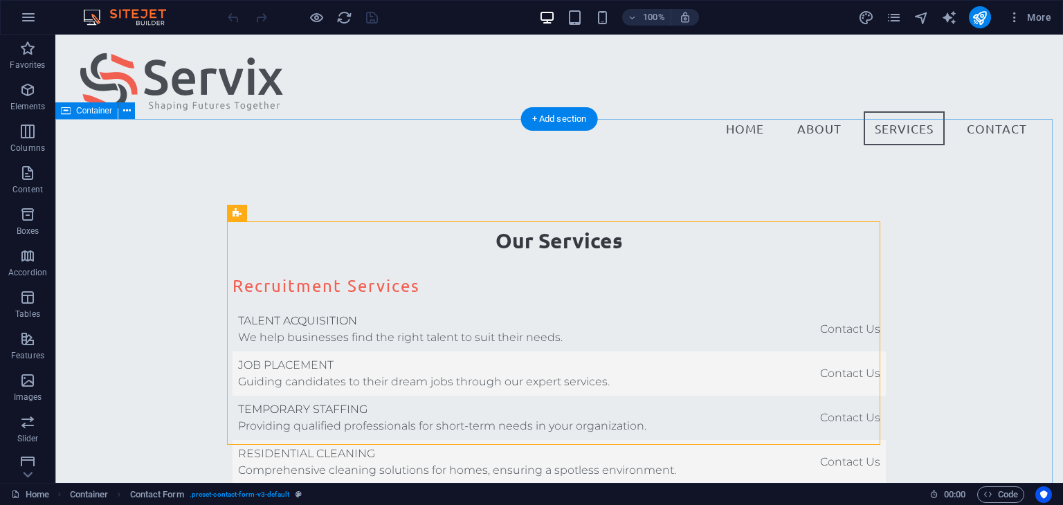
scroll to position [3095, 0]
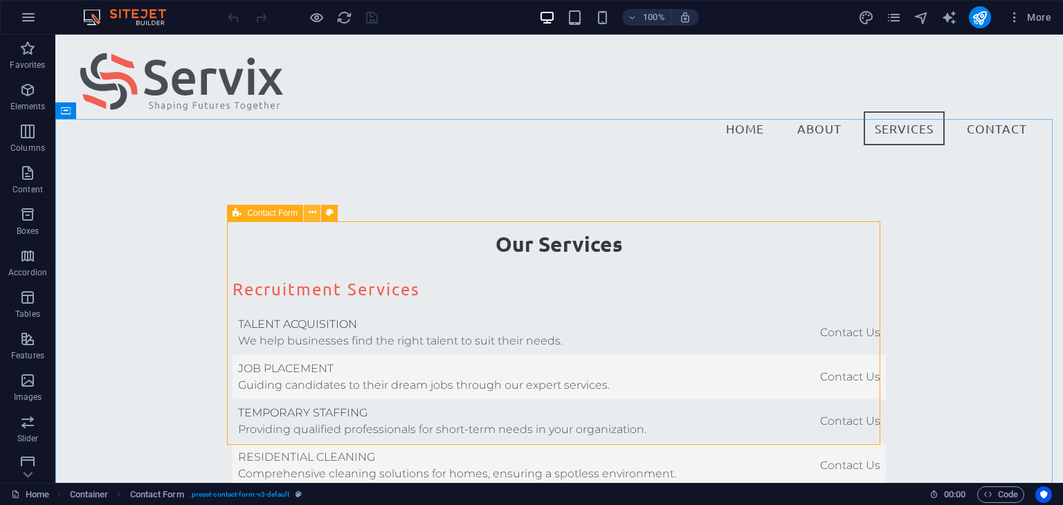
click at [310, 214] on icon at bounding box center [313, 213] width 8 height 15
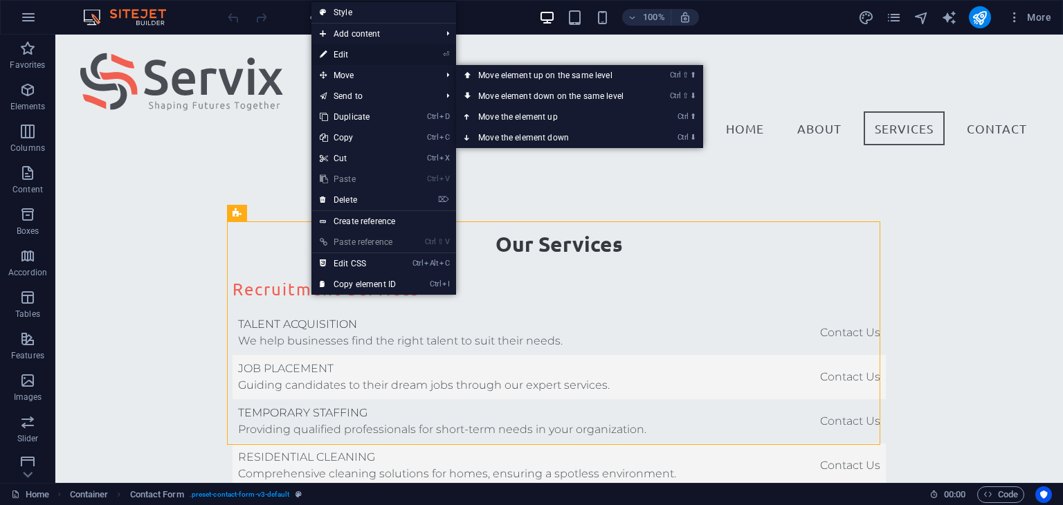
click at [341, 53] on link "⏎ Edit" at bounding box center [357, 54] width 93 height 21
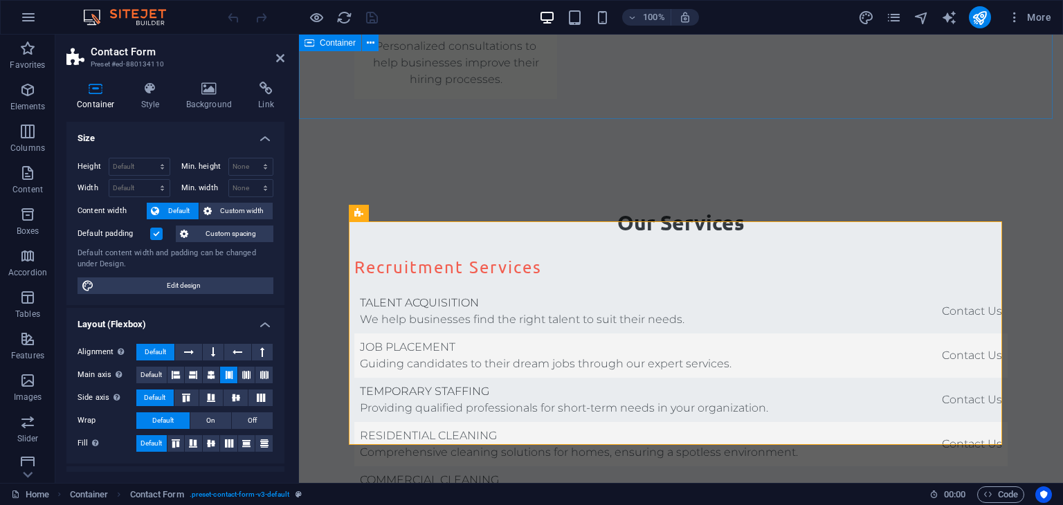
scroll to position [3149, 0]
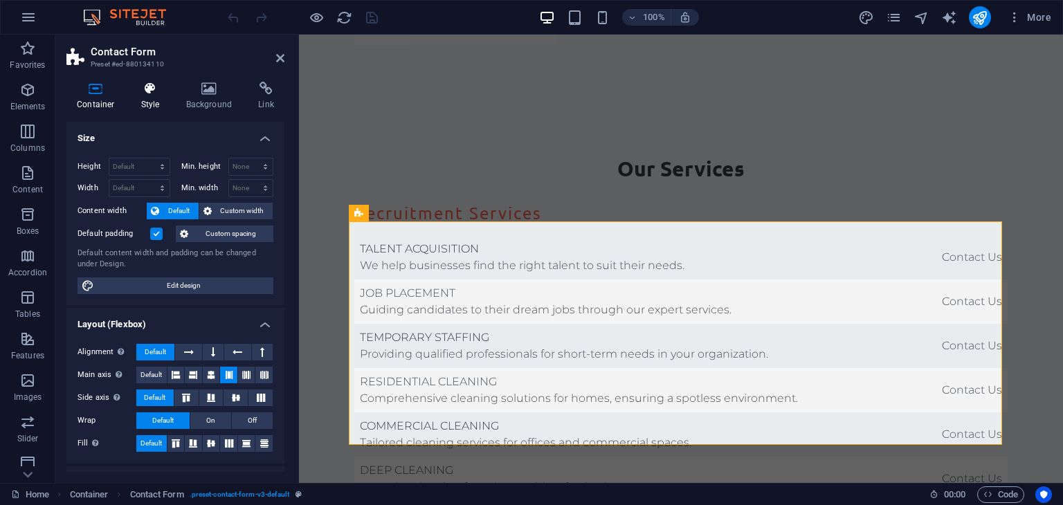
click at [159, 90] on icon at bounding box center [150, 89] width 39 height 14
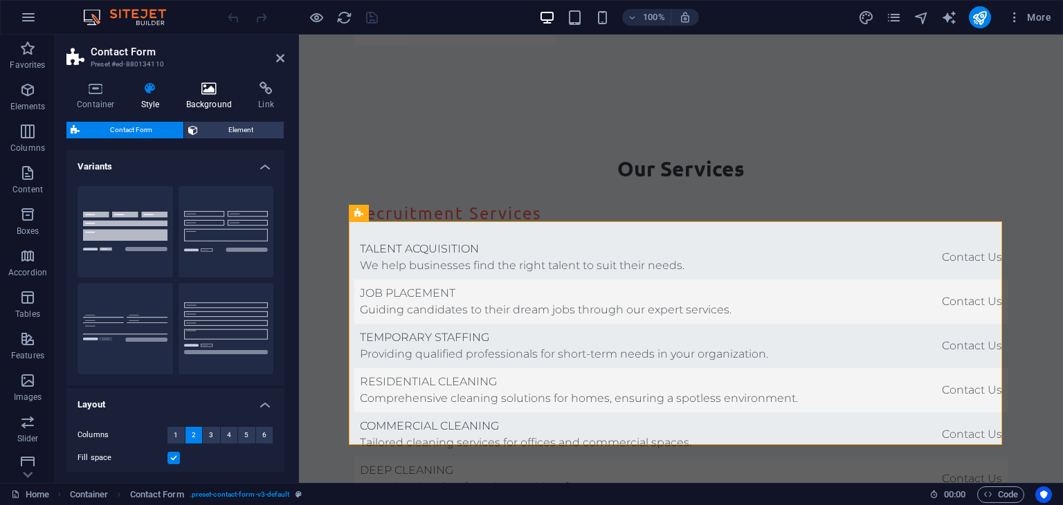
click at [206, 98] on h4 "Background" at bounding box center [212, 96] width 73 height 29
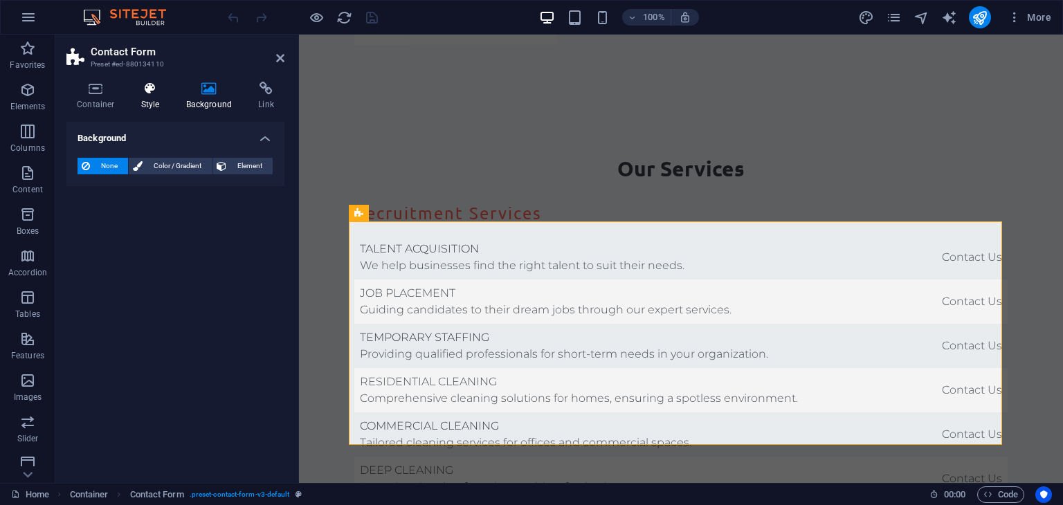
click at [163, 94] on icon at bounding box center [150, 89] width 39 height 14
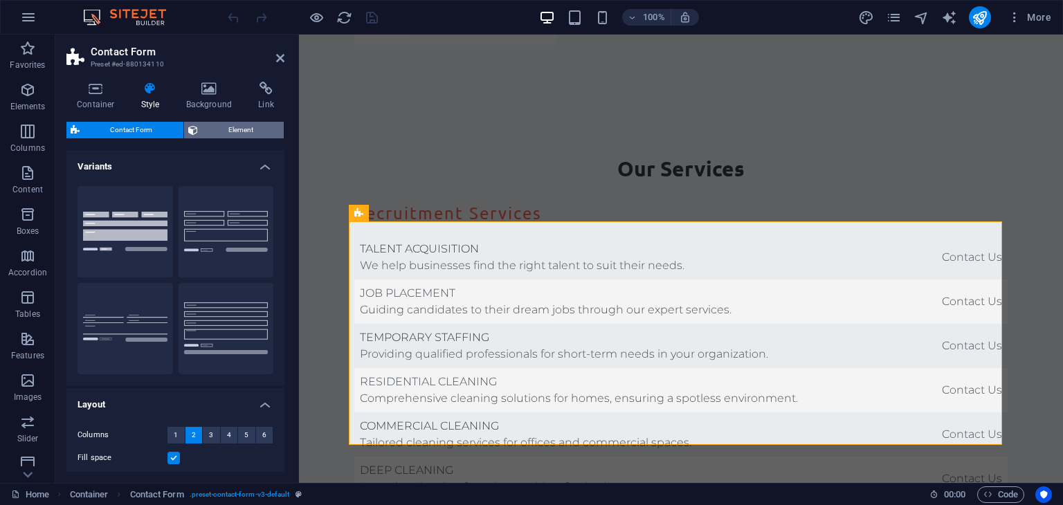
click at [214, 134] on span "Element" at bounding box center [241, 130] width 78 height 17
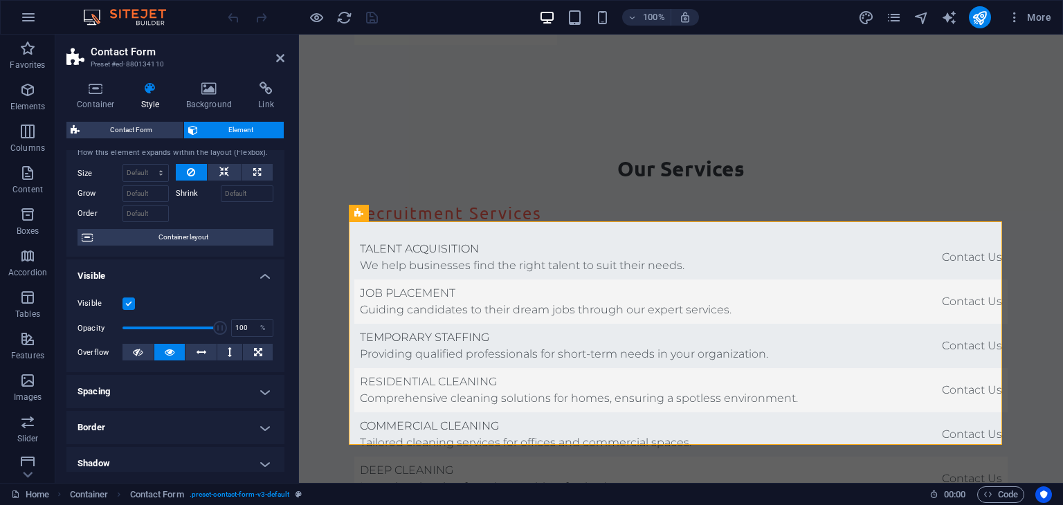
scroll to position [0, 0]
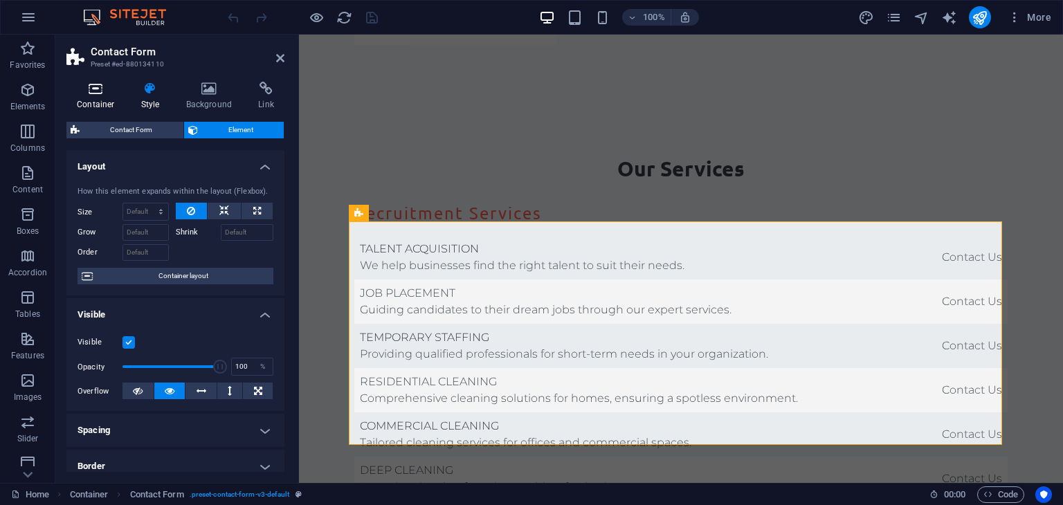
click at [90, 82] on icon at bounding box center [95, 89] width 59 height 14
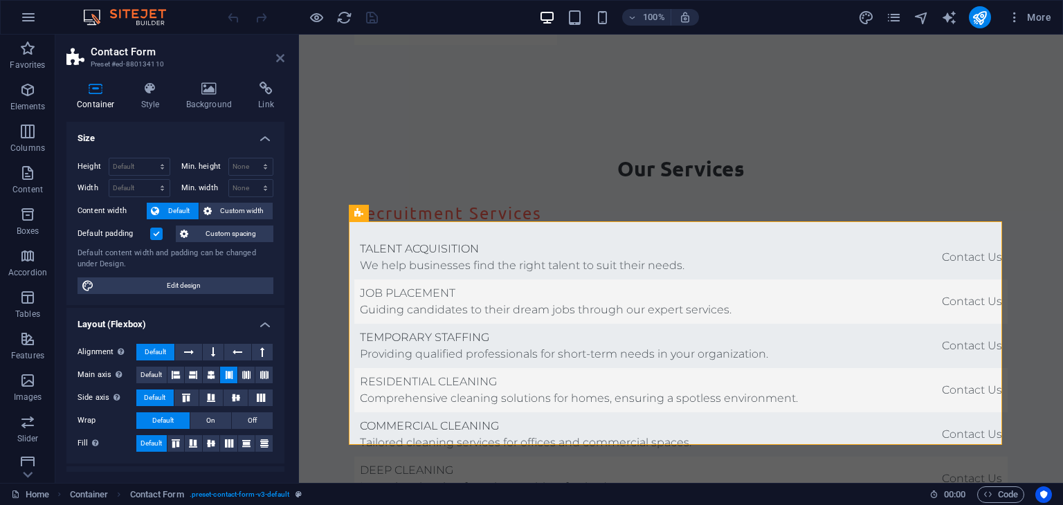
drag, startPoint x: 280, startPoint y: 58, endPoint x: 224, endPoint y: 21, distance: 66.4
click at [280, 57] on icon at bounding box center [280, 58] width 8 height 11
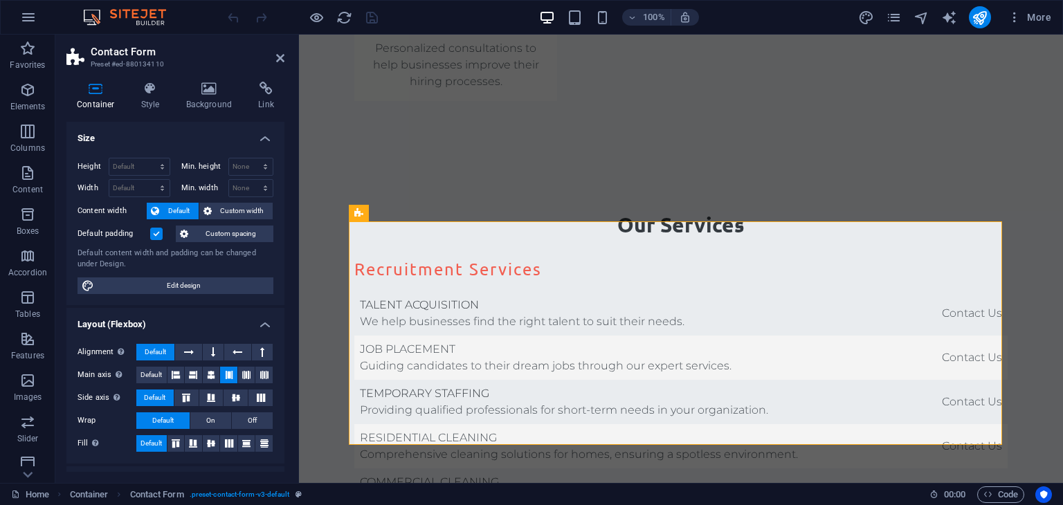
scroll to position [3189, 0]
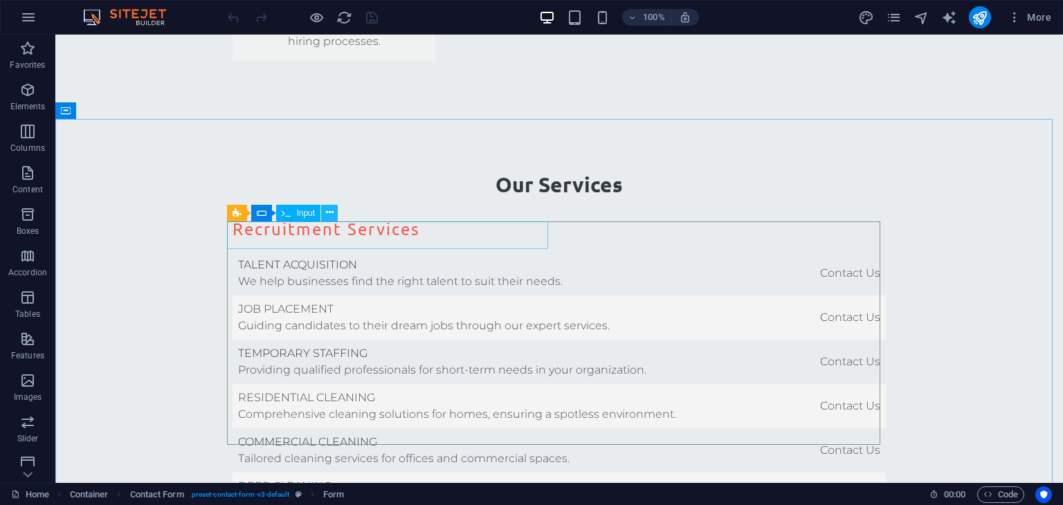
click at [328, 215] on icon at bounding box center [330, 213] width 8 height 15
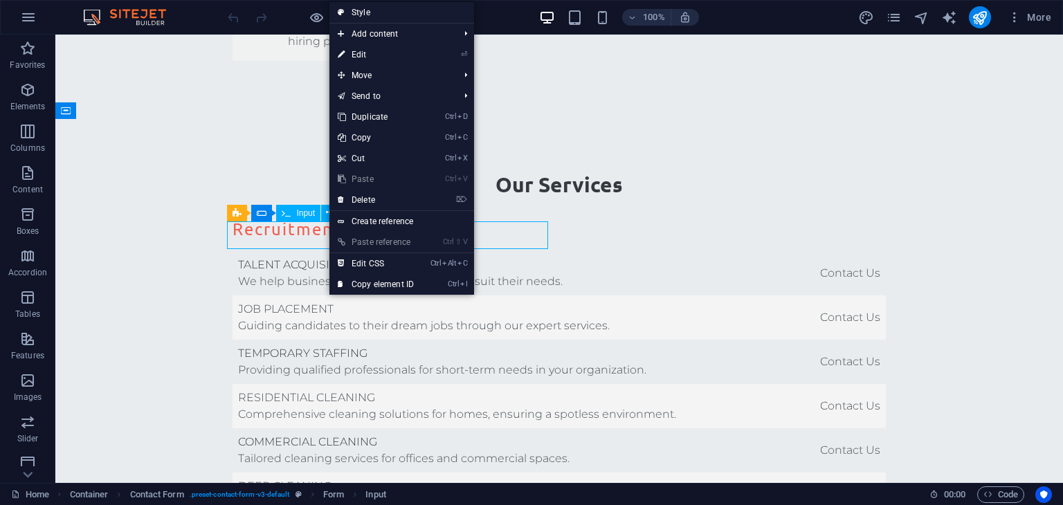
click at [294, 208] on div "Input" at bounding box center [298, 213] width 44 height 17
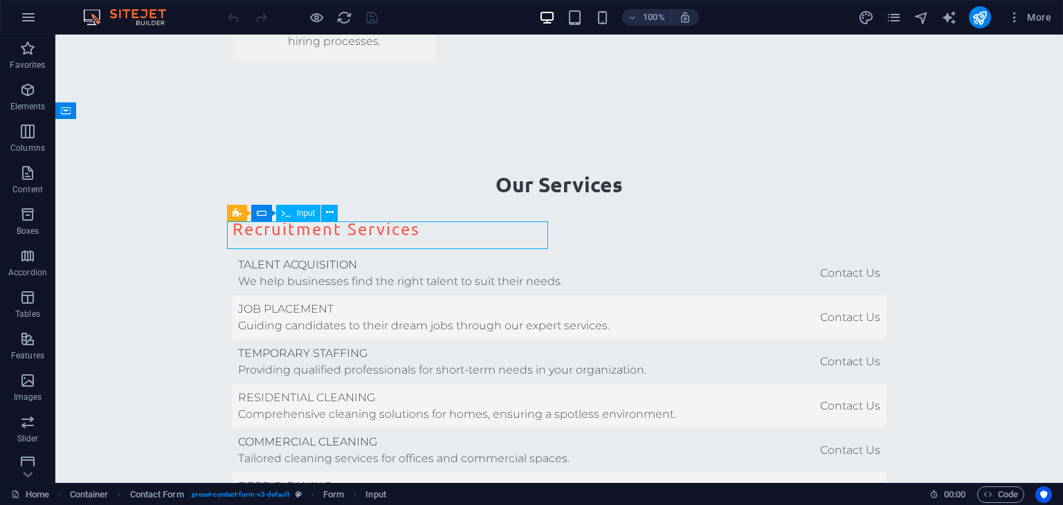
click at [302, 217] on span "Input" at bounding box center [305, 213] width 19 height 8
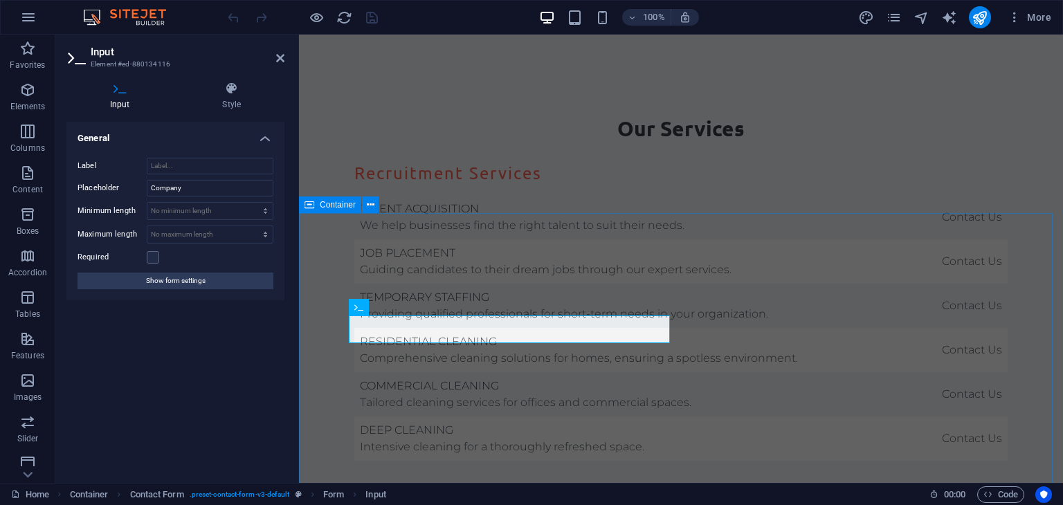
scroll to position [3149, 0]
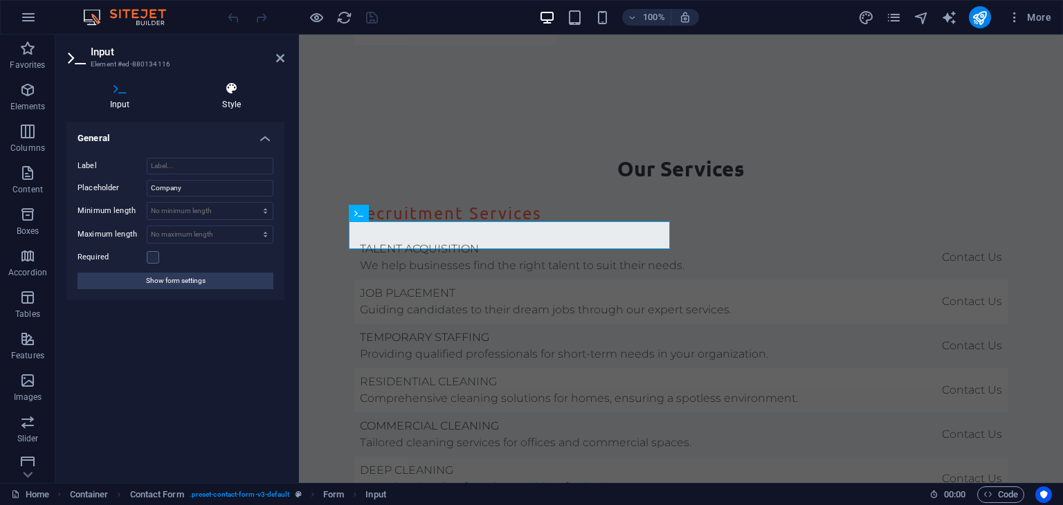
click at [239, 92] on icon at bounding box center [232, 89] width 106 height 14
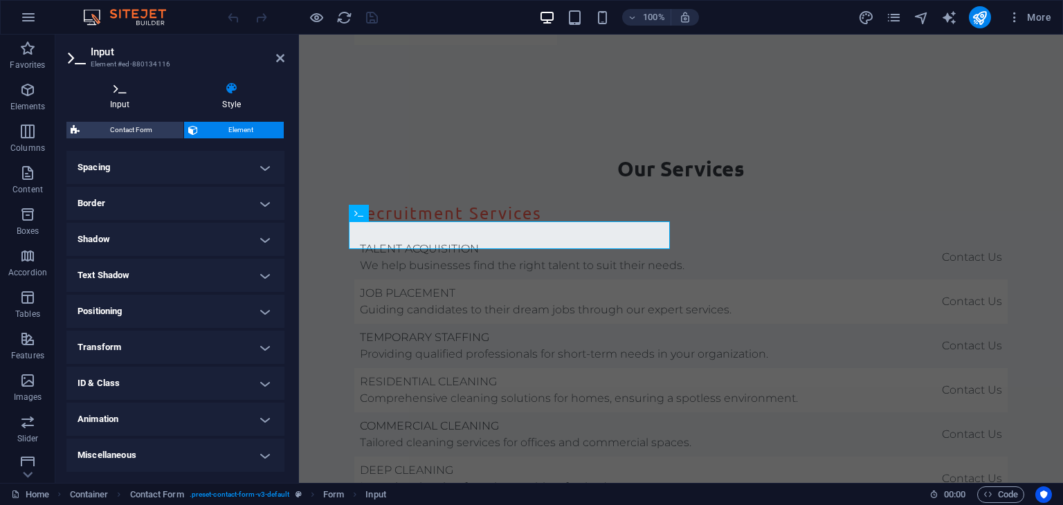
scroll to position [0, 0]
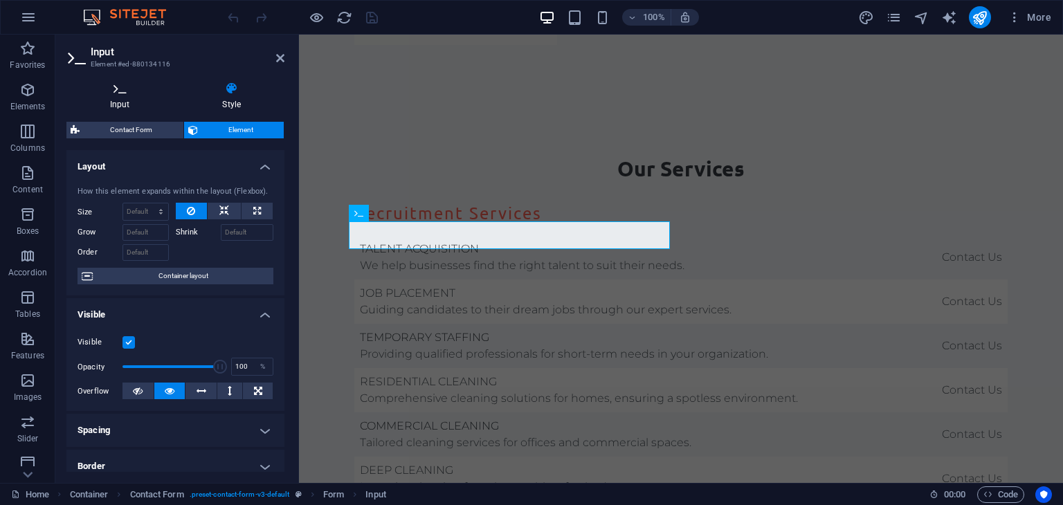
click at [118, 102] on h4 "Input" at bounding box center [122, 96] width 113 height 29
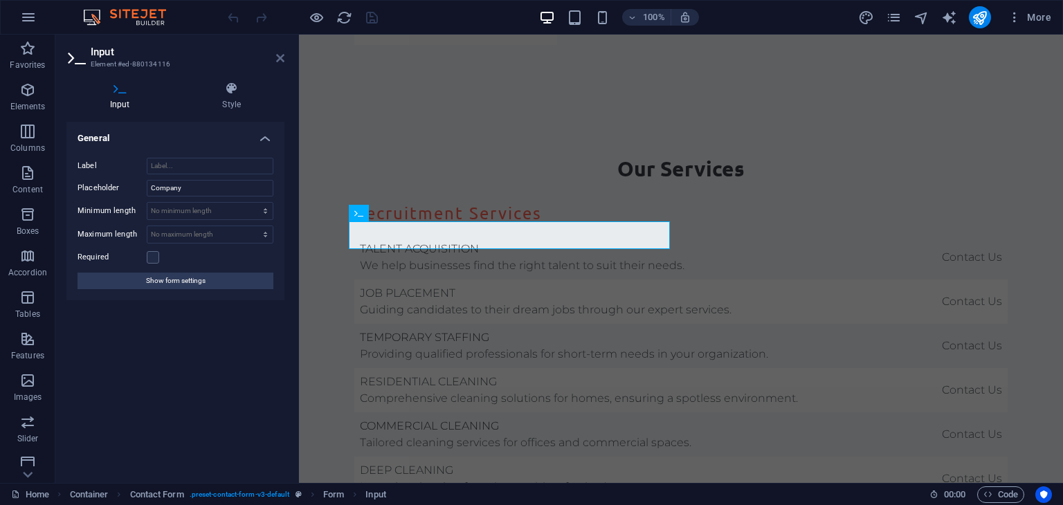
click at [280, 56] on icon at bounding box center [280, 58] width 8 height 11
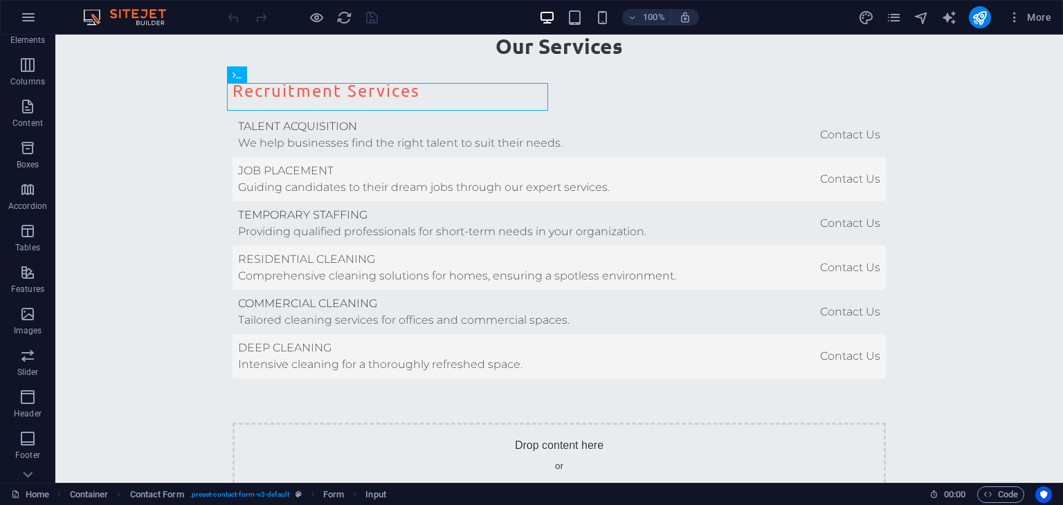
scroll to position [174, 0]
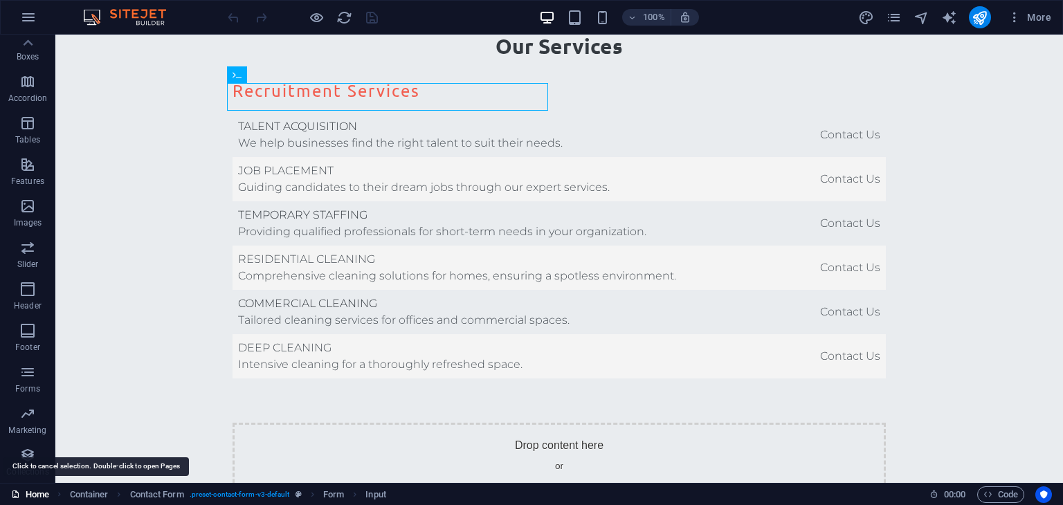
click at [34, 491] on link "Home" at bounding box center [30, 495] width 38 height 17
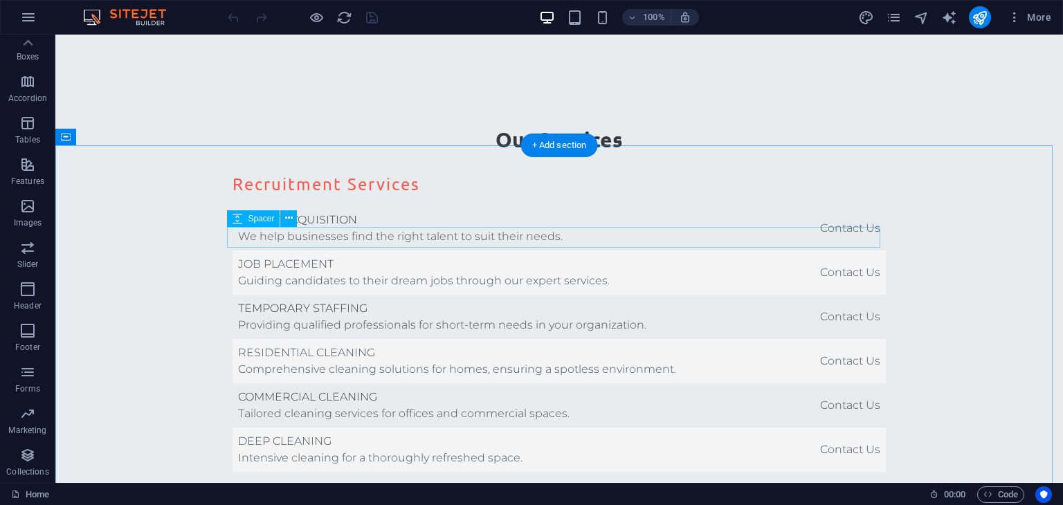
scroll to position [3190, 0]
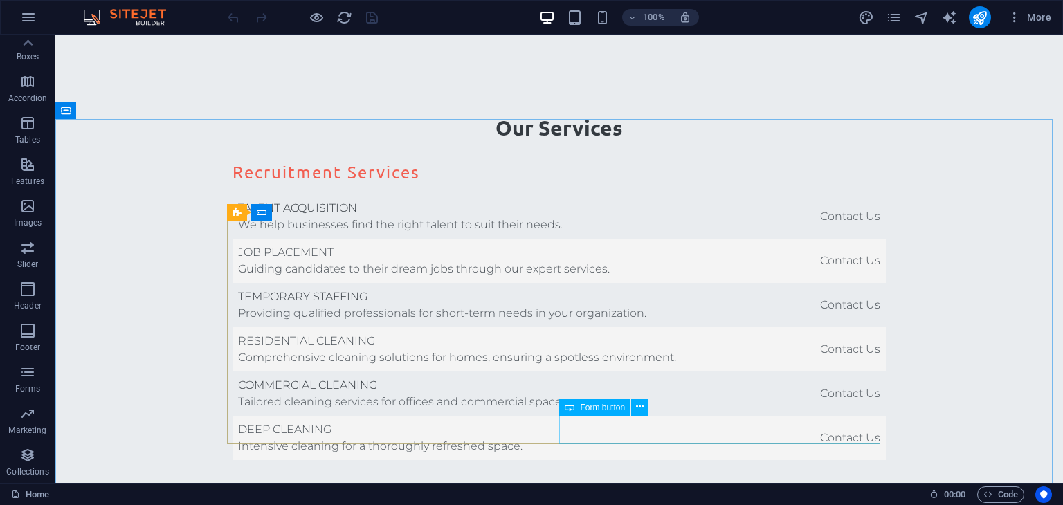
click at [615, 408] on span "Form button" at bounding box center [602, 408] width 45 height 8
click at [635, 409] on button at bounding box center [639, 407] width 17 height 17
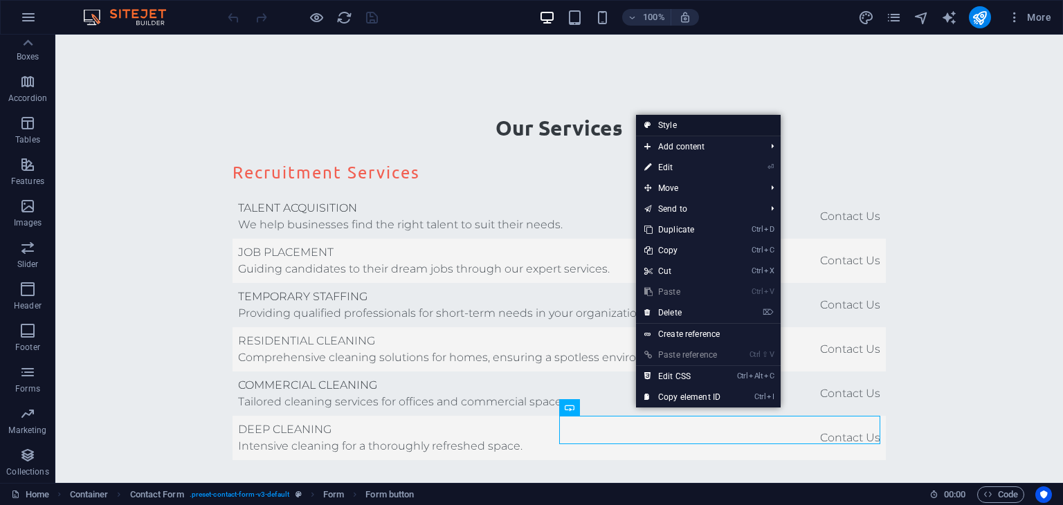
click at [673, 123] on link "Style" at bounding box center [708, 125] width 145 height 21
select select "rem"
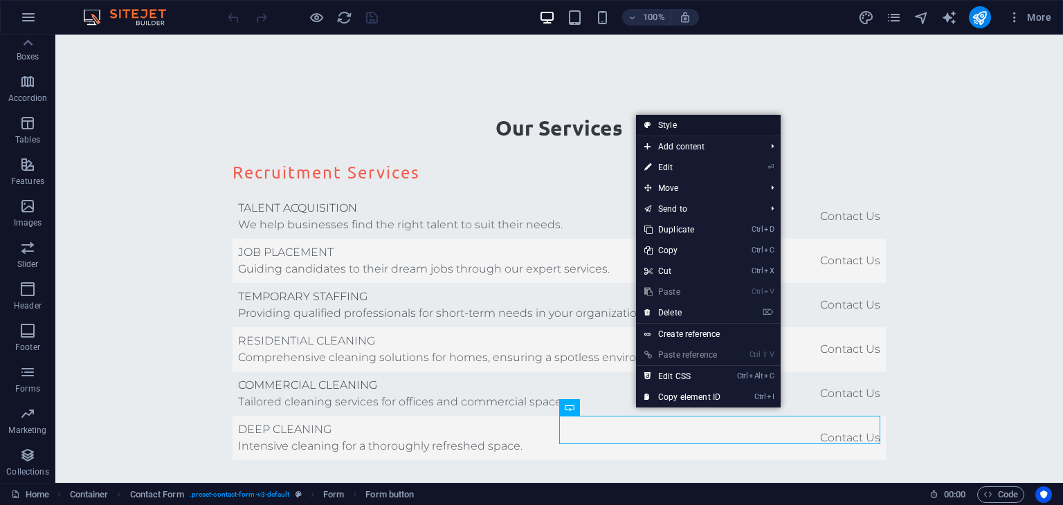
select select "rem"
select select "px"
select select "rem"
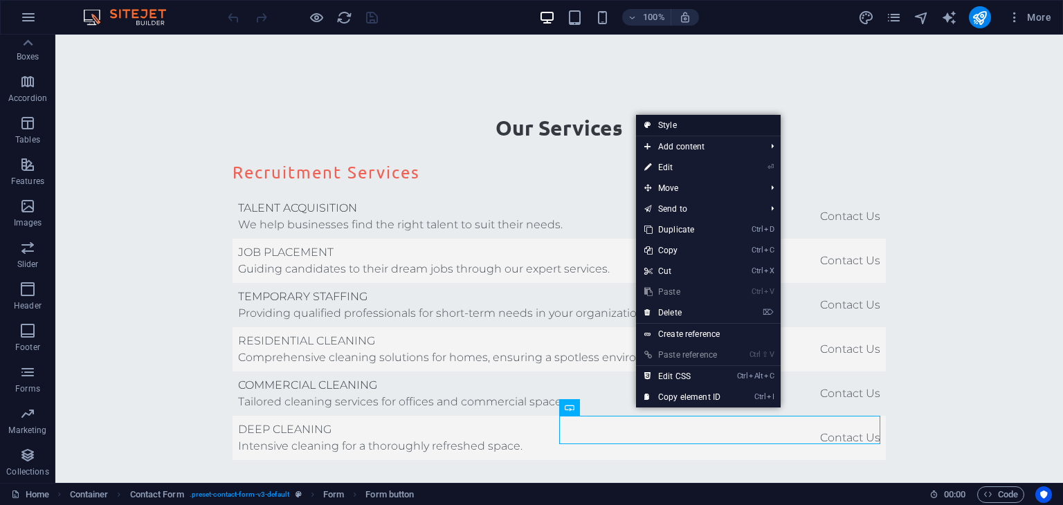
select select "preset-contact-form-v3-default"
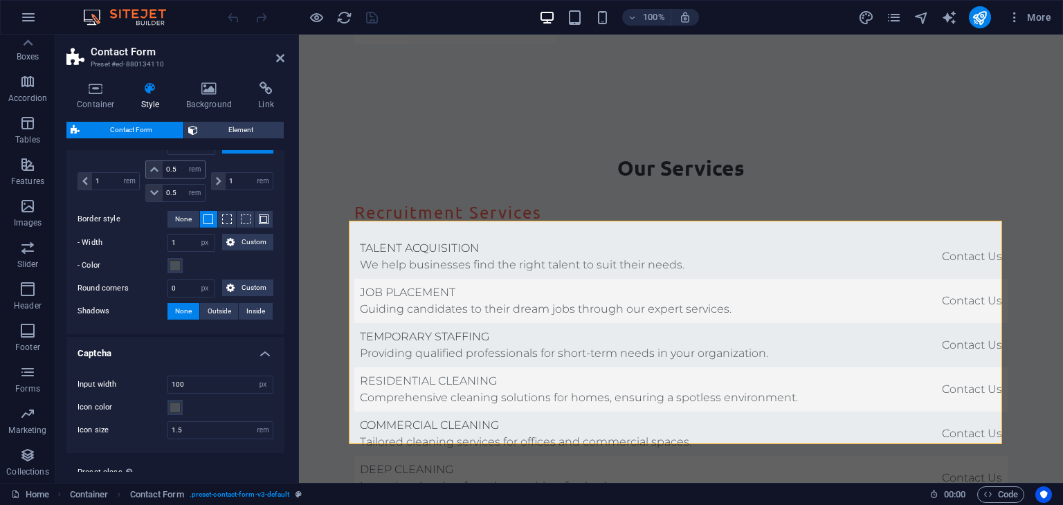
scroll to position [626, 0]
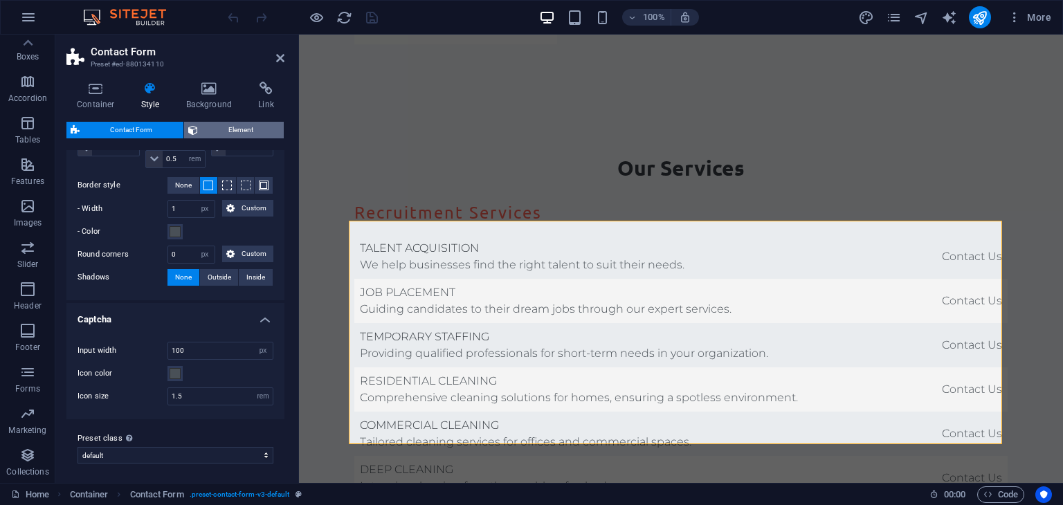
click at [206, 130] on span "Element" at bounding box center [241, 130] width 78 height 17
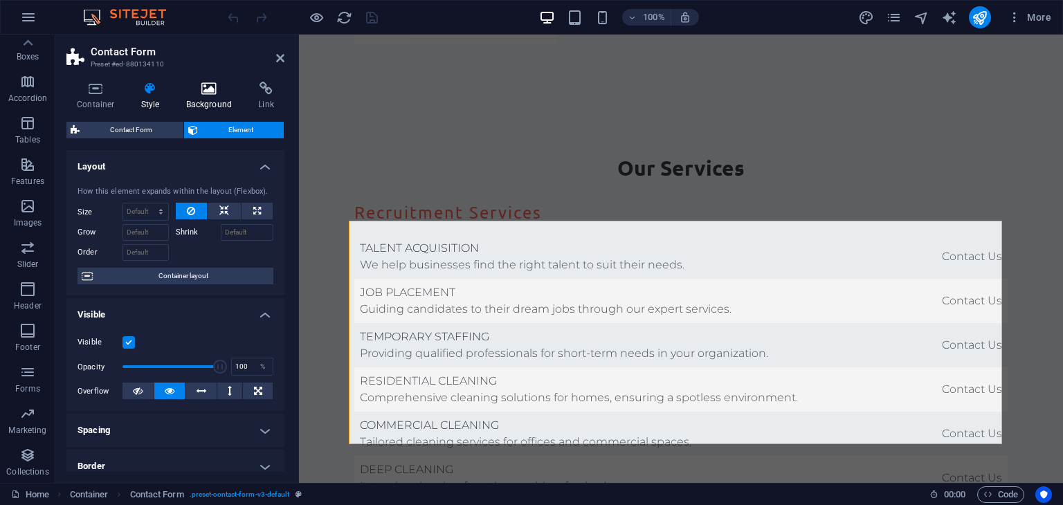
click at [205, 95] on icon at bounding box center [209, 89] width 67 height 14
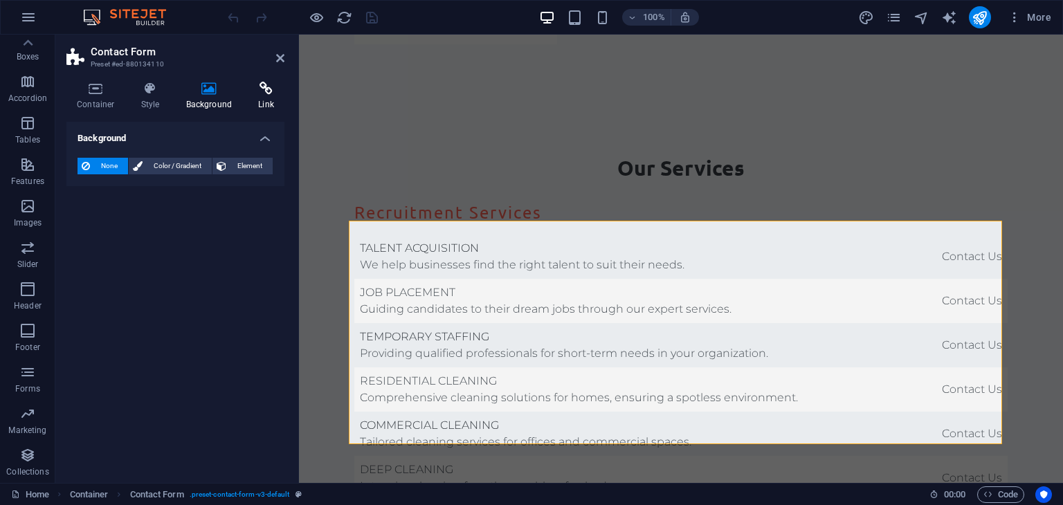
click at [278, 95] on icon at bounding box center [266, 89] width 37 height 14
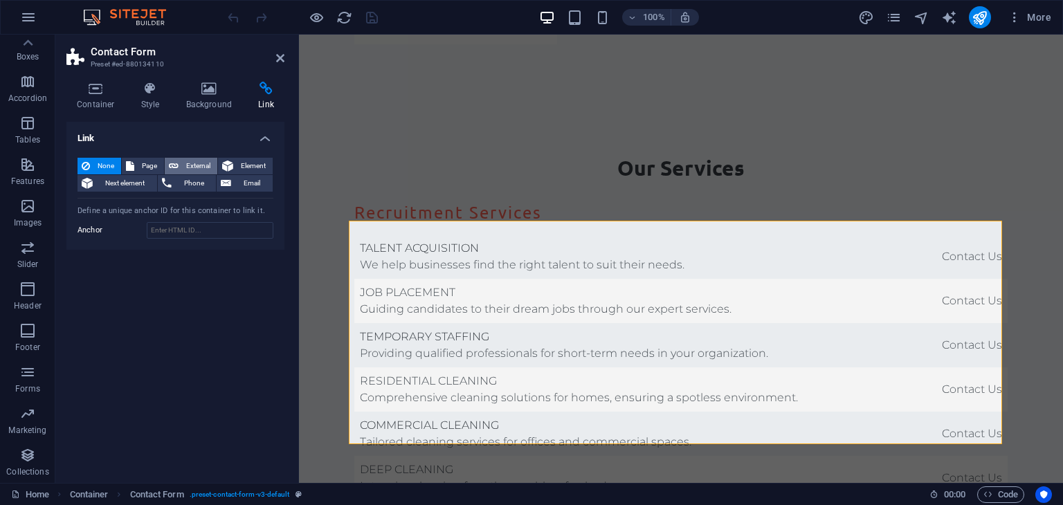
click at [183, 163] on span "External" at bounding box center [198, 166] width 30 height 17
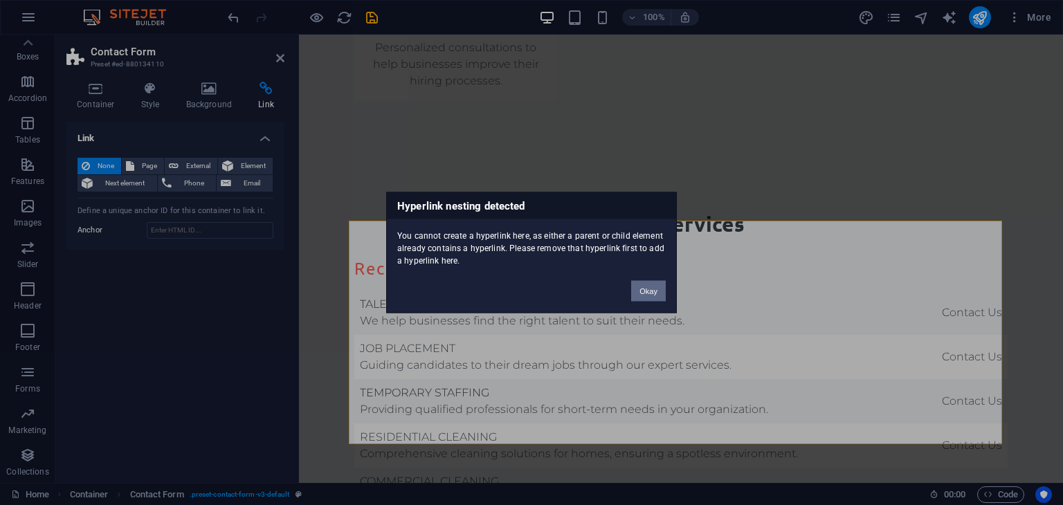
click at [662, 296] on button "Okay" at bounding box center [648, 291] width 35 height 21
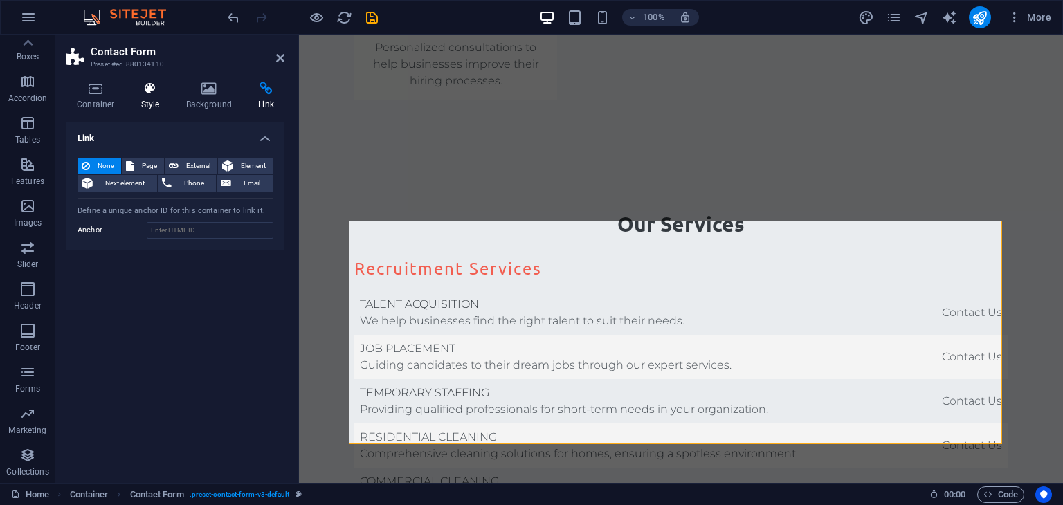
click at [164, 100] on h4 "Style" at bounding box center [153, 96] width 45 height 29
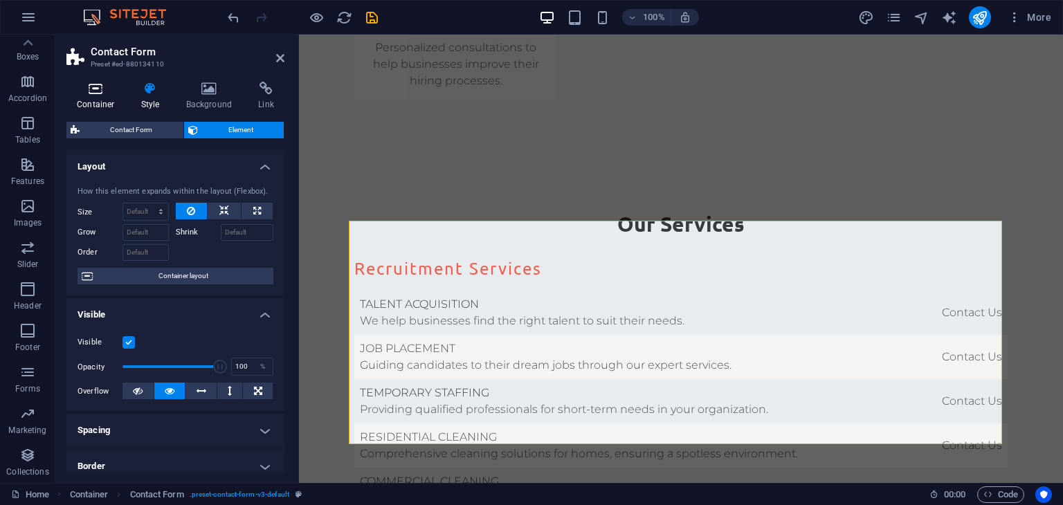
click at [100, 96] on h4 "Container" at bounding box center [98, 96] width 64 height 29
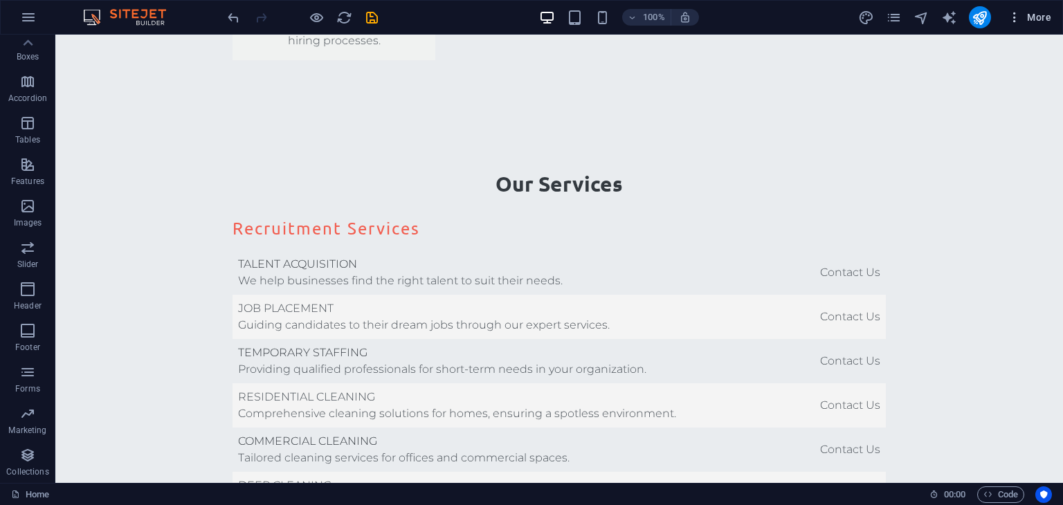
click at [1017, 12] on icon "button" at bounding box center [1015, 17] width 14 height 14
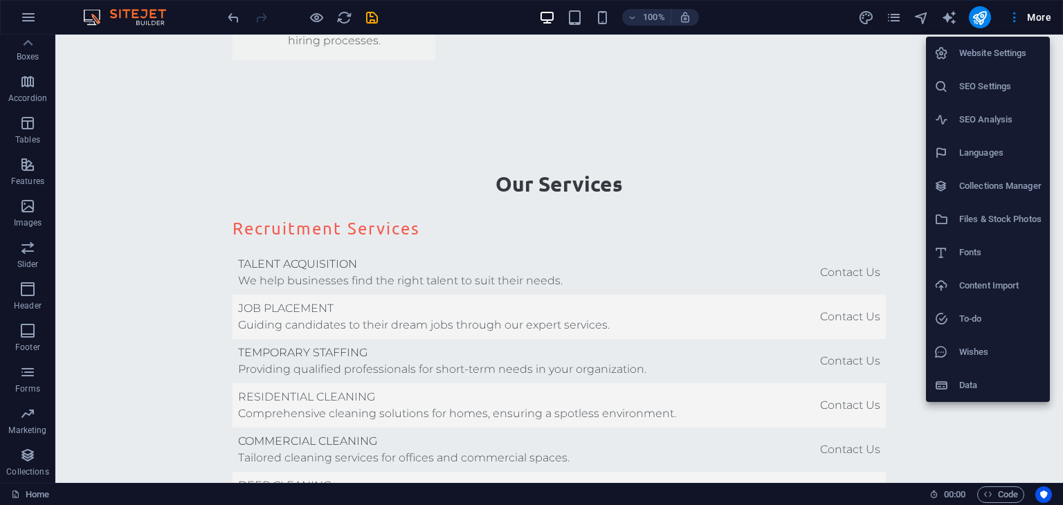
click at [975, 51] on h6 "Website Settings" at bounding box center [1000, 53] width 82 height 17
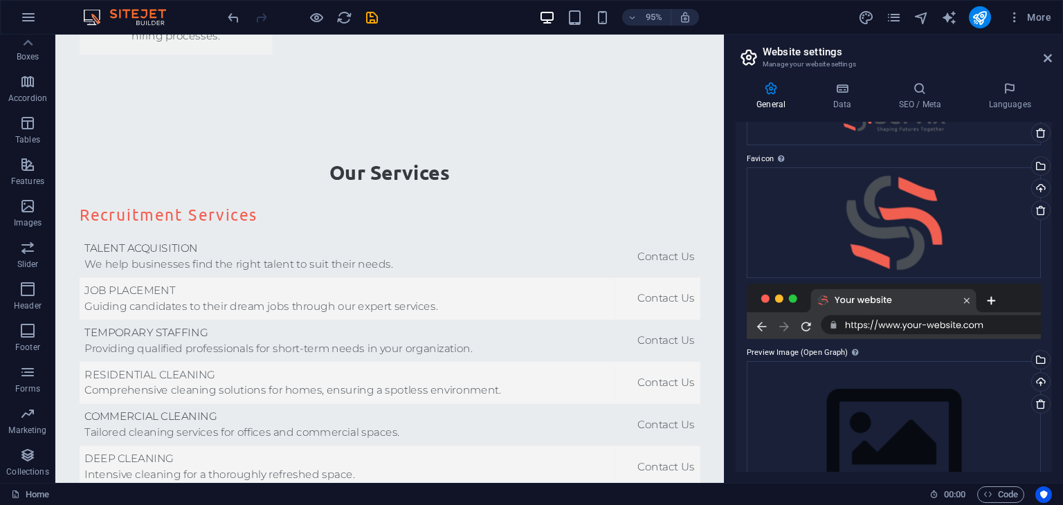
scroll to position [157, 0]
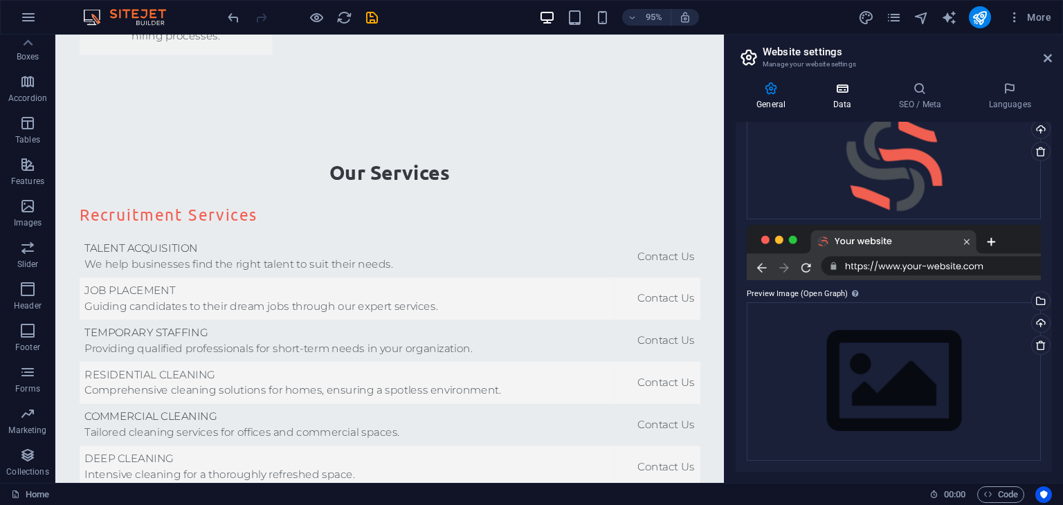
click at [850, 97] on h4 "Data" at bounding box center [845, 96] width 66 height 29
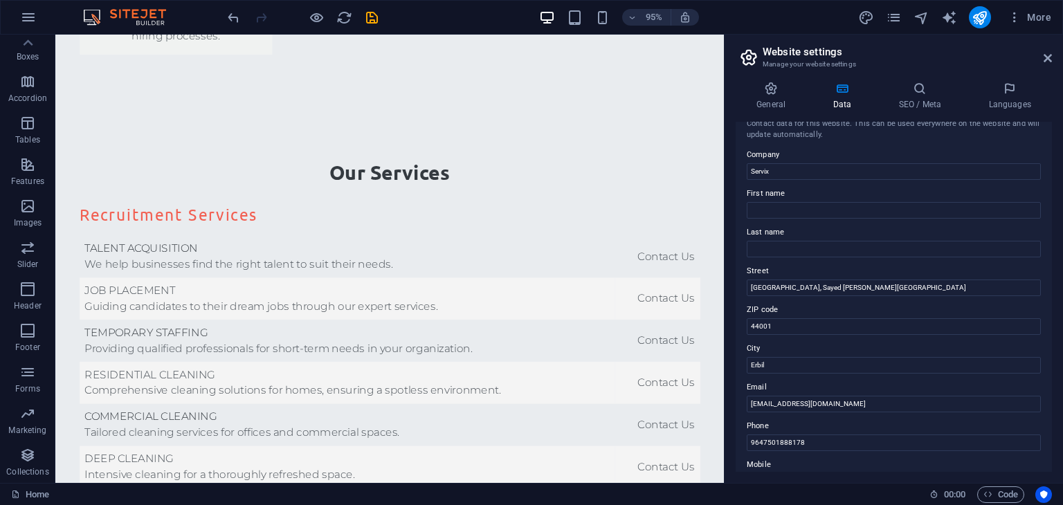
scroll to position [0, 0]
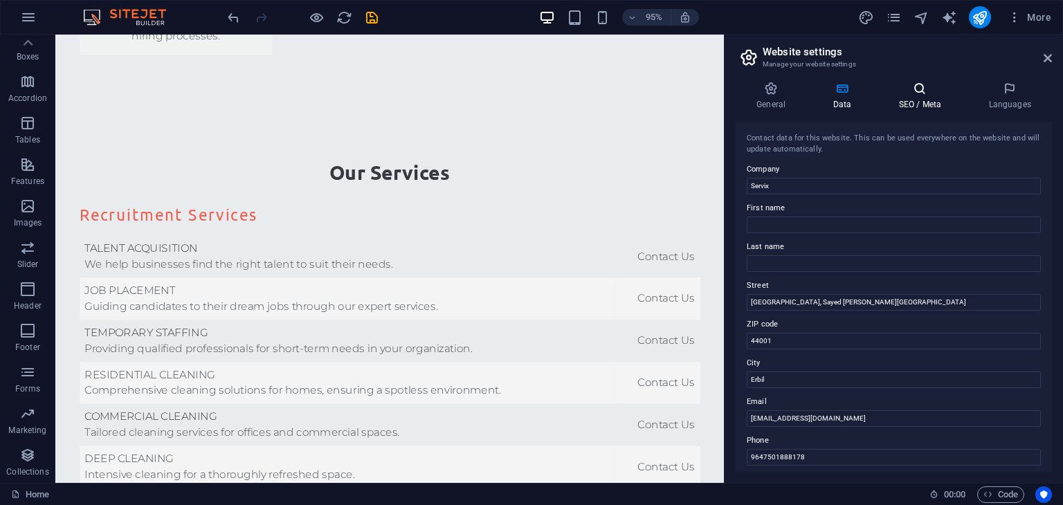
click at [923, 100] on h4 "SEO / Meta" at bounding box center [923, 96] width 90 height 29
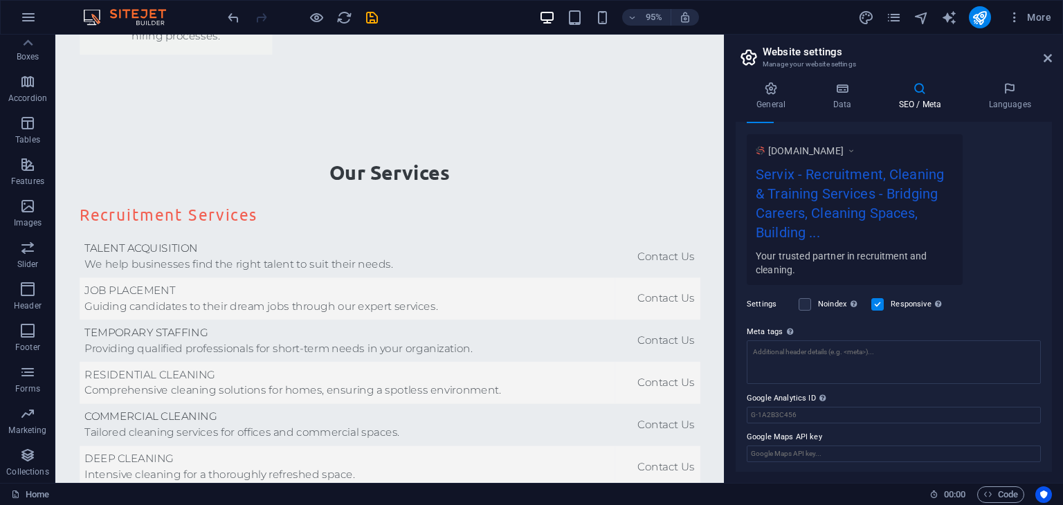
scroll to position [230, 0]
click at [1005, 98] on h4 "Languages" at bounding box center [1010, 96] width 84 height 29
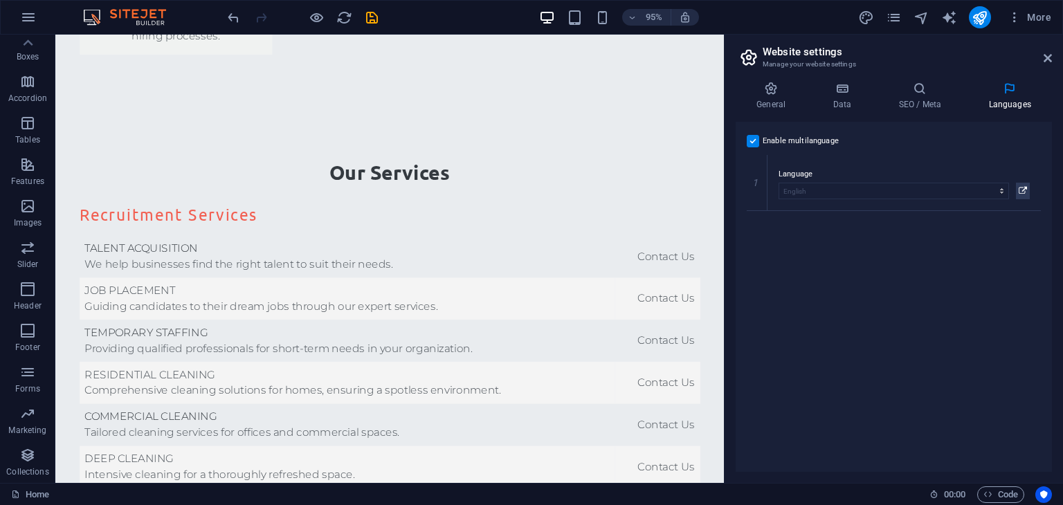
click at [754, 143] on label at bounding box center [753, 141] width 12 height 12
click at [0, 0] on input "Enable multilanguage To disable multilanguage delete all languages until only o…" at bounding box center [0, 0] width 0 height 0
click at [1045, 54] on icon at bounding box center [1048, 58] width 8 height 11
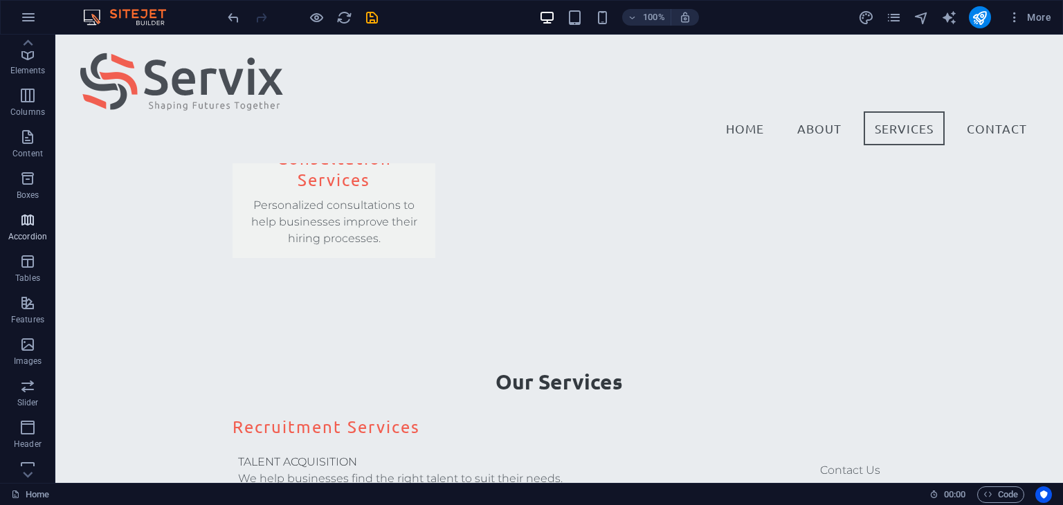
scroll to position [0, 0]
click at [26, 181] on icon "button" at bounding box center [27, 173] width 17 height 17
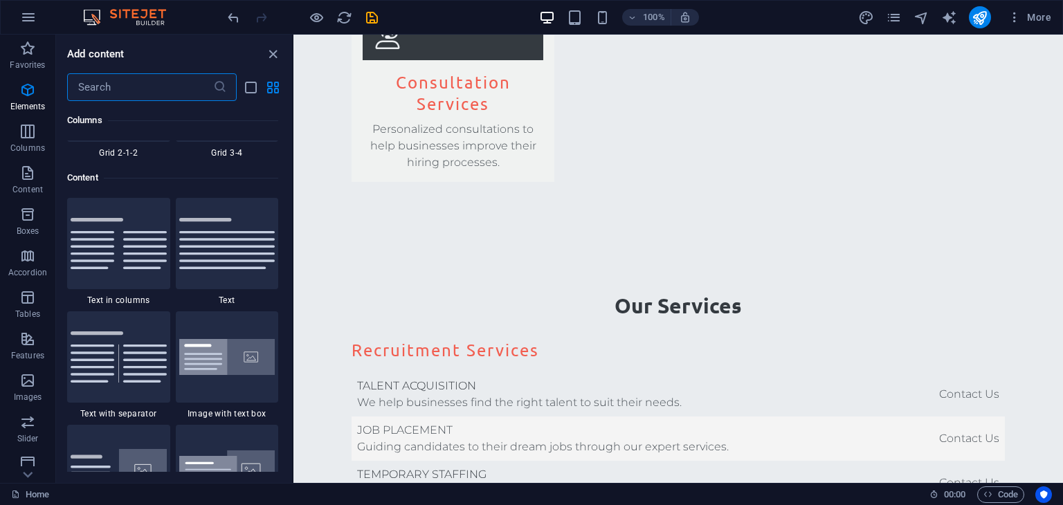
scroll to position [2422, 0]
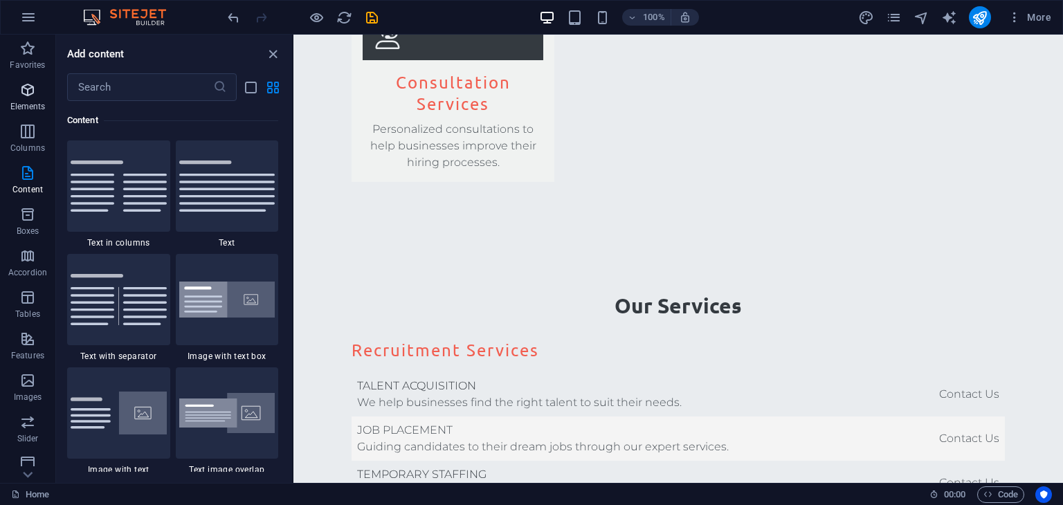
click at [21, 95] on icon "button" at bounding box center [27, 90] width 17 height 17
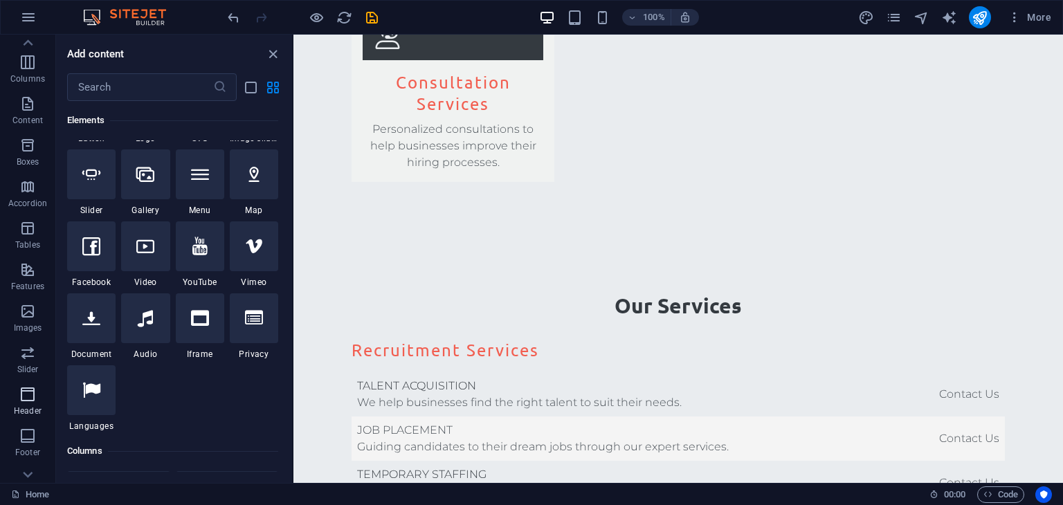
scroll to position [138, 0]
click at [272, 50] on icon "close panel" at bounding box center [273, 54] width 16 height 16
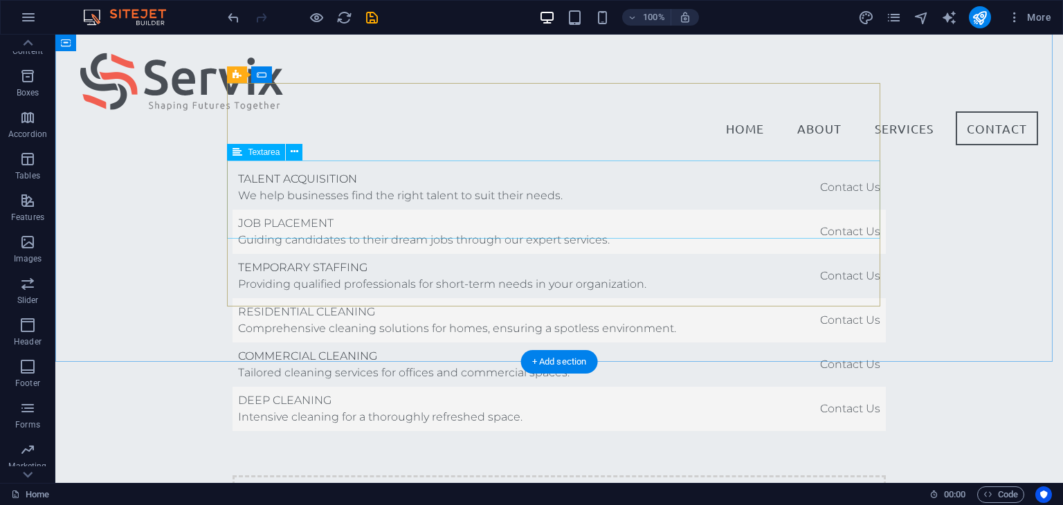
scroll to position [3234, 0]
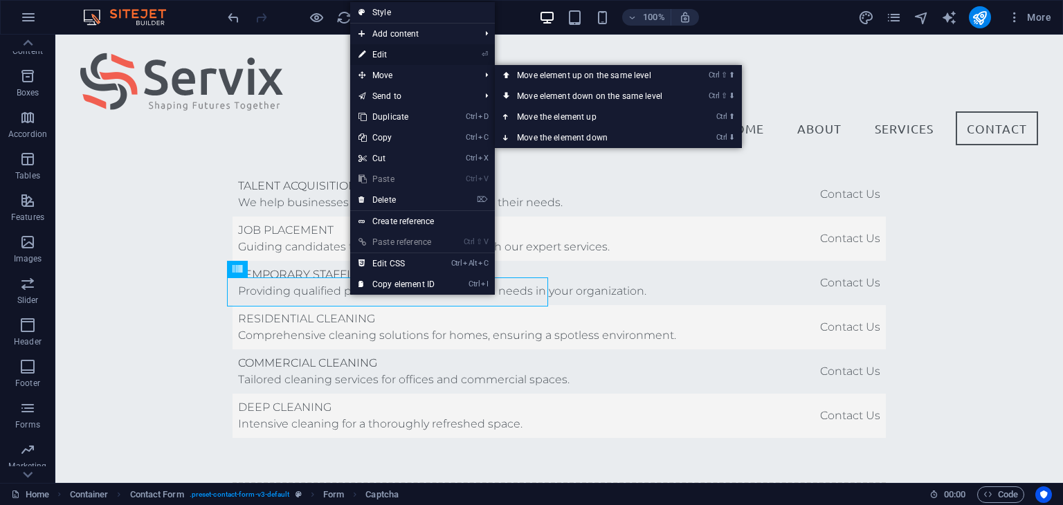
click at [379, 53] on link "⏎ Edit" at bounding box center [396, 54] width 93 height 21
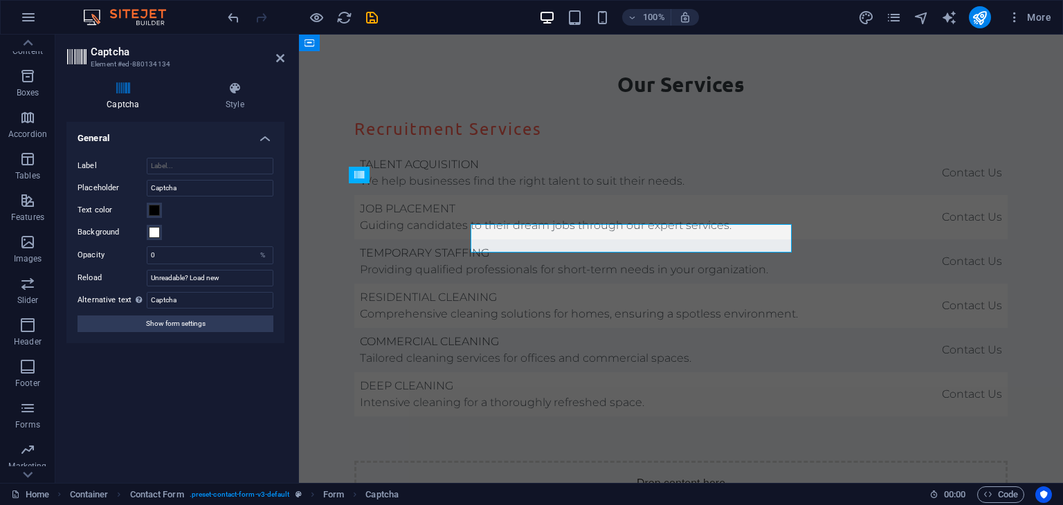
scroll to position [3288, 0]
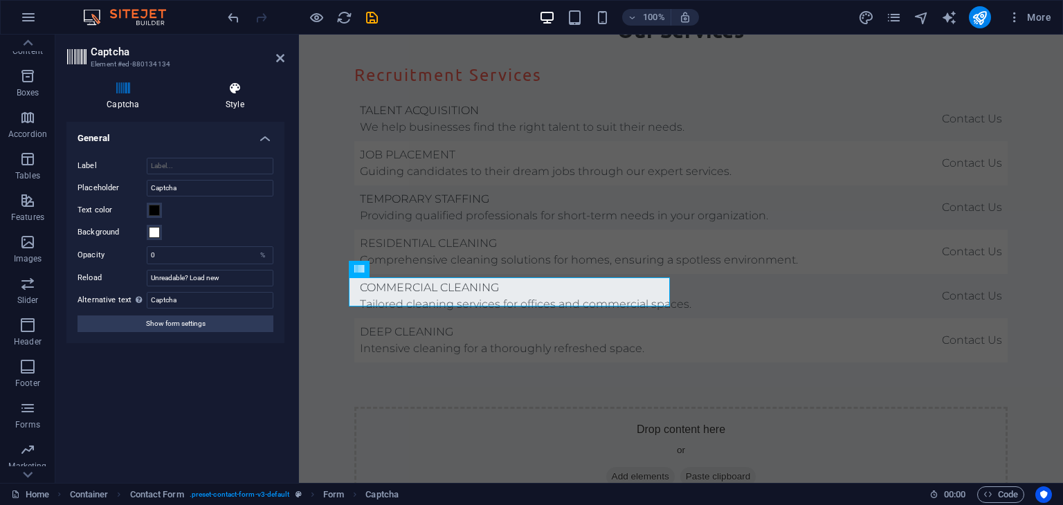
click at [227, 101] on h4 "Style" at bounding box center [234, 96] width 99 height 29
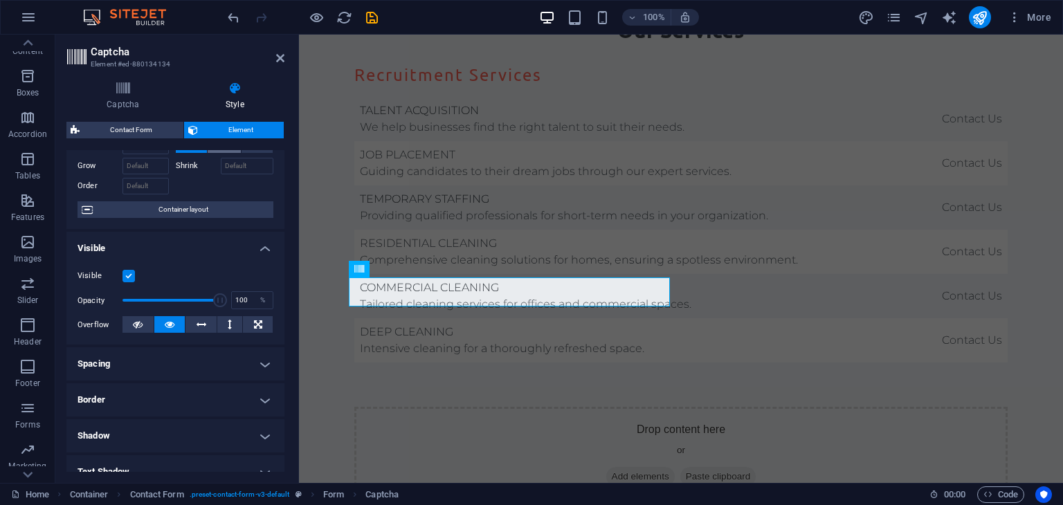
scroll to position [69, 0]
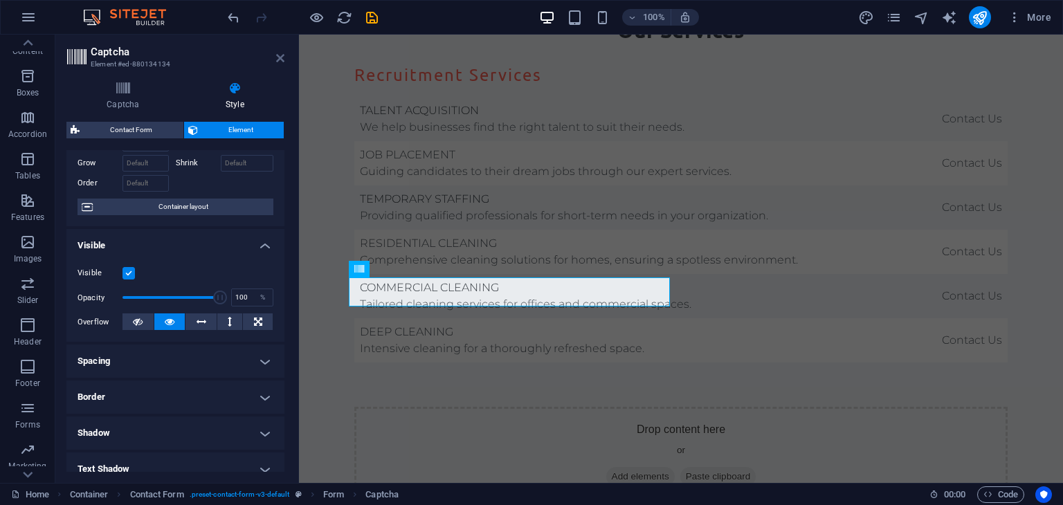
click at [276, 59] on icon at bounding box center [280, 58] width 8 height 11
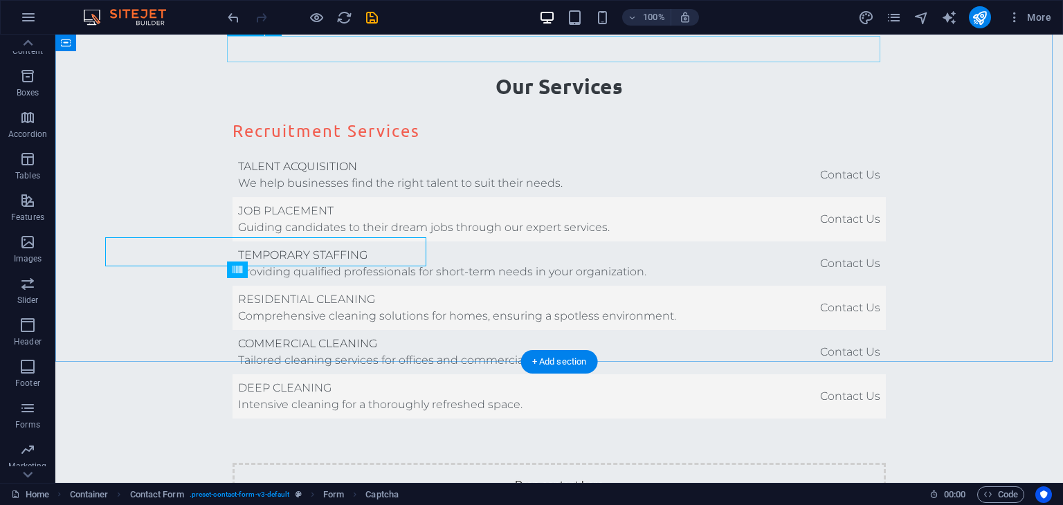
scroll to position [3328, 0]
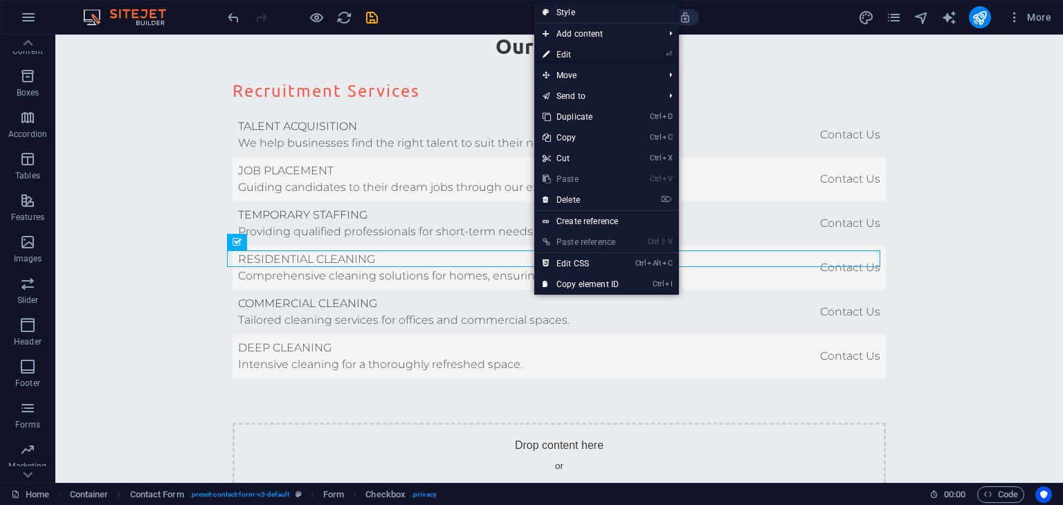
drag, startPoint x: 562, startPoint y: 53, endPoint x: 250, endPoint y: 35, distance: 312.6
click at [562, 53] on link "⏎ Edit" at bounding box center [580, 54] width 93 height 21
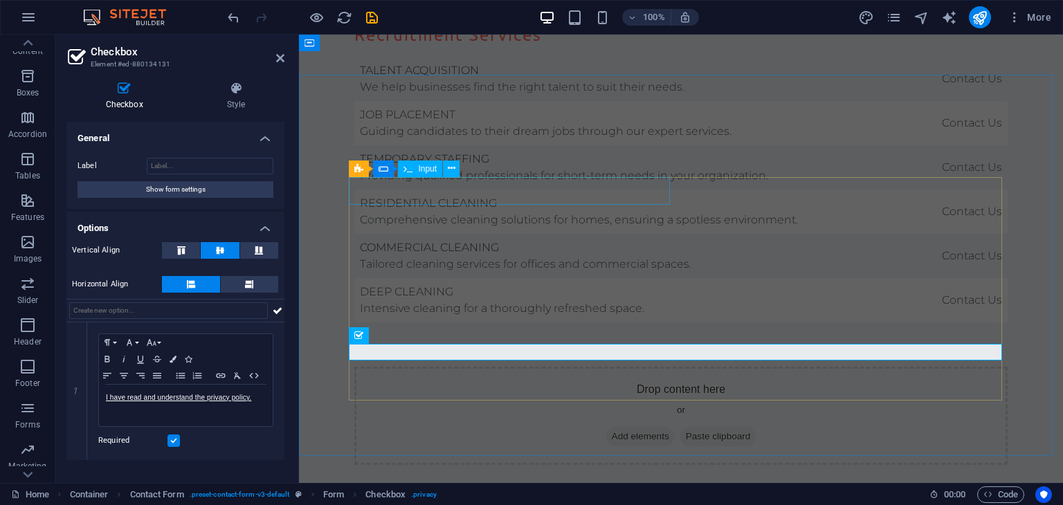
scroll to position [3288, 0]
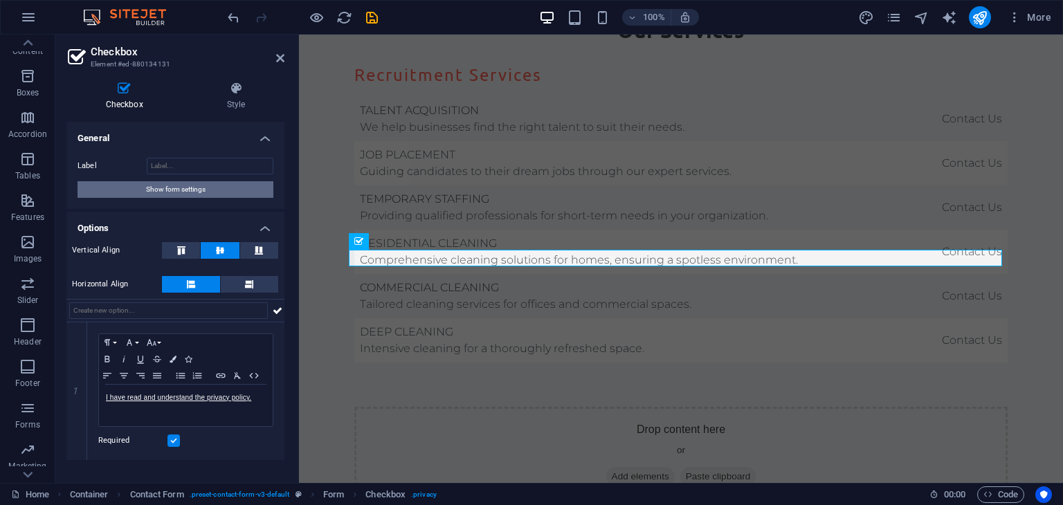
click at [146, 192] on span "Show form settings" at bounding box center [176, 189] width 60 height 17
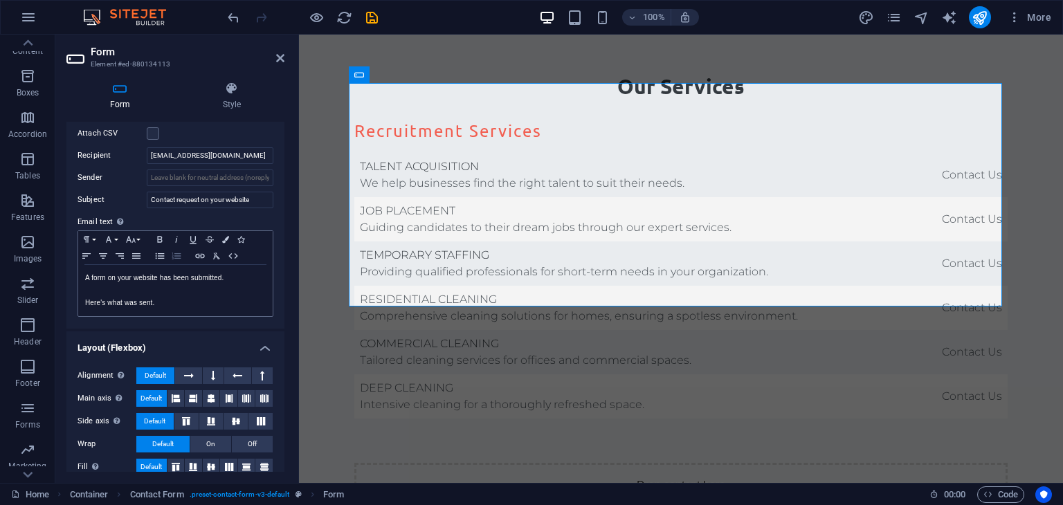
scroll to position [415, 0]
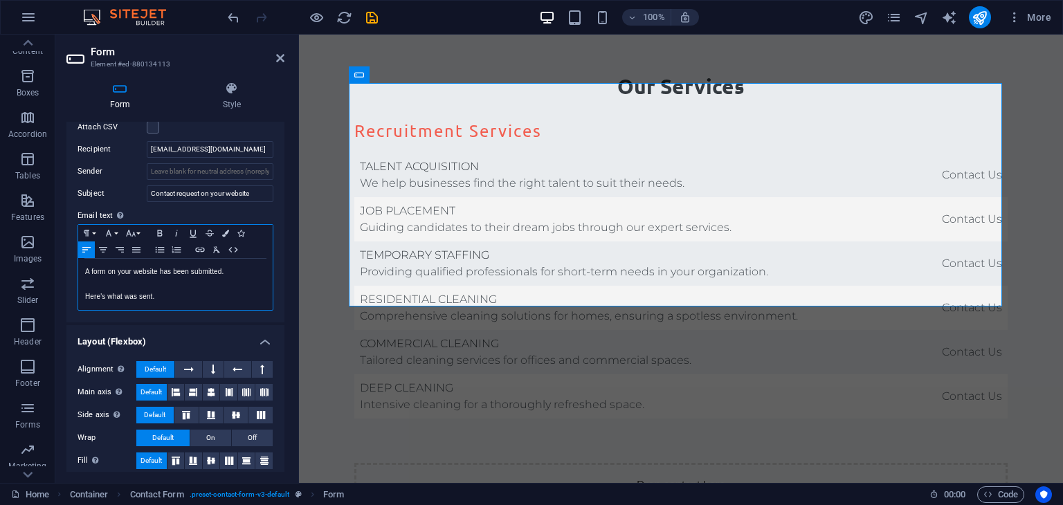
click at [159, 291] on p "Here's what was sent." at bounding box center [175, 297] width 181 height 12
click at [245, 294] on p "Here's what was sent." at bounding box center [175, 297] width 181 height 12
click at [86, 271] on p "A form on your website has been submitted." at bounding box center [175, 272] width 181 height 12
click at [83, 294] on div "A form on your website has been submitted. Here's what was sent." at bounding box center [175, 284] width 194 height 51
click at [129, 274] on p "A form on your website has been submitted." at bounding box center [175, 272] width 181 height 12
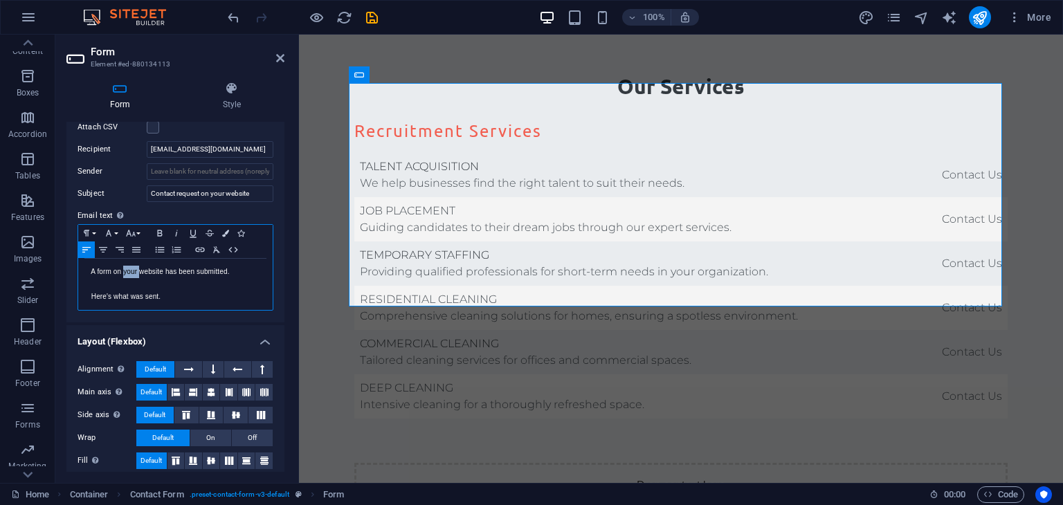
click at [129, 274] on p "A form on your website has been submitted." at bounding box center [175, 272] width 181 height 12
click at [117, 284] on p at bounding box center [175, 284] width 181 height 12
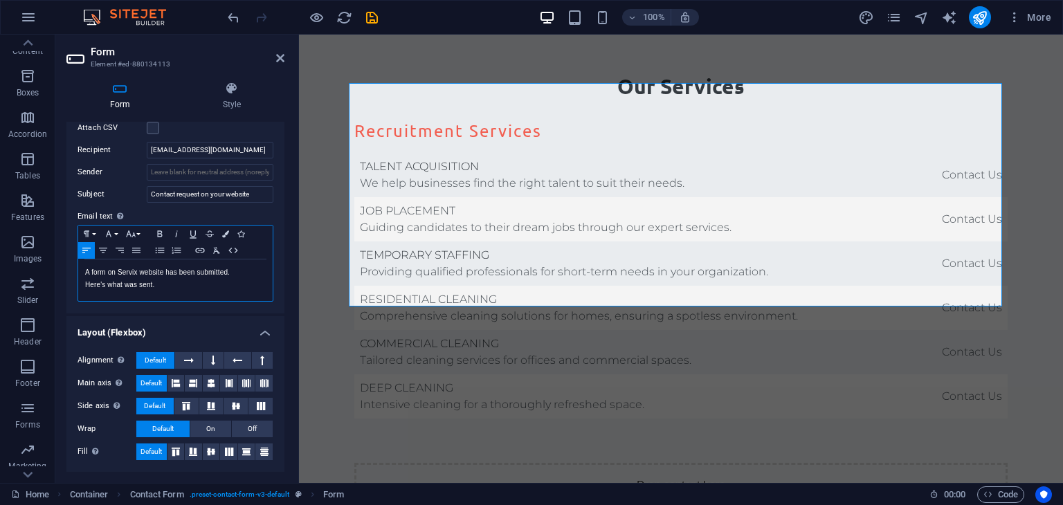
scroll to position [413, 0]
click at [192, 292] on div "A form on Servix website has been submitted. Here's what was sent." at bounding box center [175, 282] width 194 height 42
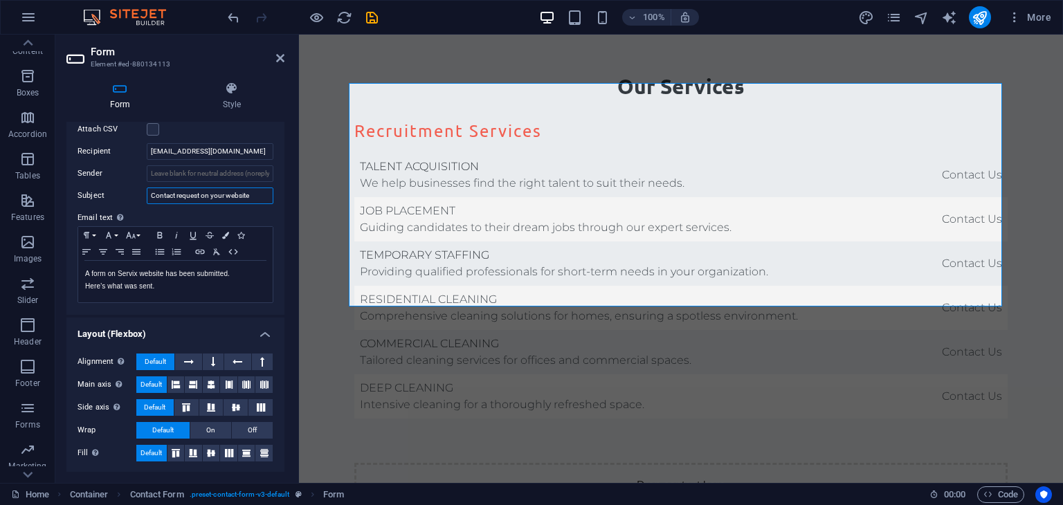
drag, startPoint x: 257, startPoint y: 194, endPoint x: 130, endPoint y: 199, distance: 126.8
click at [130, 199] on div "Subject Contact request on your website" at bounding box center [176, 196] width 196 height 17
type input "Email from Servix webstie contact form"
click at [289, 191] on div "Form Style General Title Define a name for the form. General form Messages Succ…" at bounding box center [175, 277] width 240 height 413
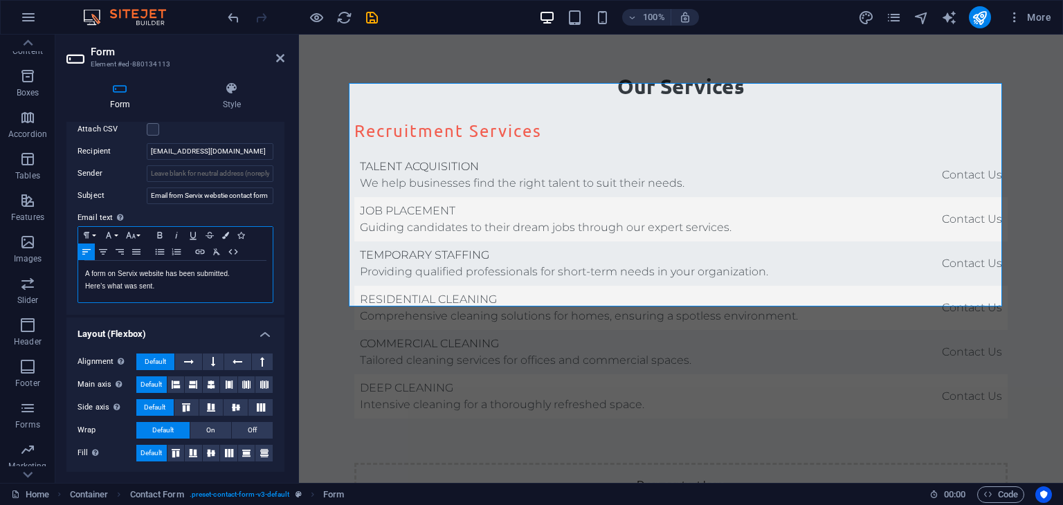
click at [219, 284] on p "Here's what was sent." at bounding box center [175, 286] width 181 height 12
click at [108, 332] on h4 "Layout (Flexbox)" at bounding box center [175, 330] width 218 height 25
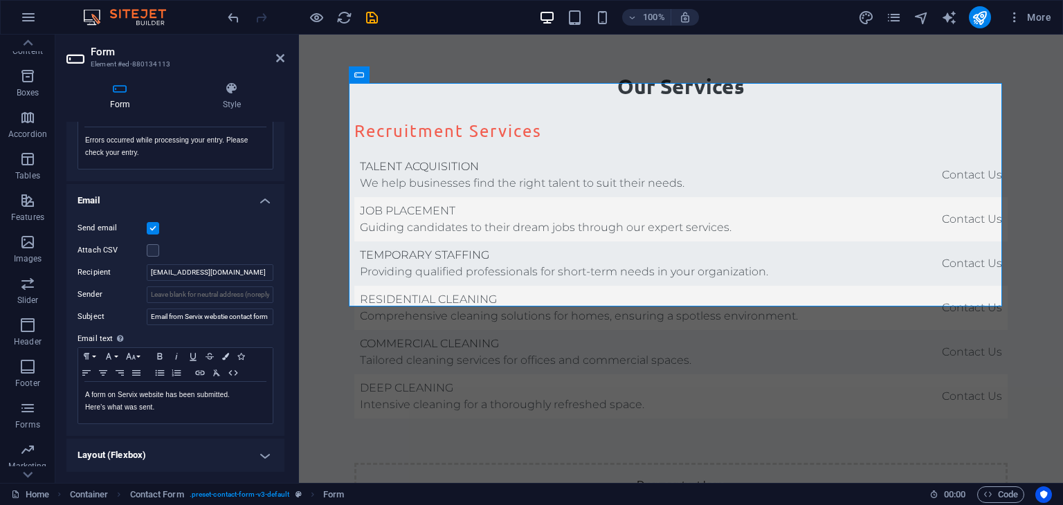
scroll to position [291, 0]
click at [109, 452] on h4 "Layout (Flexbox)" at bounding box center [175, 456] width 218 height 33
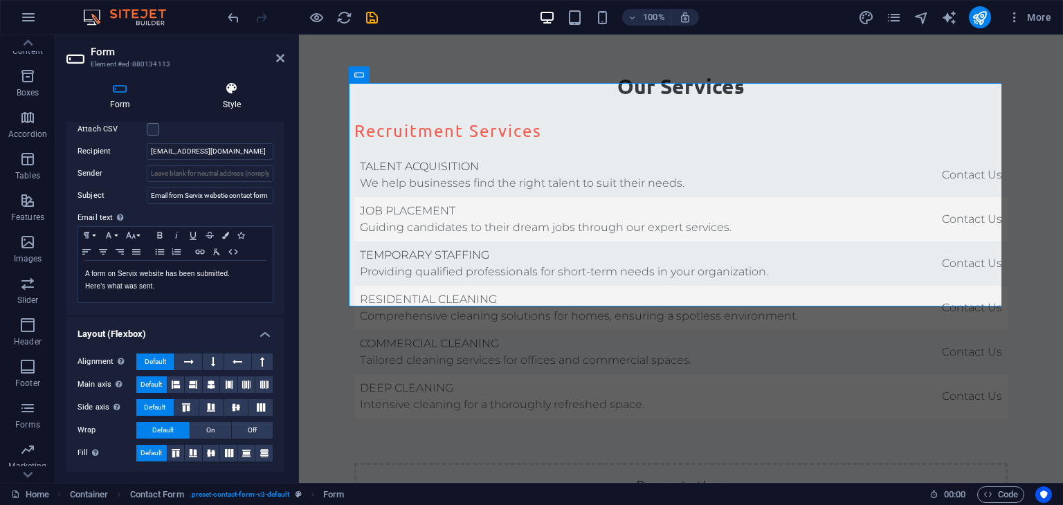
click at [238, 92] on icon at bounding box center [231, 89] width 105 height 14
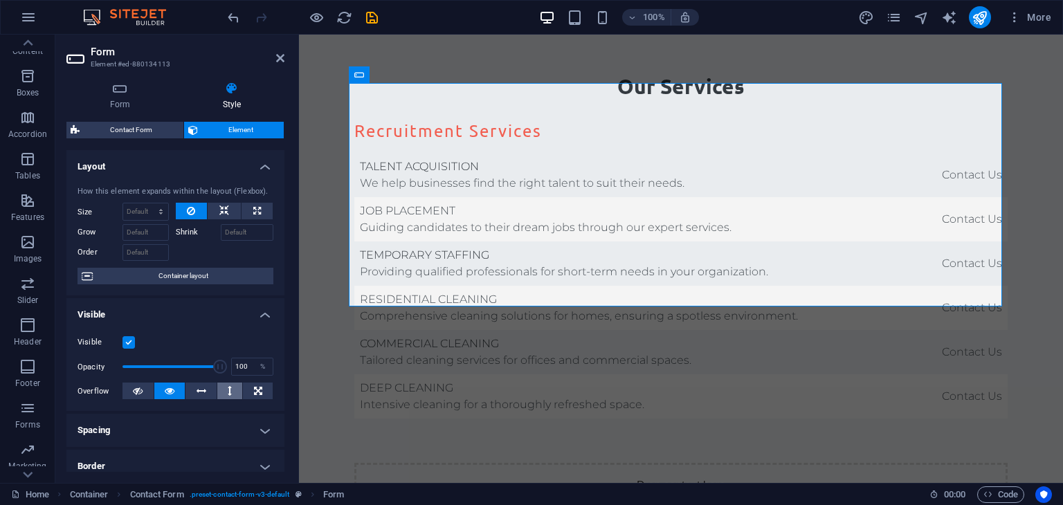
scroll to position [69, 0]
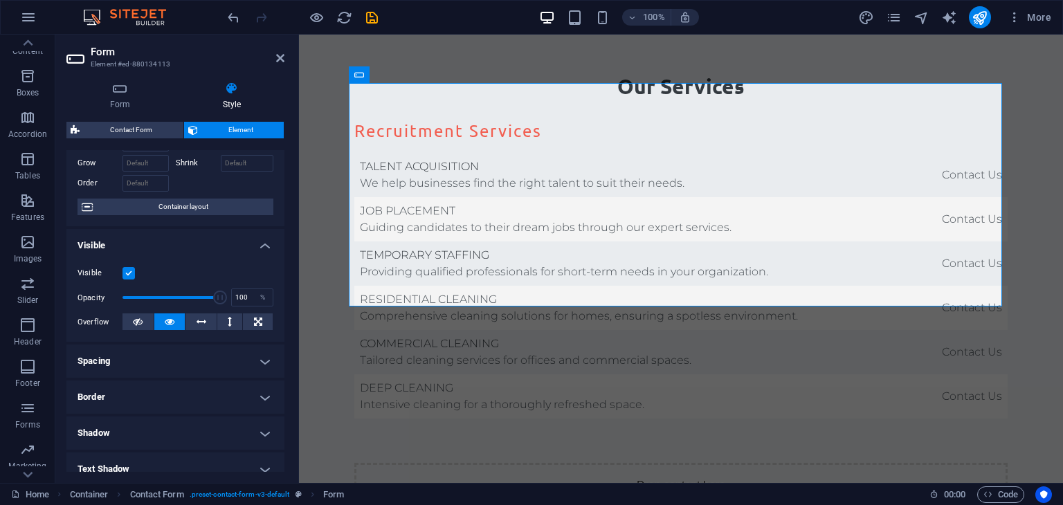
click at [201, 359] on h4 "Spacing" at bounding box center [175, 361] width 218 height 33
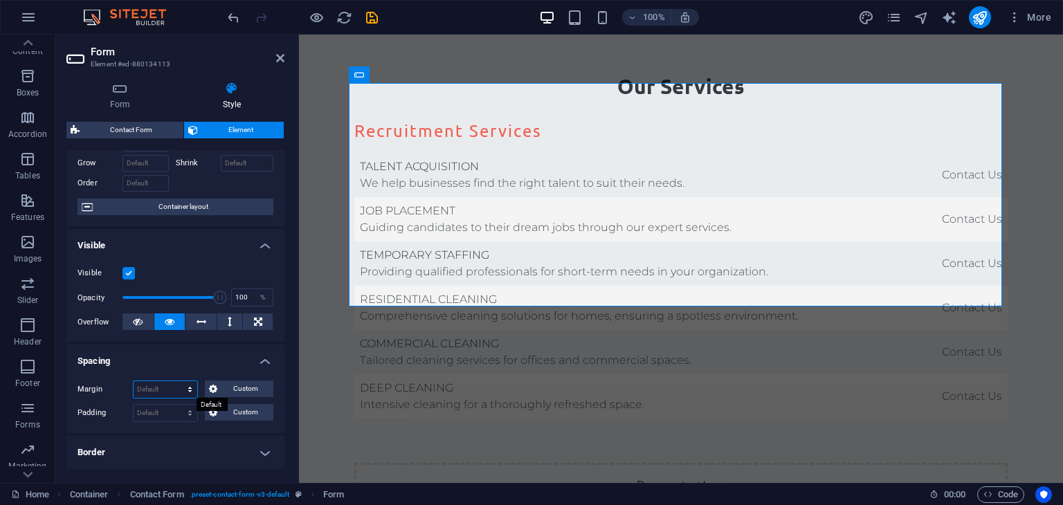
click at [191, 386] on select "Default auto px % rem vw vh Custom" at bounding box center [166, 389] width 64 height 17
click at [210, 386] on icon at bounding box center [213, 389] width 8 height 17
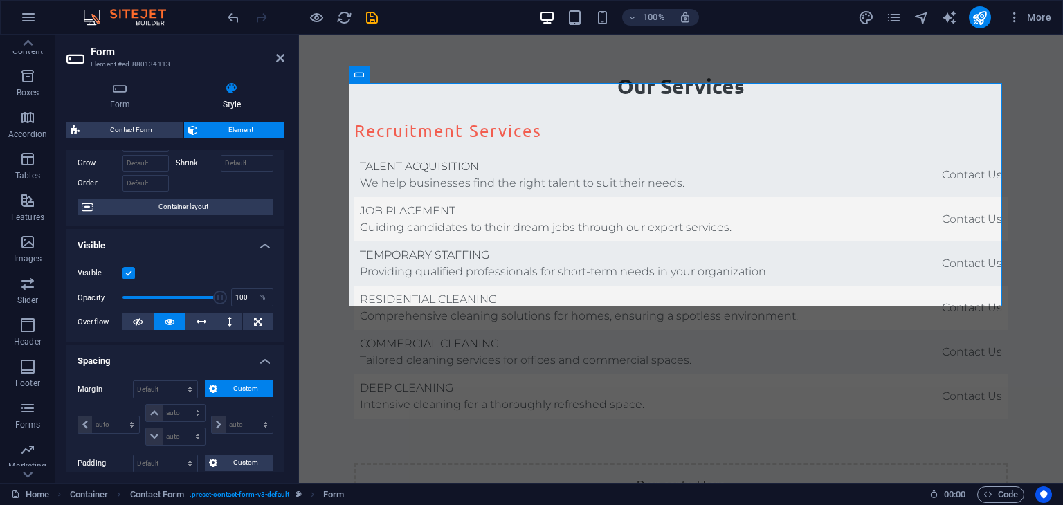
click at [210, 386] on icon at bounding box center [213, 389] width 8 height 17
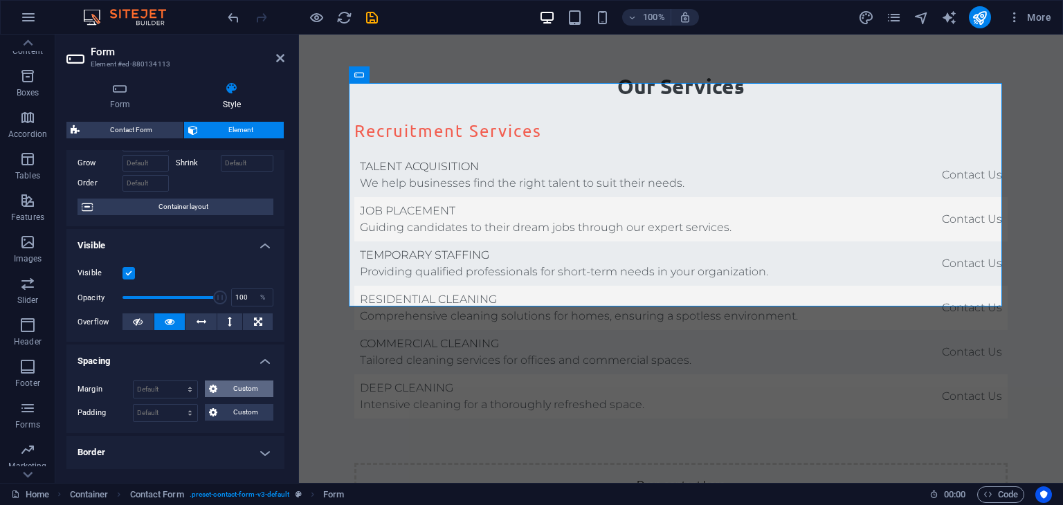
click at [210, 386] on icon at bounding box center [213, 389] width 8 height 17
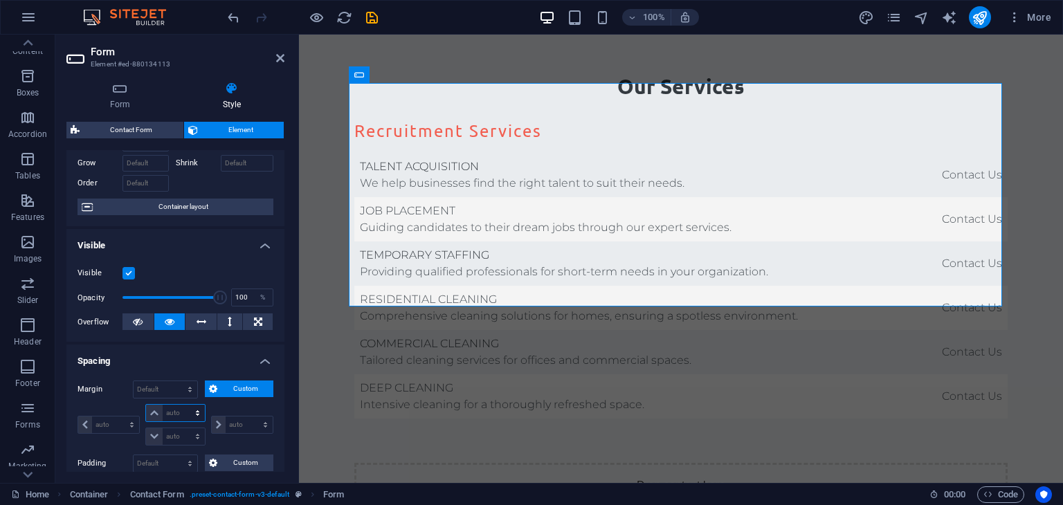
click at [194, 408] on select "auto px % rem vw vh" at bounding box center [175, 413] width 58 height 17
select select "px"
click at [183, 405] on select "auto px % rem vw vh" at bounding box center [175, 413] width 58 height 17
type input "0"
select select "px"
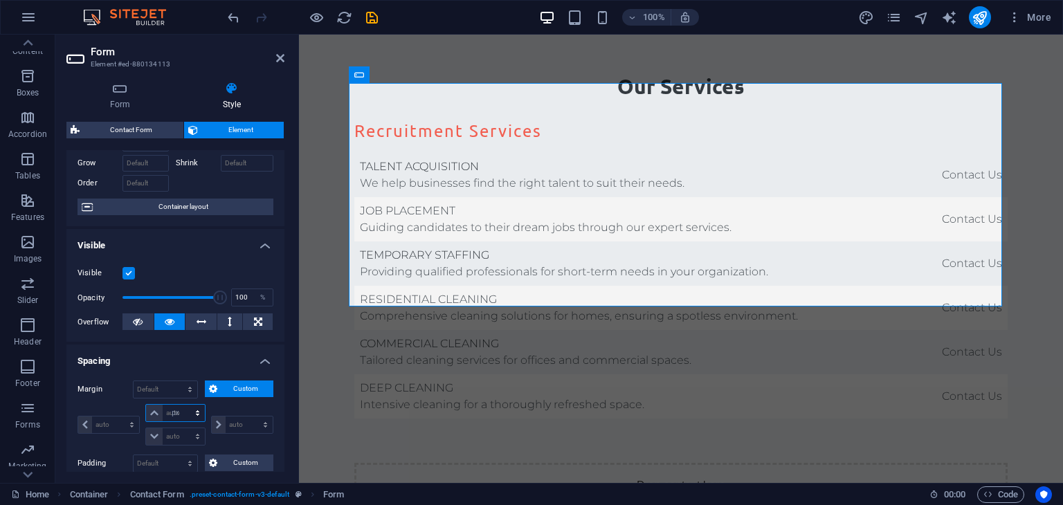
type input "0"
select select "px"
type input "0"
select select "px"
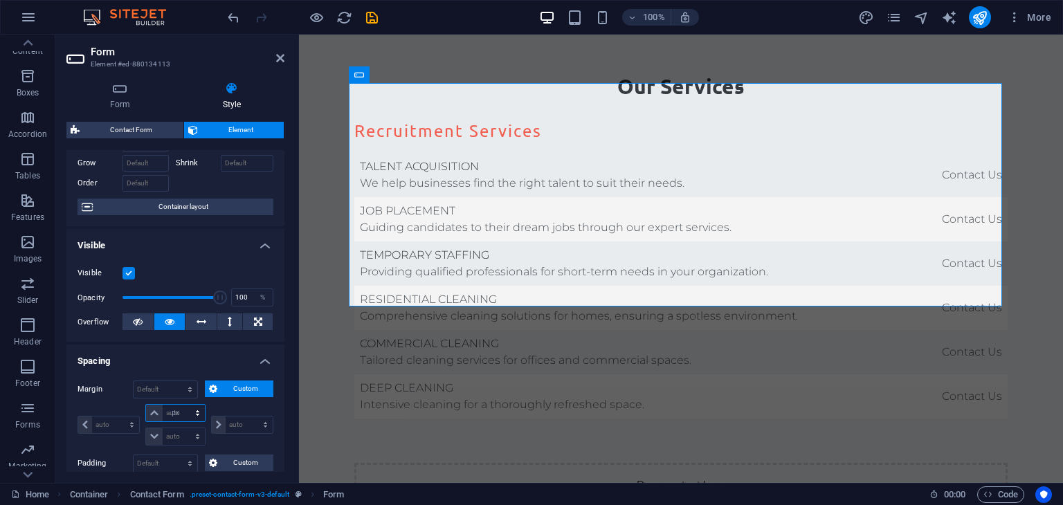
type input "0"
select select "px"
click at [152, 410] on icon at bounding box center [154, 413] width 8 height 8
click at [177, 411] on input "0" at bounding box center [184, 413] width 42 height 17
type input "2"
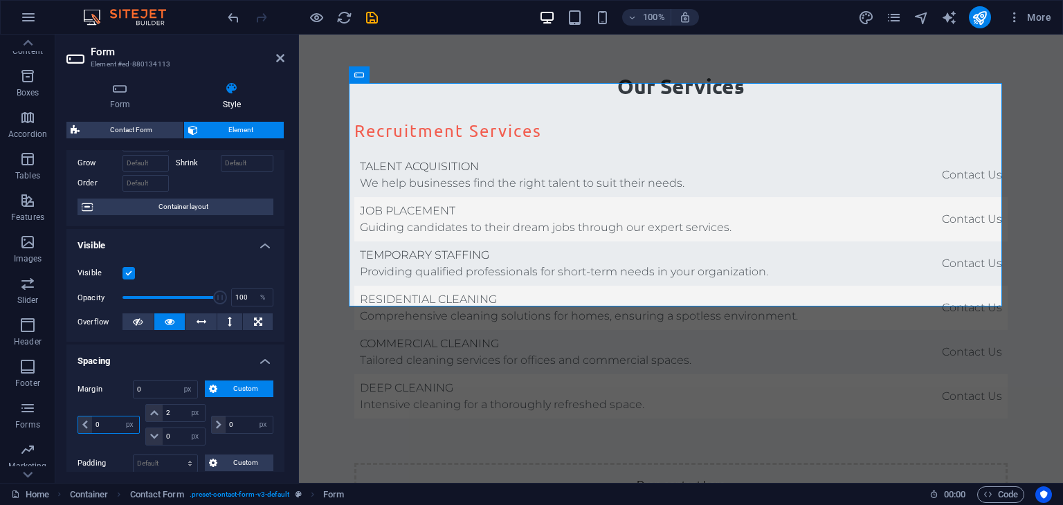
select select "DISABLED_OPTION_VALUE"
click at [117, 424] on input "0" at bounding box center [115, 425] width 47 height 17
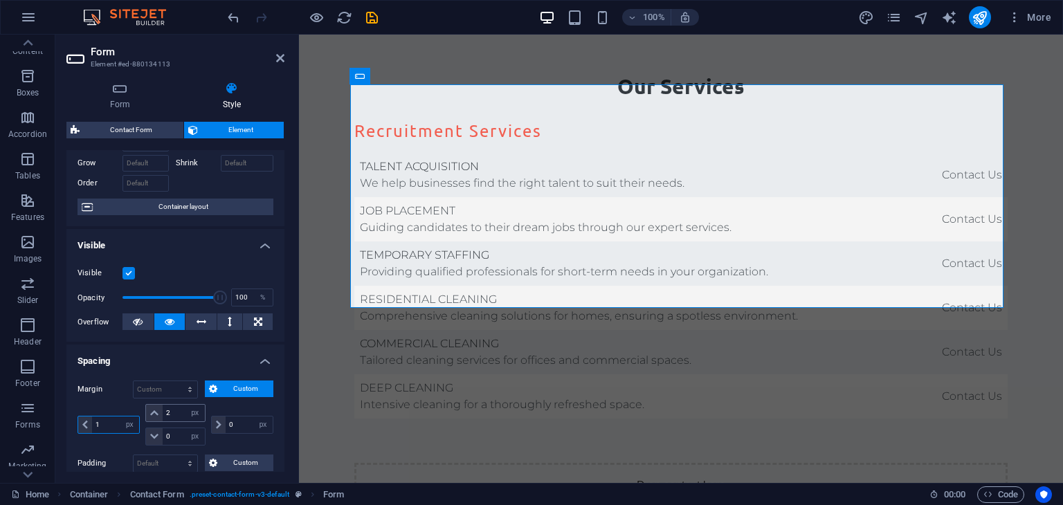
type input "0"
click at [181, 415] on input "2" at bounding box center [184, 413] width 42 height 17
type input "0"
select select "px"
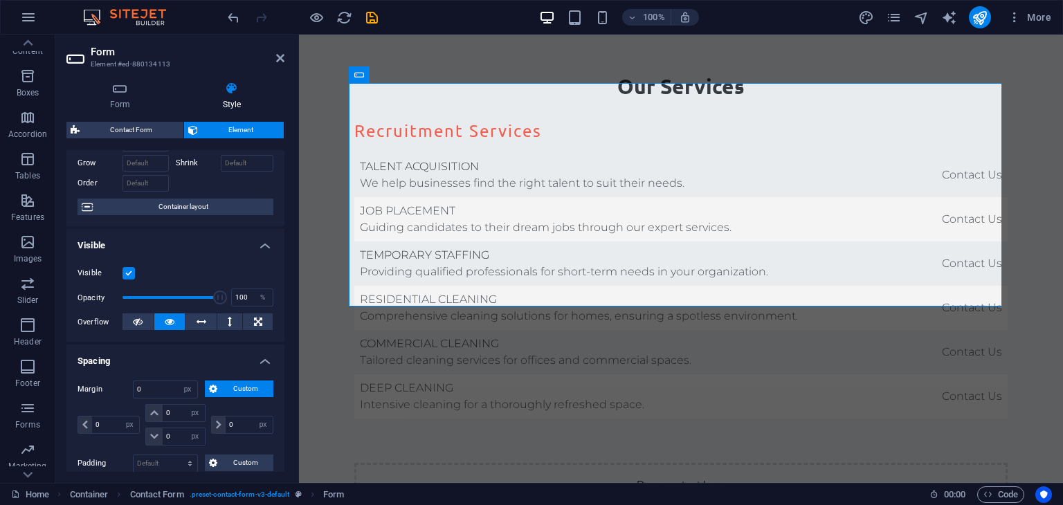
click at [265, 361] on h4 "Spacing" at bounding box center [175, 357] width 218 height 25
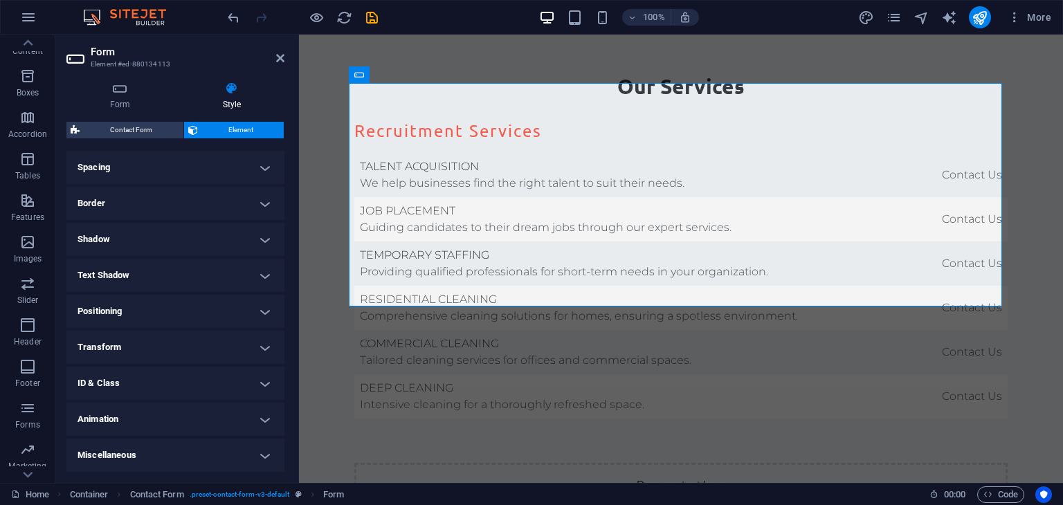
scroll to position [0, 0]
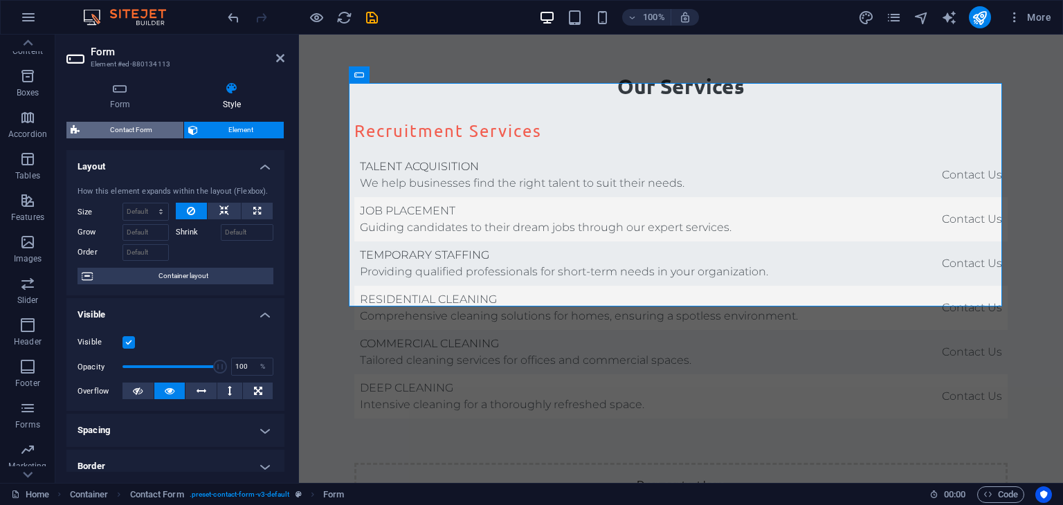
click at [140, 128] on span "Contact Form" at bounding box center [132, 130] width 96 height 17
select select "rem"
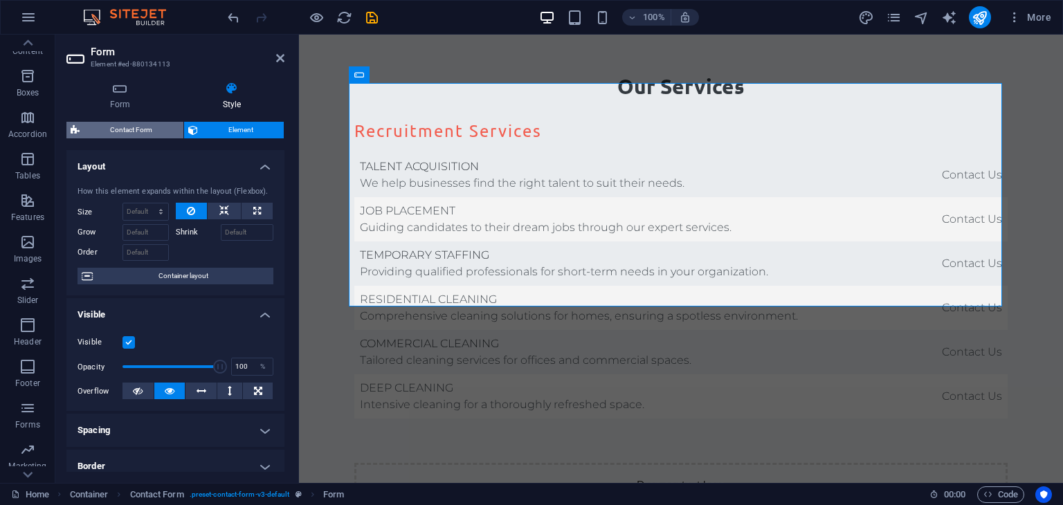
select select "rem"
select select "px"
select select "rem"
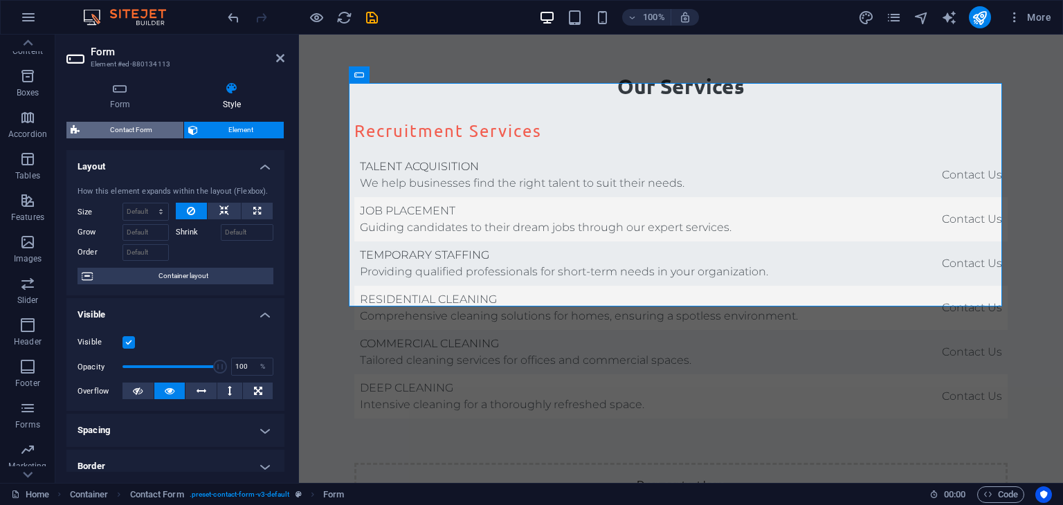
select select "preset-contact-form-v3-default"
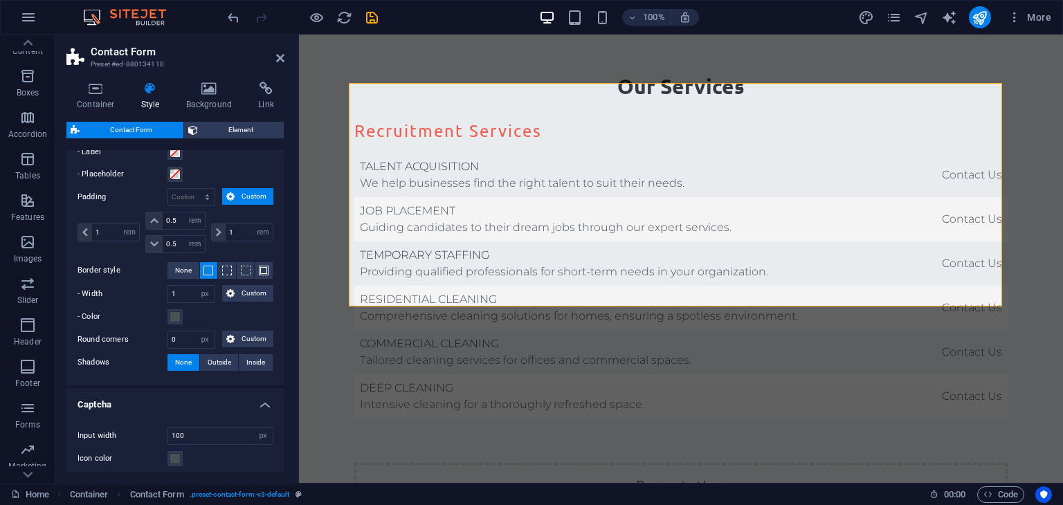
scroll to position [277, 0]
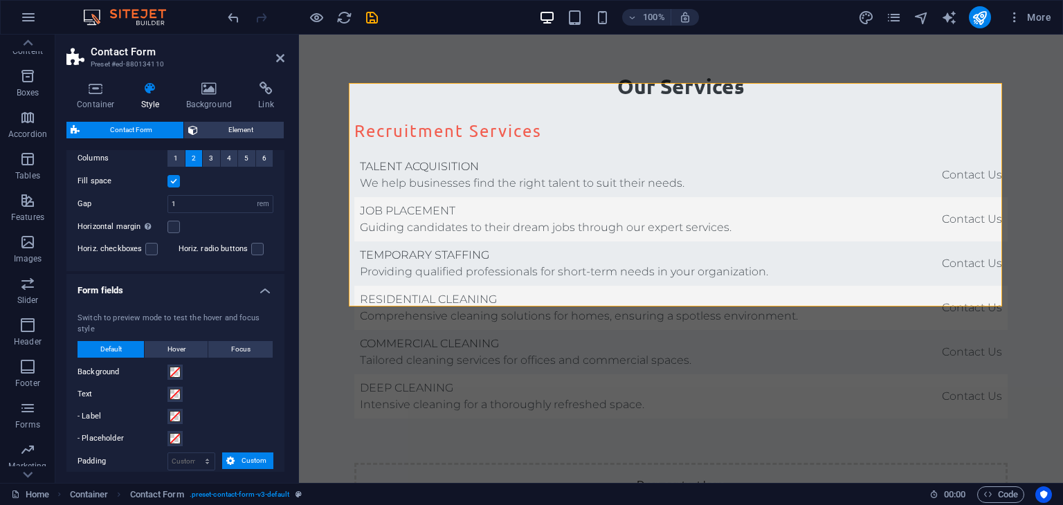
click at [214, 80] on div "Container Style Background Link Size Height Default px rem % vh vw Min. height …" at bounding box center [175, 277] width 240 height 413
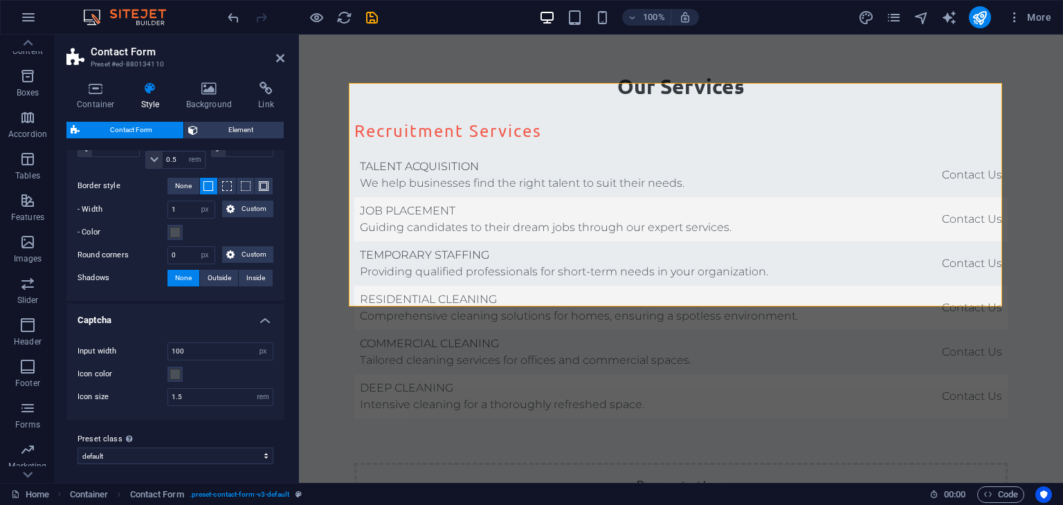
scroll to position [626, 0]
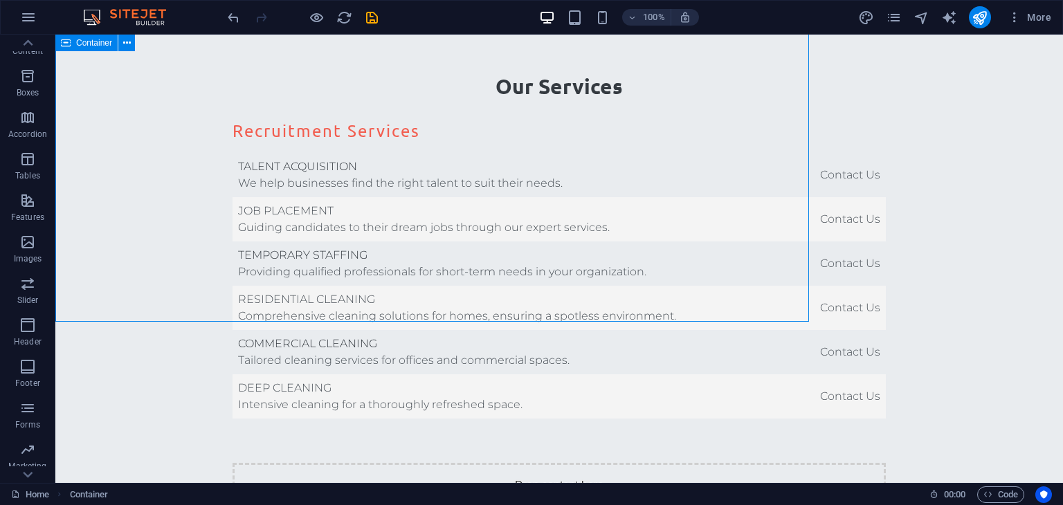
scroll to position [3328, 0]
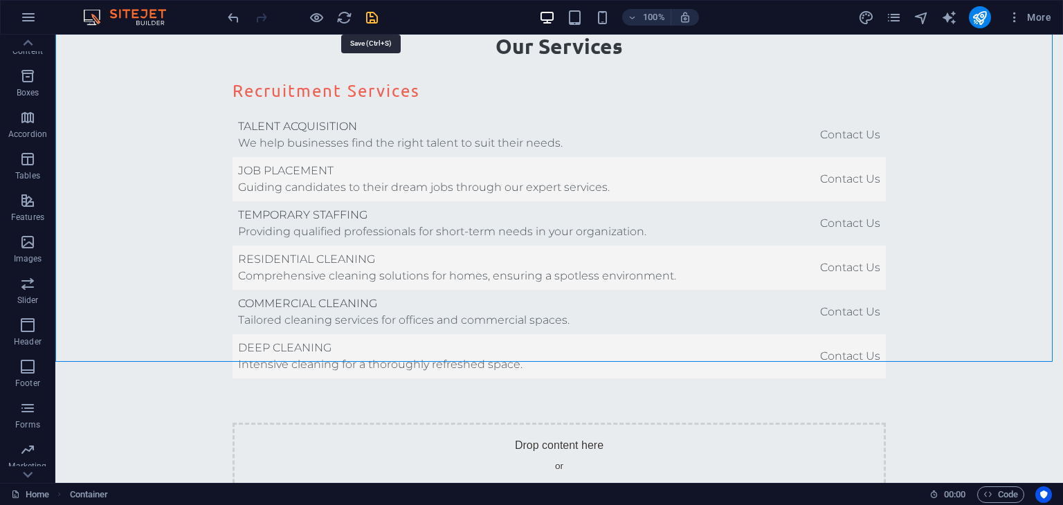
click at [368, 12] on icon "save" at bounding box center [372, 18] width 16 height 16
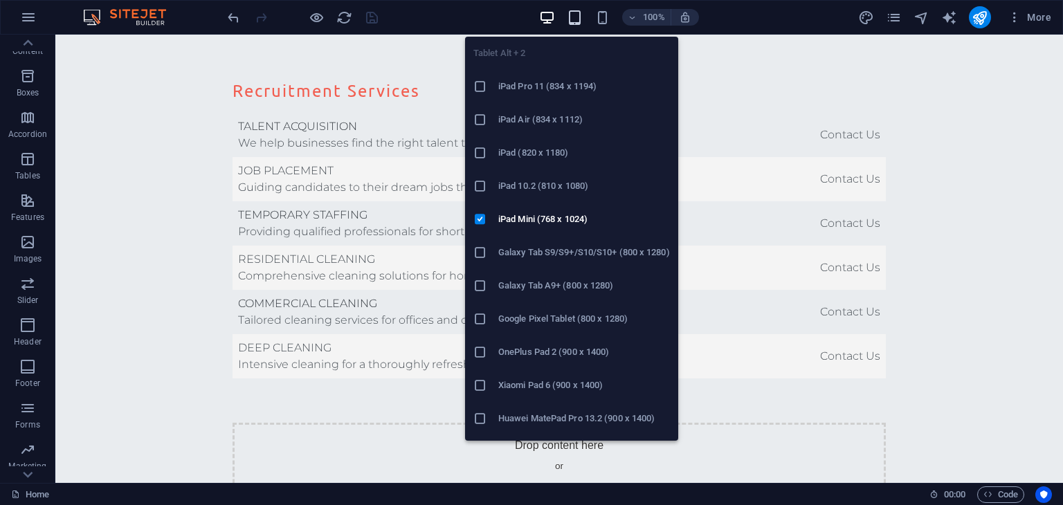
click at [572, 13] on icon "button" at bounding box center [575, 18] width 16 height 16
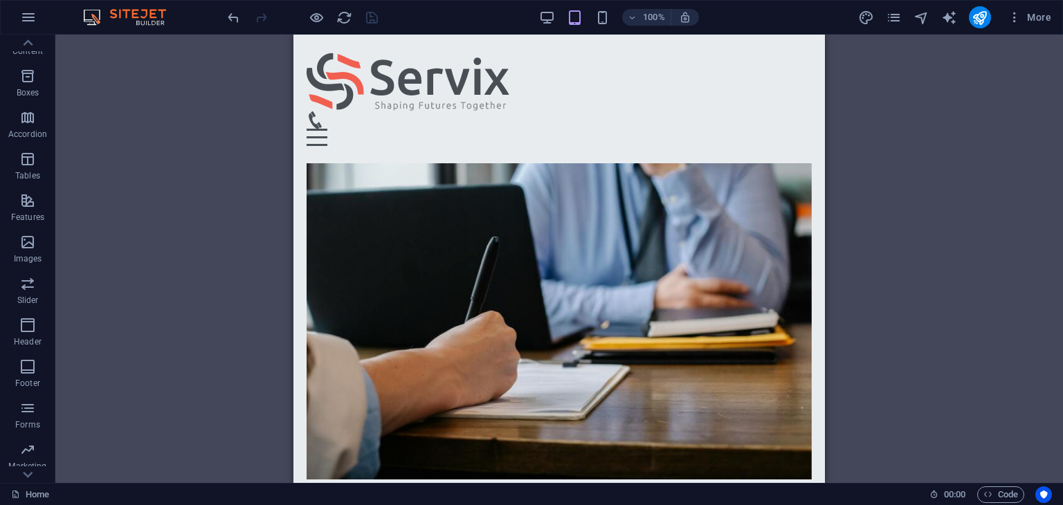
scroll to position [0, 0]
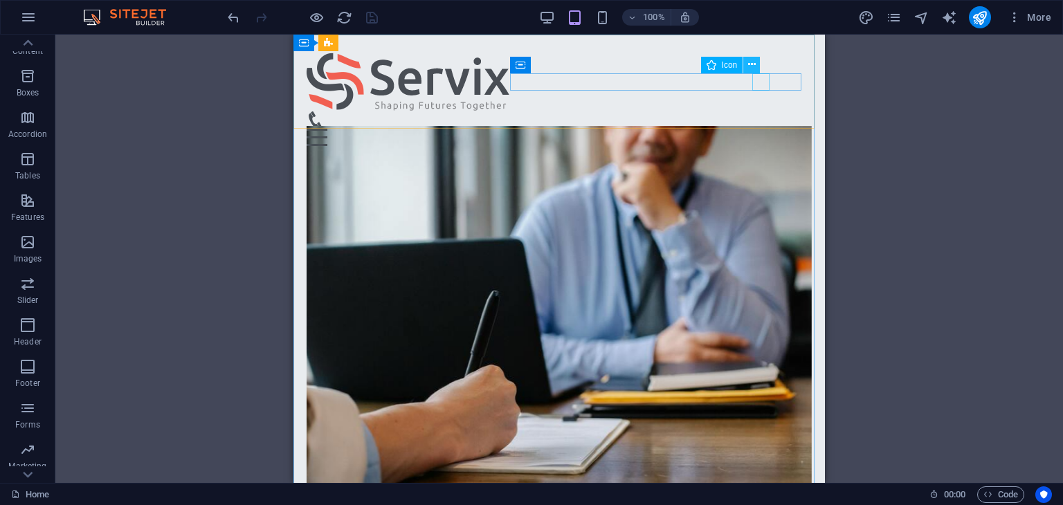
click at [754, 65] on icon at bounding box center [752, 64] width 8 height 15
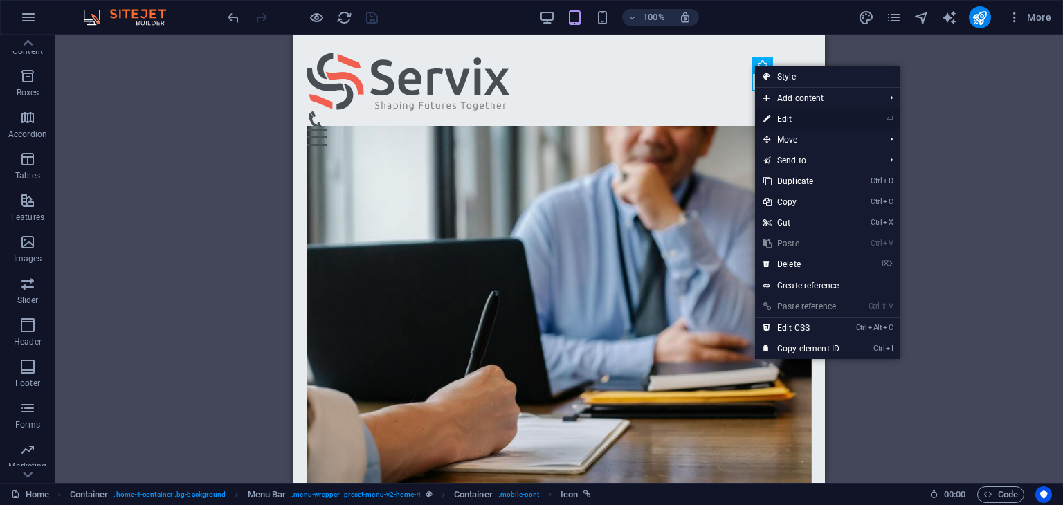
click at [785, 114] on link "⏎ Edit" at bounding box center [801, 119] width 93 height 21
select select "xMidYMid"
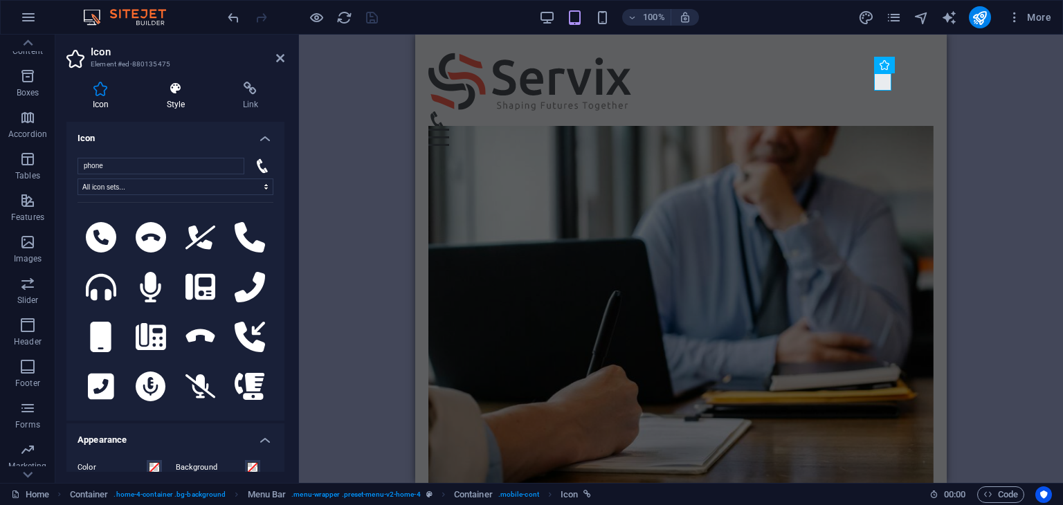
click at [177, 92] on icon at bounding box center [176, 89] width 71 height 14
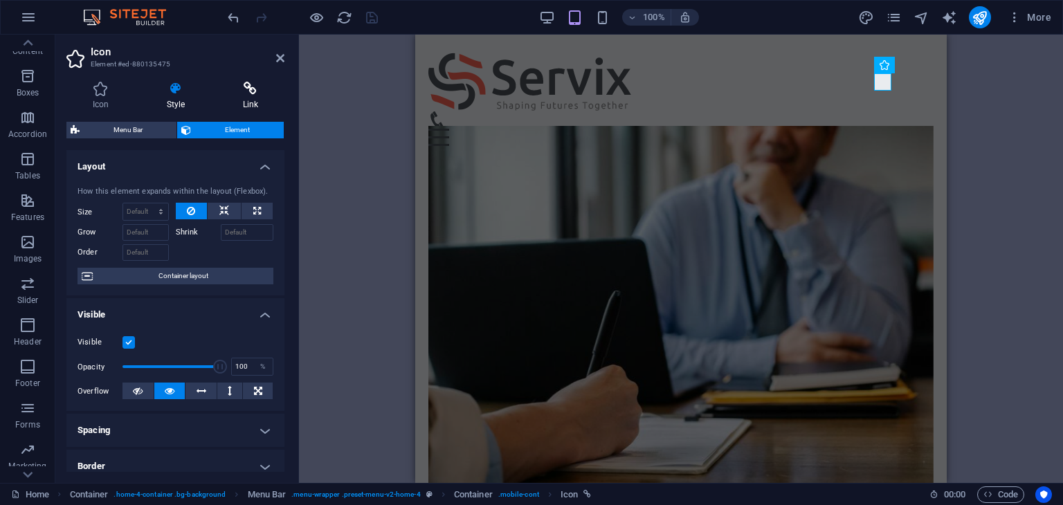
click at [261, 86] on icon at bounding box center [251, 89] width 68 height 14
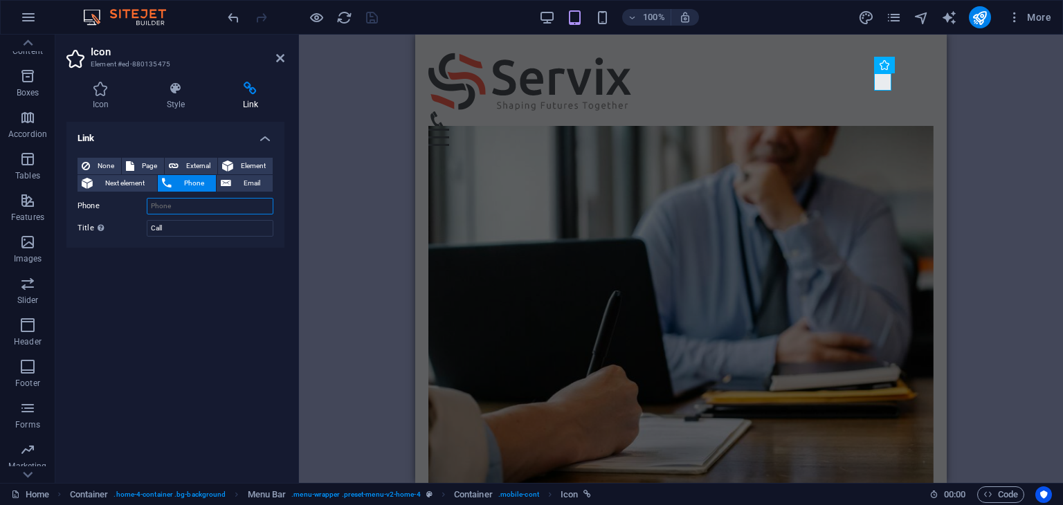
click at [178, 208] on input "Phone" at bounding box center [210, 206] width 127 height 17
click at [233, 181] on button "Email" at bounding box center [245, 183] width 56 height 17
click at [183, 180] on span "Phone" at bounding box center [194, 183] width 37 height 17
click at [180, 207] on input "Phone" at bounding box center [210, 206] width 127 height 17
paste input "9647501888178"
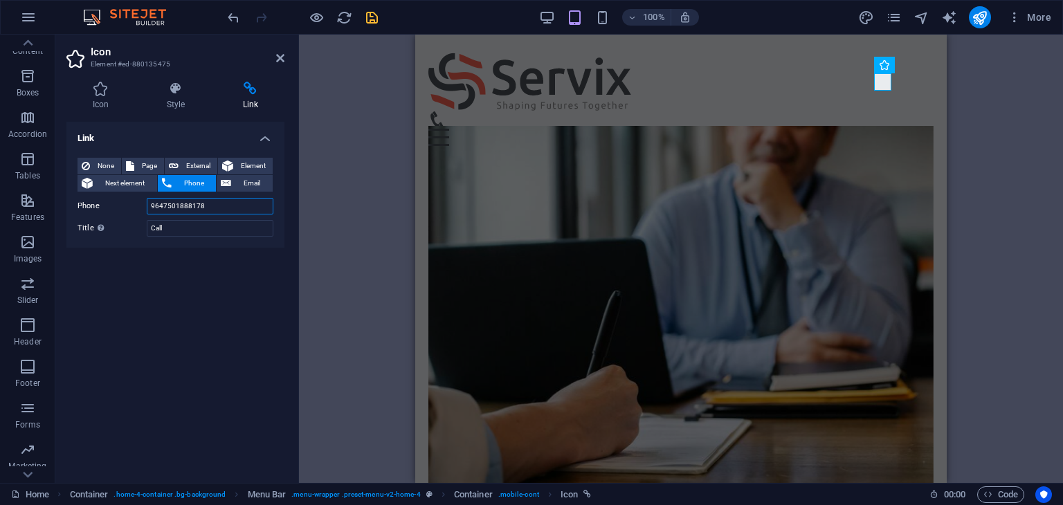
type input "9647501888178"
click at [172, 254] on div "Link None Page External Element Next element Phone Email Page Home Subpage Lega…" at bounding box center [175, 297] width 218 height 350
click at [113, 92] on icon at bounding box center [100, 89] width 69 height 14
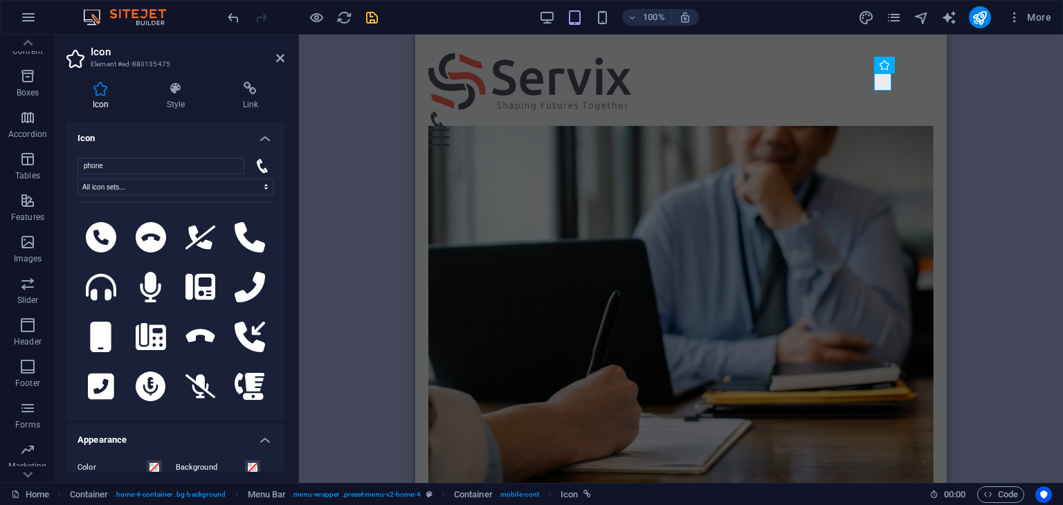
scroll to position [1024, 0]
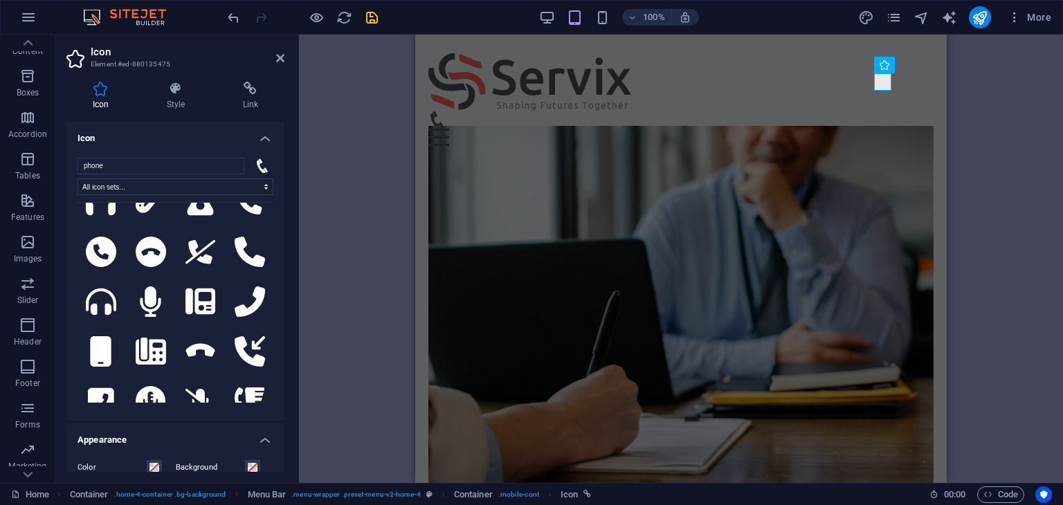
click at [371, 83] on div "H2 Container Banner Container Container Logo Container Menu Bar Info Bar Preset…" at bounding box center [681, 259] width 764 height 448
click at [282, 59] on icon at bounding box center [280, 58] width 8 height 11
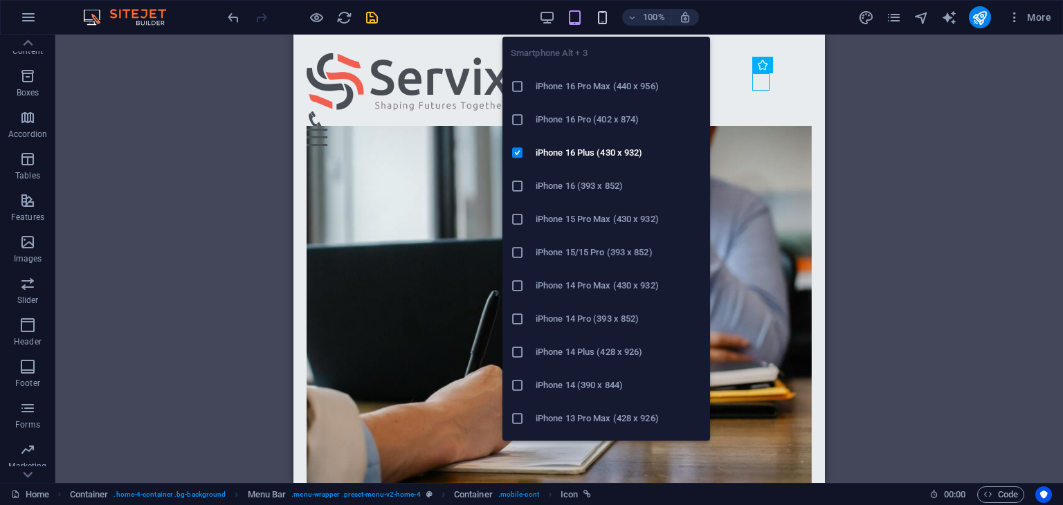
click at [601, 15] on icon "button" at bounding box center [603, 18] width 16 height 16
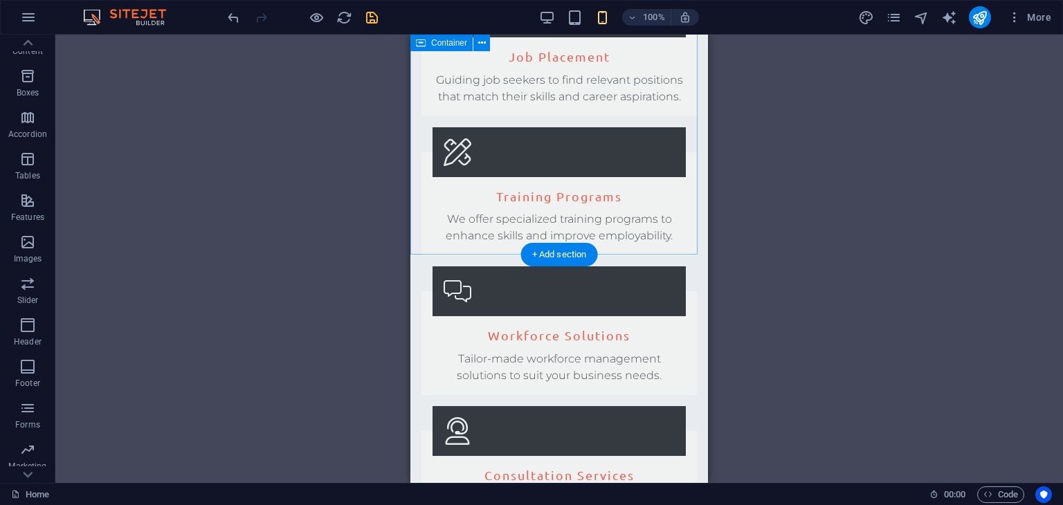
scroll to position [2422, 0]
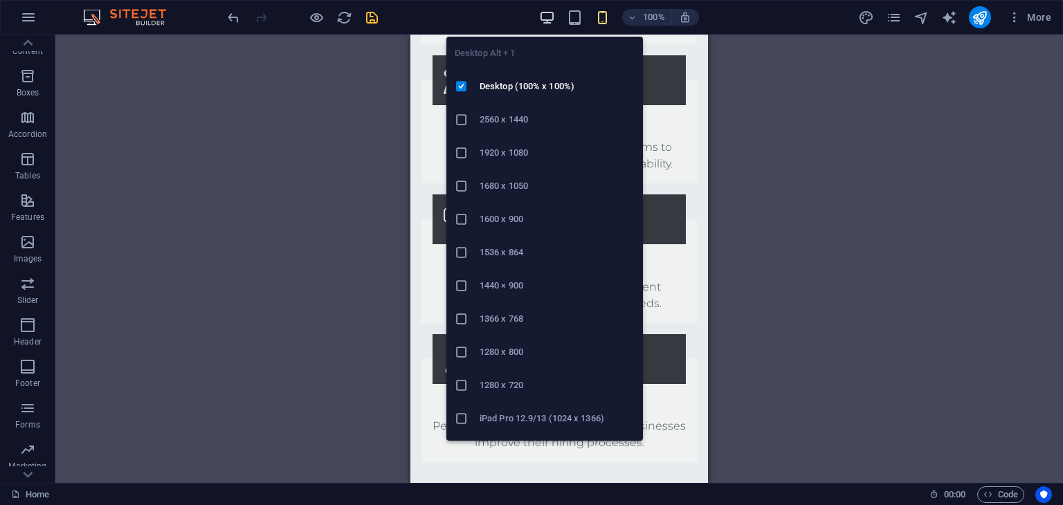
click at [548, 18] on icon "button" at bounding box center [547, 18] width 16 height 16
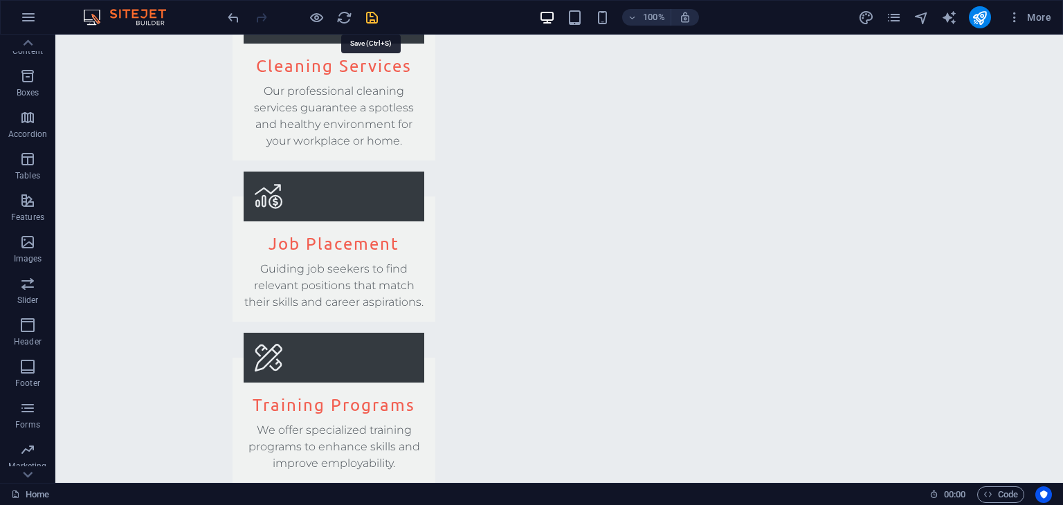
click at [369, 17] on icon "save" at bounding box center [372, 18] width 16 height 16
click at [975, 12] on icon "publish" at bounding box center [980, 18] width 16 height 16
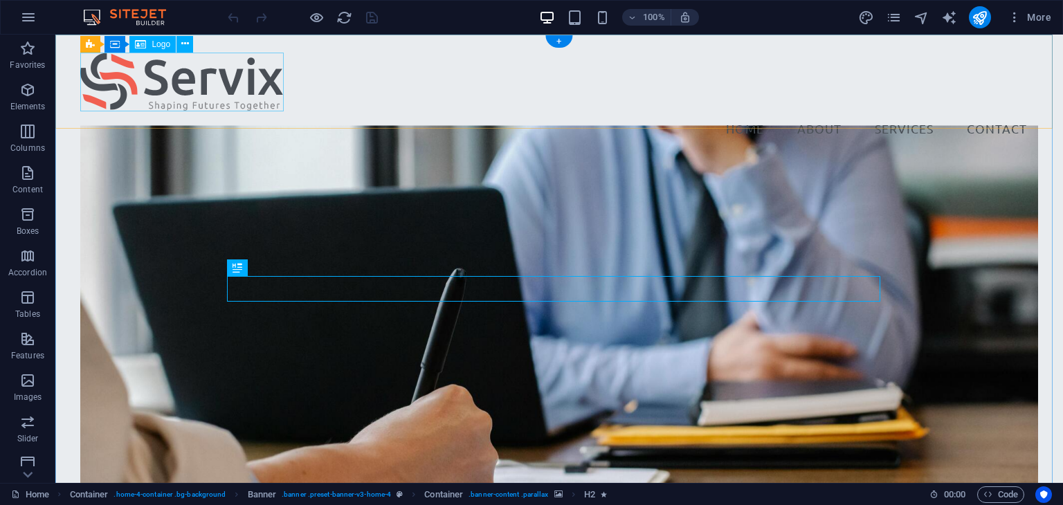
click at [158, 71] on div at bounding box center [558, 82] width 957 height 59
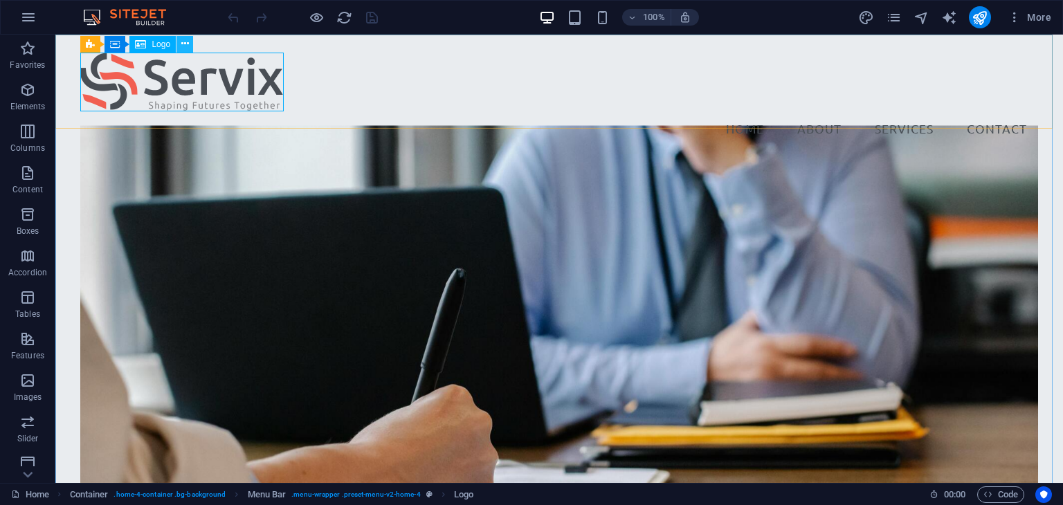
click at [185, 40] on icon at bounding box center [185, 44] width 8 height 15
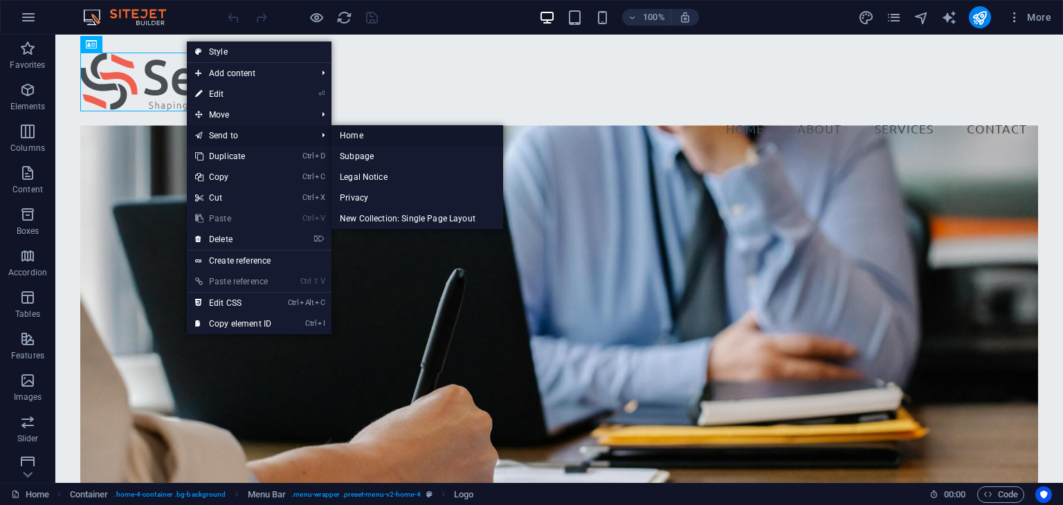
click at [353, 135] on link "Home" at bounding box center [418, 135] width 172 height 21
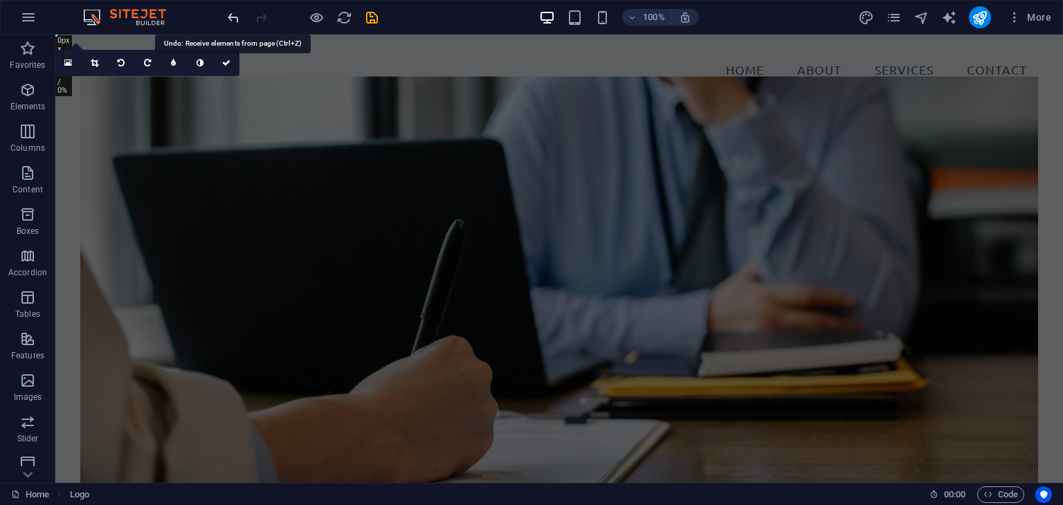
click at [230, 17] on icon "undo" at bounding box center [234, 18] width 16 height 16
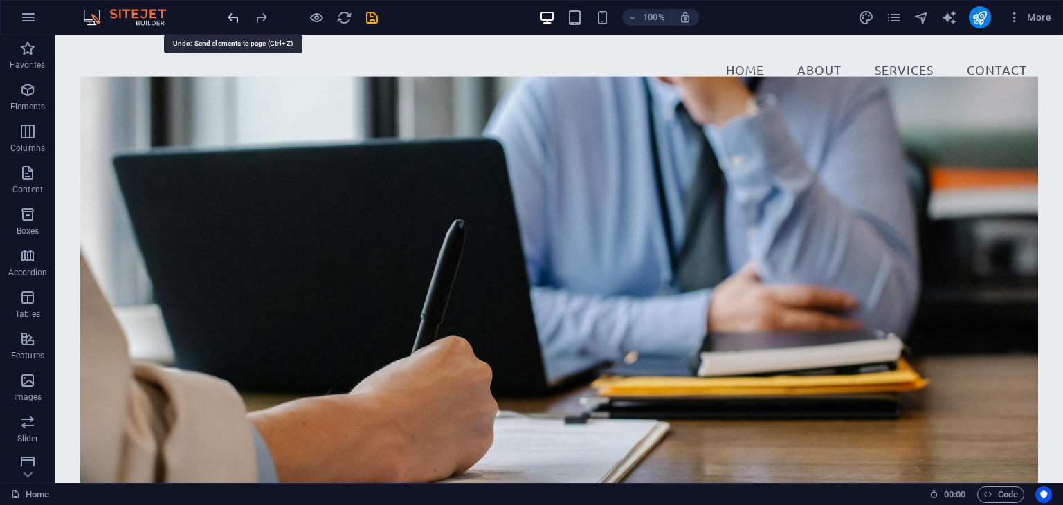
click at [232, 11] on icon "undo" at bounding box center [234, 18] width 16 height 16
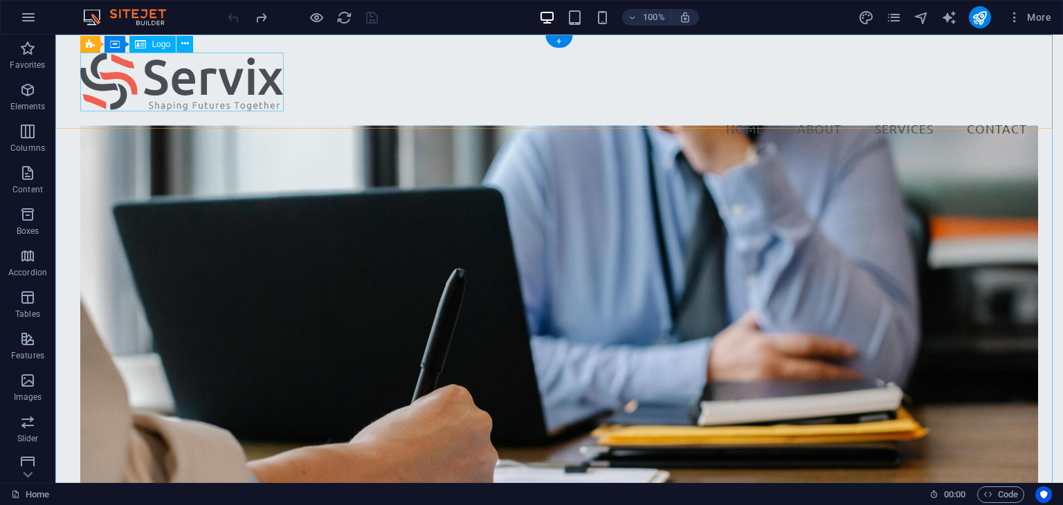
click at [244, 93] on div at bounding box center [558, 82] width 957 height 59
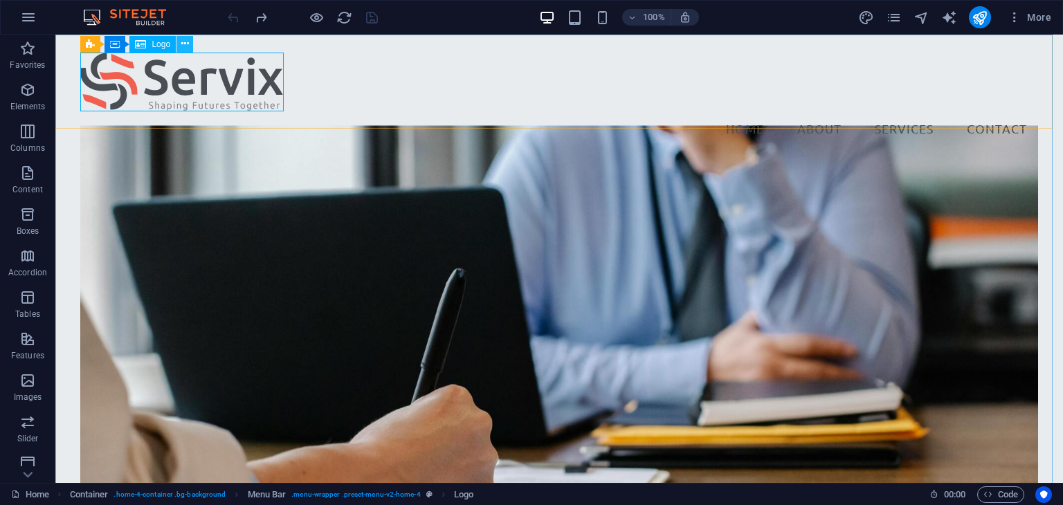
click at [187, 45] on icon at bounding box center [185, 44] width 8 height 15
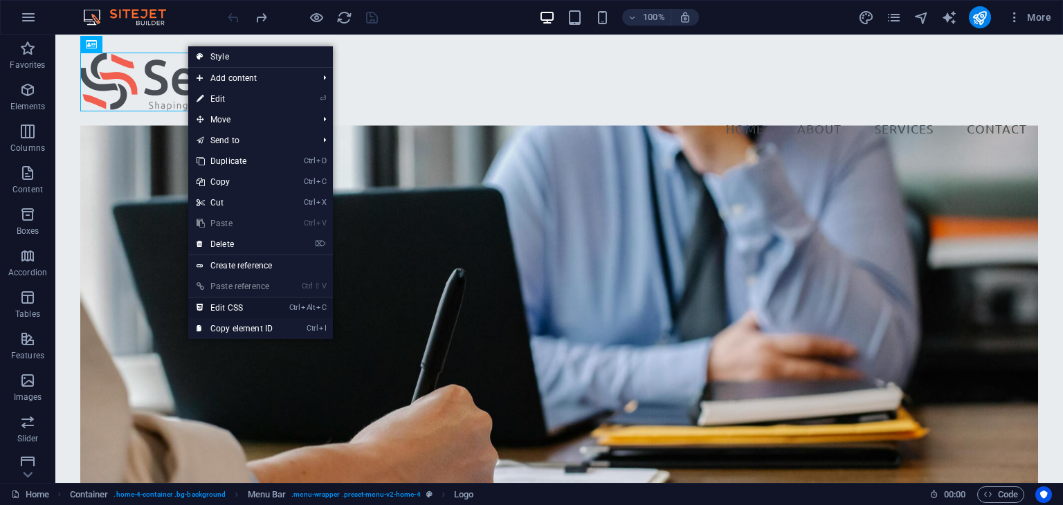
click at [230, 305] on link "Ctrl Alt C Edit CSS" at bounding box center [234, 308] width 93 height 21
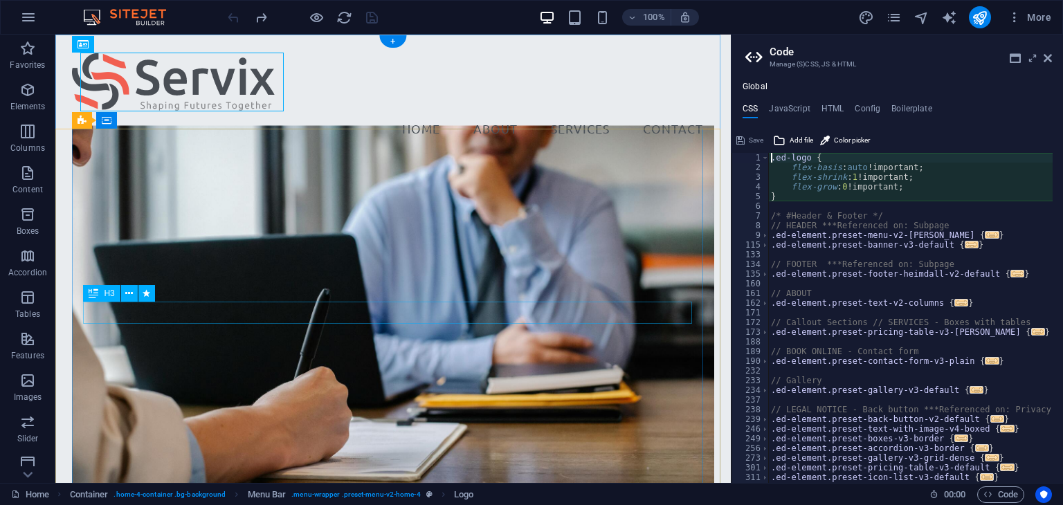
type textarea "flex-basis: auto!important;"
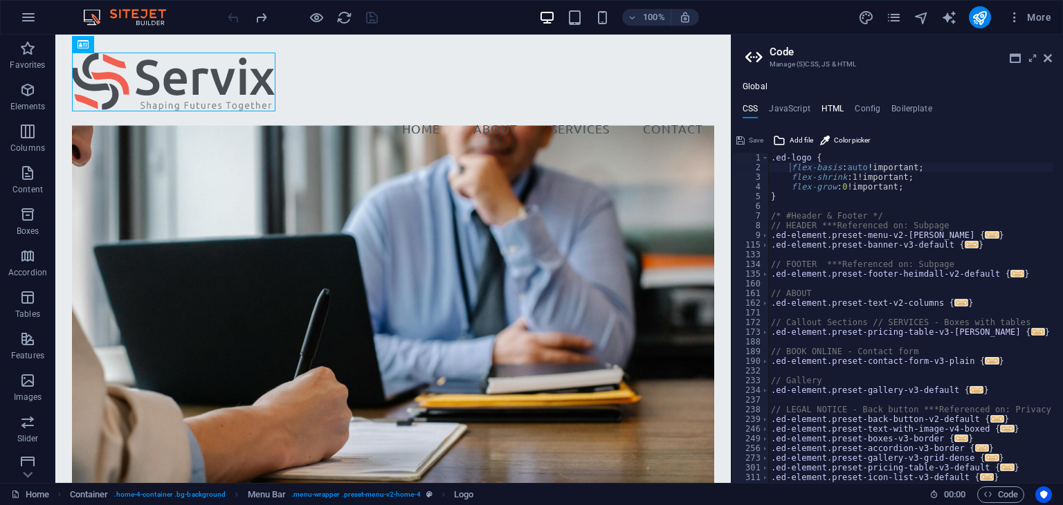
click at [826, 106] on h4 "HTML" at bounding box center [833, 111] width 23 height 15
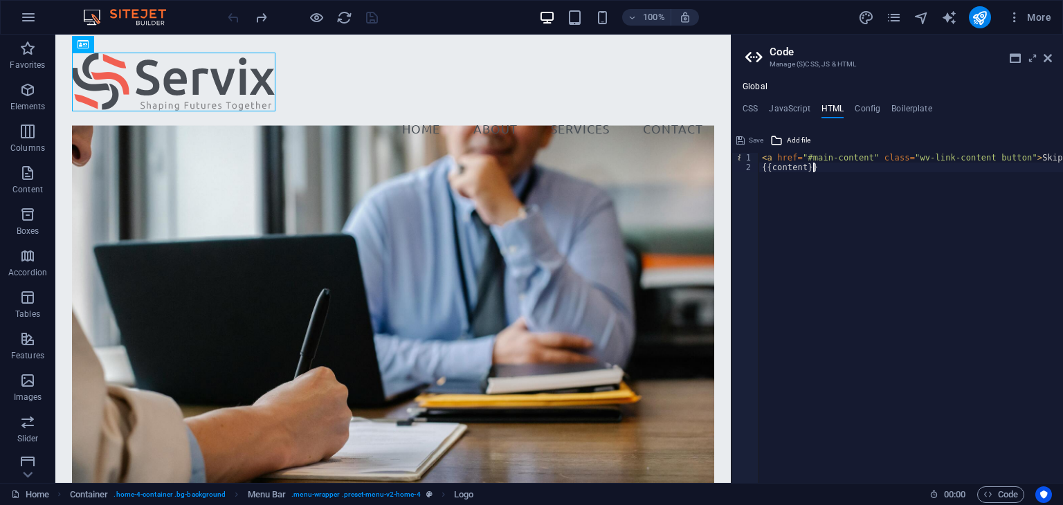
click at [822, 177] on div "< a href = "#main-content" class = "wv-link-content button" > Skip to main cont…" at bounding box center [946, 322] width 374 height 339
drag, startPoint x: 1016, startPoint y: 156, endPoint x: 1049, endPoint y: 153, distance: 33.4
click at [1060, 156] on div "< a href = "#main-content" class = "wv-link-content button" > Skip to main cont…" at bounding box center [876, 322] width 374 height 339
type textarea "<a href="#main-content" class="wv-link-content button">Skip to main content</a>"
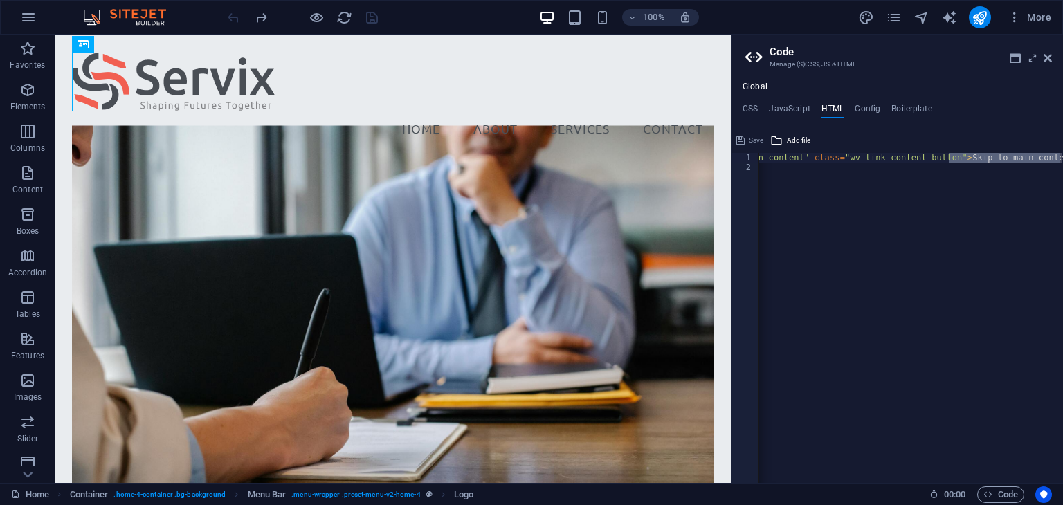
click at [968, 118] on ul "CSS JavaScript HTML Config Boilerplate" at bounding box center [898, 111] width 332 height 15
click at [1046, 54] on icon at bounding box center [1048, 58] width 8 height 11
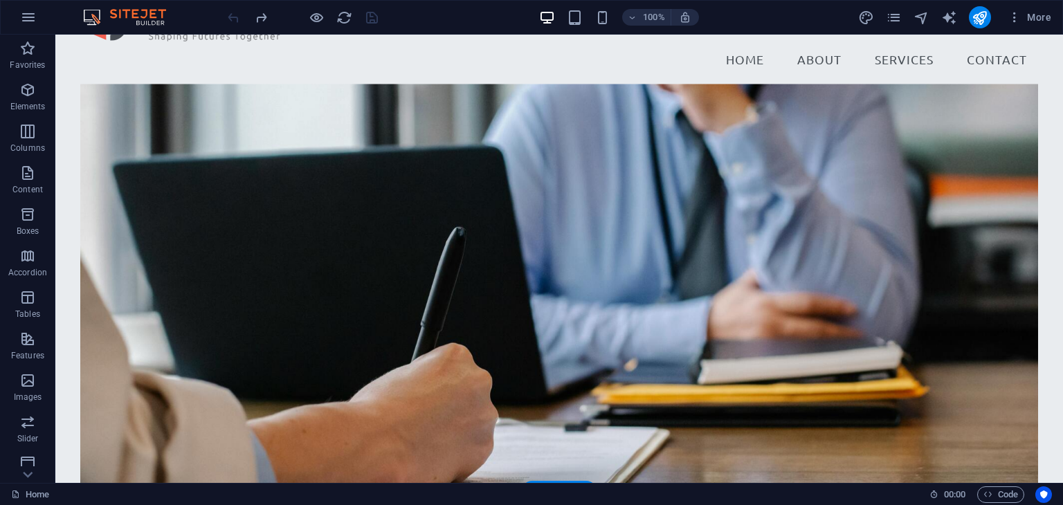
scroll to position [0, 0]
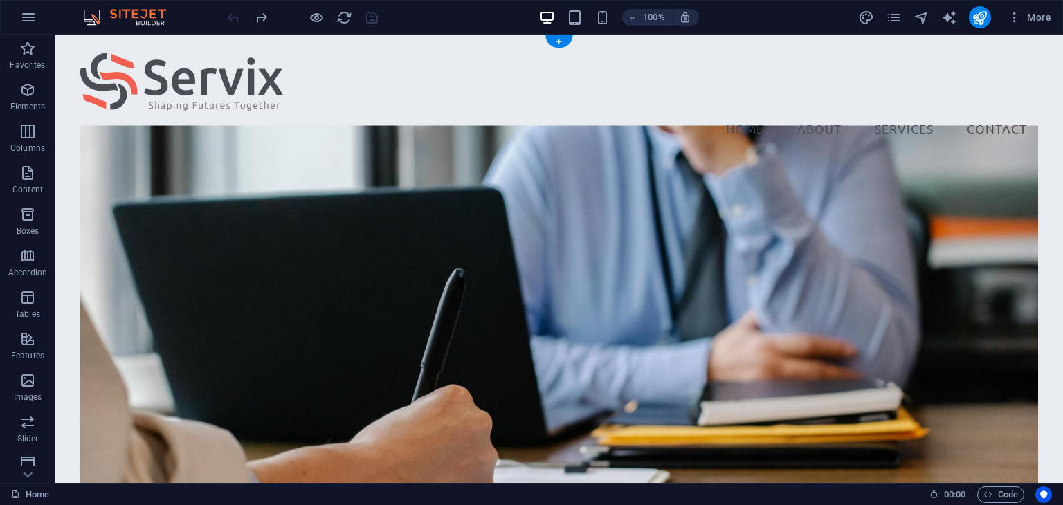
click at [187, 146] on figure at bounding box center [558, 329] width 957 height 408
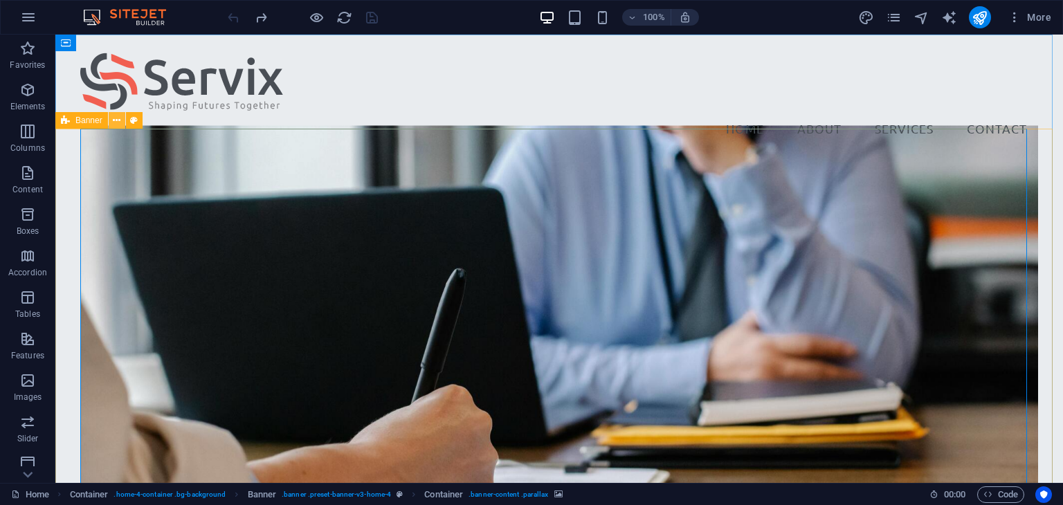
click at [114, 120] on icon at bounding box center [117, 121] width 8 height 15
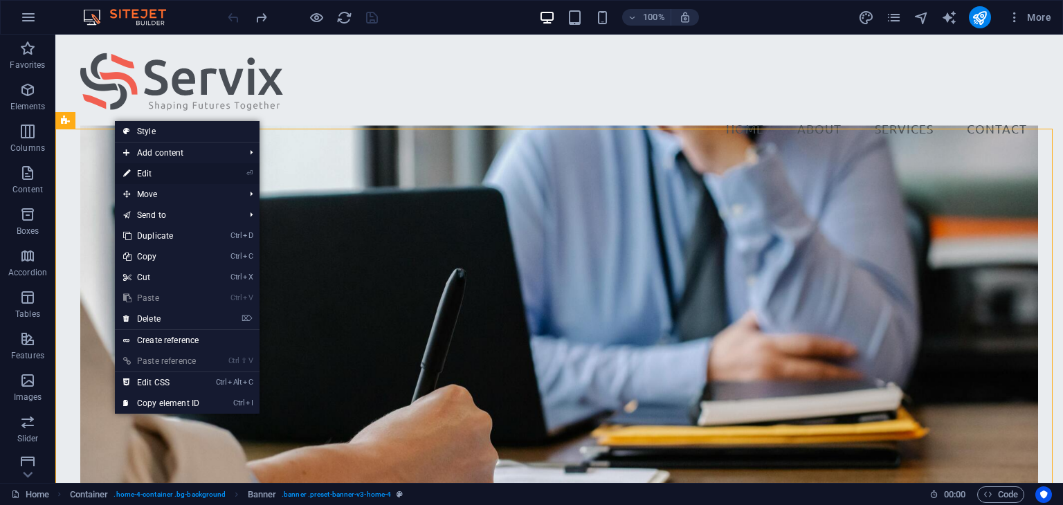
click at [149, 172] on link "⏎ Edit" at bounding box center [161, 173] width 93 height 21
select select "vh"
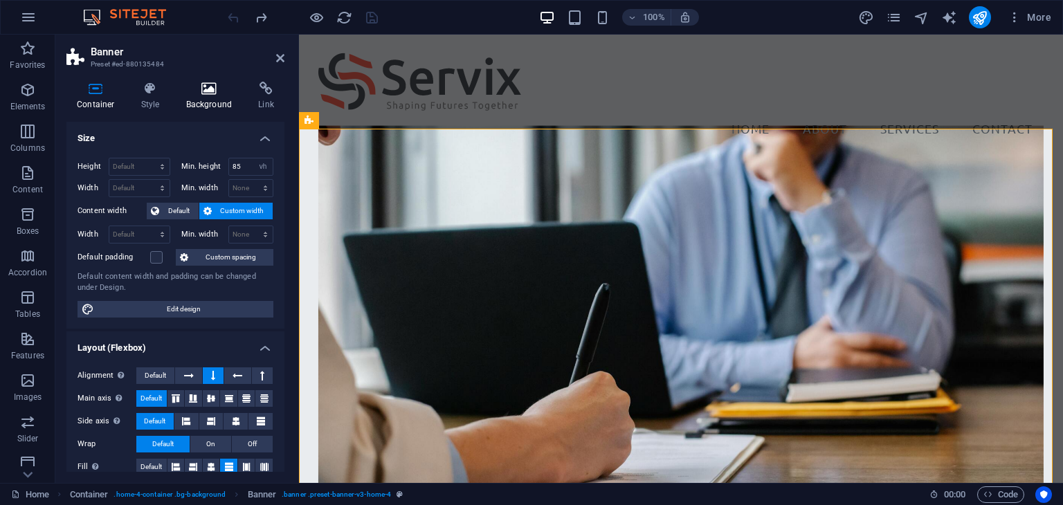
click at [208, 96] on h4 "Background" at bounding box center [212, 96] width 73 height 29
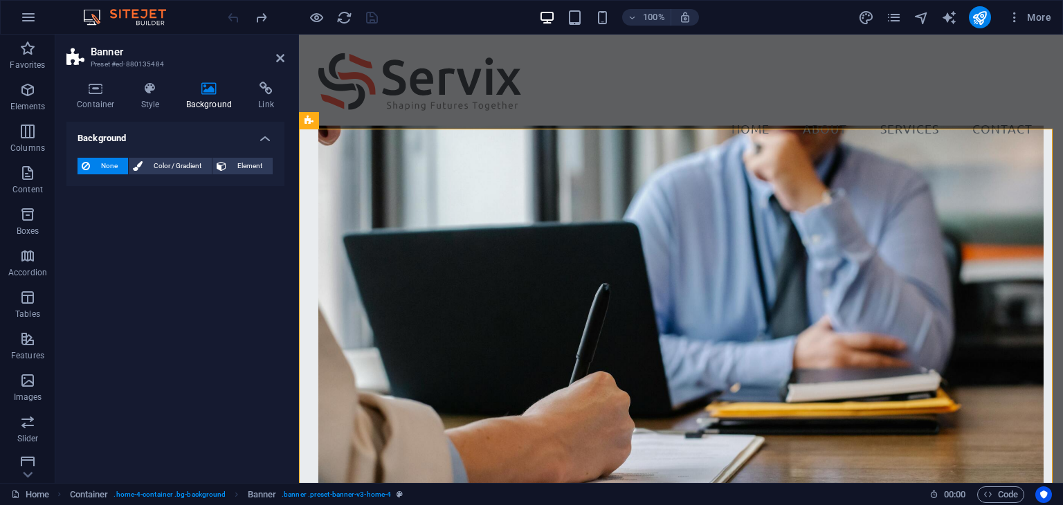
click at [203, 92] on icon at bounding box center [209, 89] width 67 height 14
click at [161, 166] on span "Color / Gradient" at bounding box center [177, 166] width 61 height 17
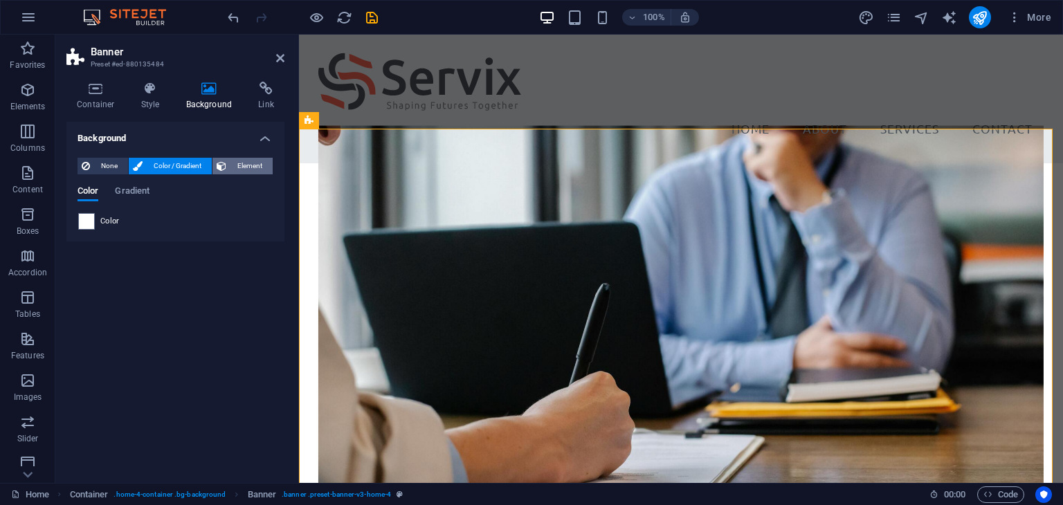
click at [244, 166] on span "Element" at bounding box center [249, 166] width 38 height 17
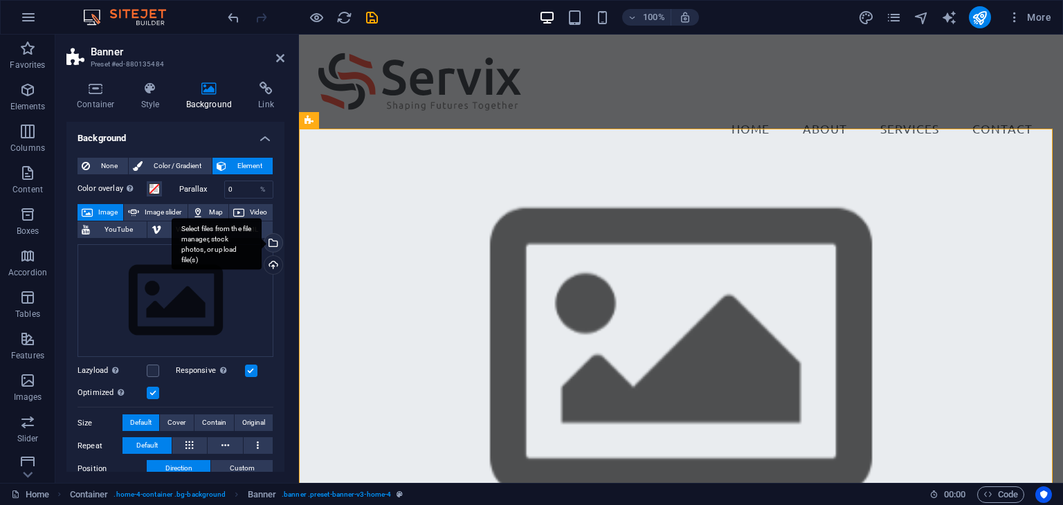
click at [271, 244] on div "Select files from the file manager, stock photos, or upload file(s)" at bounding box center [272, 244] width 21 height 21
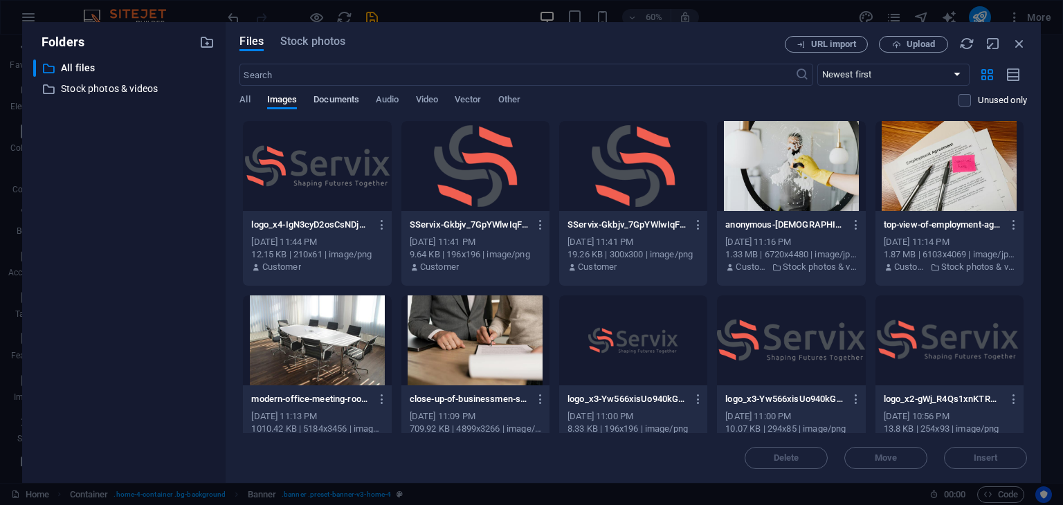
click at [345, 103] on span "Documents" at bounding box center [337, 100] width 46 height 19
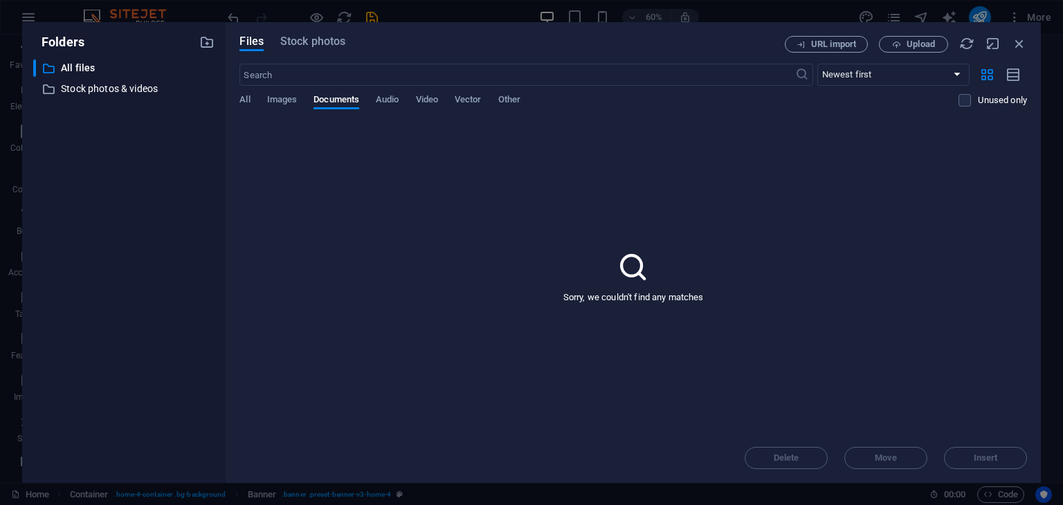
click at [302, 31] on div "Files Stock photos URL import Upload ​ Newest first Oldest first Name (A-Z) Nam…" at bounding box center [633, 252] width 815 height 461
click at [303, 42] on span "Stock photos" at bounding box center [312, 41] width 65 height 17
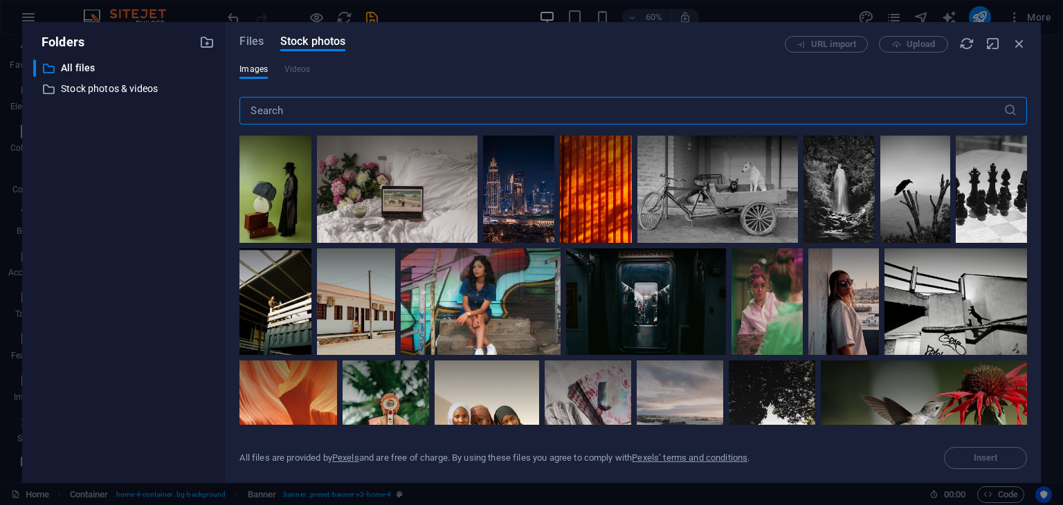
click at [291, 114] on input "text" at bounding box center [620, 111] width 763 height 28
type input "r"
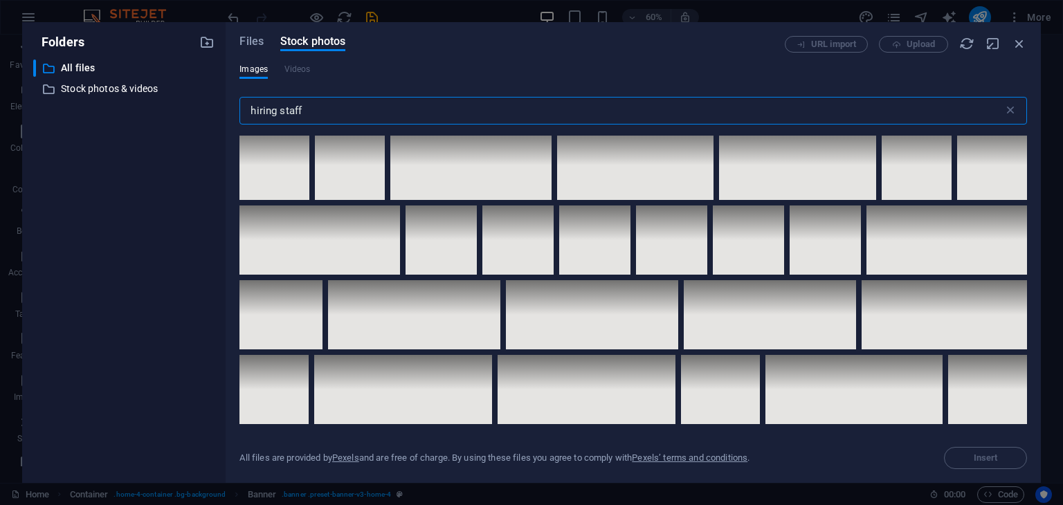
scroll to position [3876, 0]
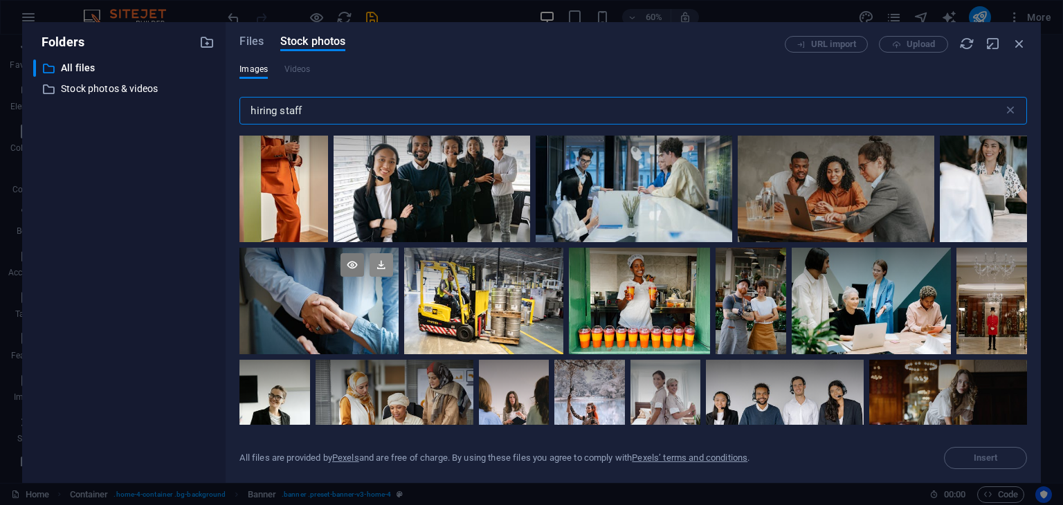
type input "hiring staff"
click at [379, 255] on icon at bounding box center [382, 265] width 24 height 24
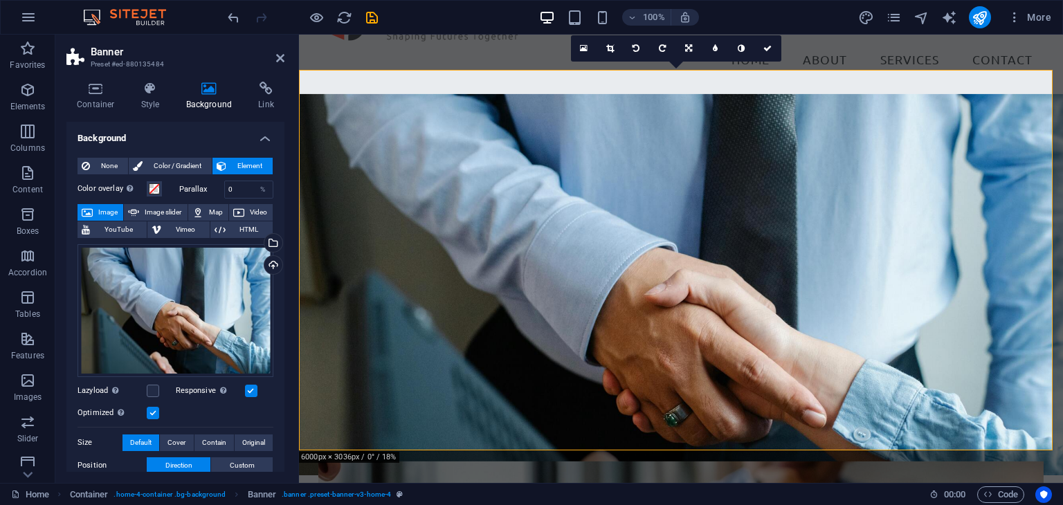
scroll to position [0, 0]
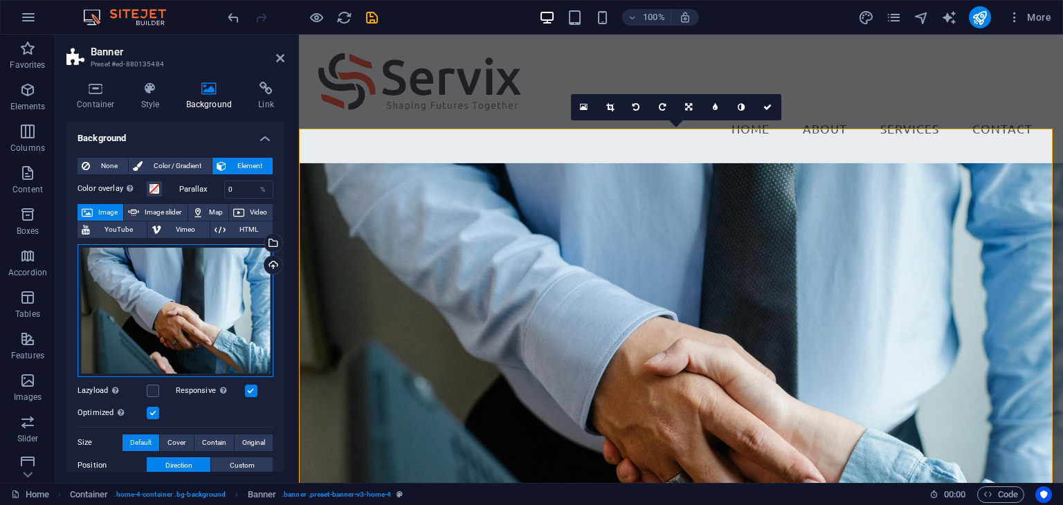
click at [199, 296] on div "Drag files here, click to choose files or select files from Files or our free s…" at bounding box center [176, 310] width 196 height 133
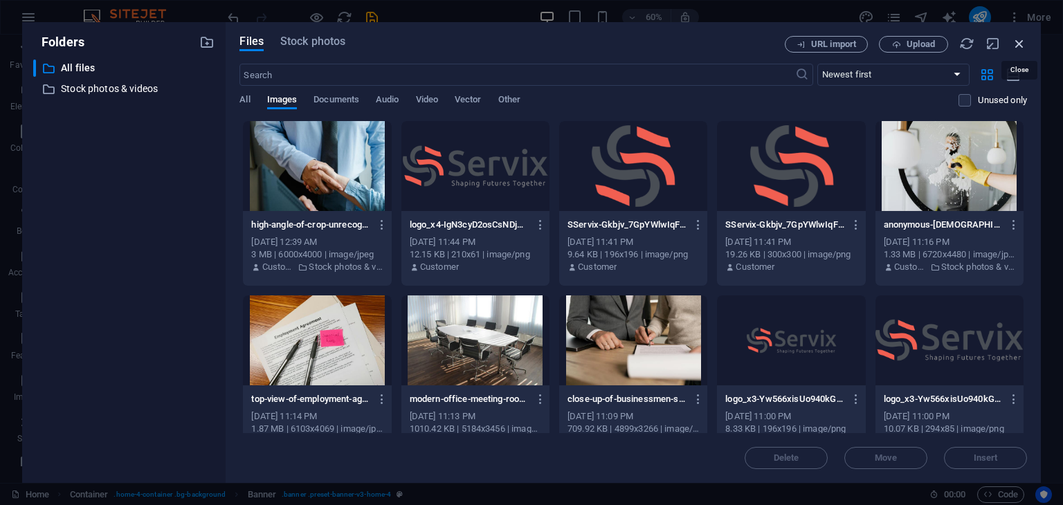
click at [1016, 40] on icon "button" at bounding box center [1019, 43] width 15 height 15
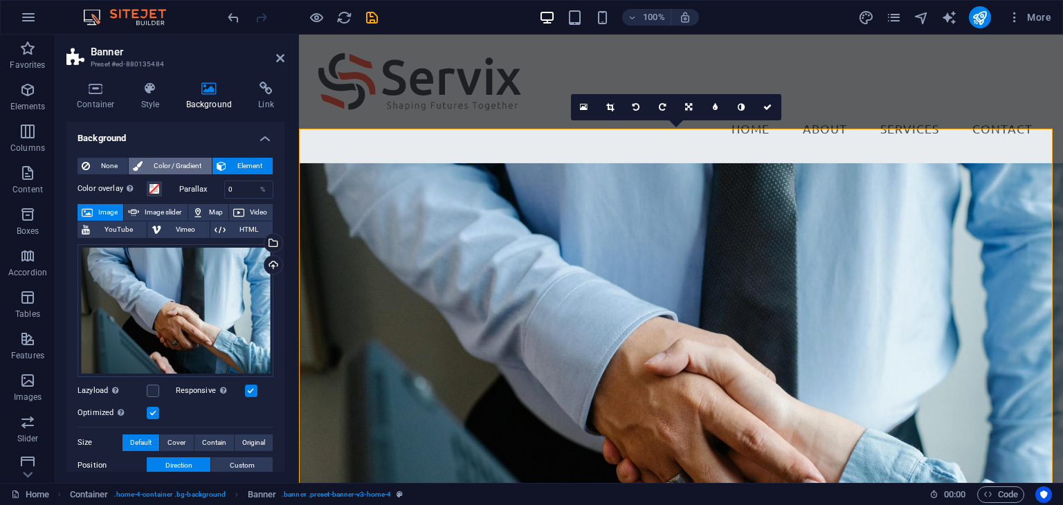
click at [181, 163] on span "Color / Gradient" at bounding box center [177, 166] width 61 height 17
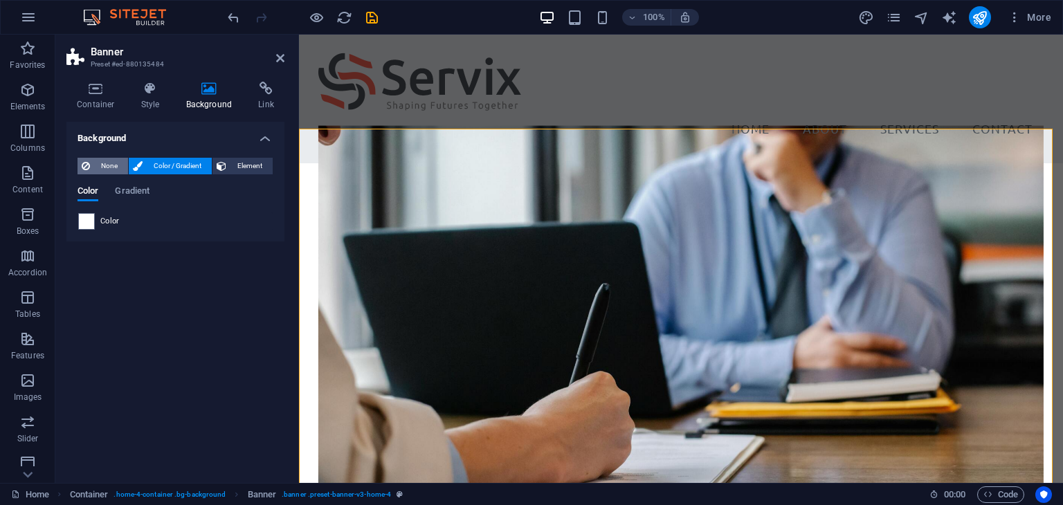
click at [104, 161] on span "None" at bounding box center [109, 166] width 30 height 17
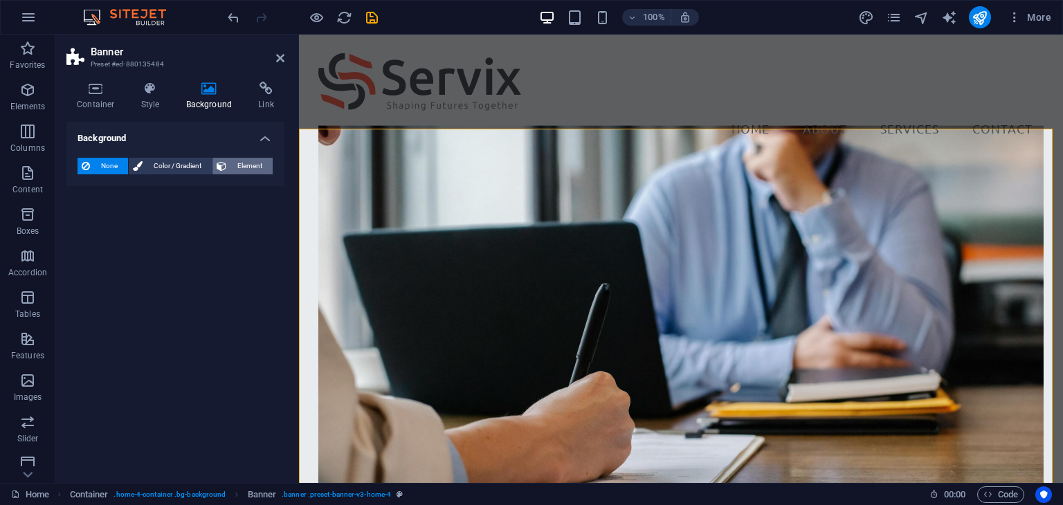
click at [235, 164] on span "Element" at bounding box center [249, 166] width 38 height 17
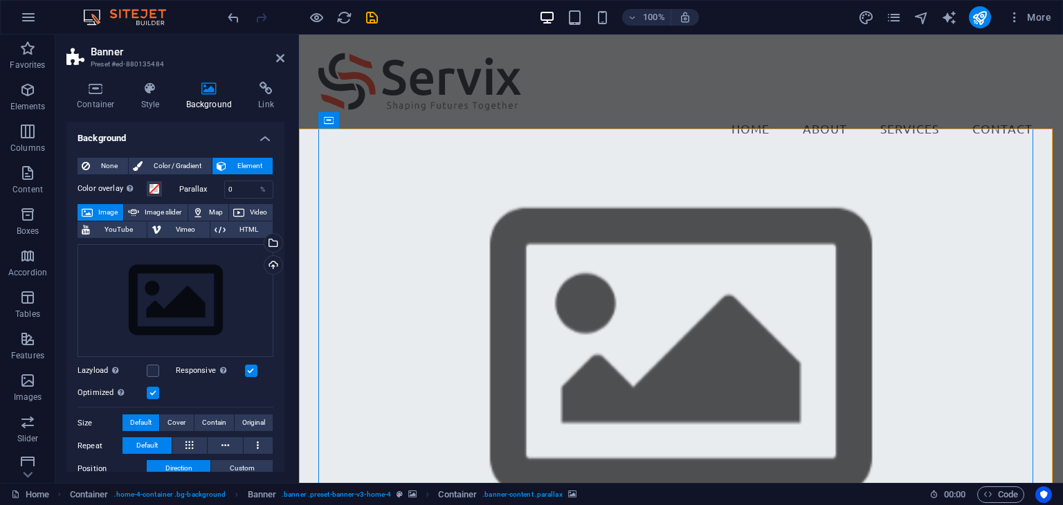
click at [391, 118] on icon at bounding box center [395, 121] width 10 height 15
click at [155, 100] on h4 "Style" at bounding box center [153, 96] width 45 height 29
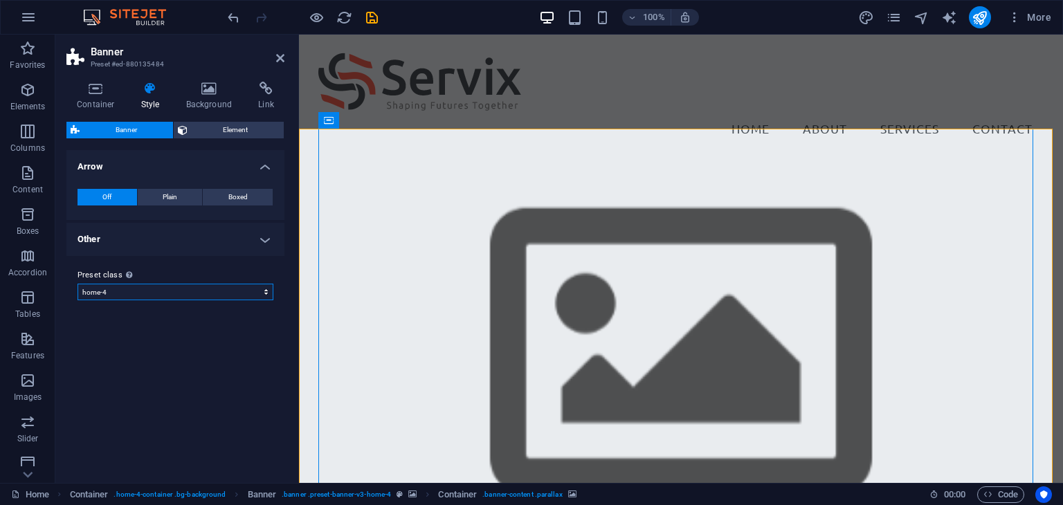
click at [139, 297] on select "default home-hero-logo-nav-h1-slogan home-hero-logo-nav-h1 home-logo-nav-h1-ima…" at bounding box center [176, 292] width 196 height 17
click at [140, 289] on select "default home-hero-logo-nav-h1-slogan home-hero-logo-nav-h1 home-logo-nav-h1-ima…" at bounding box center [176, 292] width 196 height 17
click at [169, 202] on span "Plain" at bounding box center [170, 197] width 15 height 17
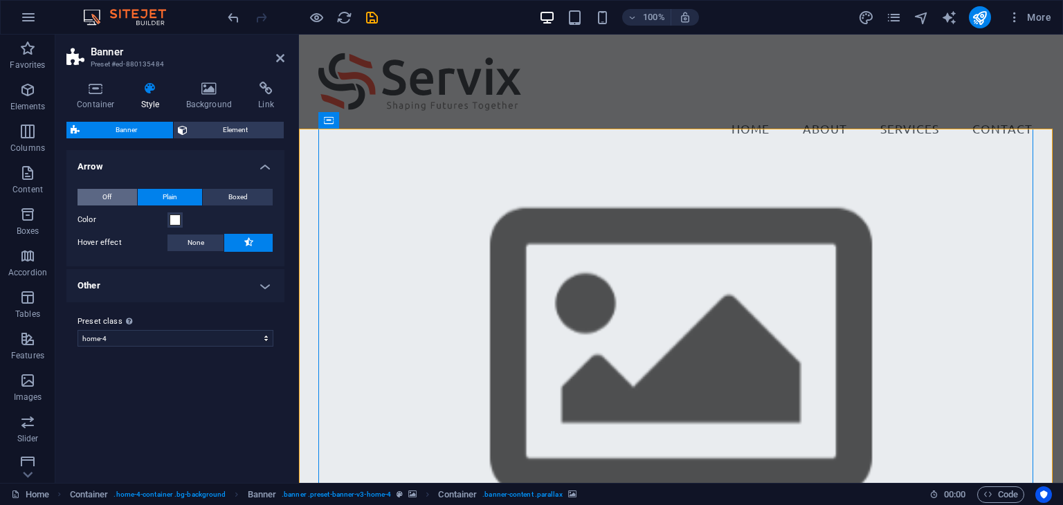
click at [106, 203] on span "Off" at bounding box center [106, 197] width 9 height 17
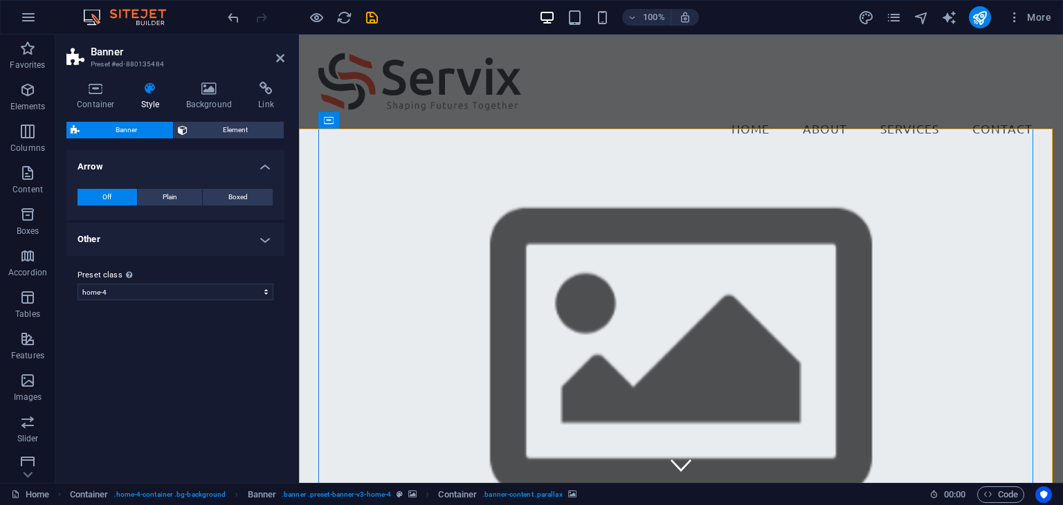
click at [157, 206] on div "Off Plain Boxed Color Hover effect None Background Padding 1 px rem % vh vw Cus…" at bounding box center [176, 197] width 224 height 45
click at [163, 190] on span "Plain" at bounding box center [170, 197] width 15 height 17
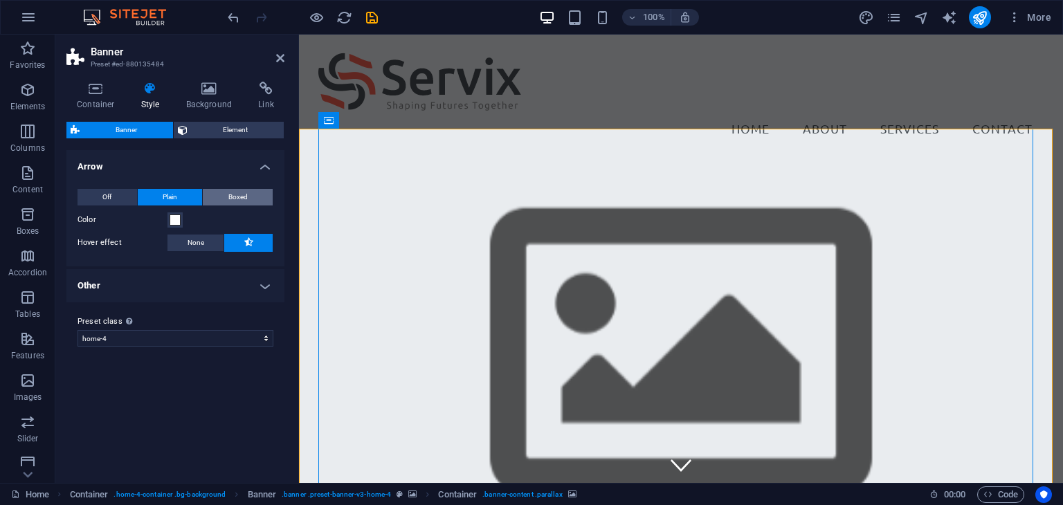
click at [224, 200] on button "Boxed" at bounding box center [238, 197] width 70 height 17
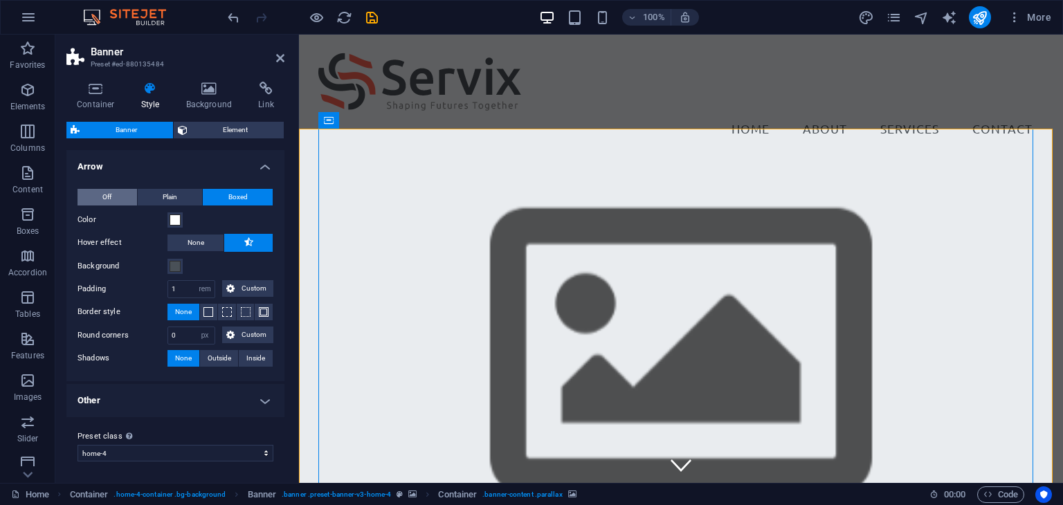
click at [122, 192] on button "Off" at bounding box center [108, 197] width 60 height 17
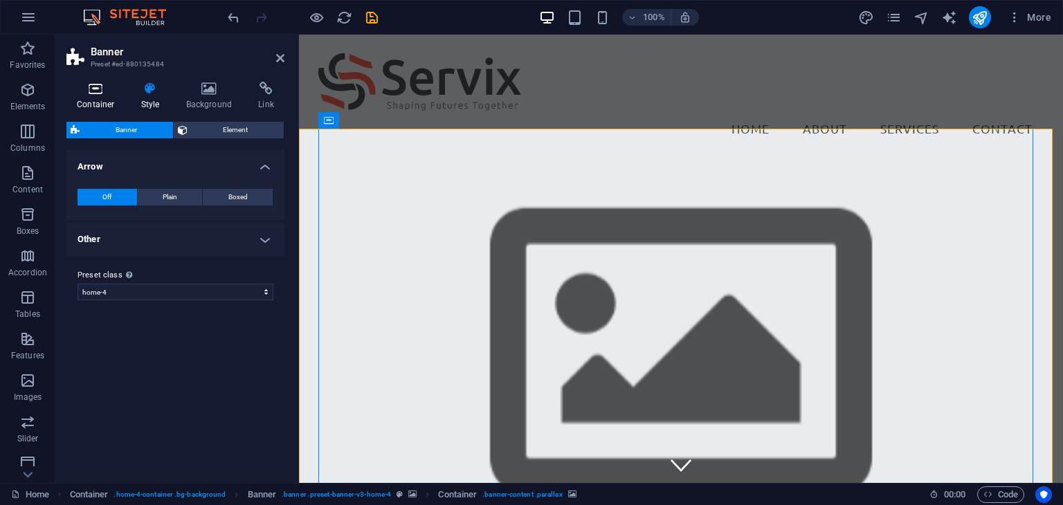
click at [102, 87] on icon at bounding box center [95, 89] width 59 height 14
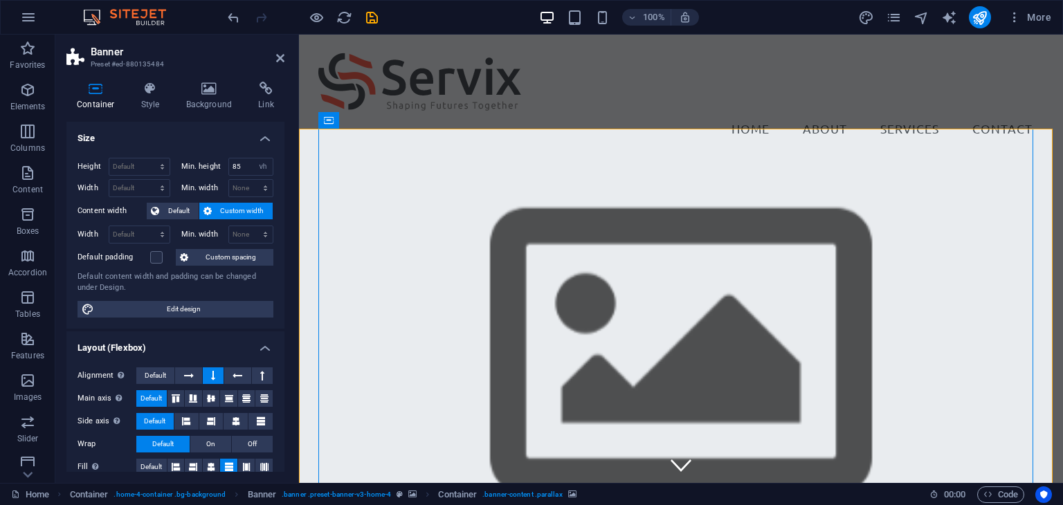
click at [285, 56] on aside "Banner Preset #ed-880135484 Container Style Background Link Size Height Default…" at bounding box center [177, 259] width 244 height 448
click at [280, 59] on icon at bounding box center [280, 58] width 8 height 11
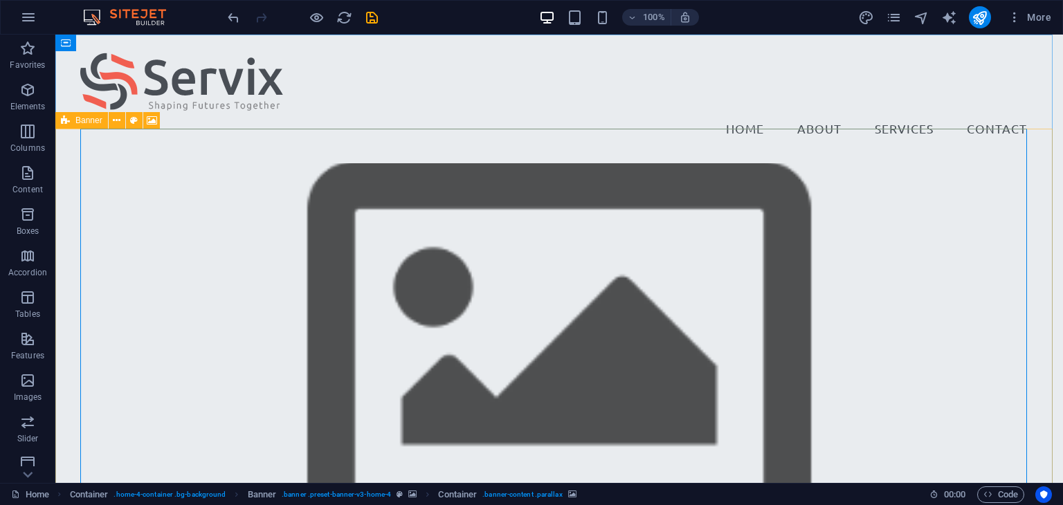
click at [91, 118] on span "Banner" at bounding box center [88, 120] width 27 height 8
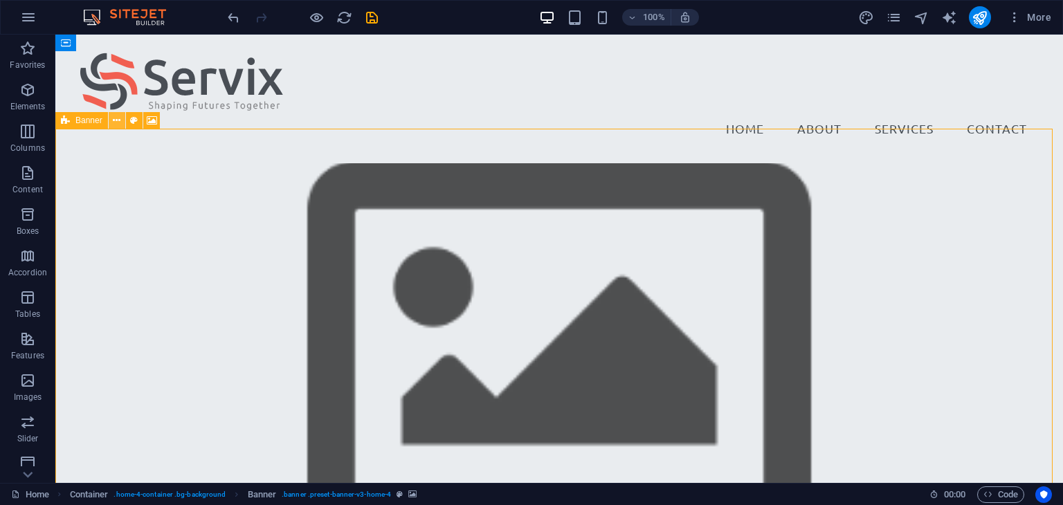
click at [118, 120] on icon at bounding box center [117, 121] width 8 height 15
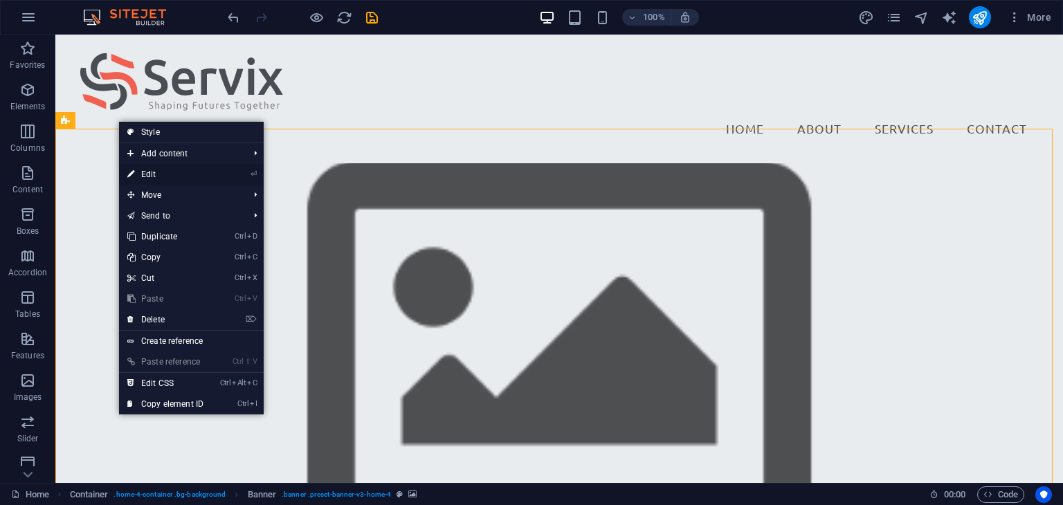
click at [159, 173] on link "⏎ Edit" at bounding box center [165, 174] width 93 height 21
select select "vh"
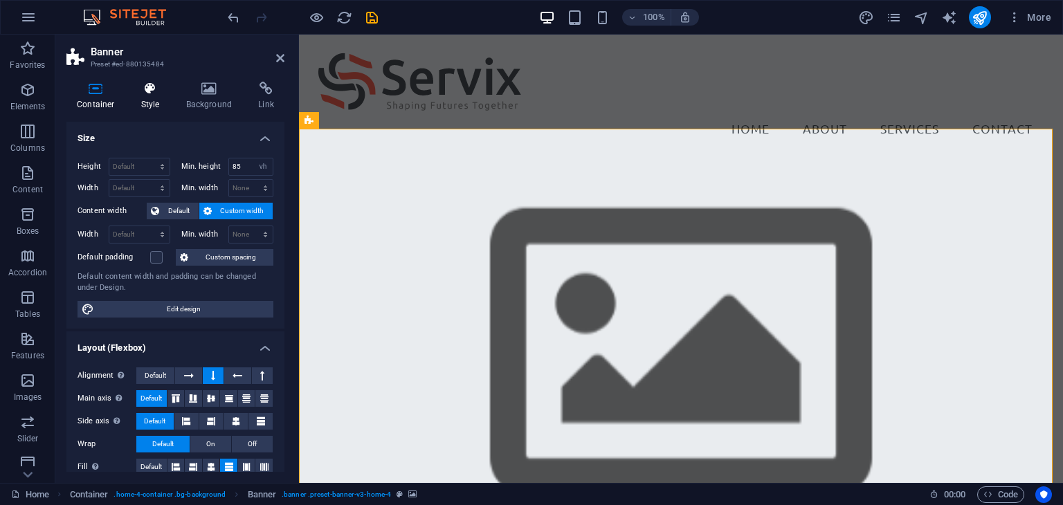
click at [154, 100] on h4 "Style" at bounding box center [153, 96] width 45 height 29
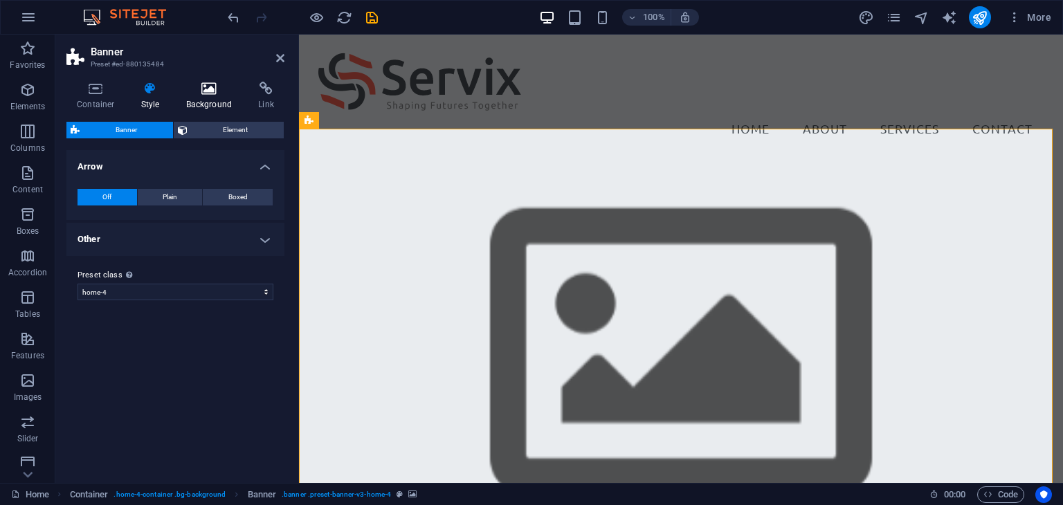
click at [219, 96] on h4 "Background" at bounding box center [212, 96] width 73 height 29
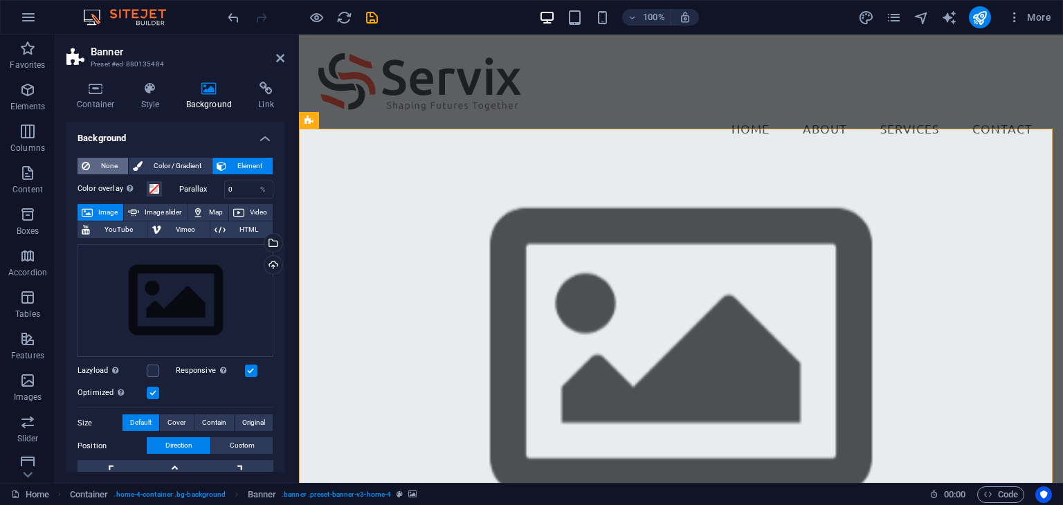
click at [109, 158] on span "None" at bounding box center [109, 166] width 30 height 17
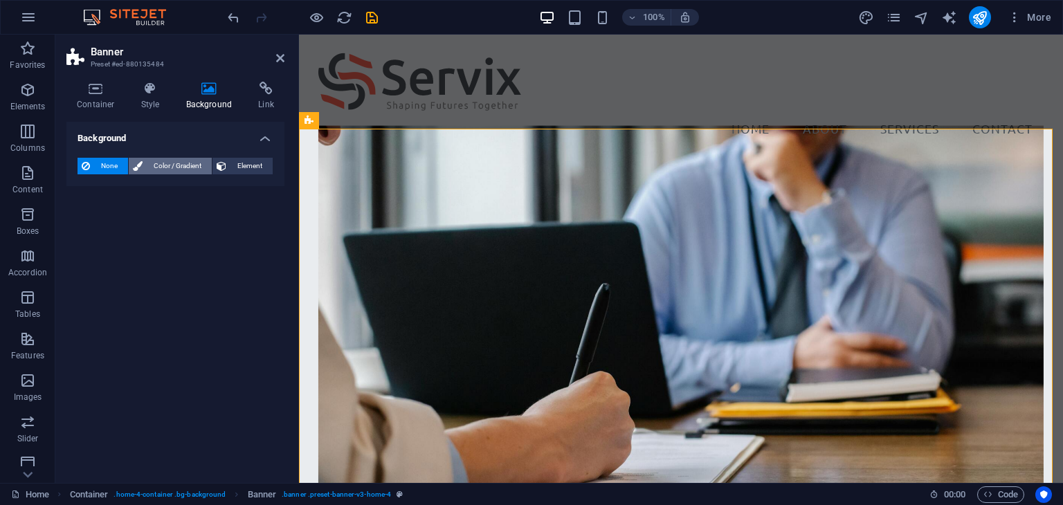
click at [147, 166] on span "Color / Gradient" at bounding box center [177, 166] width 61 height 17
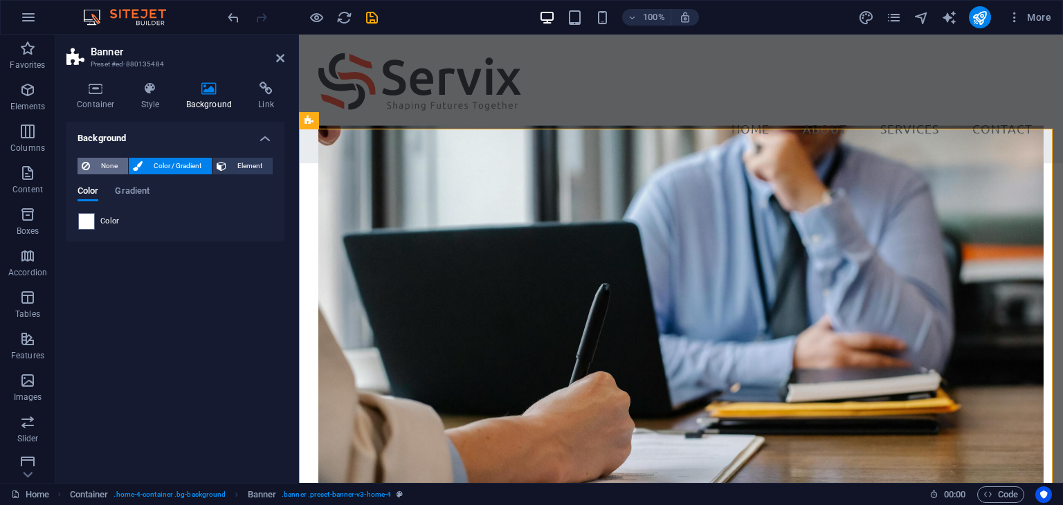
click at [104, 166] on span "None" at bounding box center [109, 166] width 30 height 17
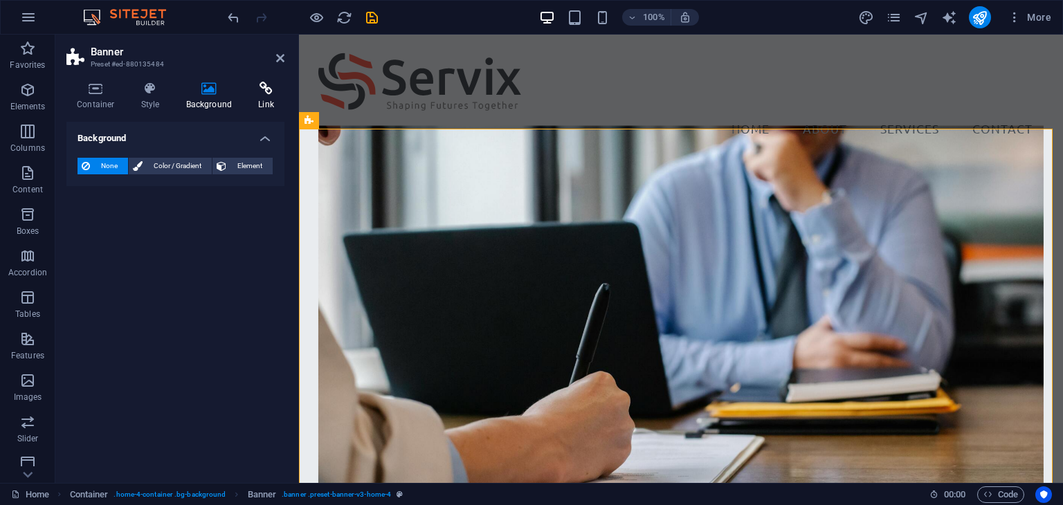
click at [260, 93] on icon at bounding box center [266, 89] width 37 height 14
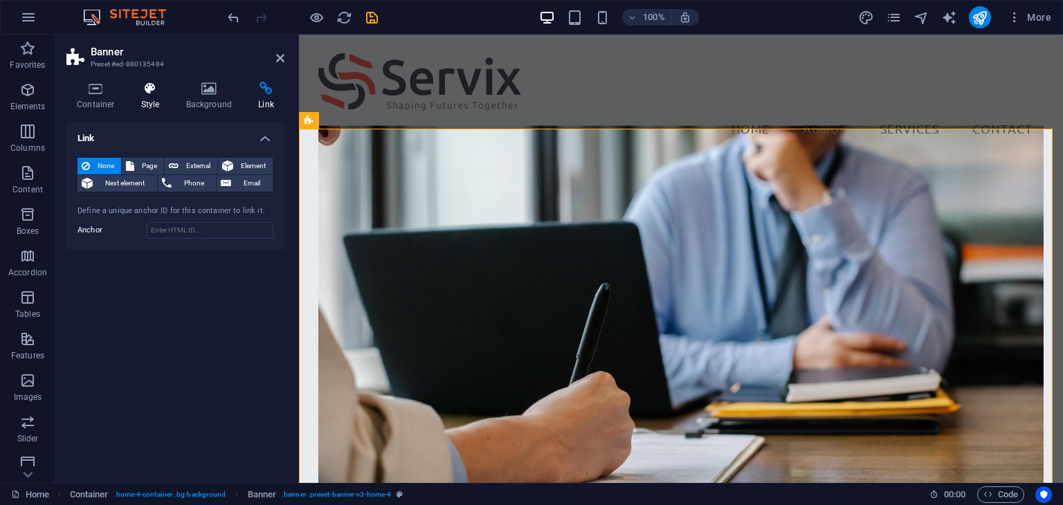
click at [133, 93] on icon at bounding box center [150, 89] width 39 height 14
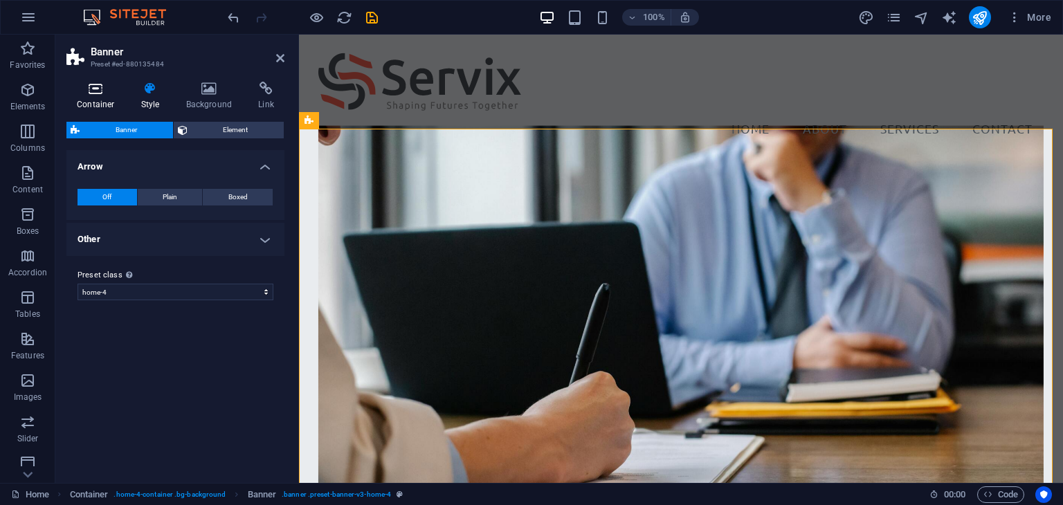
click at [105, 93] on icon at bounding box center [95, 89] width 59 height 14
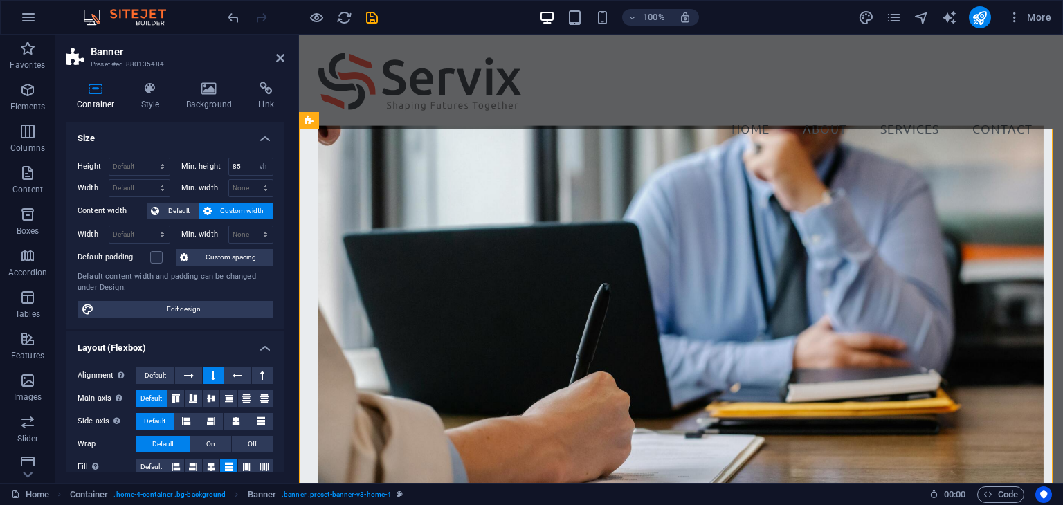
click at [285, 57] on aside "Banner Preset #ed-880135484 Container Style Background Link Size Height Default…" at bounding box center [177, 259] width 244 height 448
click at [274, 59] on header "Banner Preset #ed-880135484" at bounding box center [175, 53] width 218 height 36
click at [281, 59] on icon at bounding box center [280, 58] width 8 height 11
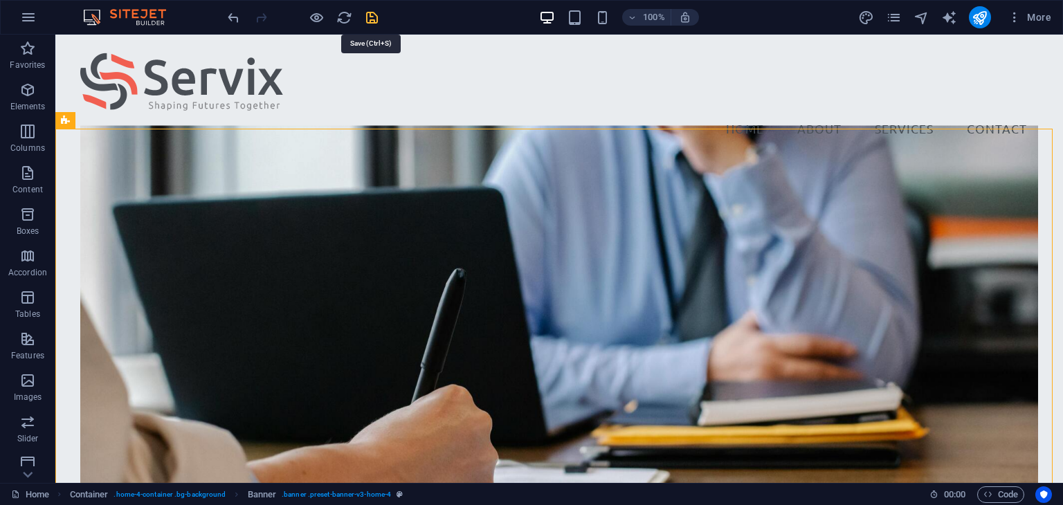
click at [371, 12] on icon "save" at bounding box center [372, 18] width 16 height 16
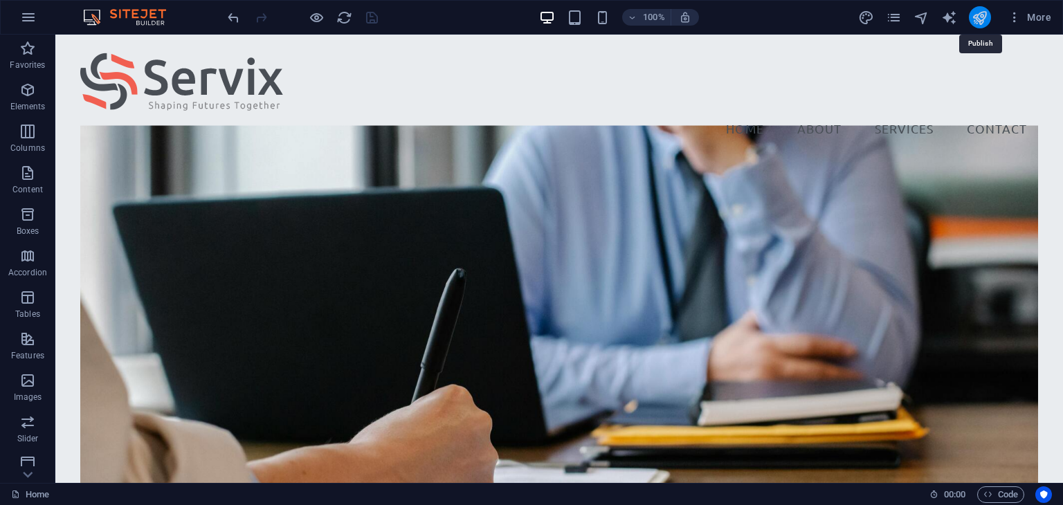
click at [981, 19] on icon "publish" at bounding box center [980, 18] width 16 height 16
